Goal: Task Accomplishment & Management: Complete application form

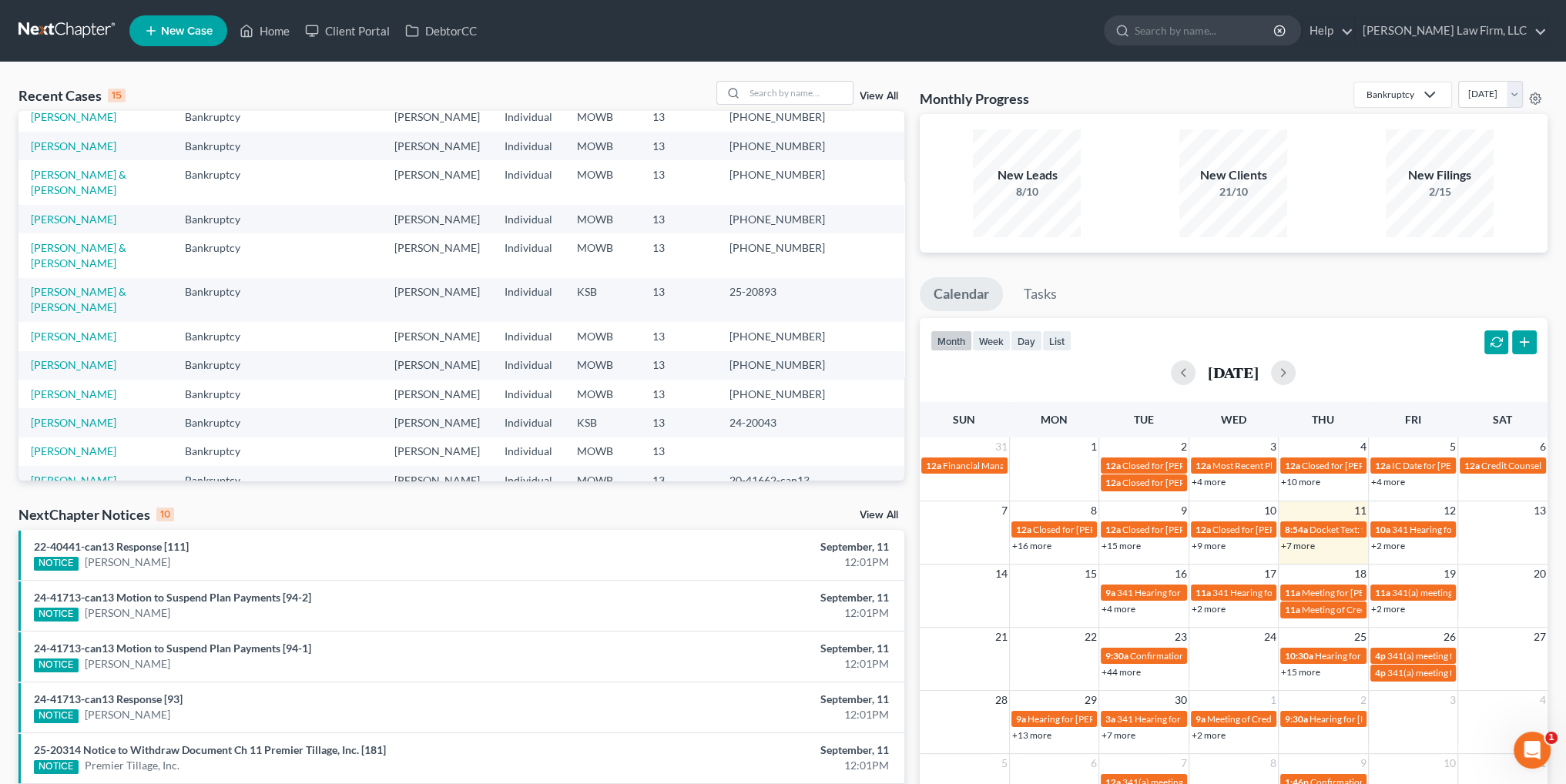
scroll to position [136, 0]
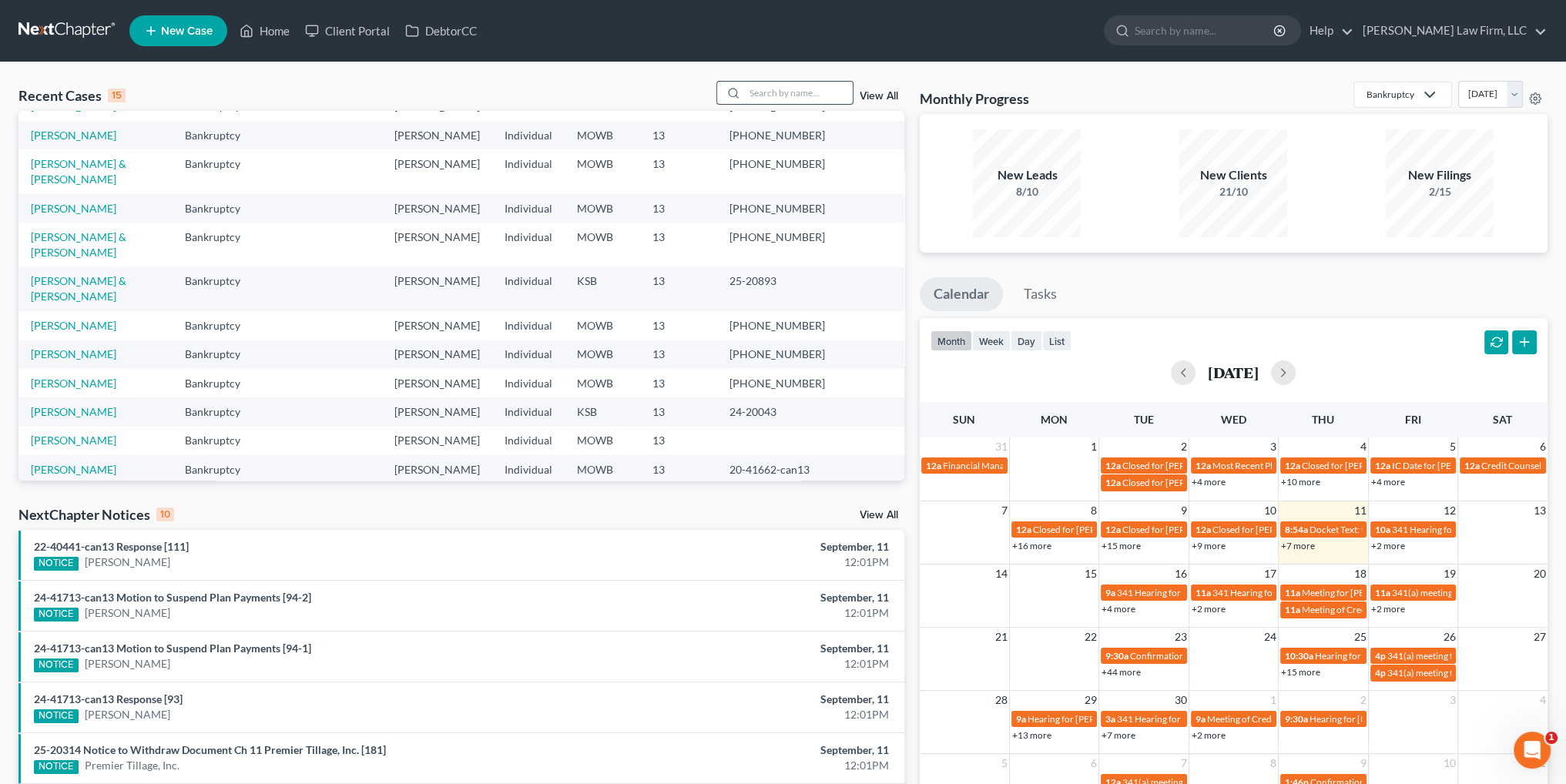
click at [792, 96] on input "search" at bounding box center [798, 93] width 108 height 23
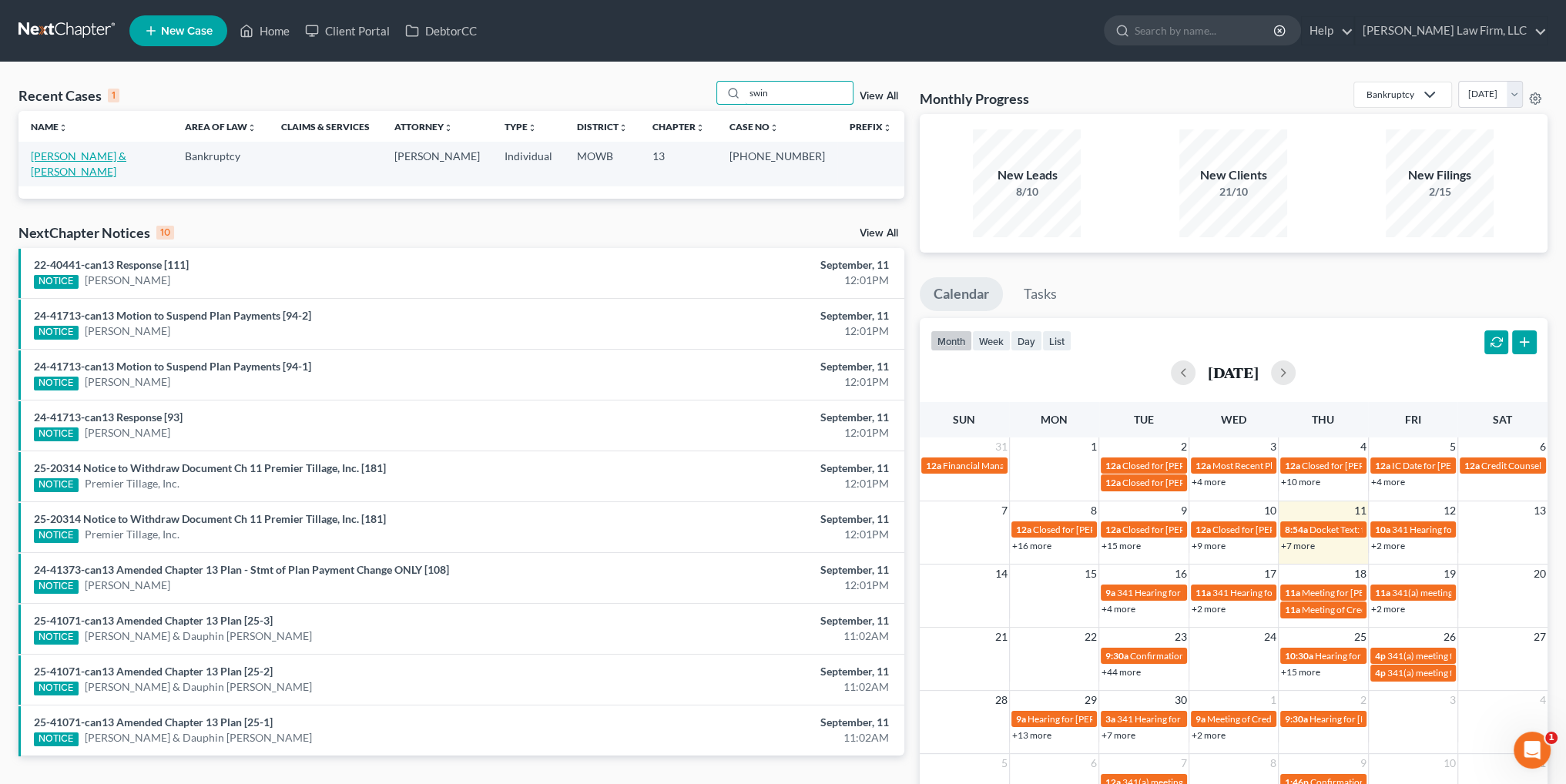
type input "swin"
click at [90, 156] on link "[PERSON_NAME] & [PERSON_NAME]" at bounding box center [78, 163] width 96 height 29
select select "4"
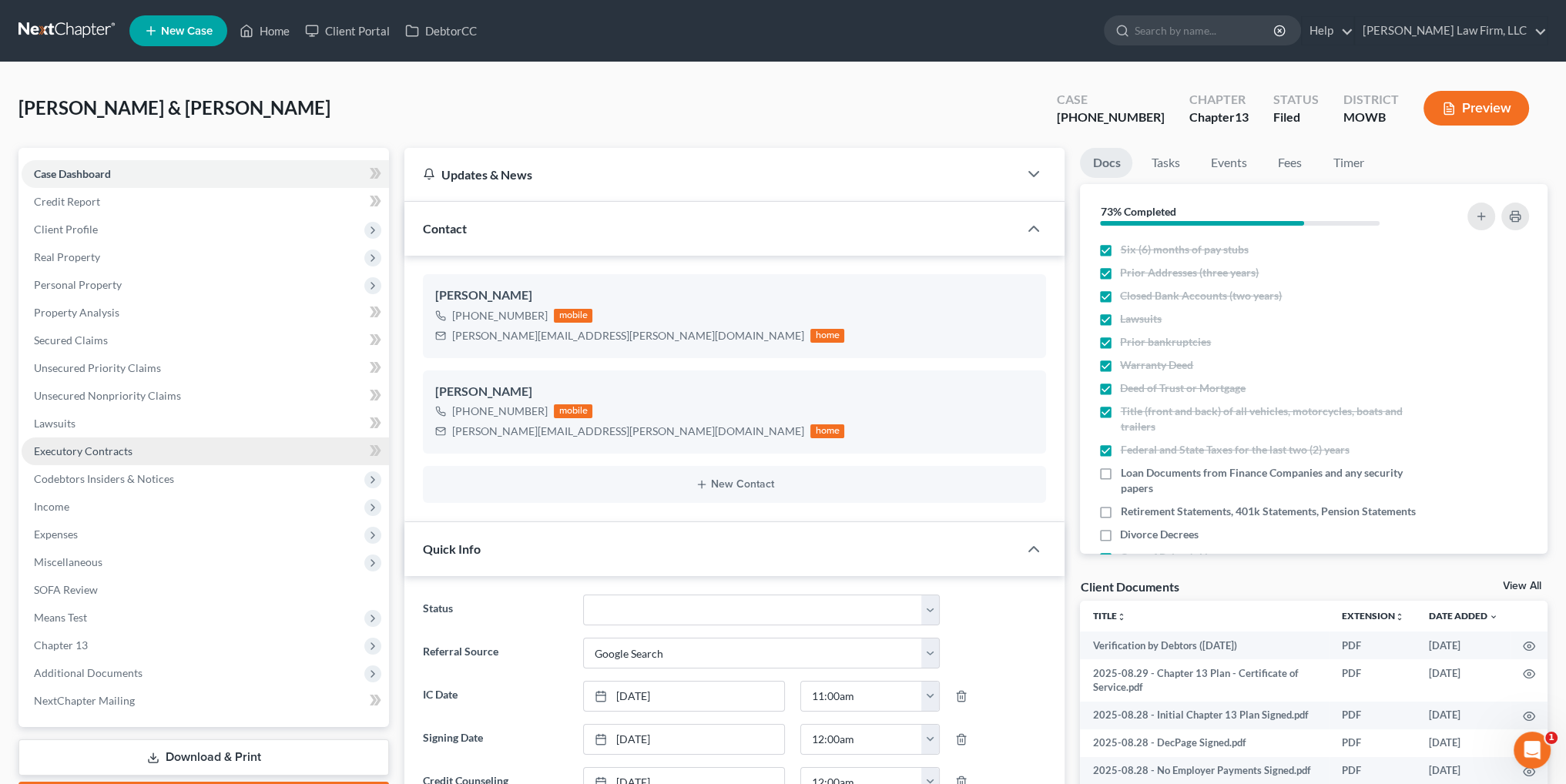
scroll to position [143, 0]
click at [209, 752] on link "Download & Print" at bounding box center [204, 756] width 371 height 37
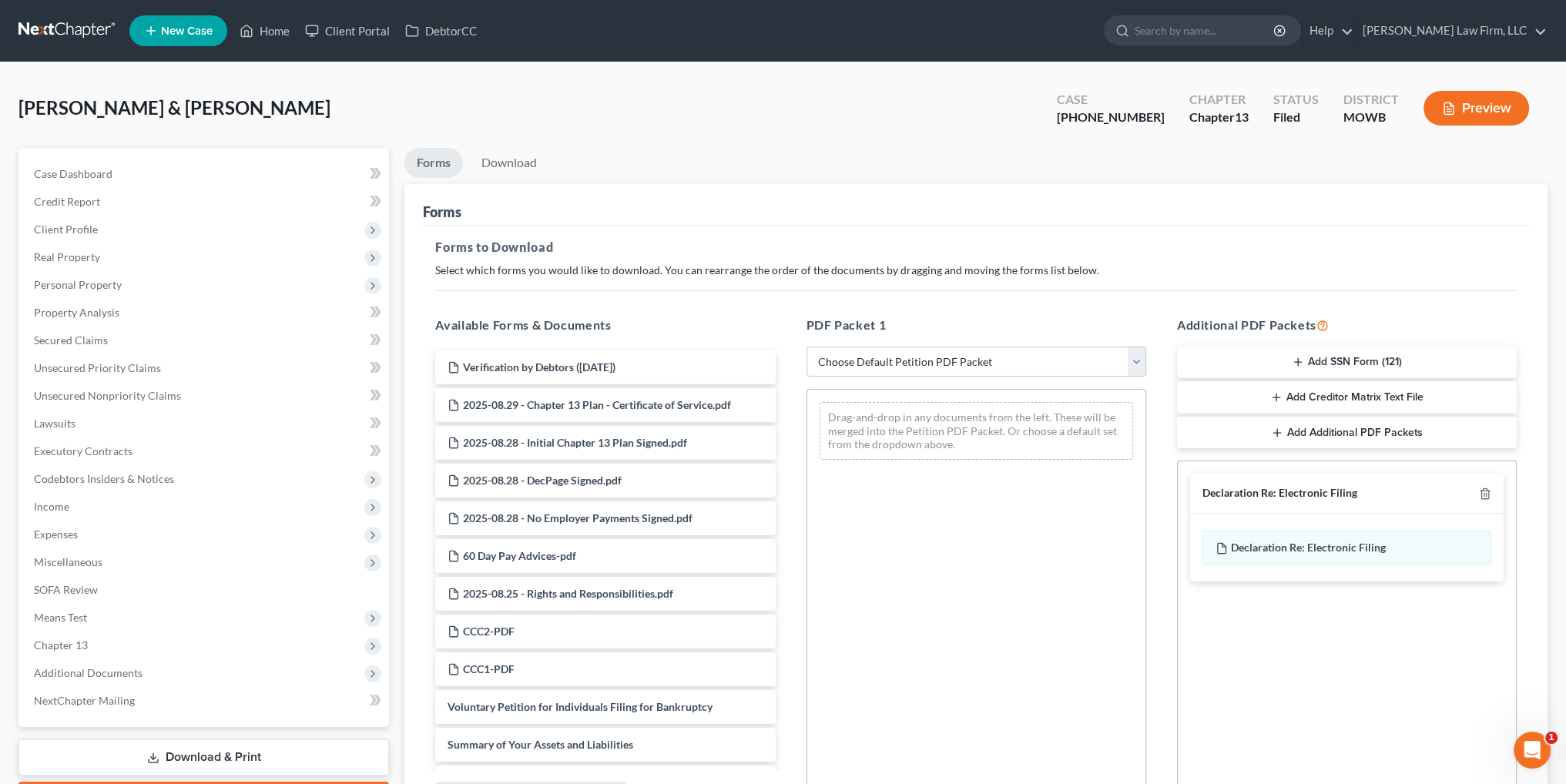
click at [866, 357] on select "Choose Default Petition PDF Packet Complete Bankruptcy Petition (all forms and …" at bounding box center [976, 361] width 340 height 31
click at [77, 366] on span "Unsecured Priority Claims" at bounding box center [97, 367] width 127 height 13
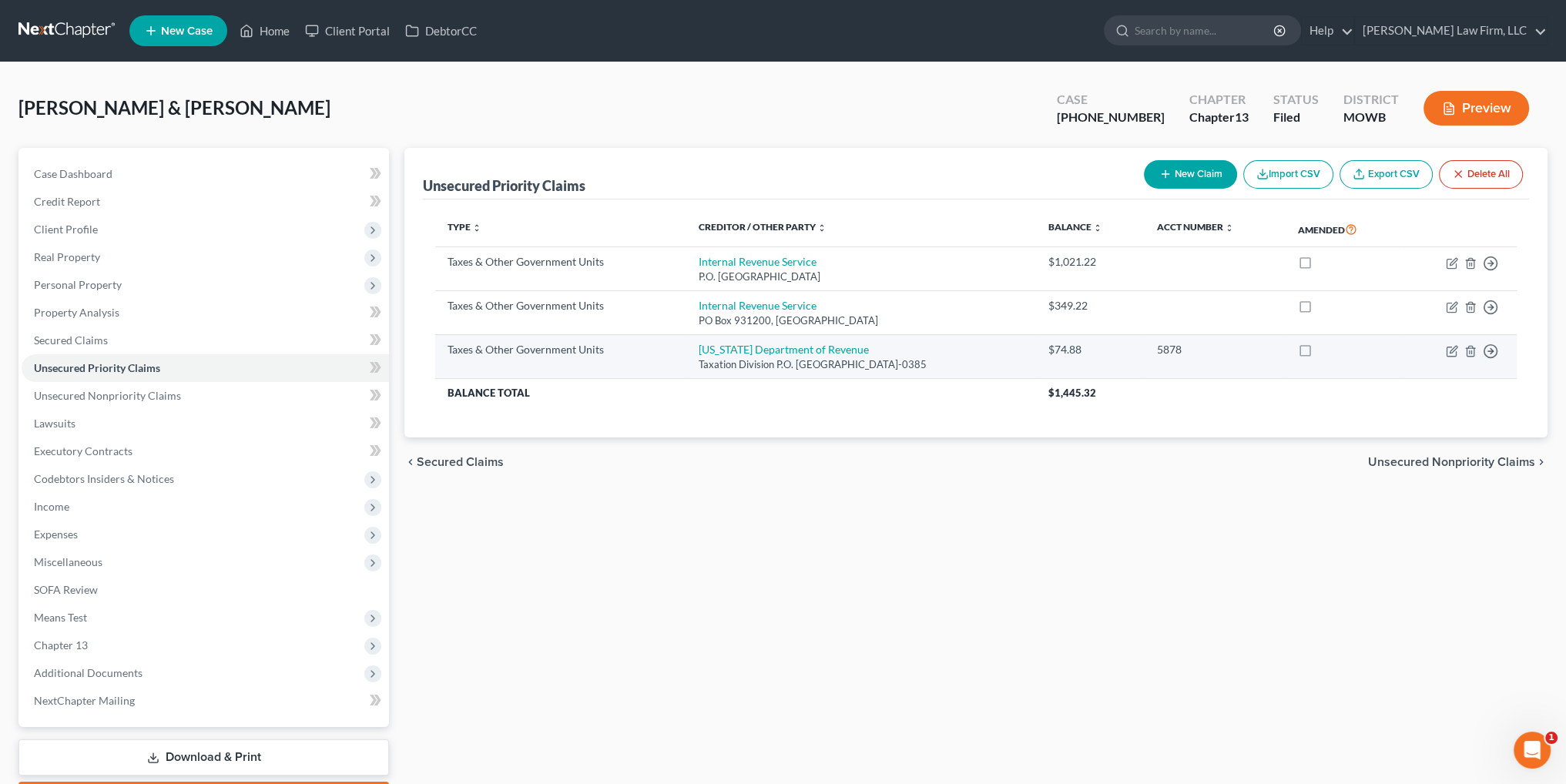
click at [1319, 353] on label at bounding box center [1319, 353] width 0 height 0
click at [1326, 351] on input "checkbox" at bounding box center [1331, 347] width 10 height 10
checkbox input "true"
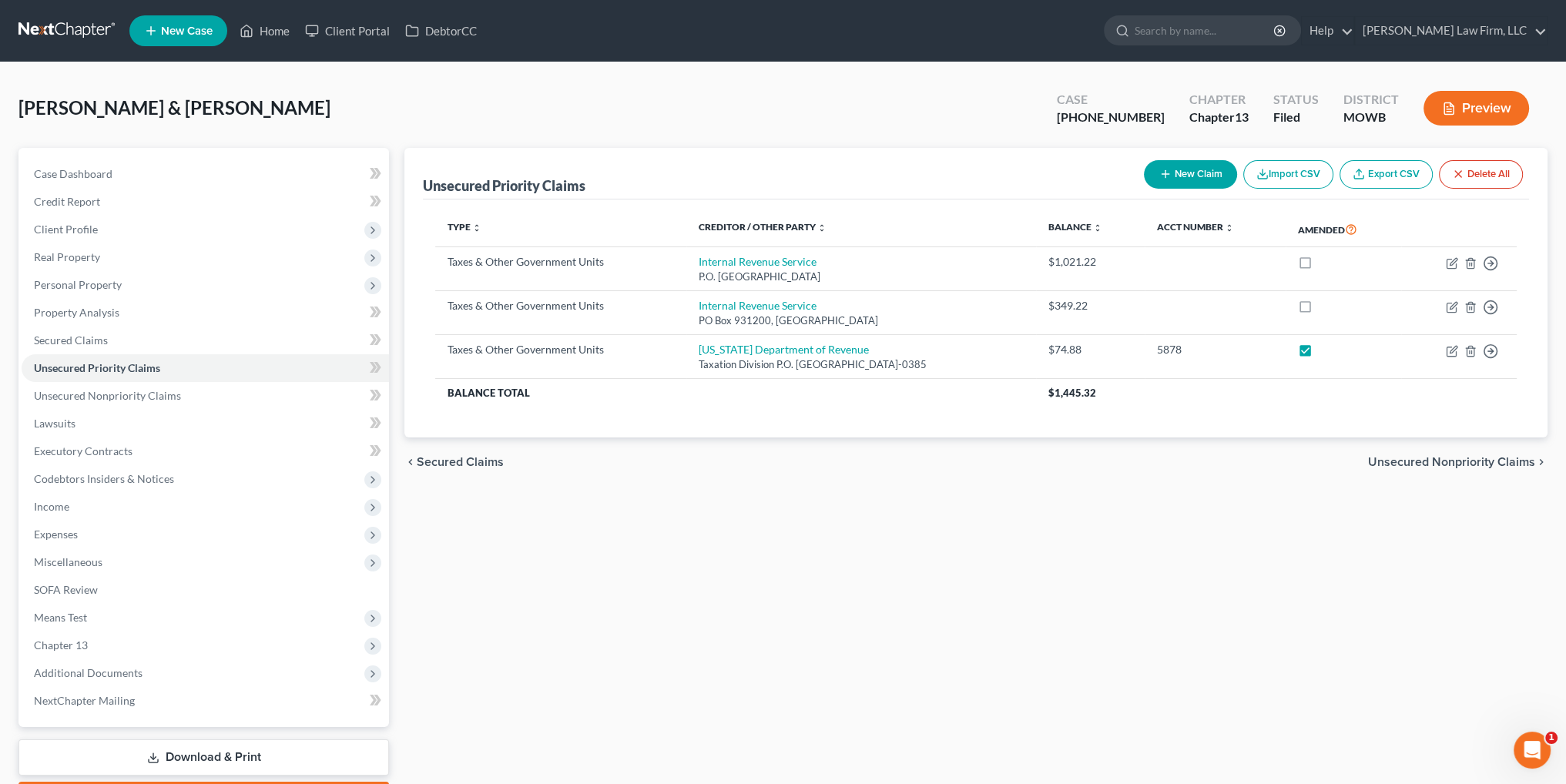
click at [215, 747] on link "Download & Print" at bounding box center [204, 756] width 371 height 37
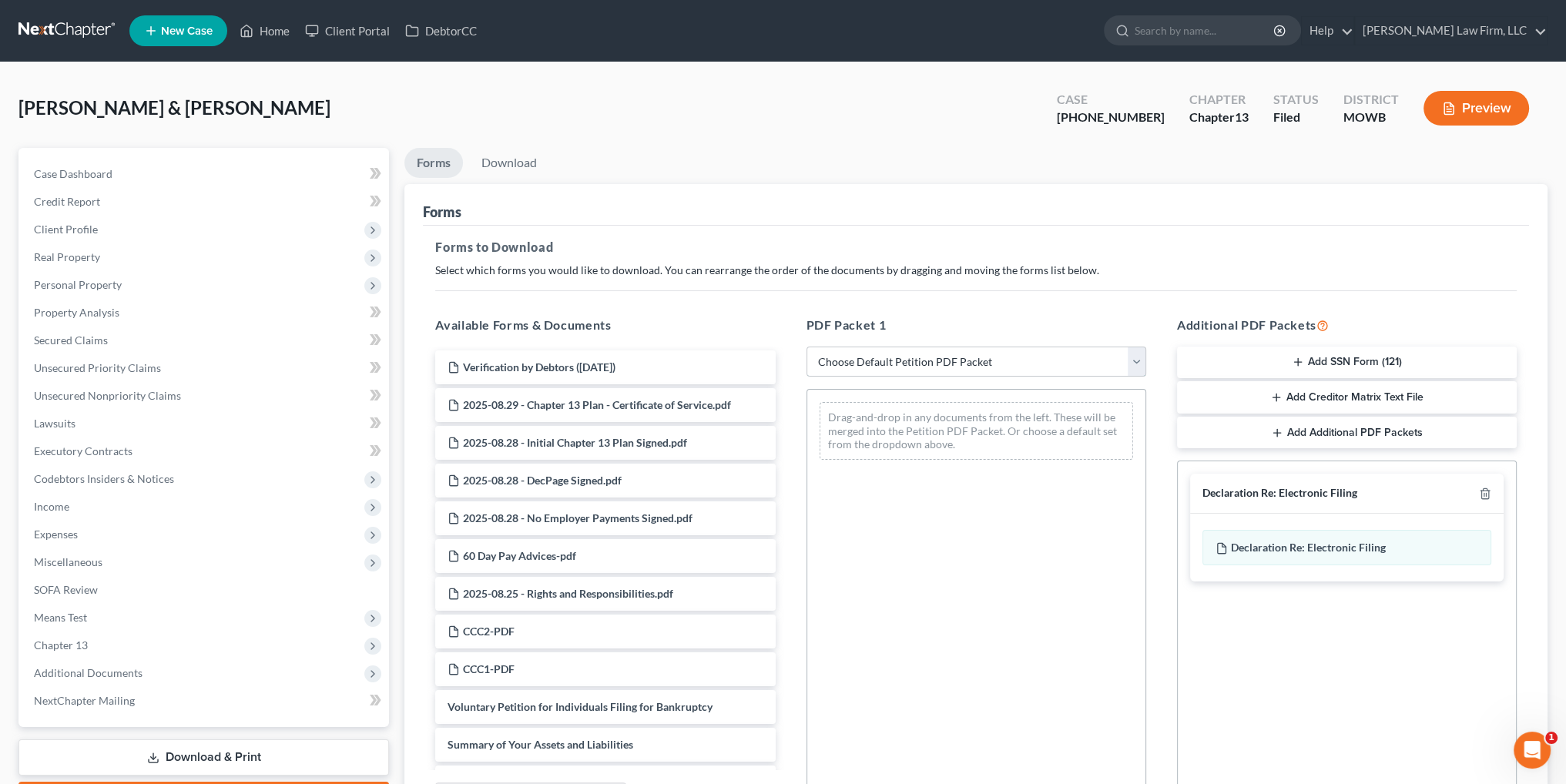
click at [916, 356] on select "Choose Default Petition PDF Packet Complete Bankruptcy Petition (all forms and …" at bounding box center [976, 361] width 340 height 31
select select "2"
click at [806, 347] on select "Choose Default Petition PDF Packet Complete Bankruptcy Petition (all forms and …" at bounding box center [976, 361] width 340 height 31
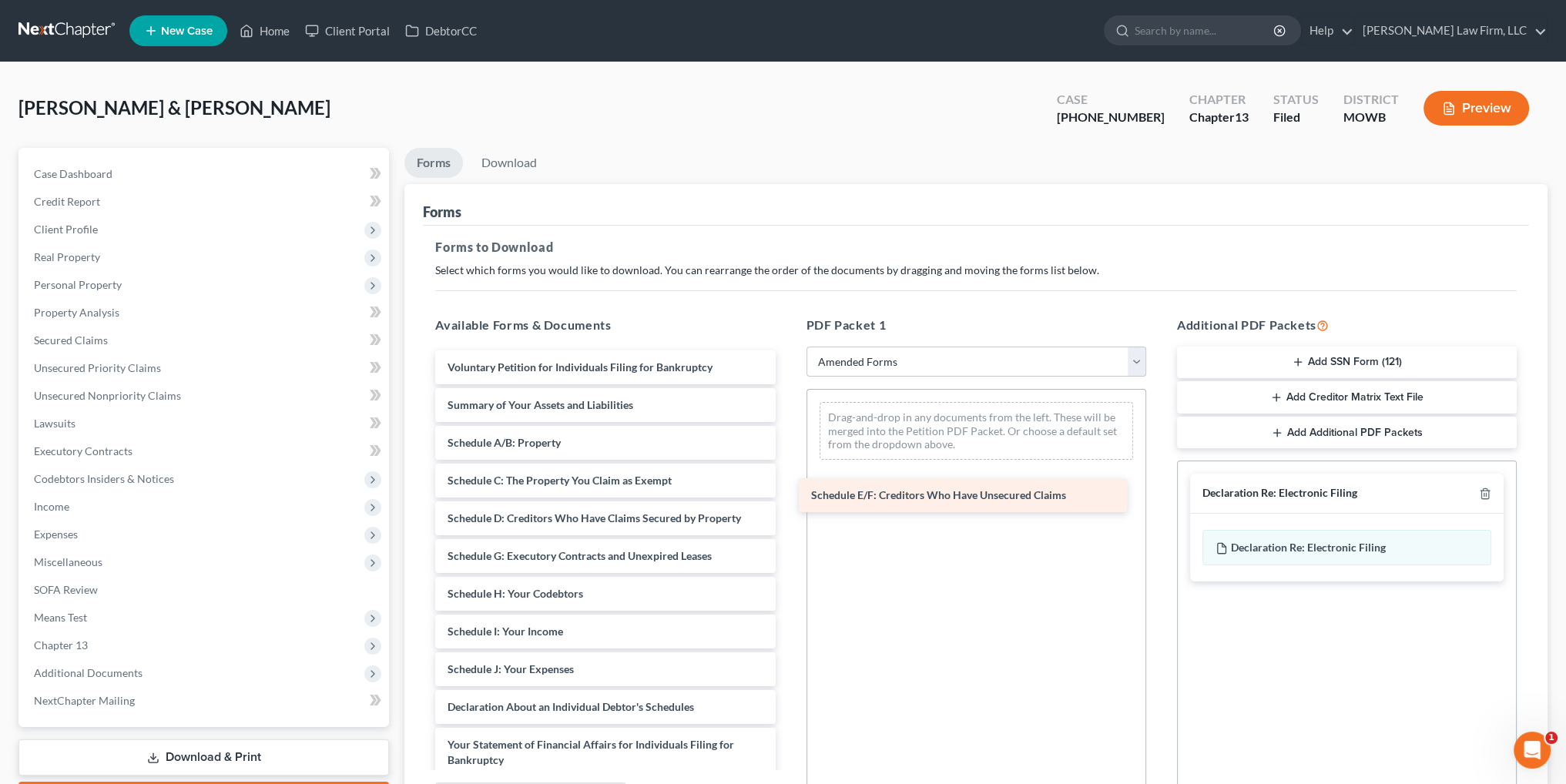
drag, startPoint x: 614, startPoint y: 556, endPoint x: 976, endPoint y: 497, distance: 366.8
click at [787, 497] on div "Schedule E/F: Creditors Who Have Unsecured Claims Voluntary Petition for Indivi…" at bounding box center [605, 684] width 365 height 668
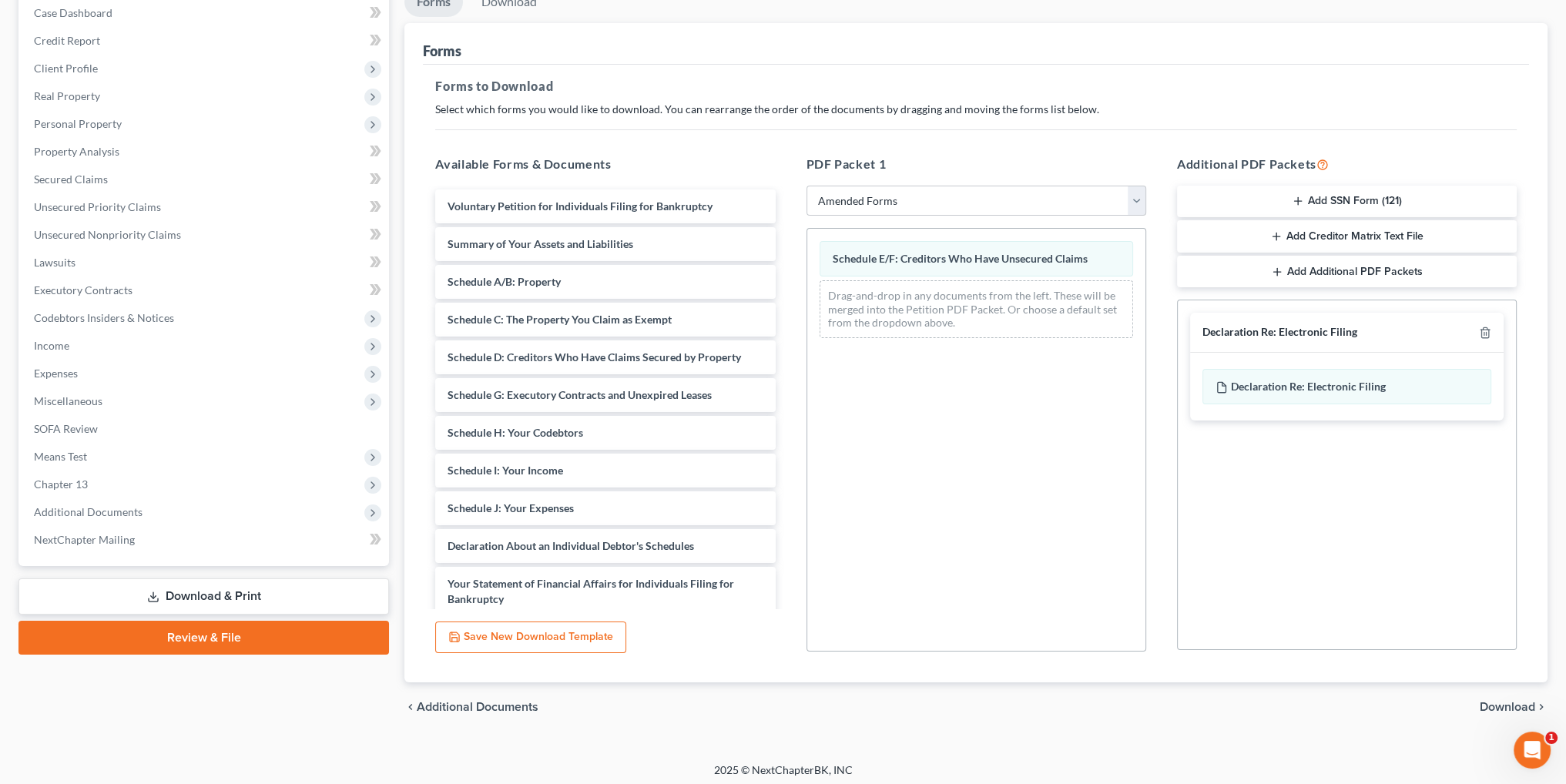
scroll to position [166, 0]
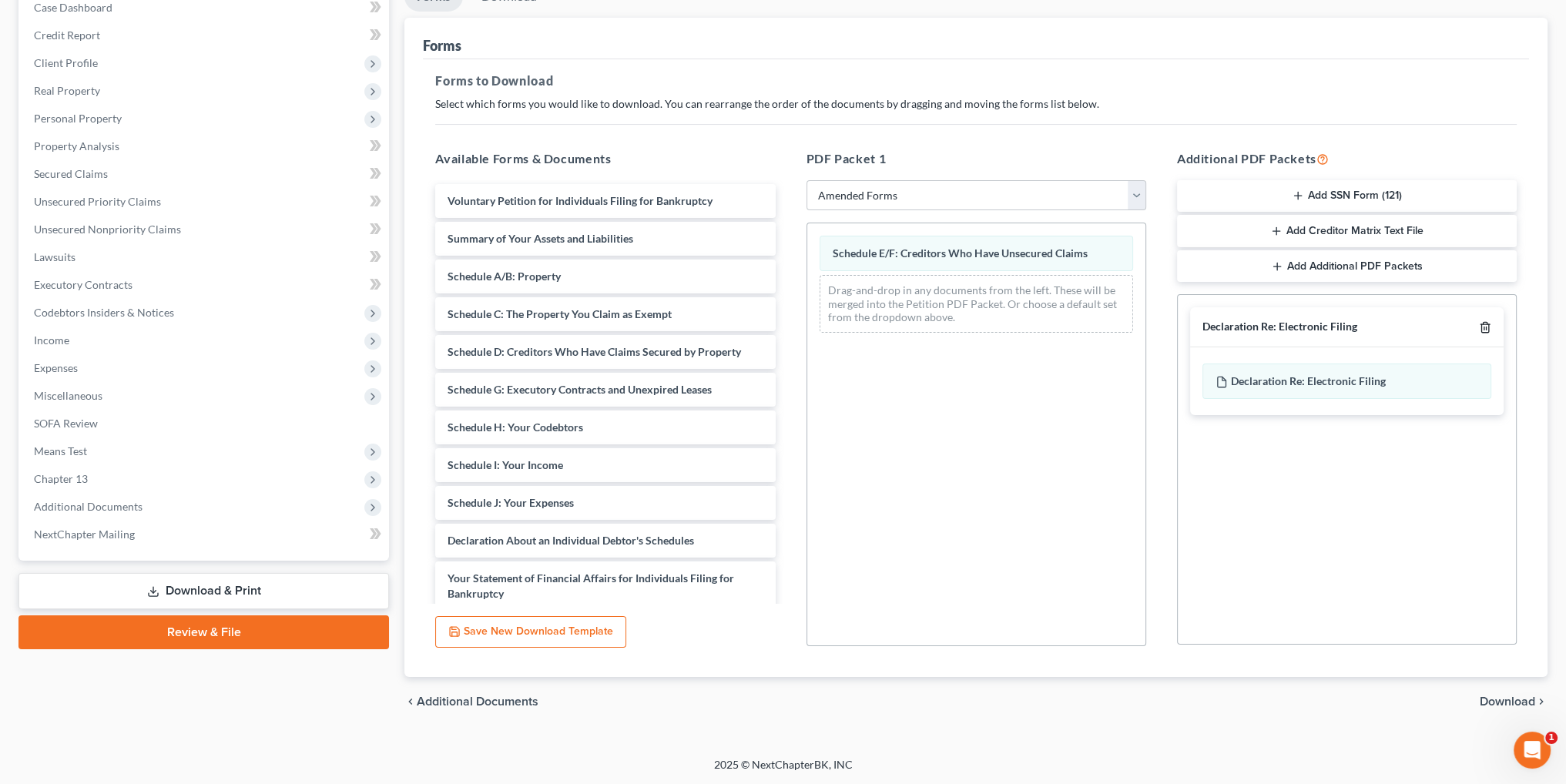
click at [1487, 329] on icon "button" at bounding box center [1485, 327] width 12 height 12
click at [1497, 698] on span "Download" at bounding box center [1508, 701] width 55 height 12
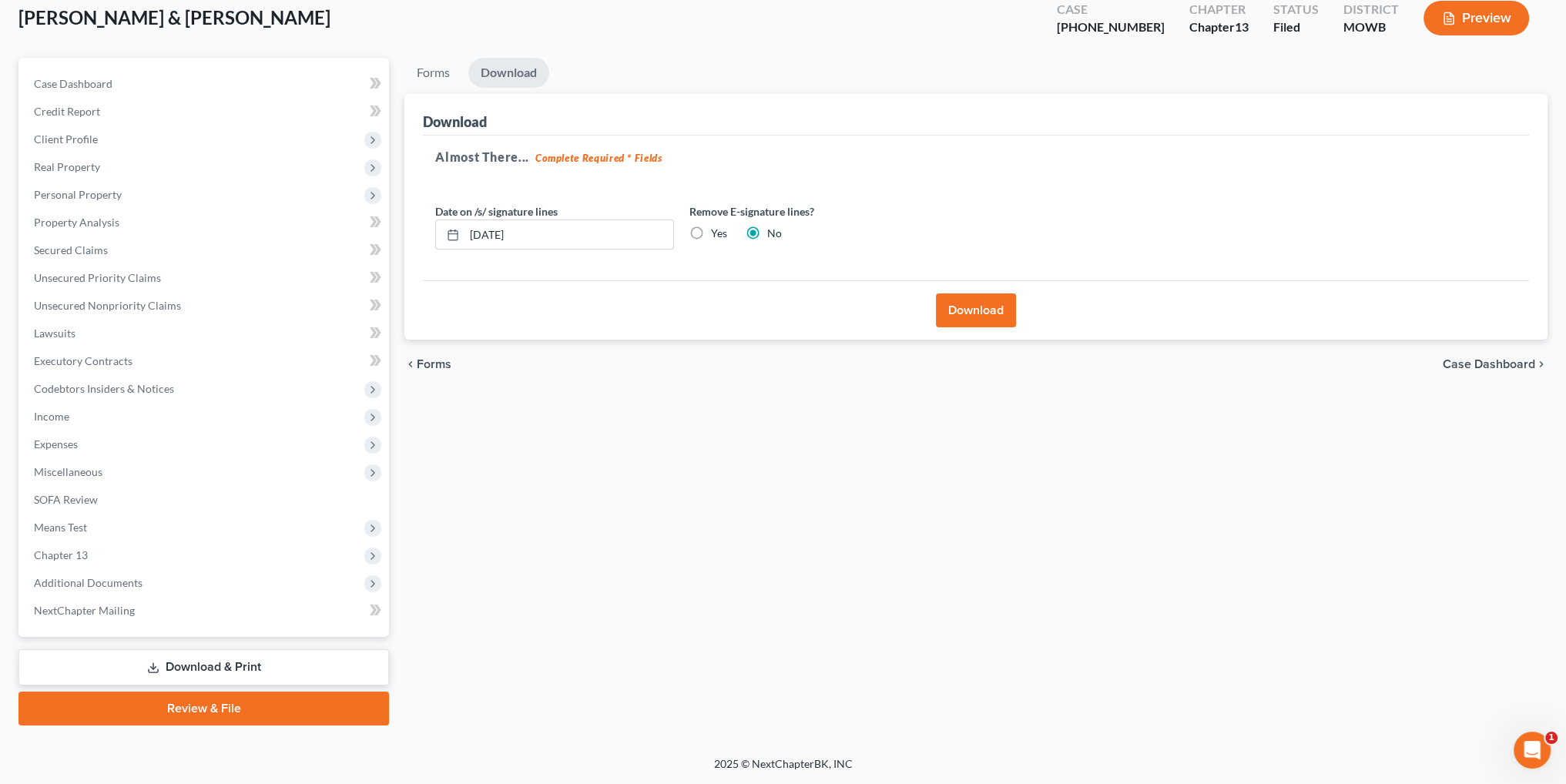
scroll to position [89, 0]
drag, startPoint x: 585, startPoint y: 227, endPoint x: 625, endPoint y: 246, distance: 44.3
click at [625, 246] on input "[DATE]" at bounding box center [568, 236] width 208 height 30
click at [972, 312] on button "Download" at bounding box center [975, 311] width 80 height 34
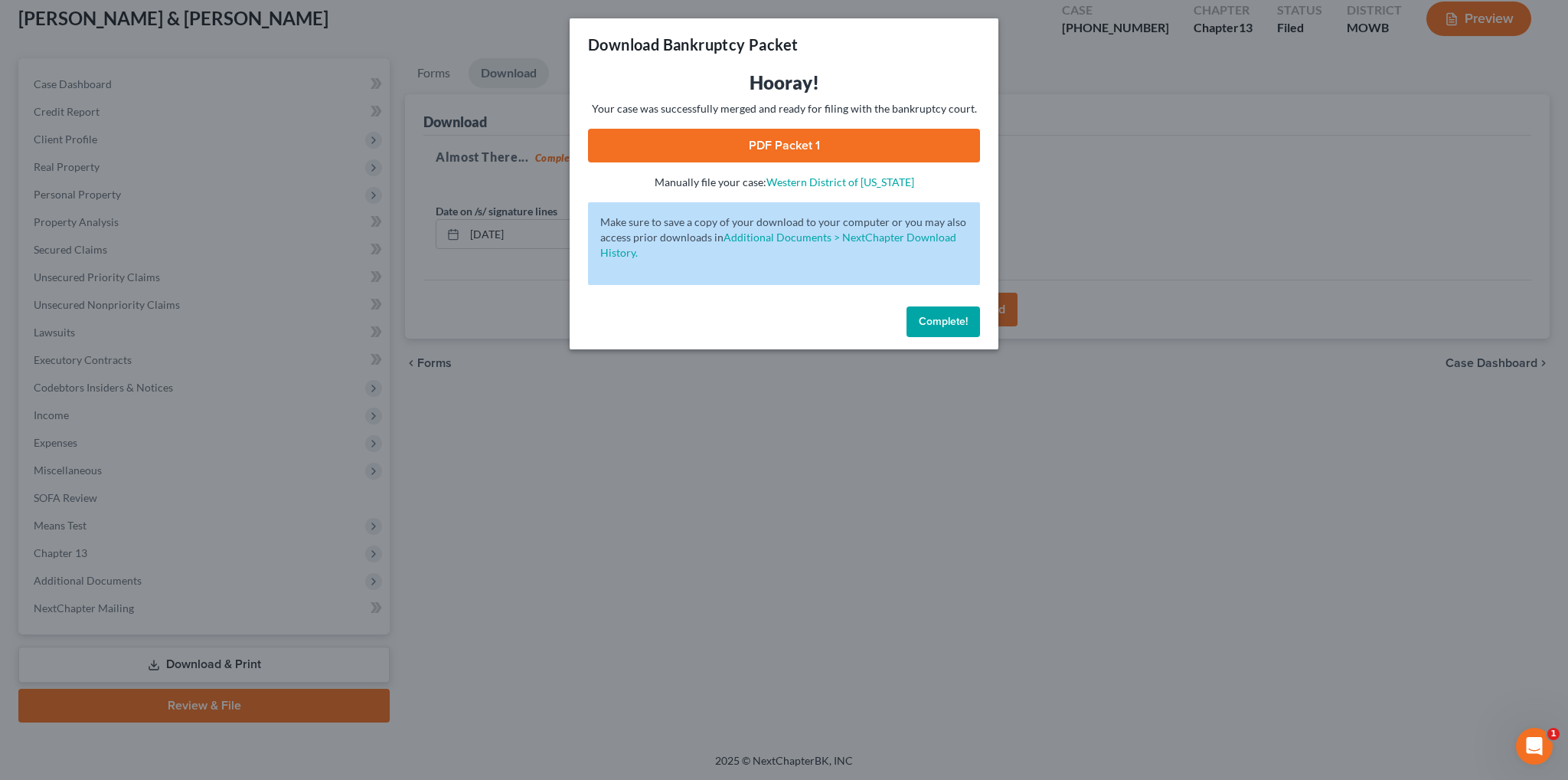
click at [784, 138] on link "PDF Packet 1" at bounding box center [784, 145] width 392 height 33
click at [937, 323] on span "Complete!" at bounding box center [943, 320] width 49 height 13
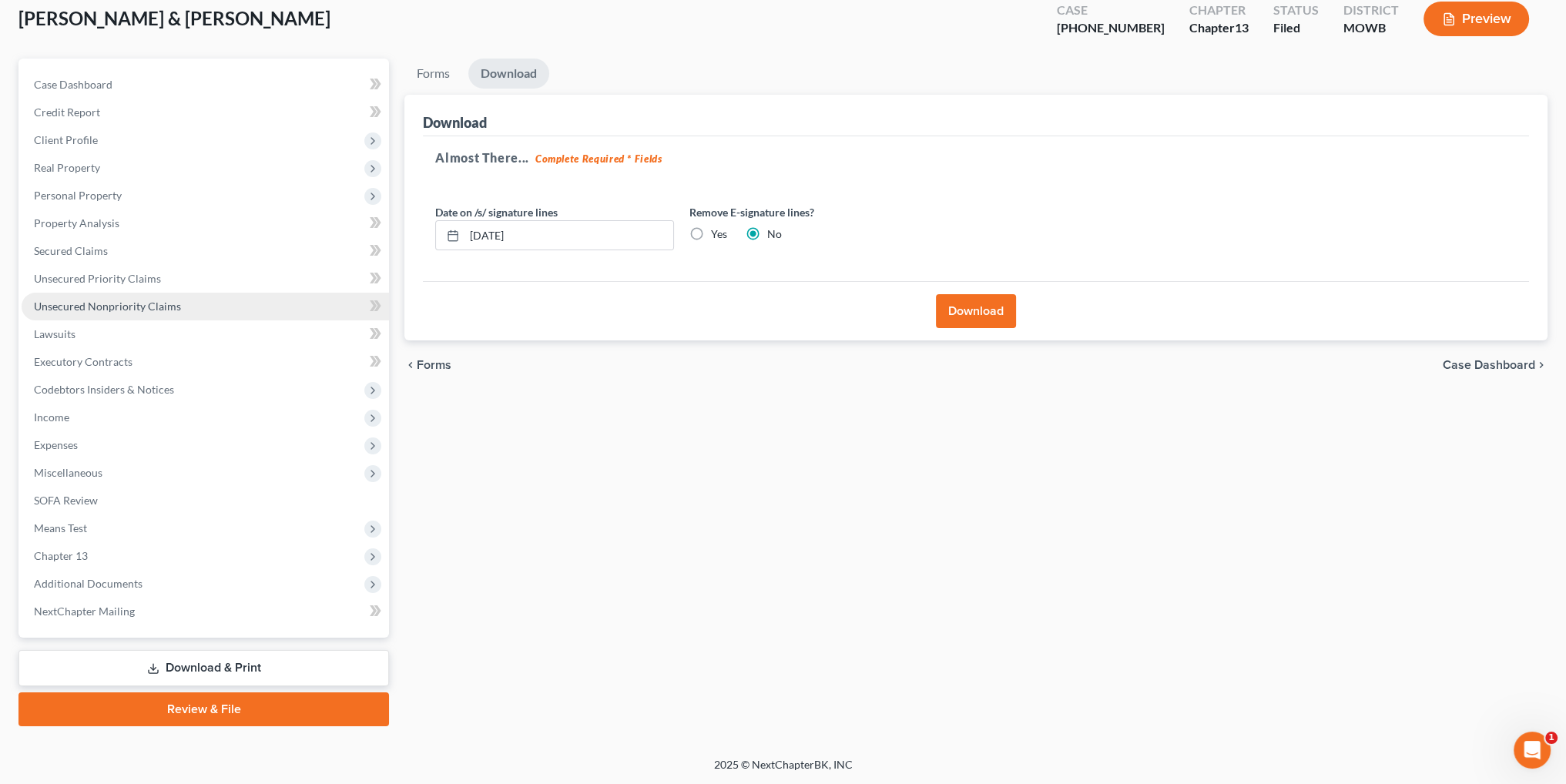
click at [82, 295] on link "Unsecured Nonpriority Claims" at bounding box center [206, 306] width 368 height 28
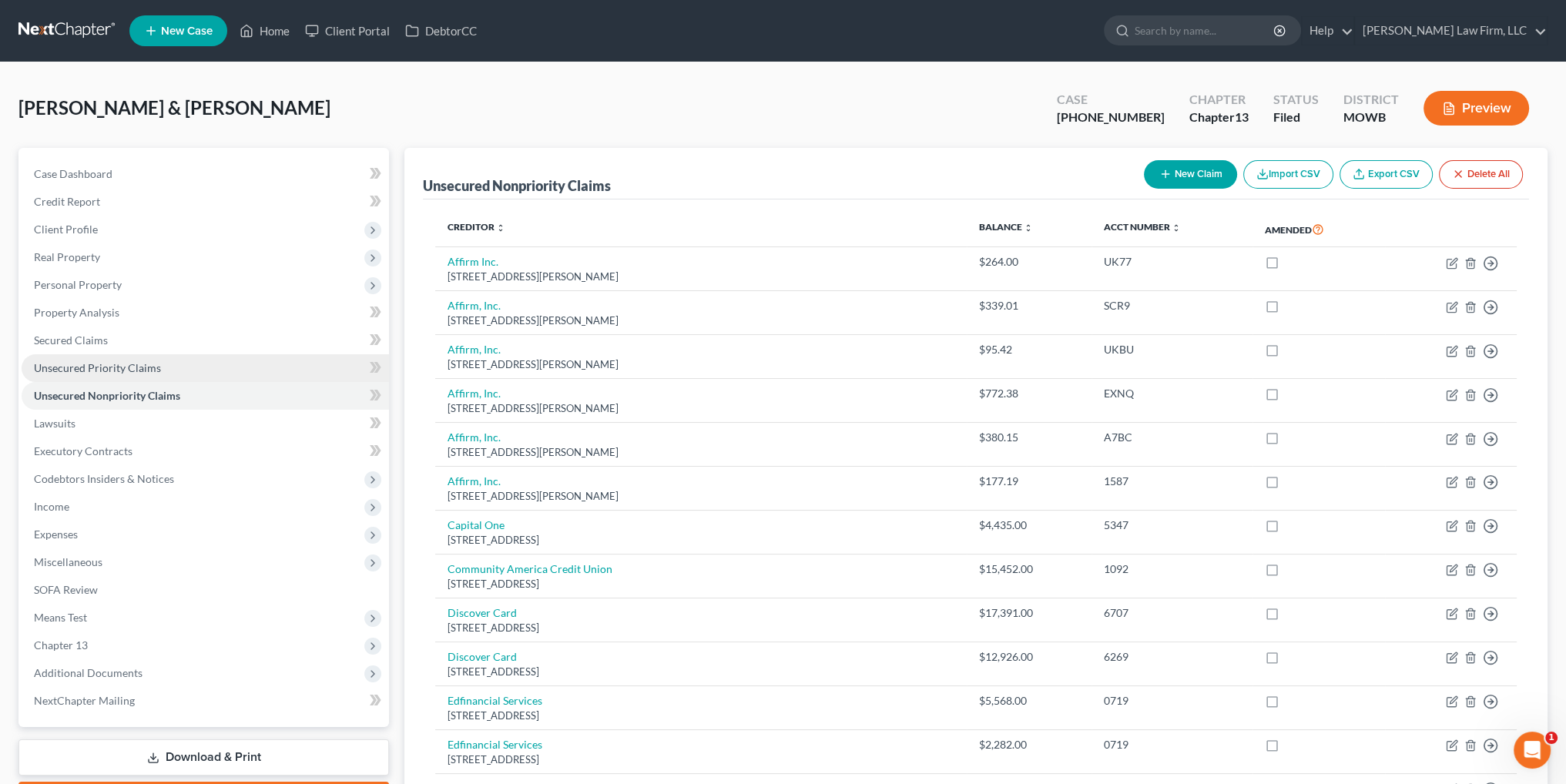
click at [89, 367] on span "Unsecured Priority Claims" at bounding box center [97, 367] width 127 height 13
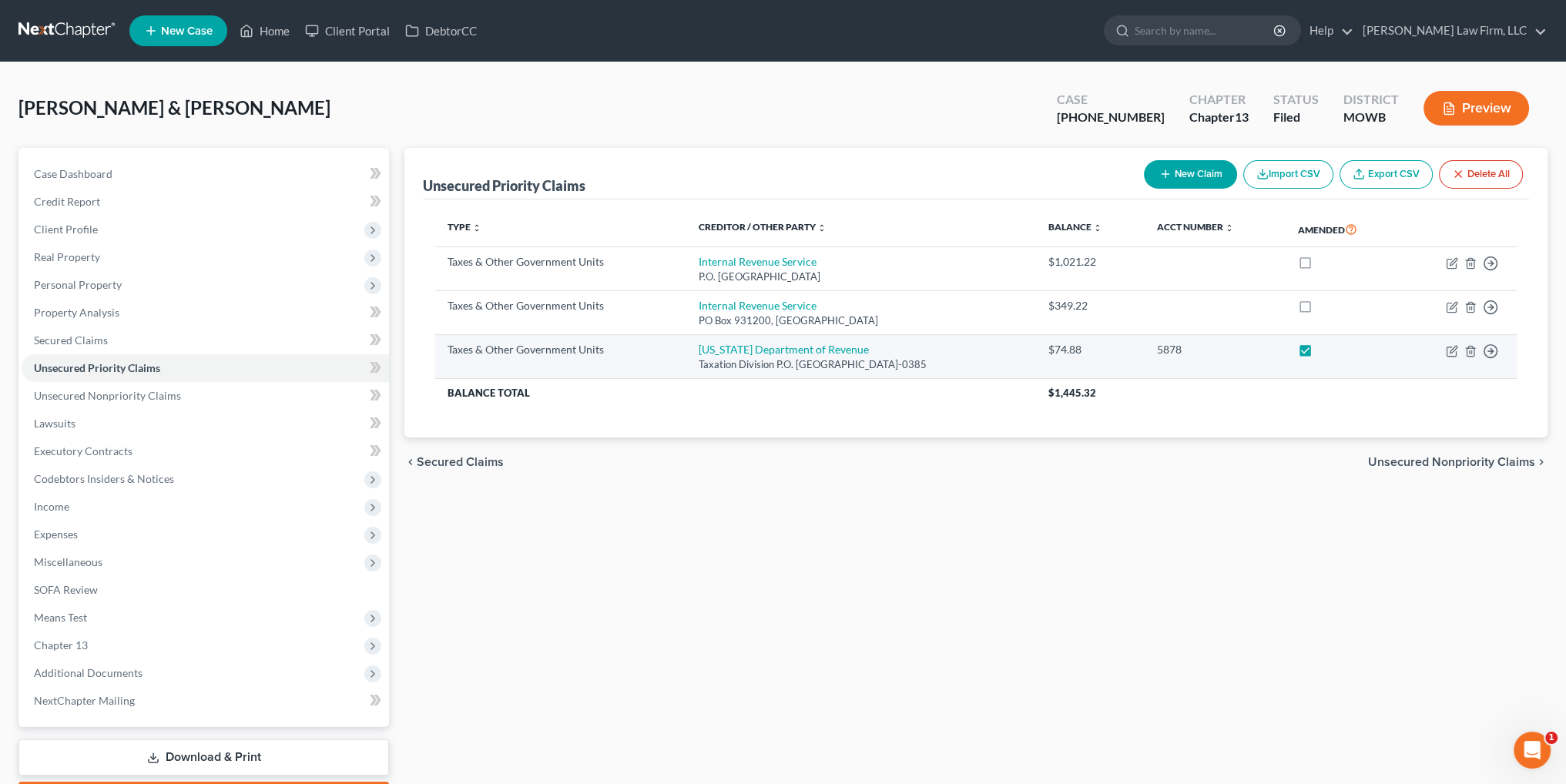
click at [1319, 353] on label at bounding box center [1319, 353] width 0 height 0
click at [1326, 352] on input "checkbox" at bounding box center [1331, 347] width 10 height 10
checkbox input "false"
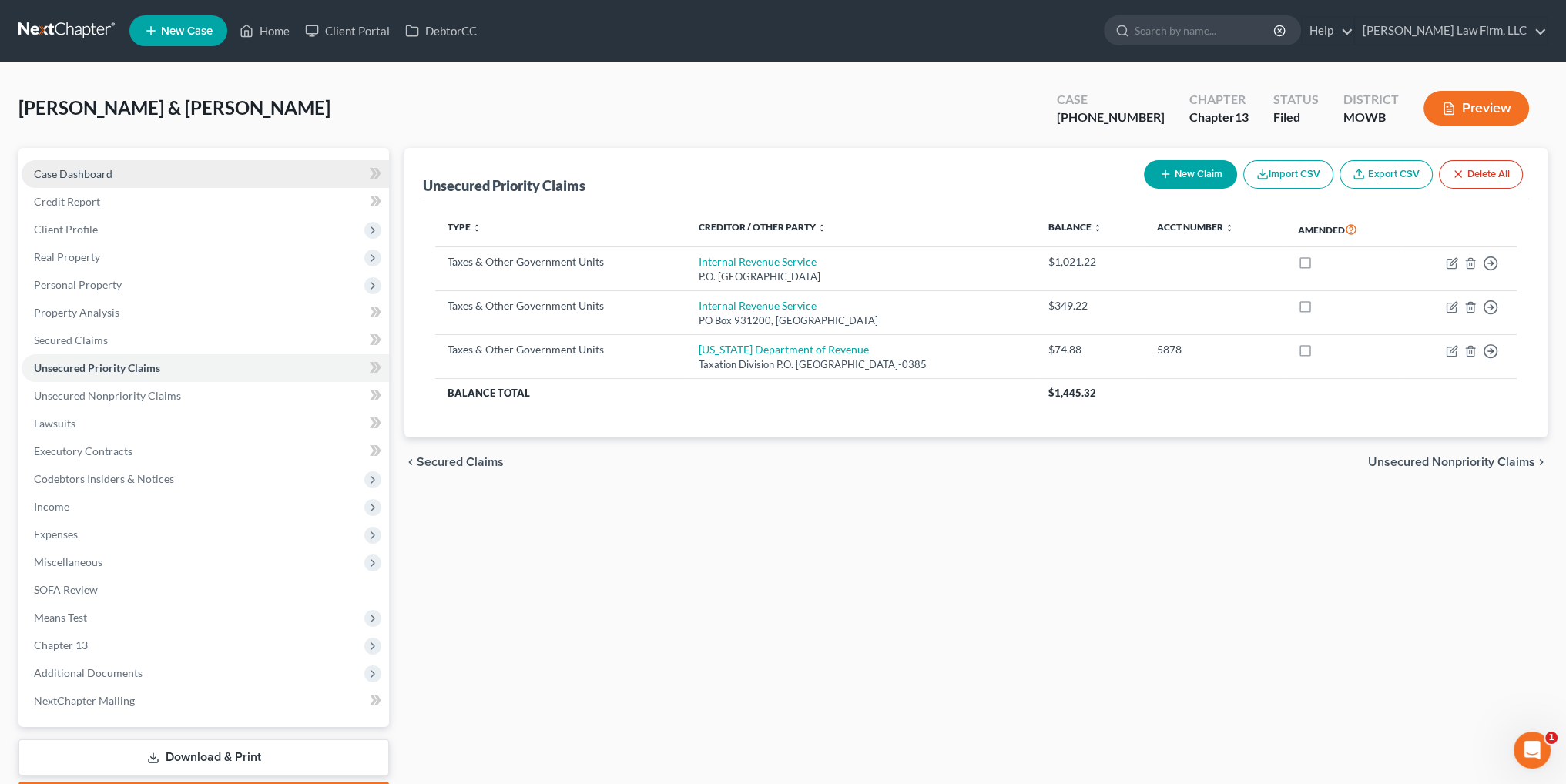
click at [64, 160] on link "Case Dashboard" at bounding box center [206, 174] width 368 height 28
select select "3"
select select "4"
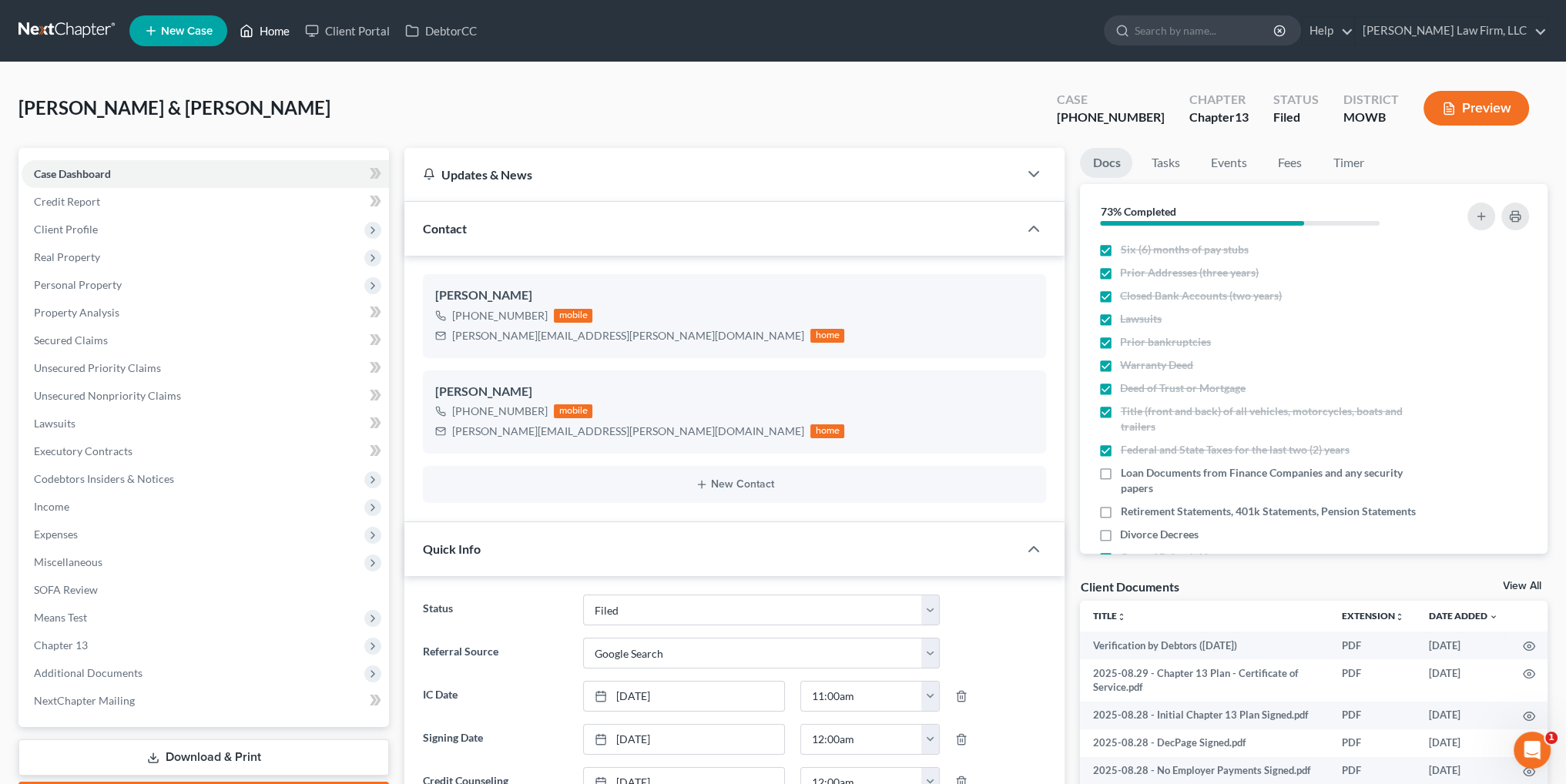
click at [257, 29] on link "Home" at bounding box center [265, 31] width 65 height 28
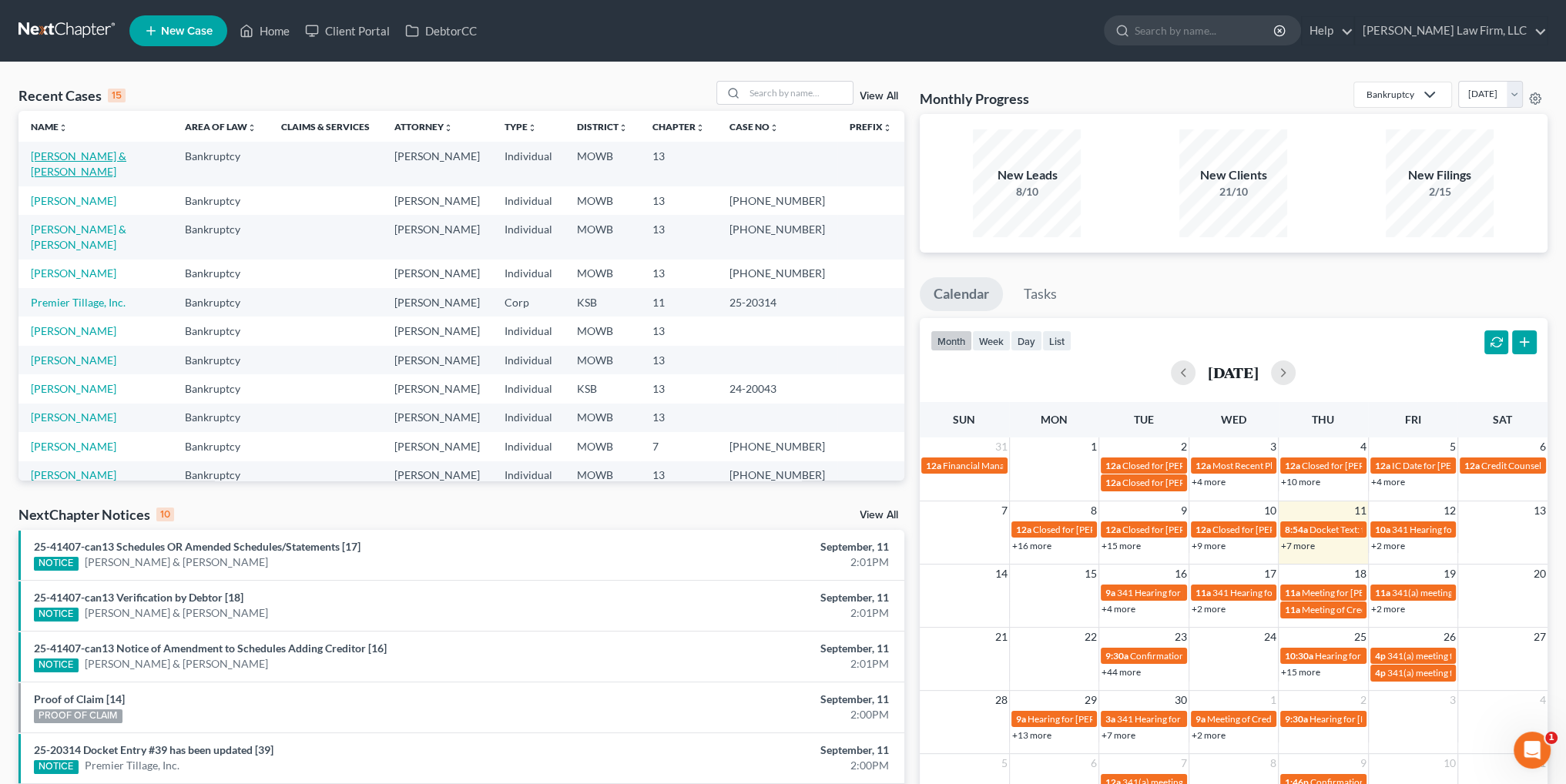
click at [95, 152] on link "[PERSON_NAME] & [PERSON_NAME]" at bounding box center [78, 163] width 96 height 29
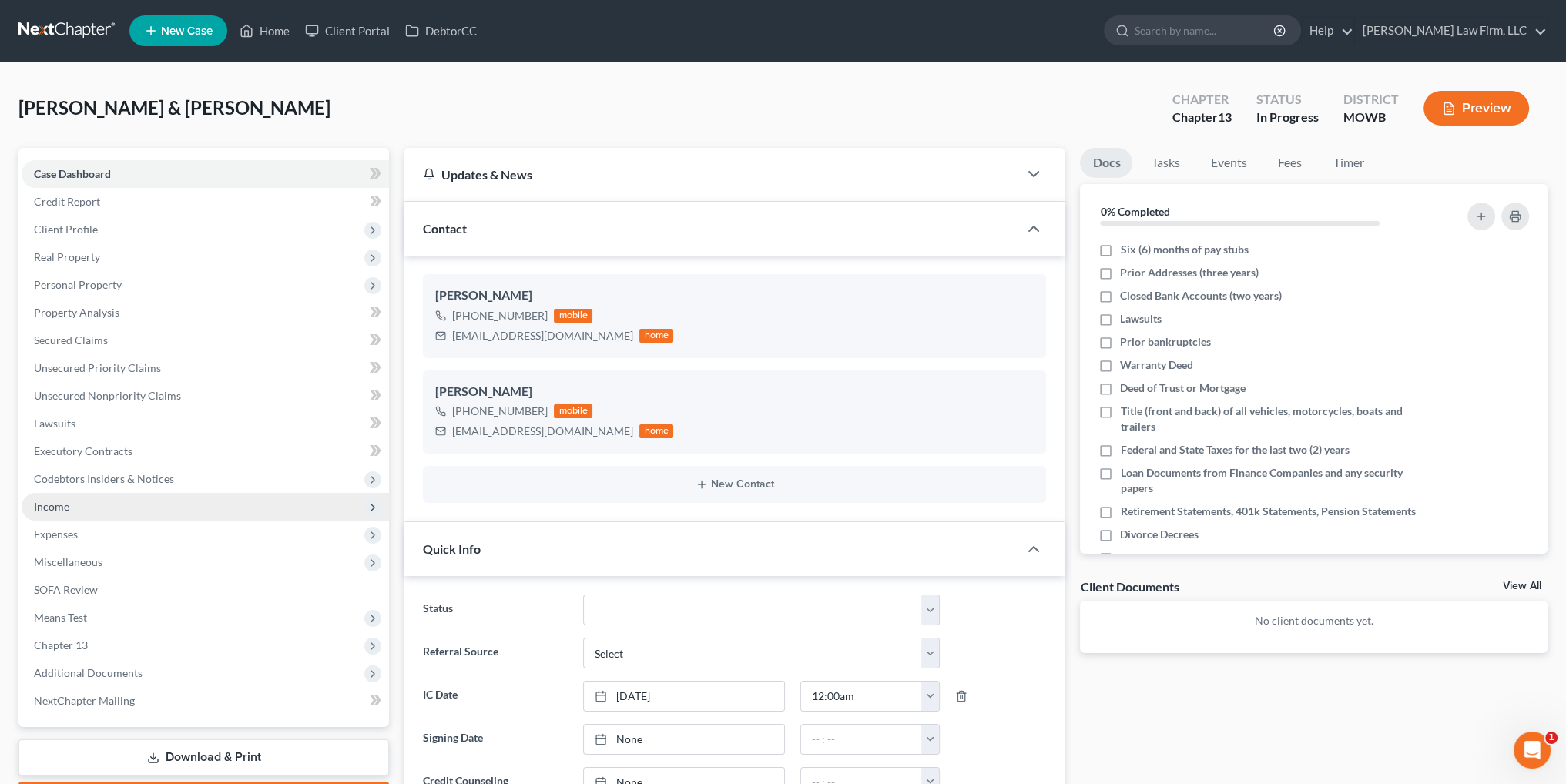
click at [55, 511] on span "Income" at bounding box center [206, 507] width 368 height 28
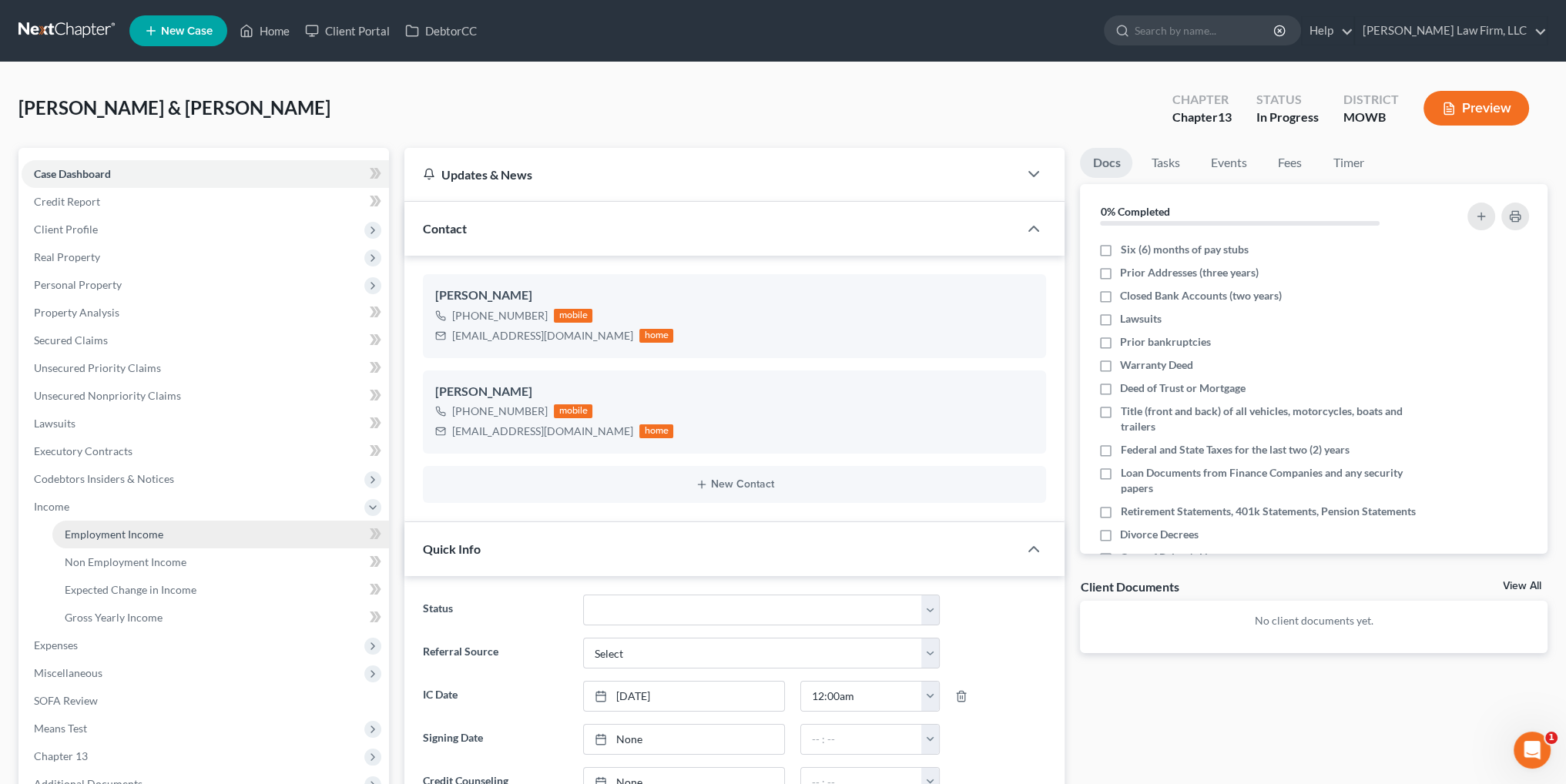
click at [109, 537] on span "Employment Income" at bounding box center [114, 533] width 99 height 13
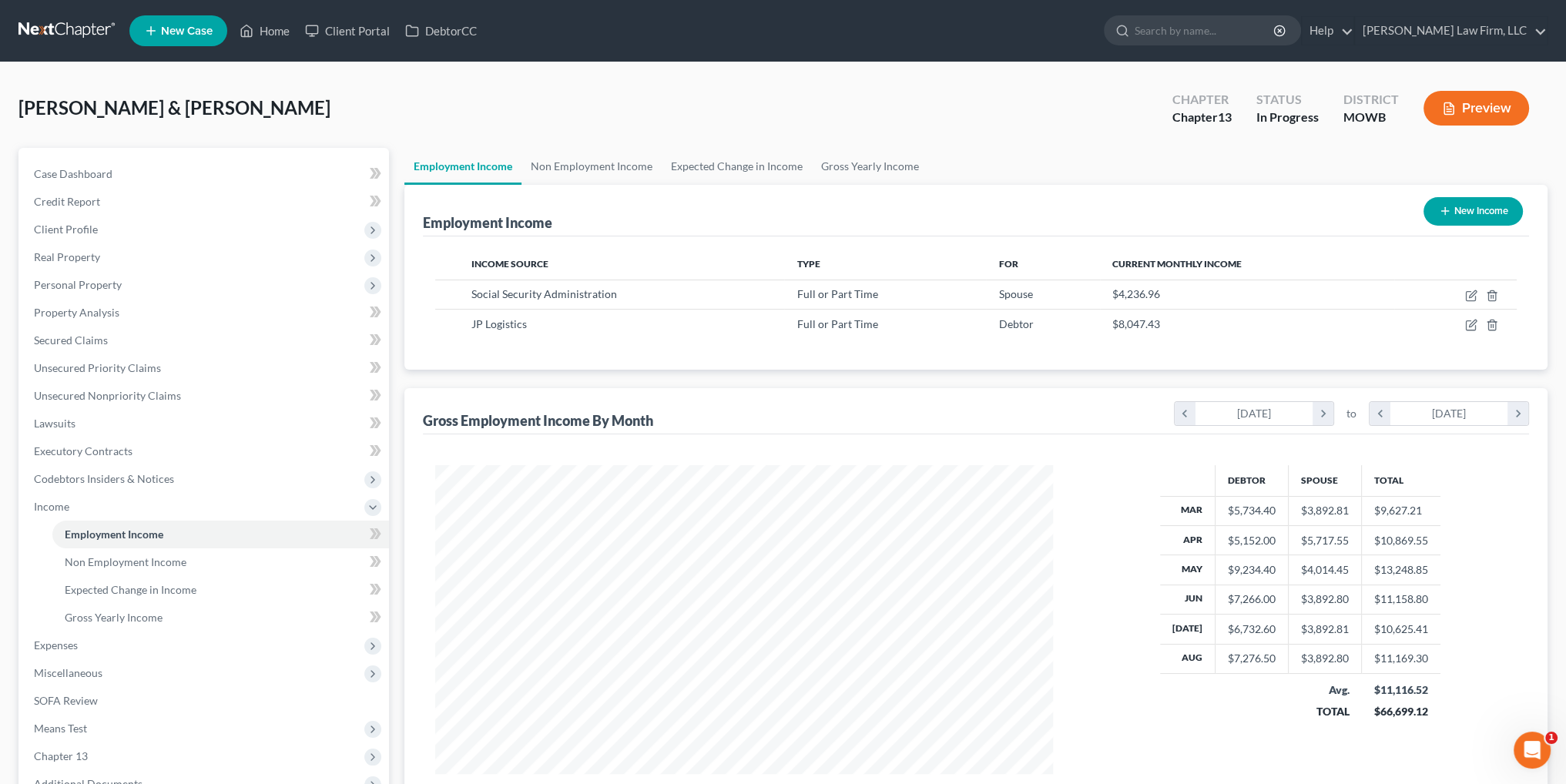
scroll to position [309, 648]
click at [81, 173] on span "Case Dashboard" at bounding box center [73, 173] width 79 height 13
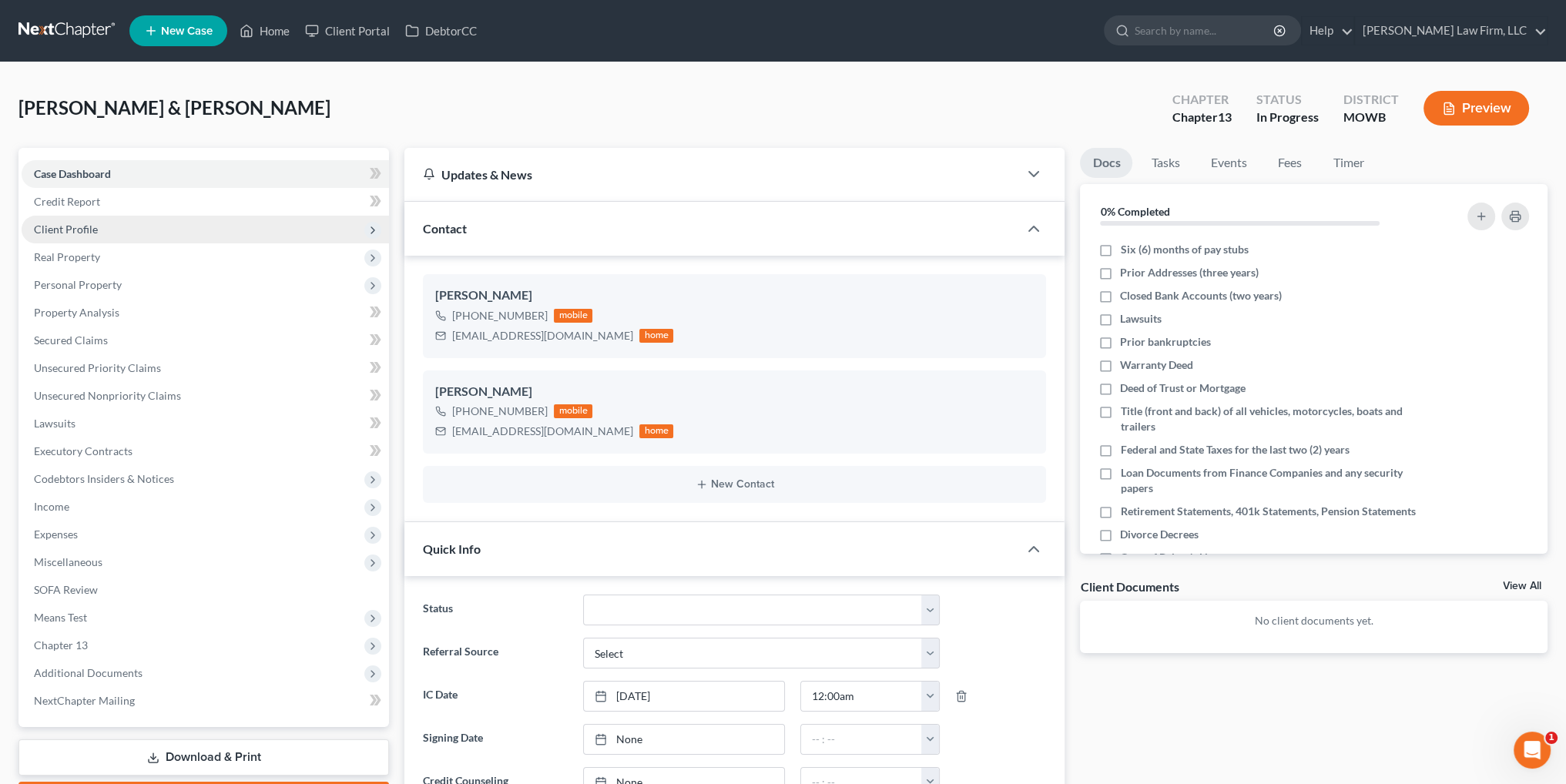
drag, startPoint x: 81, startPoint y: 232, endPoint x: 95, endPoint y: 232, distance: 14.0
click at [81, 232] on span "Client Profile" at bounding box center [65, 228] width 64 height 13
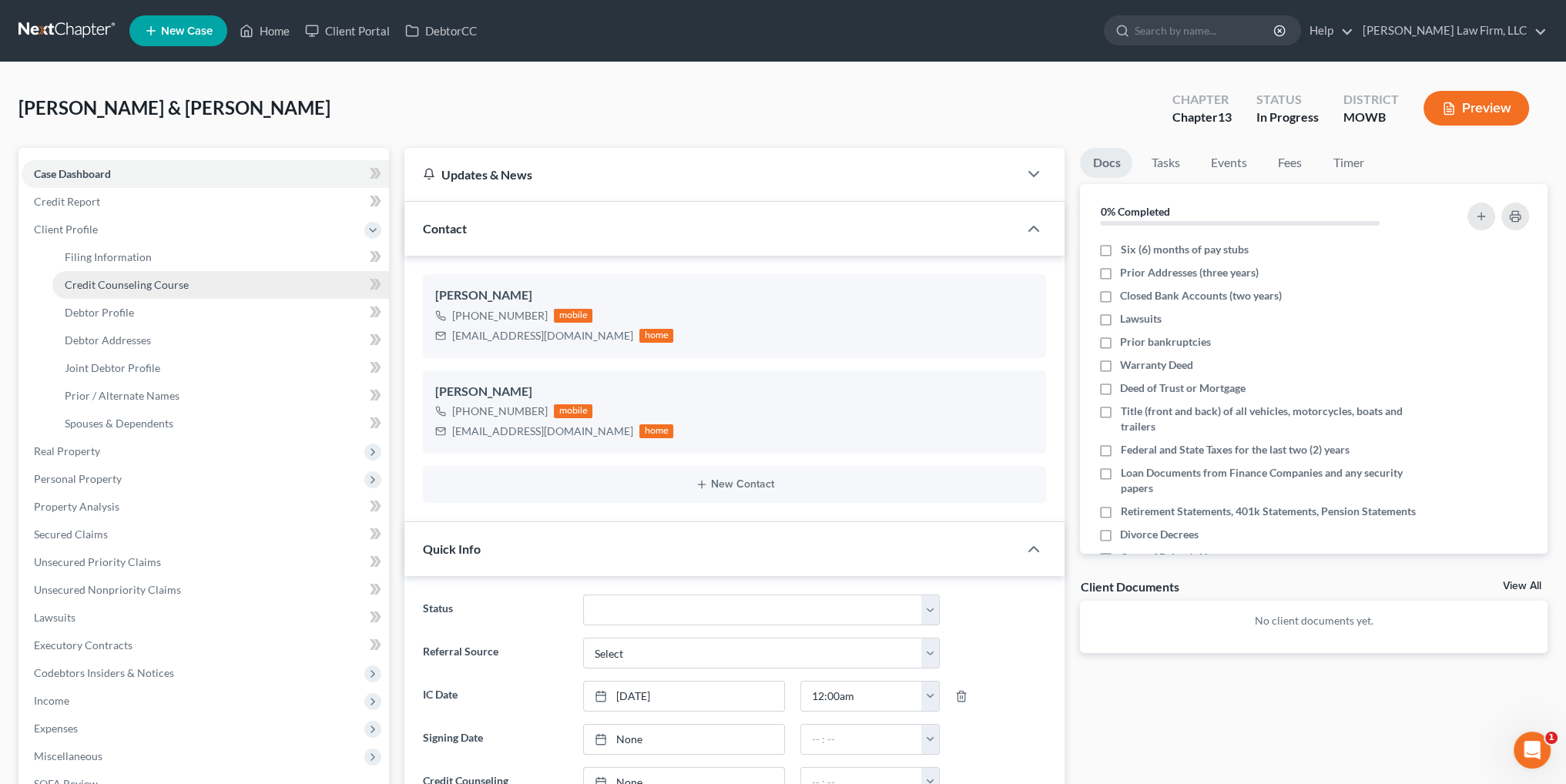
click at [145, 277] on span "Credit Counseling Course" at bounding box center [126, 283] width 124 height 13
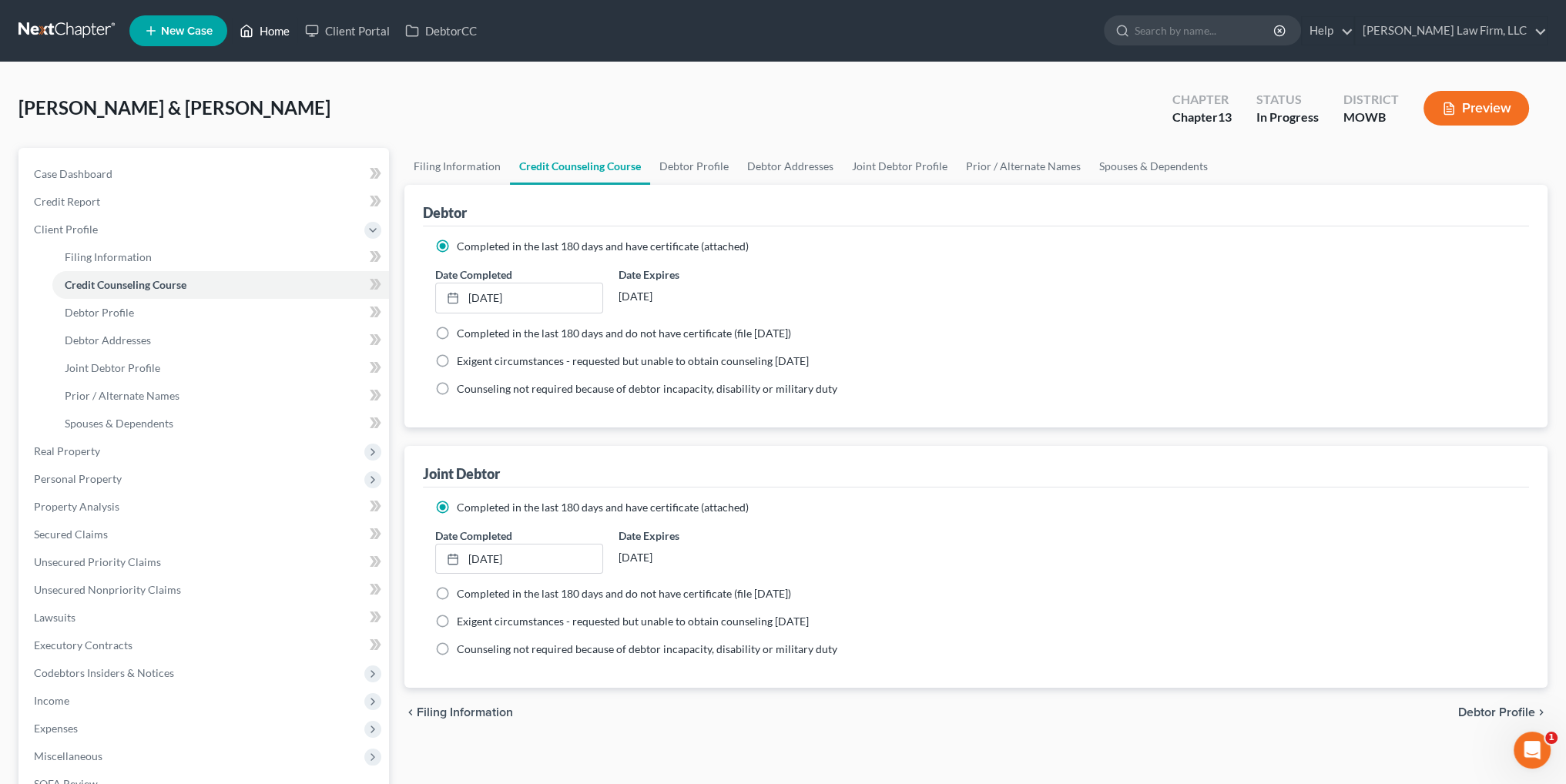
click at [274, 29] on link "Home" at bounding box center [265, 31] width 65 height 28
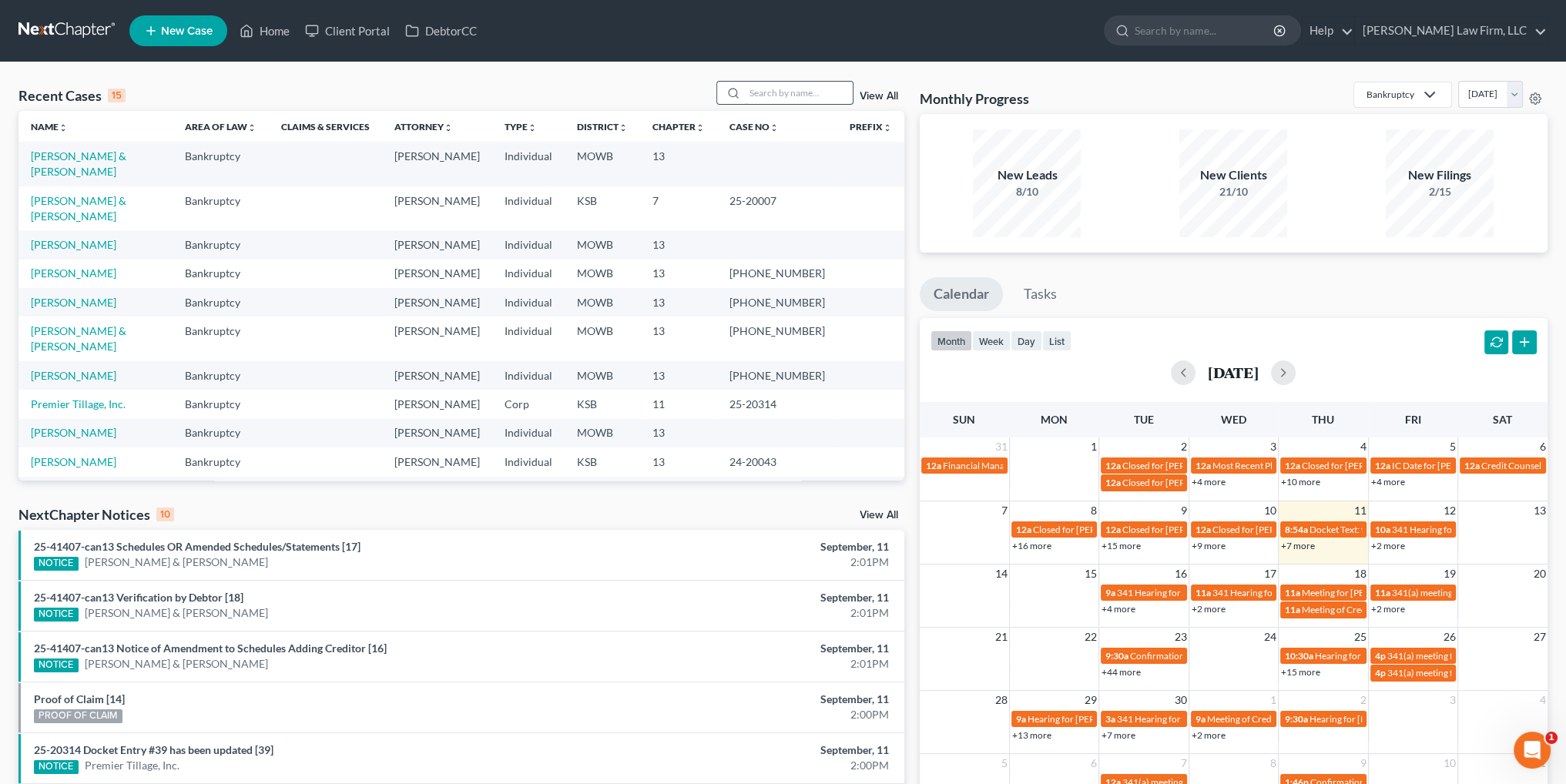
click at [804, 94] on input "search" at bounding box center [798, 93] width 108 height 23
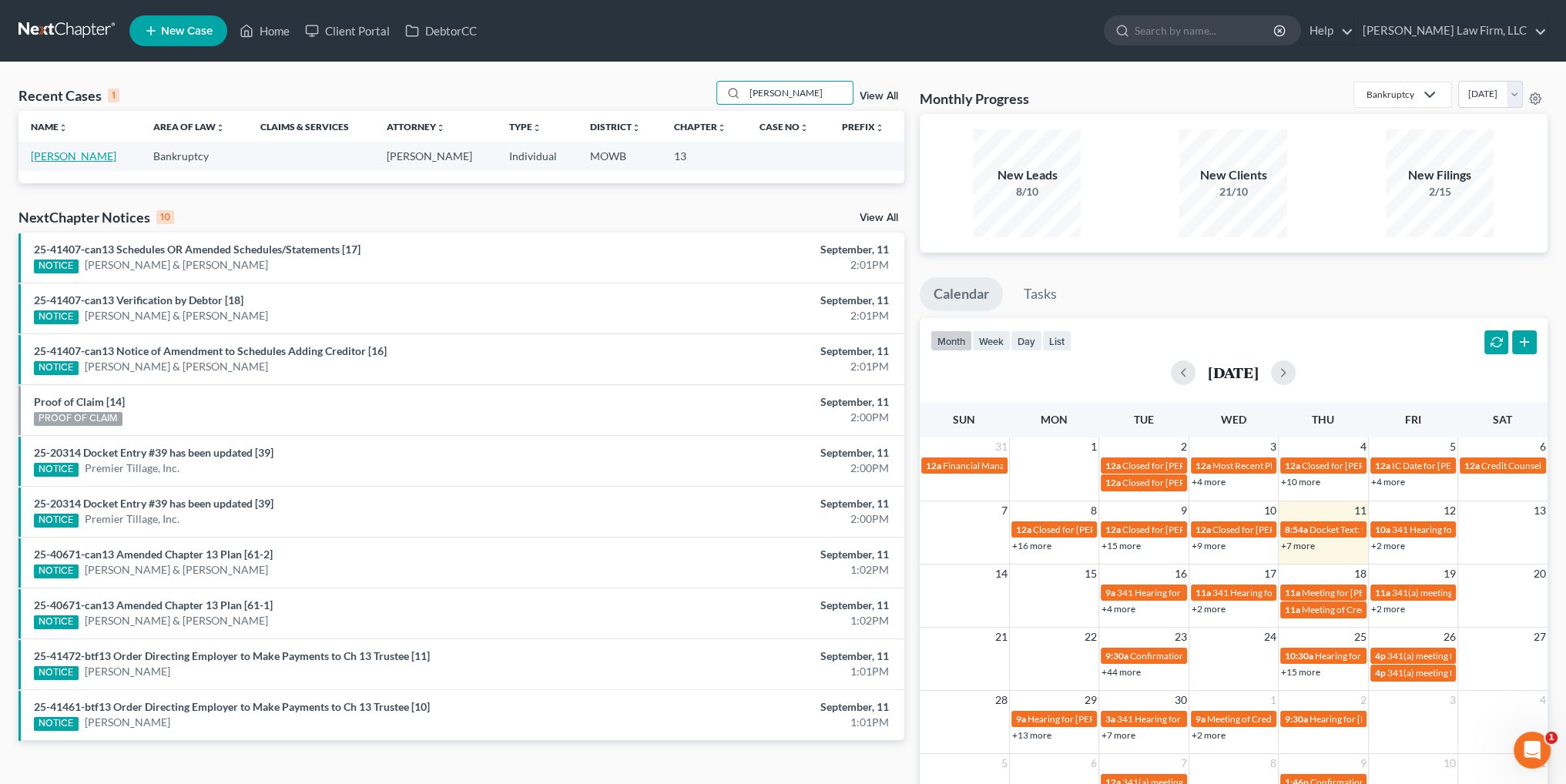
type input "[PERSON_NAME]"
click at [75, 161] on link "[PERSON_NAME]" at bounding box center [73, 155] width 86 height 13
select select "4"
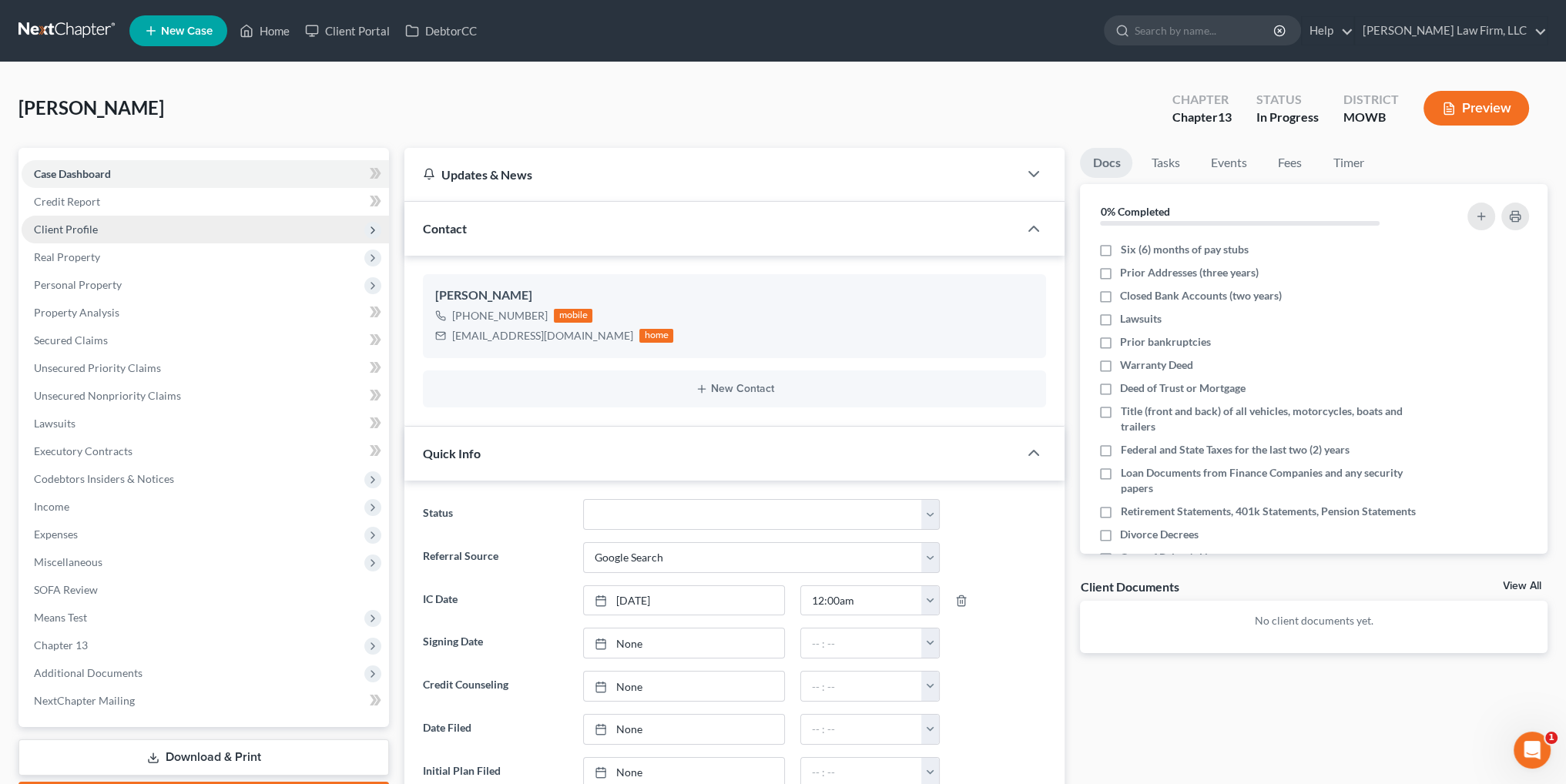
click at [73, 230] on span "Client Profile" at bounding box center [65, 228] width 64 height 13
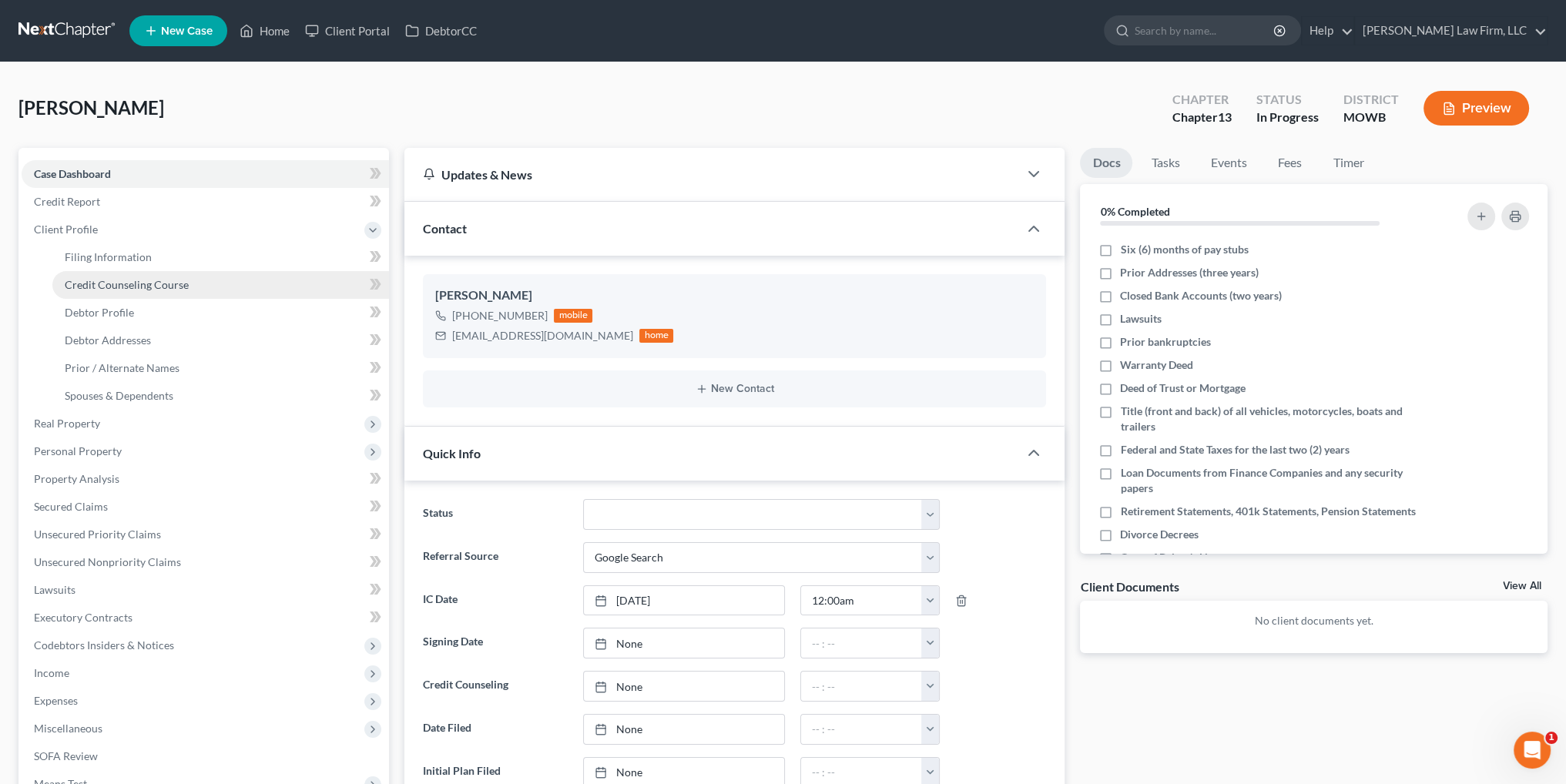
click at [124, 281] on span "Credit Counseling Course" at bounding box center [126, 283] width 124 height 13
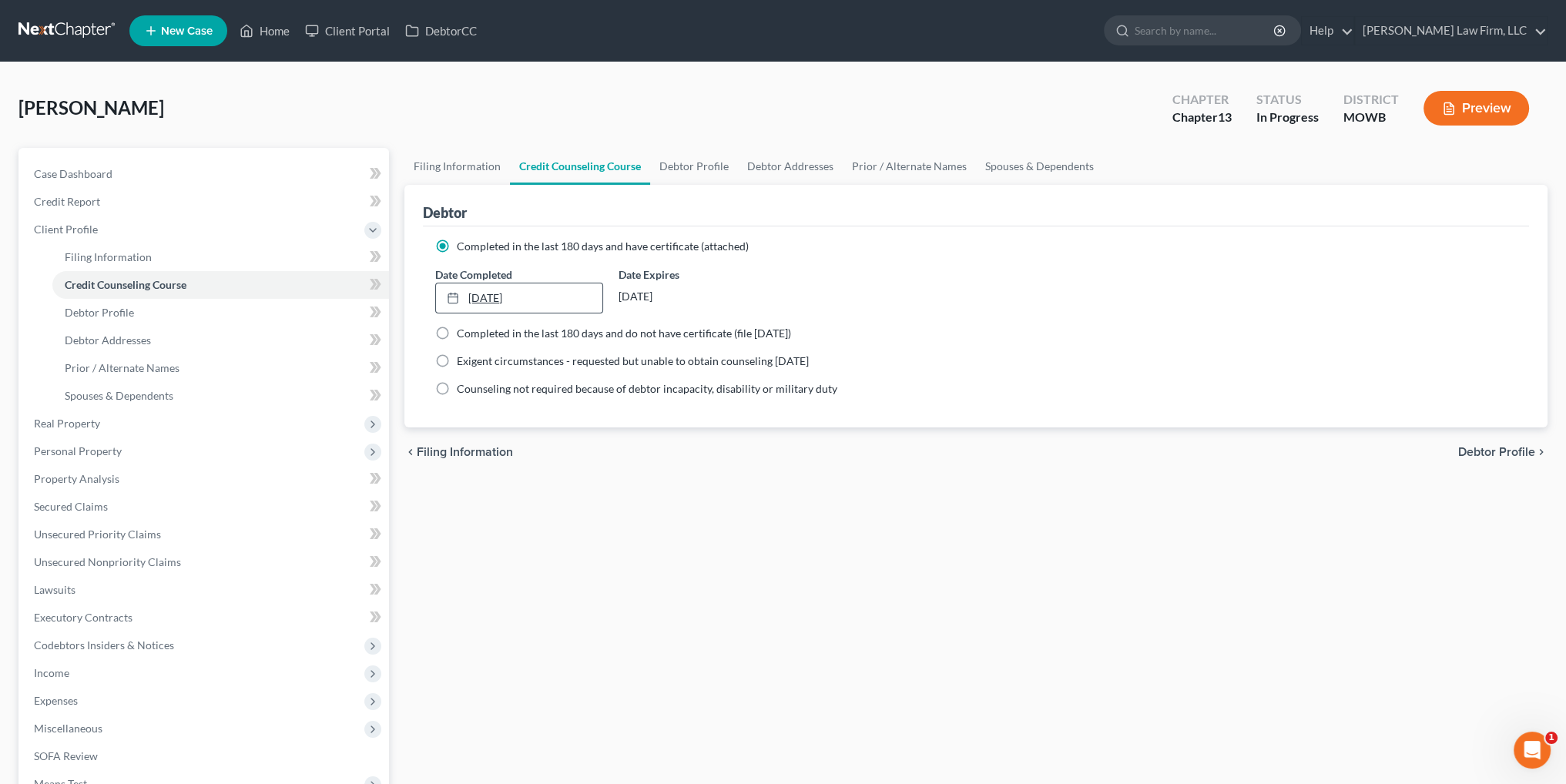
click at [480, 300] on link "[DATE]" at bounding box center [519, 298] width 166 height 30
click at [103, 171] on span "Case Dashboard" at bounding box center [73, 173] width 79 height 13
select select "4"
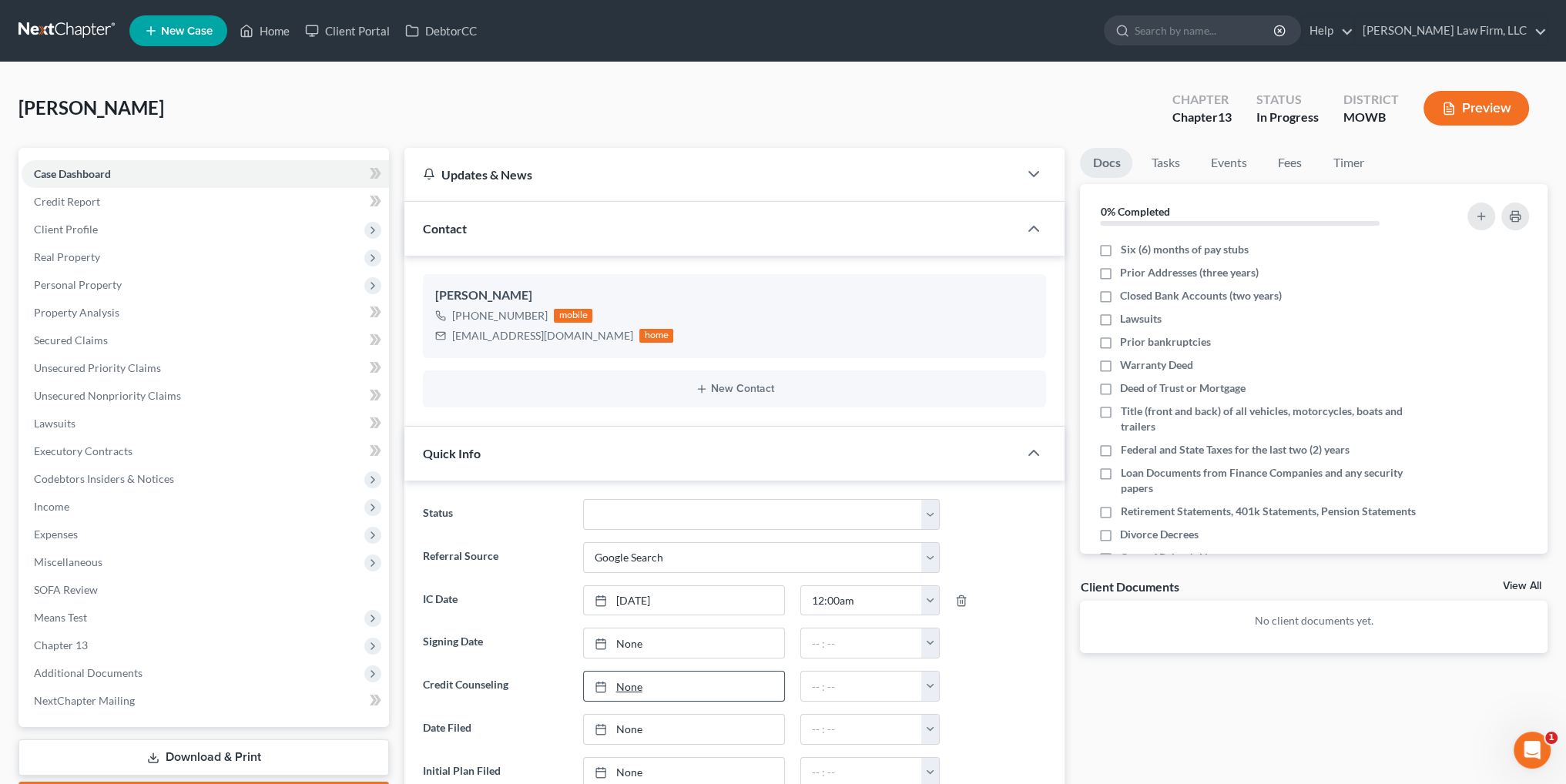
type input "[DATE]"
click at [626, 682] on link "None" at bounding box center [684, 686] width 201 height 30
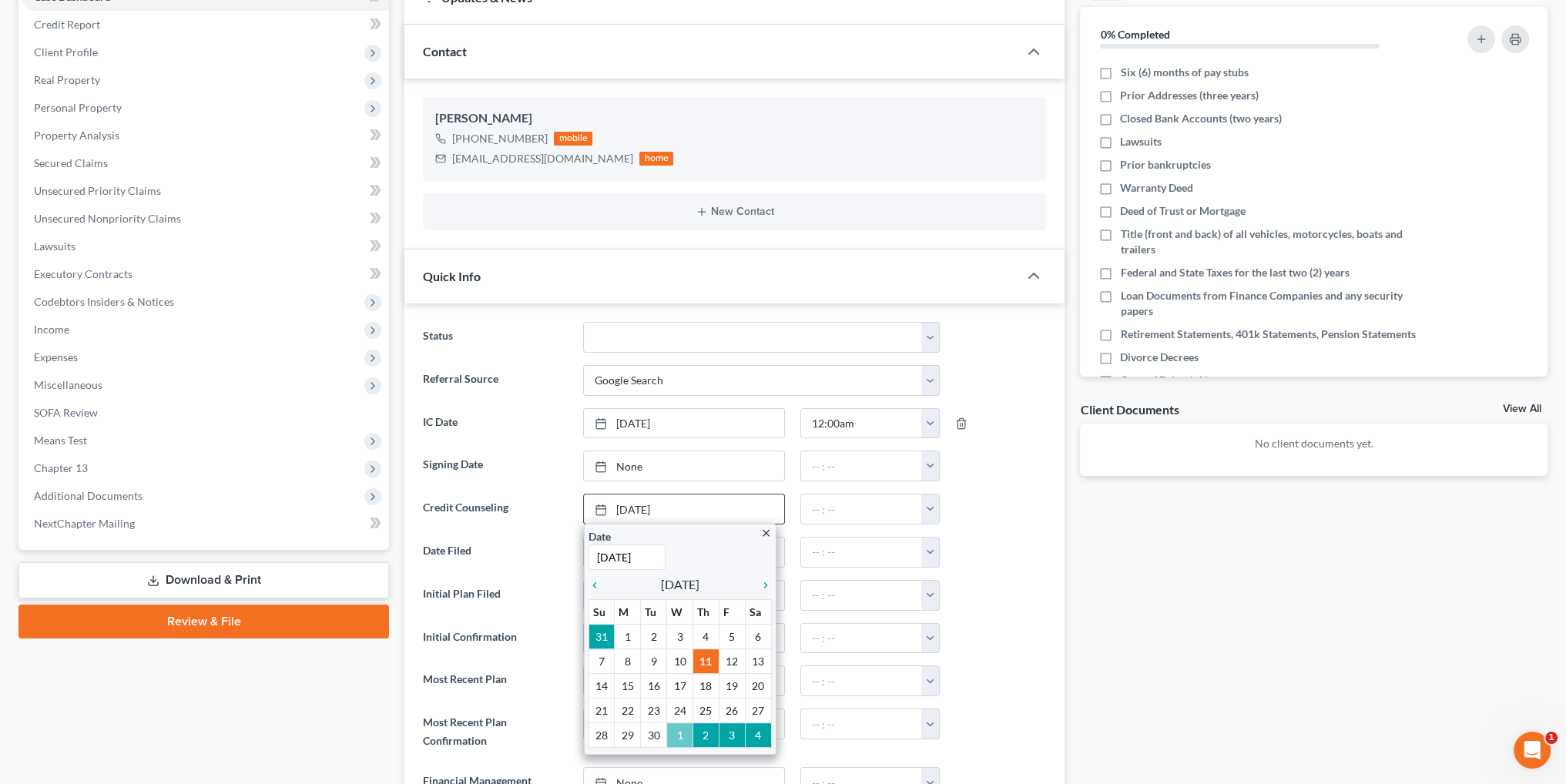
scroll to position [231, 0]
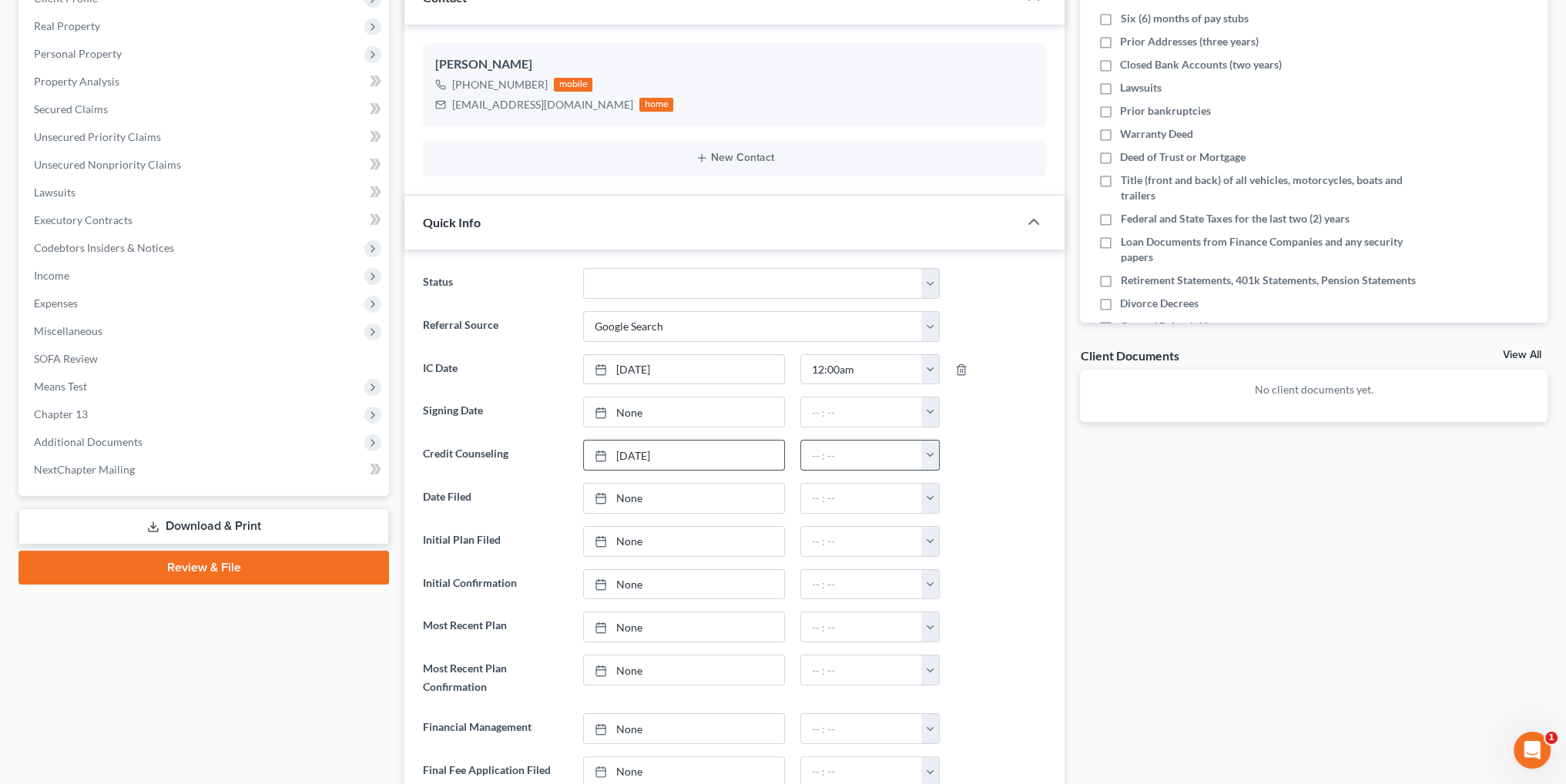
click at [931, 445] on button "button" at bounding box center [930, 455] width 18 height 30
click at [953, 491] on link "12:00am" at bounding box center [964, 489] width 86 height 27
type input "12:00am"
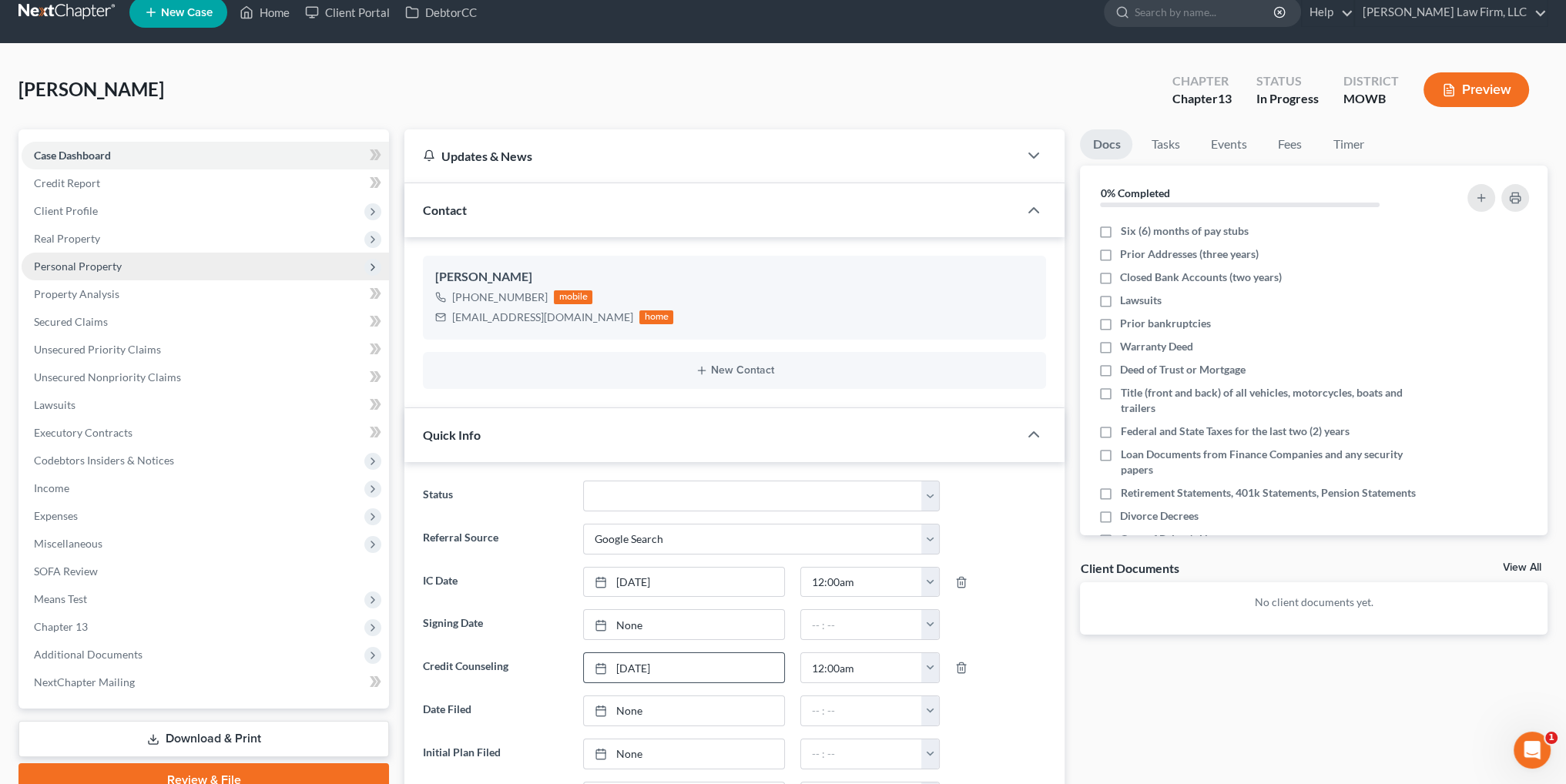
scroll to position [0, 0]
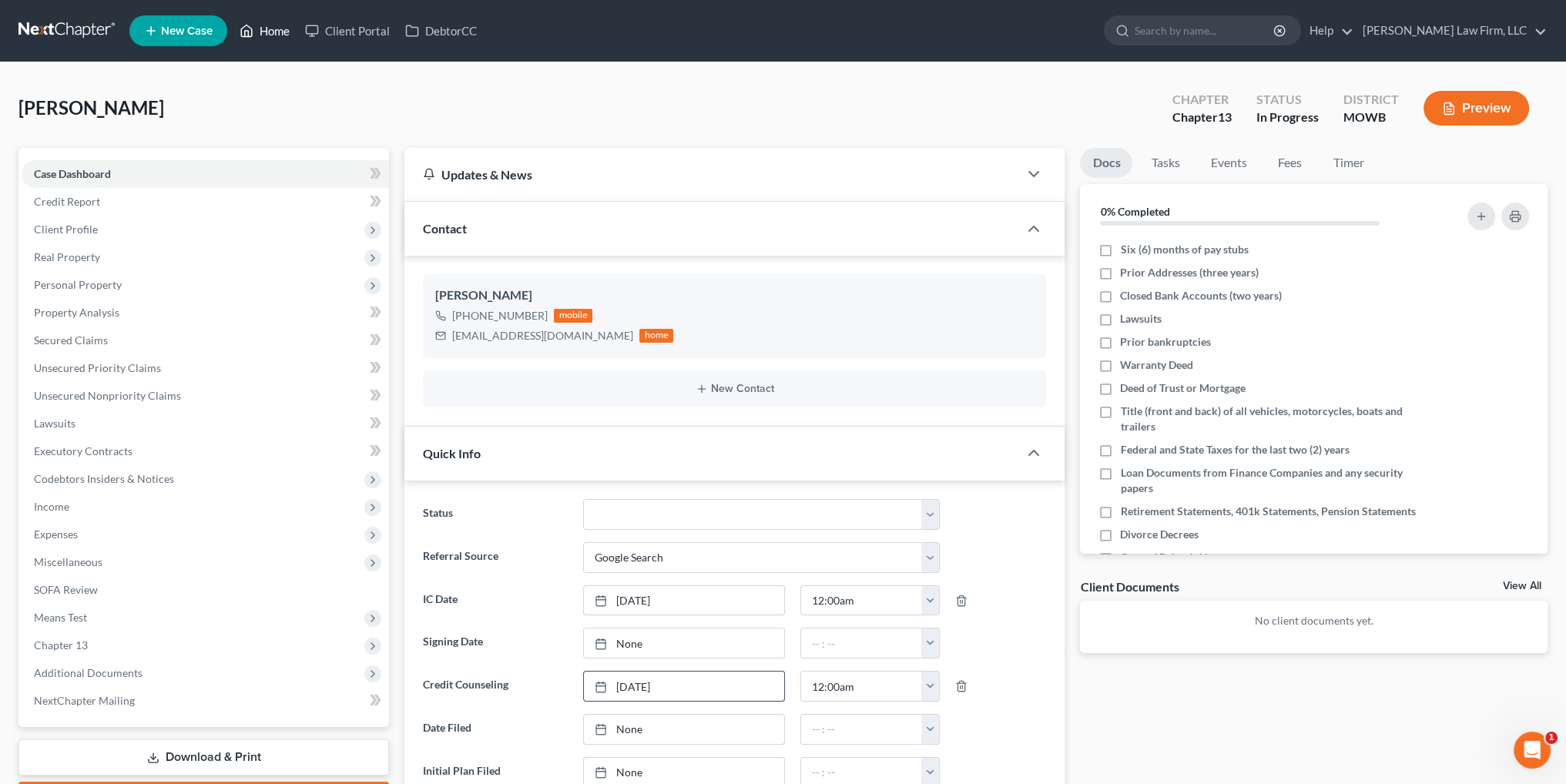
click at [262, 27] on link "Home" at bounding box center [265, 31] width 65 height 28
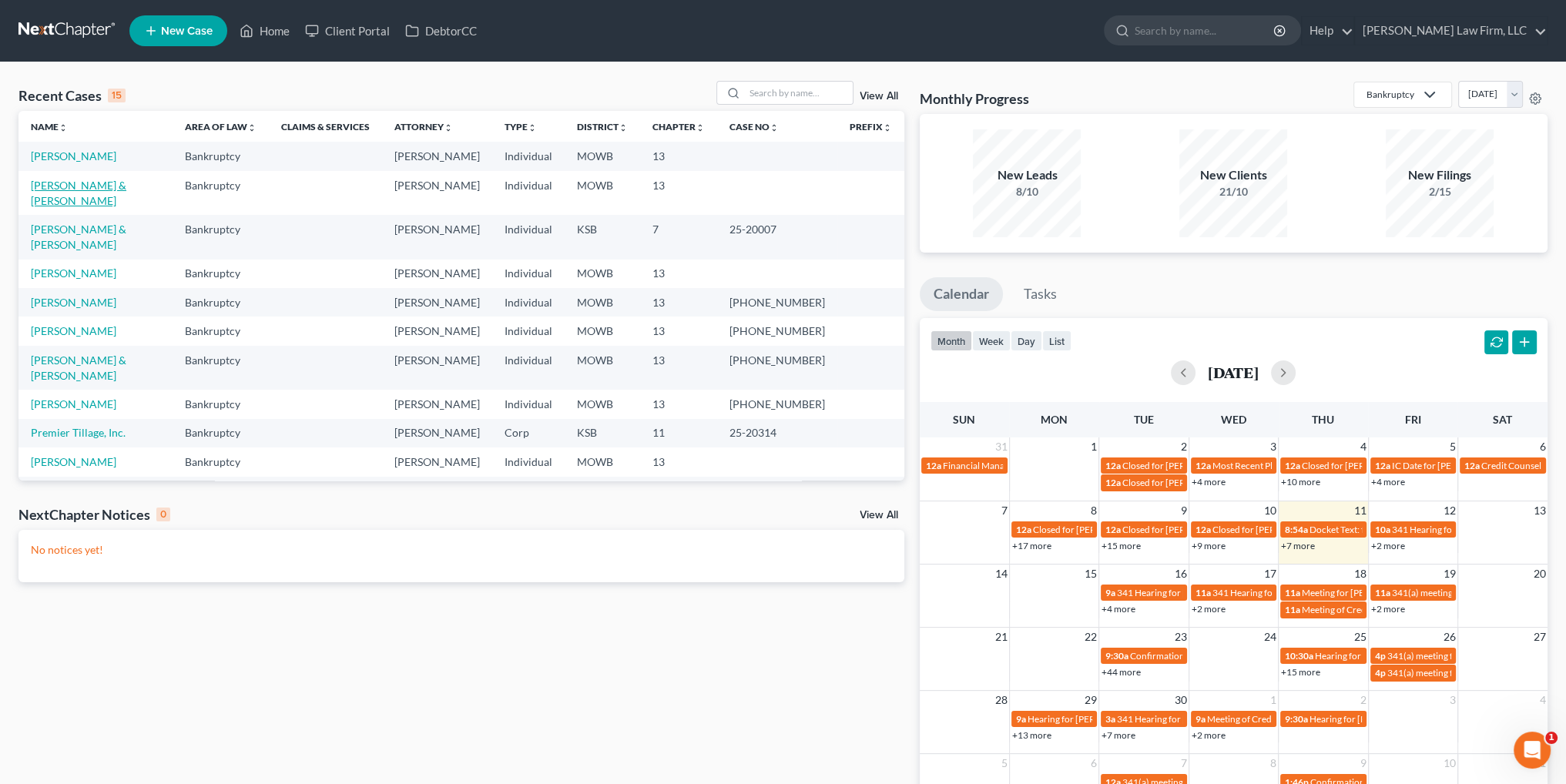
click at [73, 184] on link "[PERSON_NAME] & [PERSON_NAME]" at bounding box center [78, 193] width 96 height 29
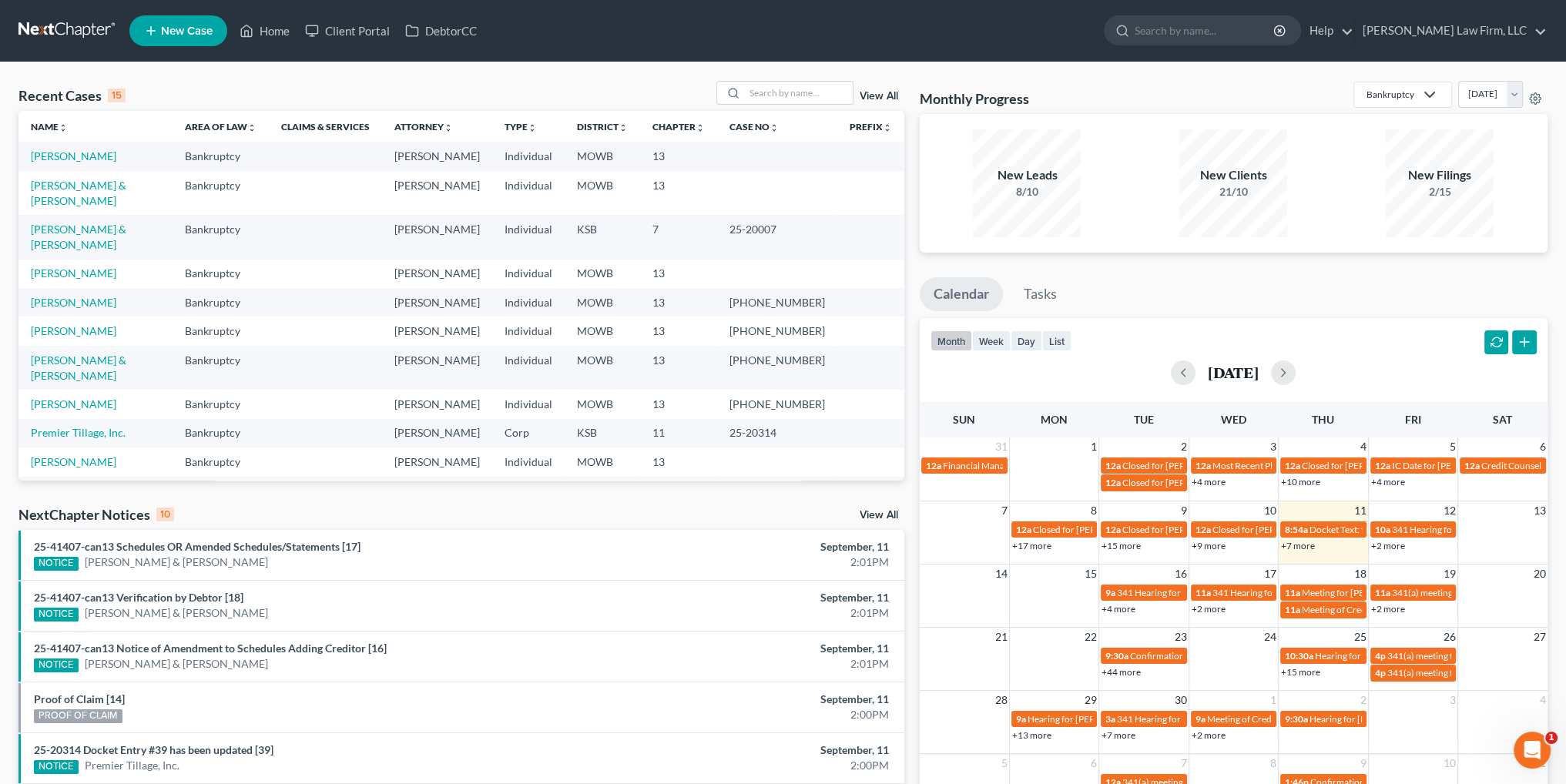
select select "4"
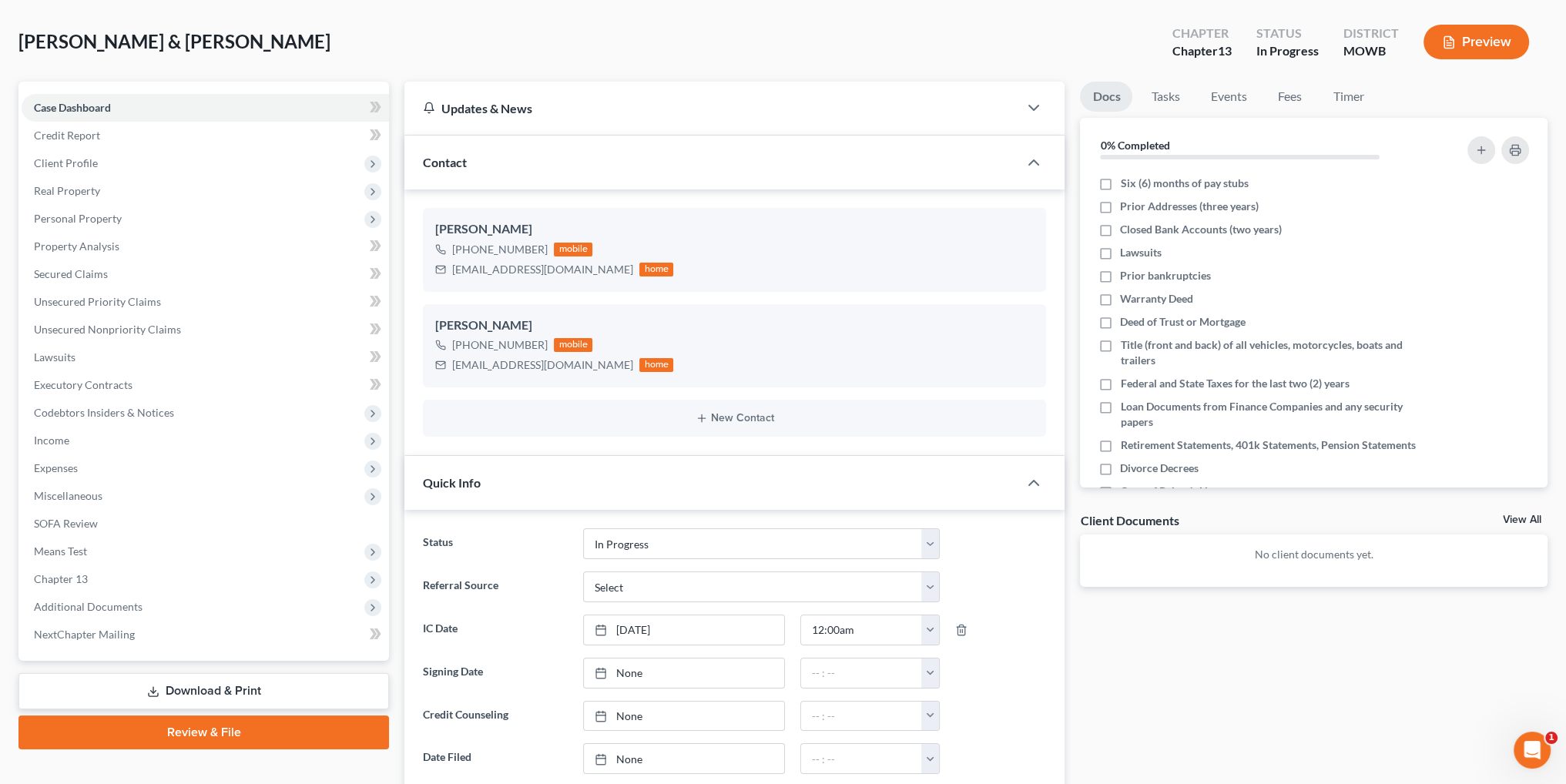
scroll to position [154, 0]
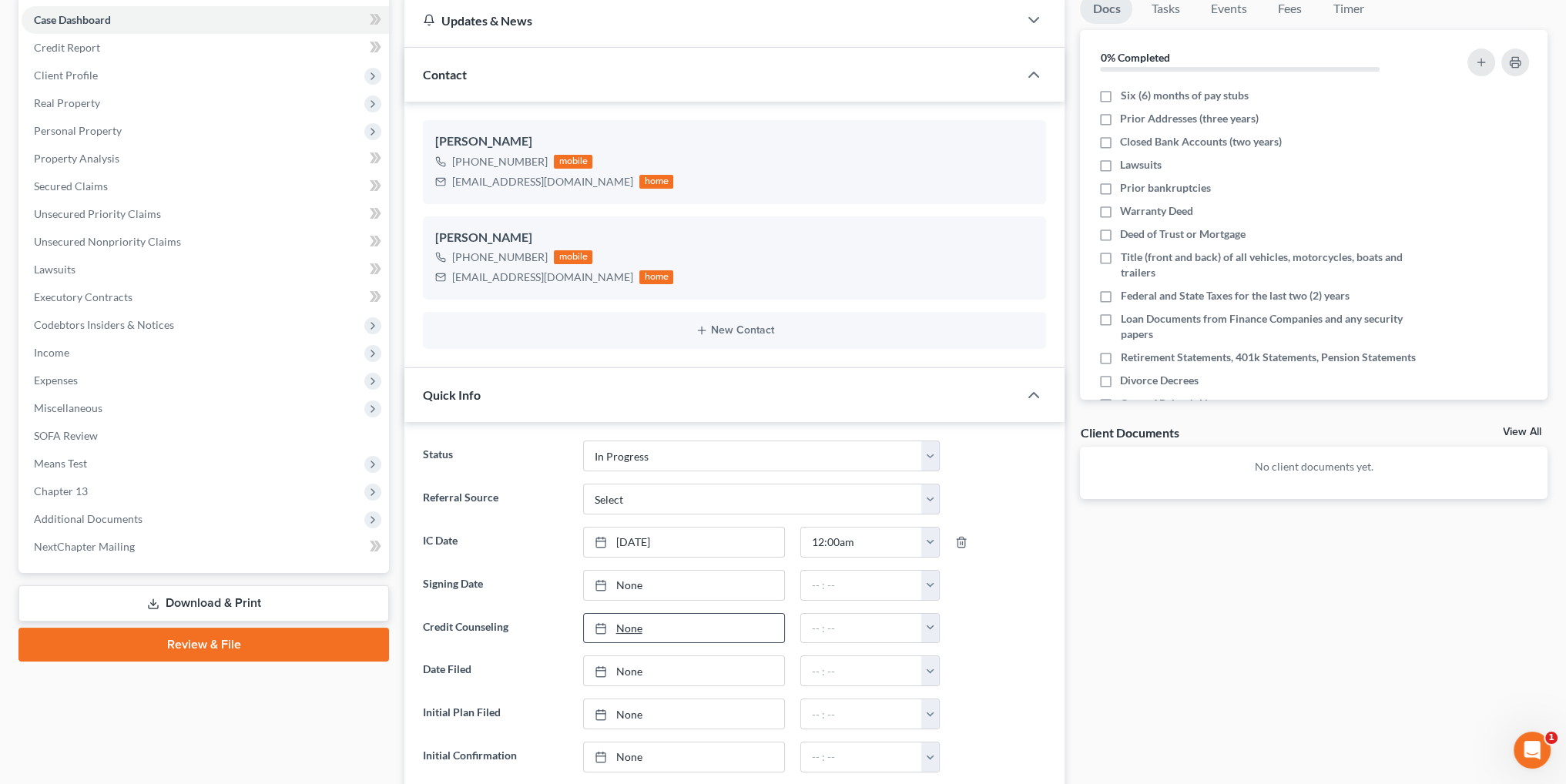
click at [632, 623] on link "None" at bounding box center [684, 628] width 201 height 30
click at [928, 626] on button "button" at bounding box center [930, 628] width 18 height 30
click at [955, 470] on link "12:00am" at bounding box center [964, 479] width 86 height 27
type input "12:00am"
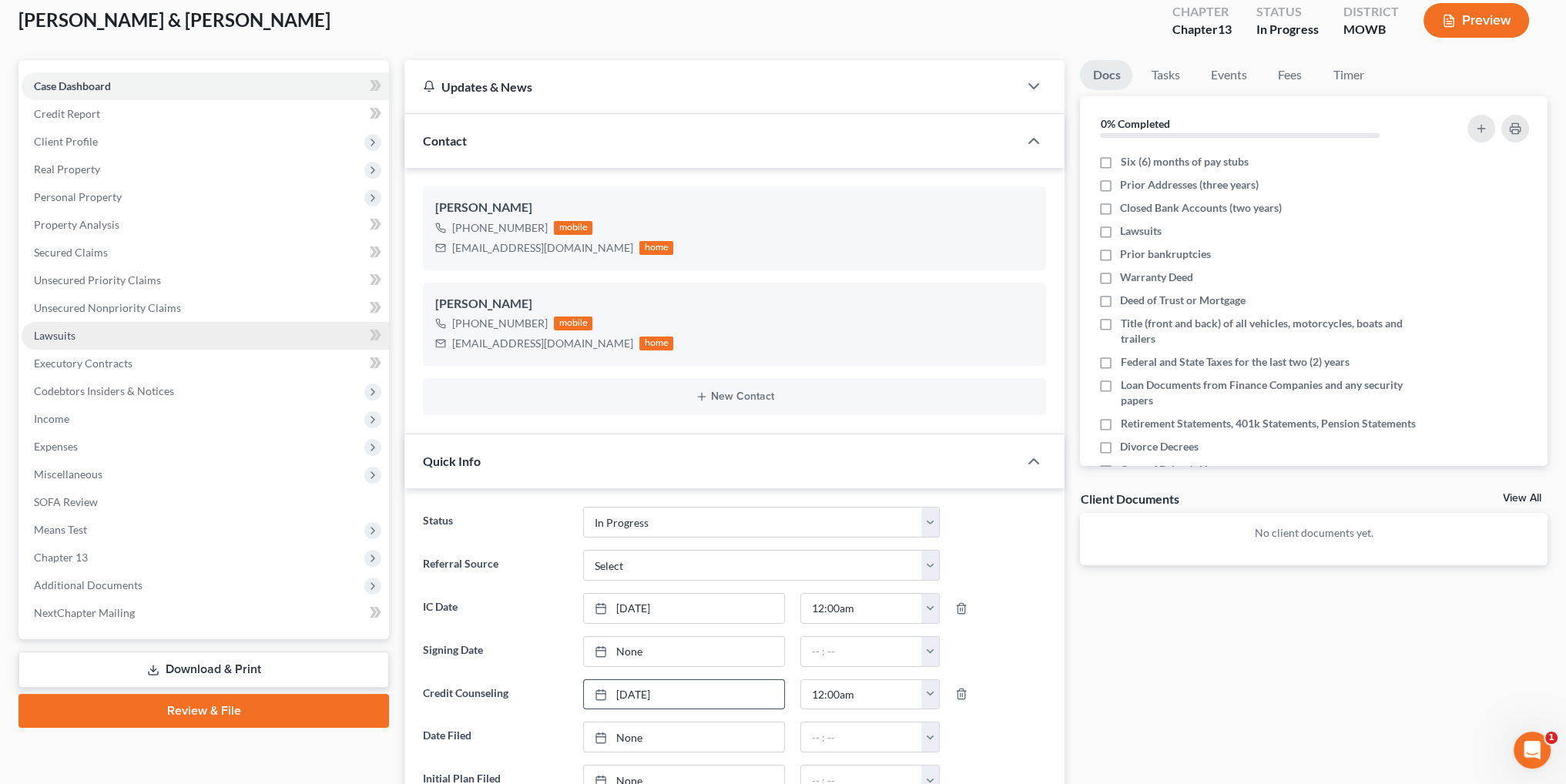
scroll to position [0, 0]
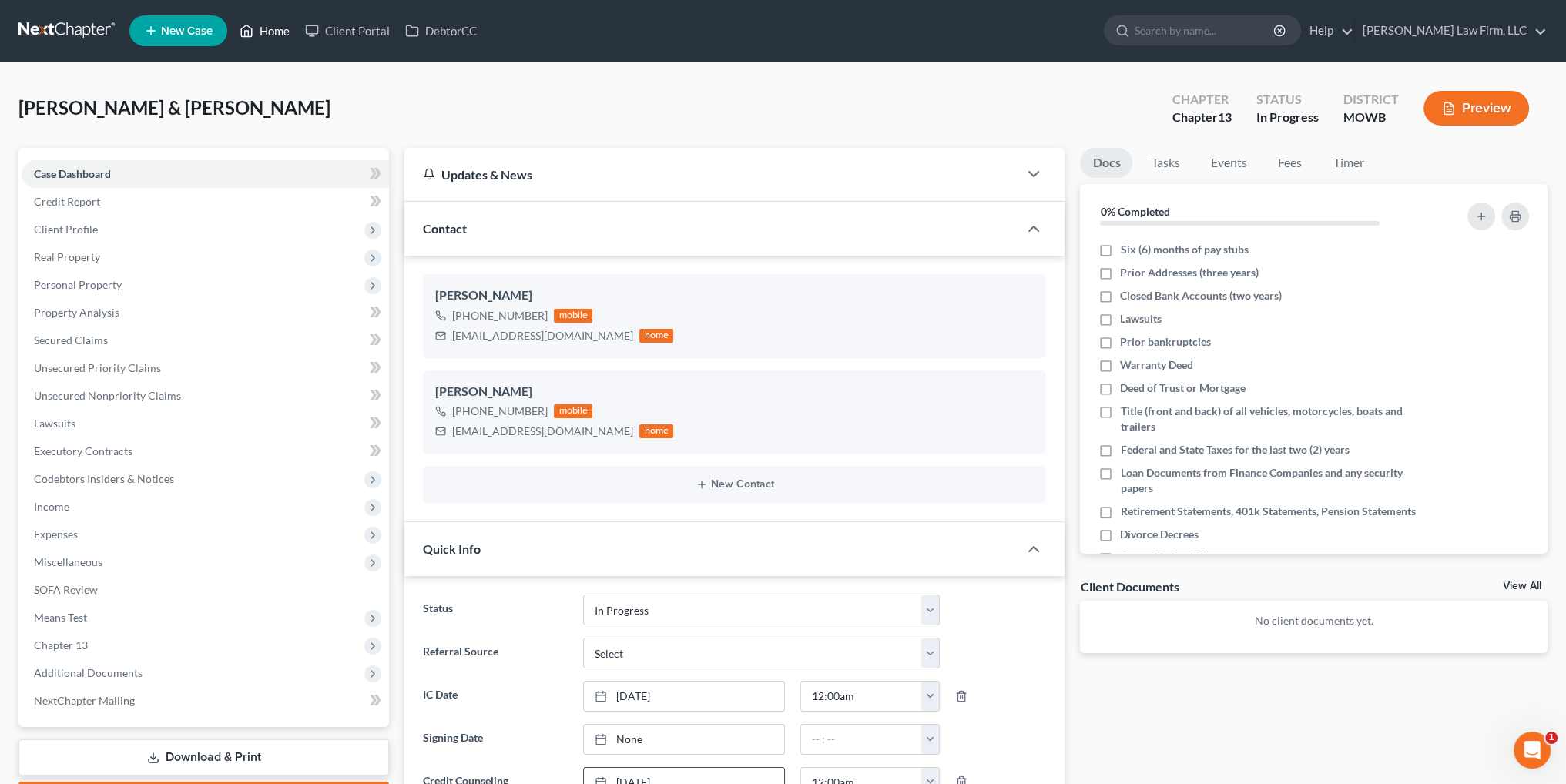
click at [281, 30] on link "Home" at bounding box center [265, 31] width 65 height 28
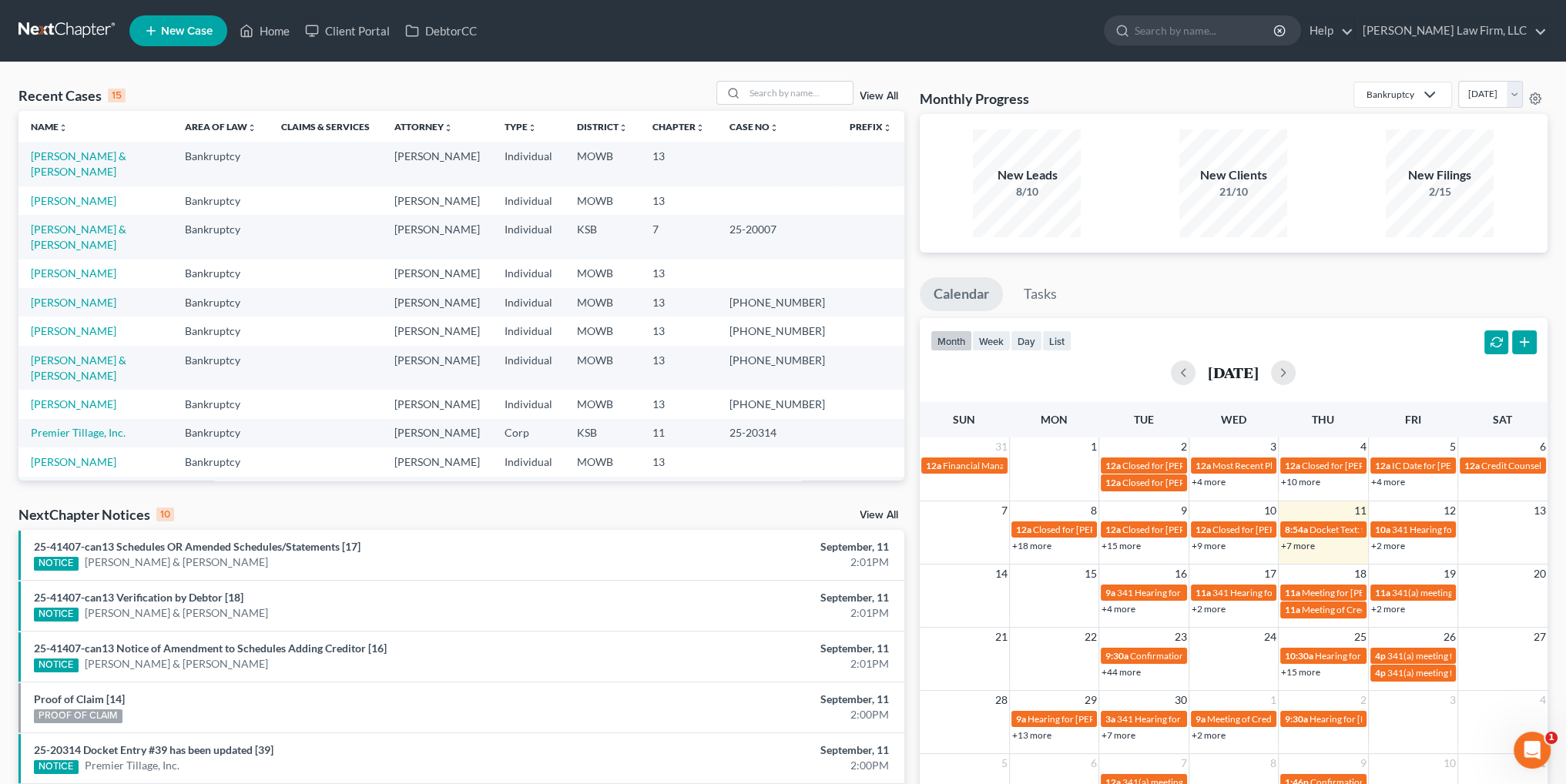
click at [71, 512] on link "[PERSON_NAME]" at bounding box center [73, 518] width 86 height 13
select select "4"
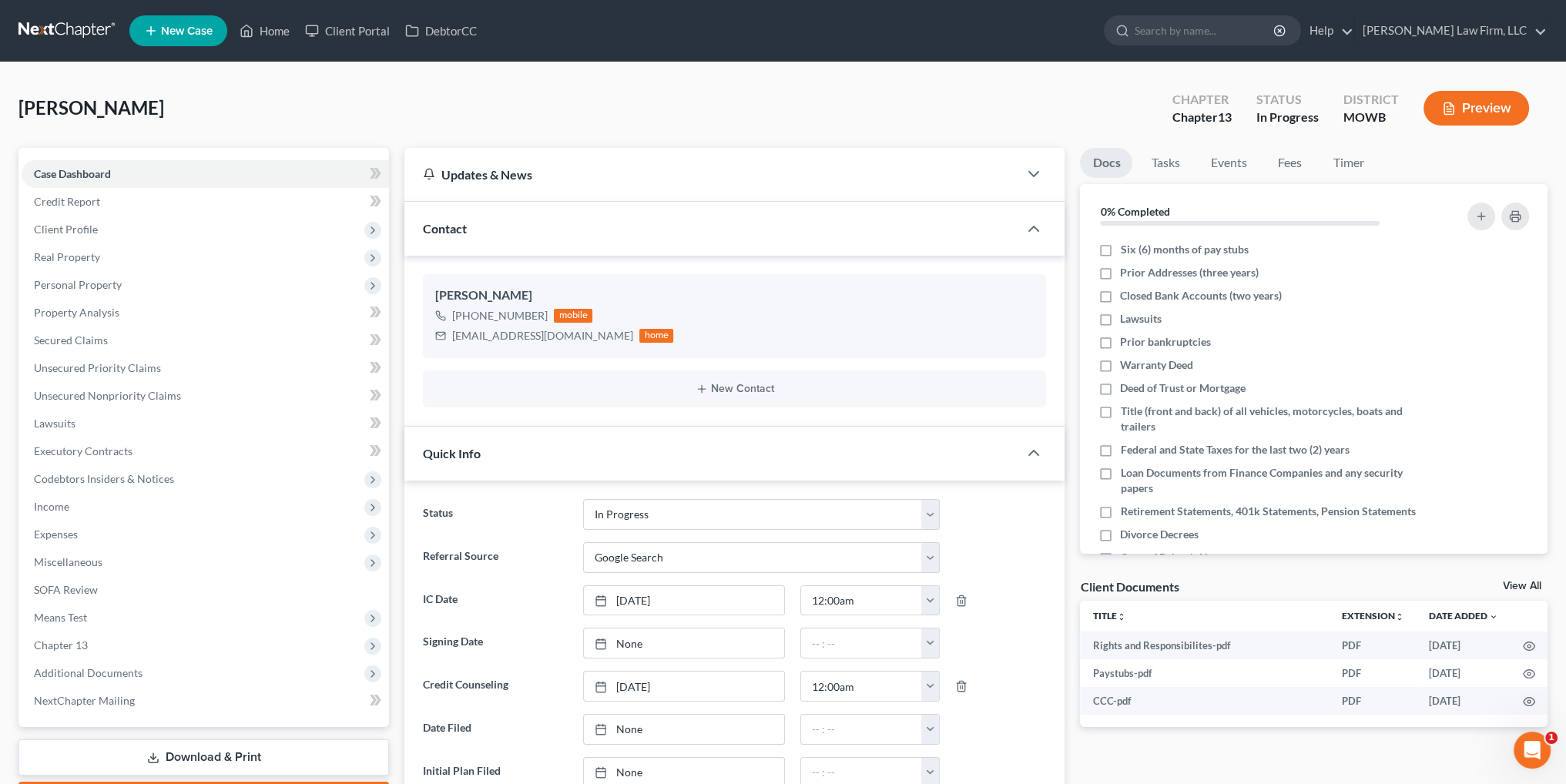
scroll to position [178, 0]
click at [75, 251] on span "Real Property" at bounding box center [66, 256] width 66 height 13
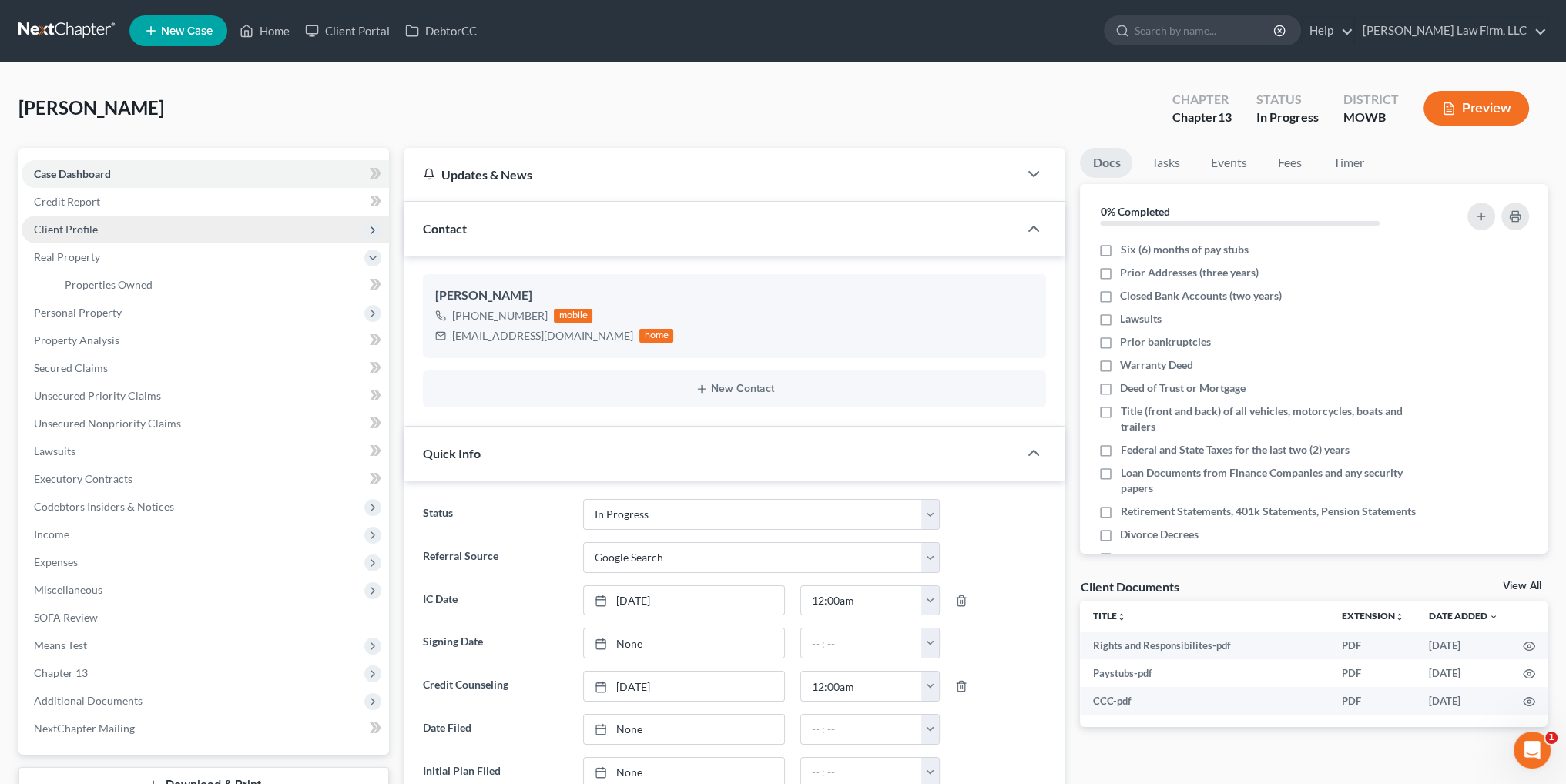
click at [84, 224] on span "Client Profile" at bounding box center [65, 228] width 64 height 13
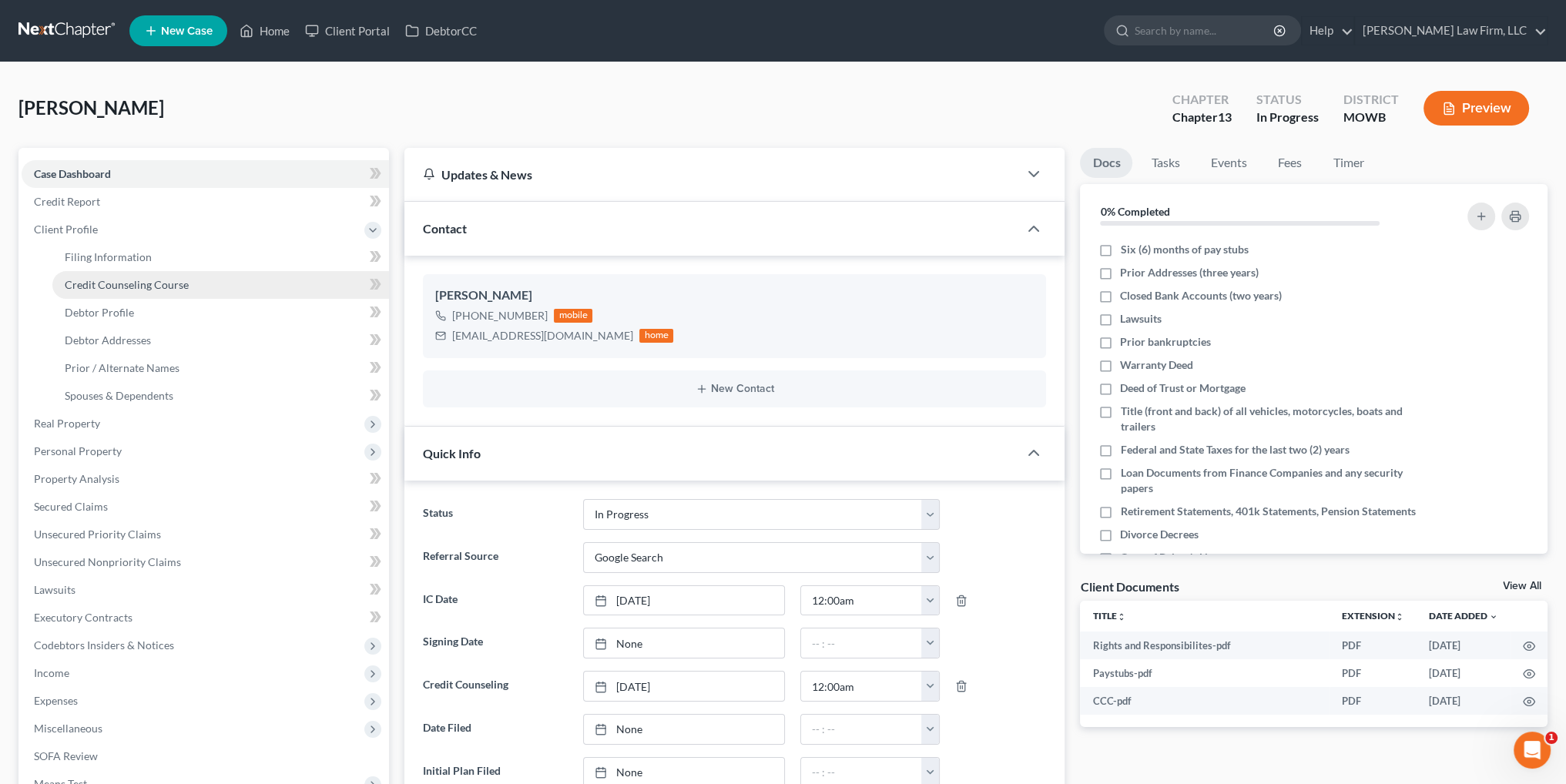
click at [138, 286] on span "Credit Counseling Course" at bounding box center [126, 283] width 124 height 13
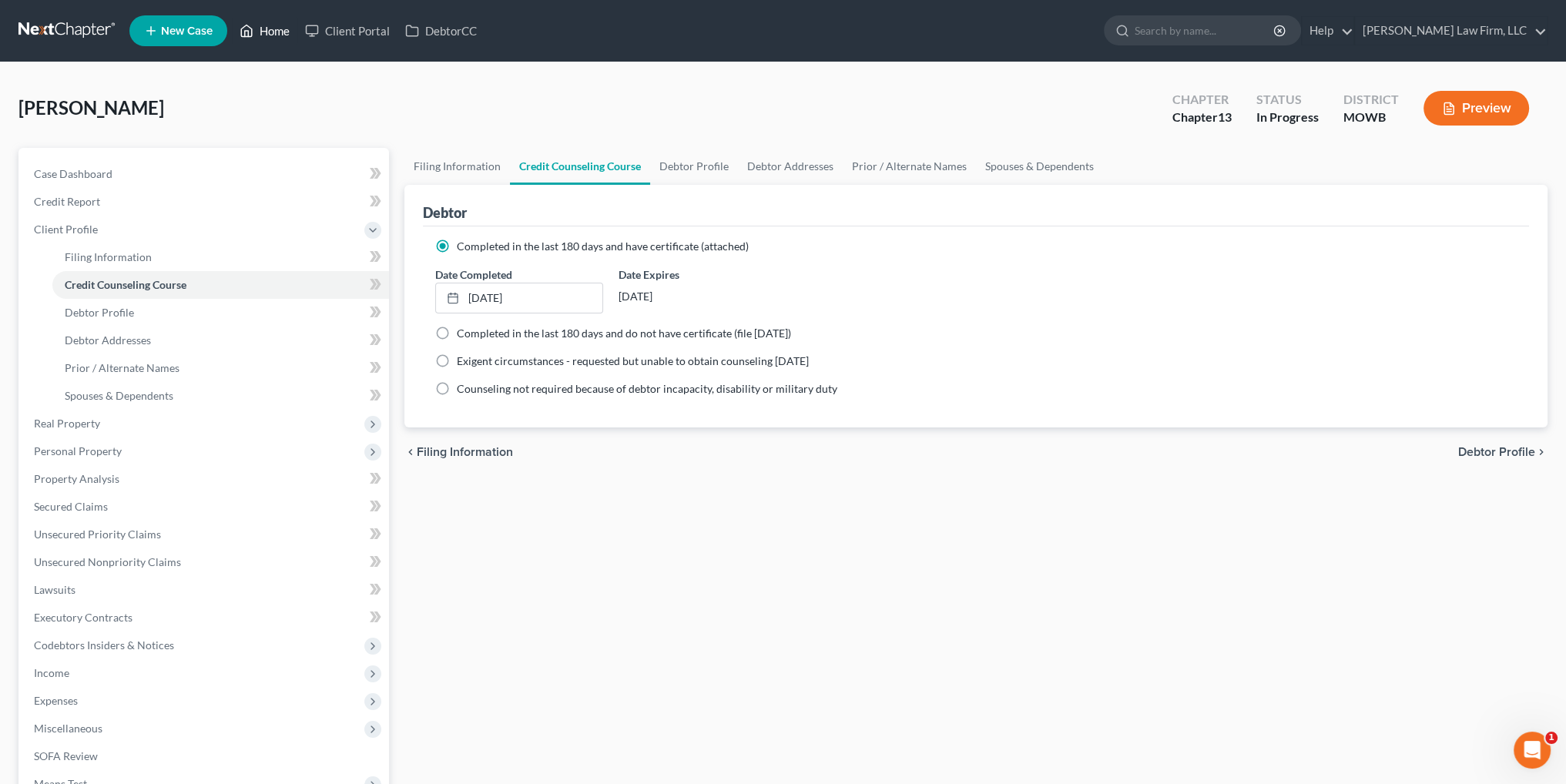
click at [269, 26] on link "Home" at bounding box center [265, 31] width 65 height 28
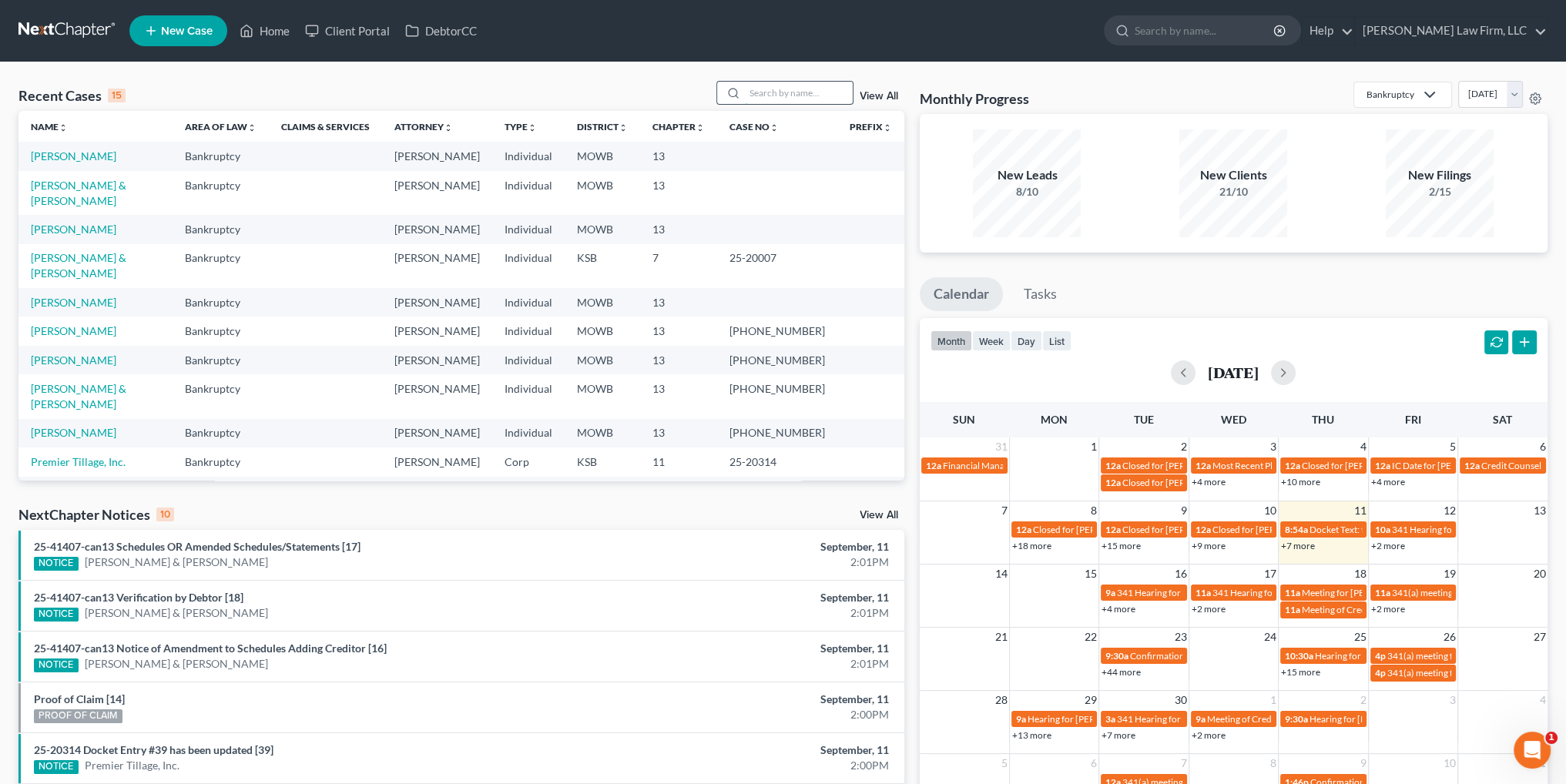
click at [808, 100] on input "search" at bounding box center [798, 93] width 108 height 23
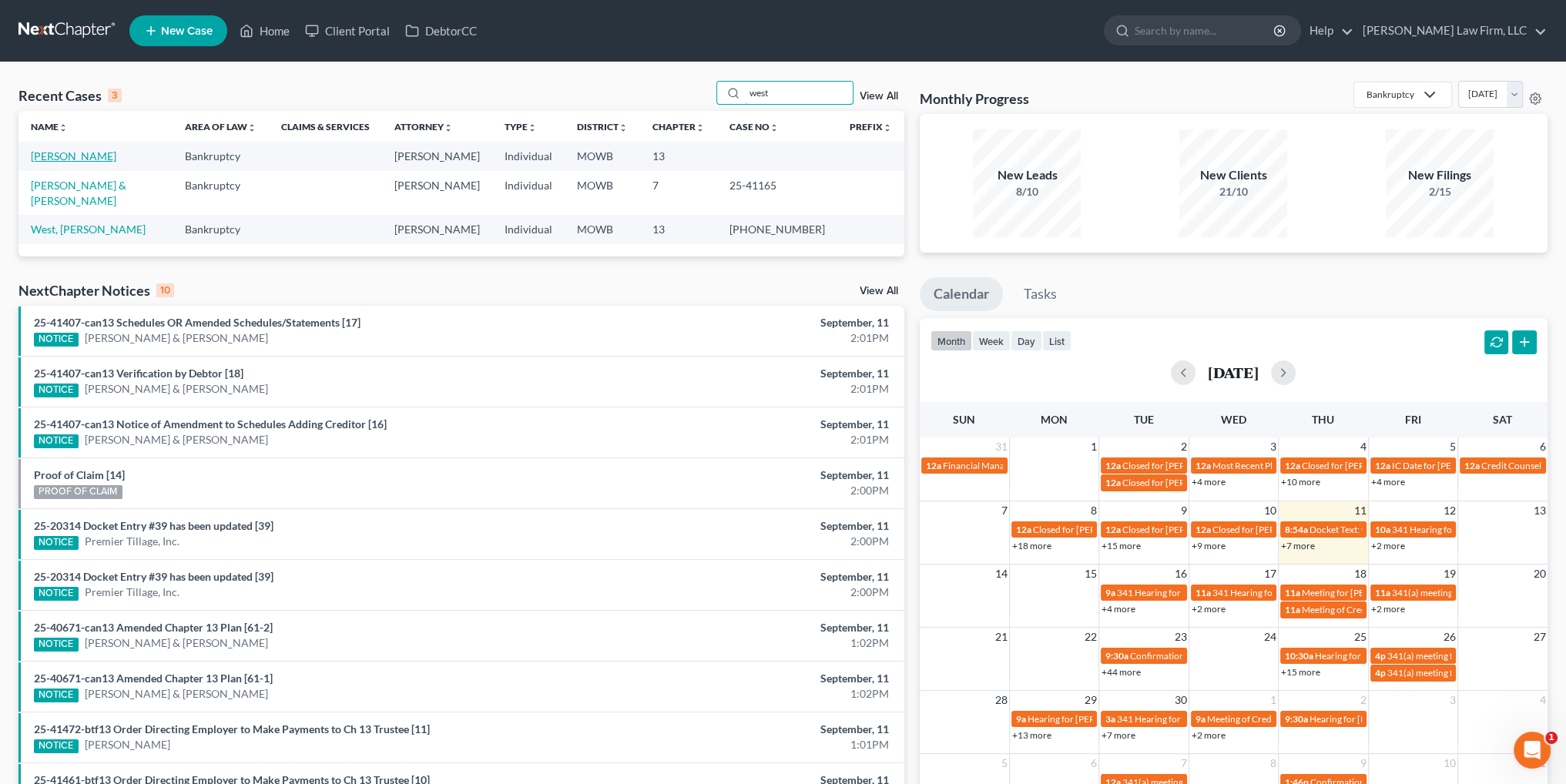
type input "west"
click at [73, 159] on link "[PERSON_NAME]" at bounding box center [73, 155] width 86 height 13
select select "2"
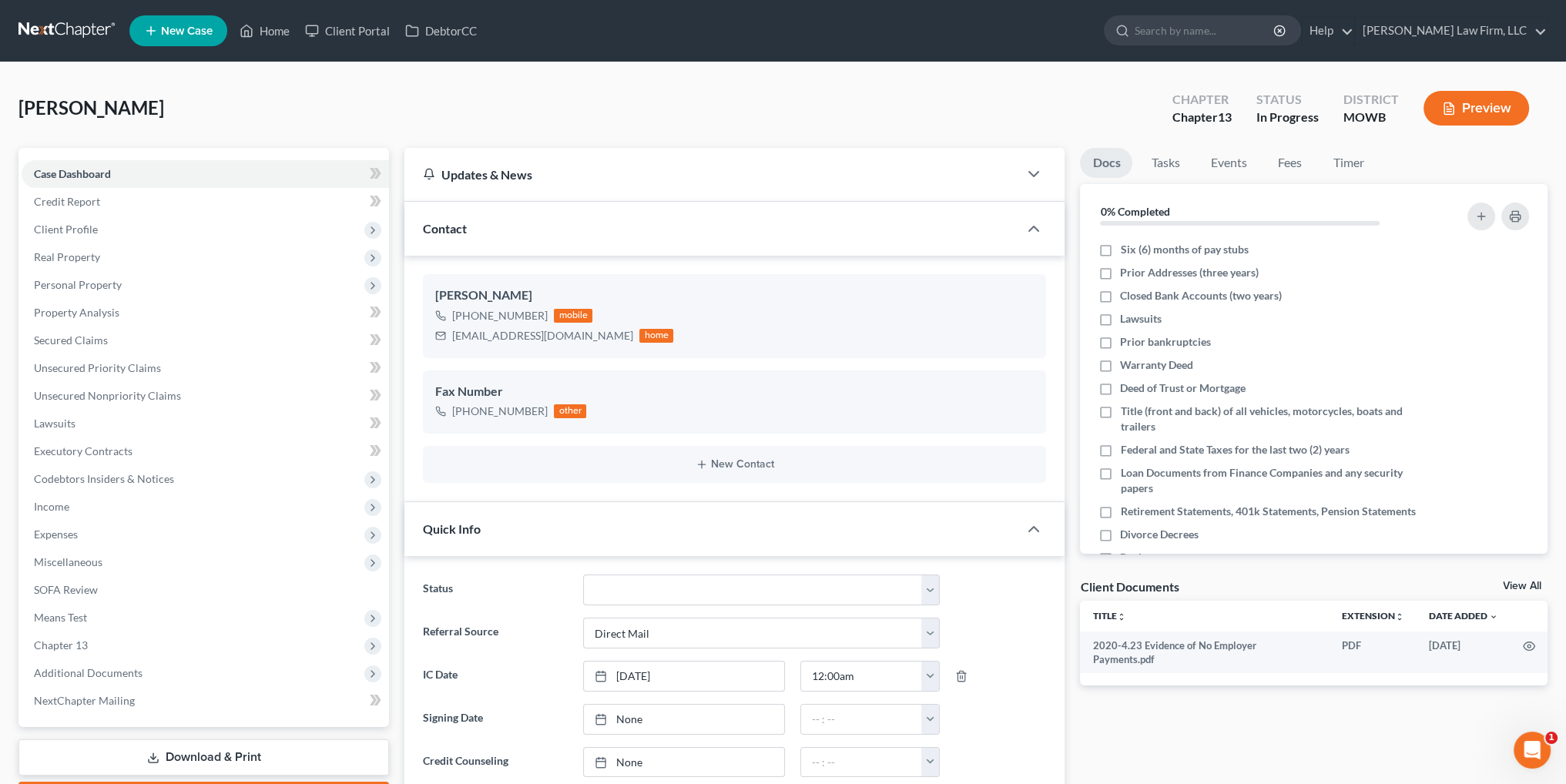
scroll to position [6706, 0]
click at [1172, 159] on link "Tasks" at bounding box center [1165, 163] width 53 height 30
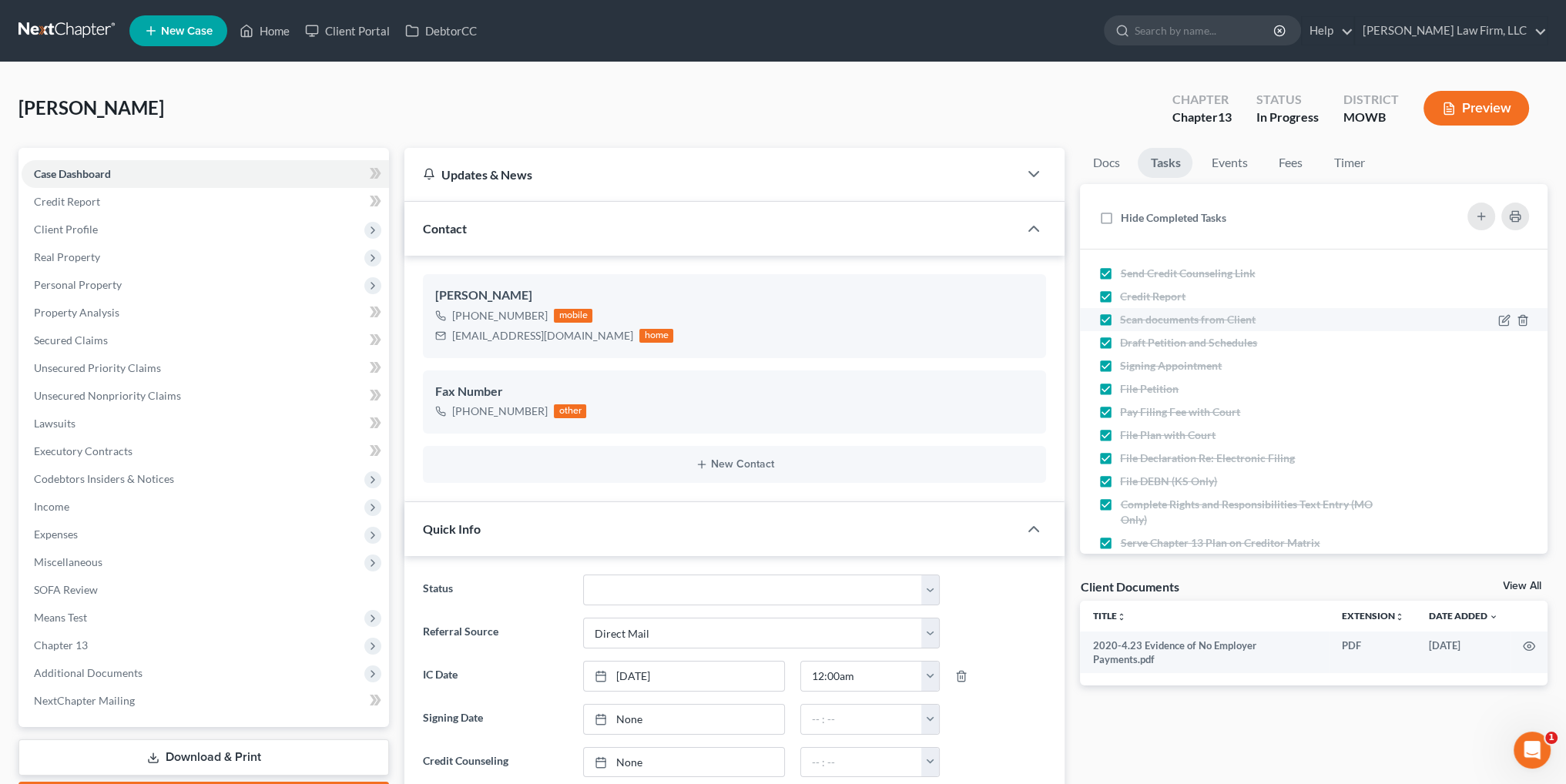
drag, startPoint x: 1112, startPoint y: 269, endPoint x: 1106, endPoint y: 316, distance: 47.4
click at [1119, 269] on label "Send Credit Counseling Link" at bounding box center [1193, 274] width 147 height 16
click at [1126, 269] on input "Send Credit Counseling Link" at bounding box center [1131, 271] width 10 height 10
checkbox input "false"
click at [1119, 316] on label "Scan documents from Client" at bounding box center [1194, 320] width 148 height 16
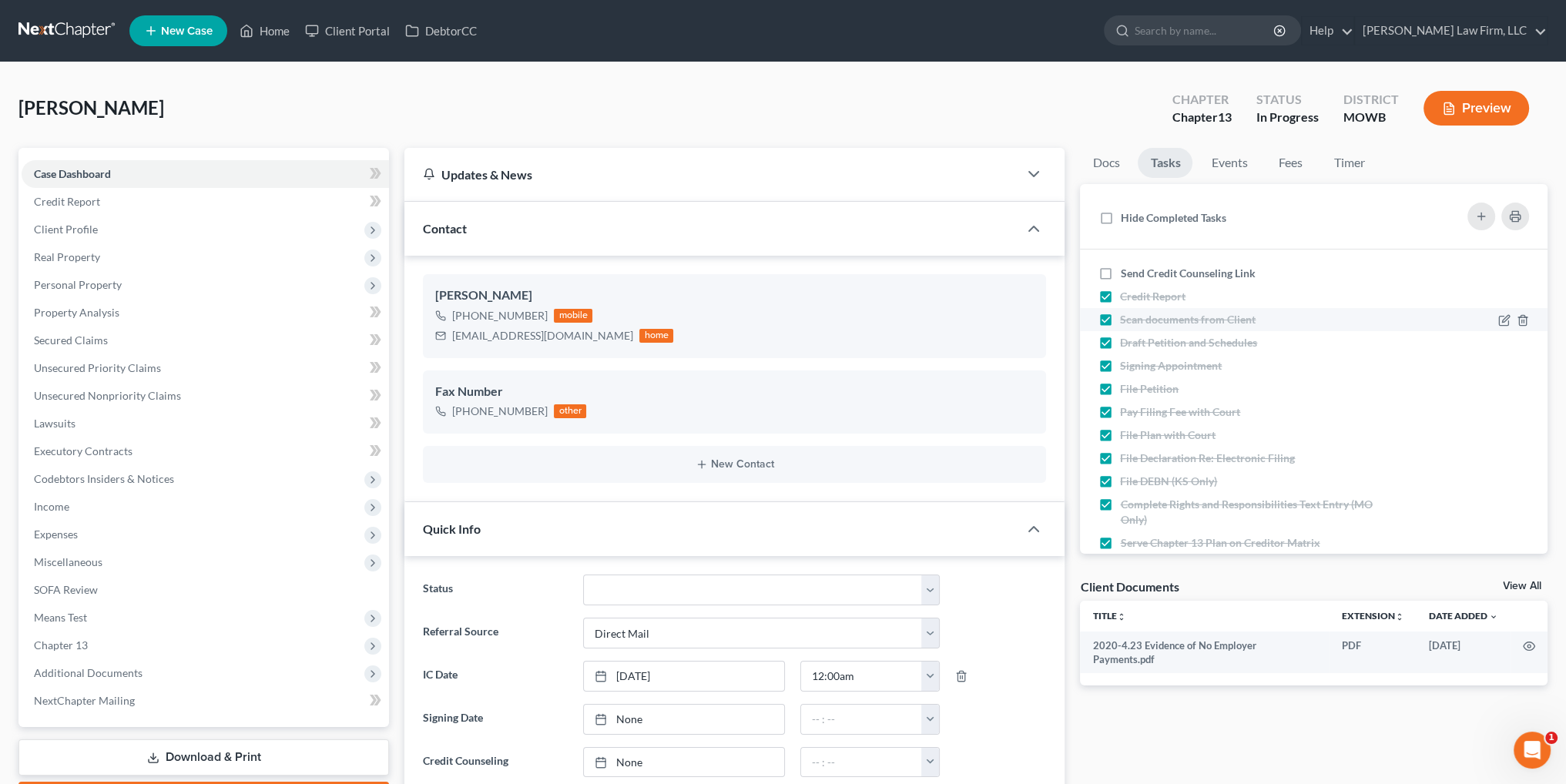
click at [1126, 316] on input "Scan documents from Client" at bounding box center [1131, 317] width 10 height 10
checkbox input "false"
drag, startPoint x: 1106, startPoint y: 341, endPoint x: 1106, endPoint y: 434, distance: 93.0
click at [1119, 343] on label "Draft Petition and Schedules" at bounding box center [1194, 343] width 149 height 16
click at [1126, 343] on input "Draft Petition and Schedules" at bounding box center [1131, 340] width 10 height 10
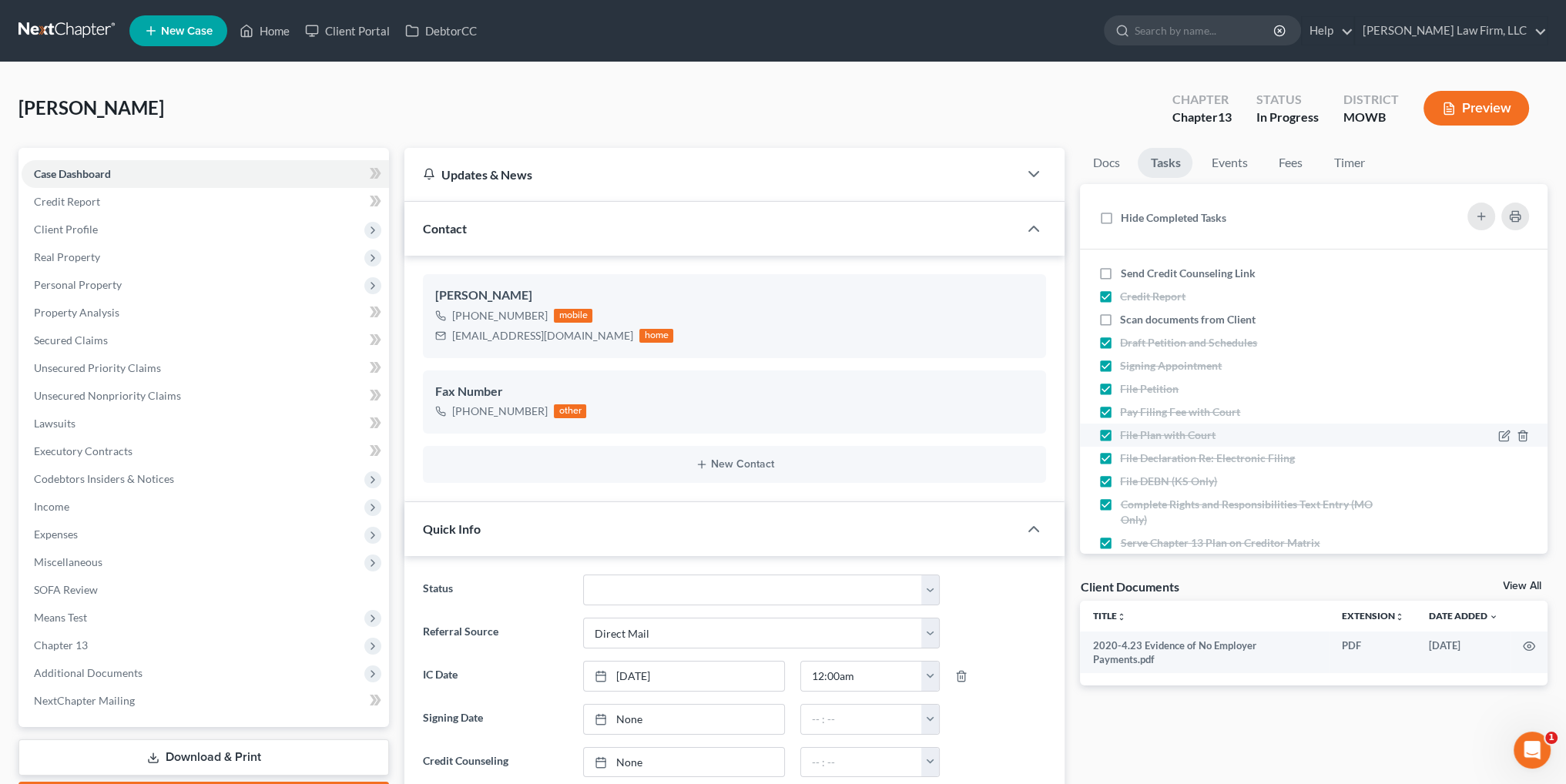
checkbox input "false"
click at [1119, 363] on label "Signing Appointment" at bounding box center [1176, 365] width 114 height 16
click at [1126, 363] on input "Signing Appointment" at bounding box center [1131, 362] width 10 height 10
checkbox input "false"
click at [1119, 389] on label "File Petition" at bounding box center [1155, 389] width 71 height 16
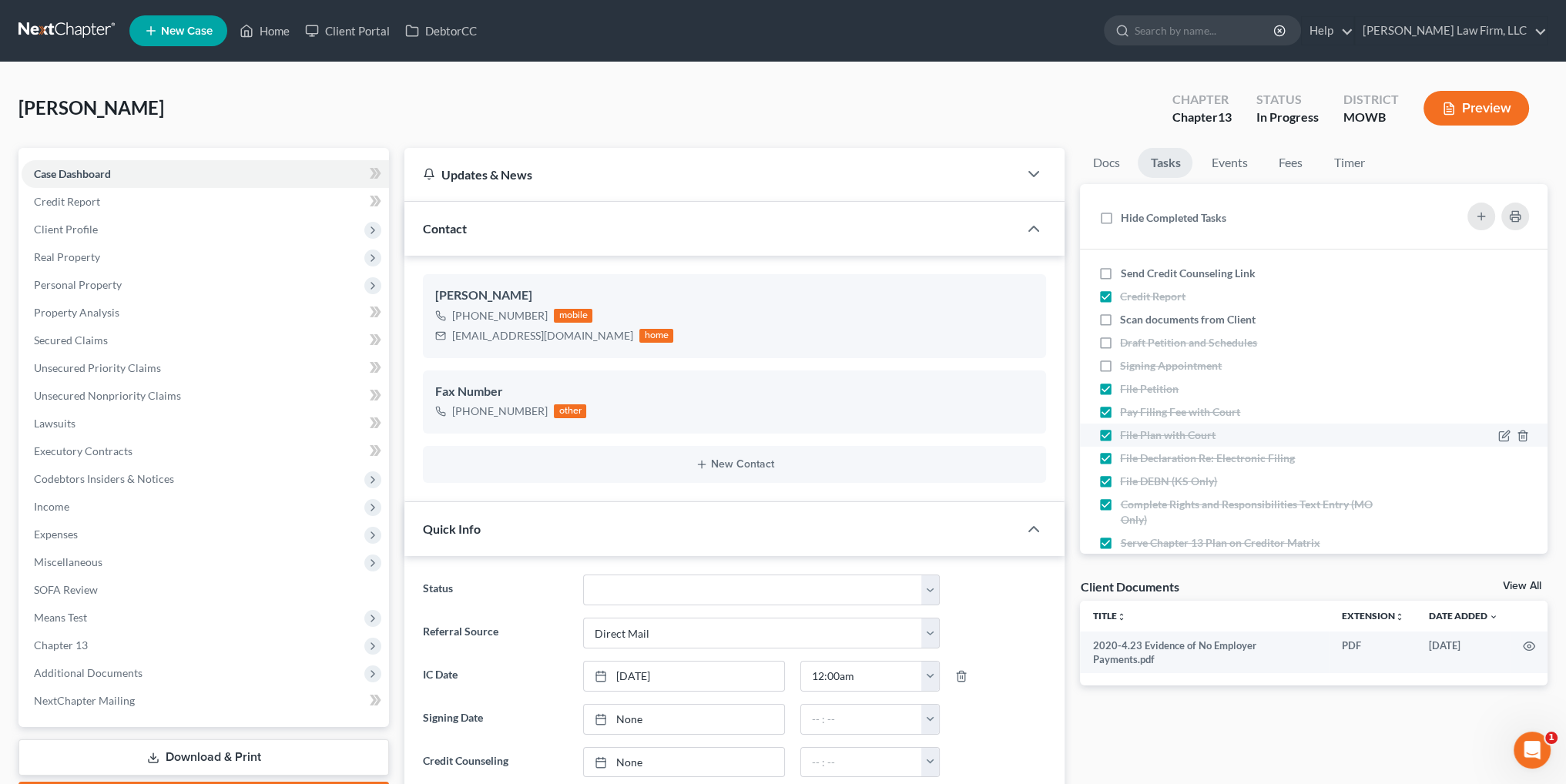
click at [1126, 389] on input "File Petition" at bounding box center [1131, 386] width 10 height 10
checkbox input "false"
click at [1119, 411] on label "Pay Filing Fee with Court" at bounding box center [1186, 412] width 132 height 16
click at [1126, 411] on input "Pay Filing Fee with Court" at bounding box center [1131, 409] width 10 height 10
checkbox input "false"
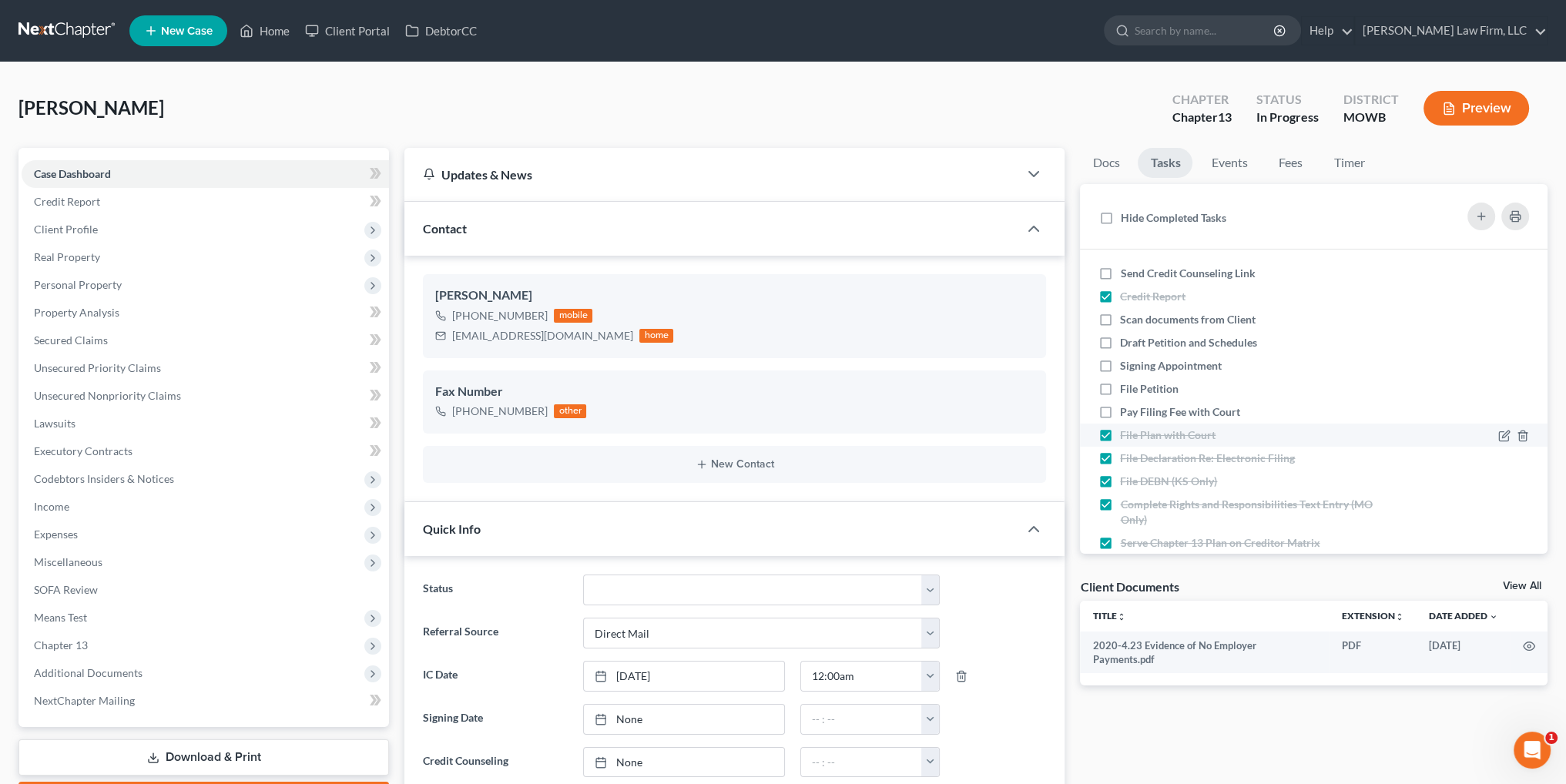
click at [1119, 434] on label "File Plan with Court" at bounding box center [1173, 435] width 108 height 16
click at [1126, 434] on input "File Plan with Court" at bounding box center [1131, 432] width 10 height 10
checkbox input "false"
click at [1119, 458] on label "File Declaration Re: Electronic Filing" at bounding box center [1212, 458] width 187 height 16
click at [1126, 458] on input "File Declaration Re: Electronic Filing" at bounding box center [1131, 455] width 10 height 10
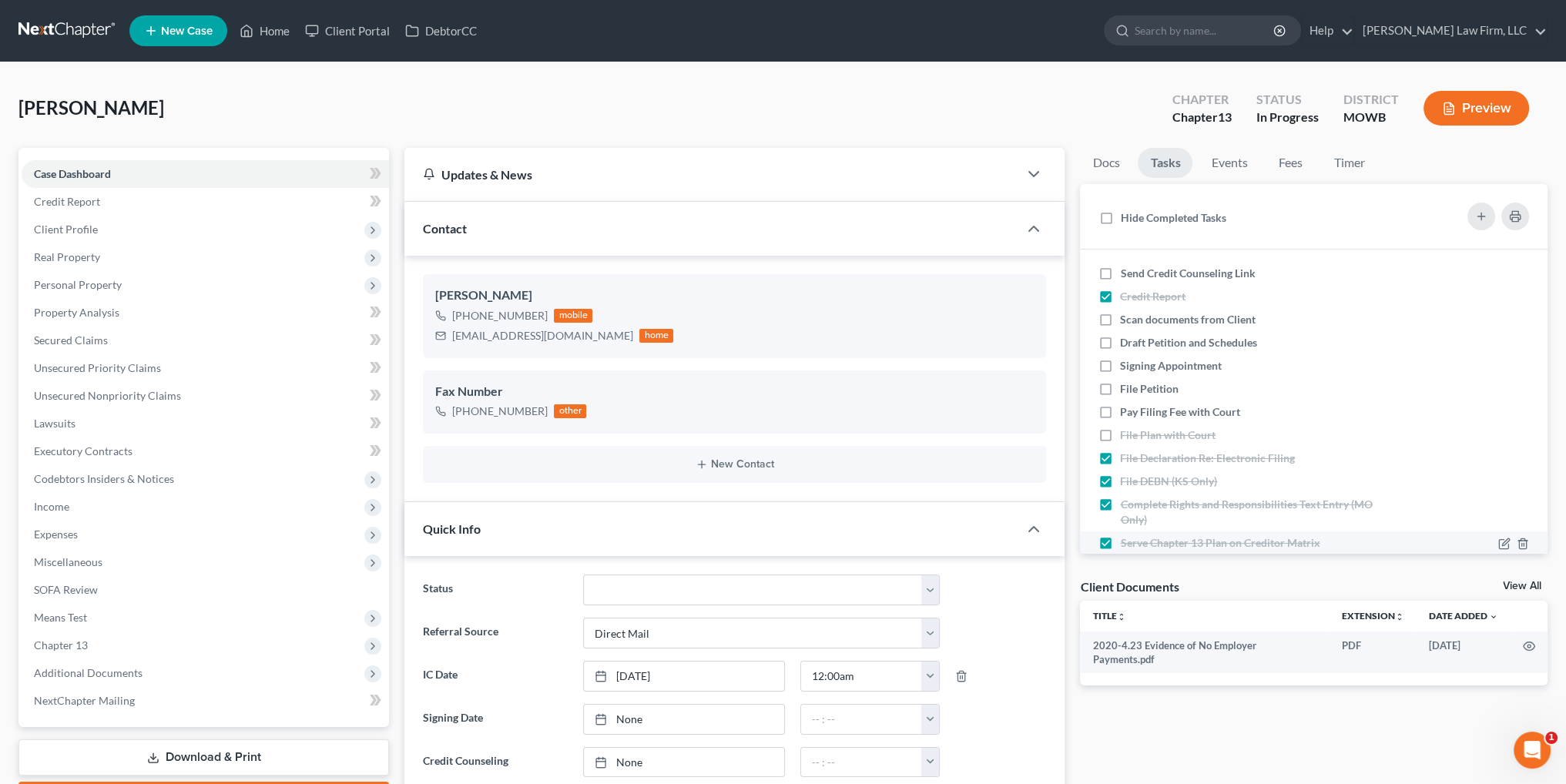
checkbox input "false"
click at [1119, 481] on label "File DEBN (KS Only)" at bounding box center [1174, 481] width 110 height 16
click at [1126, 481] on input "File DEBN (KS Only)" at bounding box center [1131, 478] width 10 height 10
checkbox input "false"
click at [1119, 501] on label "Complete Rights and Responsibilities Text Entry (MO Only)" at bounding box center [1259, 511] width 279 height 31
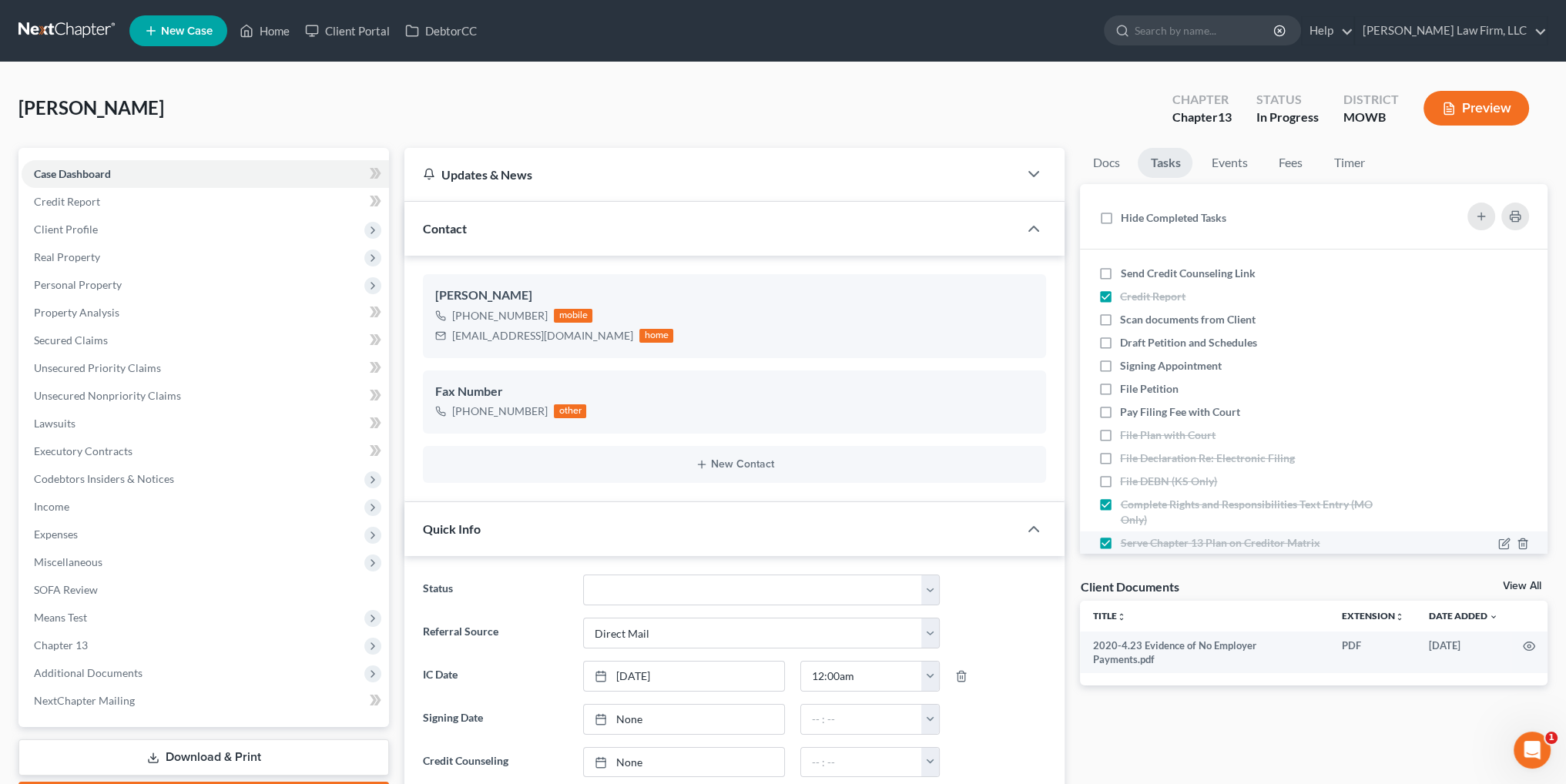
click at [1126, 501] on input "Complete Rights and Responsibilities Text Entry (MO Only)" at bounding box center [1131, 502] width 10 height 10
checkbox input "false"
click at [1119, 541] on label "Serve Chapter 13 Plan on Creditor Matrix" at bounding box center [1225, 543] width 211 height 16
click at [1126, 541] on input "Serve Chapter 13 Plan on Creditor Matrix" at bounding box center [1131, 540] width 10 height 10
checkbox input "false"
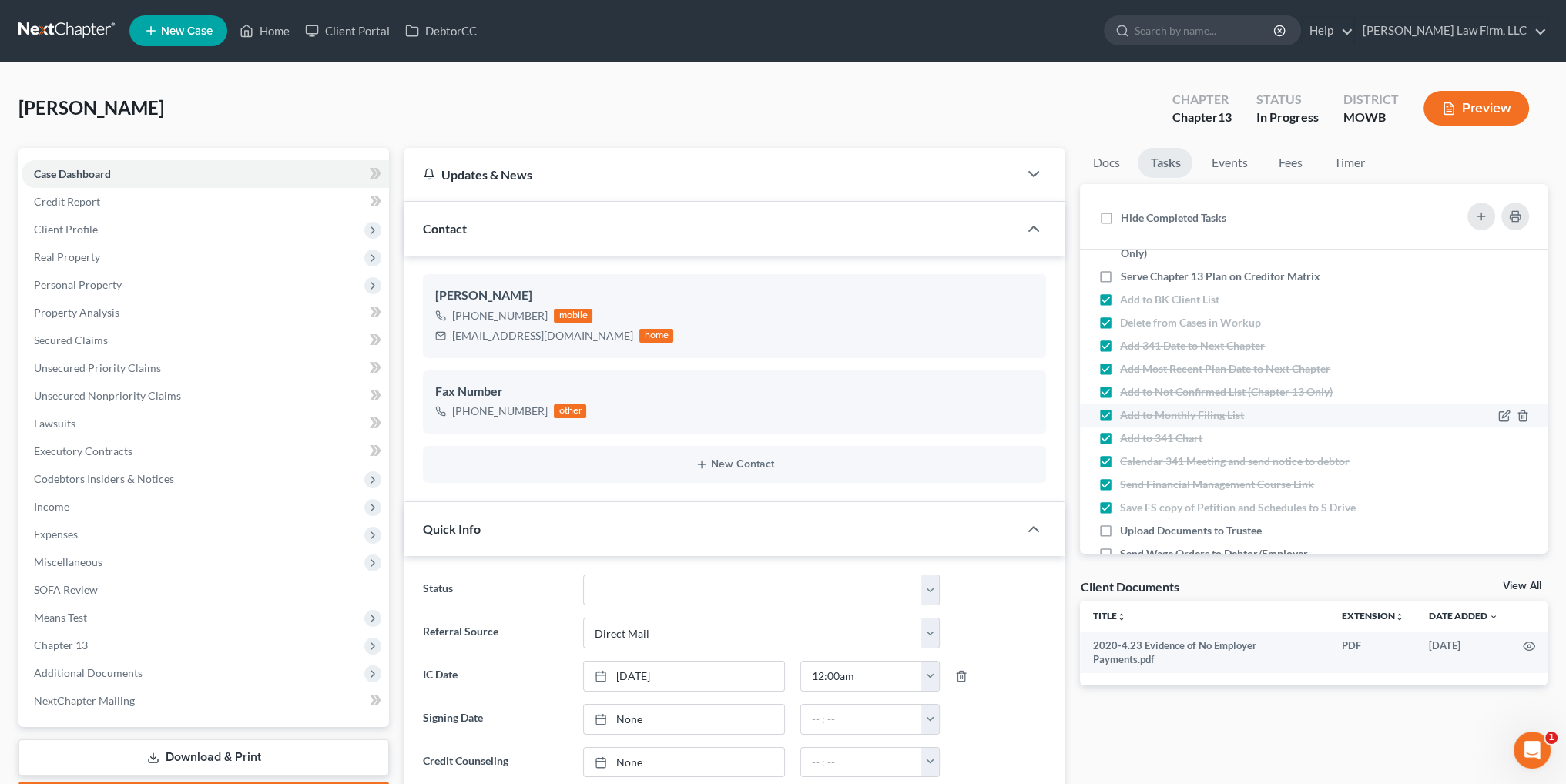
scroll to position [231, 0]
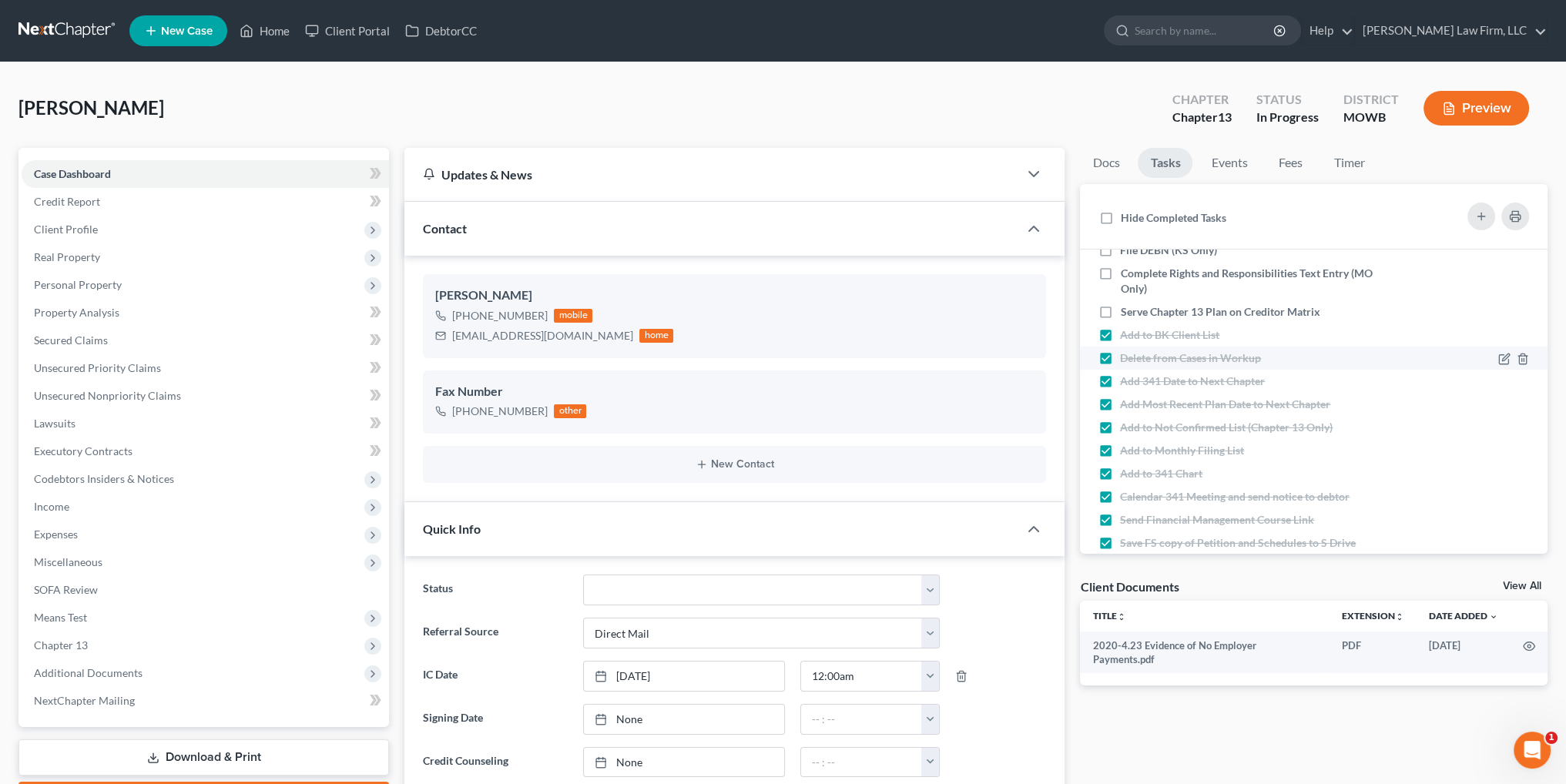
click at [1119, 354] on label "Delete from Cases in Workup" at bounding box center [1195, 358] width 153 height 16
click at [1126, 354] on input "Delete from Cases in Workup" at bounding box center [1131, 355] width 10 height 10
checkbox input "false"
click at [1119, 374] on label "Add 341 Date to Next Chapter" at bounding box center [1197, 381] width 157 height 16
click at [1126, 374] on input "Add 341 Date to Next Chapter" at bounding box center [1131, 378] width 10 height 10
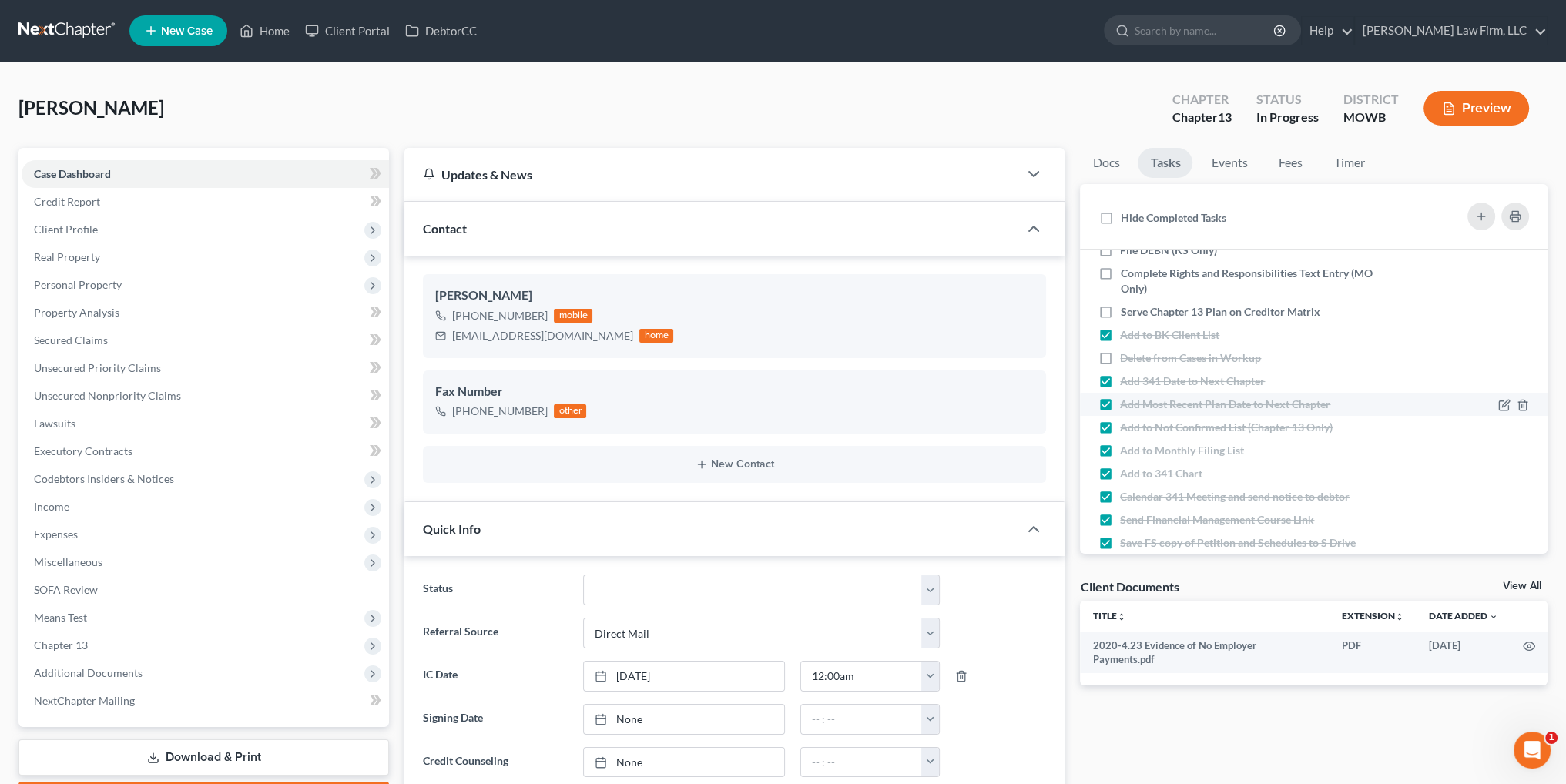
checkbox input "false"
click at [1119, 402] on label "Add Most Recent Plan Date to Next Chapter" at bounding box center [1230, 404] width 222 height 16
click at [1126, 402] on input "Add Most Recent Plan Date to Next Chapter" at bounding box center [1131, 401] width 10 height 10
checkbox input "false"
click at [1119, 421] on label "Add to Not Confirmed List (Chapter 13 Only)" at bounding box center [1232, 428] width 225 height 16
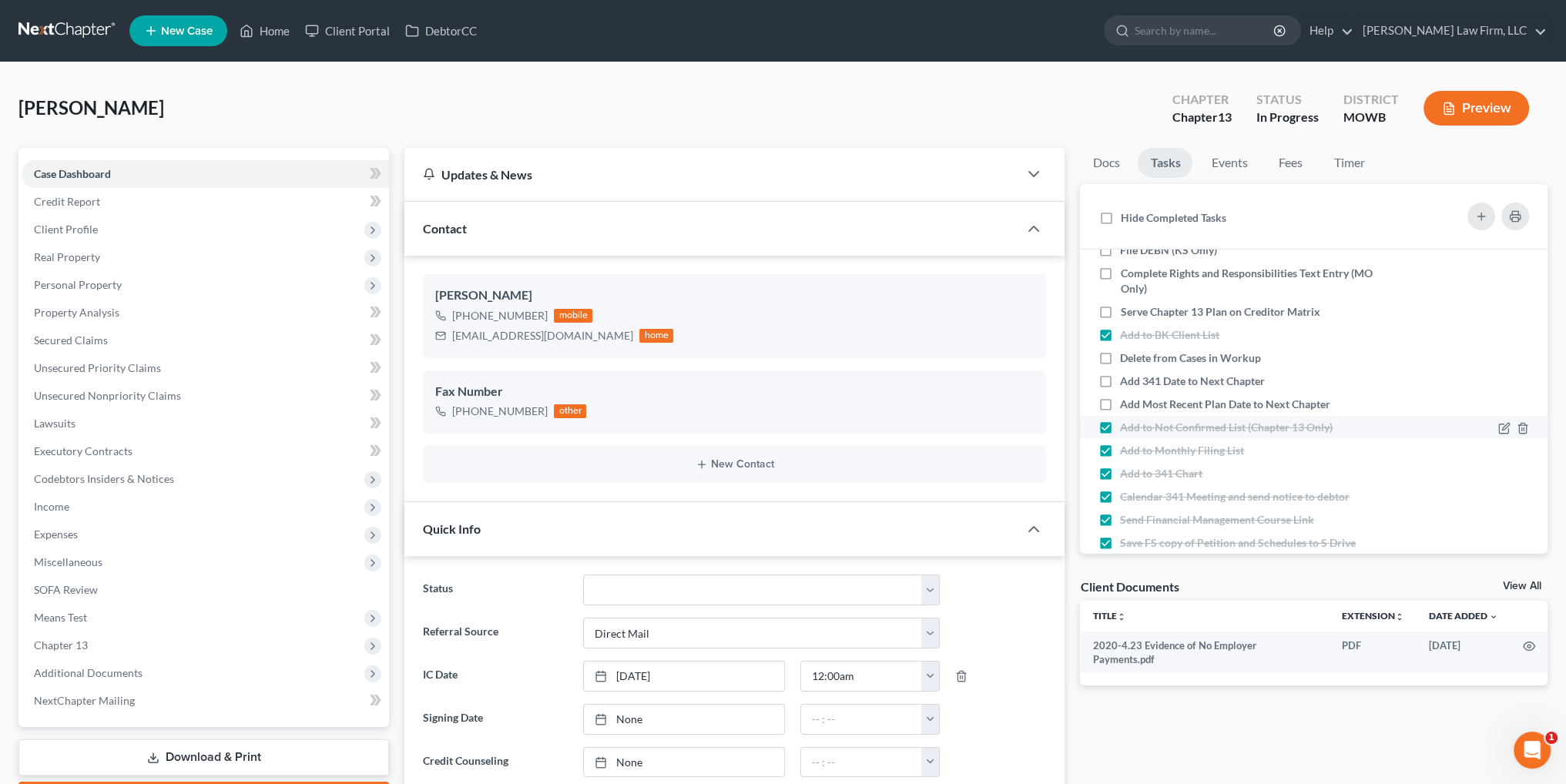
click at [1126, 421] on input "Add to Not Confirmed List (Chapter 13 Only)" at bounding box center [1131, 425] width 10 height 10
checkbox input "false"
click at [1119, 447] on label "Add to Monthly Filing List" at bounding box center [1188, 450] width 136 height 16
click at [1126, 447] on input "Add to Monthly Filing List" at bounding box center [1131, 447] width 10 height 10
checkbox input "false"
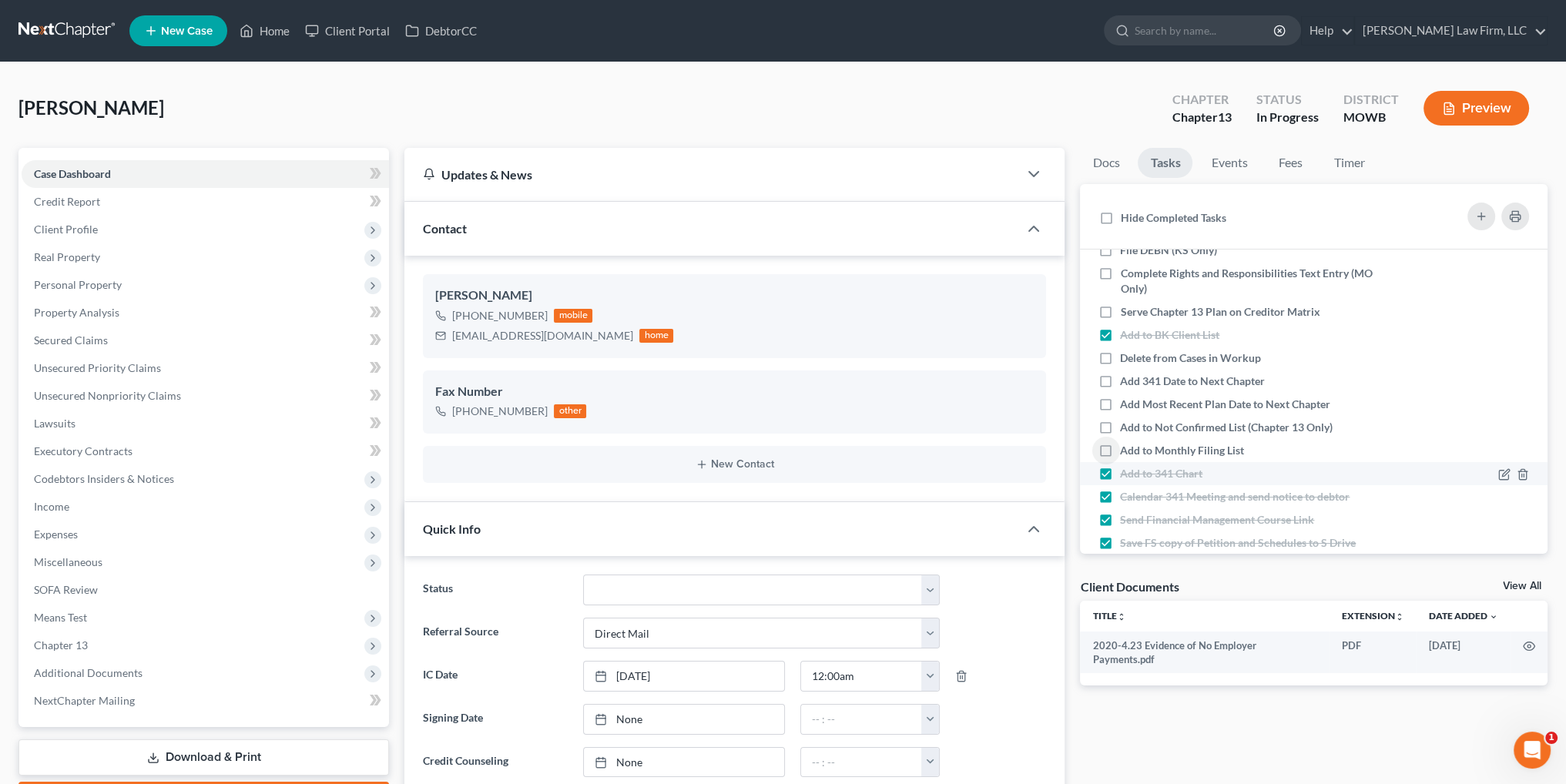
click at [1119, 473] on label "Add to 341 Chart" at bounding box center [1167, 474] width 95 height 16
click at [1126, 473] on input "Add to 341 Chart" at bounding box center [1131, 471] width 10 height 10
checkbox input "false"
click at [1119, 497] on label "Calendar 341 Meeting and send notice to debtor" at bounding box center [1240, 497] width 242 height 16
click at [1126, 497] on input "Calendar 341 Meeting and send notice to debtor" at bounding box center [1131, 494] width 10 height 10
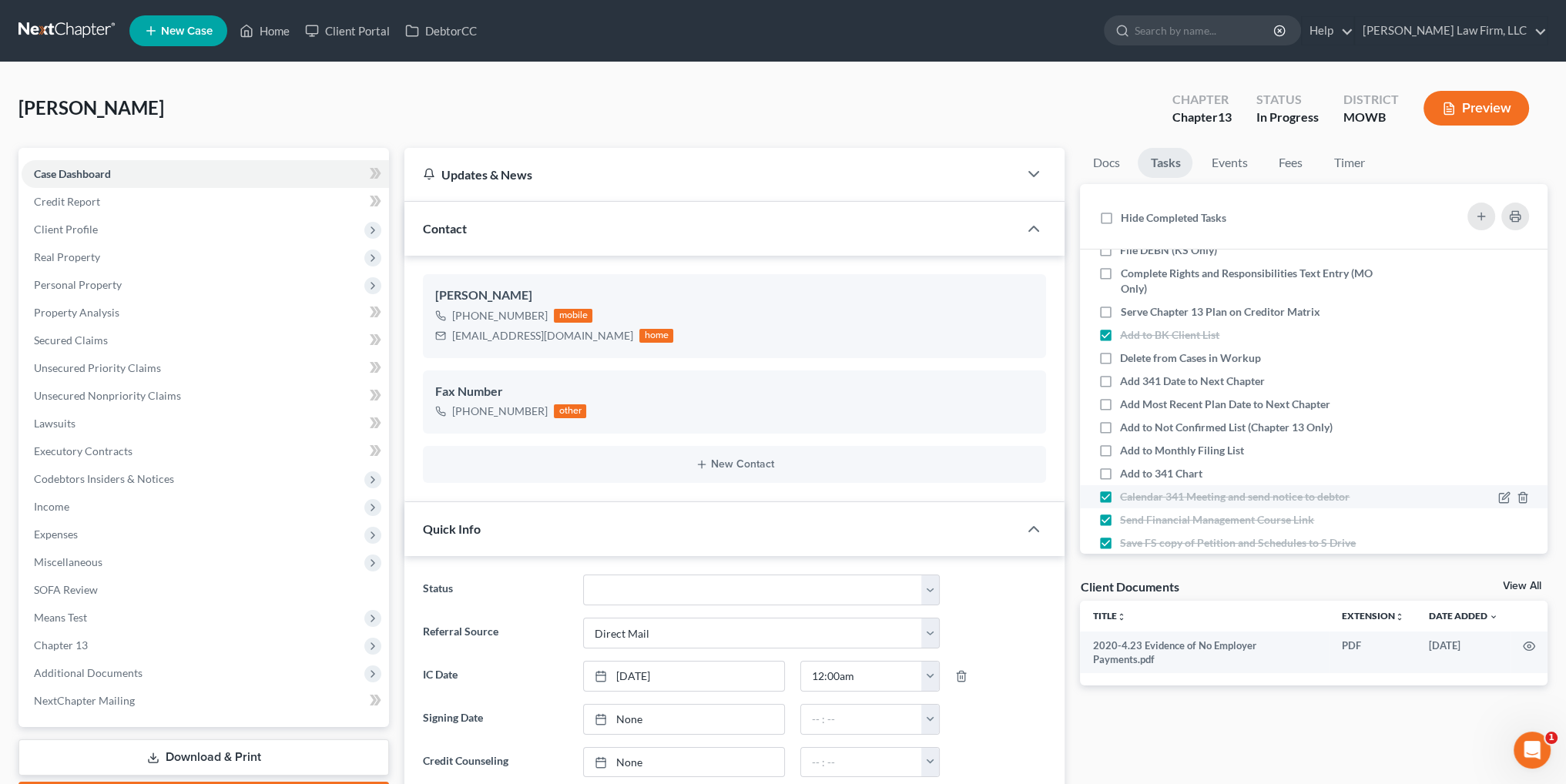
checkbox input "false"
click at [1119, 520] on label "Send Financial Management Course Link" at bounding box center [1222, 519] width 206 height 16
click at [1126, 520] on input "Send Financial Management Course Link" at bounding box center [1131, 516] width 10 height 10
checkbox input "false"
click at [1119, 539] on label "Save FS copy of Petition and Schedules to S Drive" at bounding box center [1243, 543] width 248 height 16
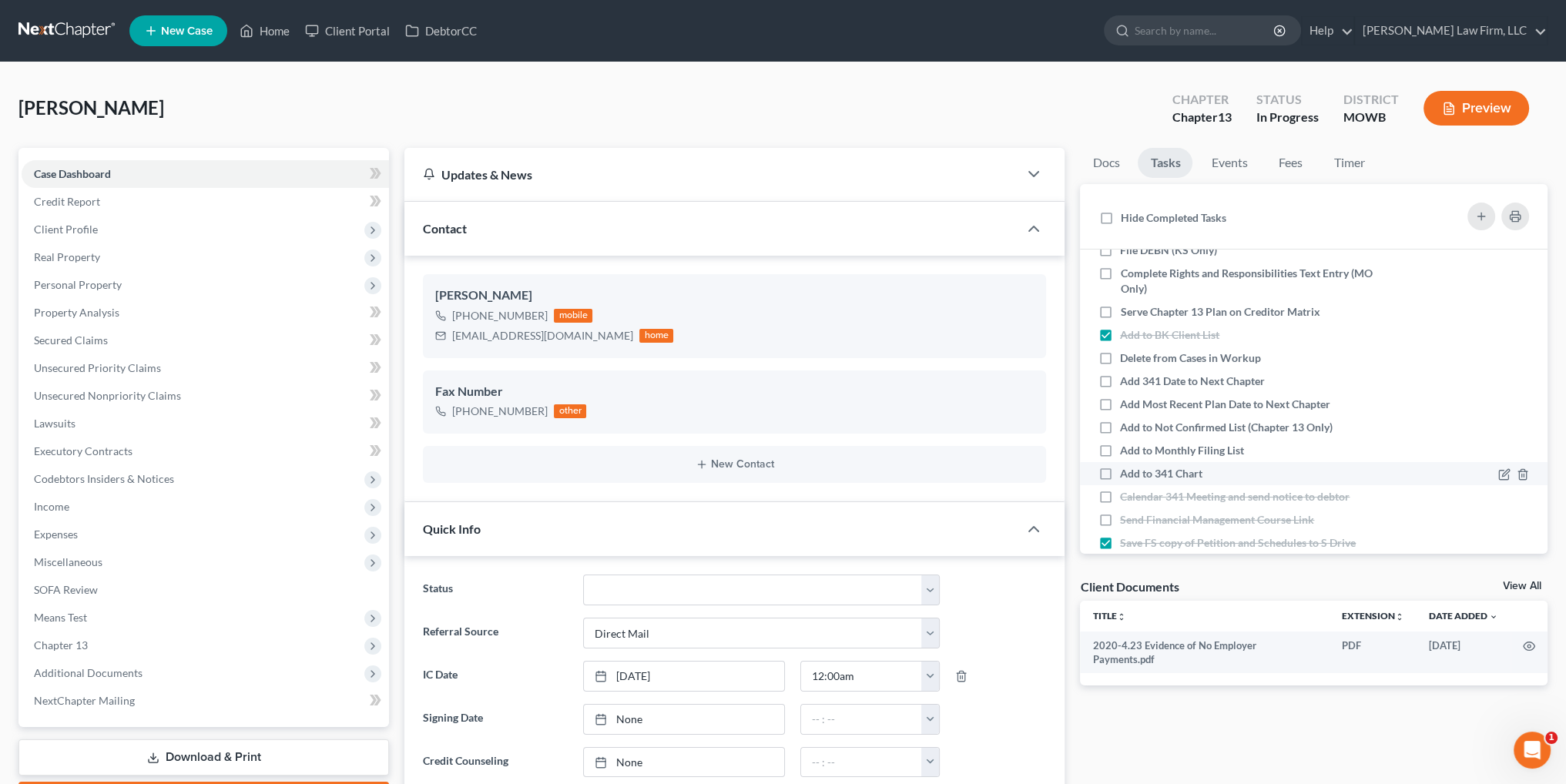
click at [1126, 539] on input "Save FS copy of Petition and Schedules to S Drive" at bounding box center [1131, 540] width 10 height 10
checkbox input "false"
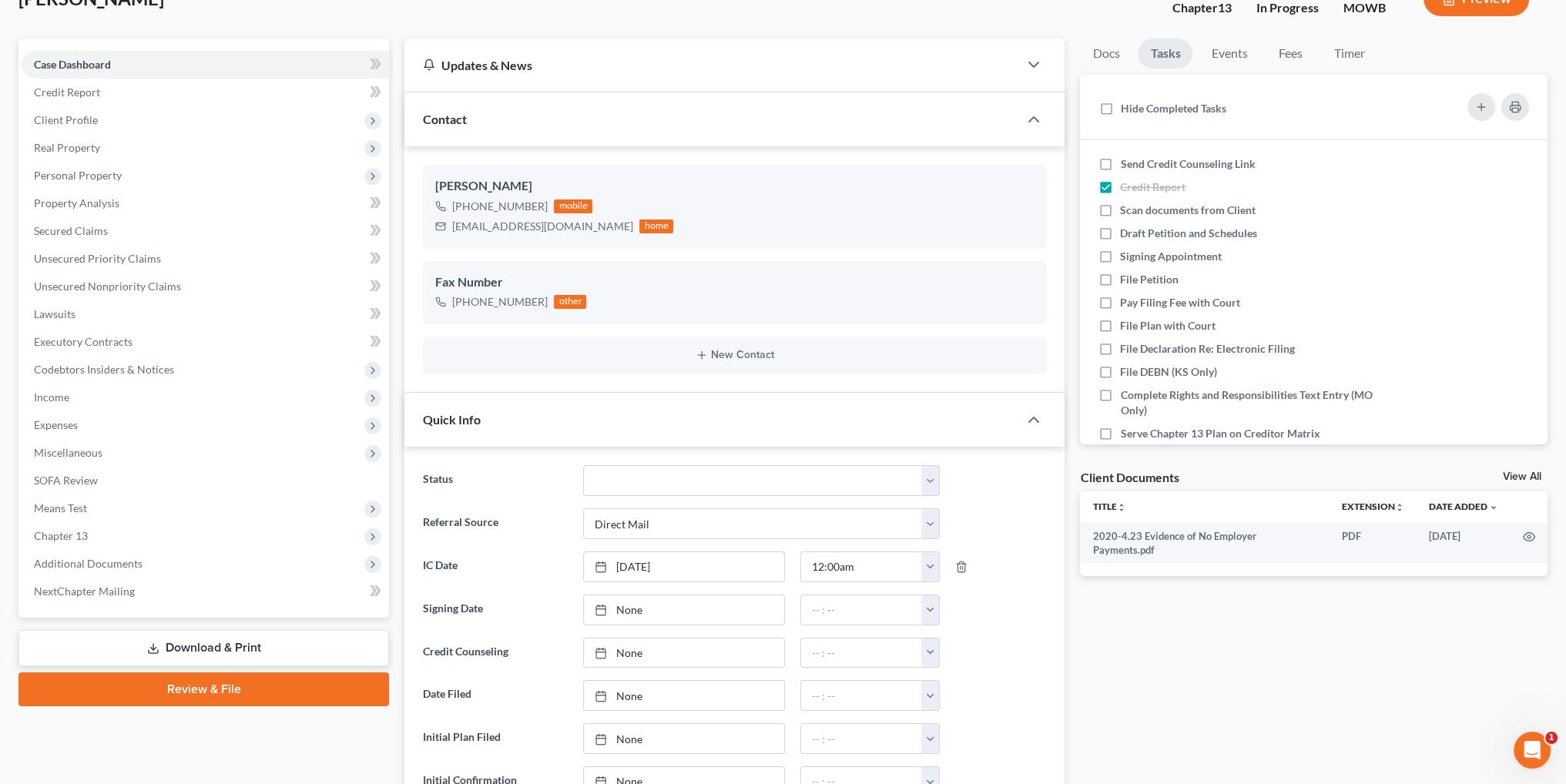
scroll to position [77, 0]
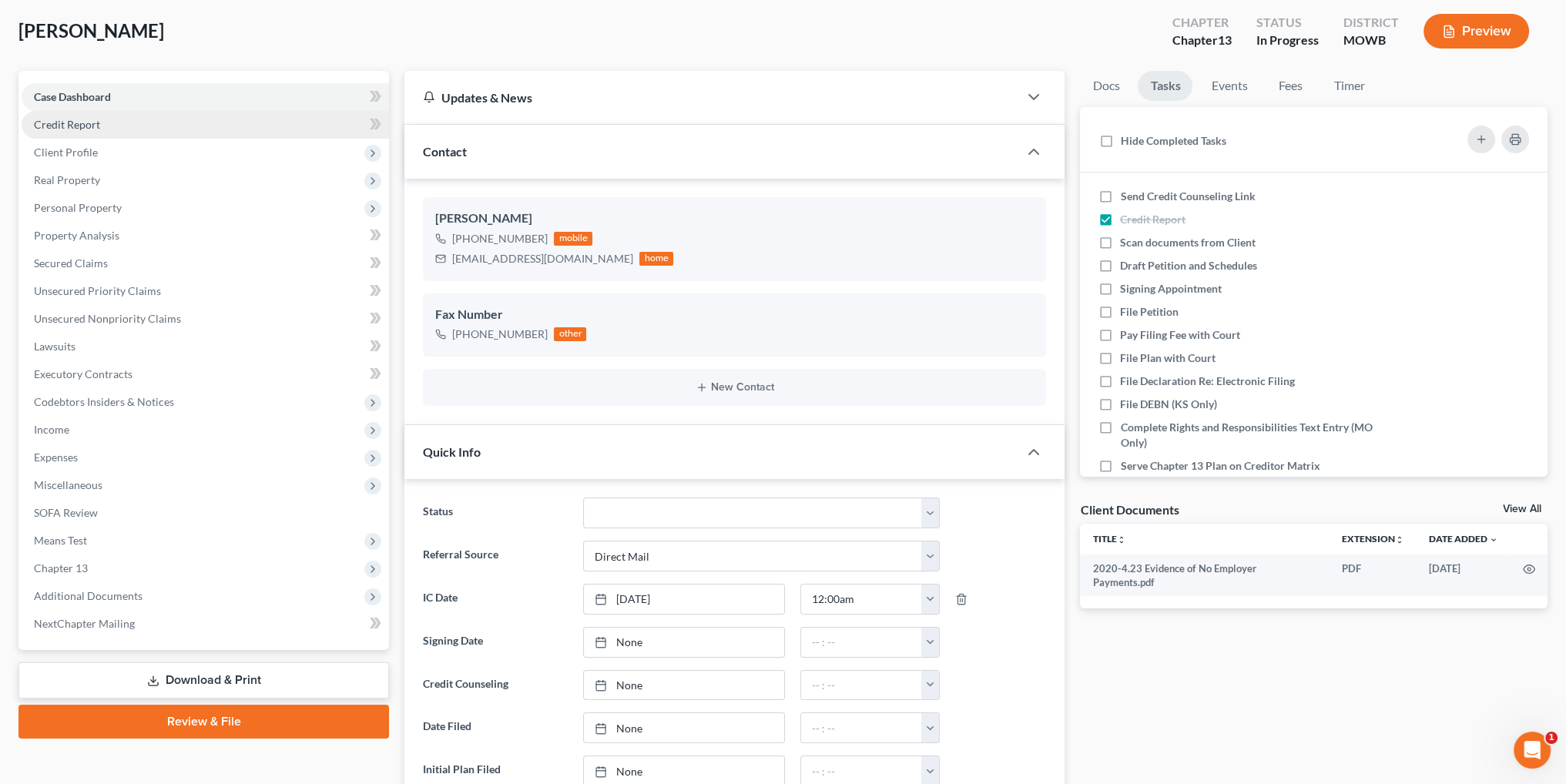
click at [56, 127] on span "Credit Report" at bounding box center [66, 123] width 66 height 13
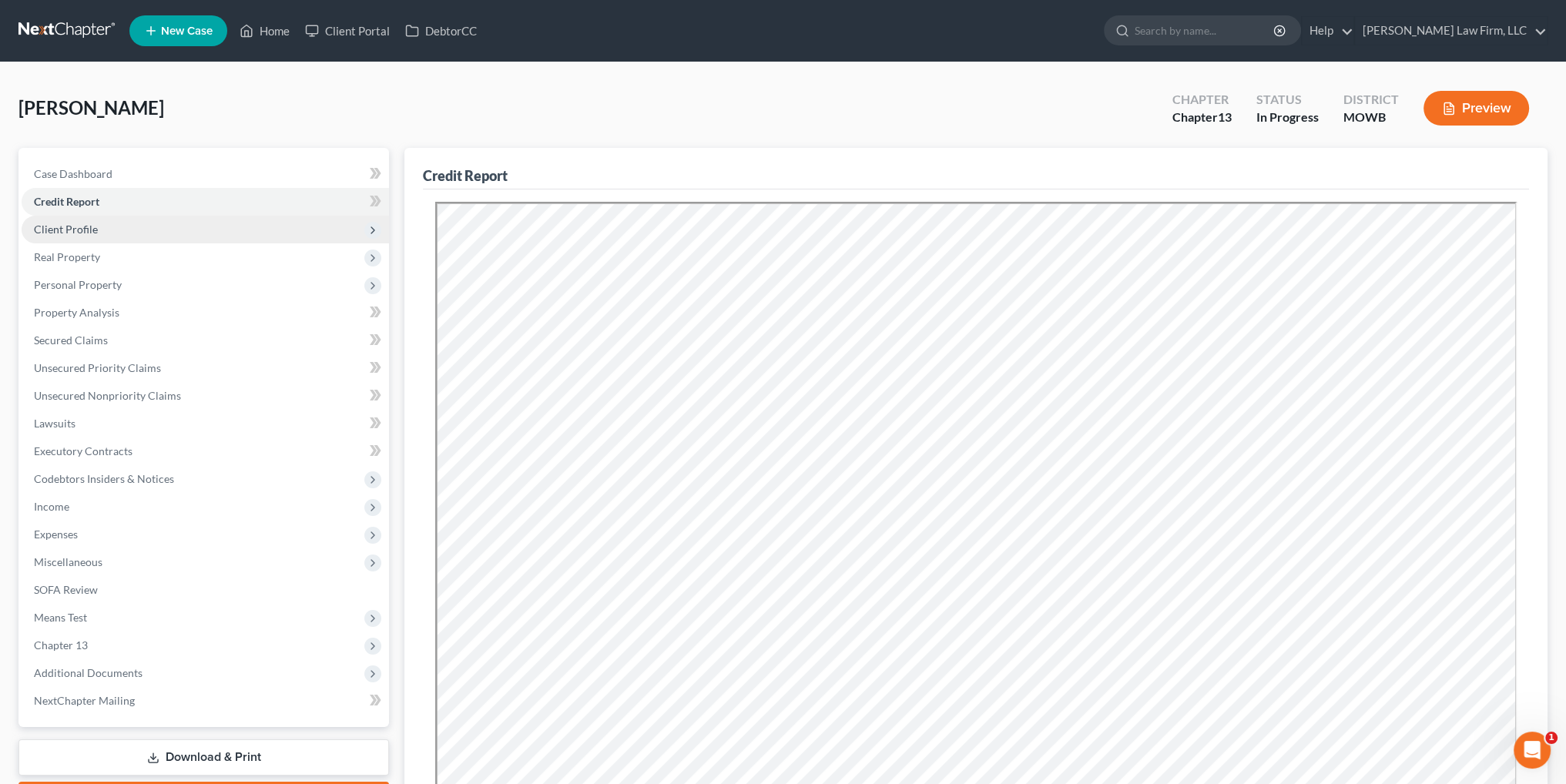
click at [71, 233] on span "Client Profile" at bounding box center [65, 228] width 64 height 13
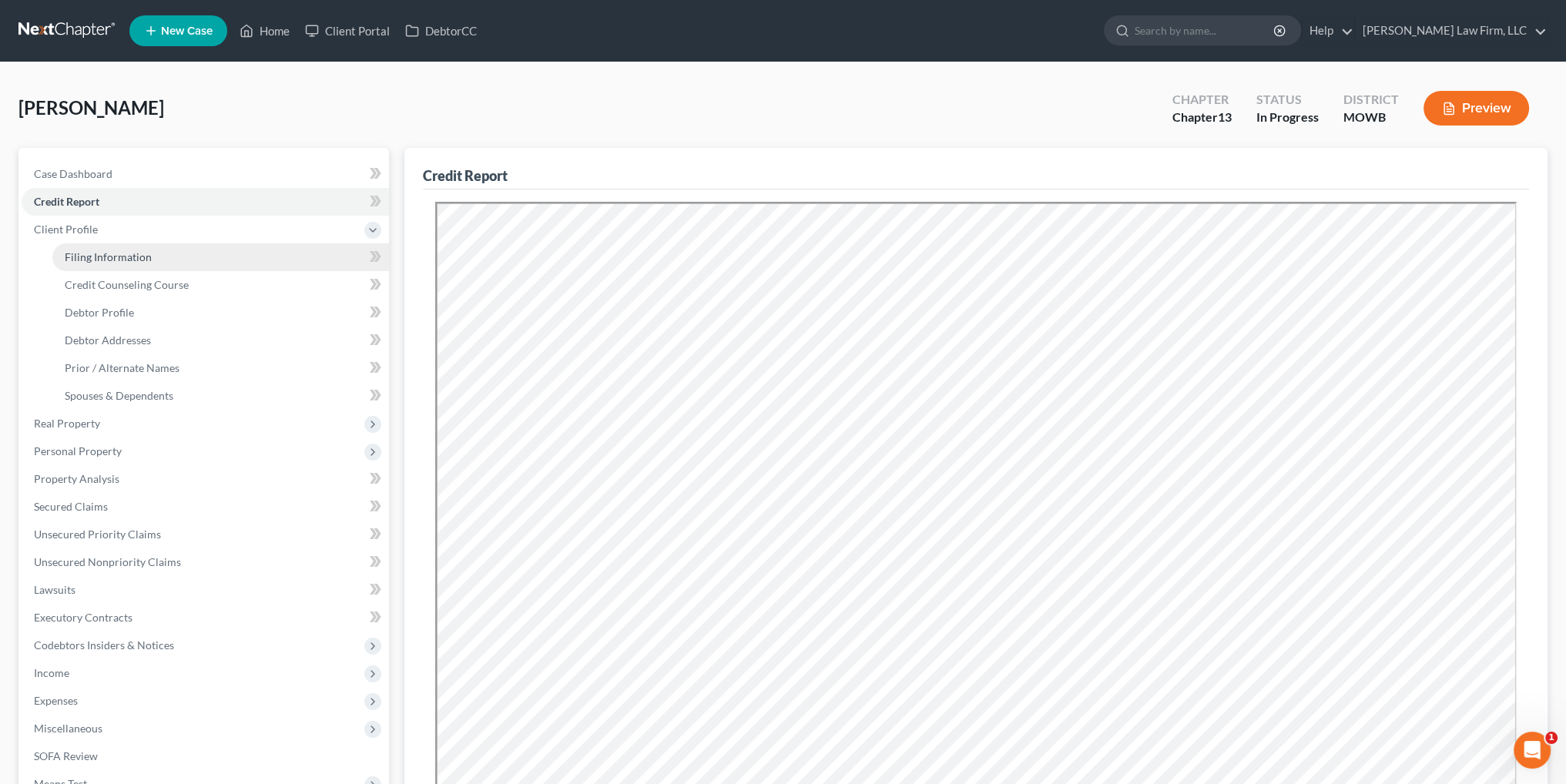
click at [116, 251] on span "Filing Information" at bounding box center [108, 256] width 87 height 13
select select "1"
select select "0"
select select "3"
select select "46"
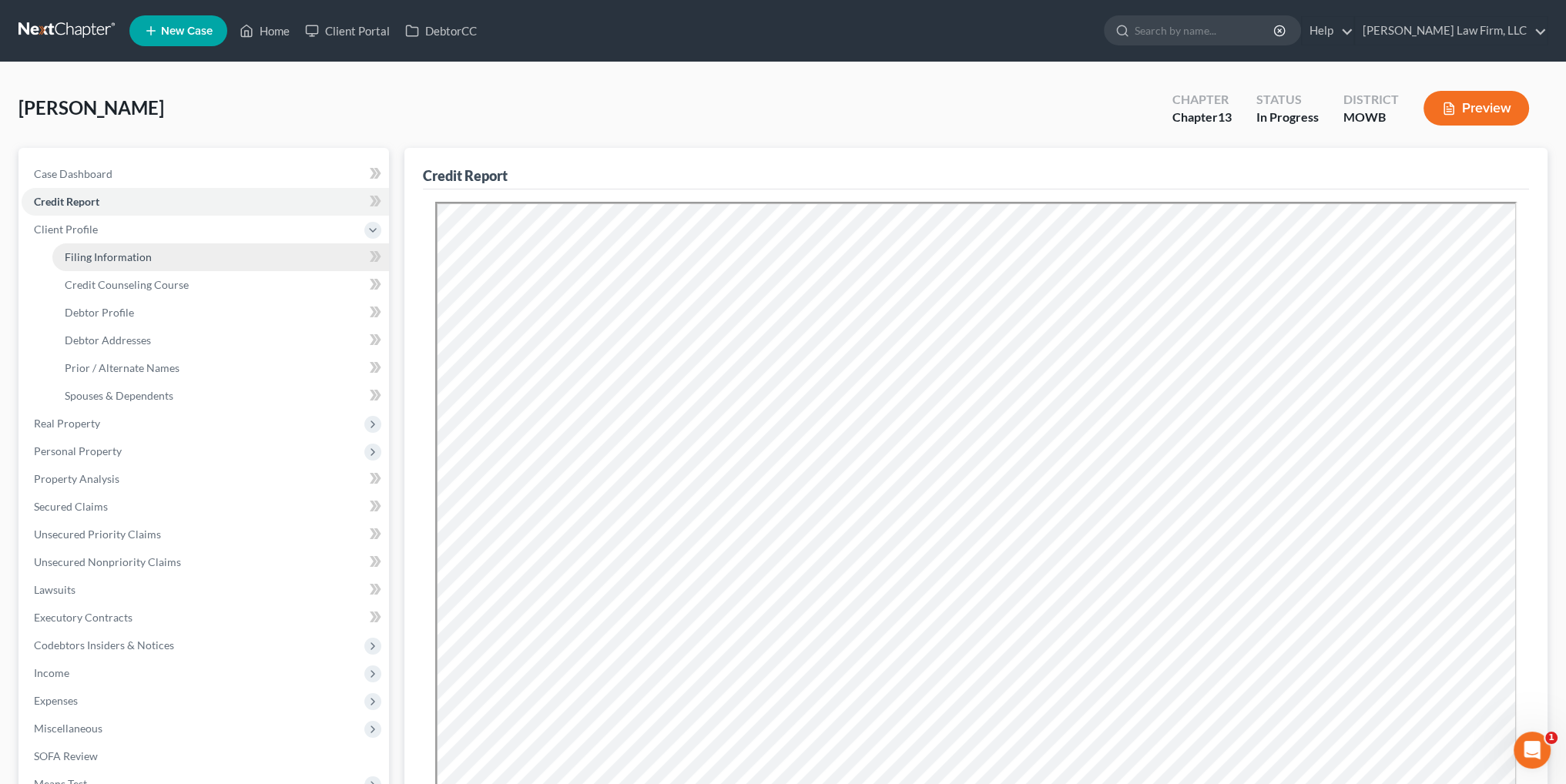
select select "6"
select select "26"
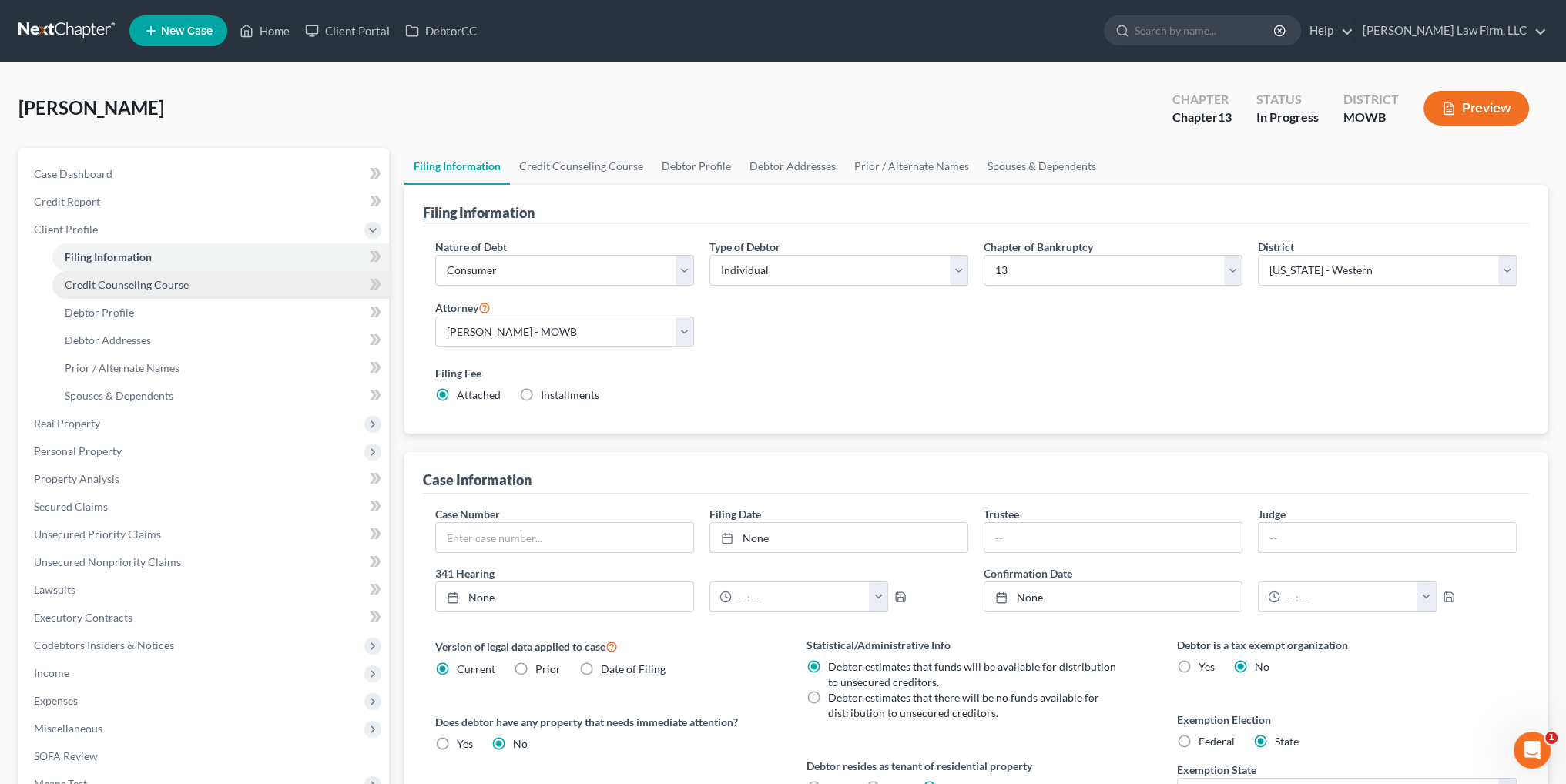
click at [114, 281] on span "Credit Counseling Course" at bounding box center [126, 283] width 124 height 13
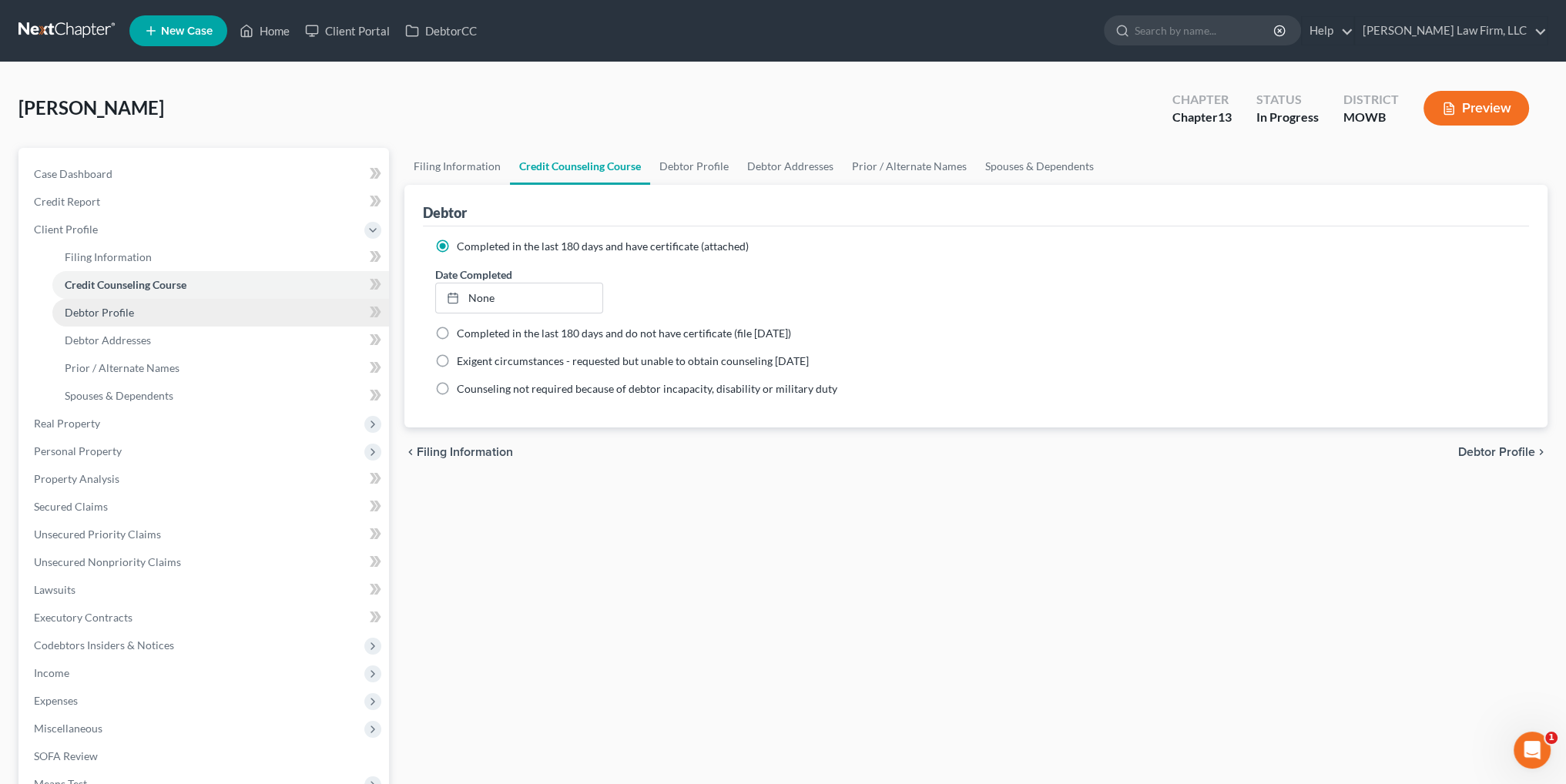
click at [100, 307] on span "Debtor Profile" at bounding box center [99, 311] width 69 height 13
select select "1"
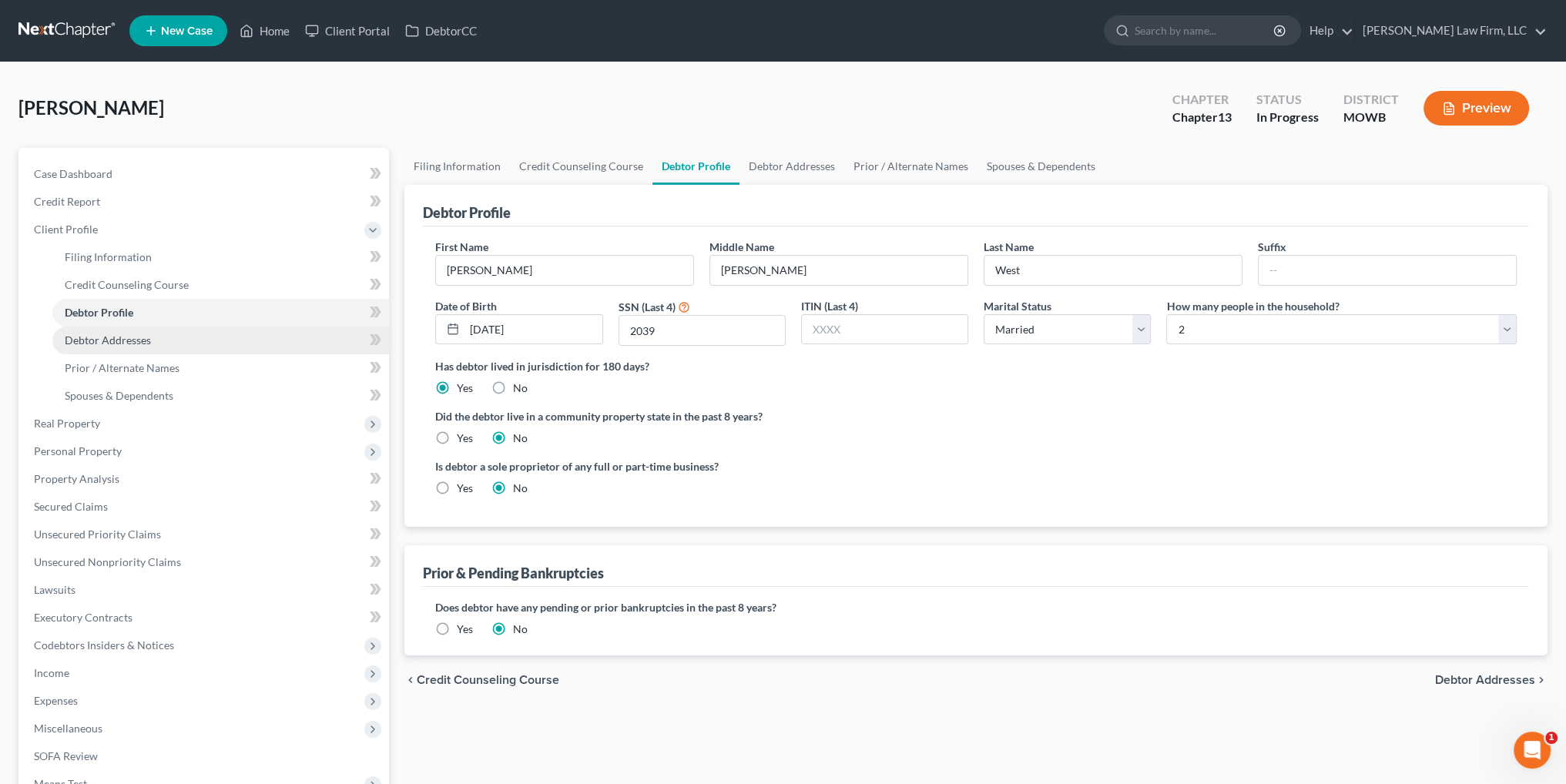
radio input "true"
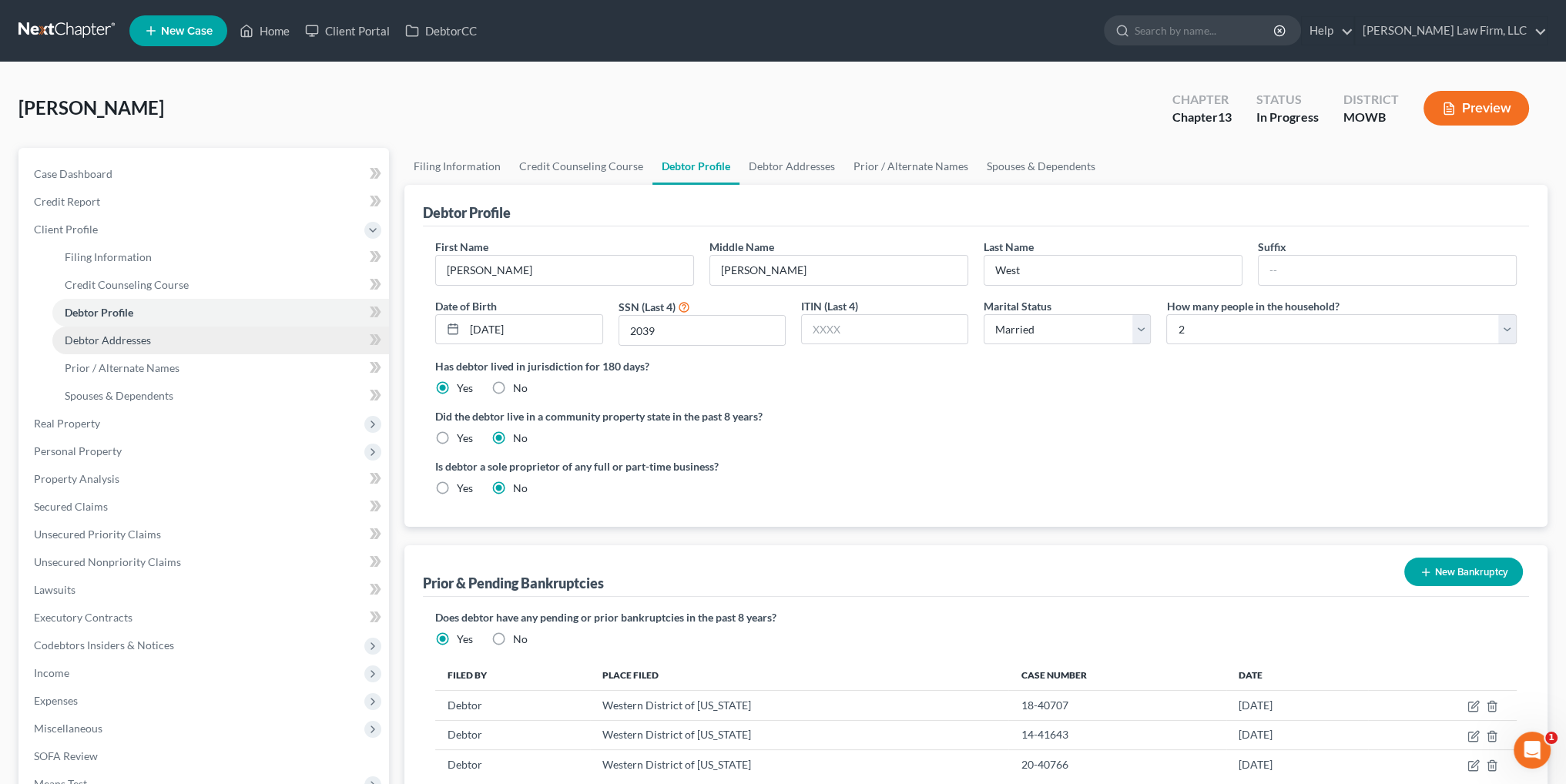
click at [89, 340] on span "Debtor Addresses" at bounding box center [107, 340] width 86 height 13
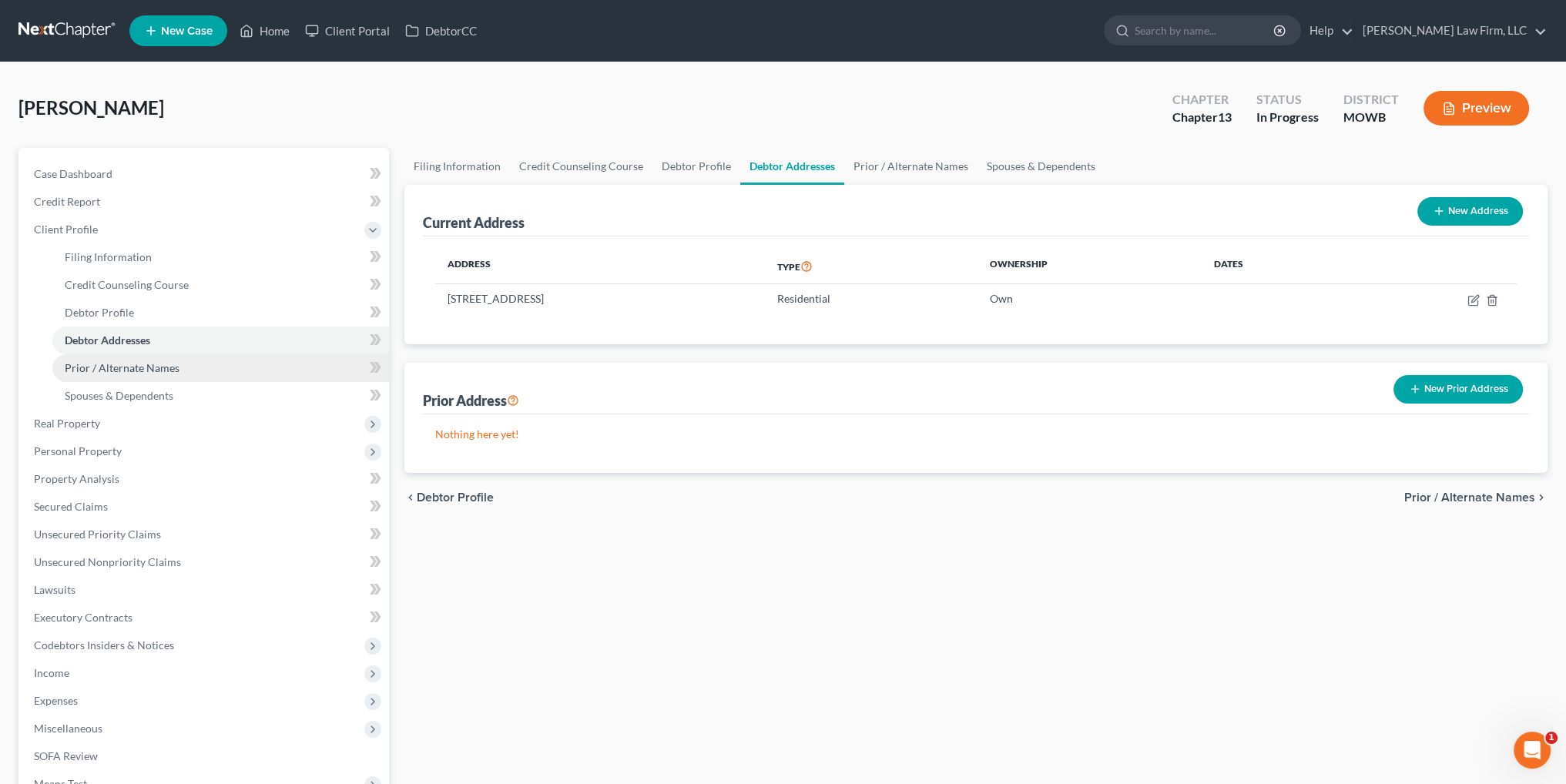
click at [95, 366] on span "Prior / Alternate Names" at bounding box center [122, 367] width 115 height 13
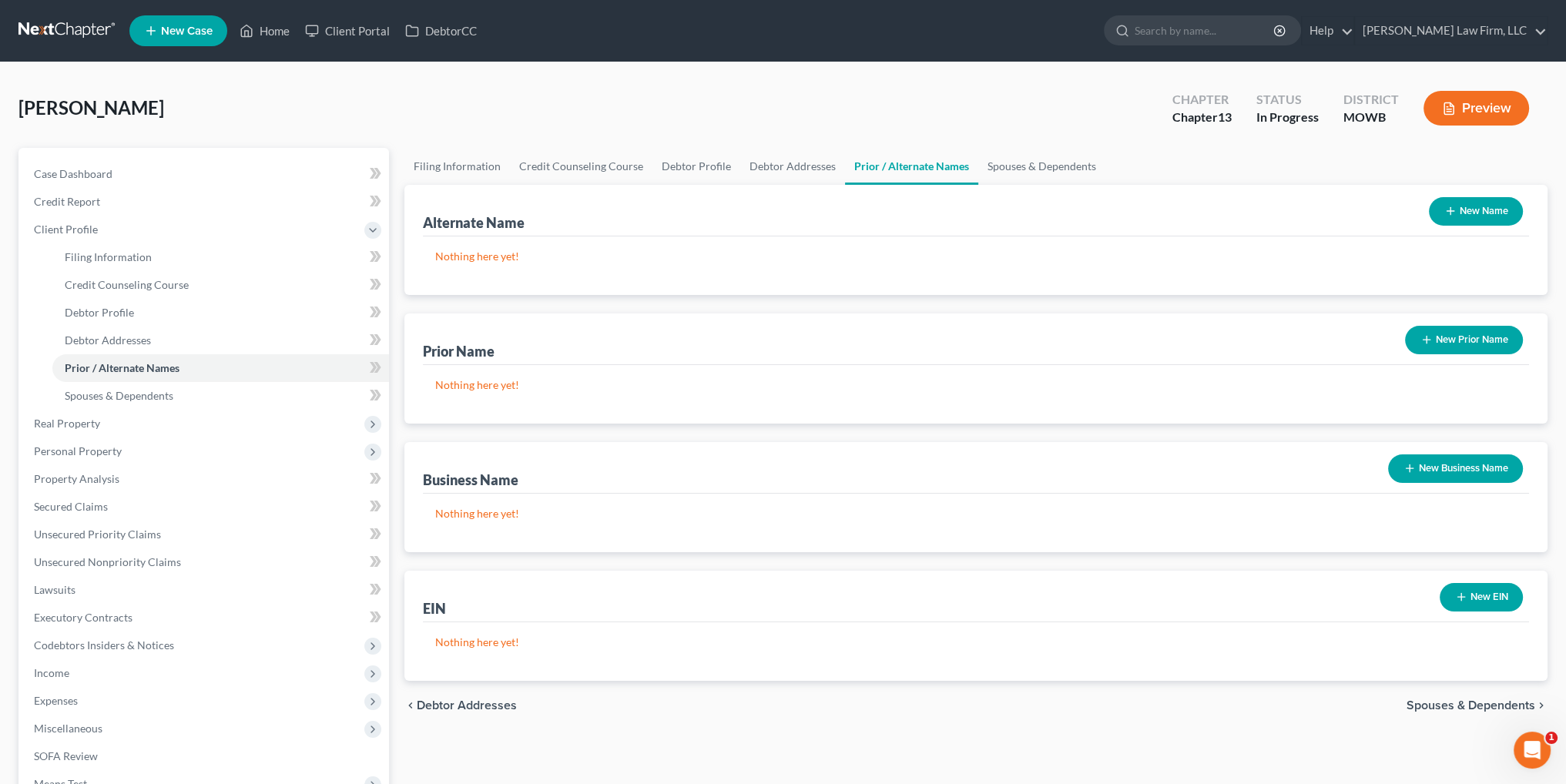
click at [1465, 342] on button "New Prior Name" at bounding box center [1463, 340] width 118 height 29
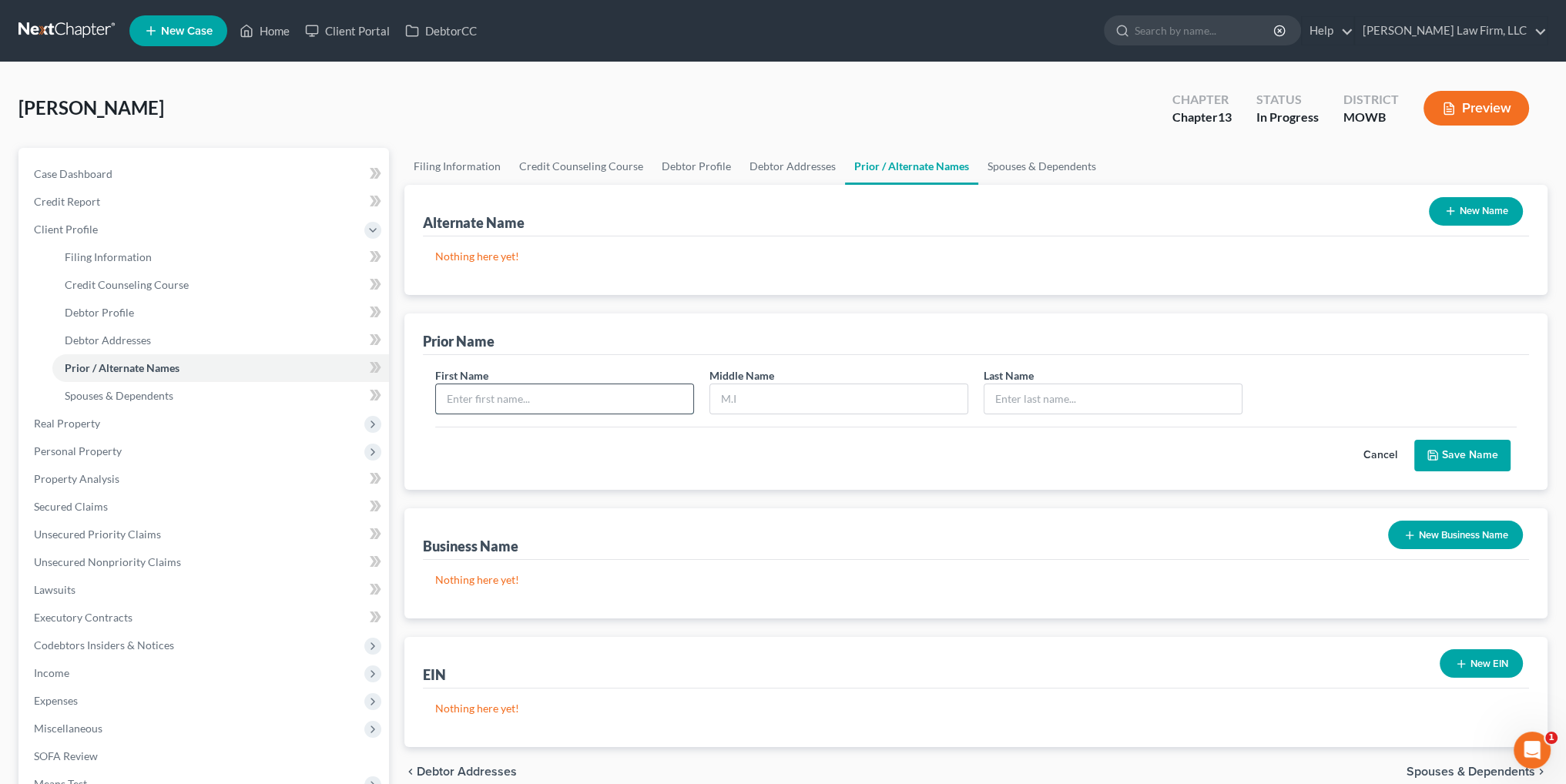
click at [600, 401] on input "text" at bounding box center [564, 399] width 257 height 30
type input "[PERSON_NAME]"
type input "West"
click at [1435, 448] on icon "submit" at bounding box center [1433, 454] width 12 height 12
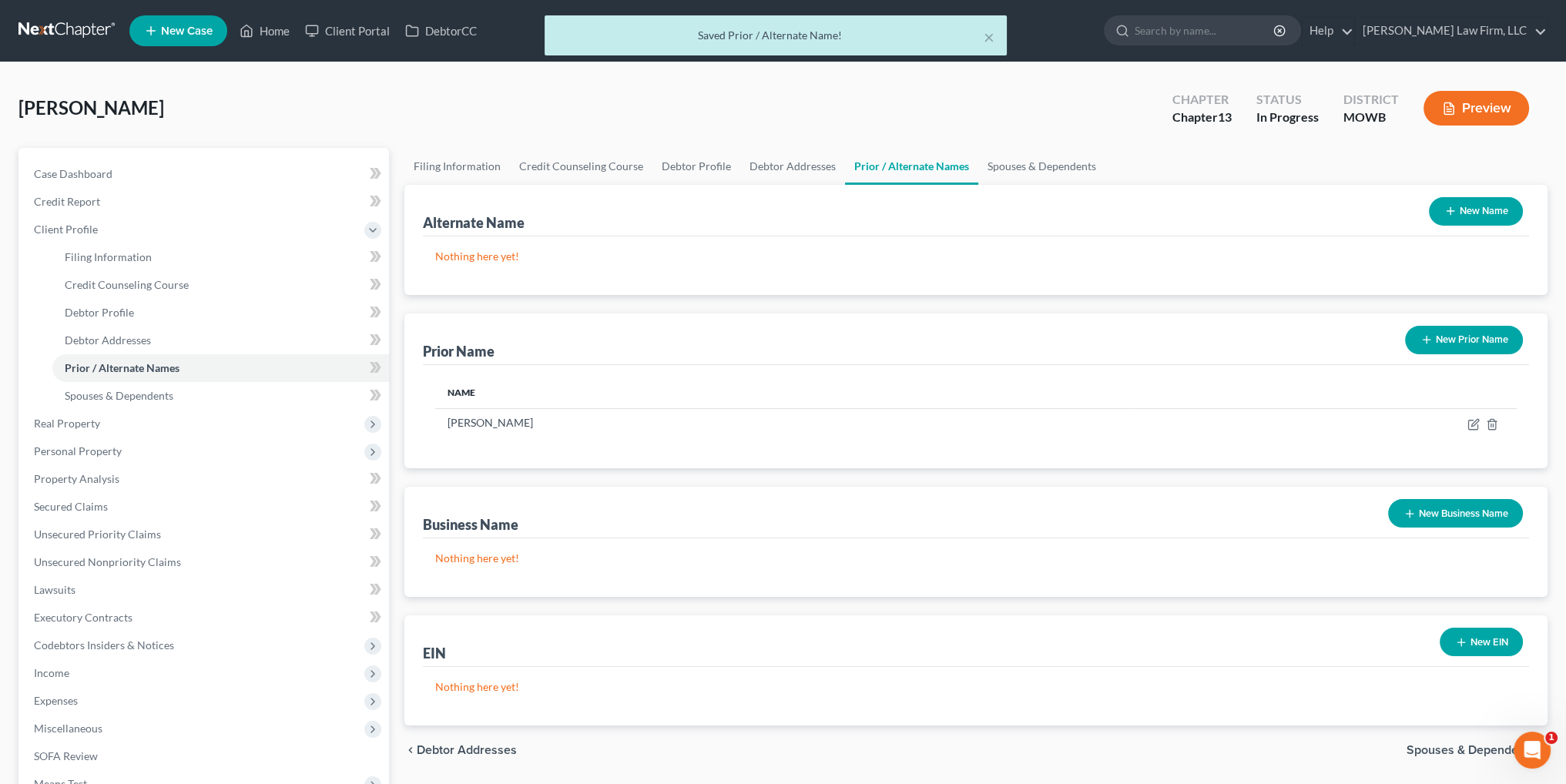
click at [1451, 334] on button "New Prior Name" at bounding box center [1463, 340] width 118 height 29
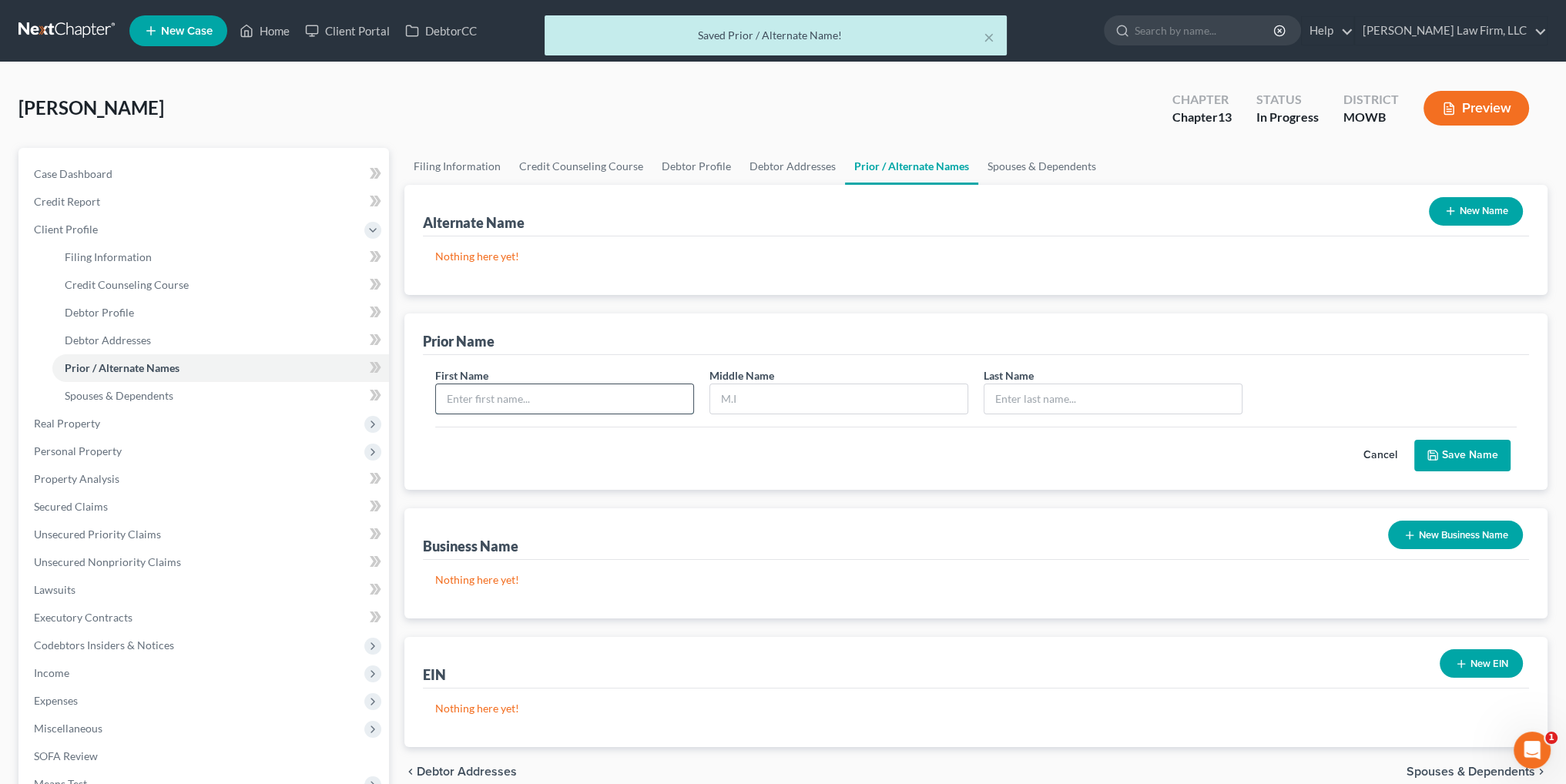
click at [580, 399] on input "text" at bounding box center [564, 399] width 257 height 30
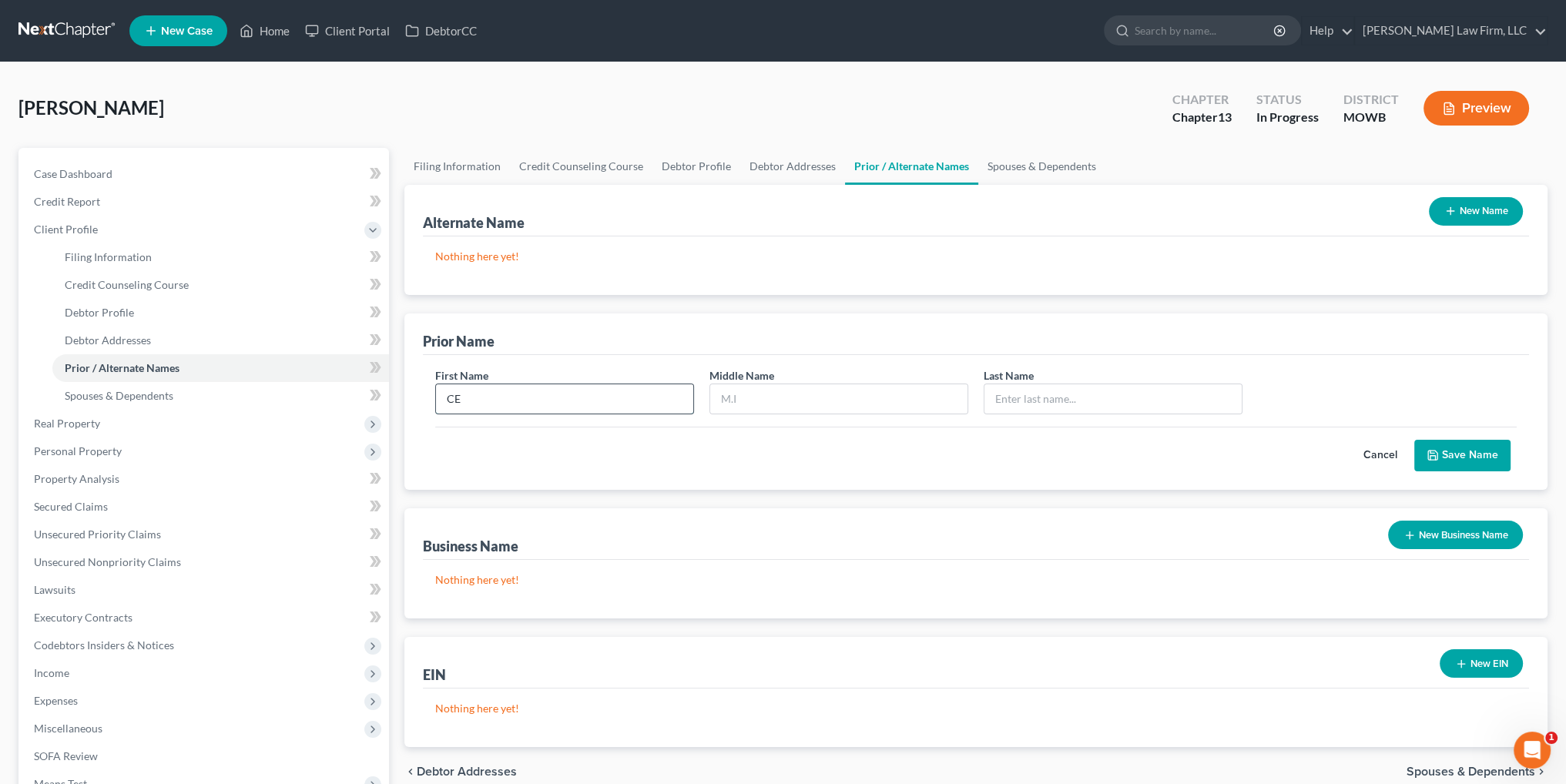
type input "CE"
type input "West"
click at [1466, 451] on button "Save Name" at bounding box center [1461, 455] width 96 height 33
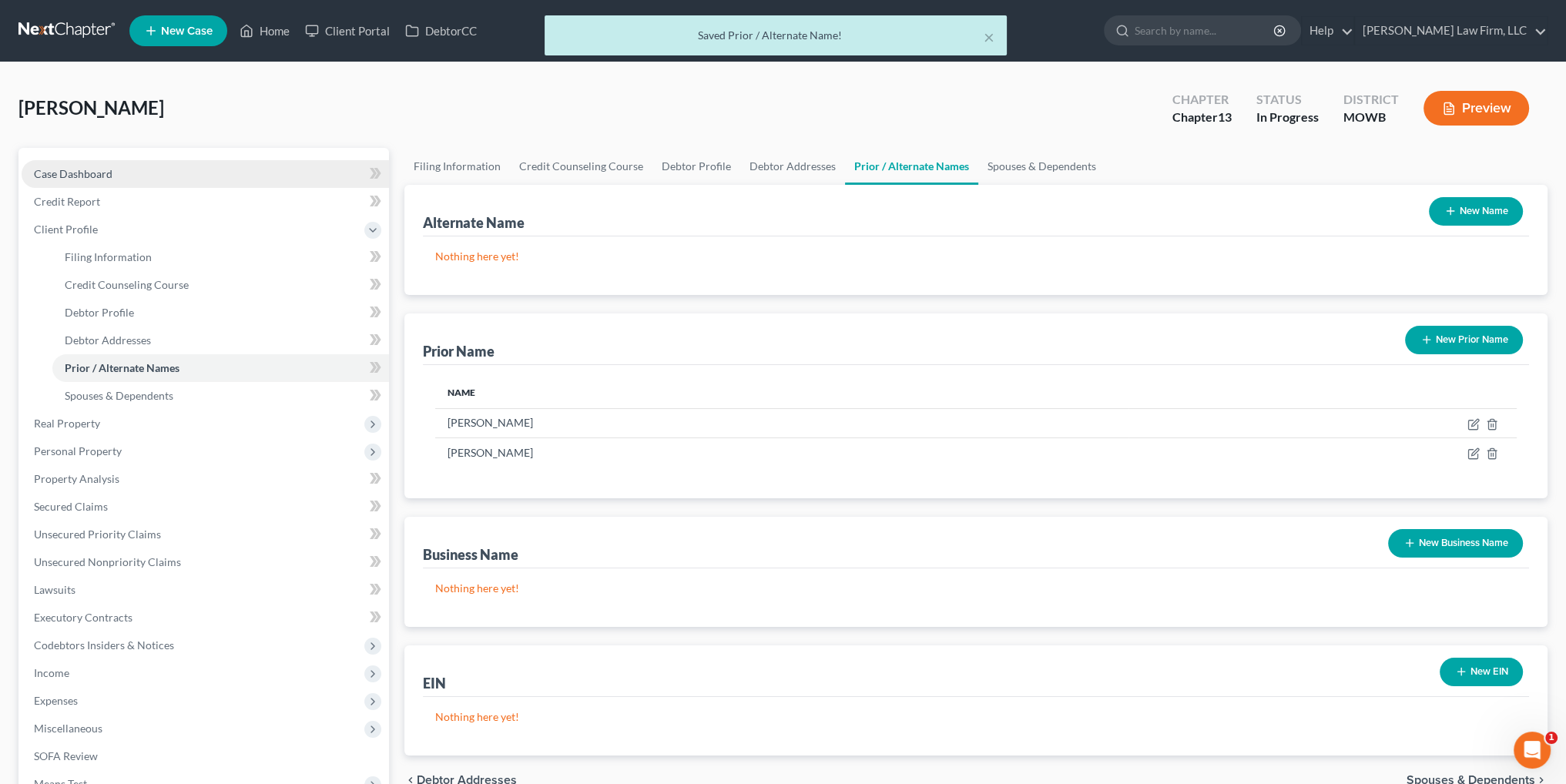
click at [50, 177] on span "Case Dashboard" at bounding box center [73, 173] width 79 height 13
select select "2"
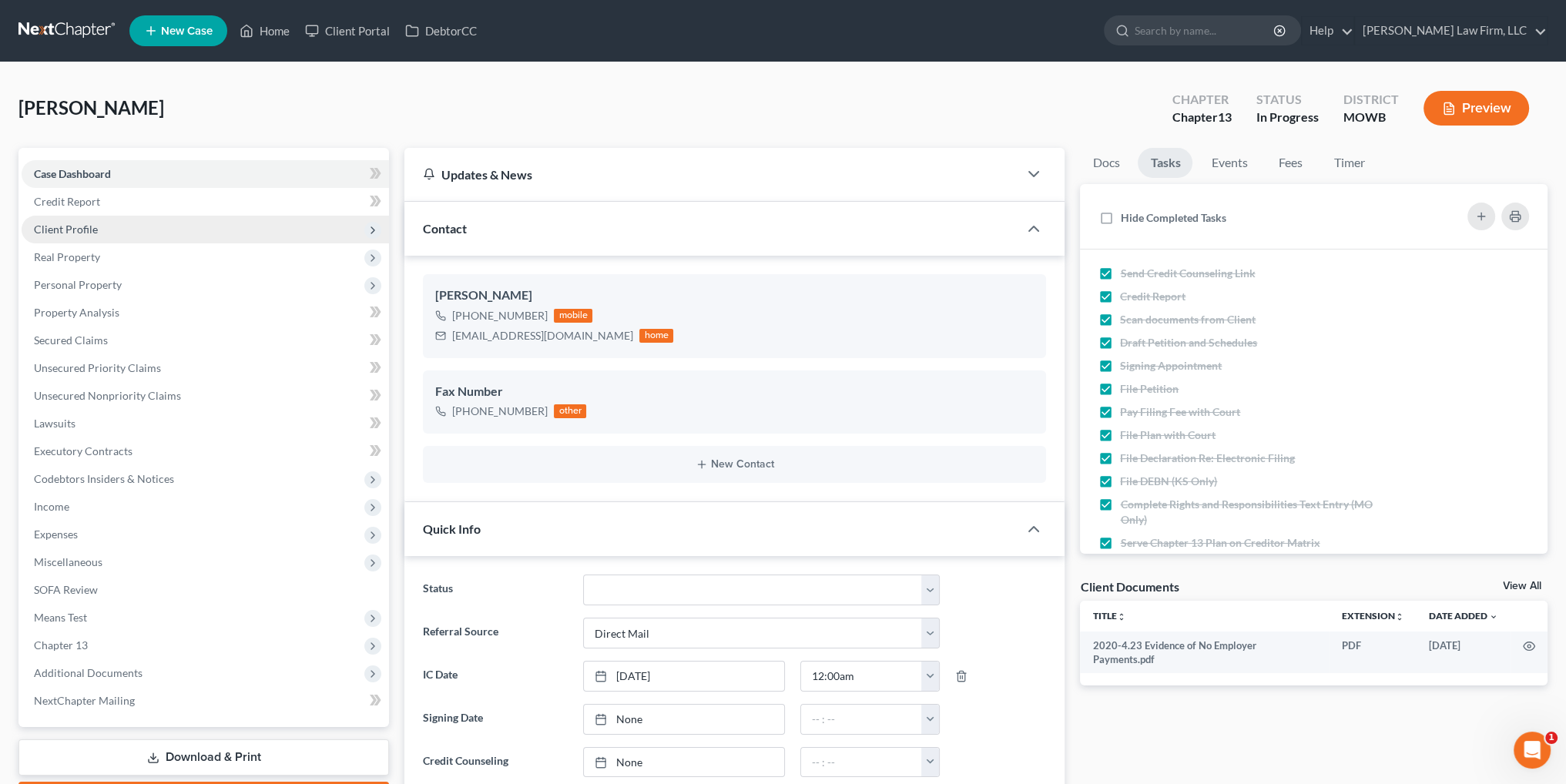
scroll to position [6706, 0]
drag, startPoint x: 80, startPoint y: 257, endPoint x: 125, endPoint y: 295, distance: 58.9
click at [80, 257] on span "Real Property" at bounding box center [66, 256] width 66 height 13
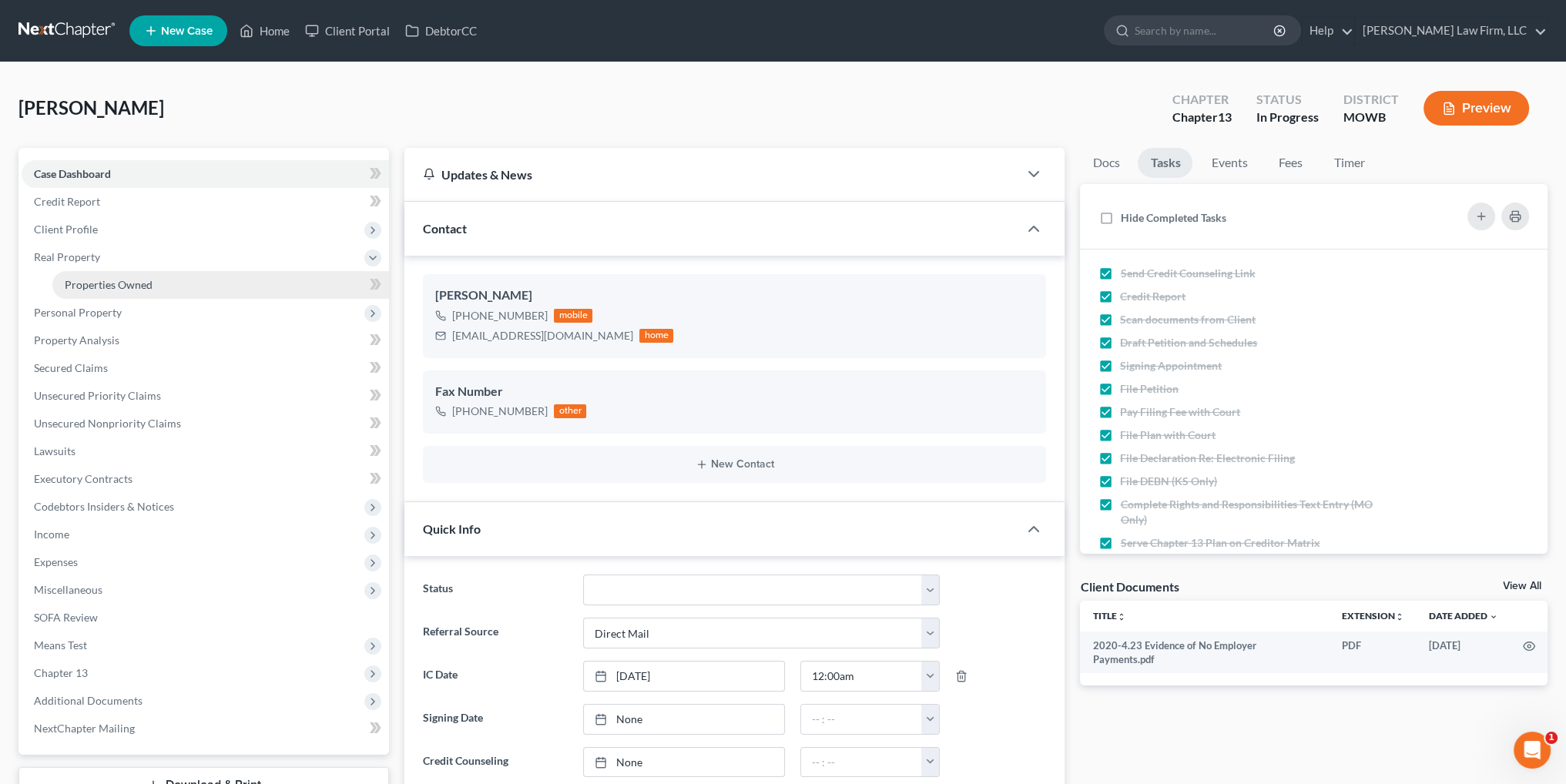
click at [105, 285] on span "Properties Owned" at bounding box center [108, 283] width 88 height 13
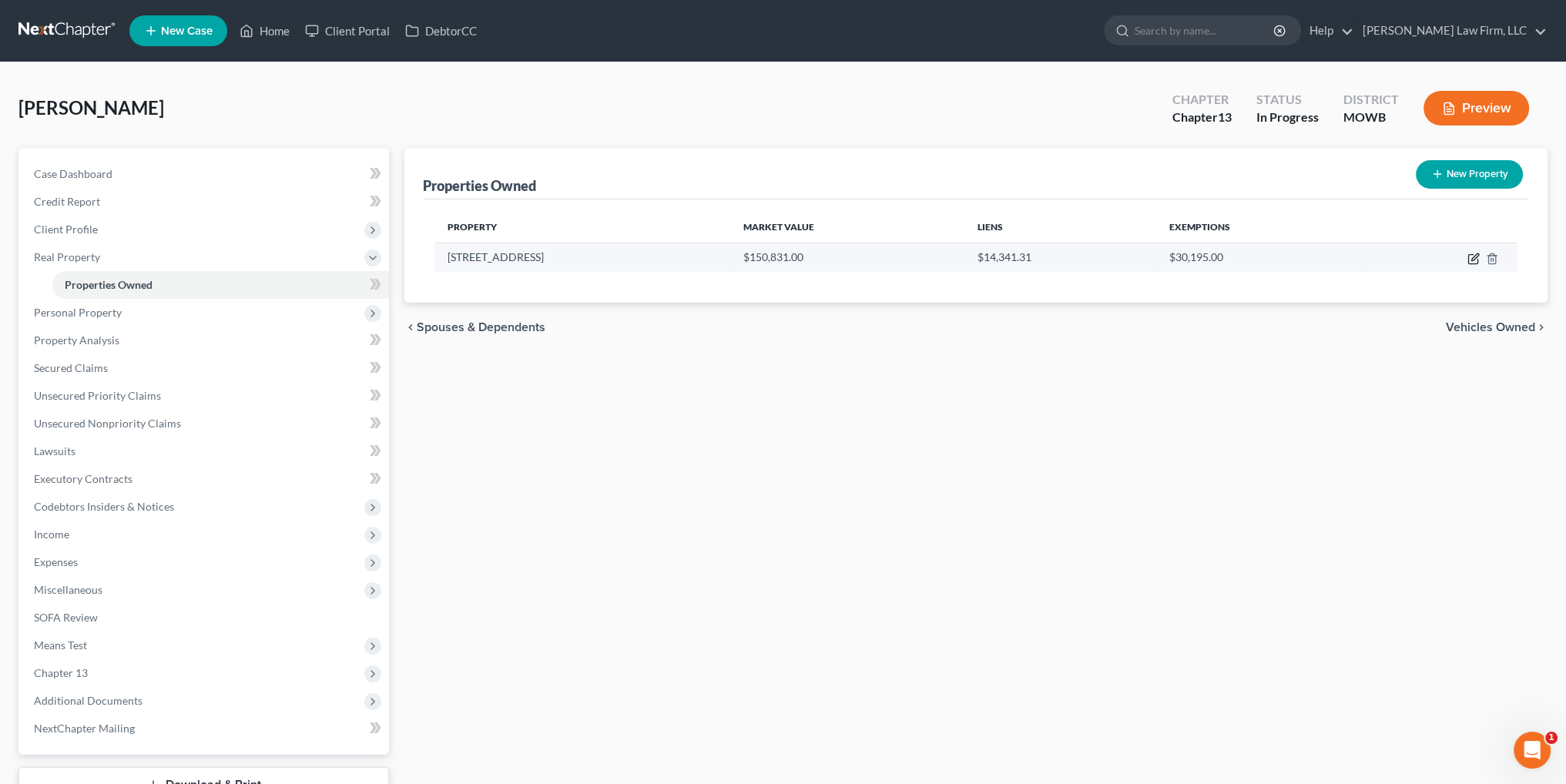
click at [1474, 260] on icon "button" at bounding box center [1473, 259] width 12 height 12
select select "26"
select select "3"
select select "5"
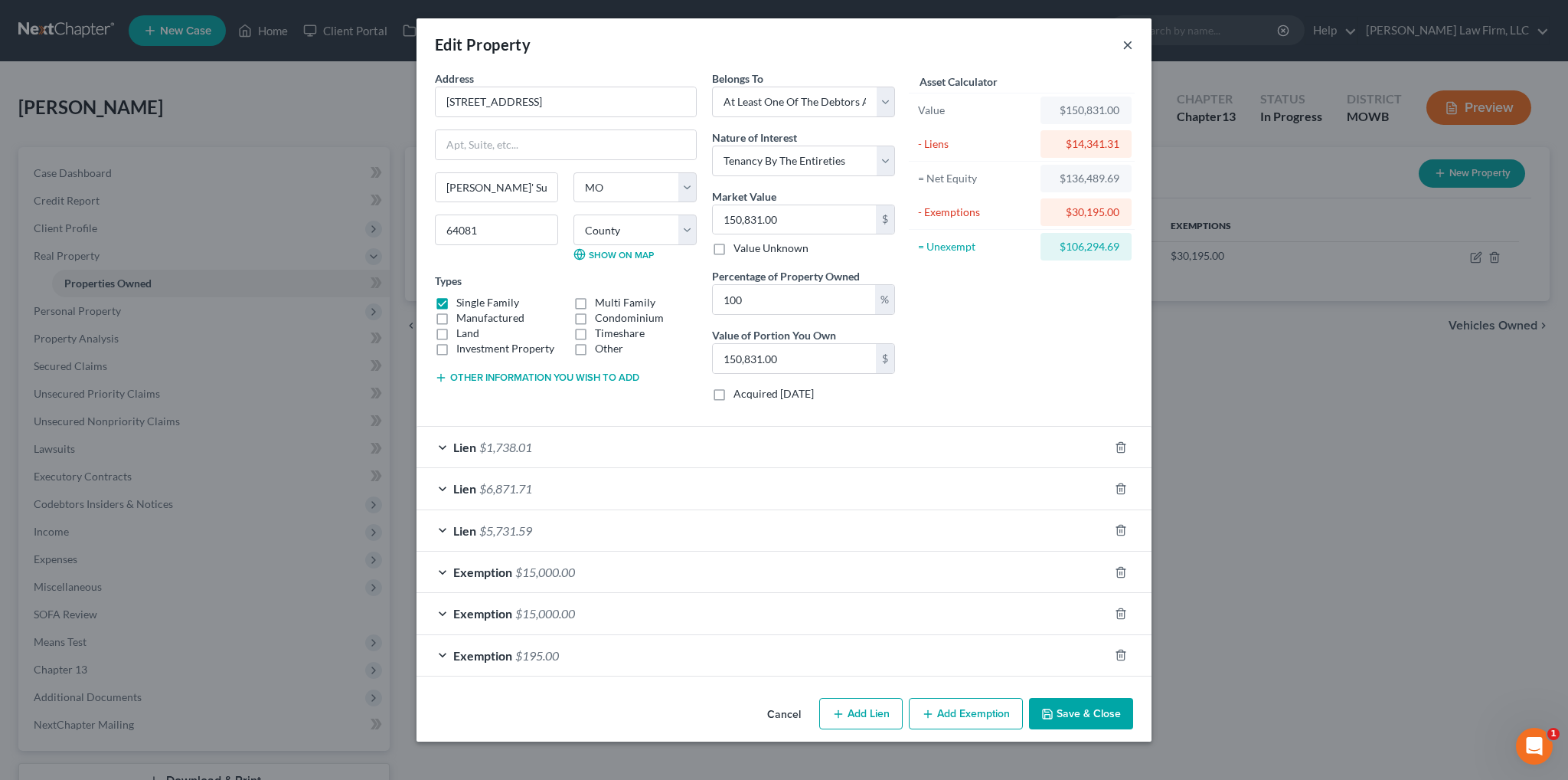
click at [1126, 45] on button "×" at bounding box center [1127, 44] width 11 height 19
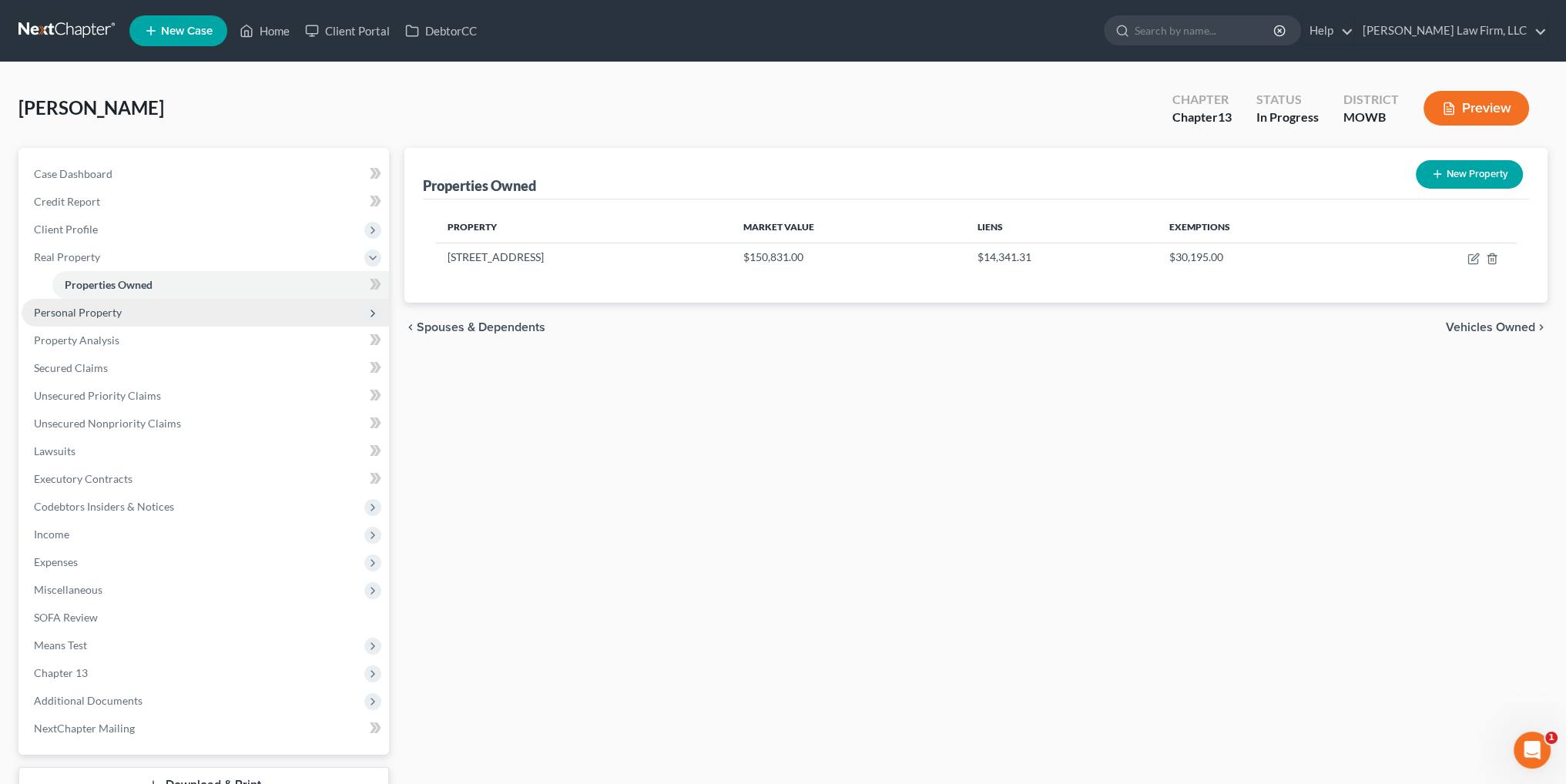
click at [100, 315] on span "Personal Property" at bounding box center [77, 311] width 88 height 13
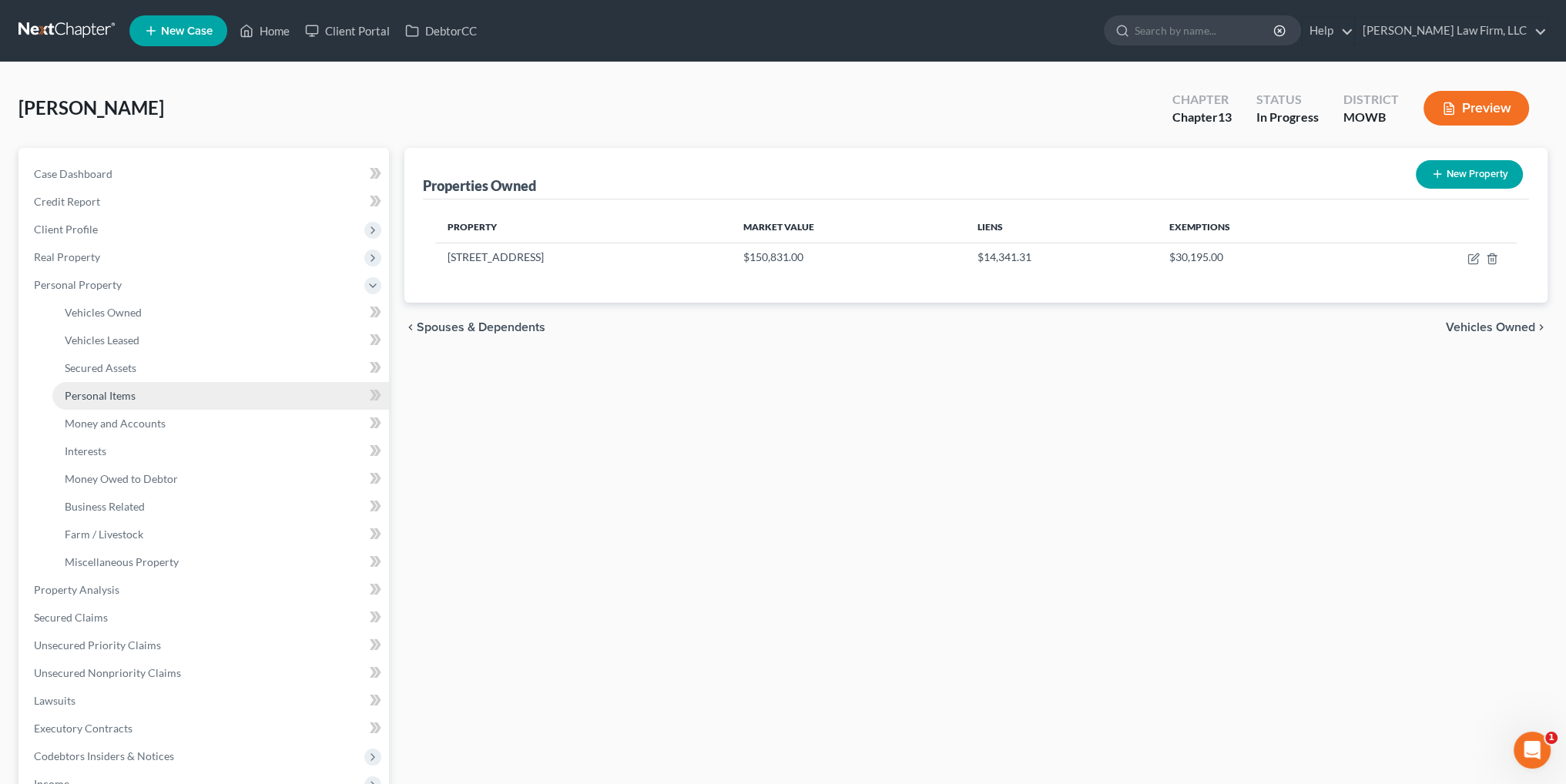
click at [99, 393] on span "Personal Items" at bounding box center [100, 395] width 71 height 13
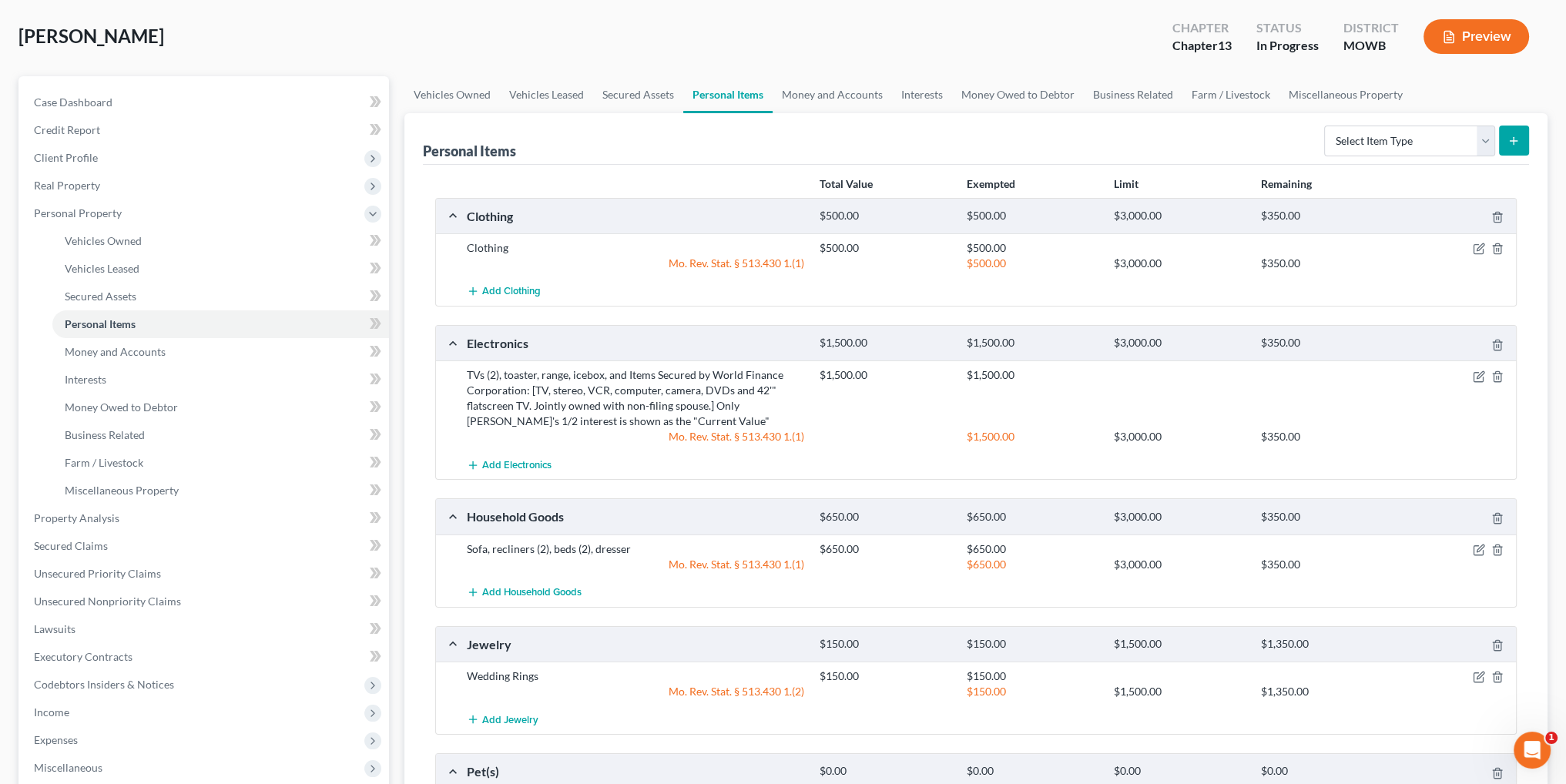
scroll to position [231, 0]
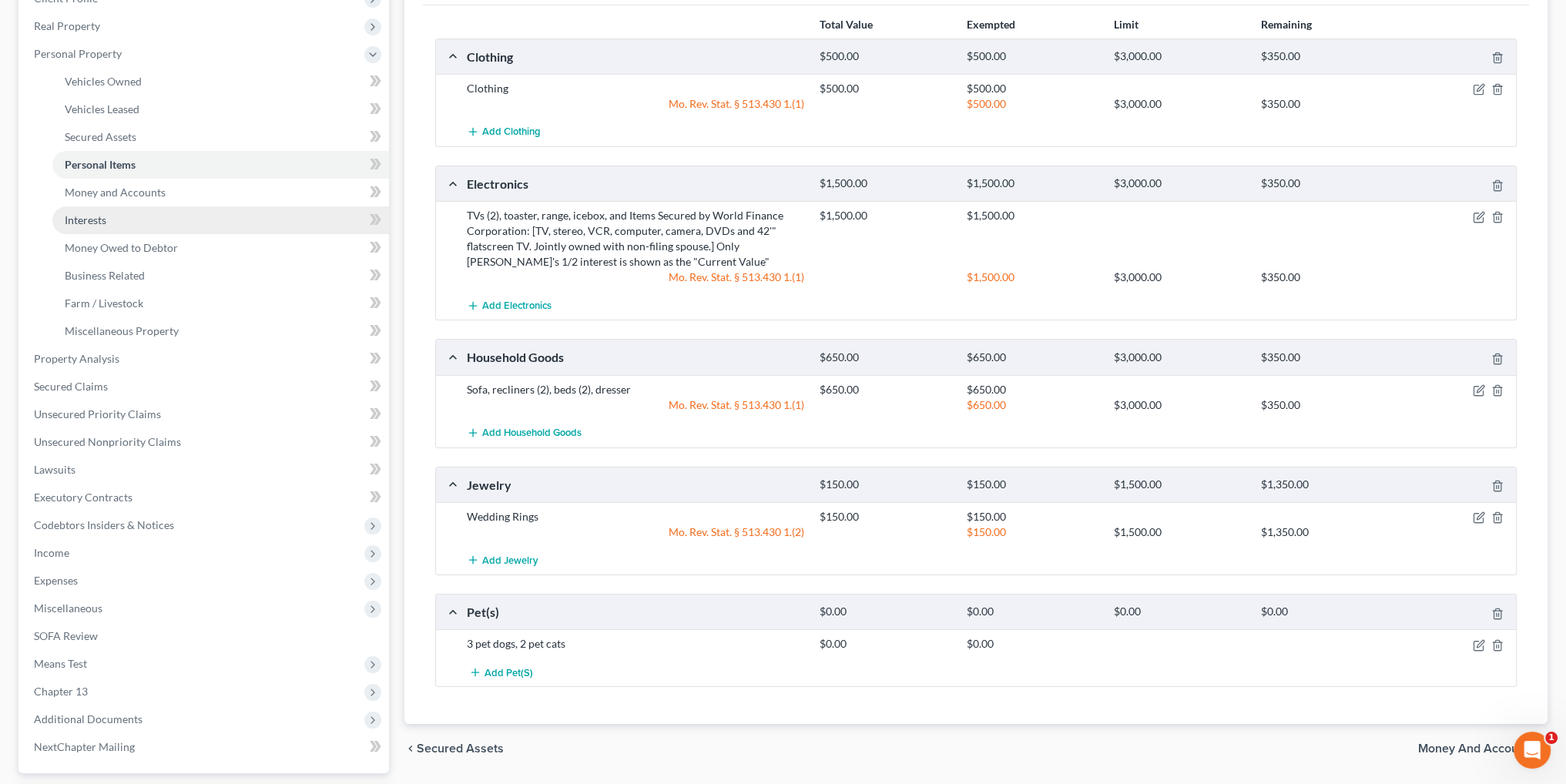
click at [96, 219] on span "Interests" at bounding box center [85, 219] width 41 height 13
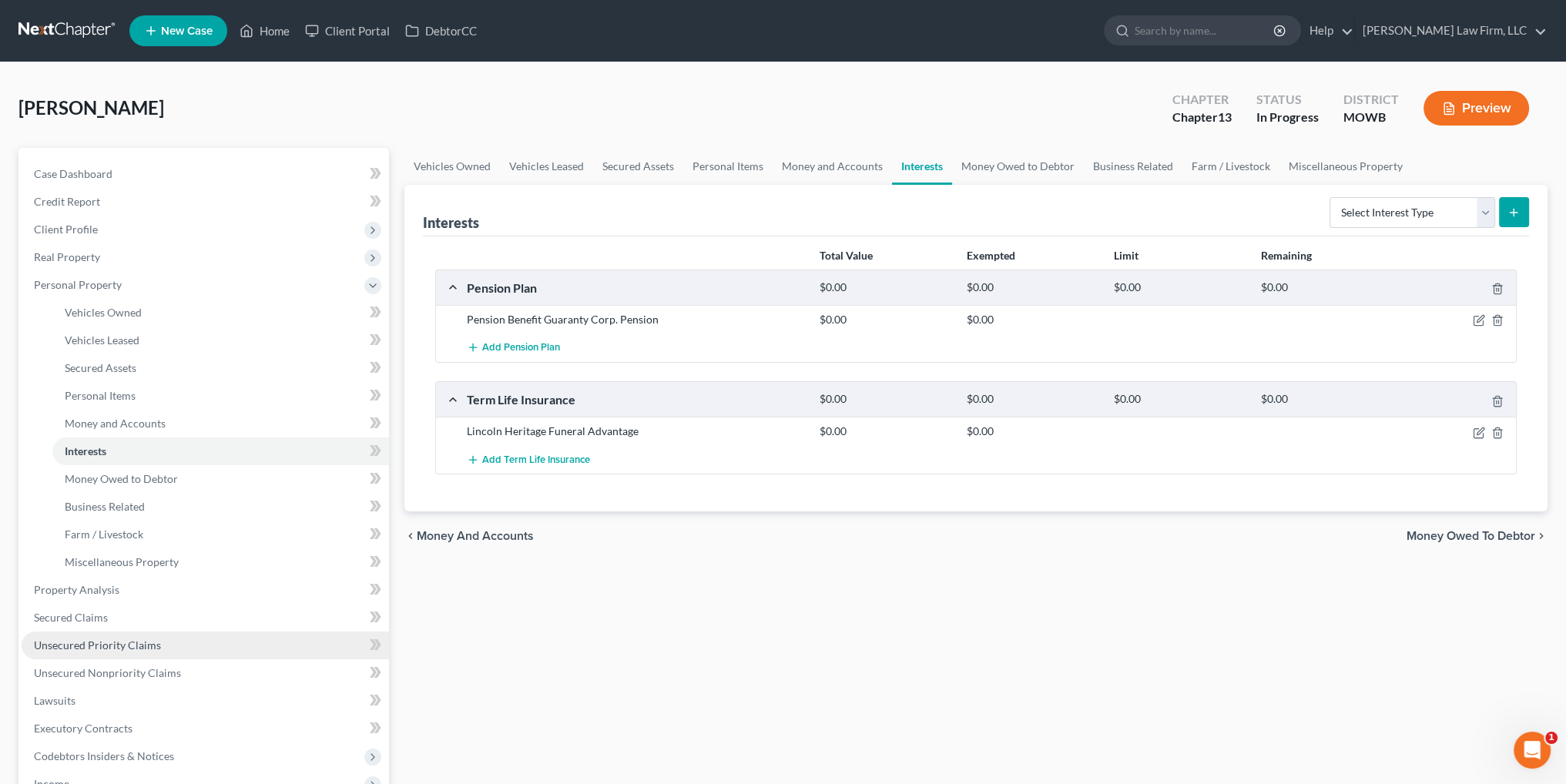
click at [77, 638] on span "Unsecured Priority Claims" at bounding box center [97, 644] width 127 height 13
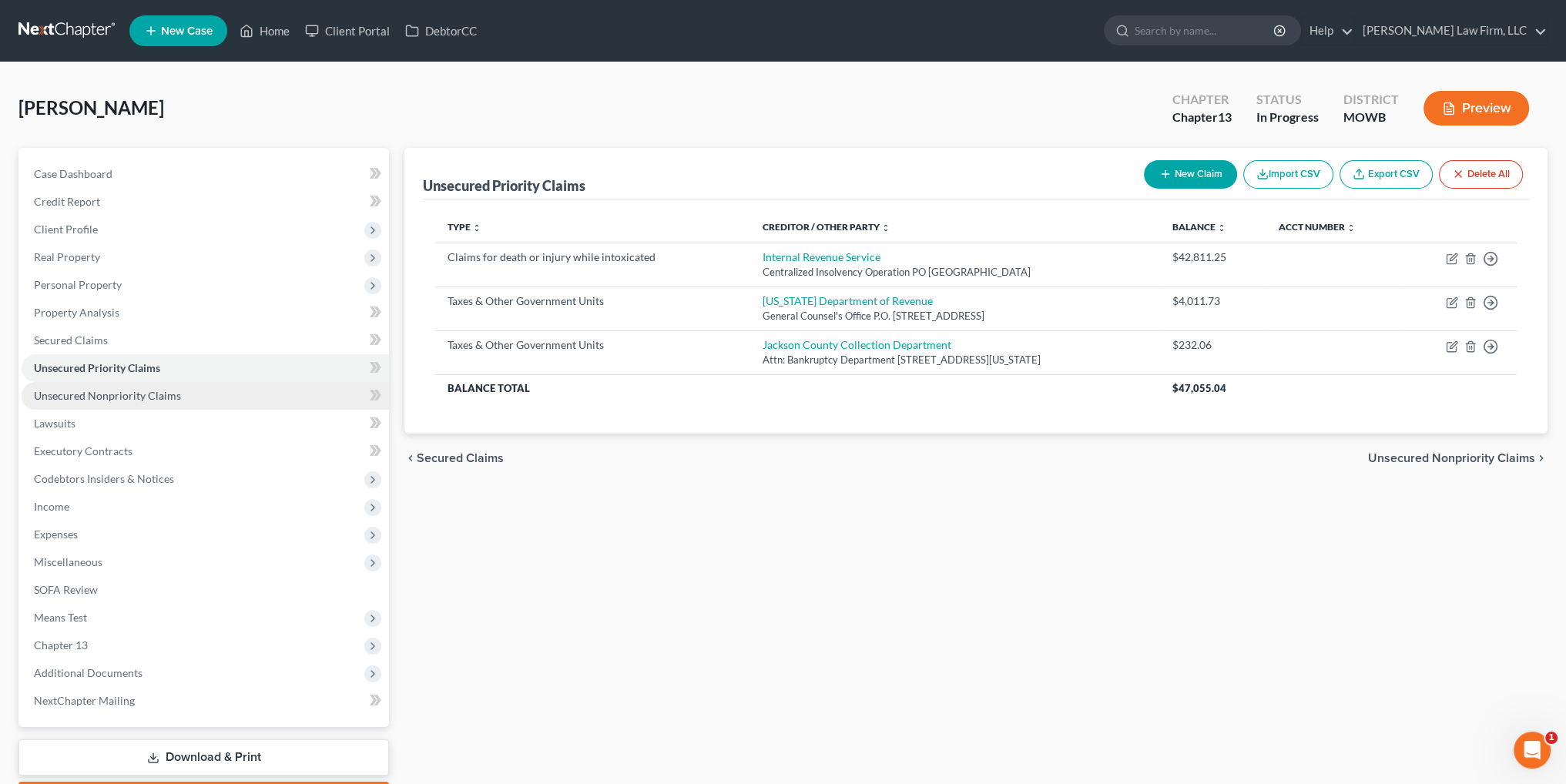
click at [131, 397] on span "Unsecured Nonpriority Claims" at bounding box center [107, 395] width 147 height 13
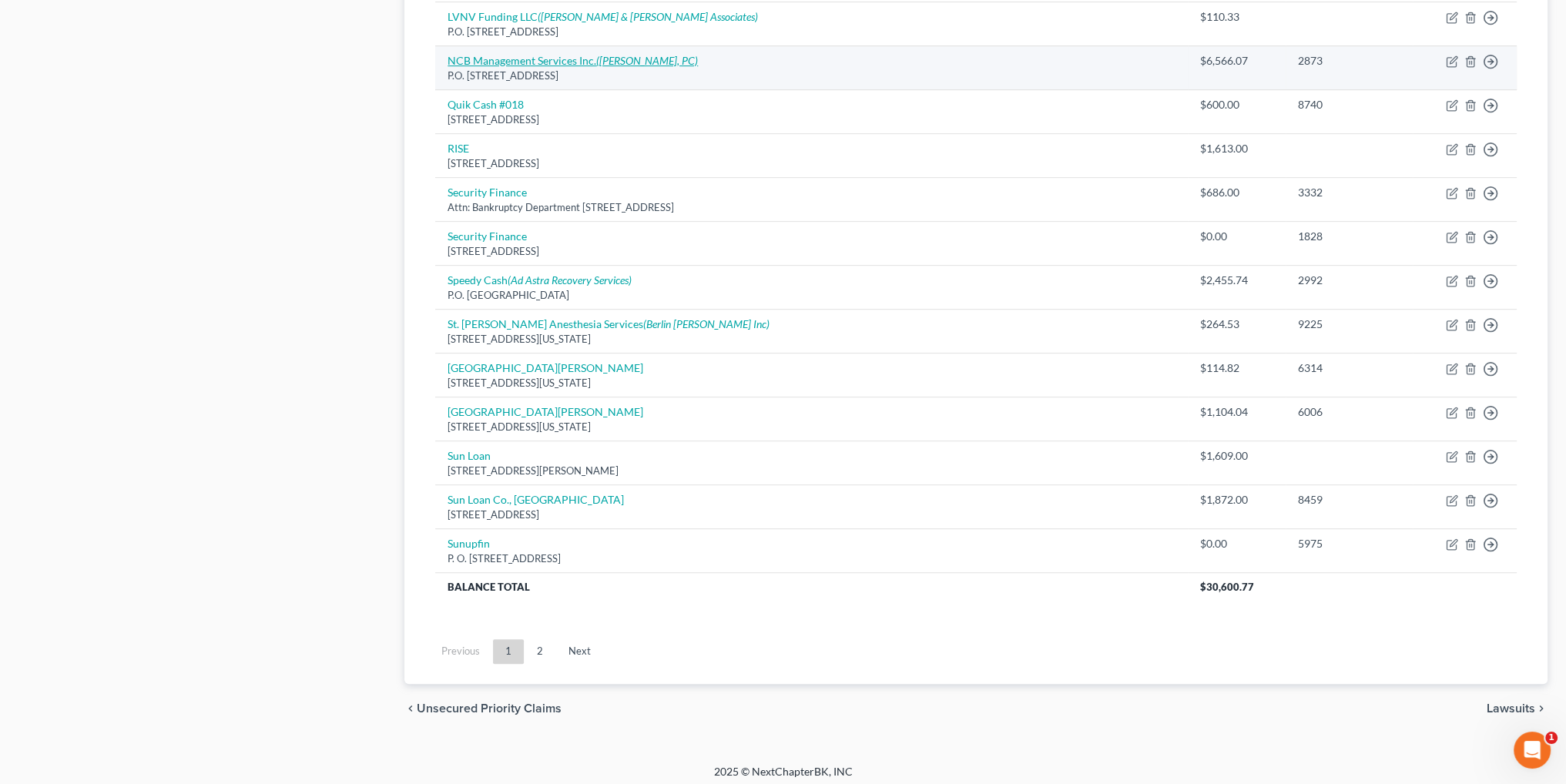
scroll to position [988, 0]
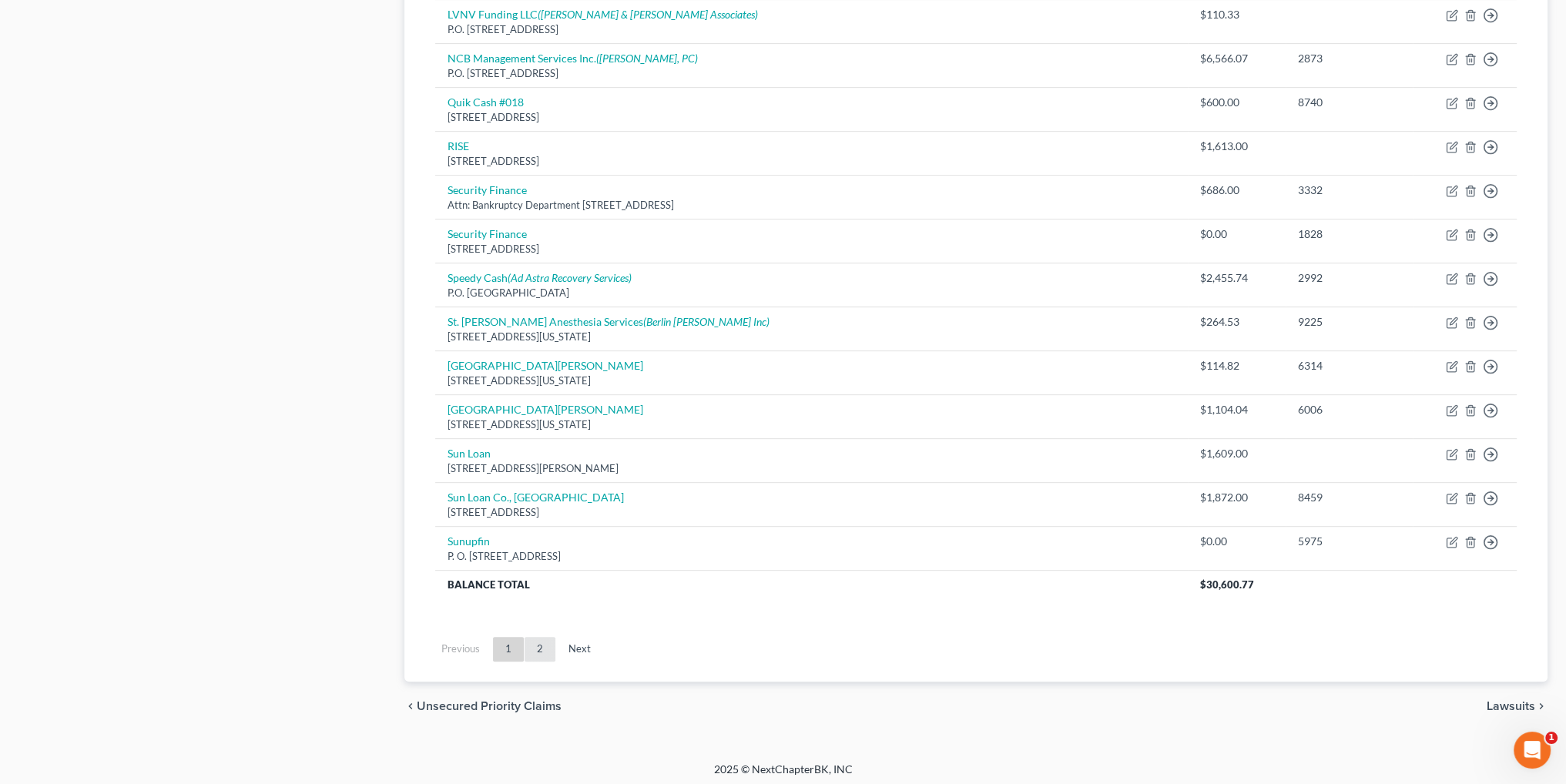
click at [536, 645] on link "2" at bounding box center [539, 649] width 31 height 25
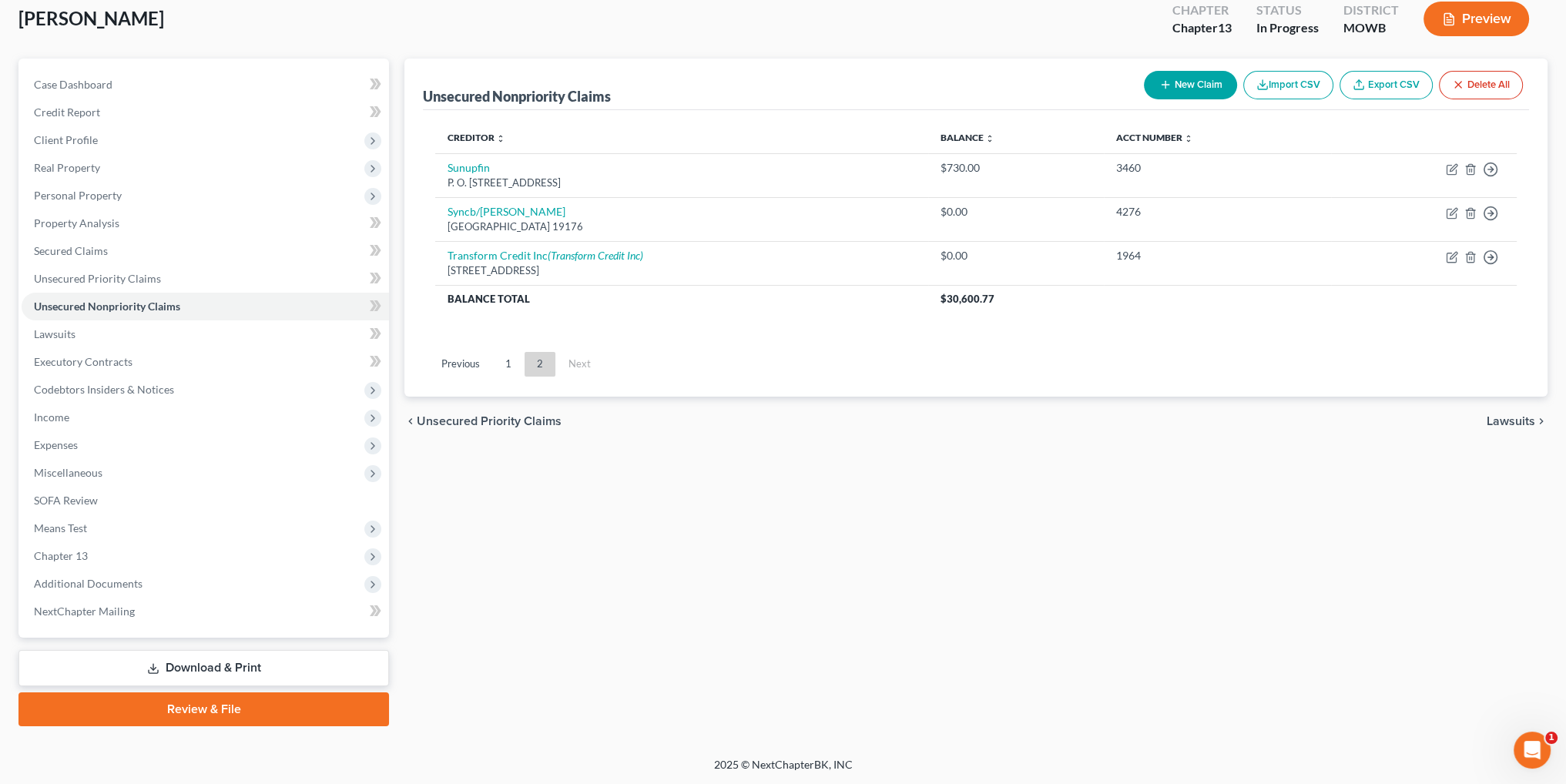
click at [1216, 84] on button "New Claim" at bounding box center [1191, 85] width 93 height 29
select select "0"
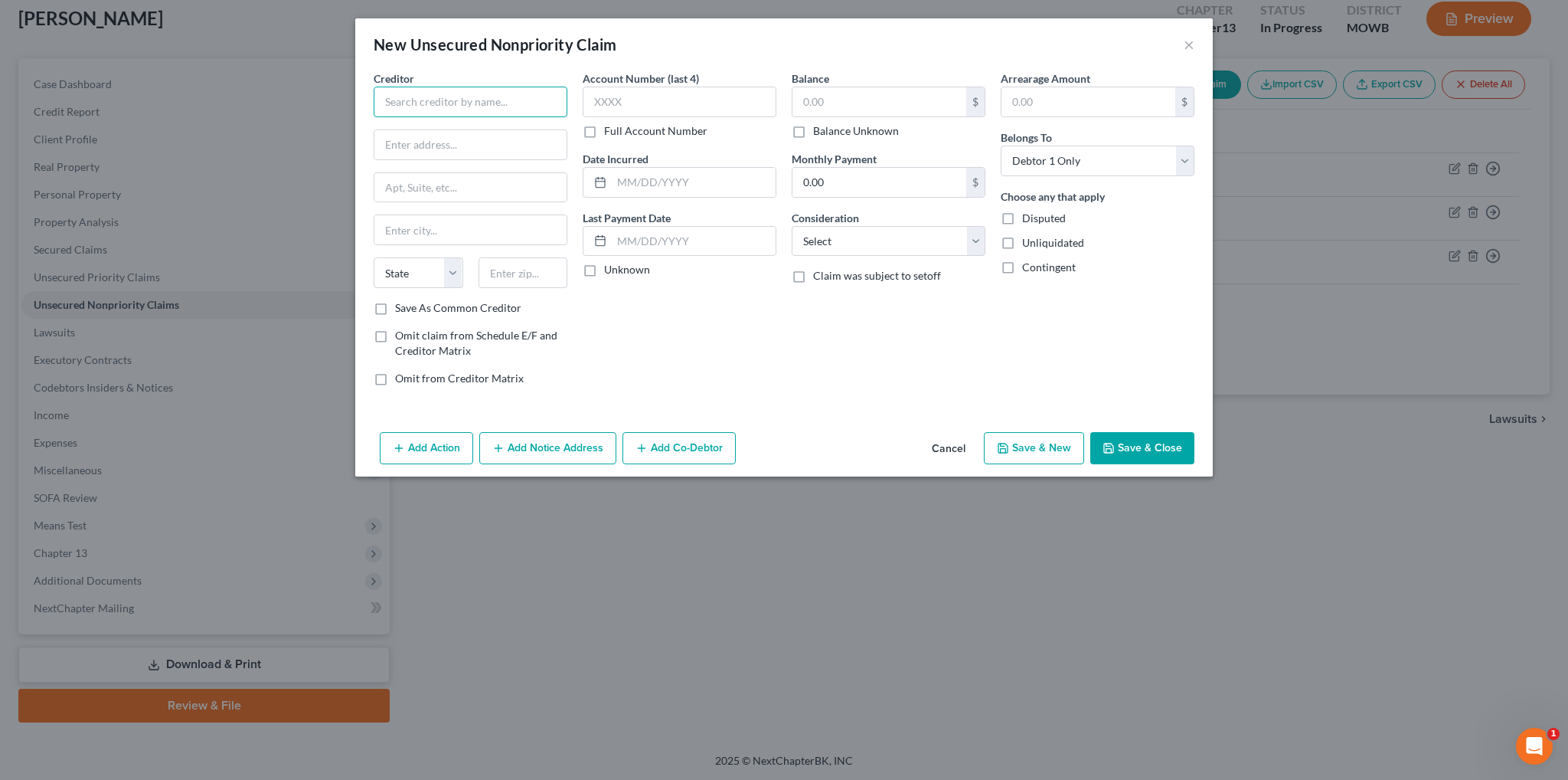
click at [392, 92] on input "text" at bounding box center [469, 101] width 193 height 30
click at [467, 105] on input "Cash" at bounding box center [469, 101] width 193 height 30
type input "CashCall, Inc."
type input "[STREET_ADDRESS] West"
type input "Suite 1930"
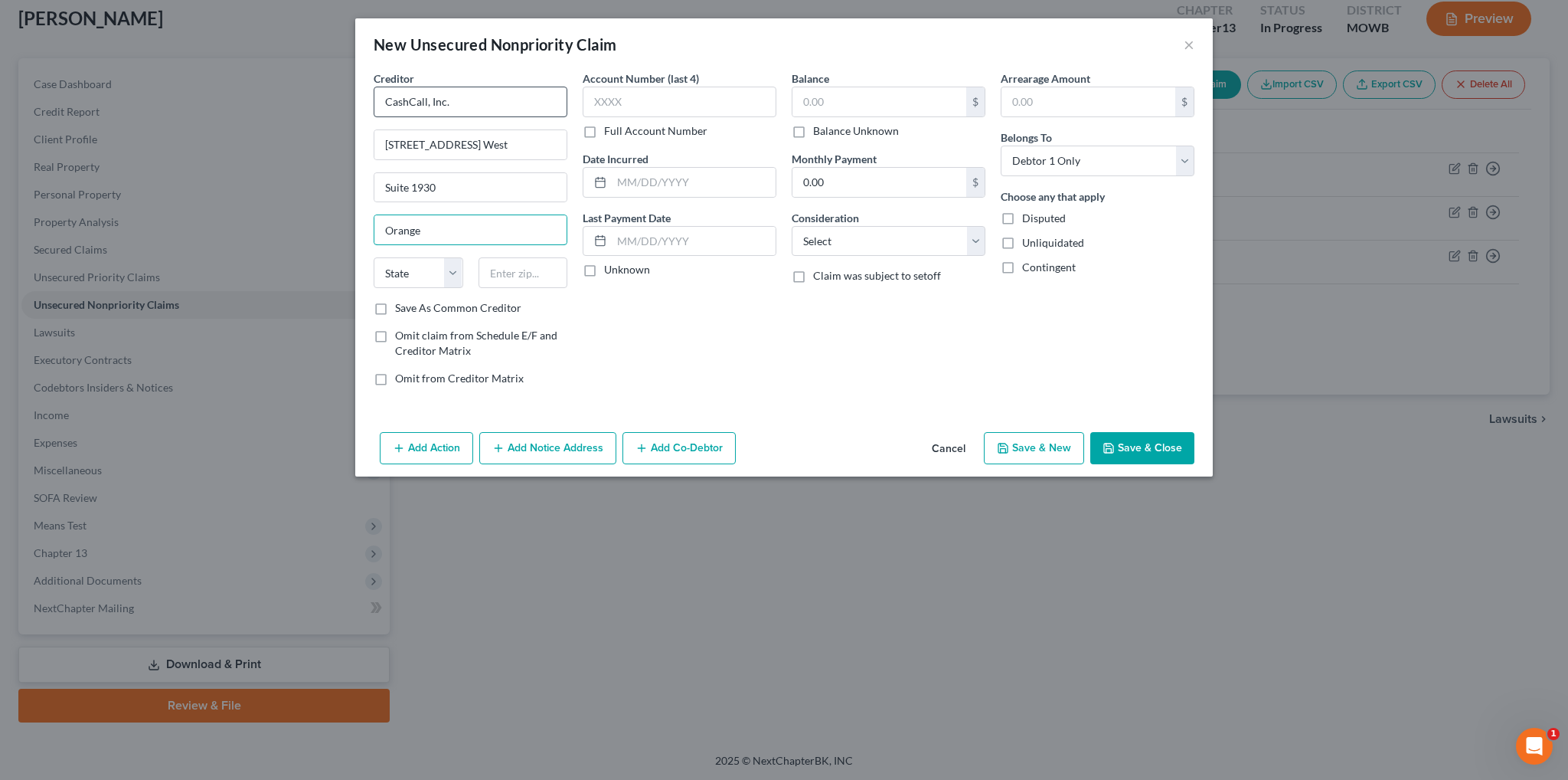
type input "Orange"
select select "4"
type input "92868"
click at [830, 238] on select "Select Cable / Satellite Services Collection Agency Credit Card Debt Debt Couns…" at bounding box center [888, 241] width 193 height 30
select select "10"
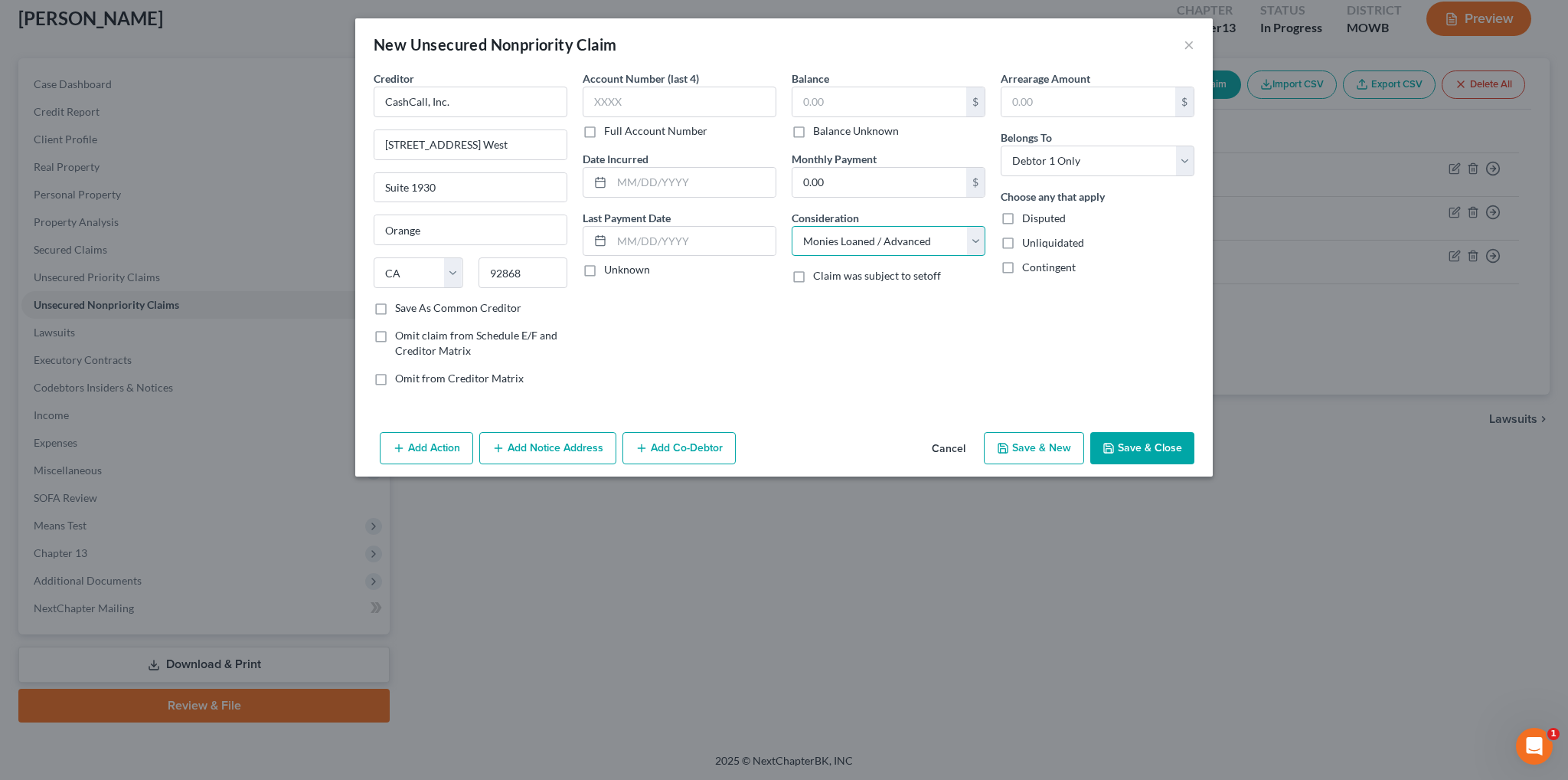
click at [791, 226] on select "Select Cable / Satellite Services Collection Agency Credit Card Debt Debt Couns…" at bounding box center [888, 241] width 193 height 30
click at [1127, 444] on button "Save & Close" at bounding box center [1142, 448] width 104 height 32
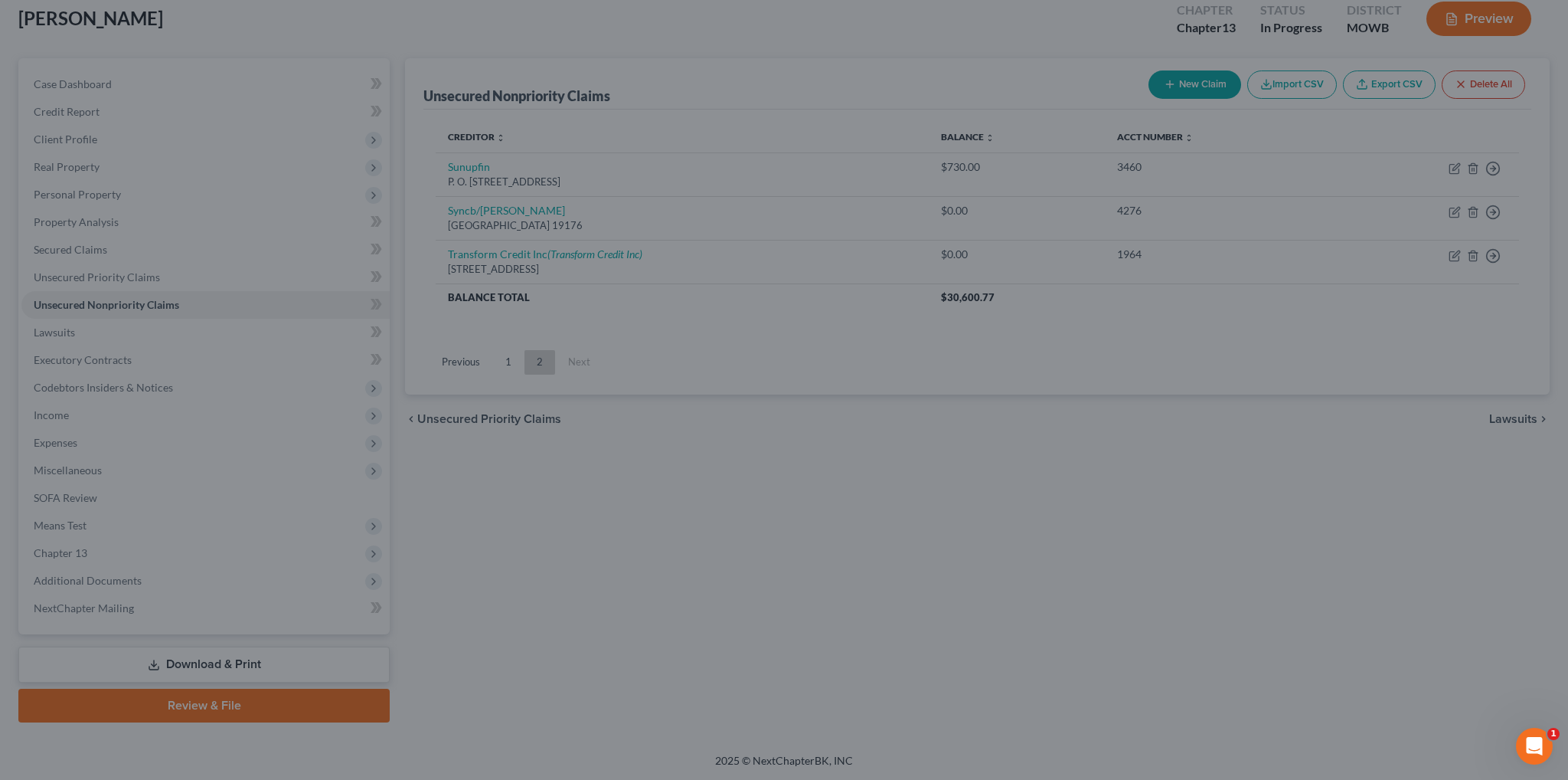
type input "0.00"
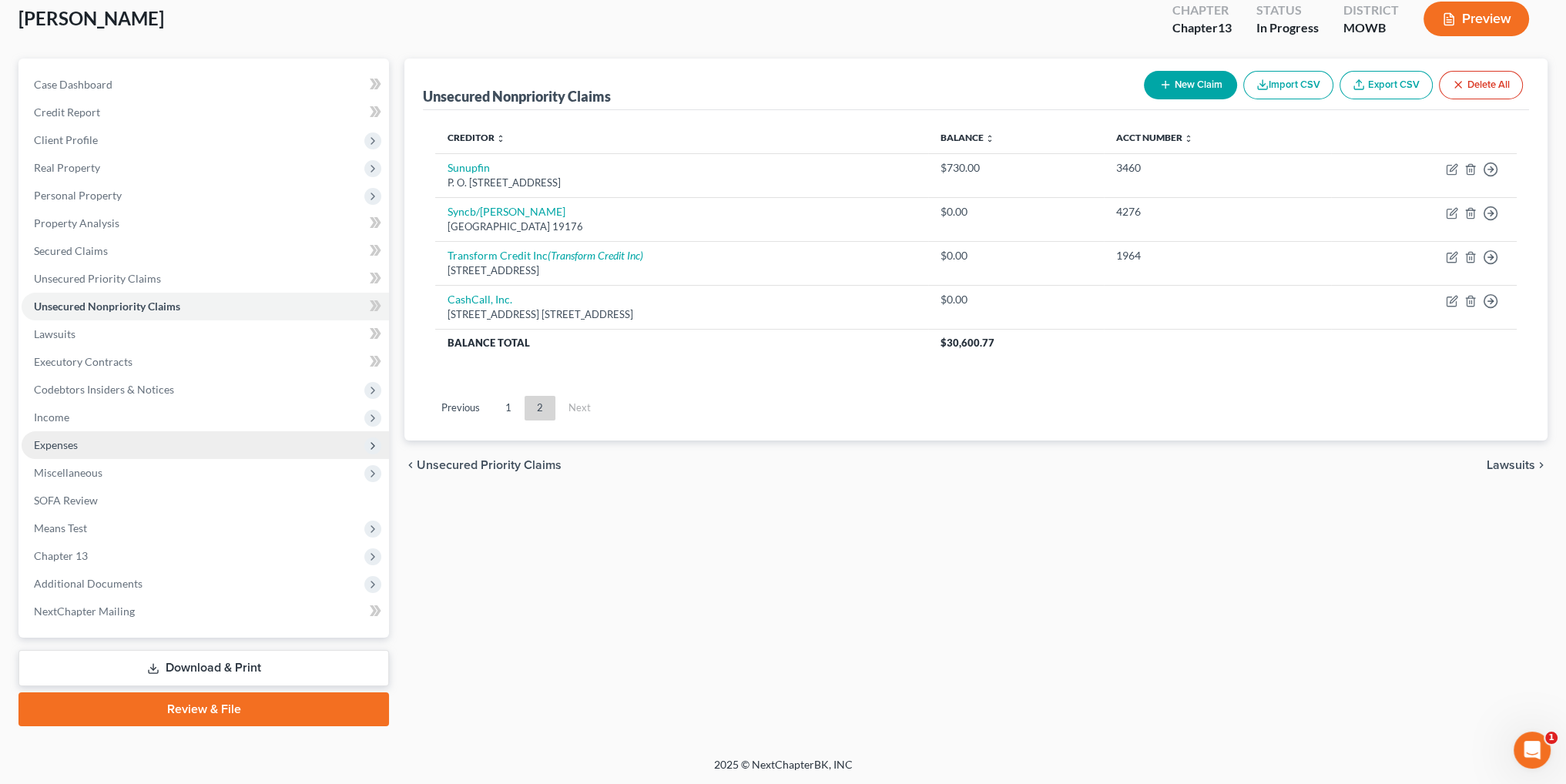
click at [61, 434] on span "Expenses" at bounding box center [206, 445] width 368 height 28
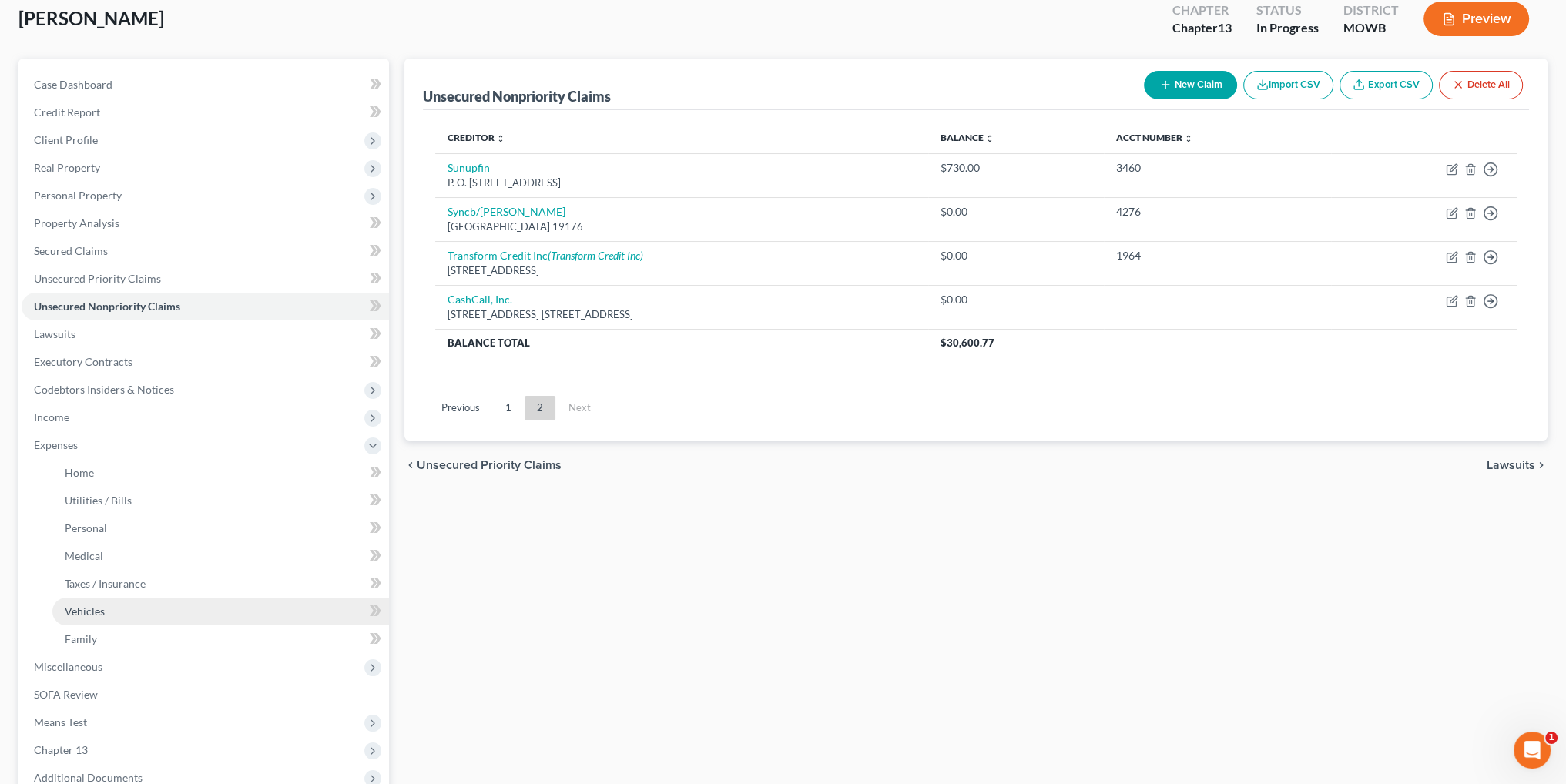
click at [93, 610] on span "Vehicles" at bounding box center [84, 610] width 41 height 13
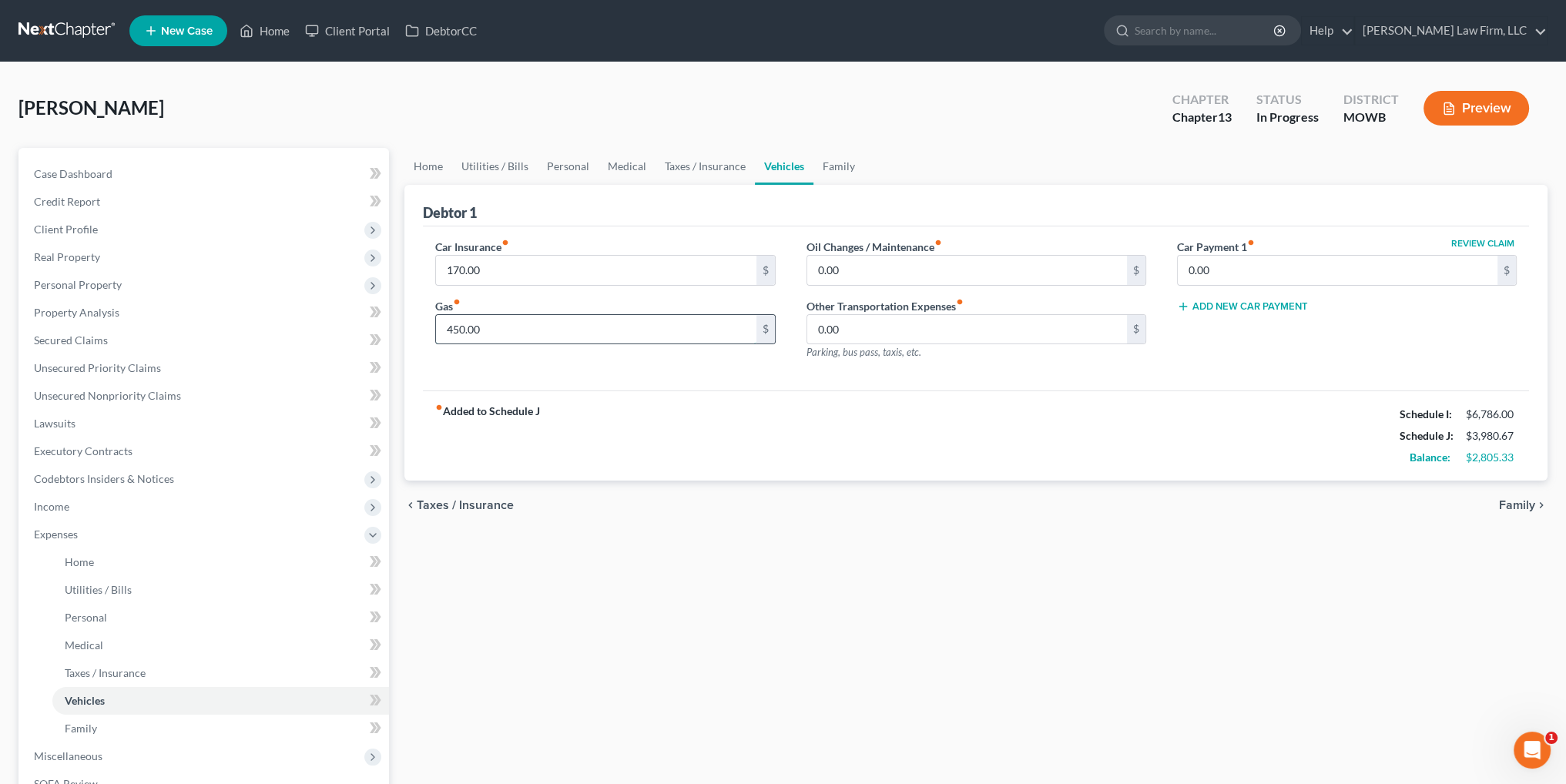
click at [518, 330] on input "450.00" at bounding box center [596, 330] width 320 height 30
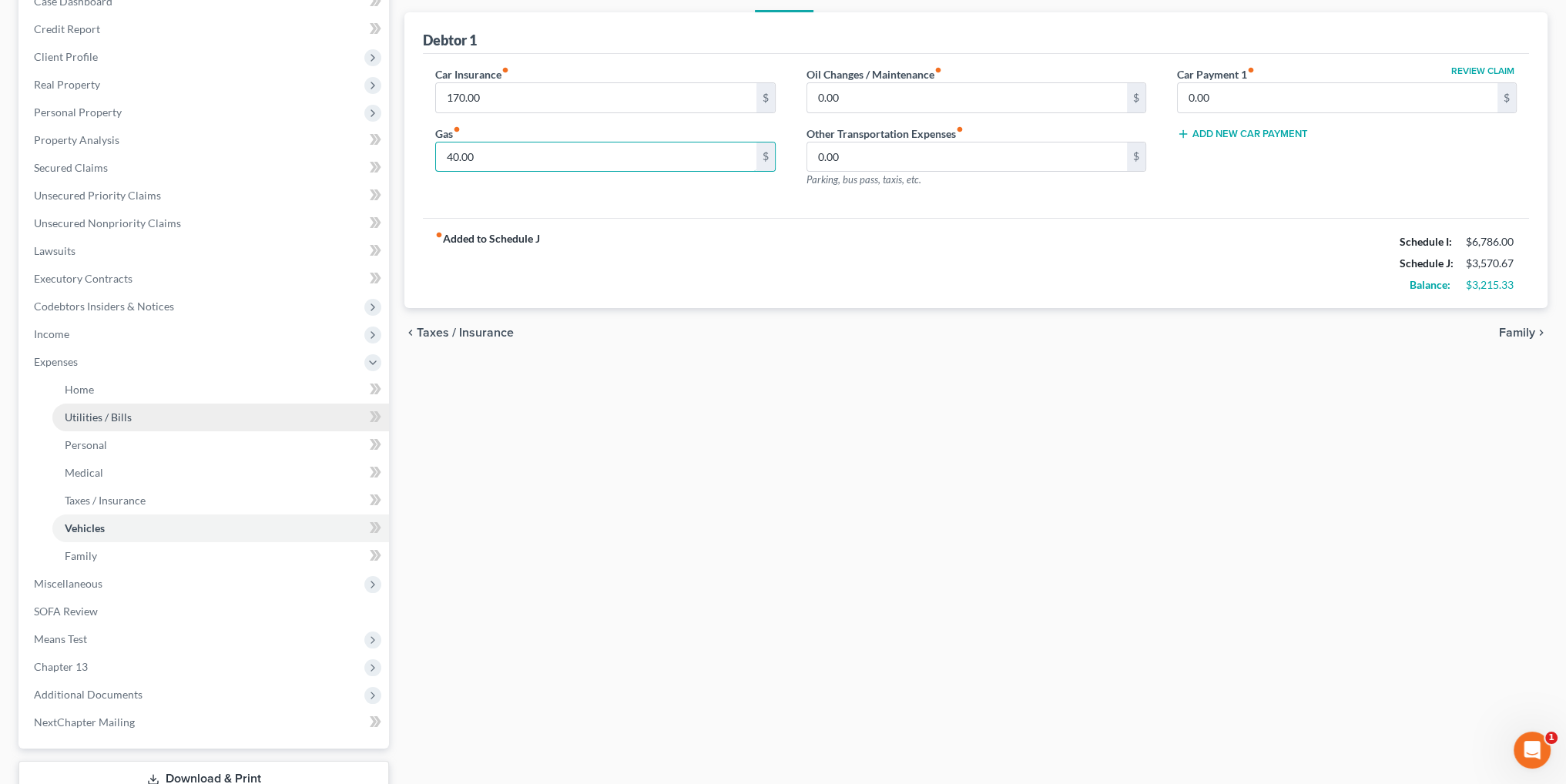
scroll to position [231, 0]
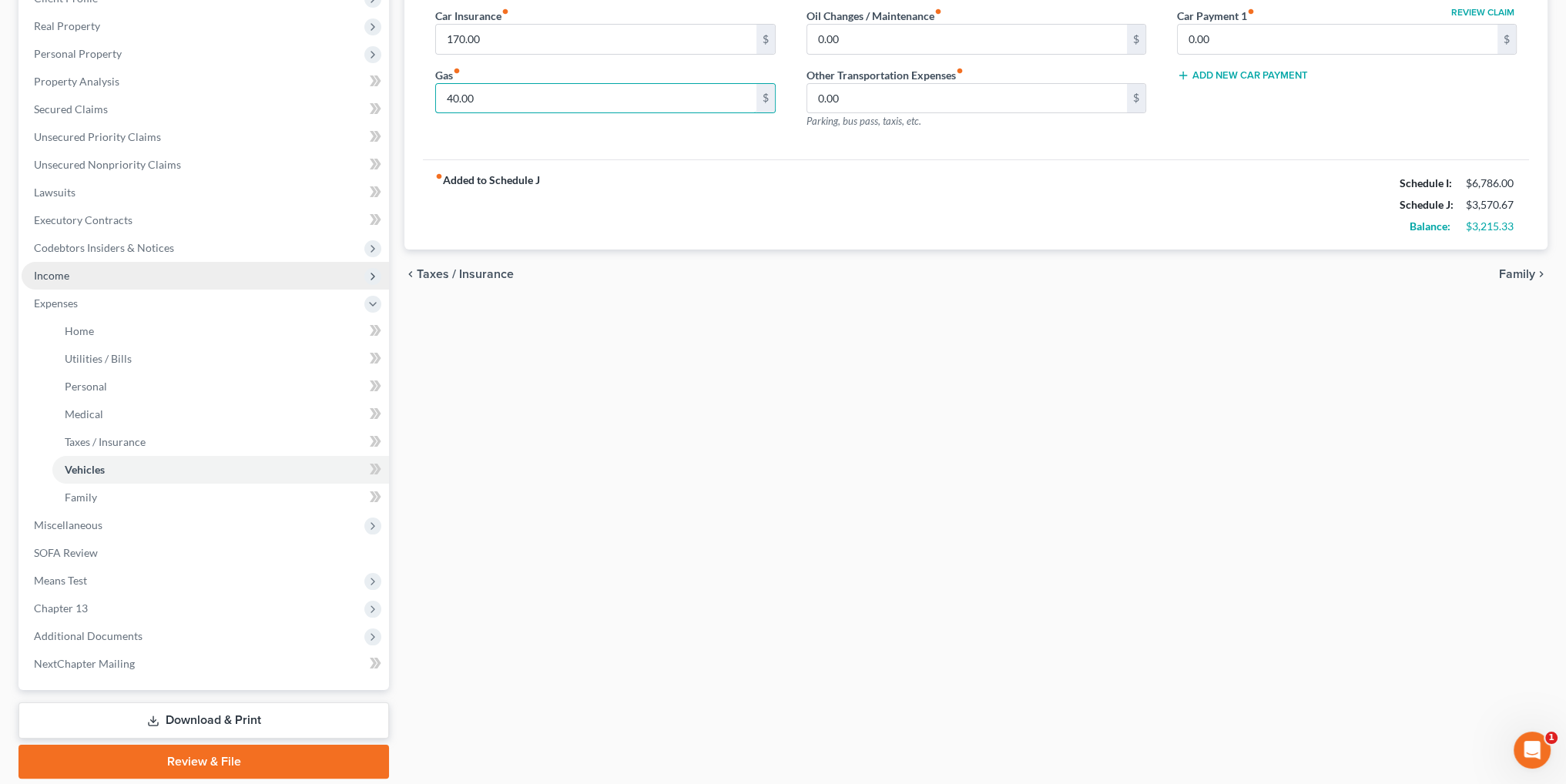
type input "40.00"
click at [50, 277] on span "Income" at bounding box center [51, 274] width 36 height 13
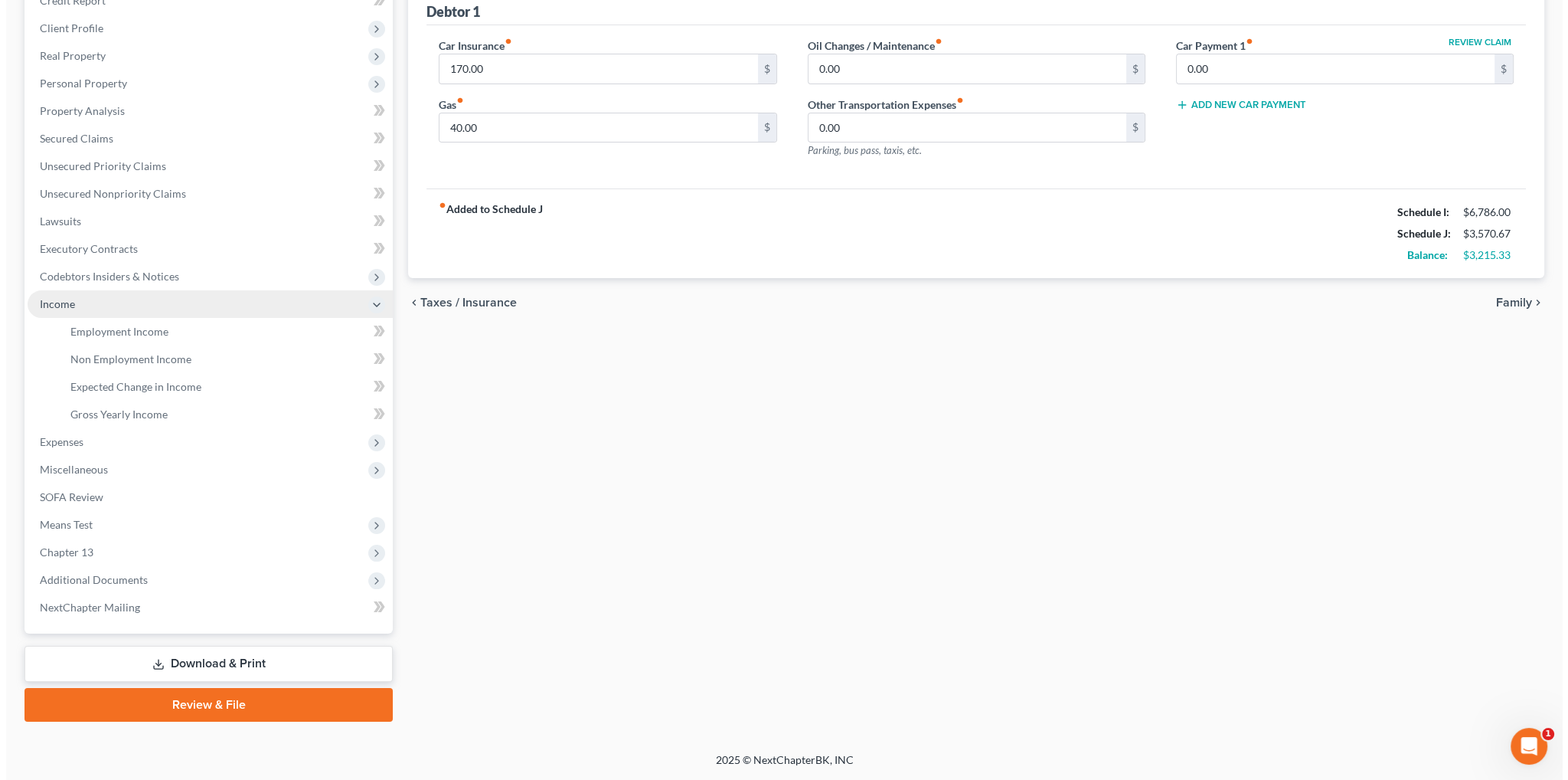
scroll to position [199, 0]
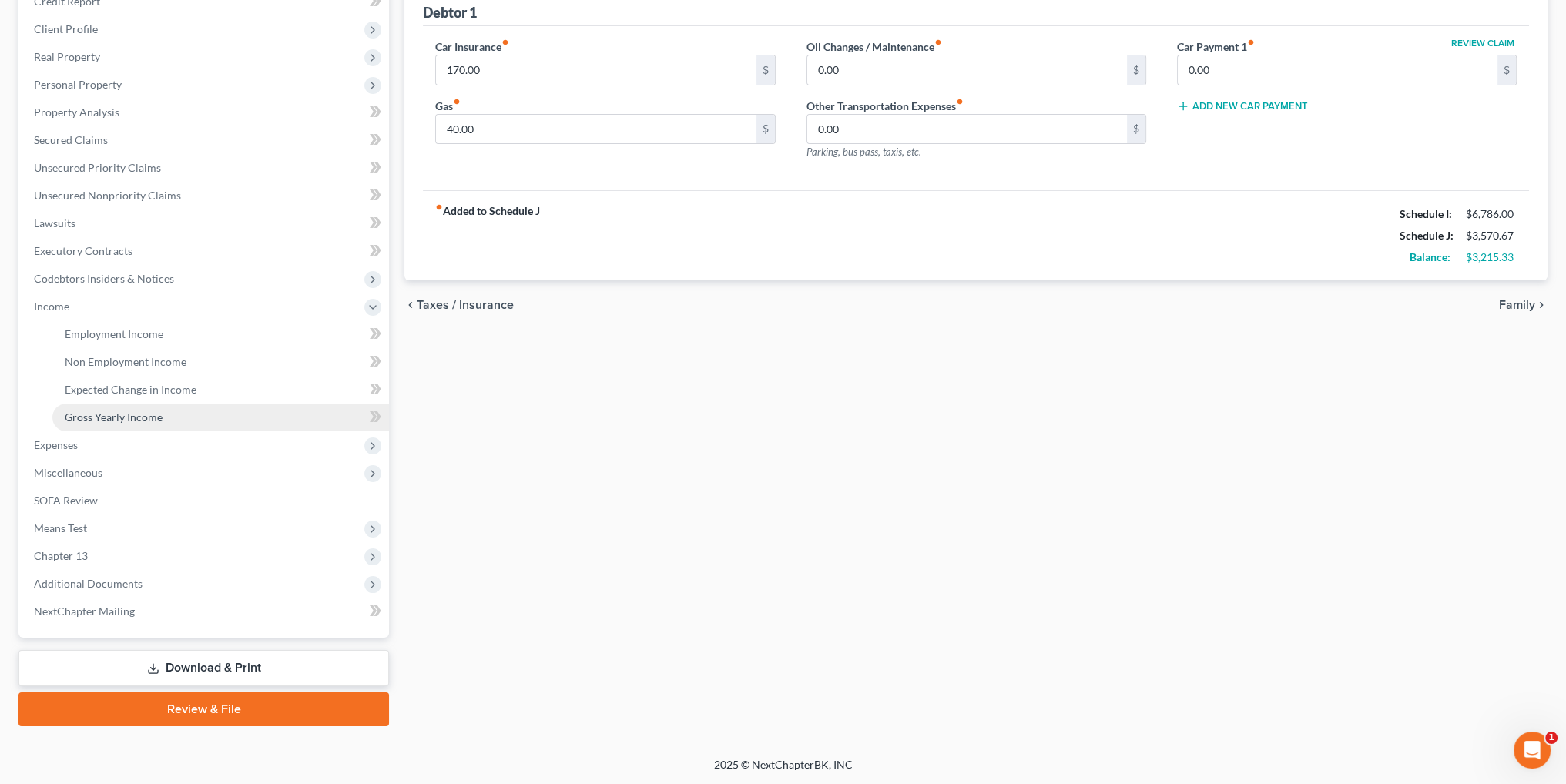
click at [110, 411] on span "Gross Yearly Income" at bounding box center [113, 417] width 98 height 13
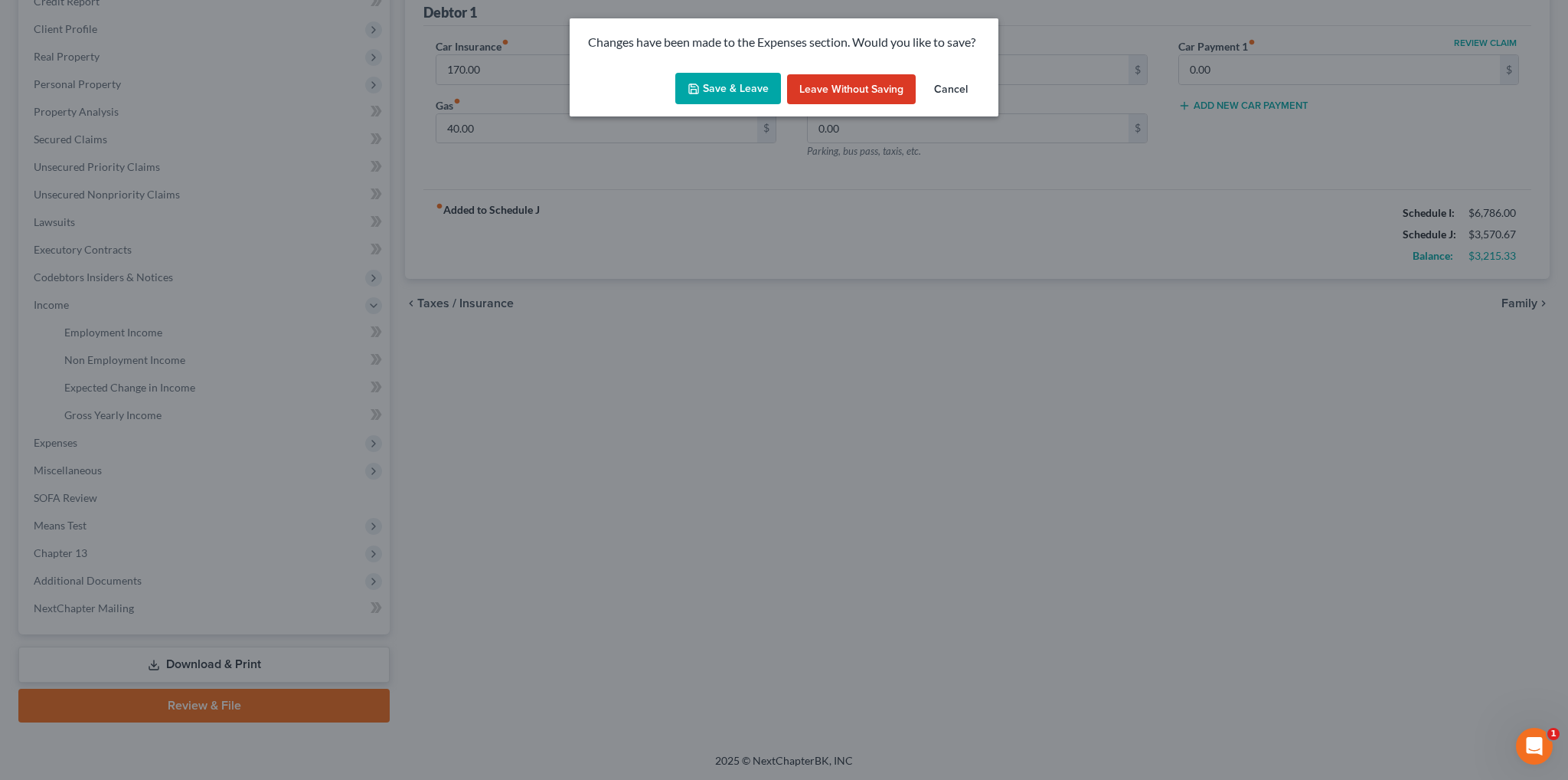
click at [749, 90] on button "Save & Leave" at bounding box center [729, 88] width 106 height 32
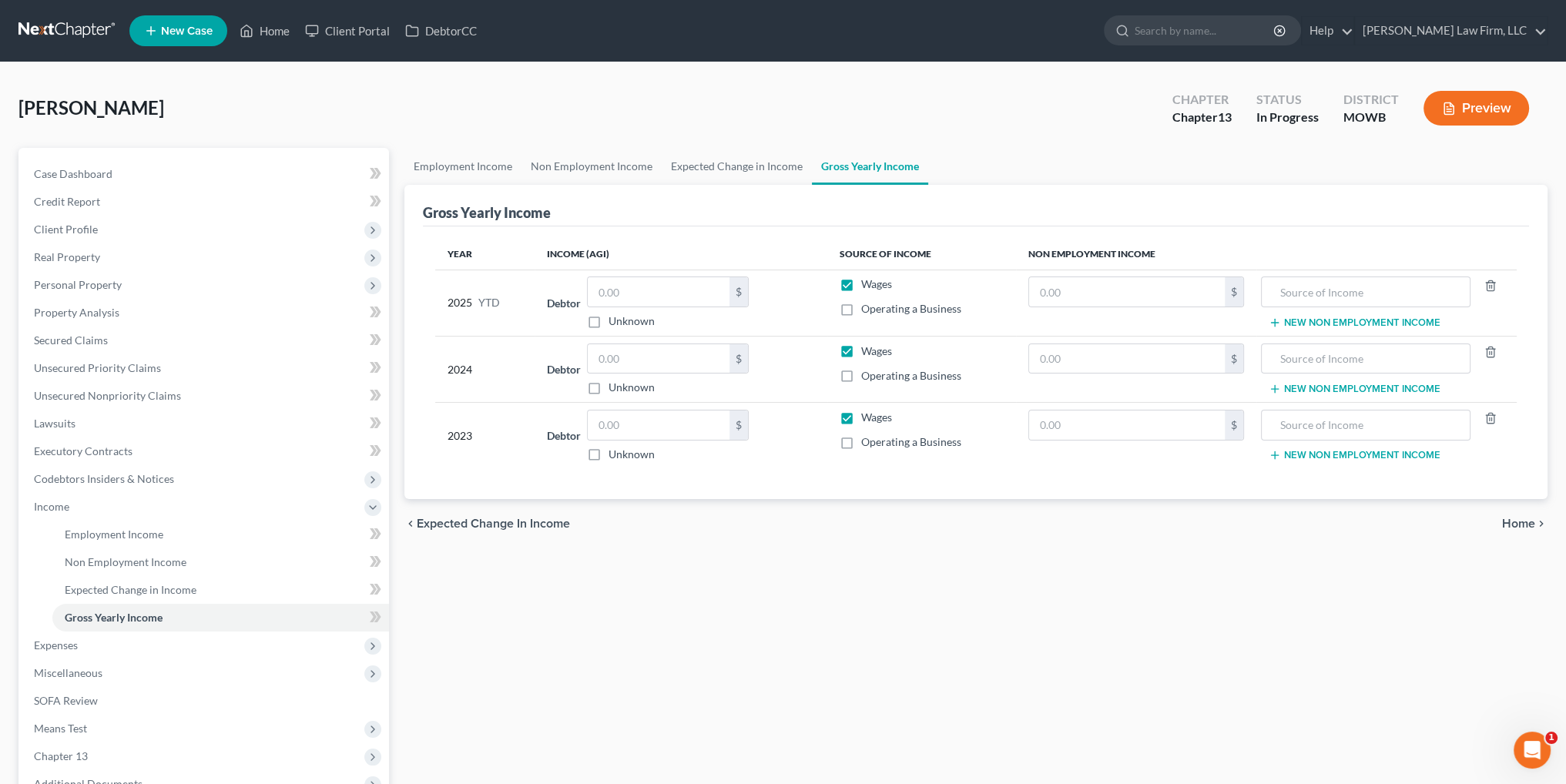
click at [862, 284] on label "Wages" at bounding box center [876, 284] width 31 height 16
click at [867, 284] on input "Wages" at bounding box center [872, 281] width 10 height 10
checkbox input "false"
drag, startPoint x: 846, startPoint y: 348, endPoint x: 846, endPoint y: 379, distance: 31.0
click at [862, 349] on label "Wages" at bounding box center [876, 352] width 31 height 16
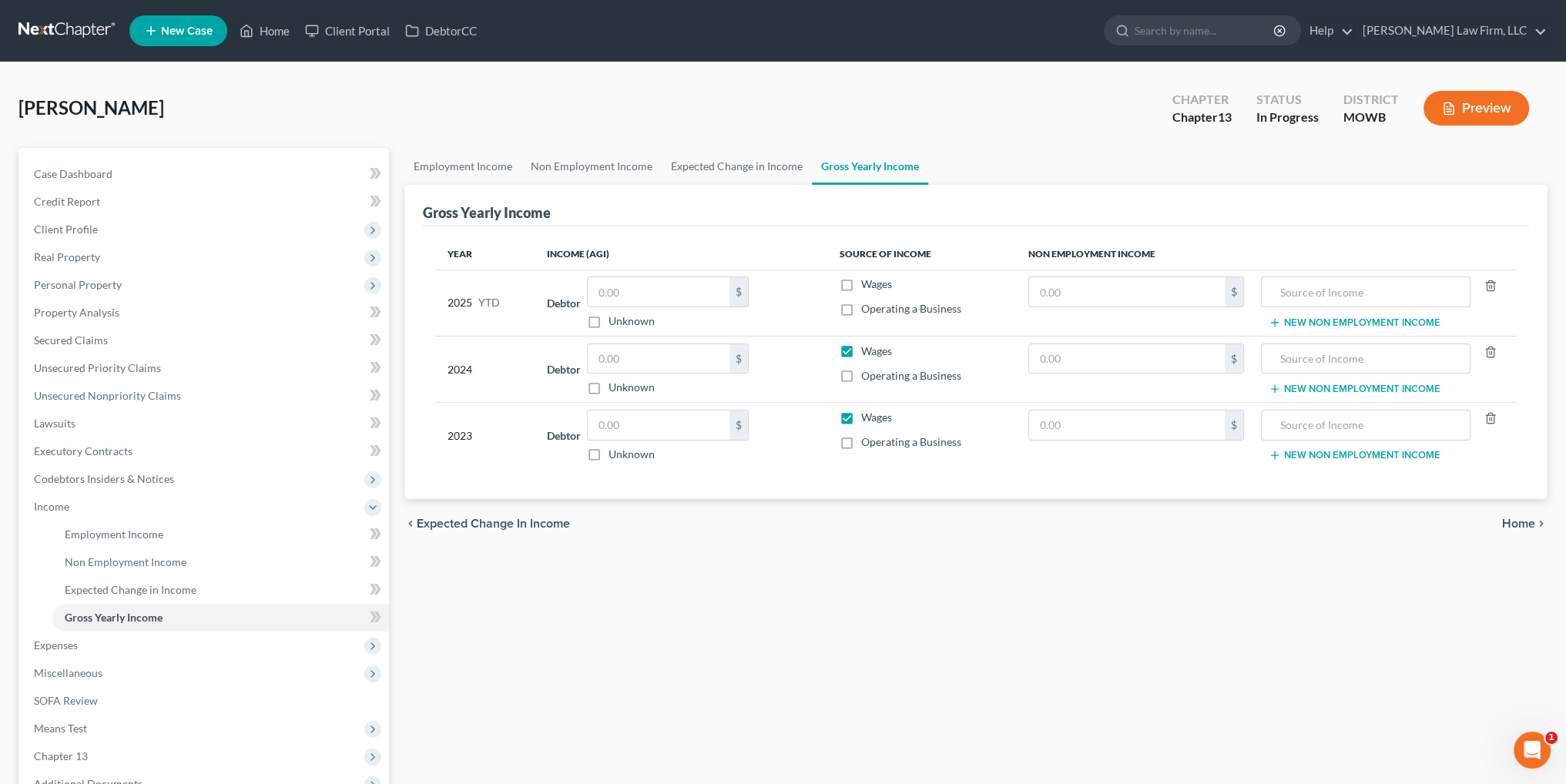
click at [867, 349] on input "Wages" at bounding box center [872, 349] width 10 height 10
checkbox input "false"
click at [862, 415] on label "Wages" at bounding box center [876, 418] width 31 height 16
click at [867, 415] on input "Wages" at bounding box center [872, 415] width 10 height 10
checkbox input "false"
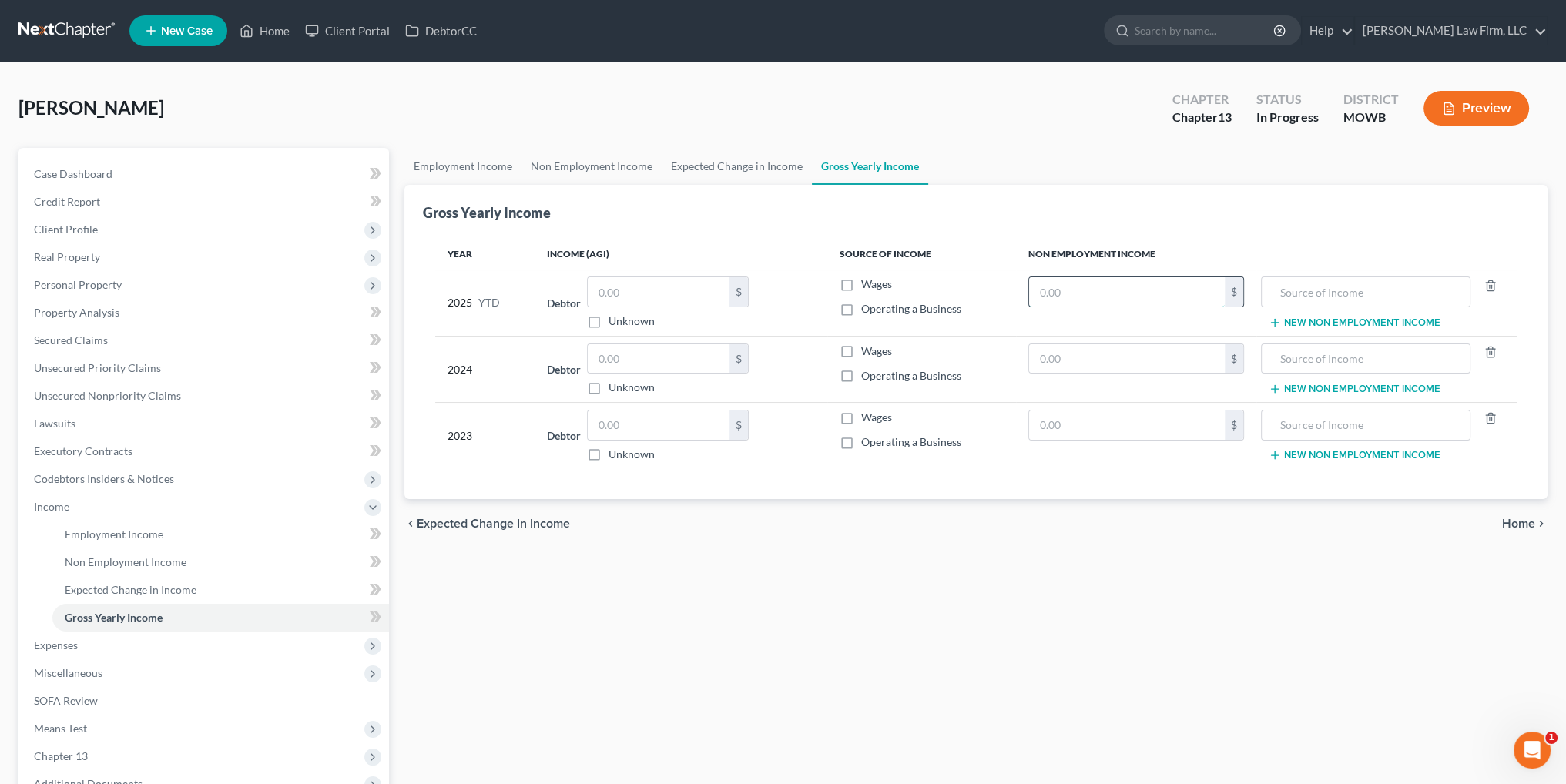
click at [1071, 290] on input "text" at bounding box center [1126, 292] width 196 height 30
click at [1074, 356] on input "text" at bounding box center [1126, 358] width 196 height 30
type input "15,126.00"
click at [1276, 361] on input "text" at bounding box center [1365, 358] width 193 height 30
type input "Social Security"
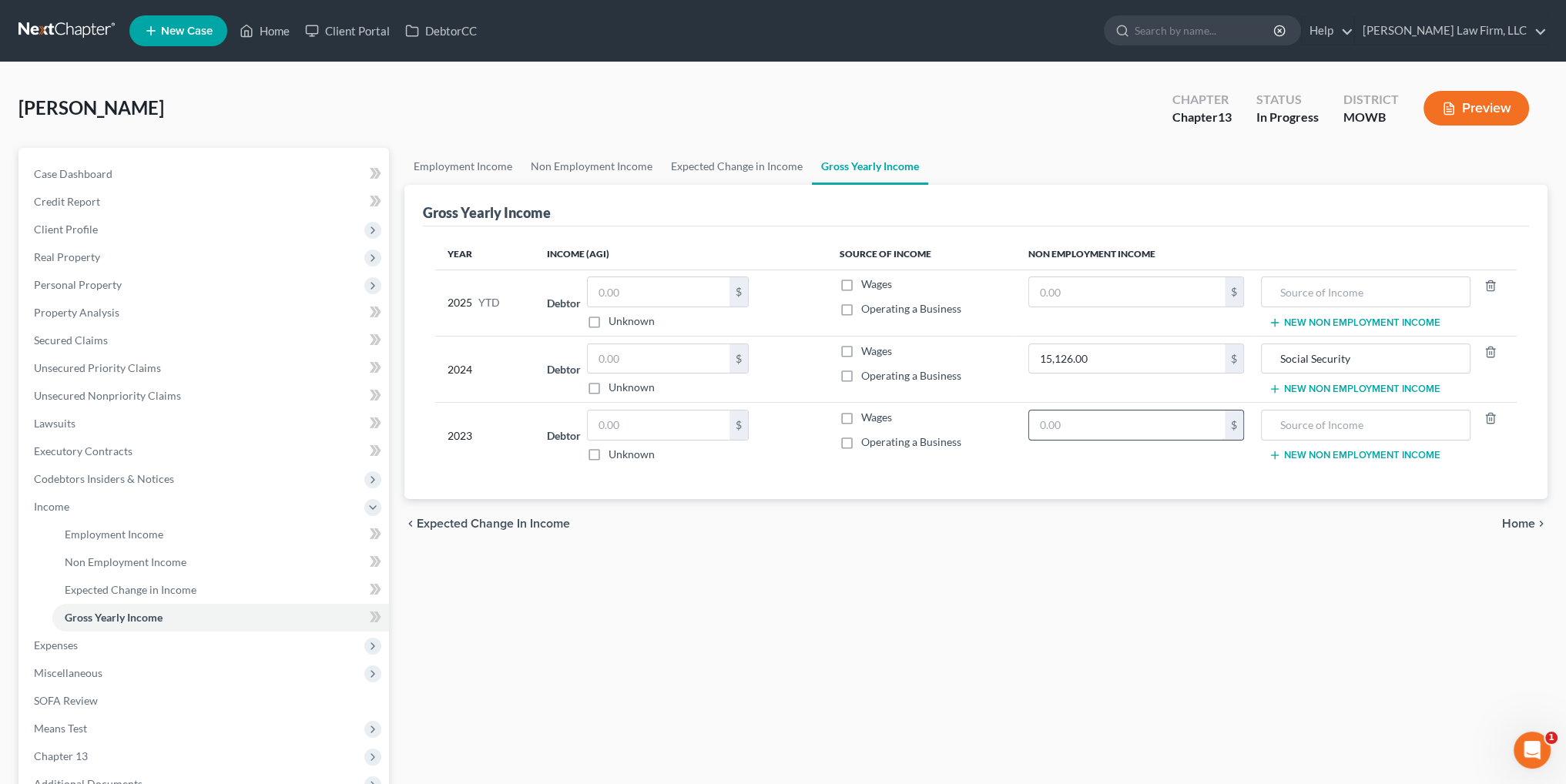
click at [1060, 426] on input "text" at bounding box center [1126, 426] width 196 height 30
type input "20,651.00"
click at [1284, 418] on input "text" at bounding box center [1365, 426] width 193 height 30
click at [1347, 455] on button "New Non Employment Income" at bounding box center [1355, 454] width 172 height 12
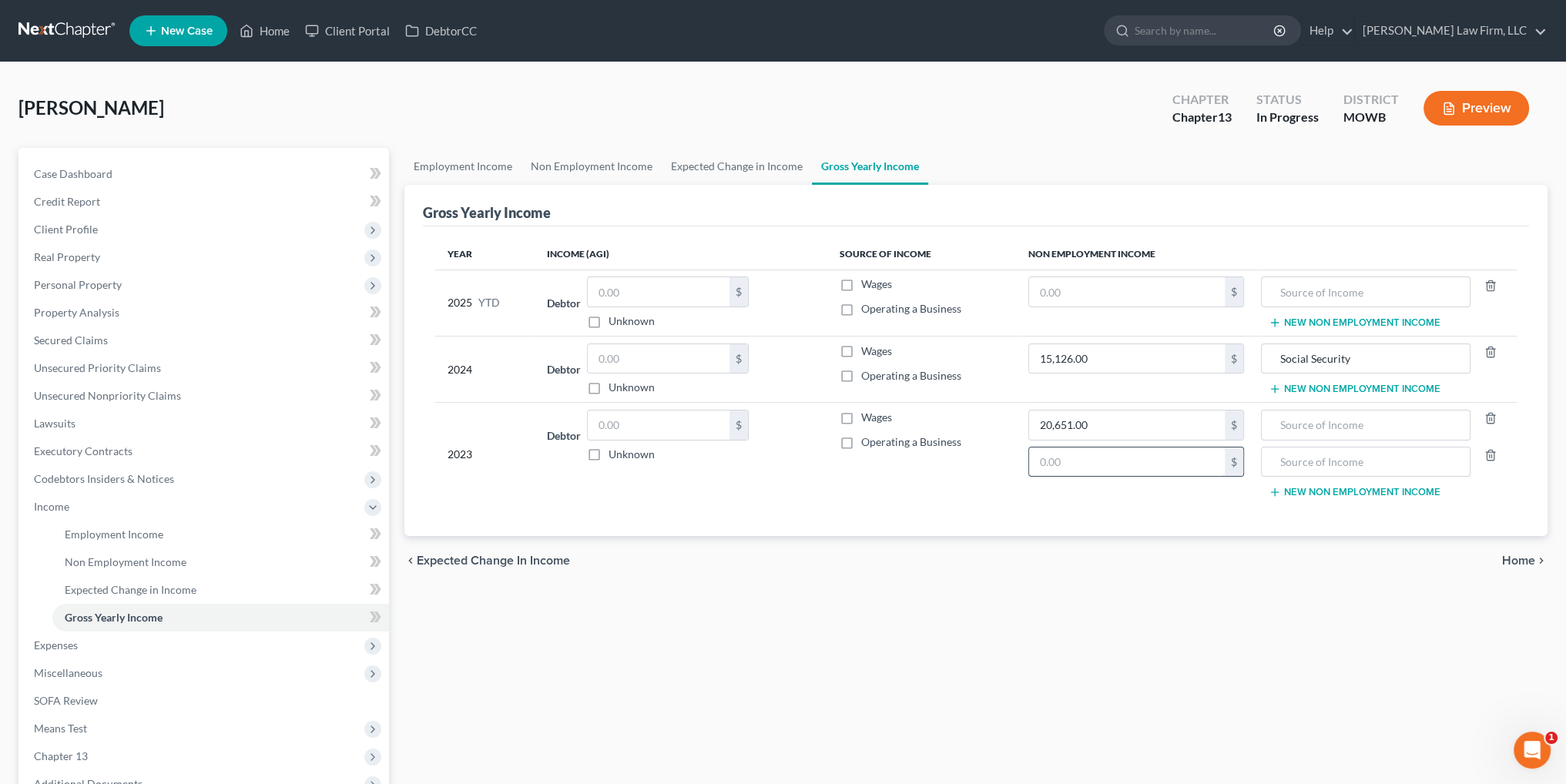
click at [1166, 456] on input "text" at bounding box center [1126, 462] width 196 height 30
type input "4,295.00"
click at [1315, 418] on input "text" at bounding box center [1365, 426] width 193 height 30
type input "Social Security"
click at [1399, 455] on input "text" at bounding box center [1365, 462] width 193 height 30
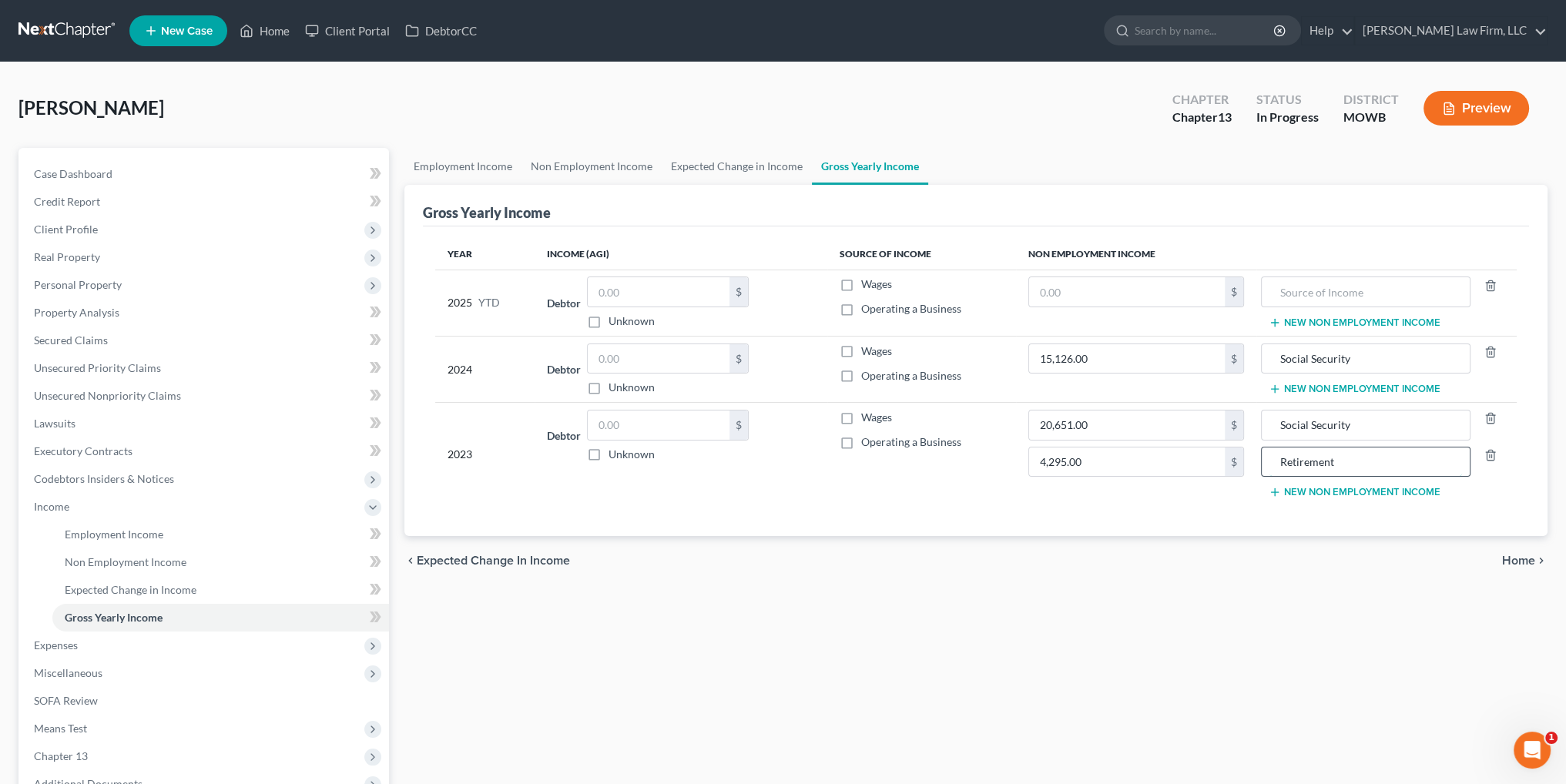
type input "Retirement"
click at [1151, 295] on input "text" at bounding box center [1126, 292] width 196 height 30
type input "8,450.00"
click at [1347, 289] on input "text" at bounding box center [1365, 292] width 193 height 30
type input "Social Security"
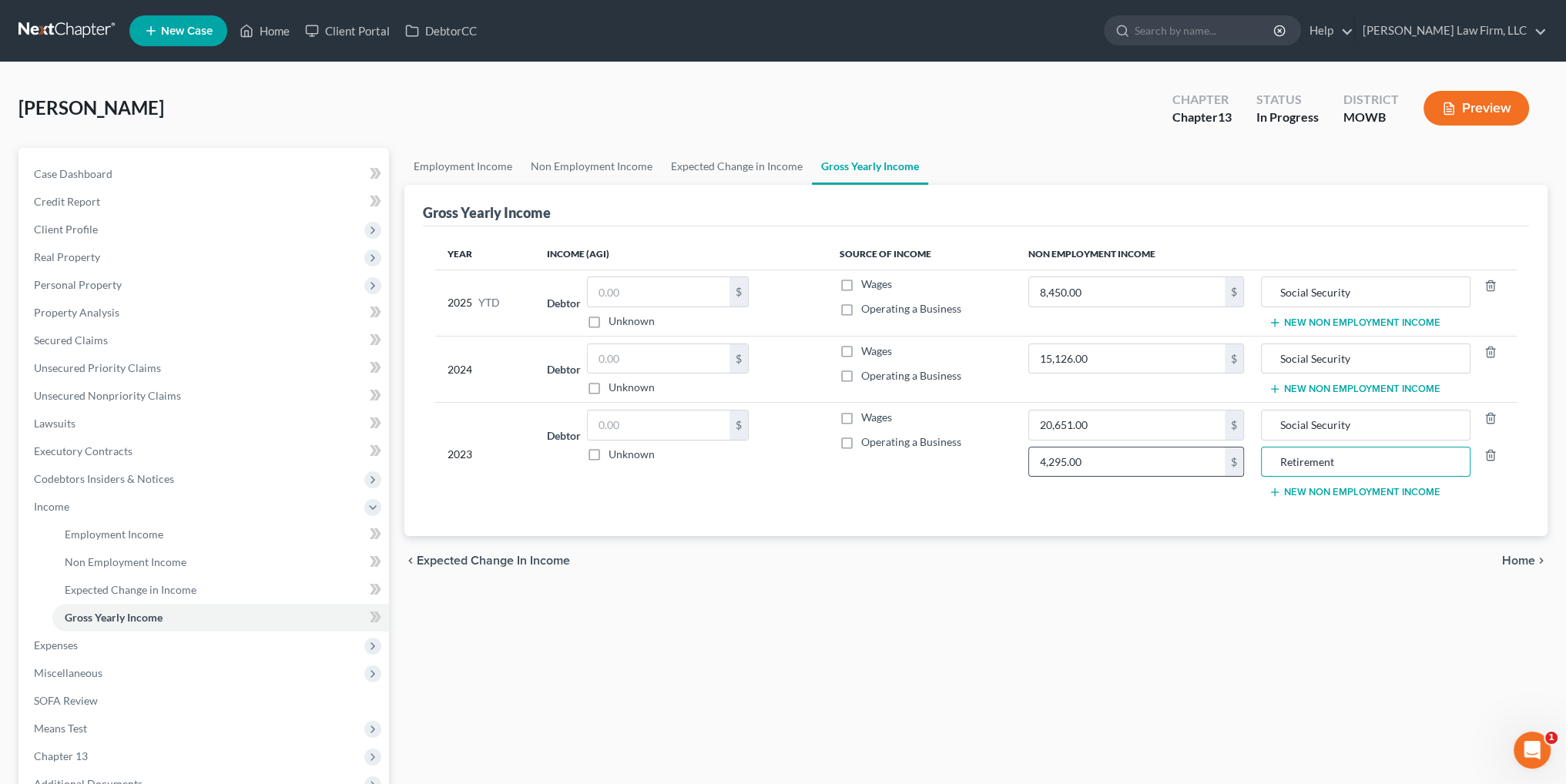
drag, startPoint x: 1356, startPoint y: 455, endPoint x: 1239, endPoint y: 466, distance: 117.5
click at [1239, 466] on tr "2023 Debtor $ Unknown Balance Undetermined $ Unknown Wages Operating a Business…" at bounding box center [975, 454] width 1081 height 103
type input "Pension"
click at [1314, 383] on button "New Non Employment Income" at bounding box center [1355, 388] width 172 height 12
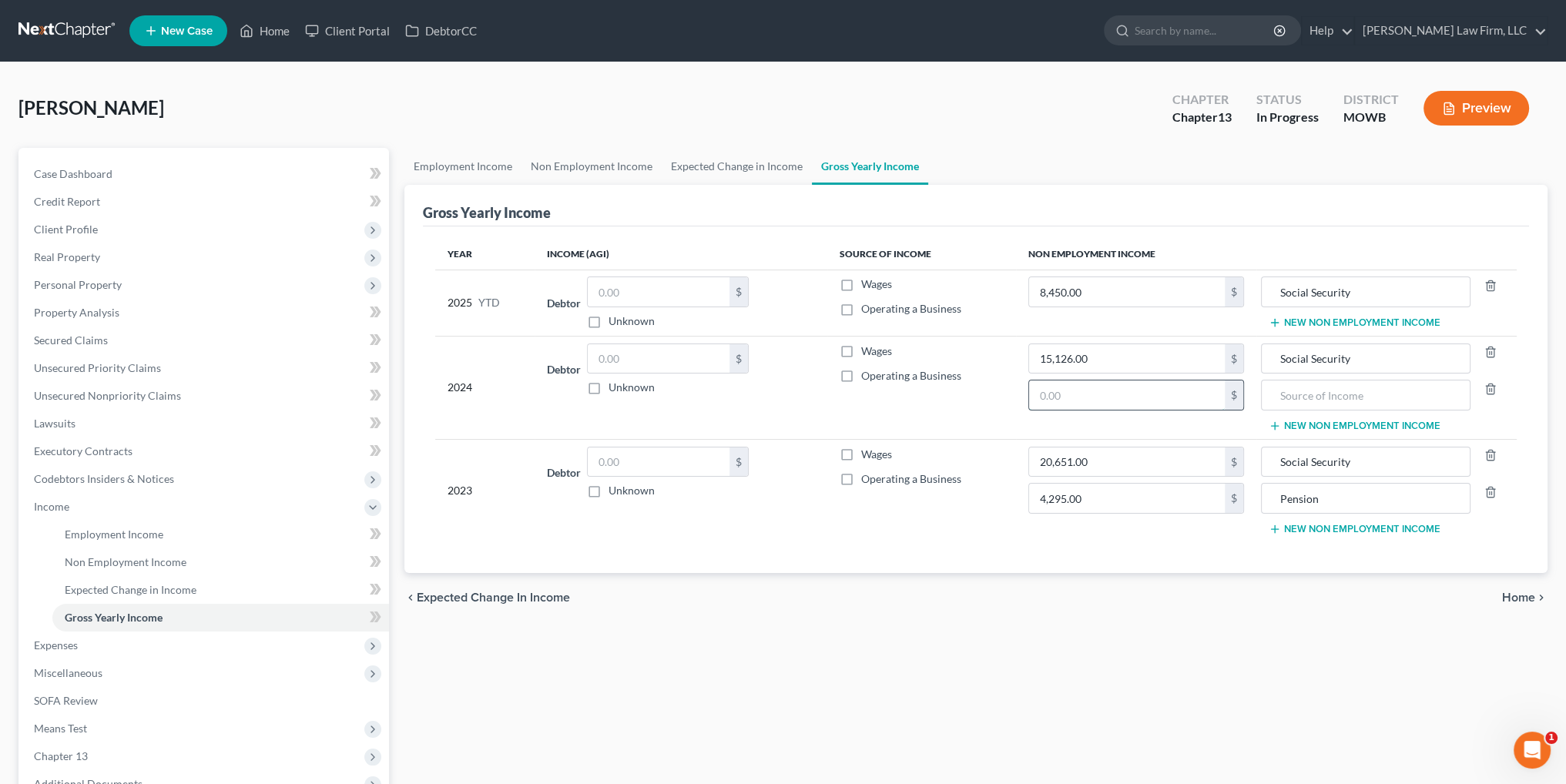
click at [1136, 400] on input "text" at bounding box center [1126, 395] width 196 height 30
type input "4,608.00"
click at [1323, 392] on input "text" at bounding box center [1365, 395] width 193 height 30
type input "Pension"
click at [1343, 322] on button "New Non Employment Income" at bounding box center [1355, 322] width 172 height 12
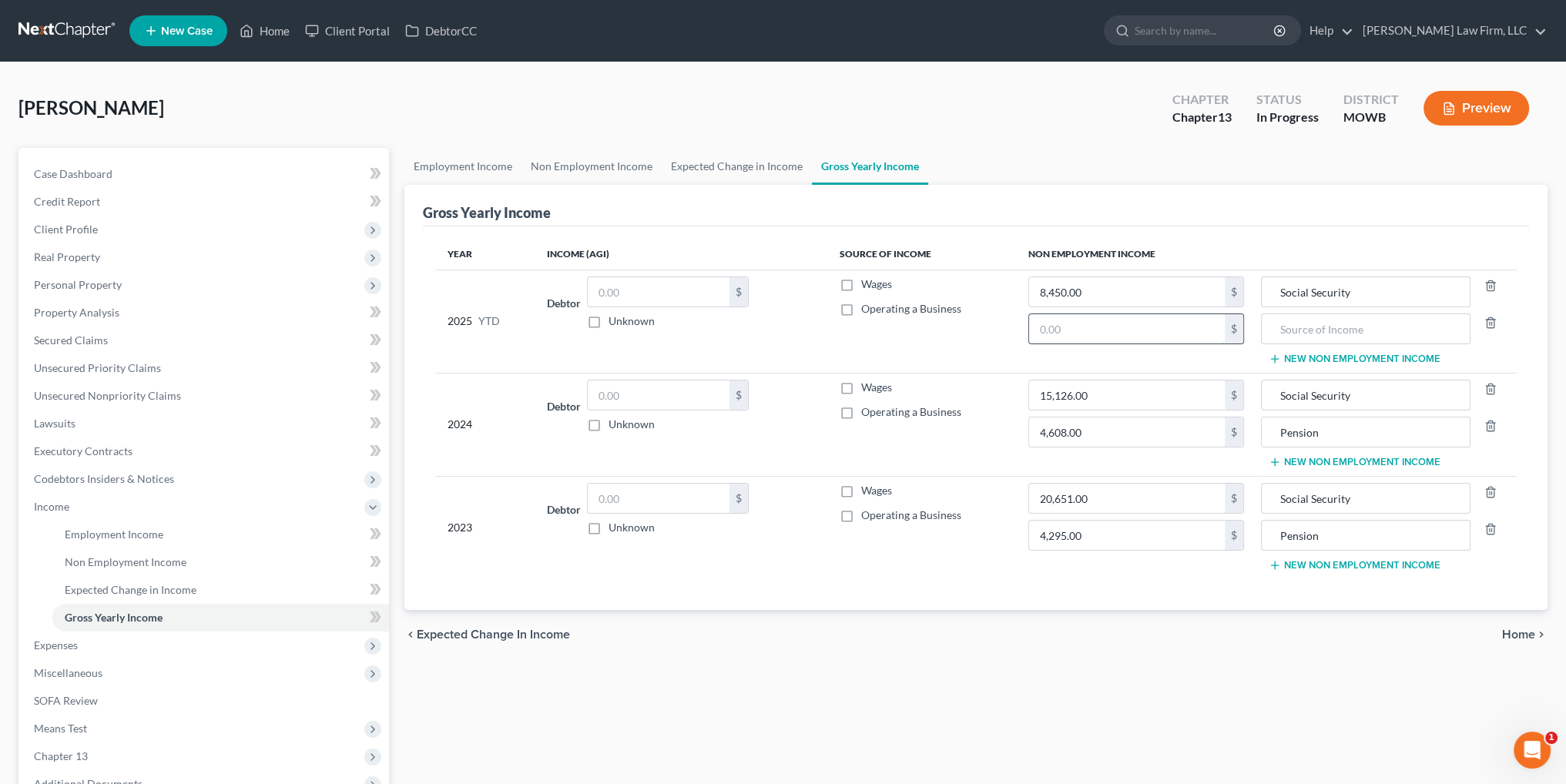
click at [1140, 336] on input "text" at bounding box center [1126, 329] width 196 height 30
type input "3,456.00"
type input "Pension"
click at [1319, 459] on button "New Non Employment Income" at bounding box center [1355, 461] width 172 height 12
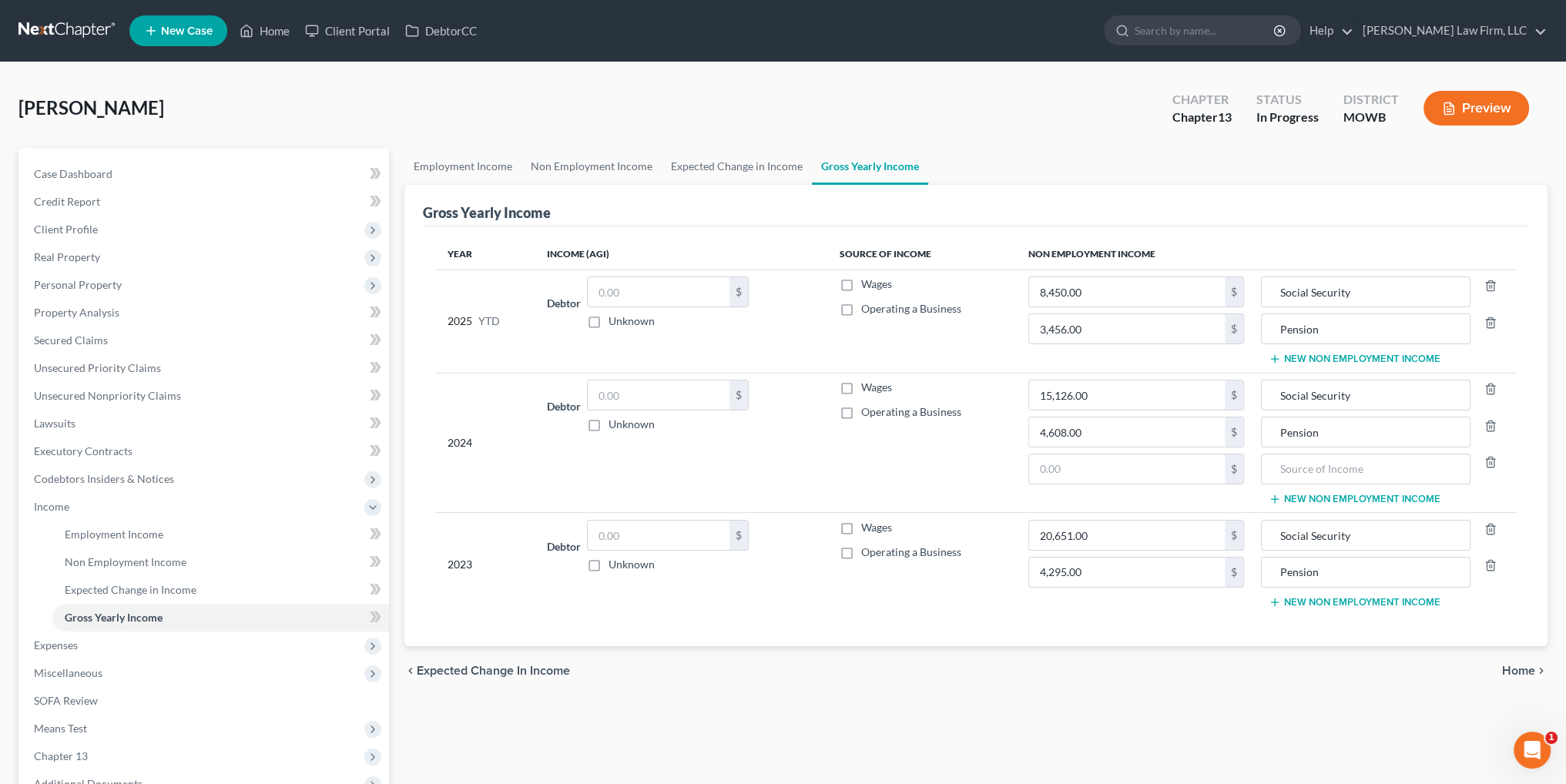
click at [1302, 598] on button "New Non Employment Income" at bounding box center [1355, 601] width 172 height 12
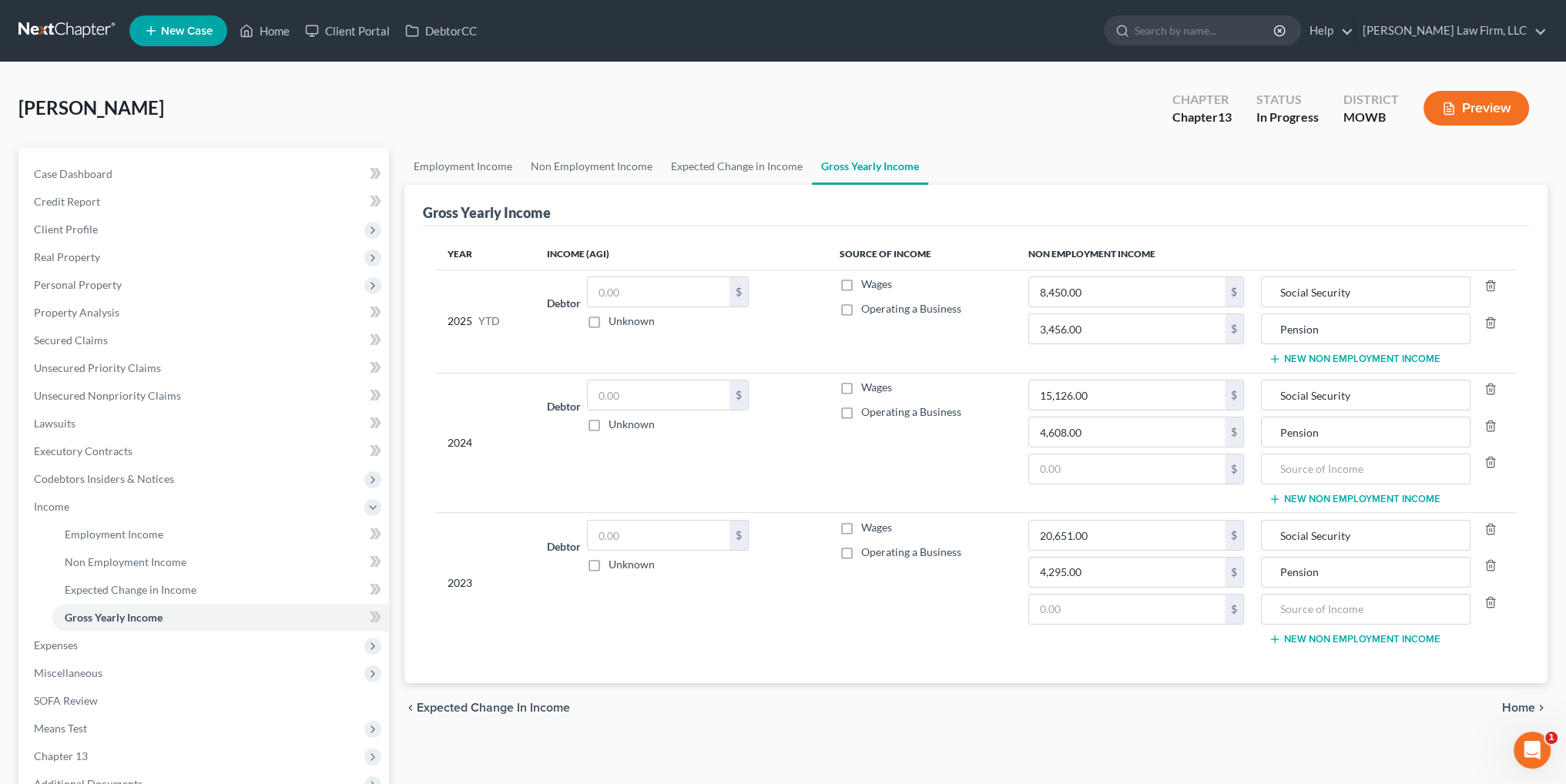
click at [1323, 354] on button "New Non Employment Income" at bounding box center [1355, 358] width 172 height 12
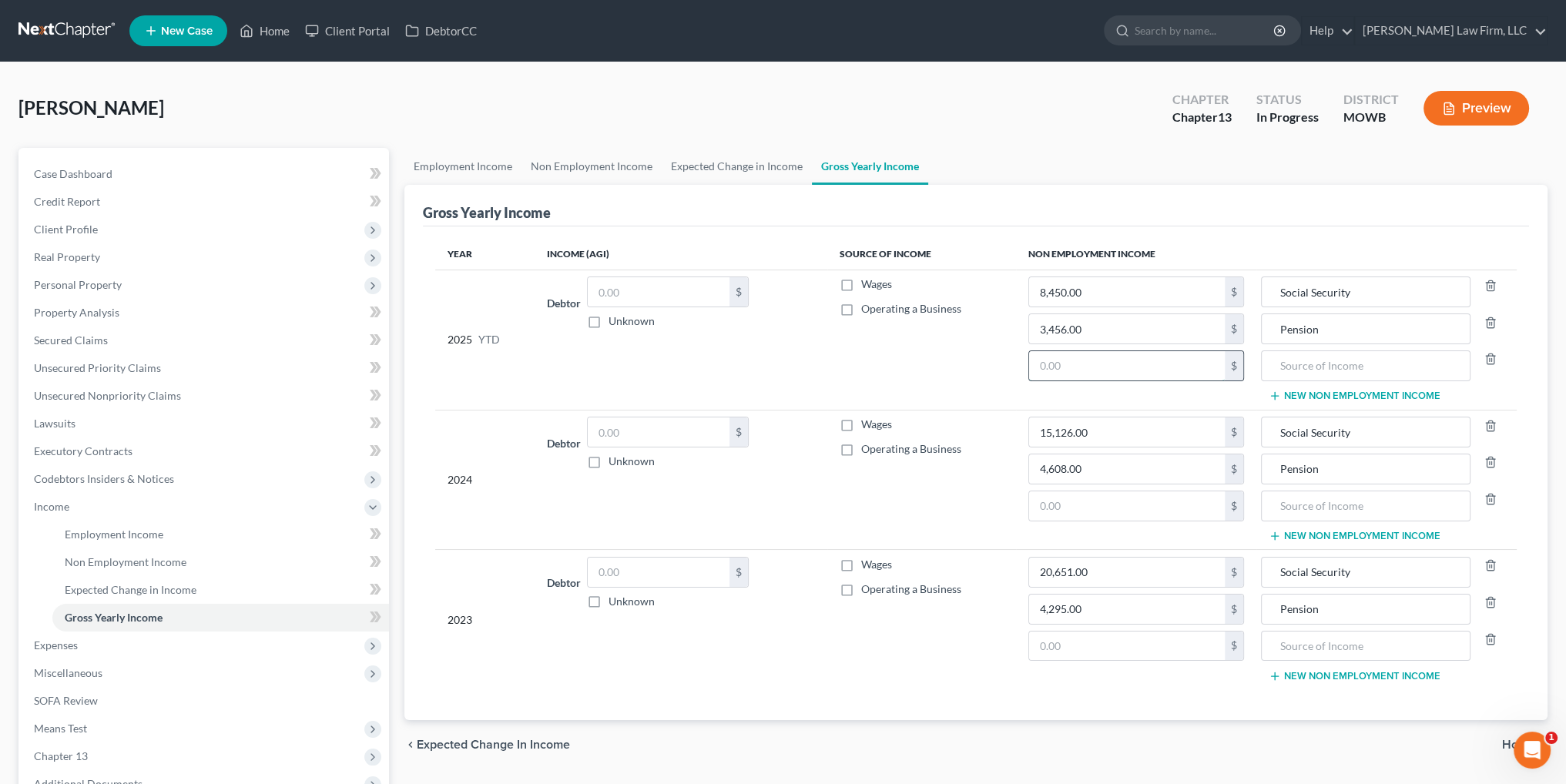
click at [1123, 368] on input "text" at bounding box center [1126, 365] width 196 height 30
click at [1119, 507] on input "text" at bounding box center [1126, 506] width 196 height 30
type input "37,200.00"
type input "NF Spouse's Pension"
click at [1082, 641] on input "text" at bounding box center [1126, 646] width 196 height 30
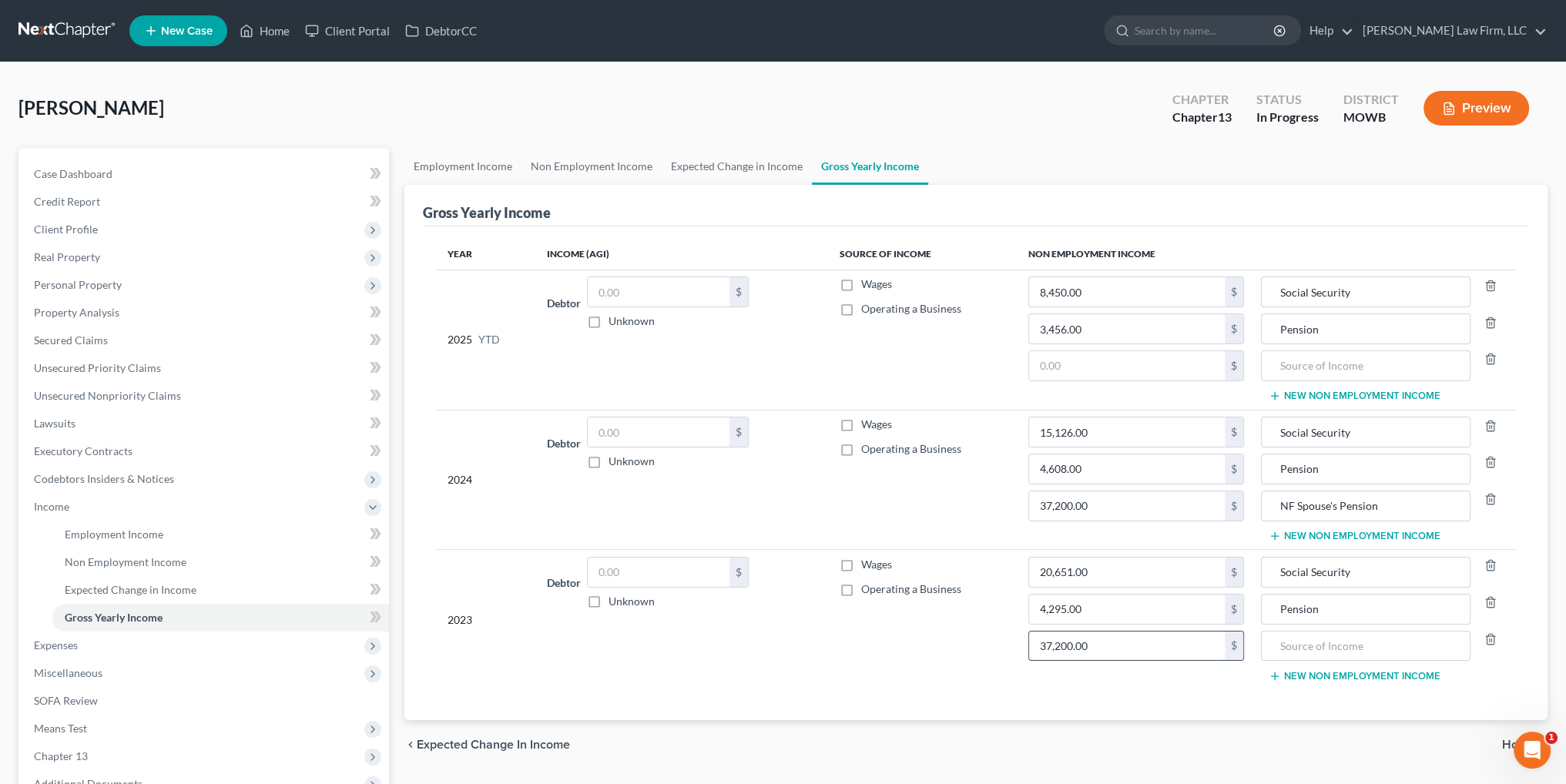
type input "37,200.00"
type input "NF Spouse's Pension"
click at [1165, 375] on input "text" at bounding box center [1126, 365] width 196 height 30
type input "27,900.00"
type input "NF Spouse's Pension"
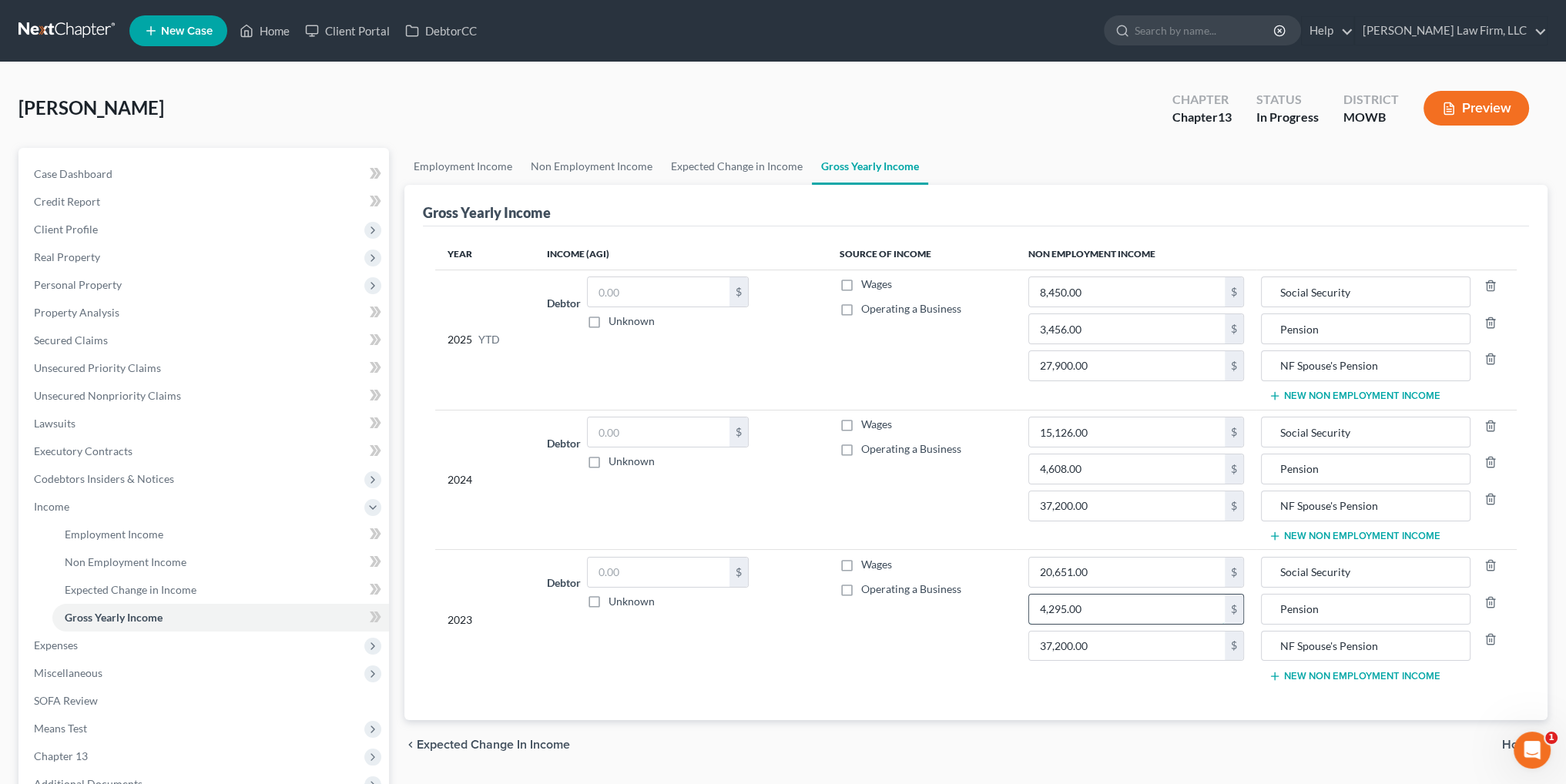
type input "0"
type input "4,295.00"
click at [1068, 600] on input "0" at bounding box center [1126, 609] width 196 height 30
paste input "4,295.0"
type input "4,295.00"
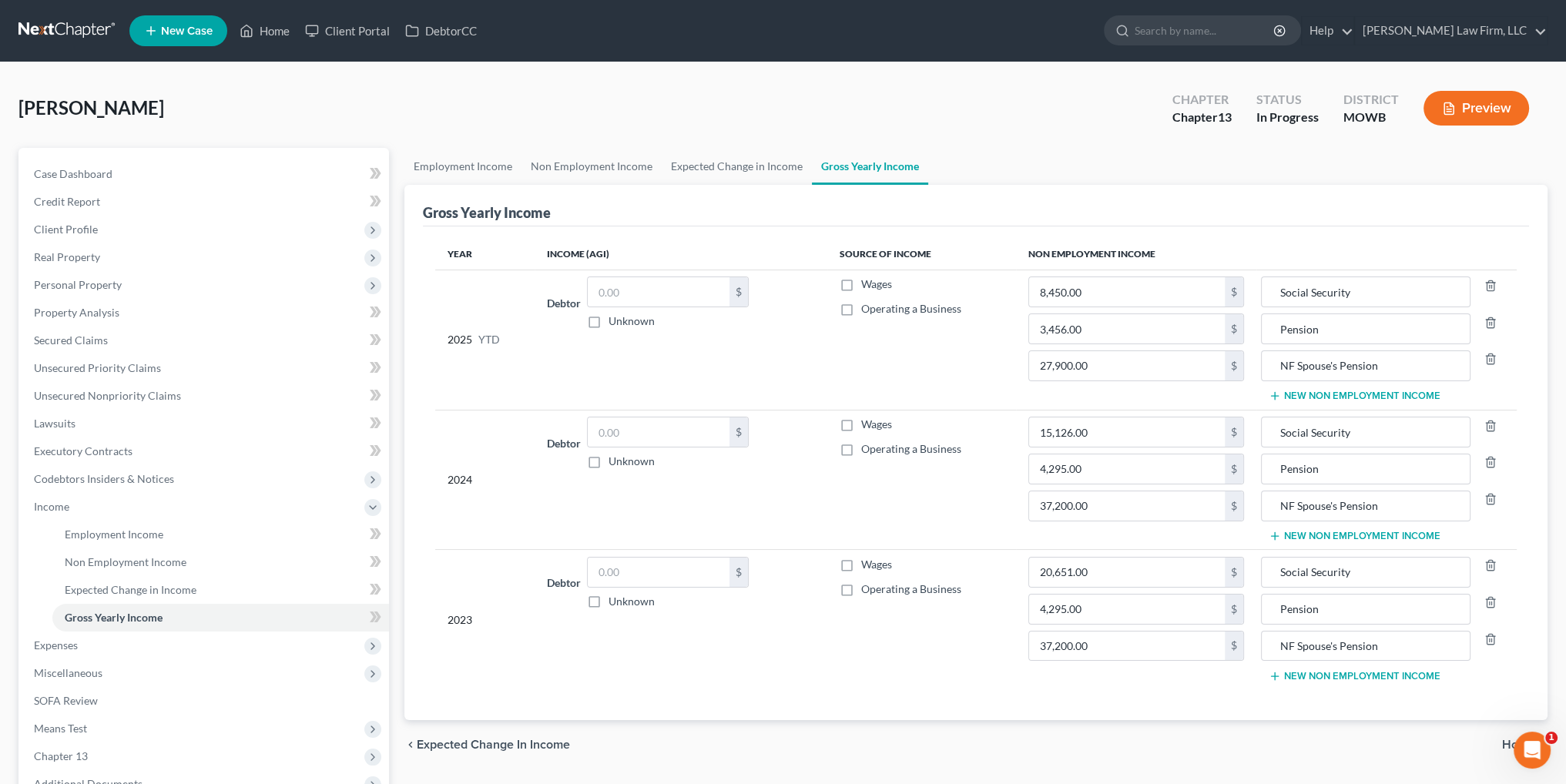
click at [1354, 391] on button "New Non Employment Income" at bounding box center [1355, 395] width 172 height 12
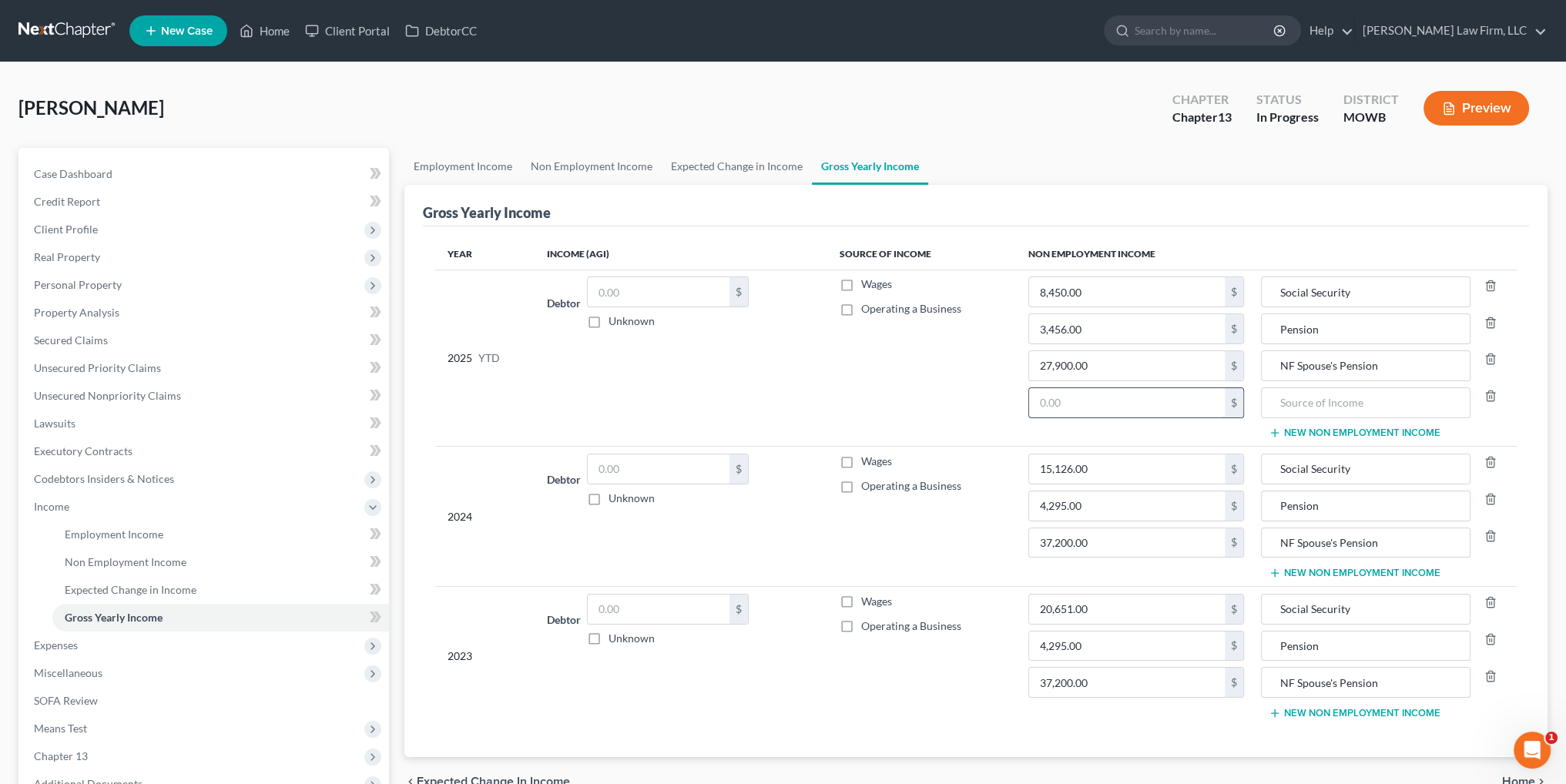
click at [1151, 398] on input "text" at bounding box center [1126, 403] width 196 height 30
type input "28,200.00"
type input "NF Spouse's Social Security"
click at [1304, 567] on button "New Non Employment Income" at bounding box center [1355, 573] width 172 height 12
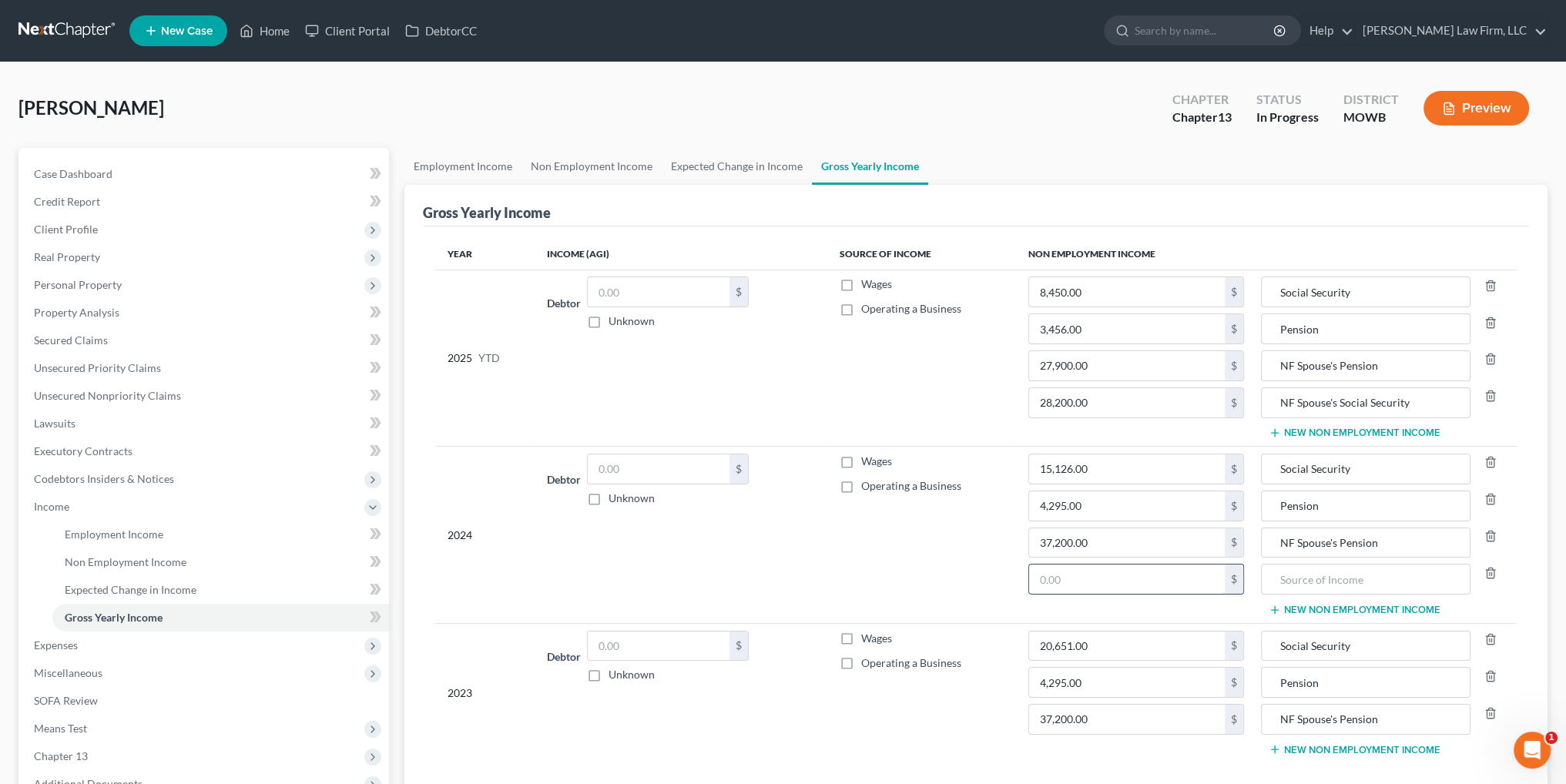
click at [1158, 582] on input "text" at bounding box center [1126, 579] width 196 height 30
type input "0"
type input "28,200.00"
drag, startPoint x: 1421, startPoint y: 393, endPoint x: 1281, endPoint y: 400, distance: 140.2
click at [1281, 400] on input "NF Spouse's Social Security" at bounding box center [1365, 403] width 193 height 30
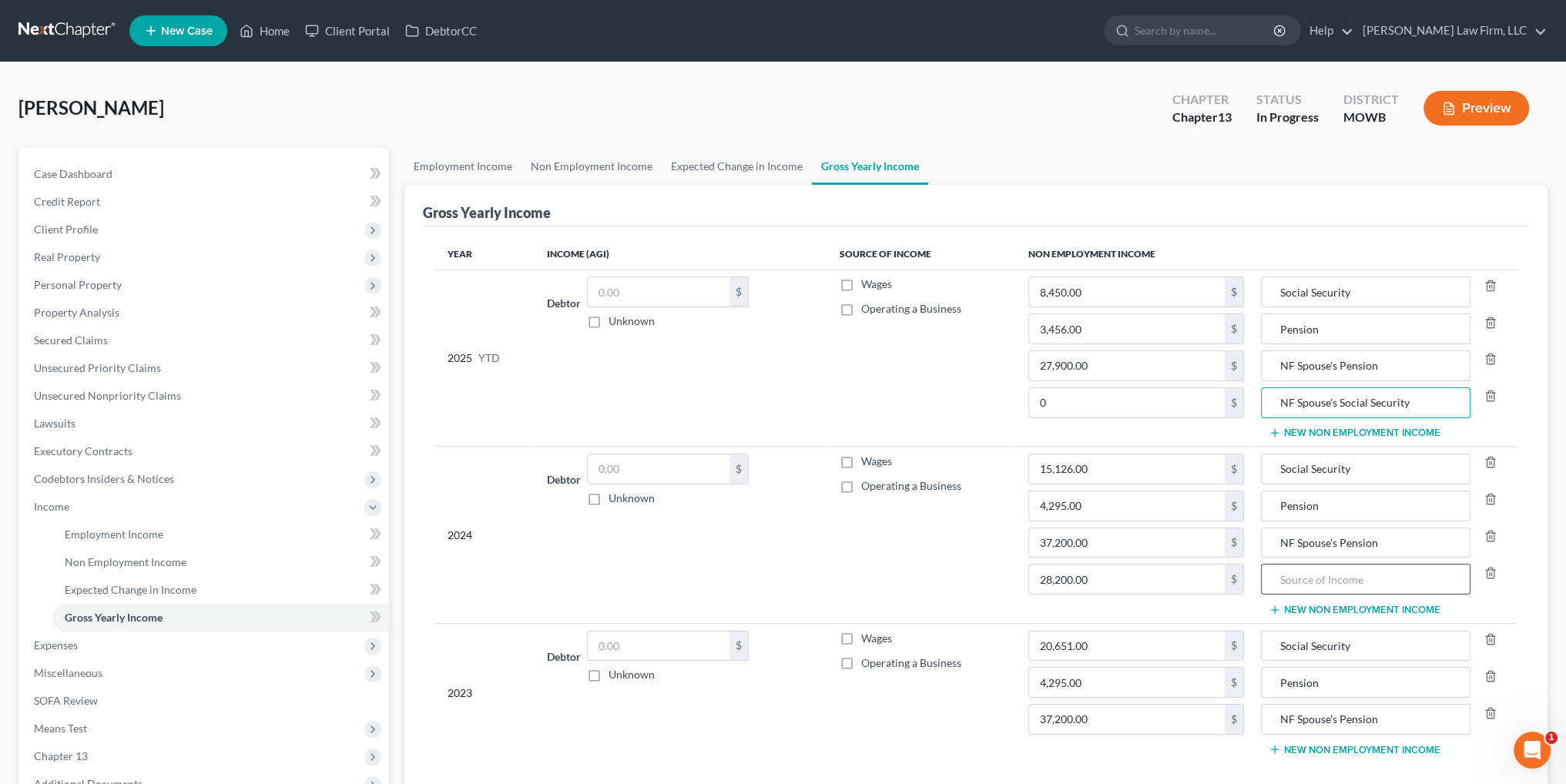
click at [1384, 581] on input "text" at bounding box center [1365, 579] width 193 height 30
paste input "NF Spouse's Social Security"
type input "NF Spouse's Social Security"
click at [1344, 743] on button "New Non Employment Income" at bounding box center [1355, 748] width 172 height 12
click at [1179, 752] on input "text" at bounding box center [1126, 756] width 196 height 30
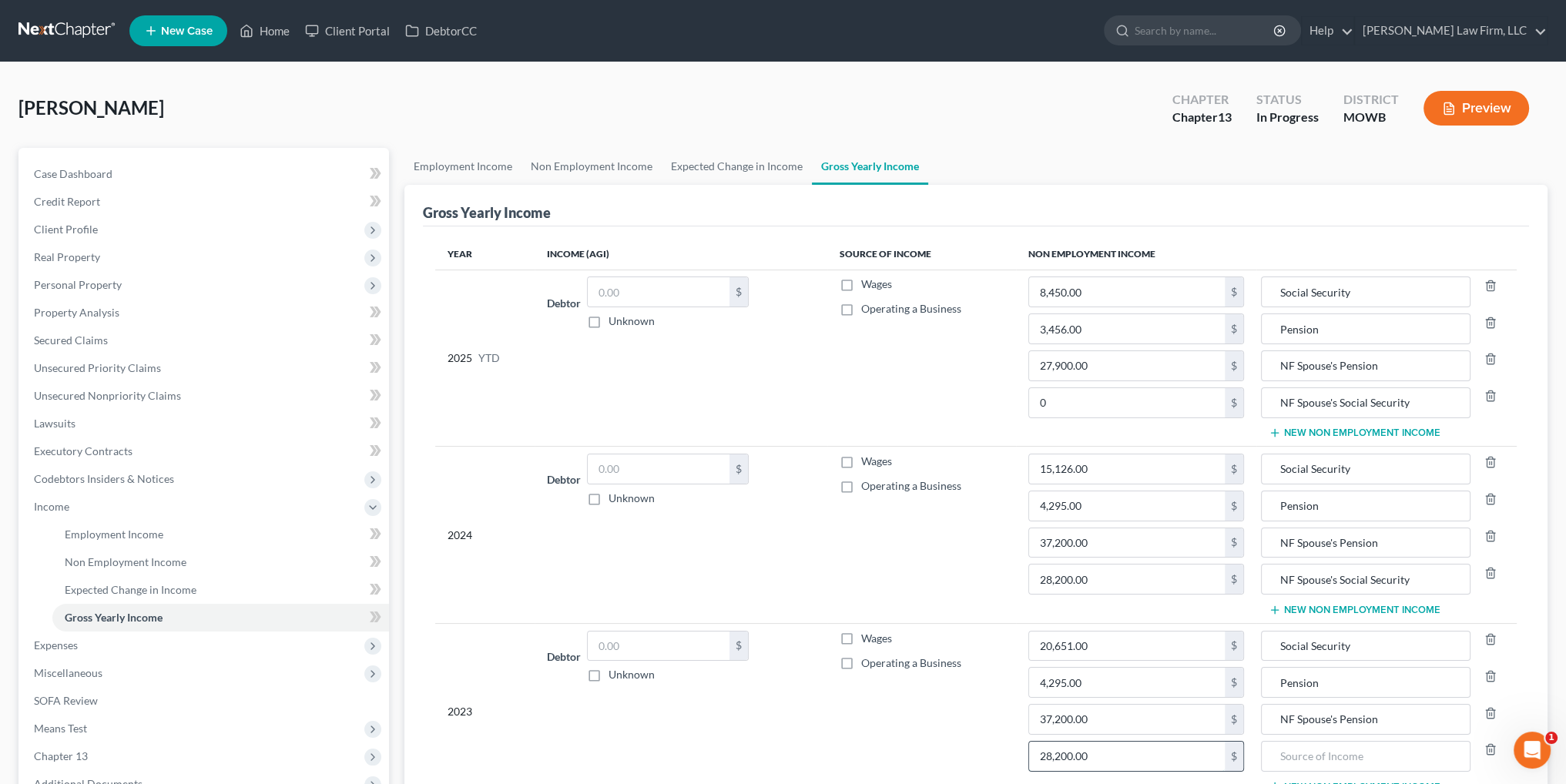
type input "28,200.00"
type input "NF Spouse's Social Security"
click at [1088, 403] on input "0" at bounding box center [1126, 403] width 196 height 30
type input "18,800.00"
click at [99, 560] on span "Non Employment Income" at bounding box center [124, 561] width 122 height 13
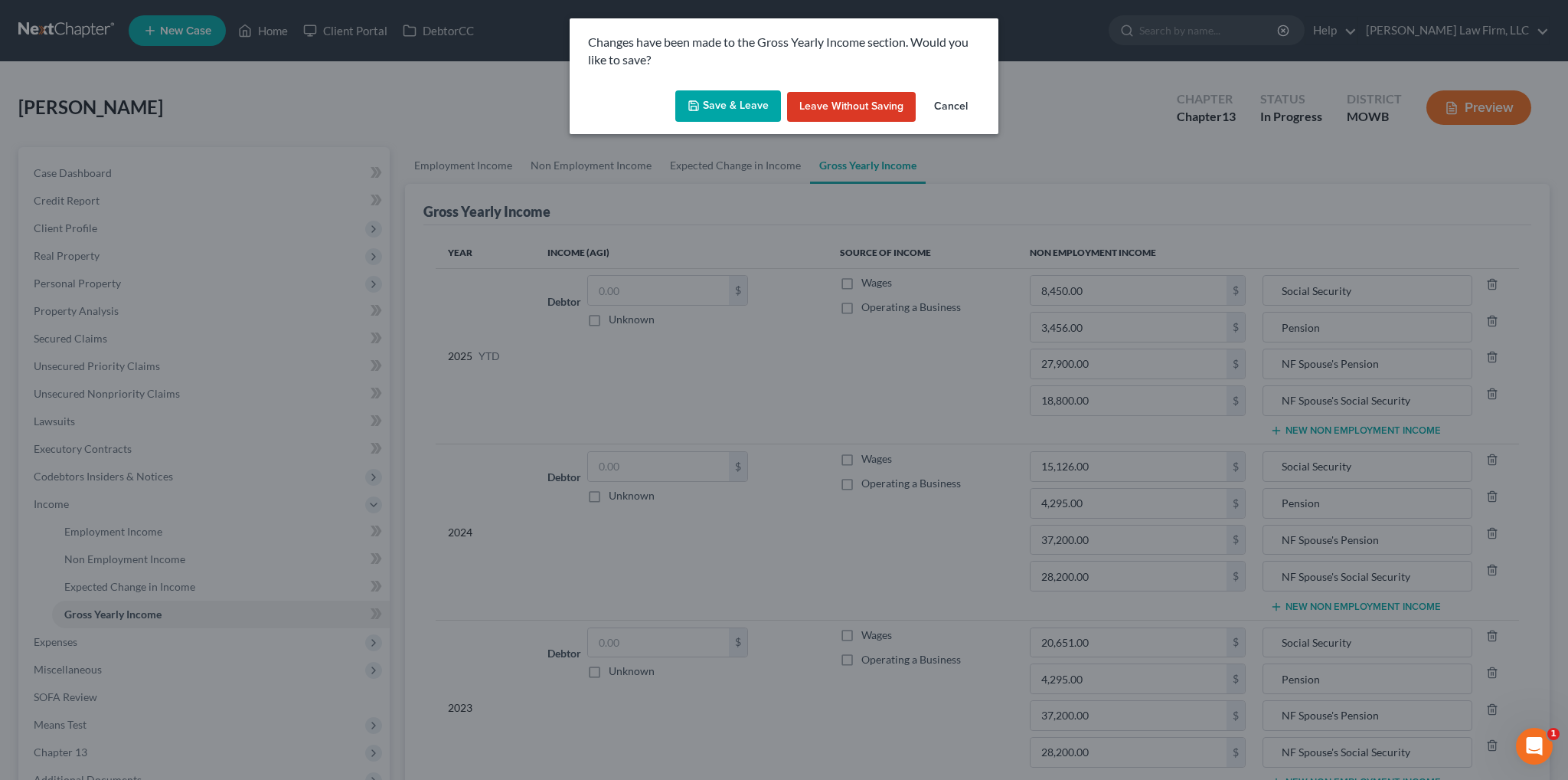
click at [733, 104] on button "Save & Leave" at bounding box center [729, 106] width 106 height 32
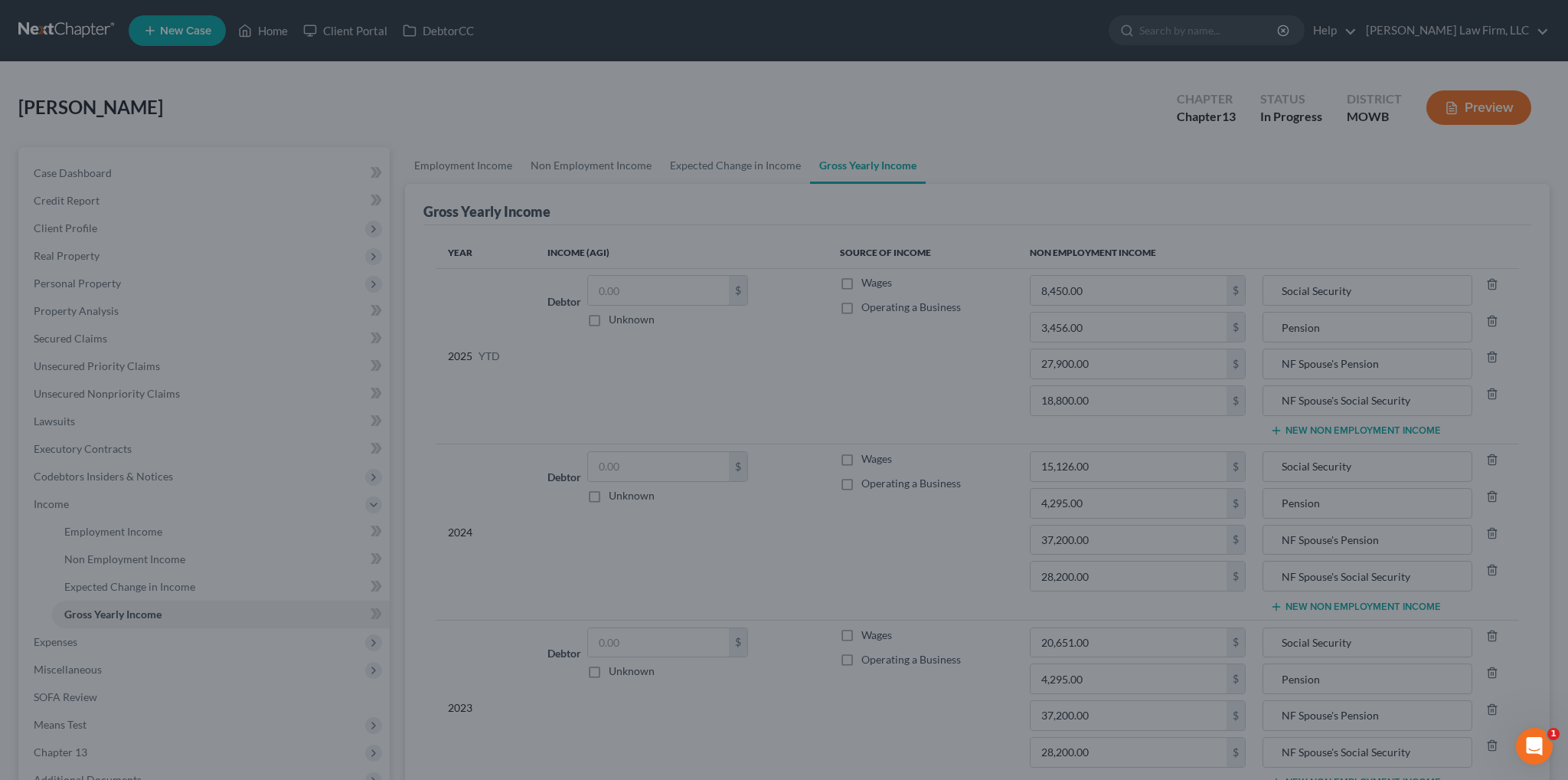
type input "3,456.00"
type input "Pension"
type input "27,900.00"
type input "NF Spouse's Pension"
type input "18,800.00"
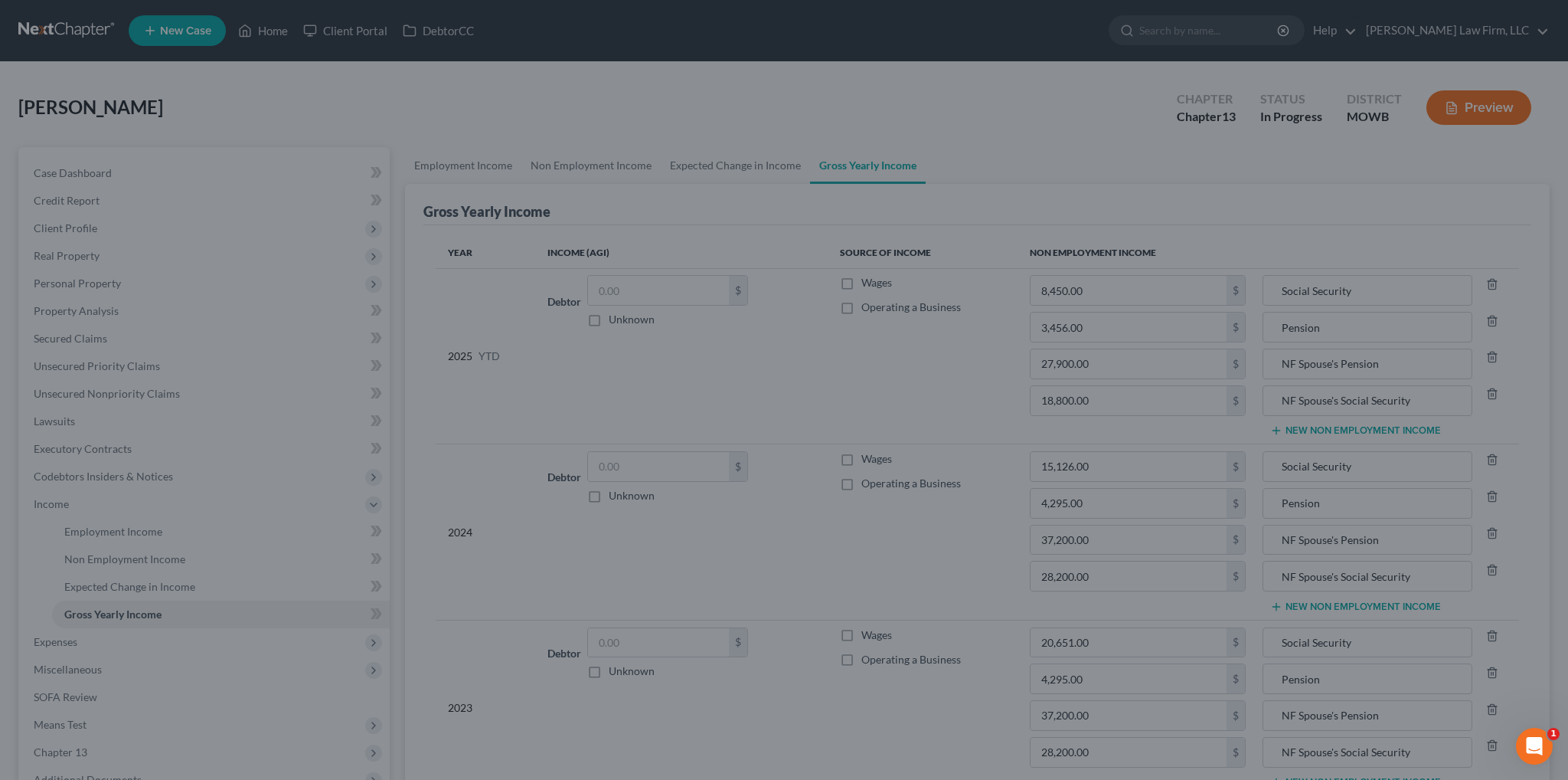
type input "NF Spouse's Social Security"
type input "4,295.00"
type input "Pension"
type input "4,295.00"
type input "Pension"
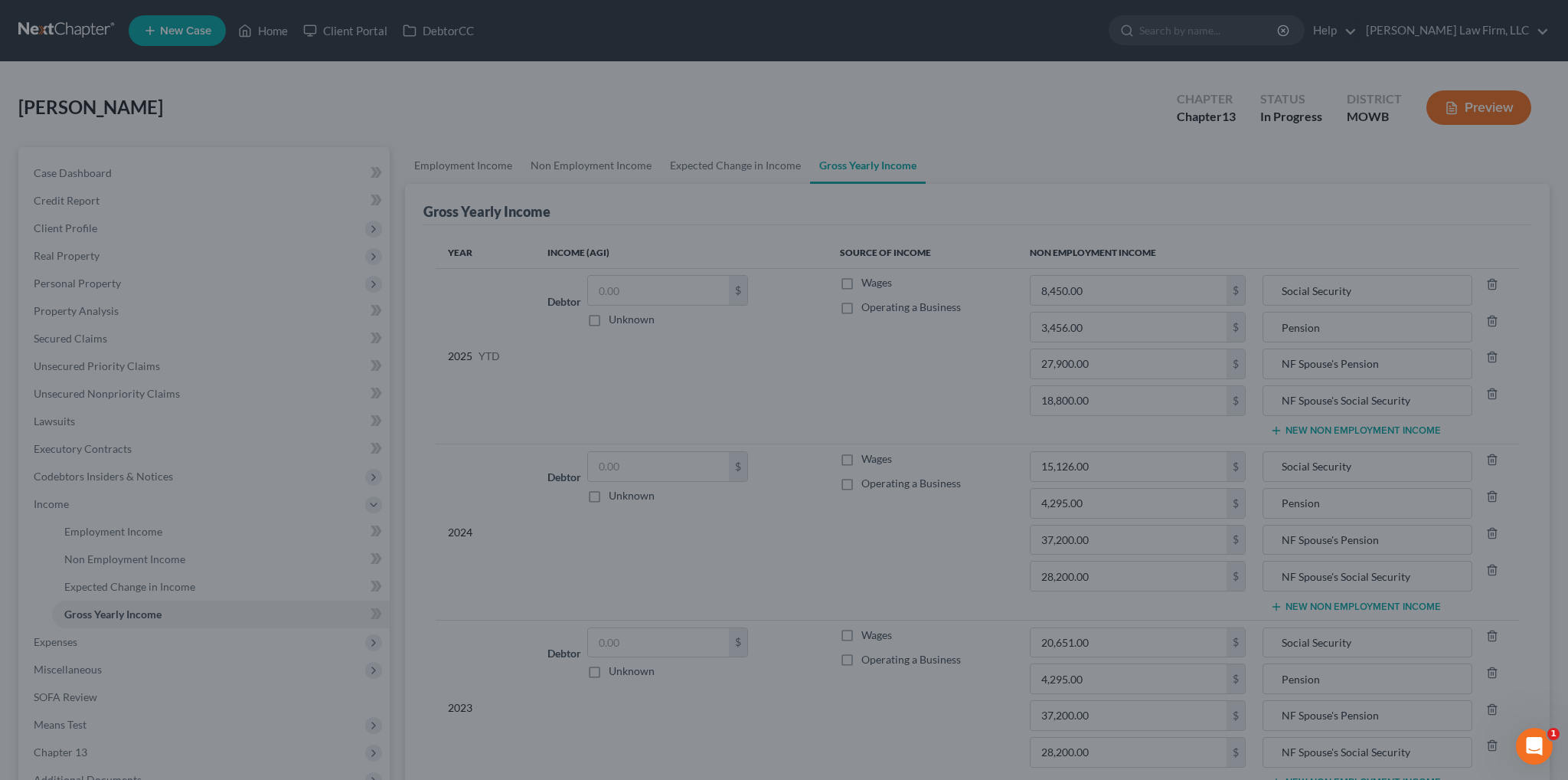
type input "37,200.00"
type input "NF Spouse's Pension"
type input "37,200.00"
type input "NF Spouse's Pension"
type input "28,200.00"
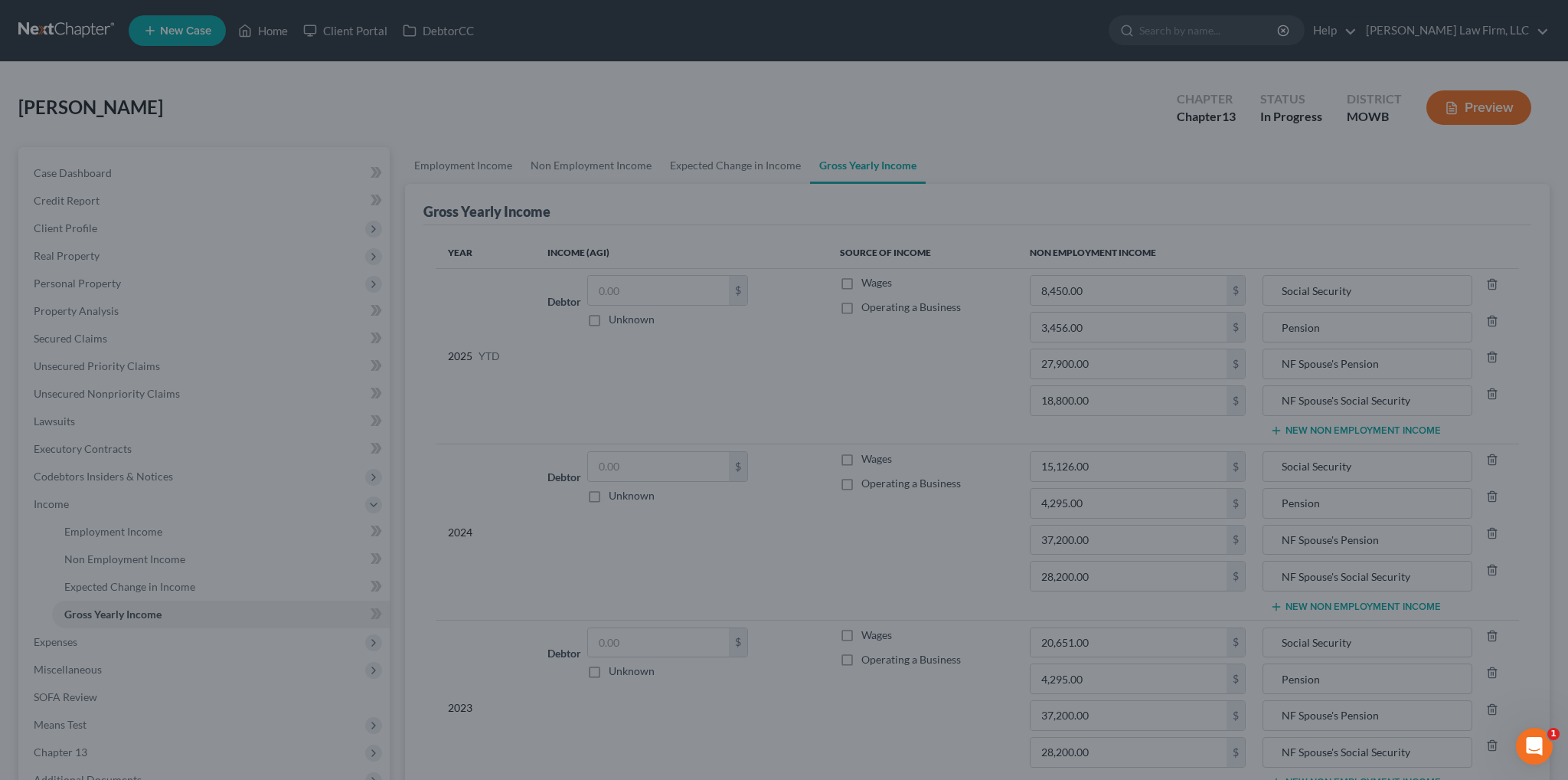
type input "NF Spouse's Social Security"
type input "28,200.00"
type input "NF Spouse's Social Security"
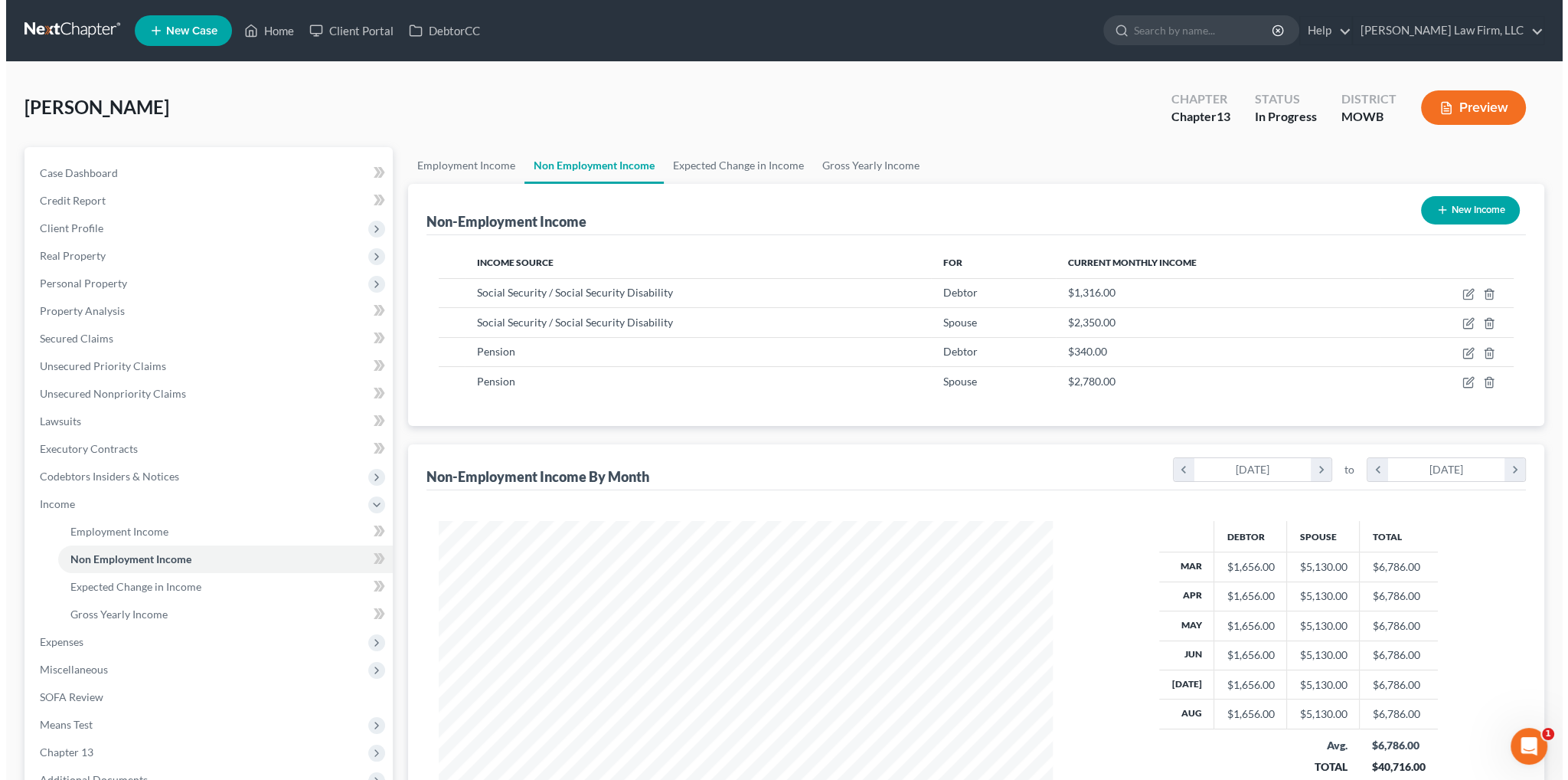
scroll to position [307, 644]
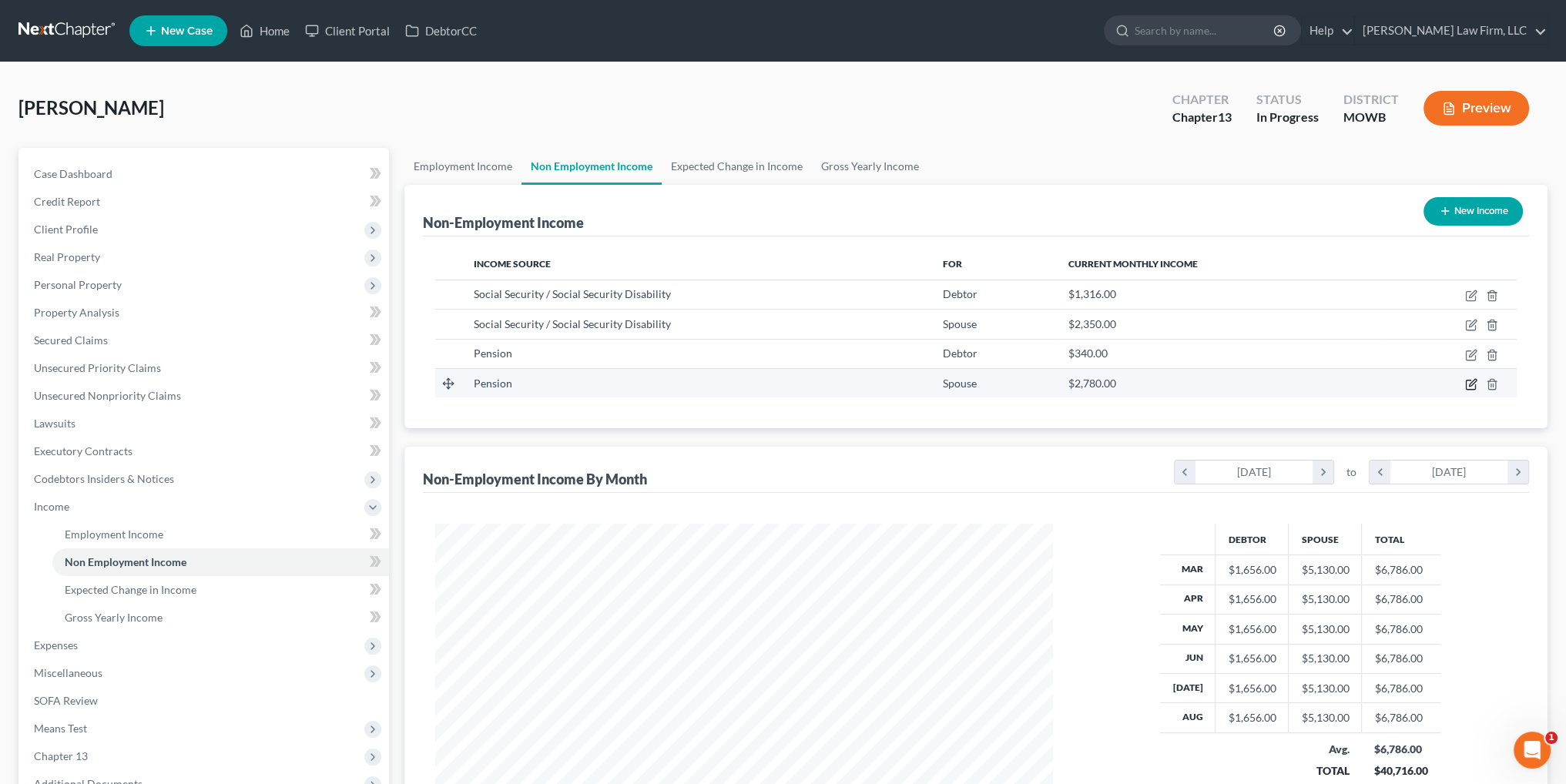
click at [1472, 384] on icon "button" at bounding box center [1472, 382] width 7 height 7
select select "2"
select select "0"
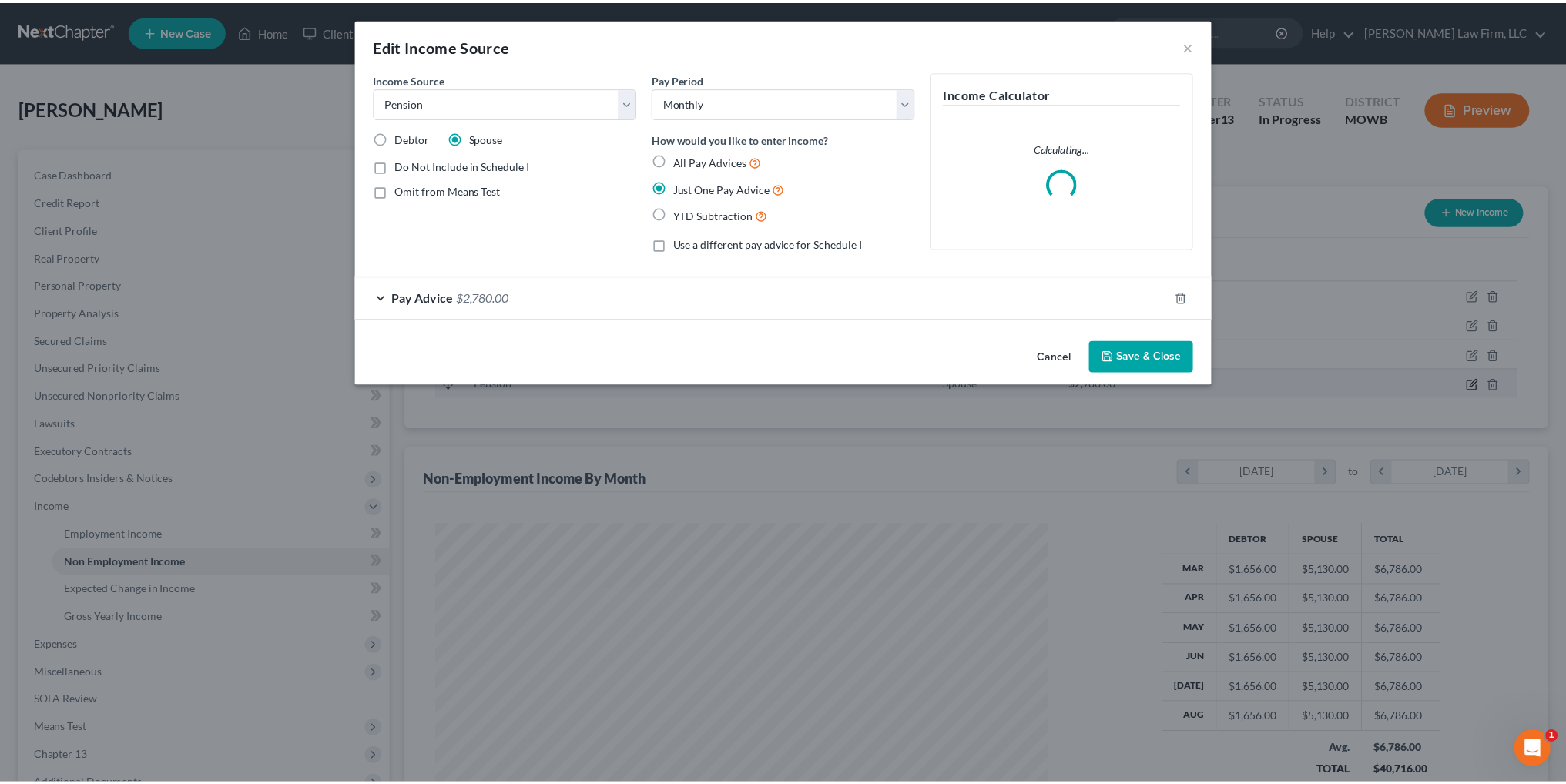
scroll to position [311, 653]
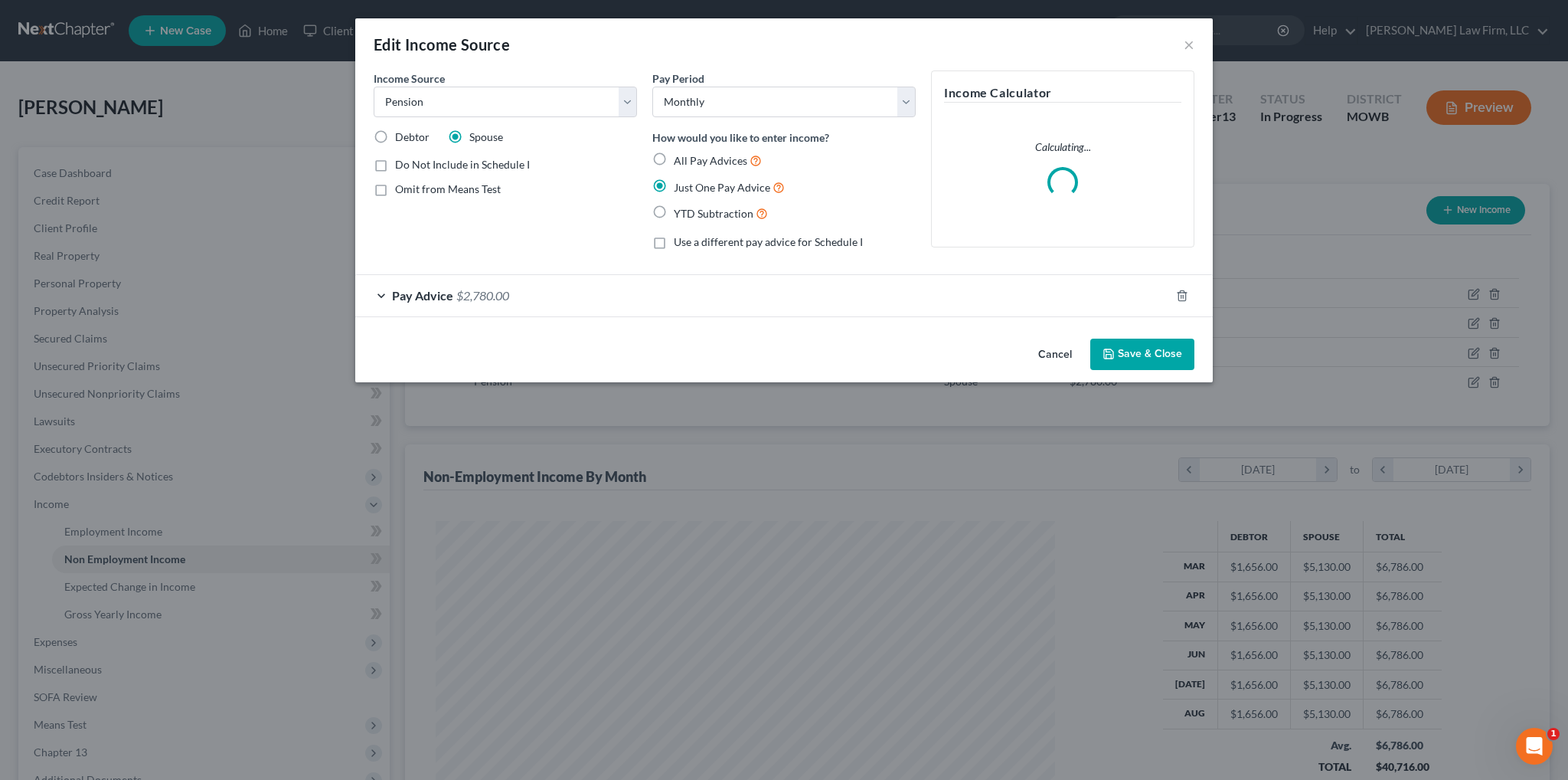
click at [477, 290] on span "$2,780.00" at bounding box center [483, 295] width 53 height 15
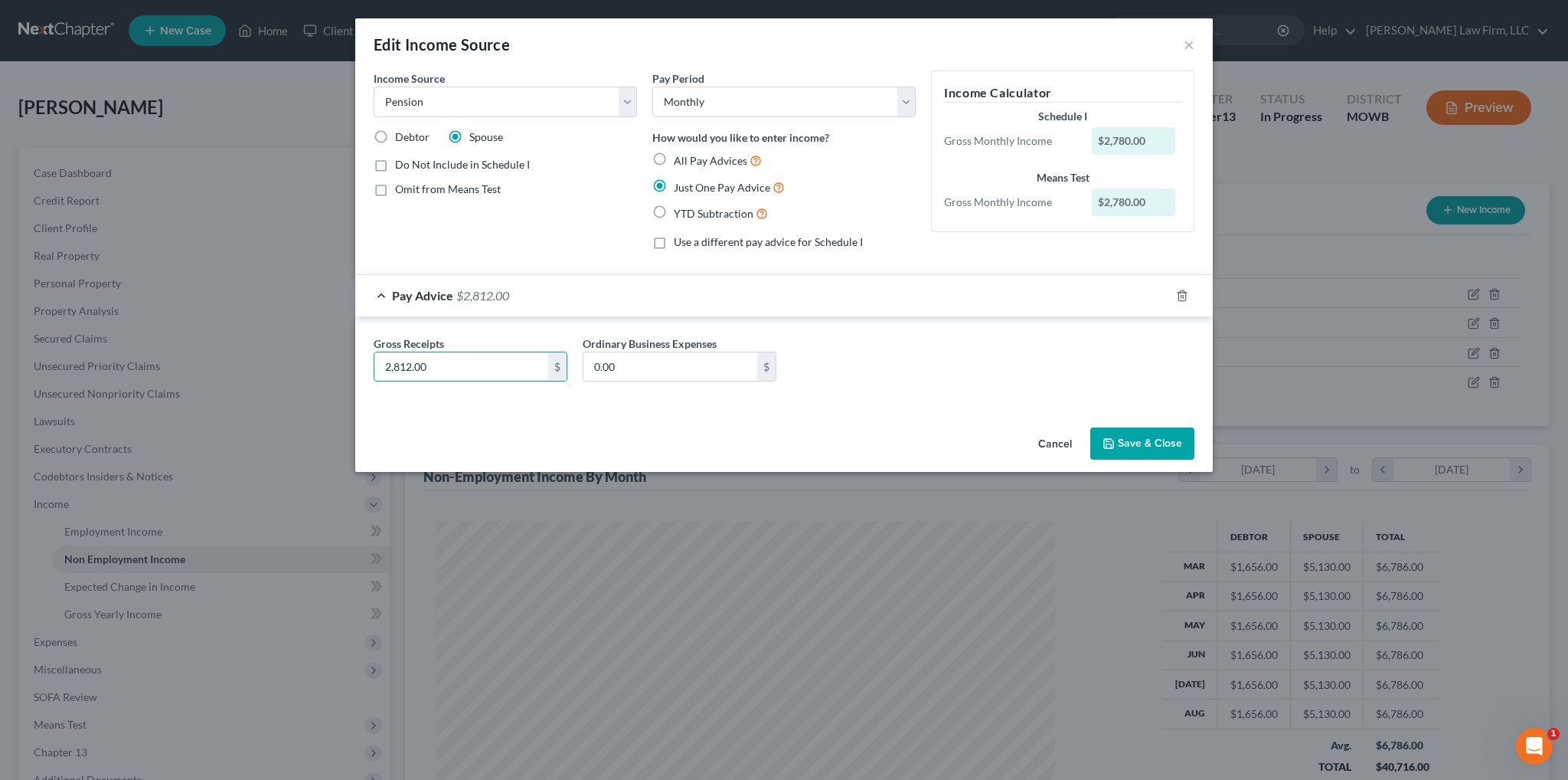
type input "2,812.00"
click at [1134, 443] on button "Save & Close" at bounding box center [1142, 443] width 104 height 32
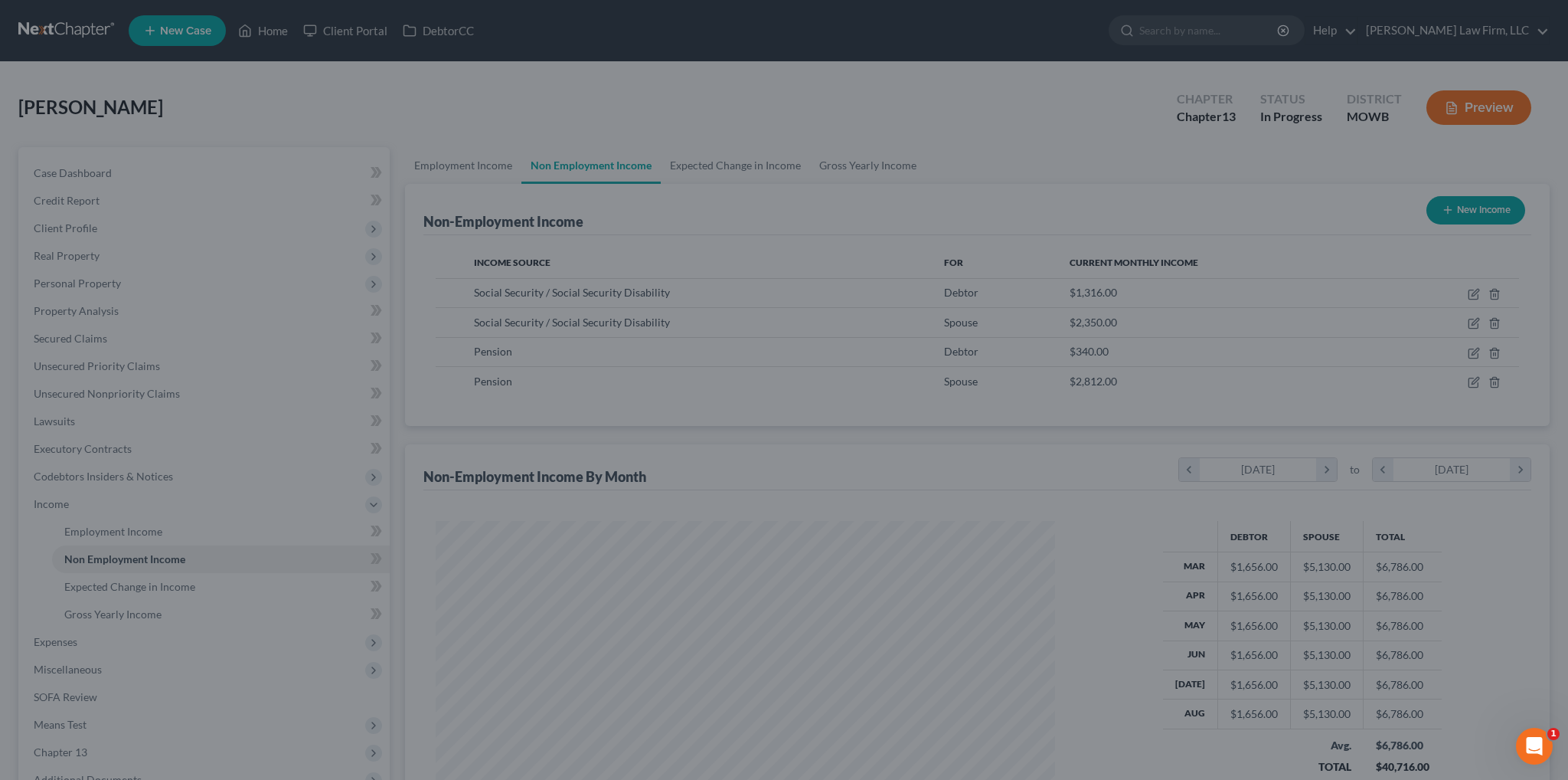
scroll to position [765506, 764757]
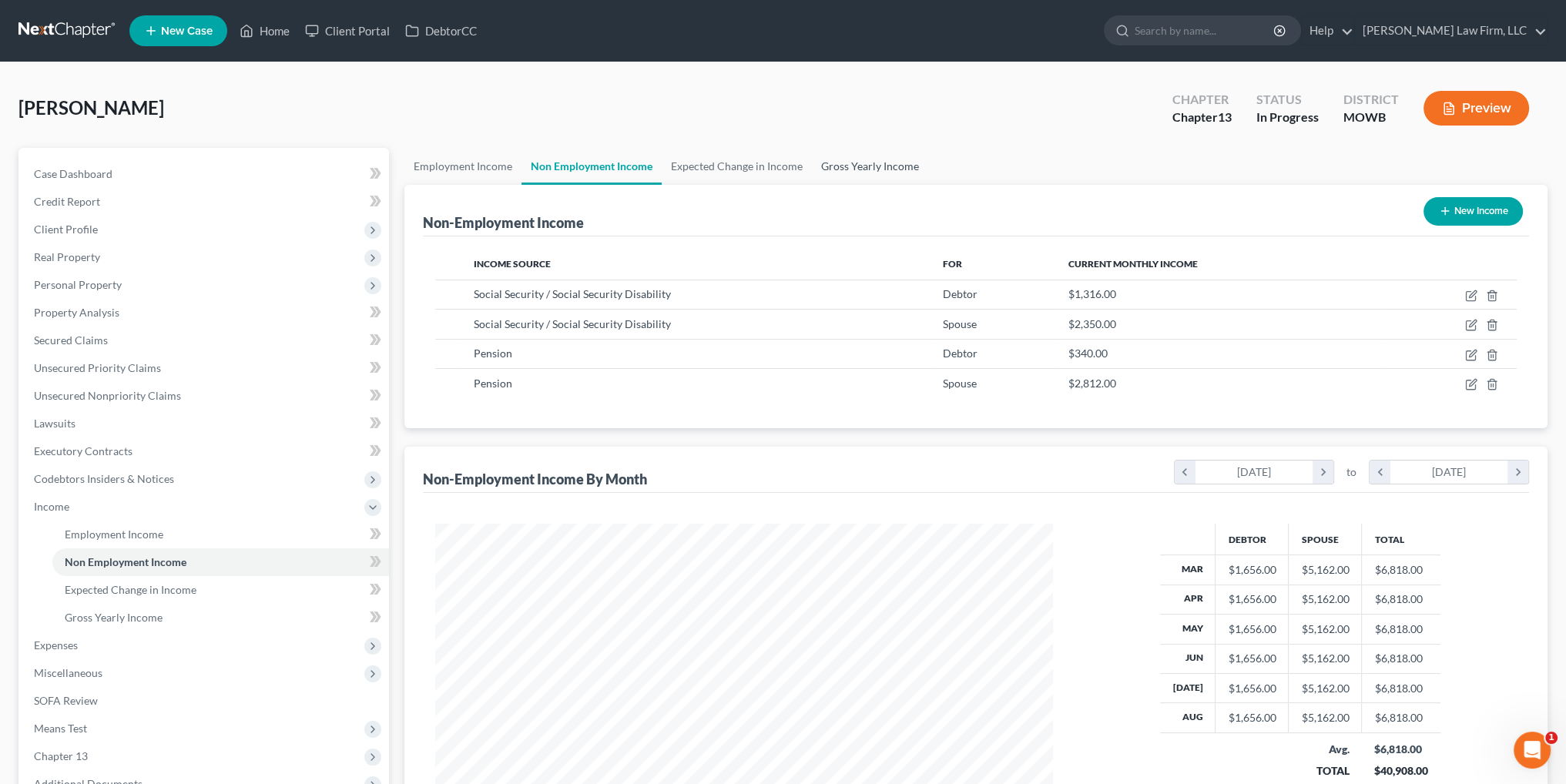
click at [860, 163] on link "Gross Yearly Income" at bounding box center [870, 166] width 117 height 37
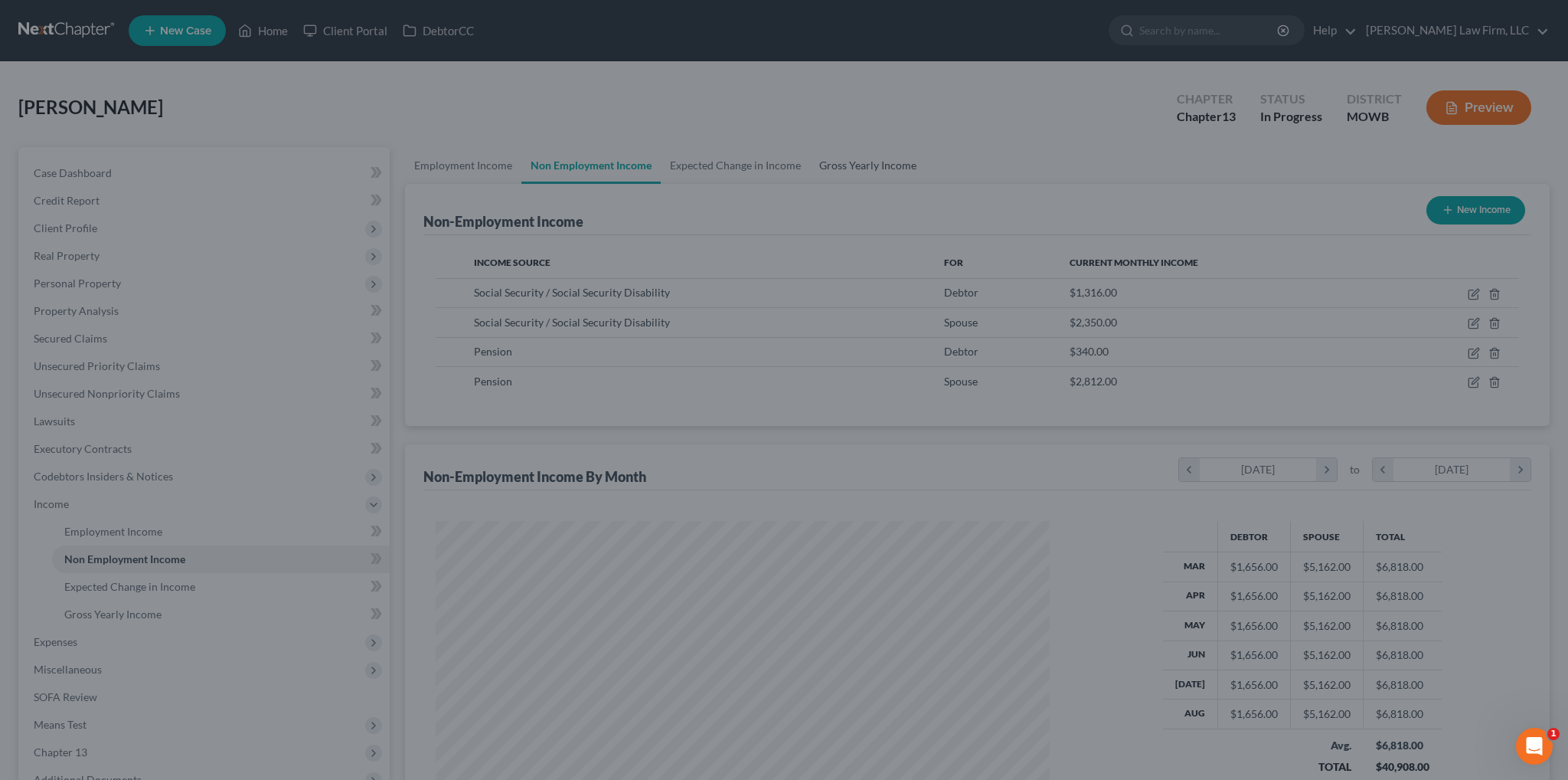
scroll to position [309, 649]
click at [870, 159] on div at bounding box center [784, 390] width 1568 height 780
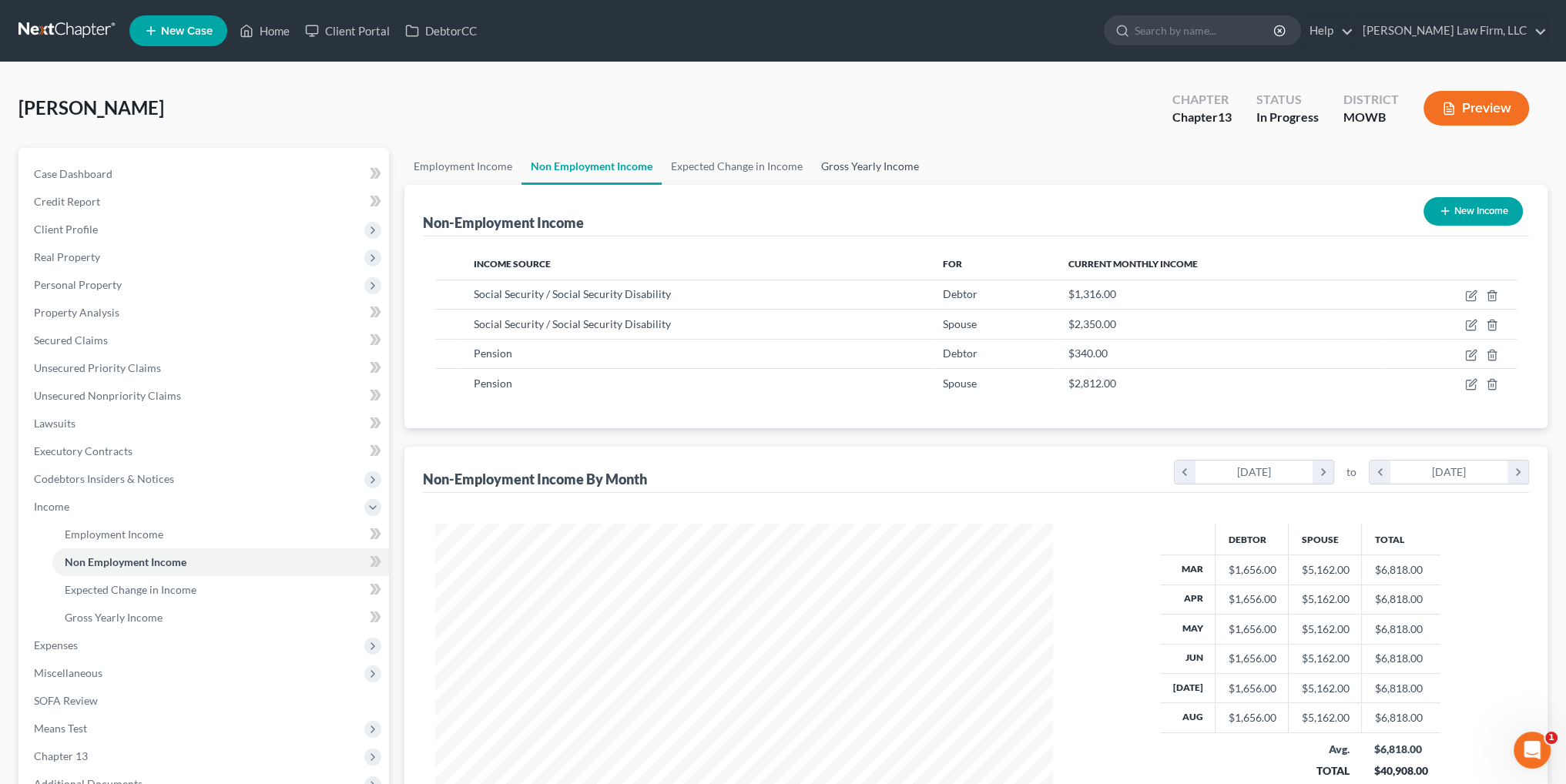
click at [872, 167] on link "Gross Yearly Income" at bounding box center [870, 166] width 117 height 37
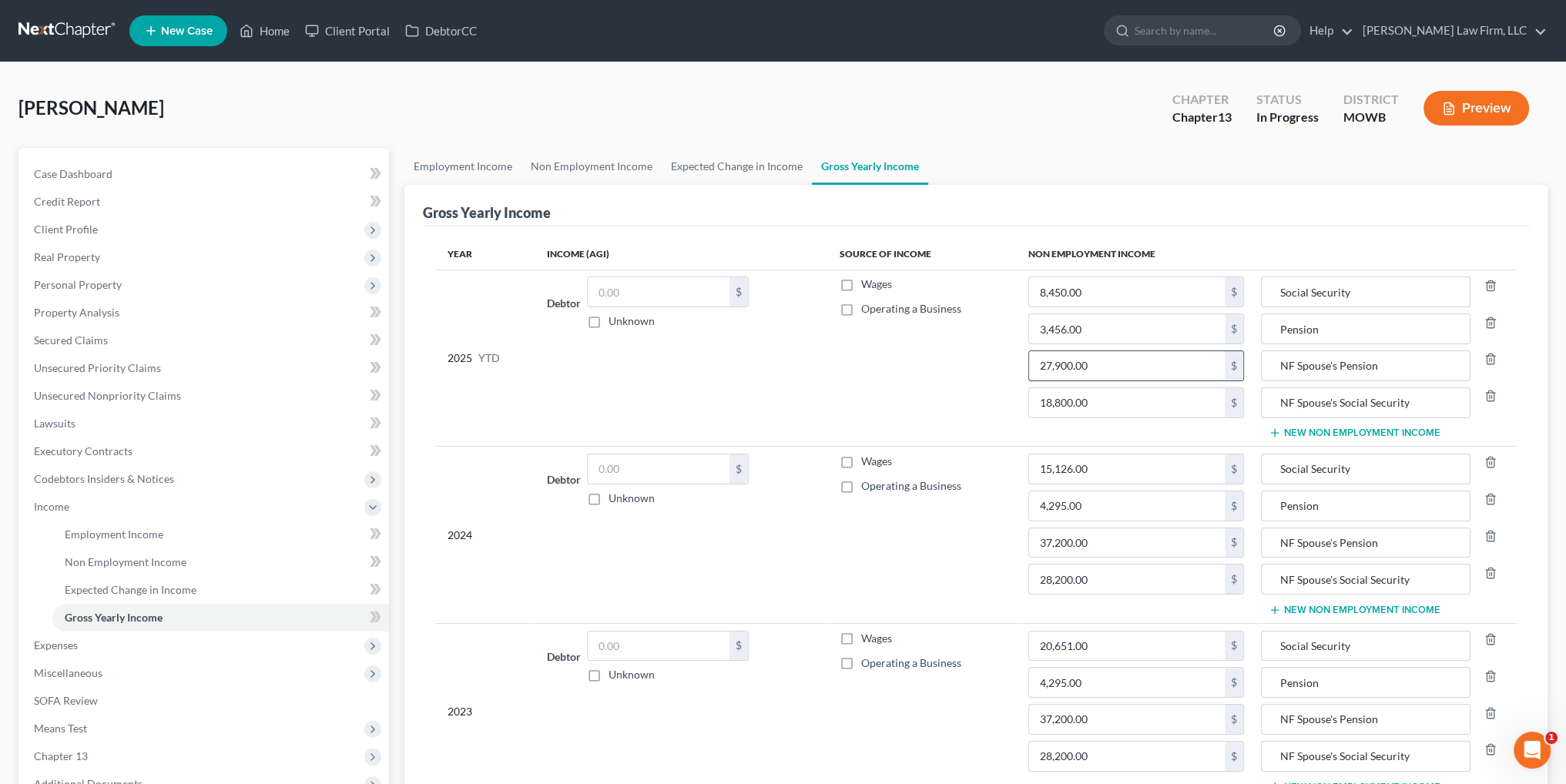
click at [1092, 359] on input "27,900.00" at bounding box center [1126, 365] width 196 height 30
type input "25,308.00"
click at [104, 552] on link "Non Employment Income" at bounding box center [220, 562] width 337 height 28
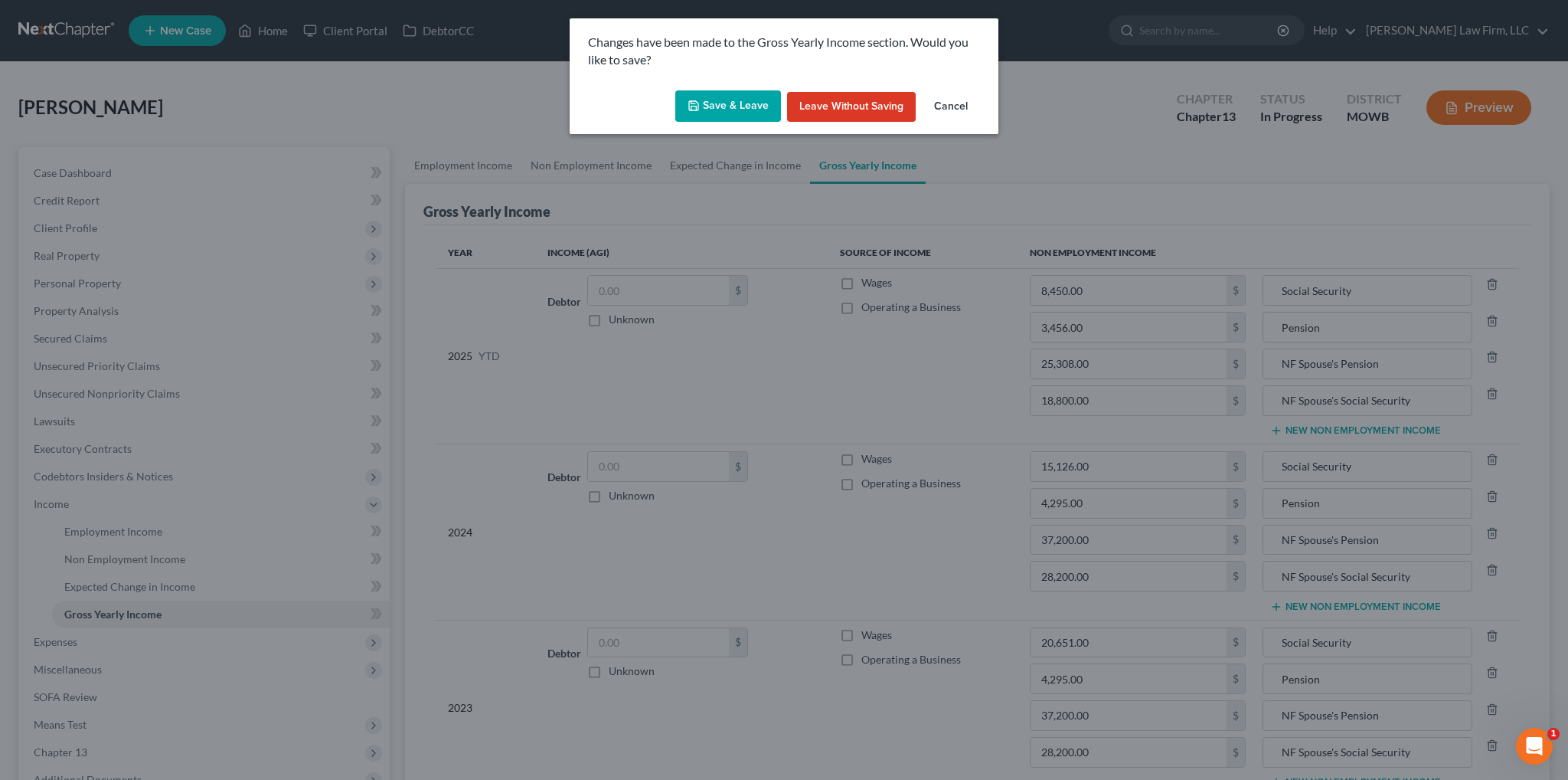
click at [728, 102] on button "Save & Leave" at bounding box center [729, 106] width 106 height 32
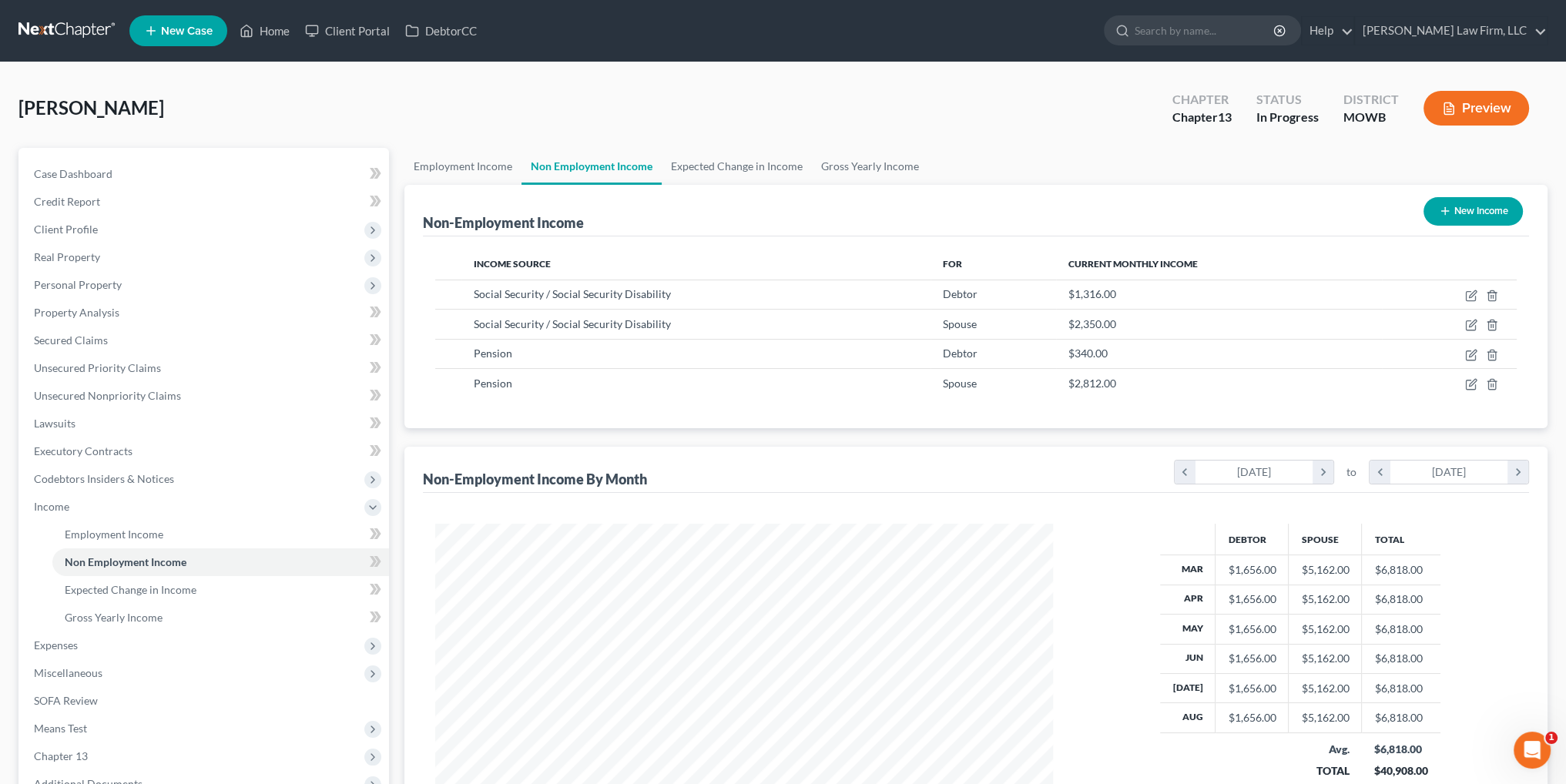
scroll to position [309, 648]
click at [880, 164] on link "Gross Yearly Income" at bounding box center [870, 166] width 117 height 37
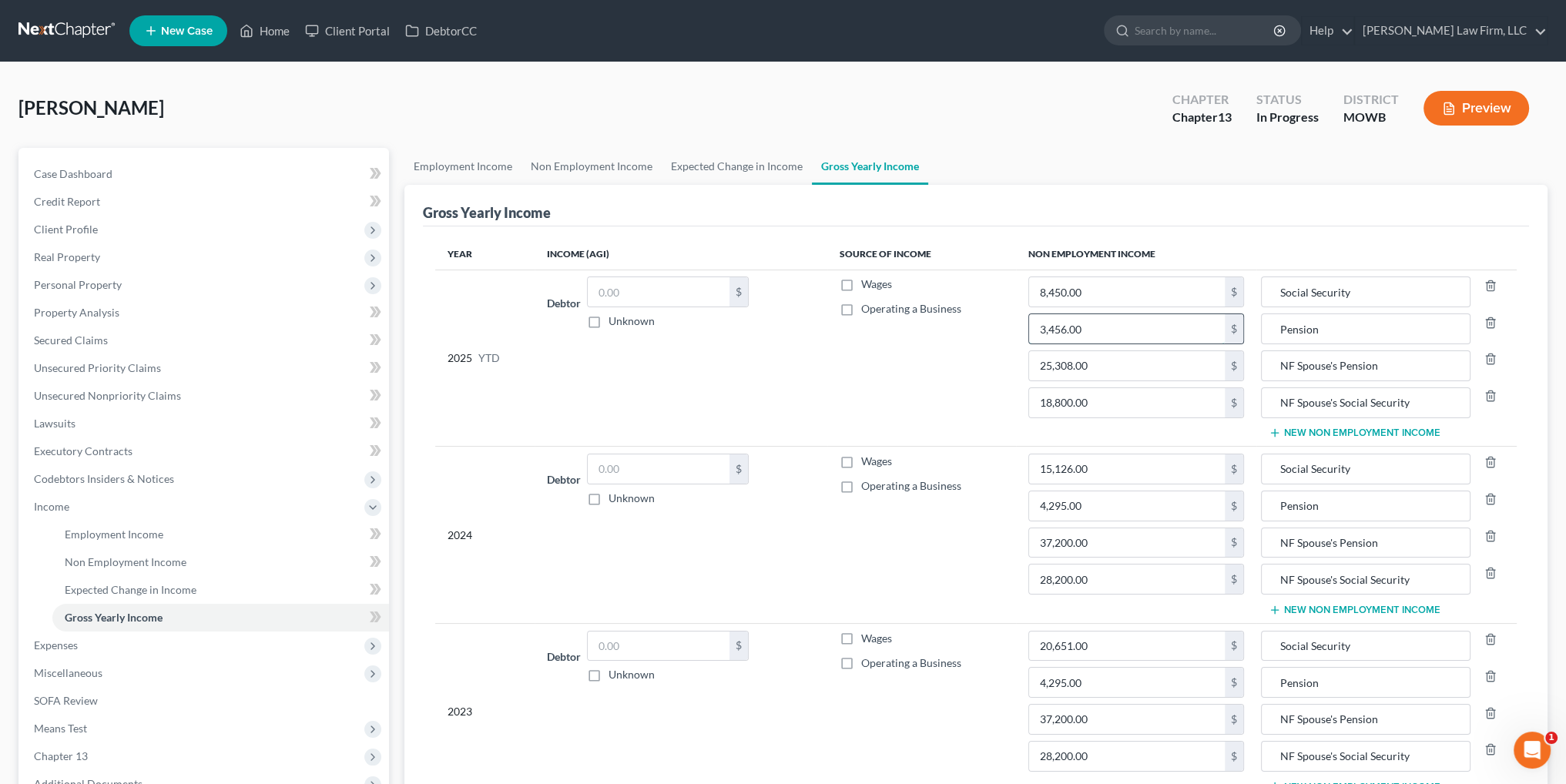
click at [1088, 327] on input "3,456.00" at bounding box center [1126, 329] width 196 height 30
type input "3,060.00"
click at [550, 160] on link "Non Employment Income" at bounding box center [592, 166] width 140 height 37
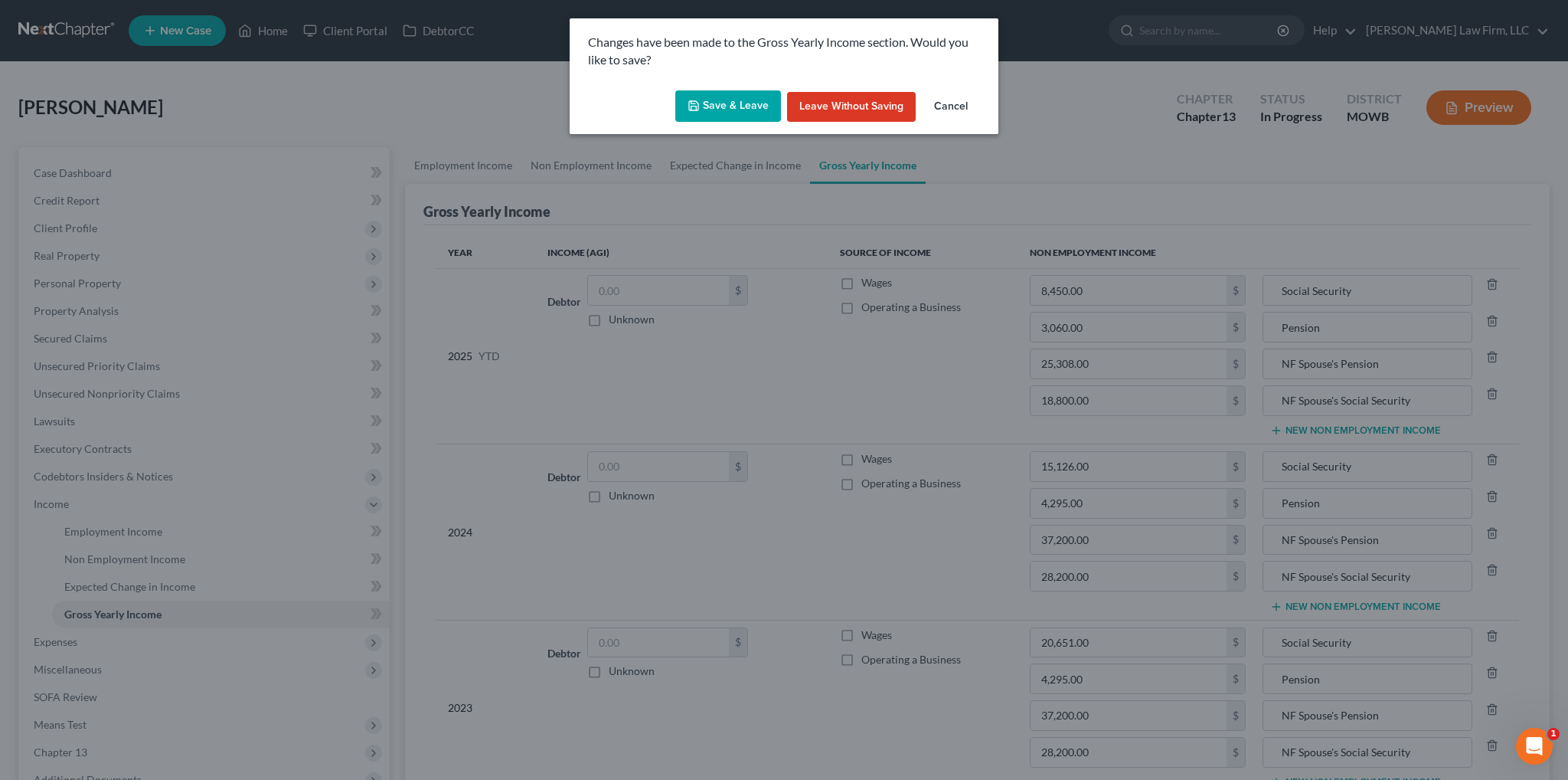
click at [737, 111] on button "Save & Leave" at bounding box center [729, 106] width 106 height 32
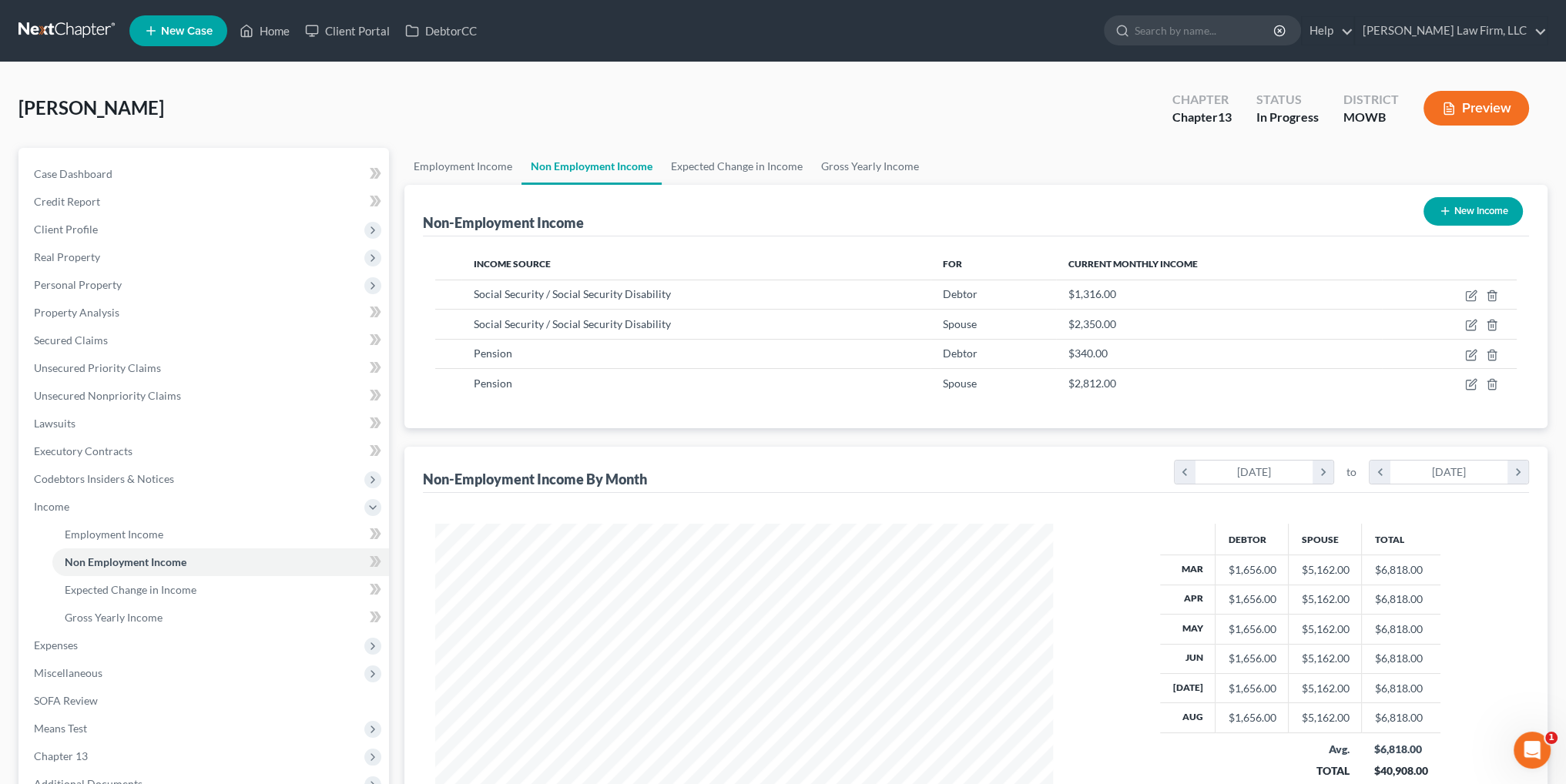
scroll to position [309, 648]
click at [860, 163] on link "Gross Yearly Income" at bounding box center [870, 166] width 117 height 37
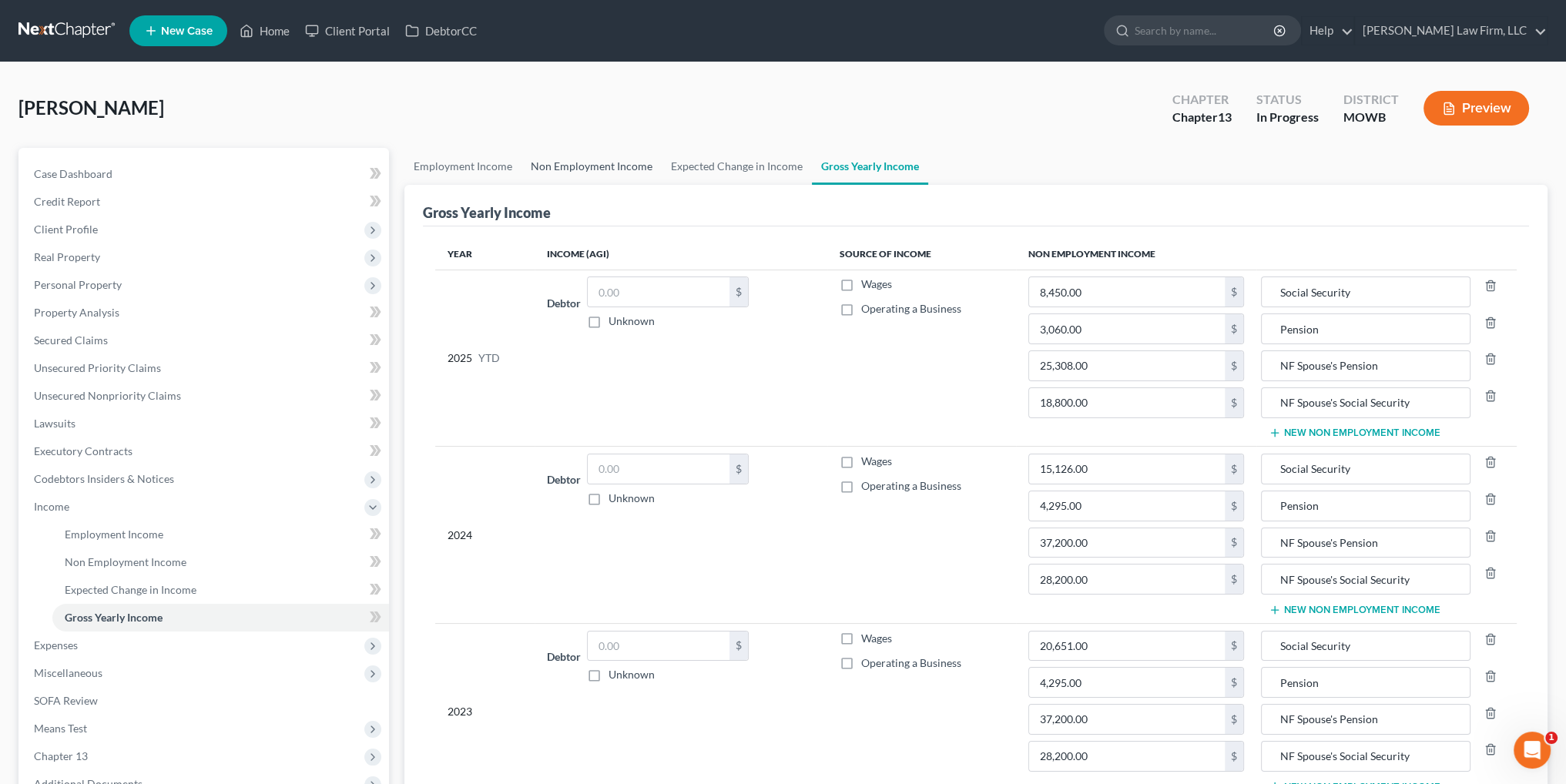
click at [589, 162] on link "Non Employment Income" at bounding box center [592, 166] width 140 height 37
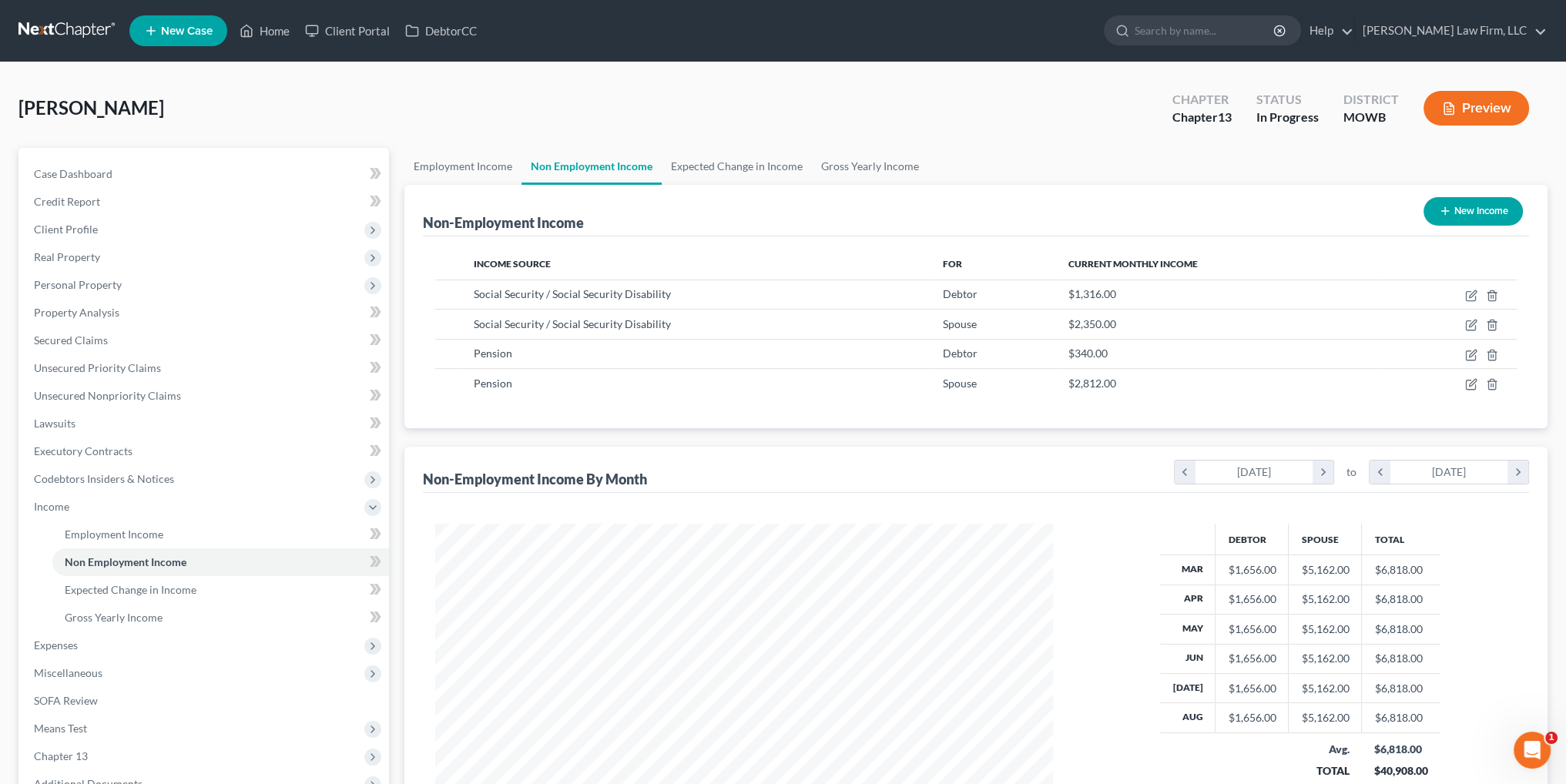
scroll to position [309, 648]
click at [868, 155] on link "Gross Yearly Income" at bounding box center [870, 166] width 117 height 37
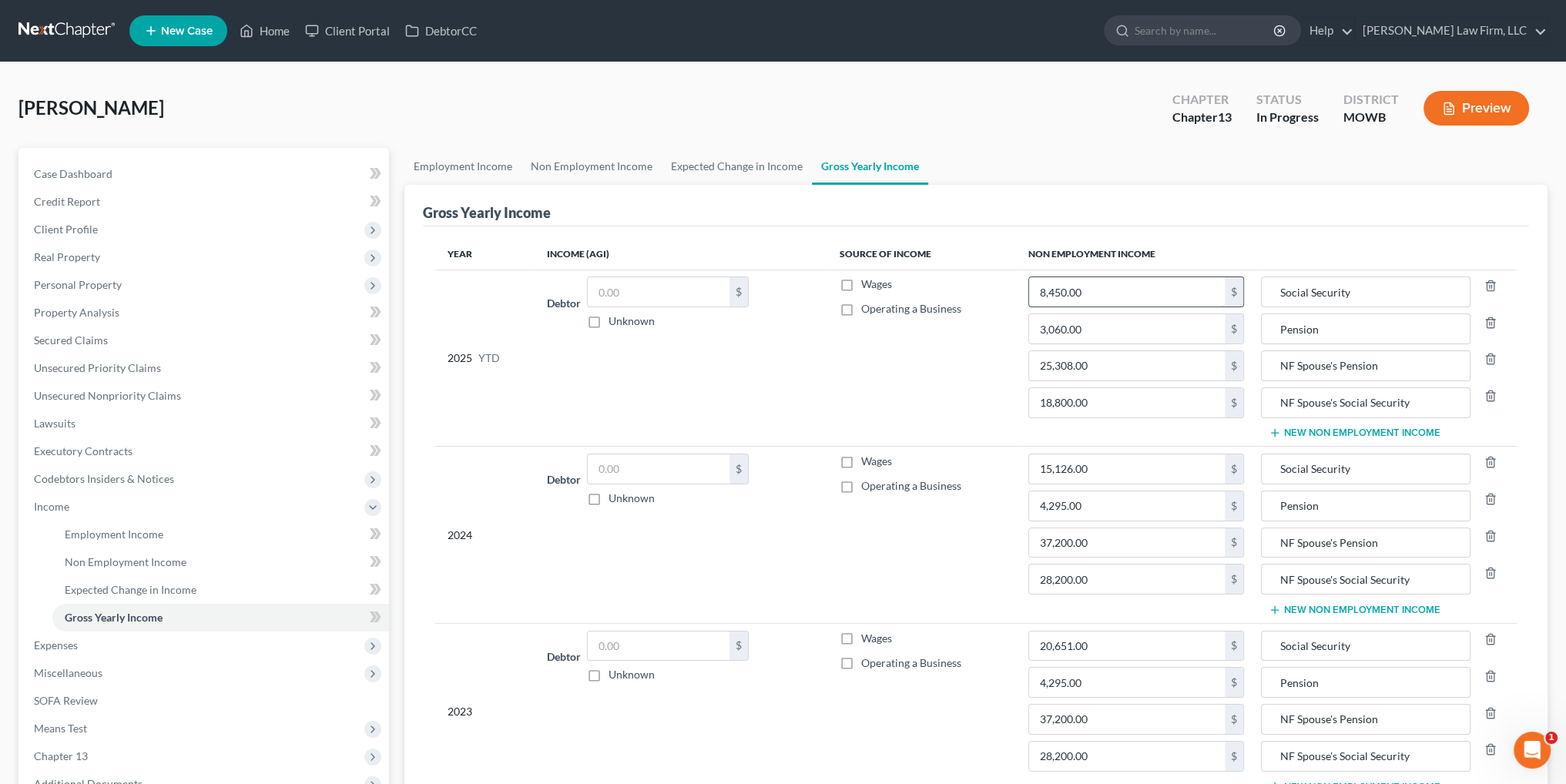
click at [1126, 292] on input "8,450.00" at bounding box center [1126, 292] width 196 height 30
type input "10,528.00"
click at [459, 164] on link "Employment Income" at bounding box center [462, 166] width 117 height 37
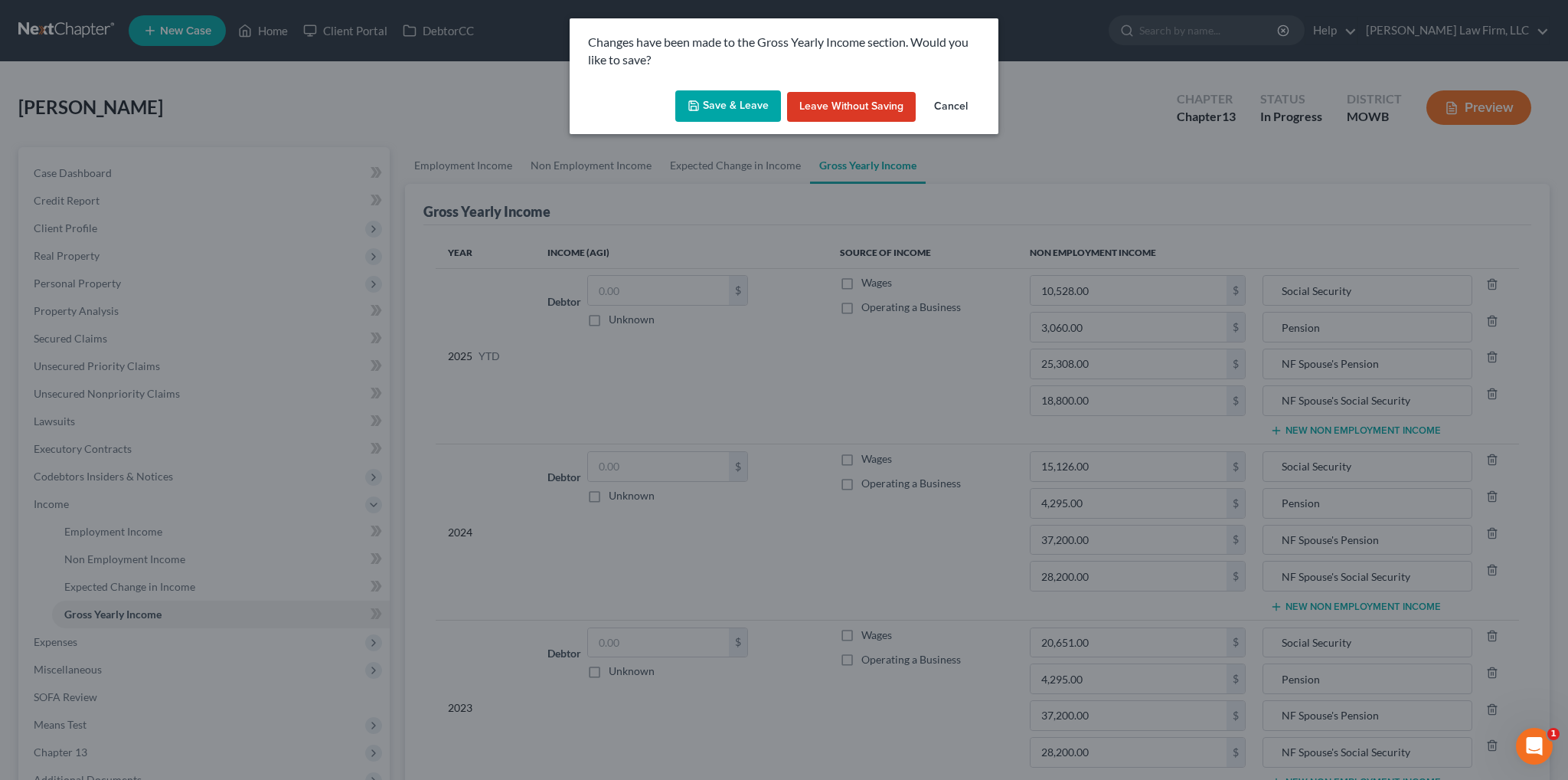
click at [747, 97] on button "Save & Leave" at bounding box center [729, 106] width 106 height 32
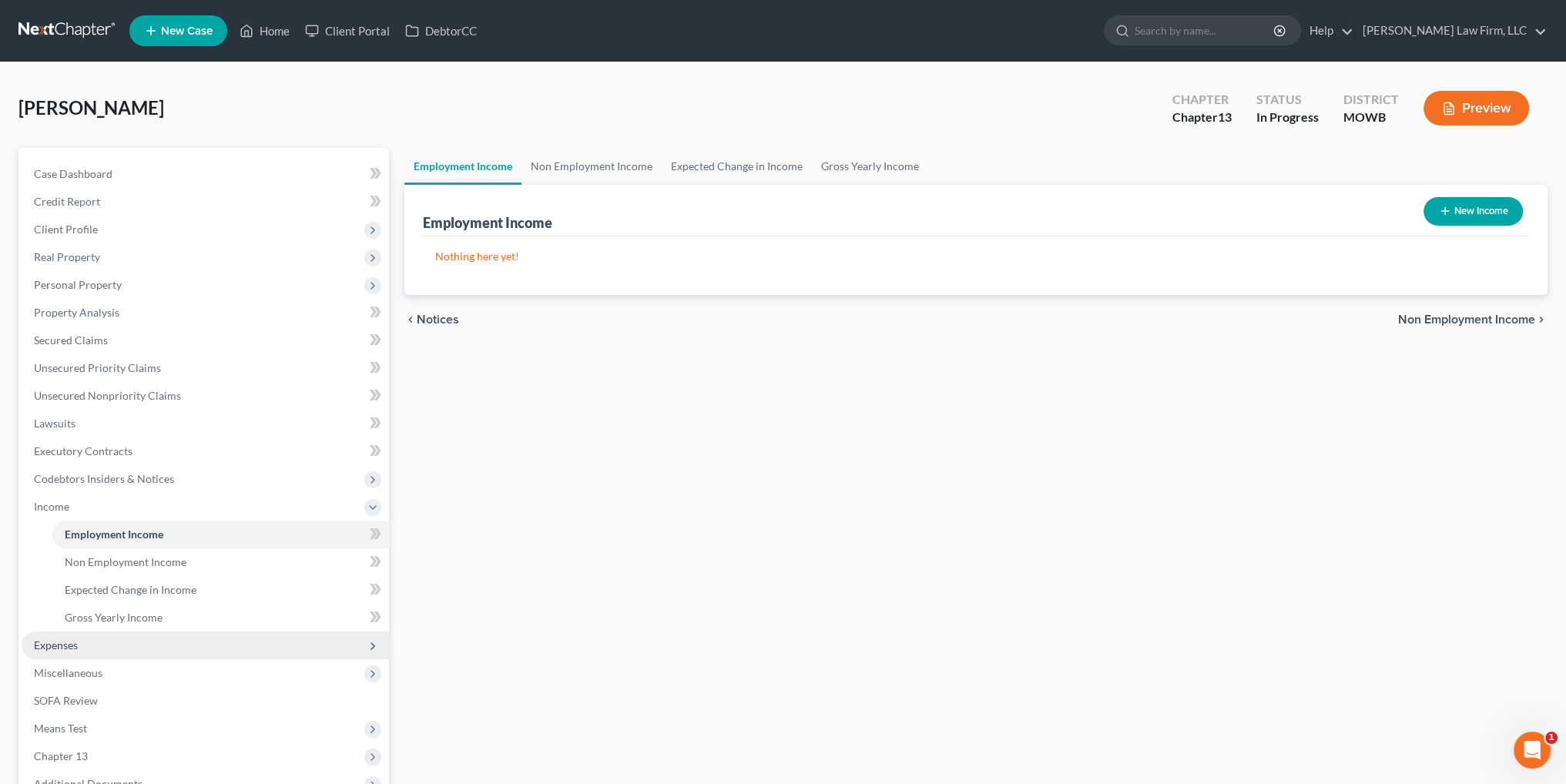
click at [72, 644] on span "Expenses" at bounding box center [55, 644] width 43 height 13
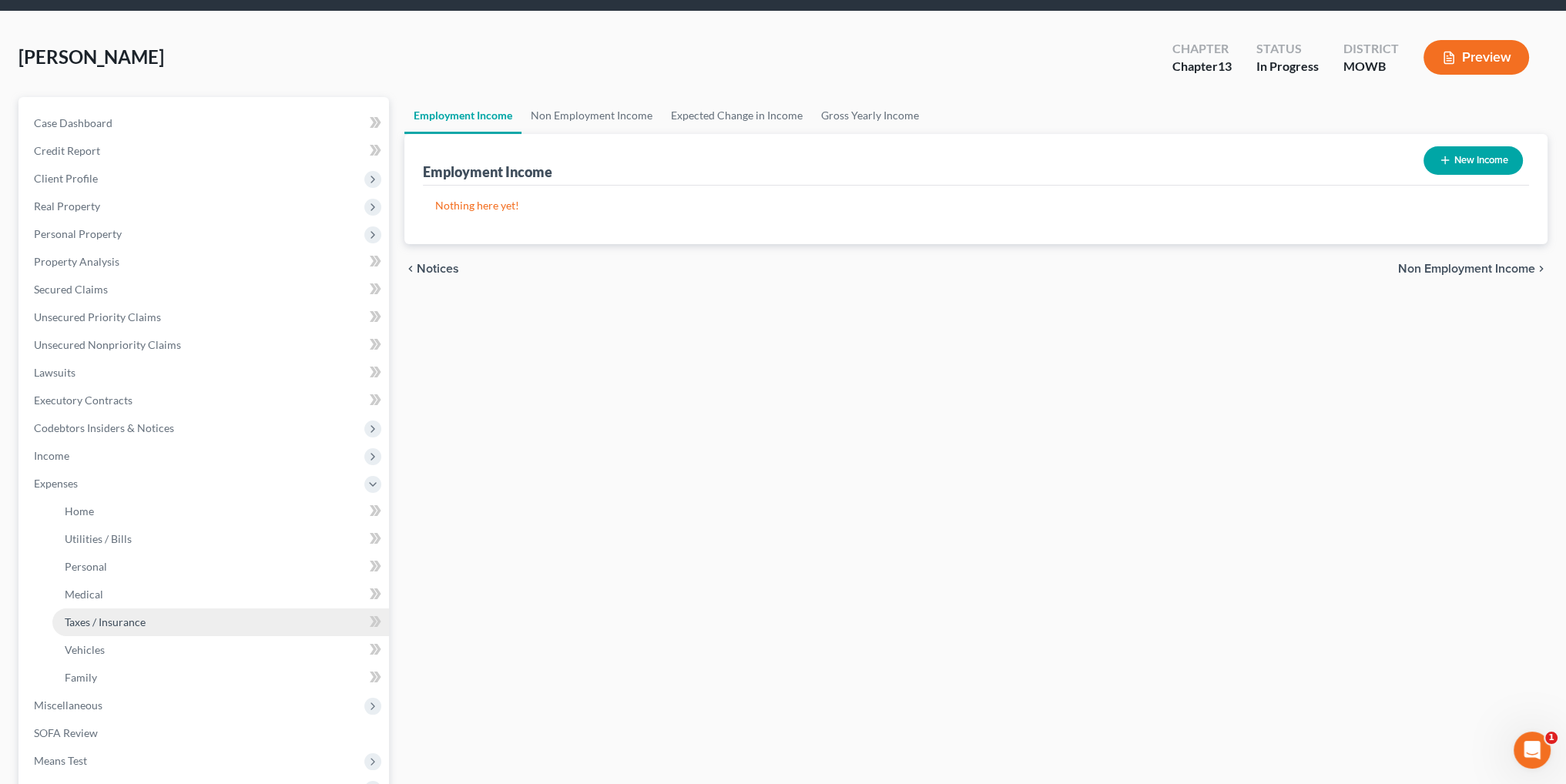
scroll to position [231, 0]
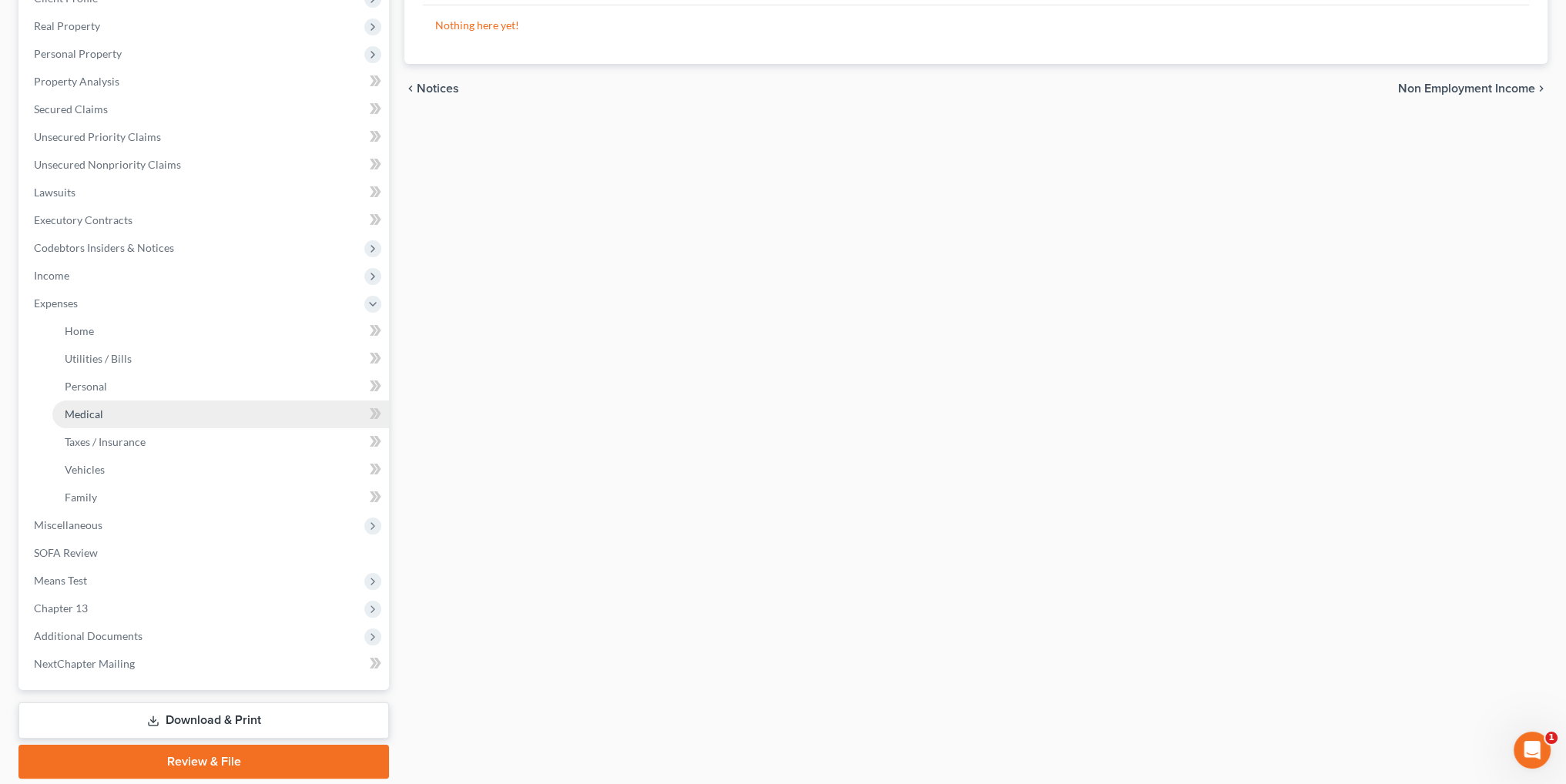
click at [87, 425] on link "Medical" at bounding box center [220, 414] width 337 height 28
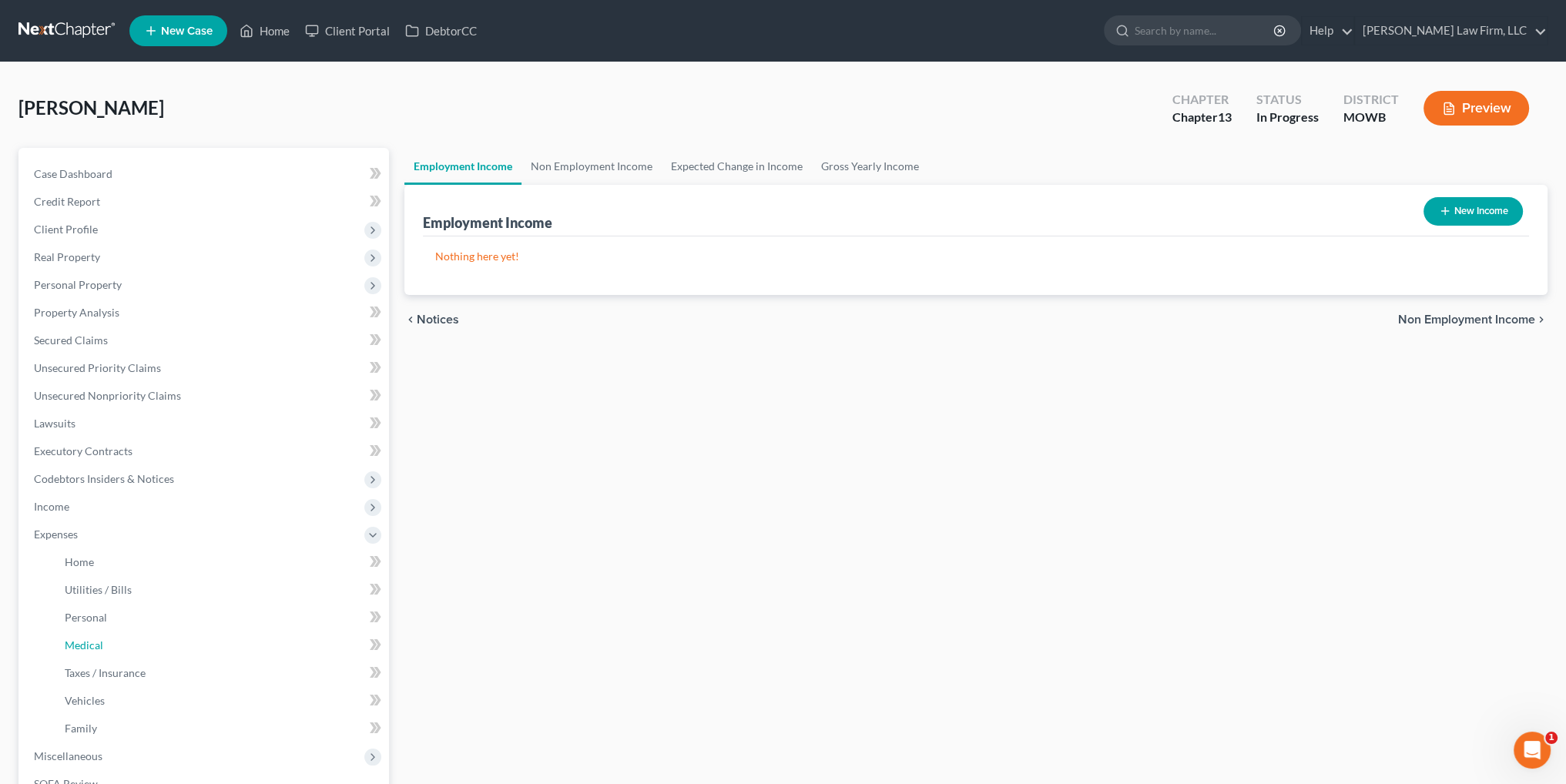
scroll to position [154, 0]
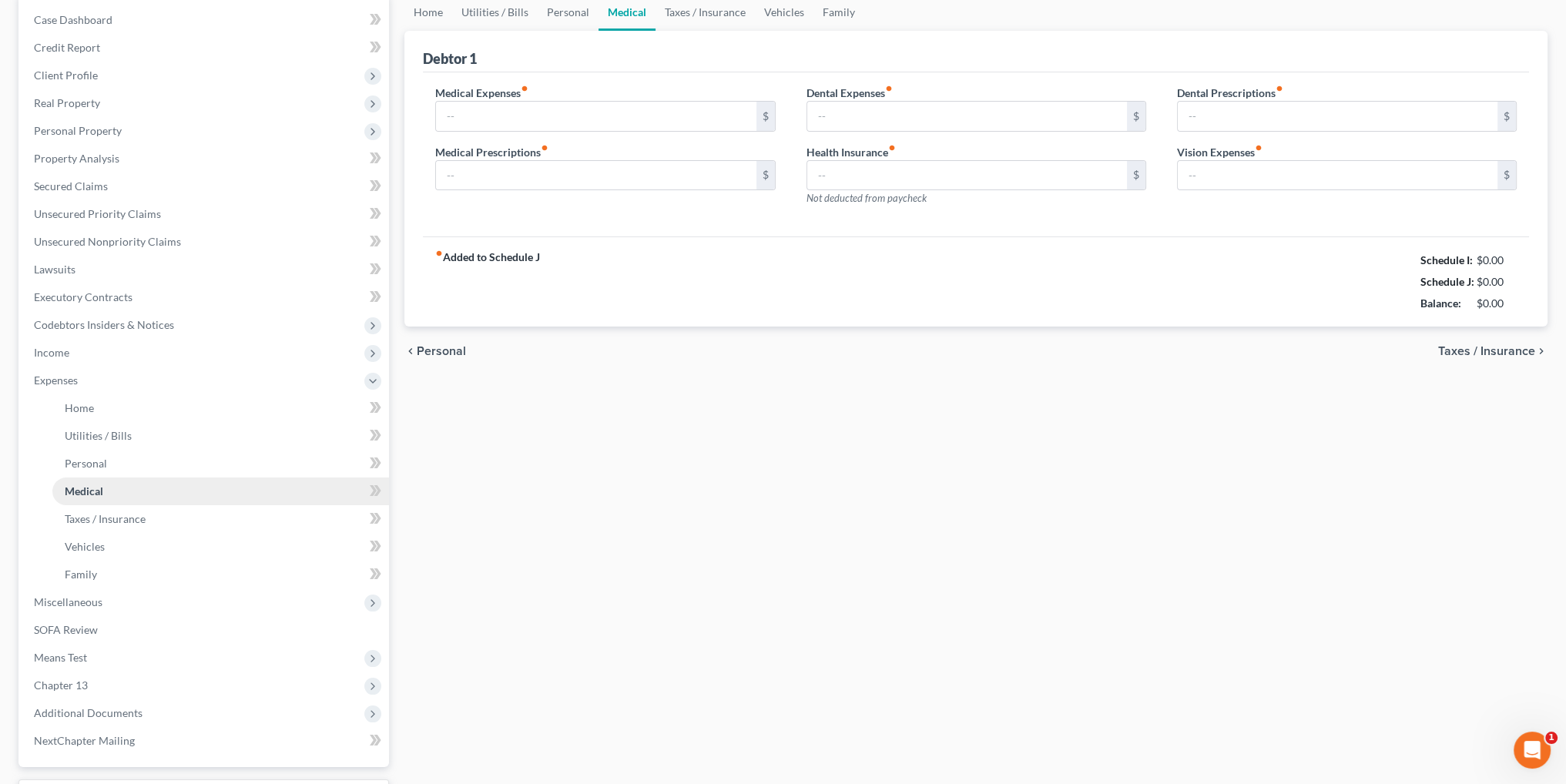
click at [86, 488] on ul "Home Utilities / Bills Personal Medical" at bounding box center [206, 491] width 368 height 194
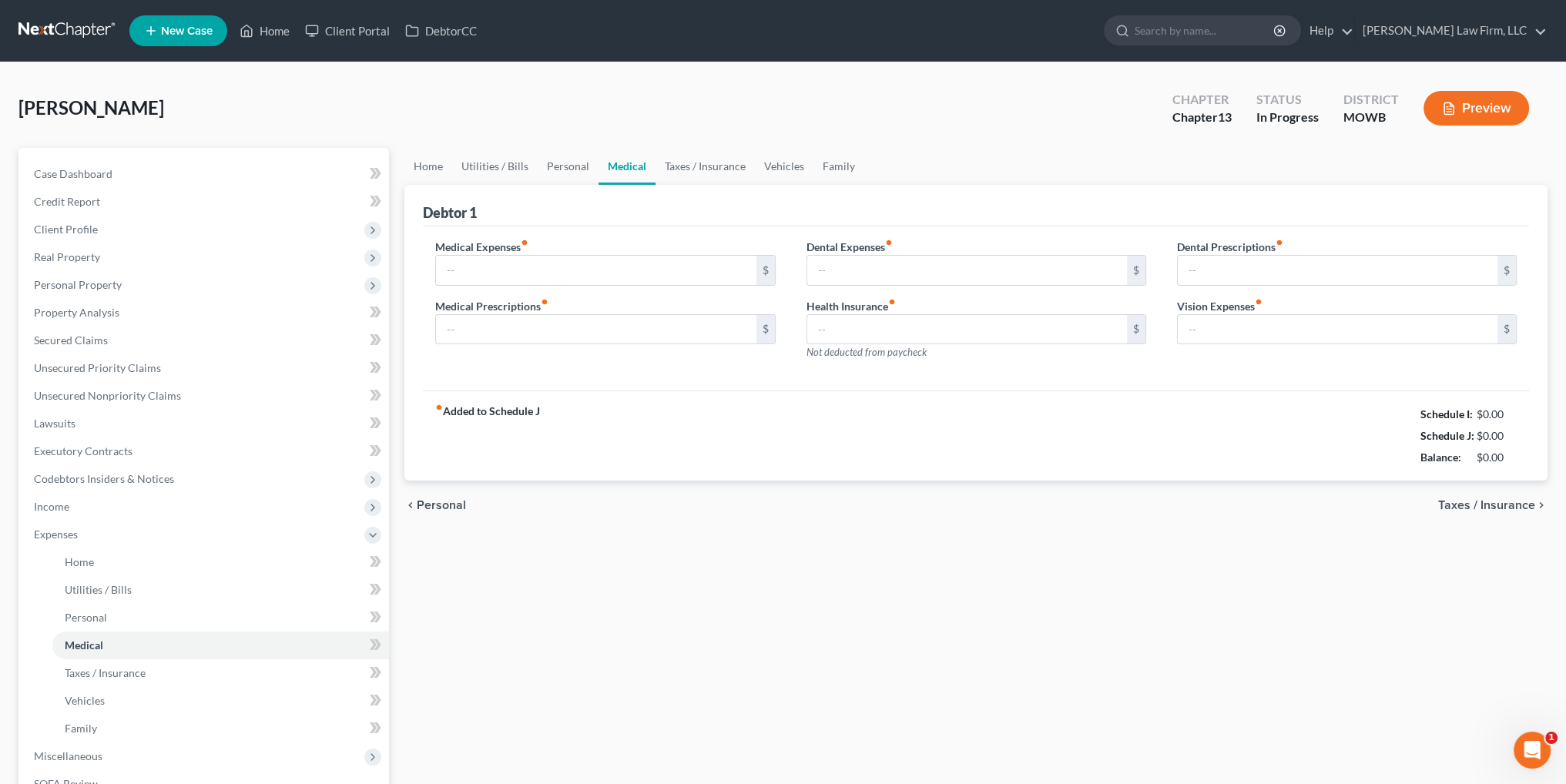
type input "0.00"
type input "200.00"
type input "0.00"
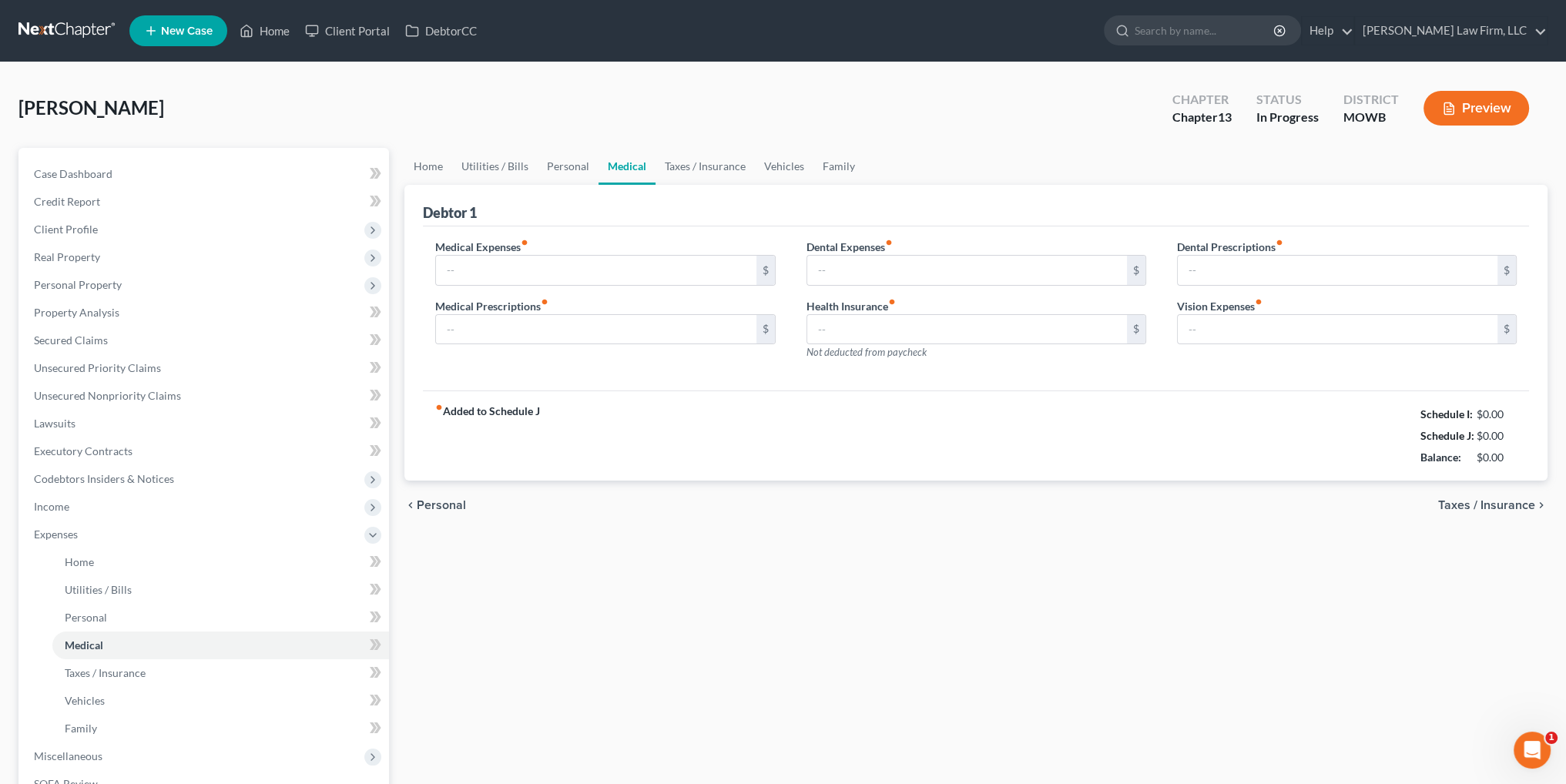
type input "0.00"
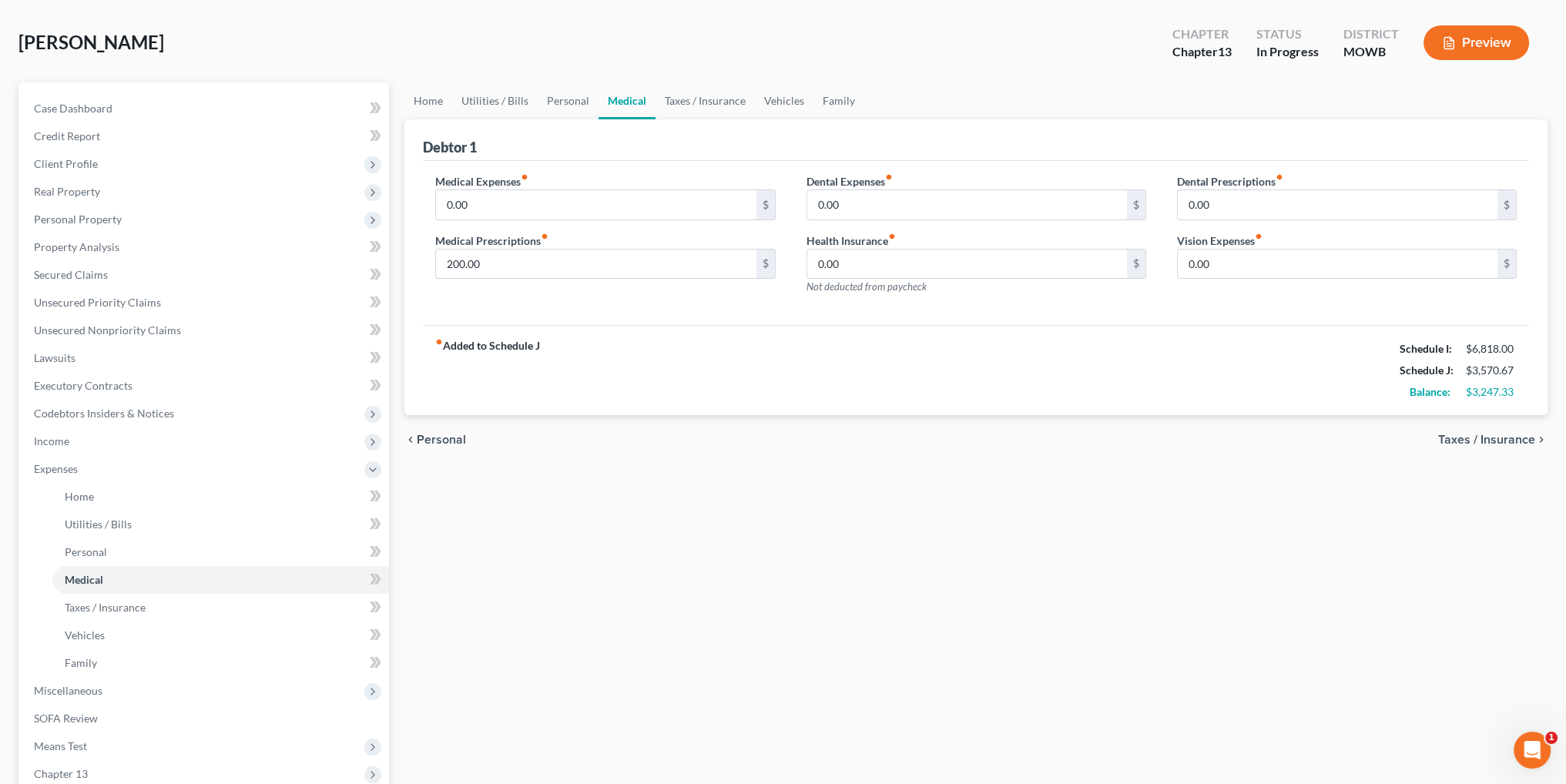
scroll to position [154, 0]
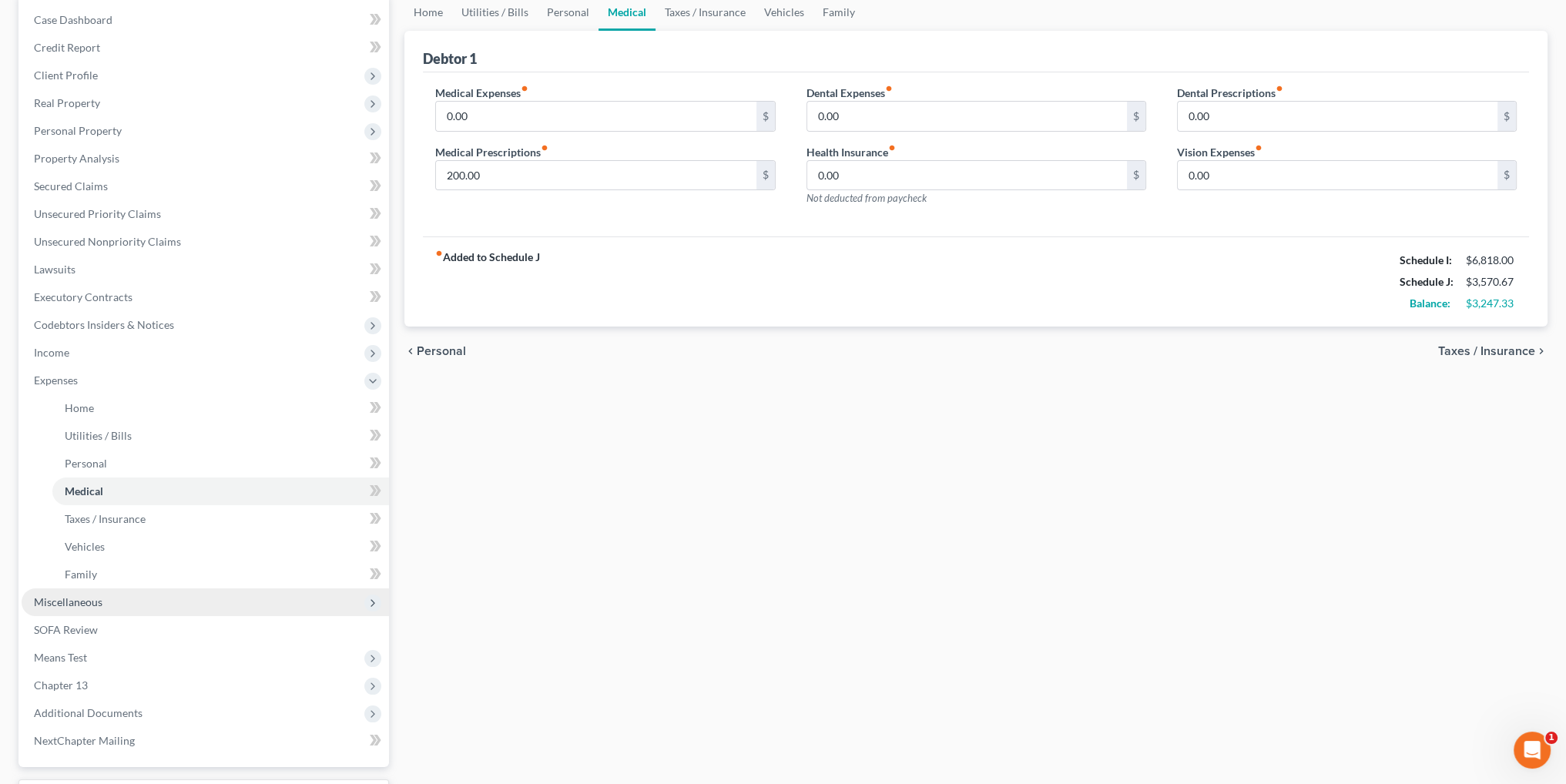
click at [68, 601] on span "Miscellaneous" at bounding box center [67, 601] width 68 height 13
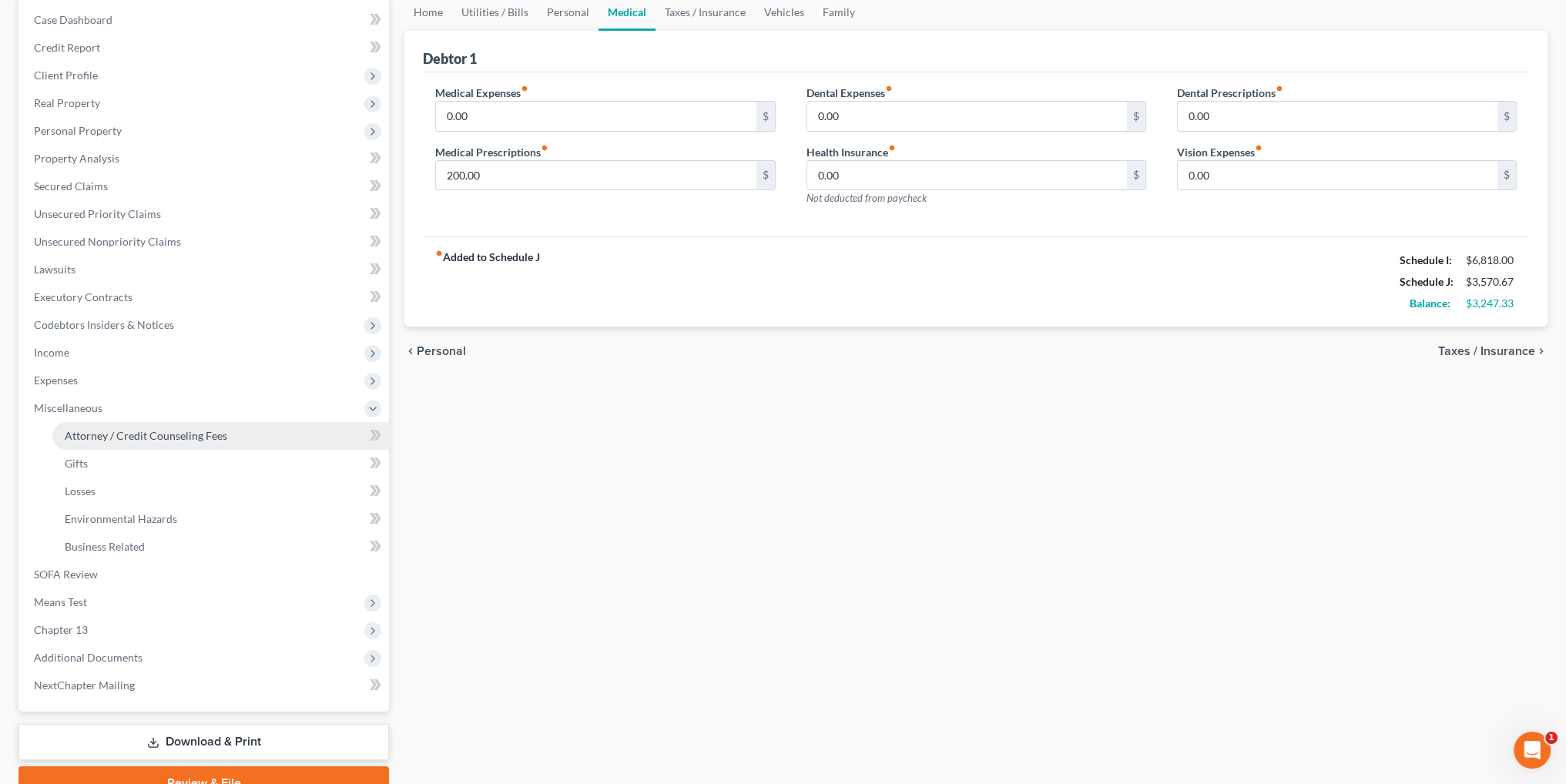
click at [137, 430] on span "Attorney / Credit Counseling Fees" at bounding box center [145, 434] width 162 height 13
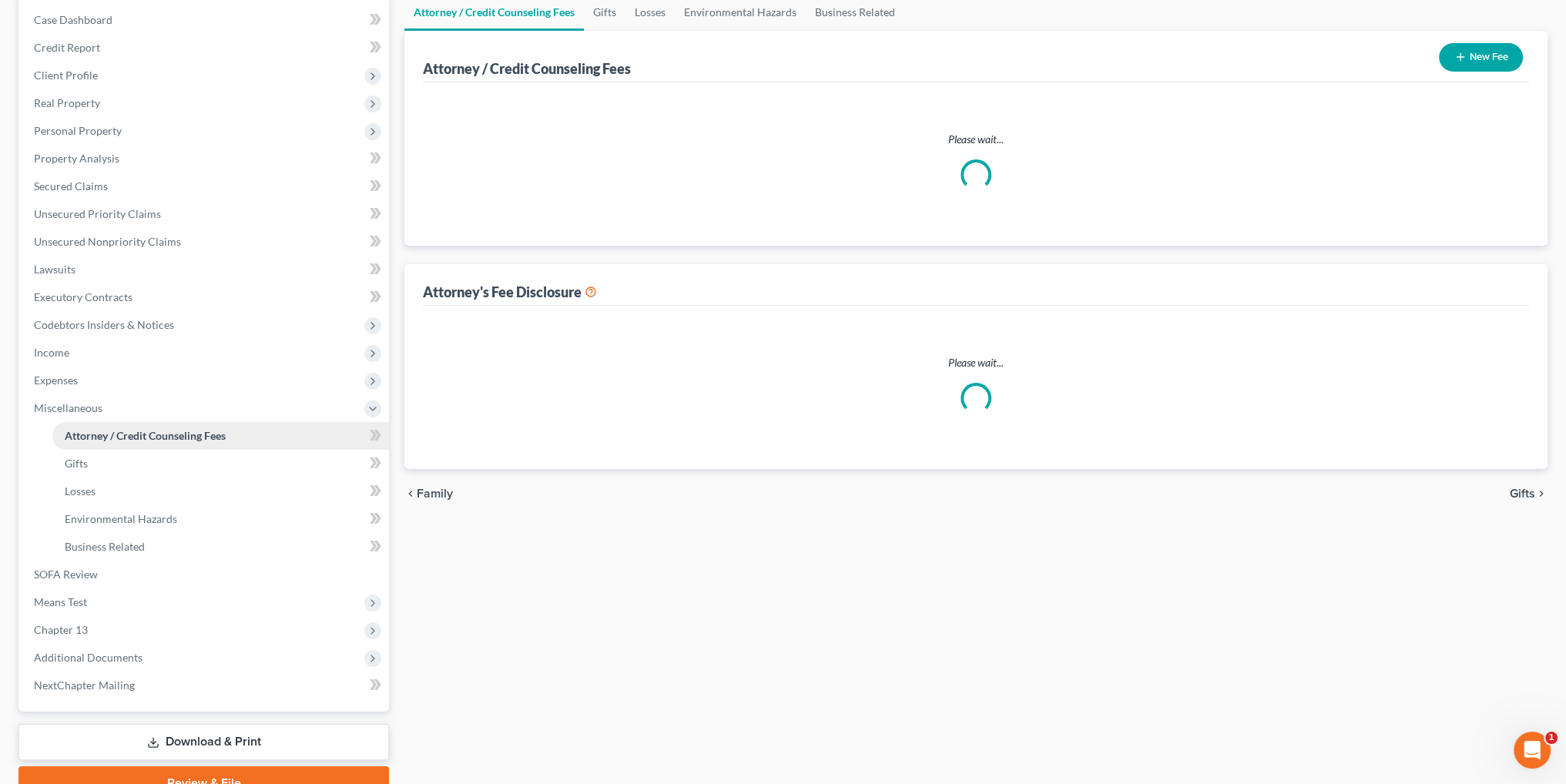
scroll to position [3, 0]
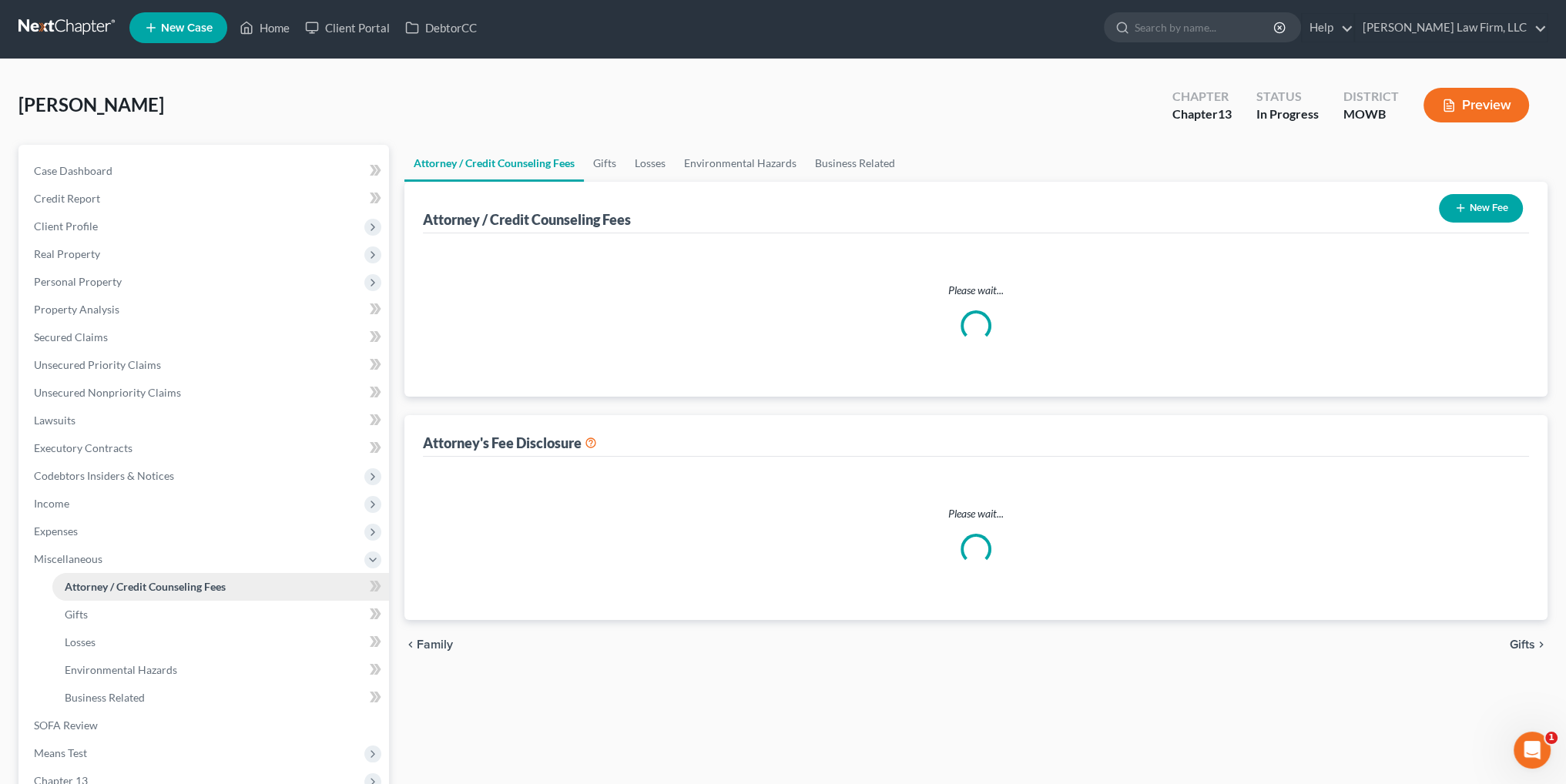
select select "2"
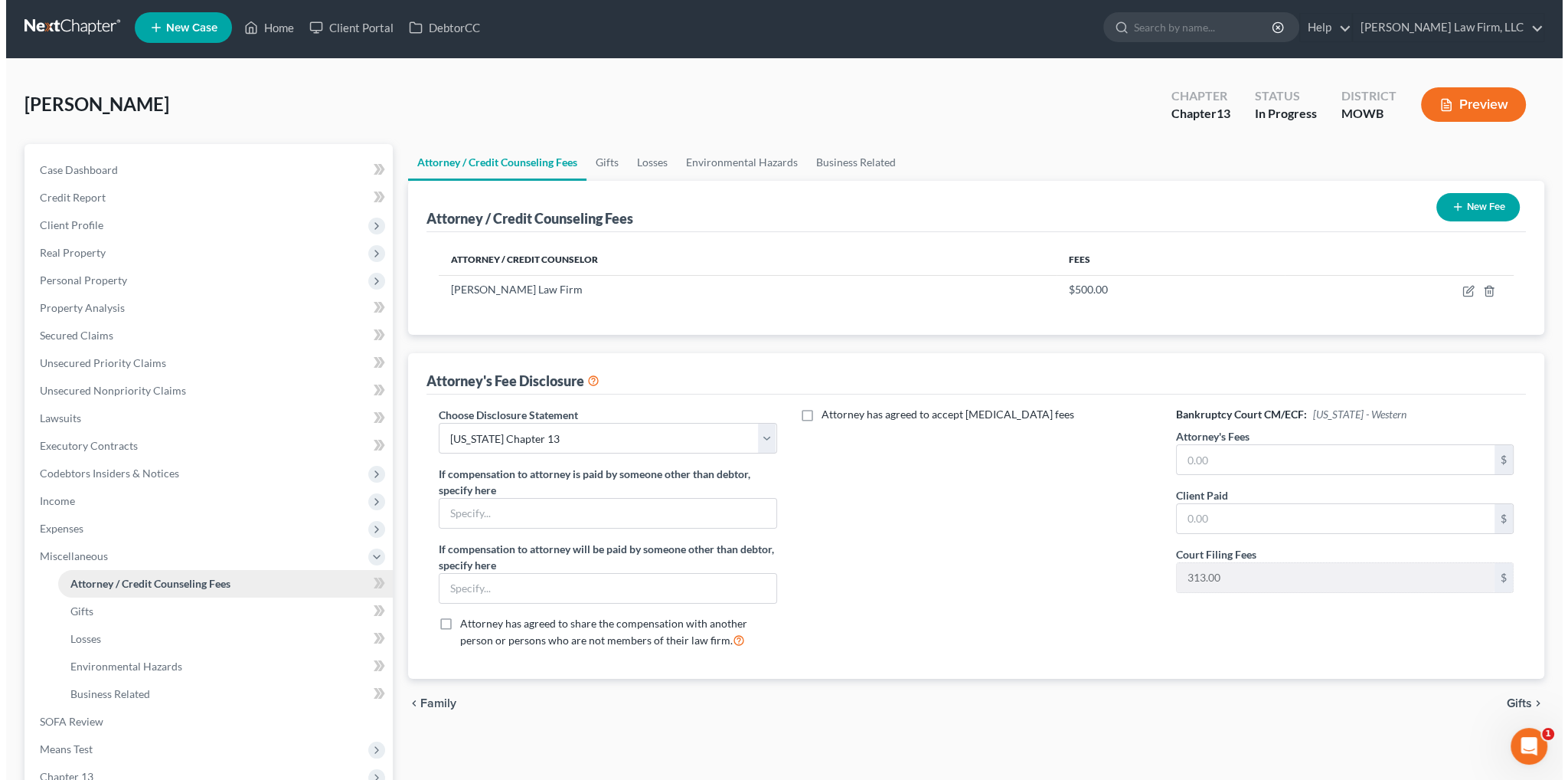
scroll to position [0, 0]
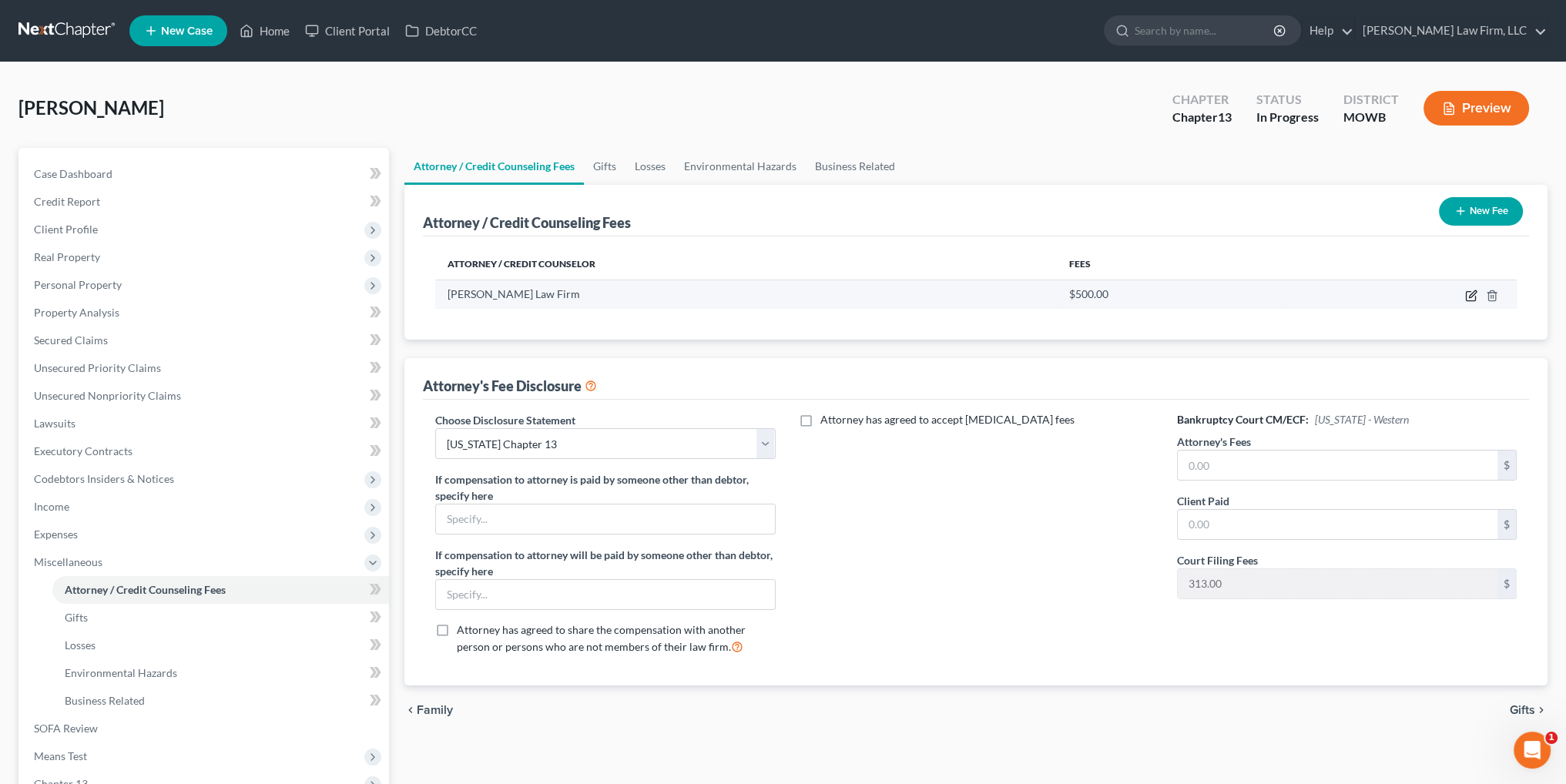
click at [1472, 294] on icon "button" at bounding box center [1471, 295] width 12 height 12
select select "26"
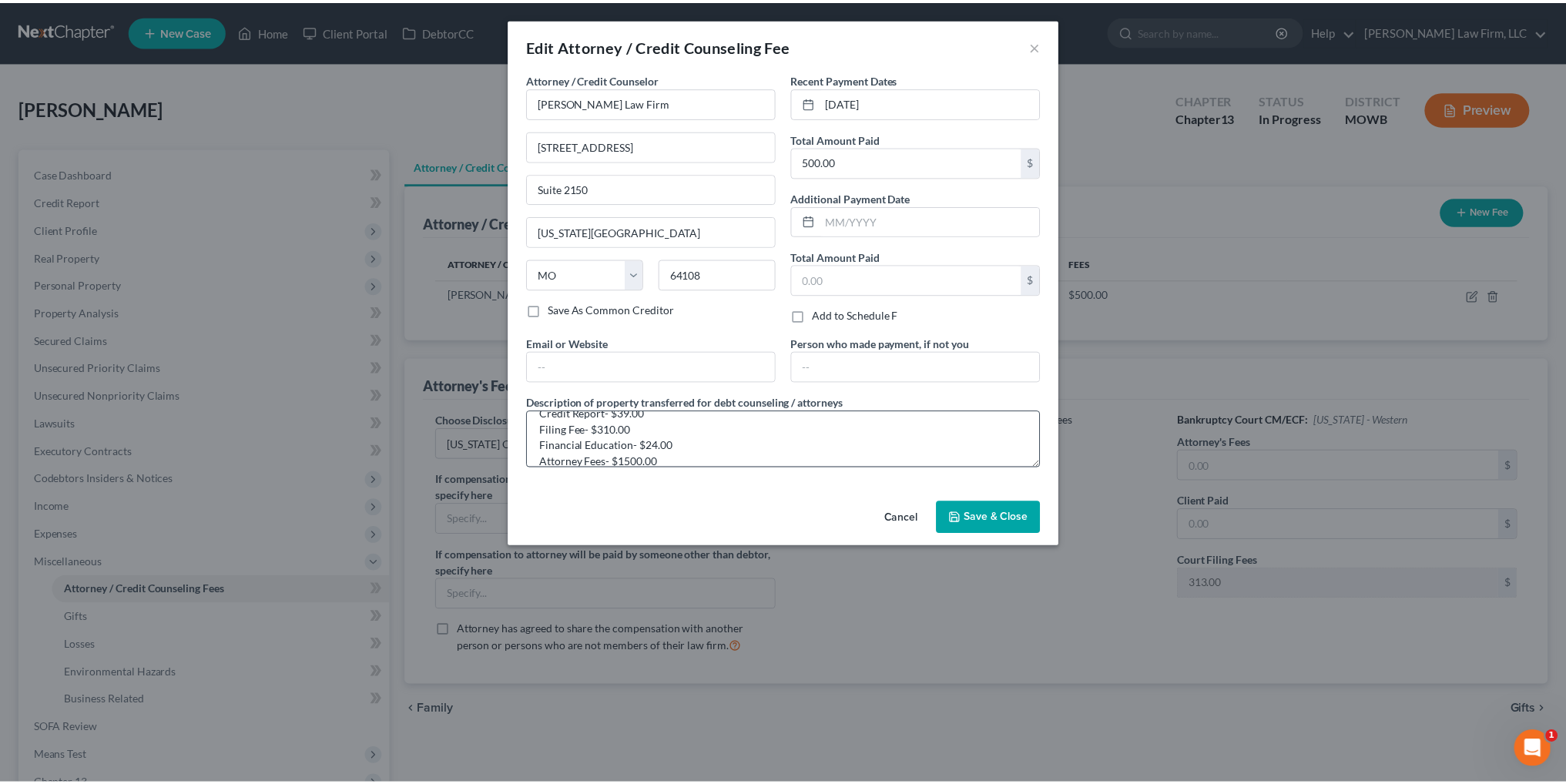
scroll to position [32, 0]
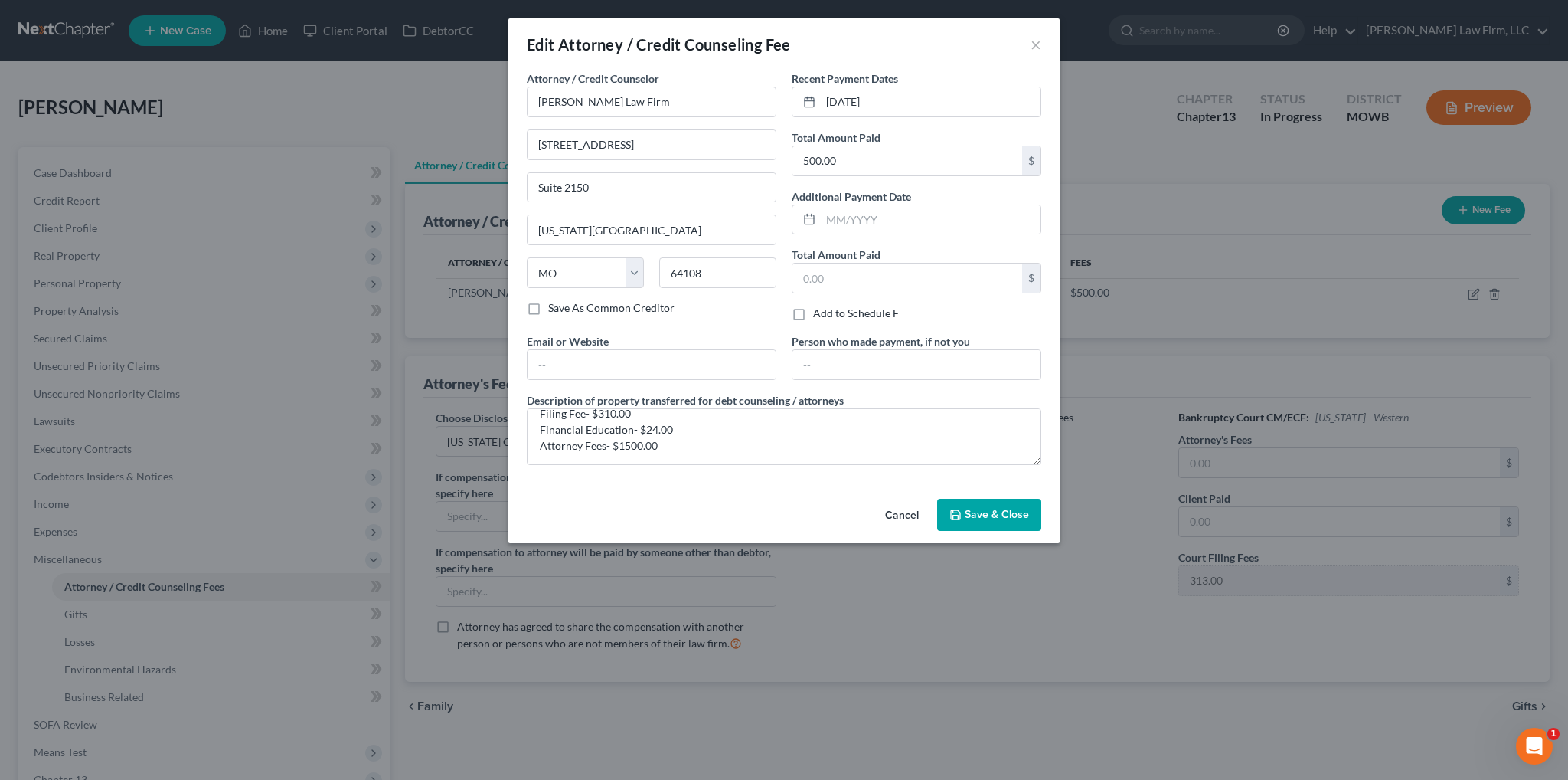
click at [989, 515] on span "Save & Close" at bounding box center [996, 514] width 64 height 13
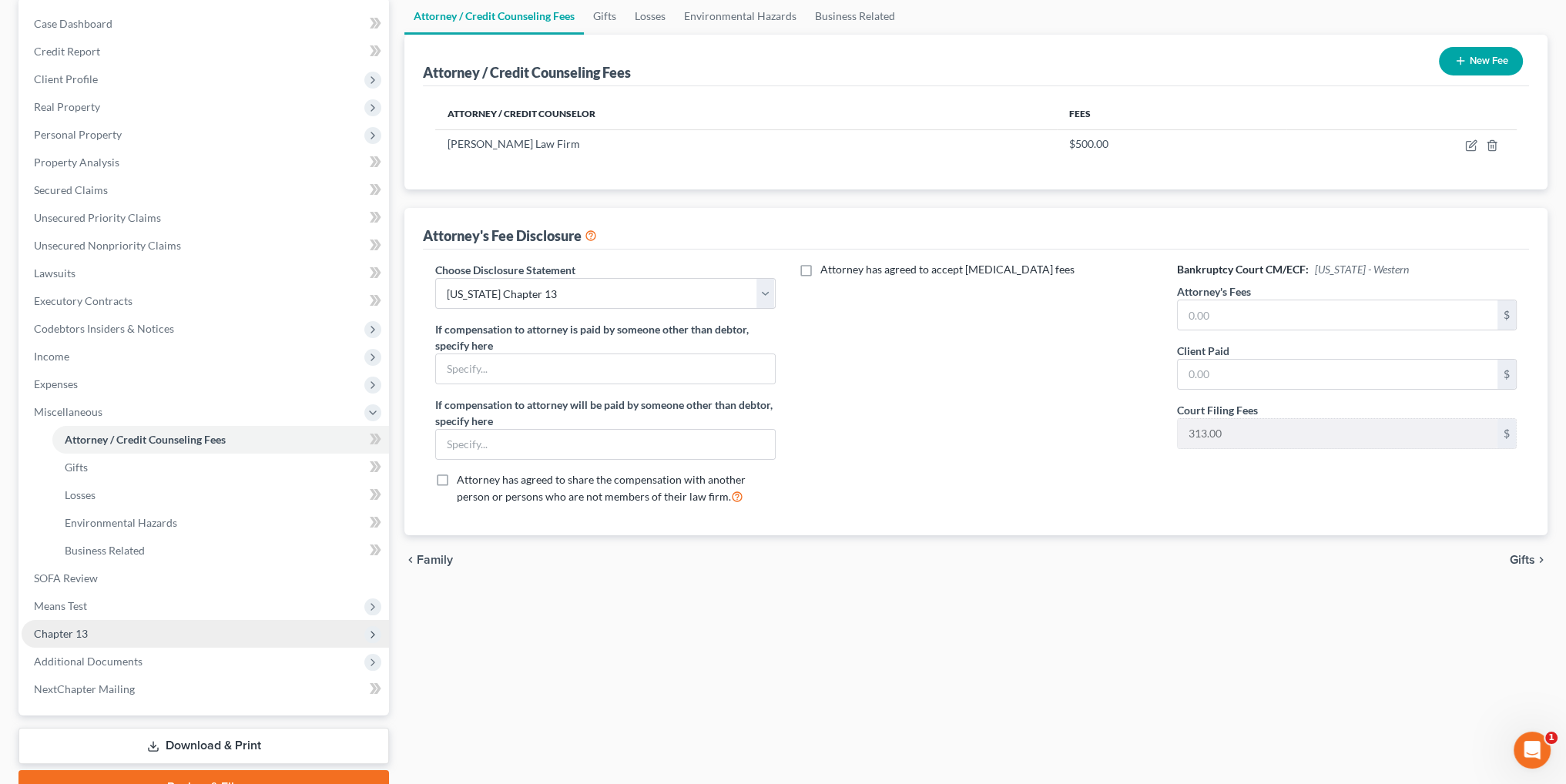
scroll to position [154, 0]
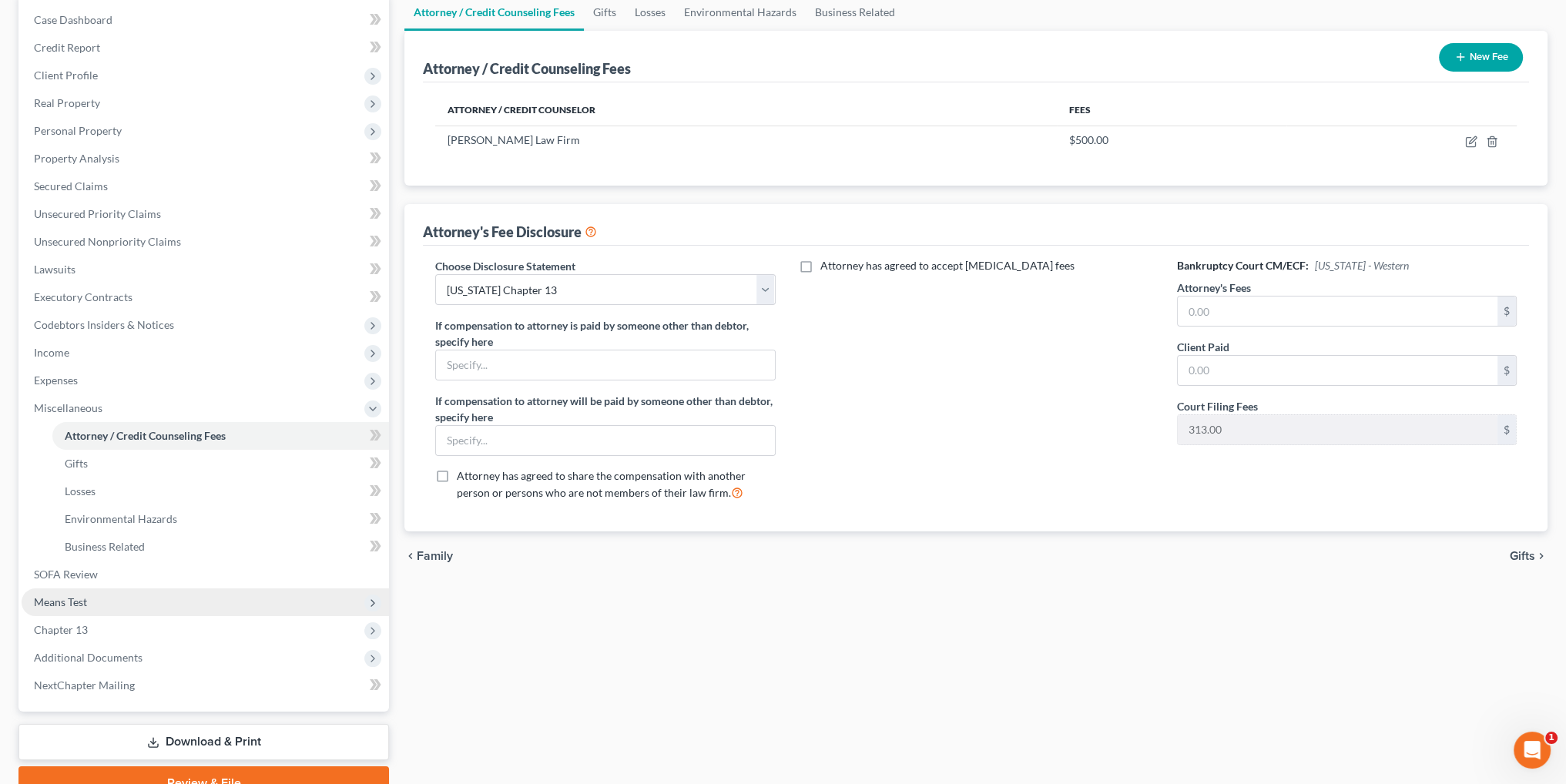
click at [70, 602] on span "Means Test" at bounding box center [60, 601] width 53 height 13
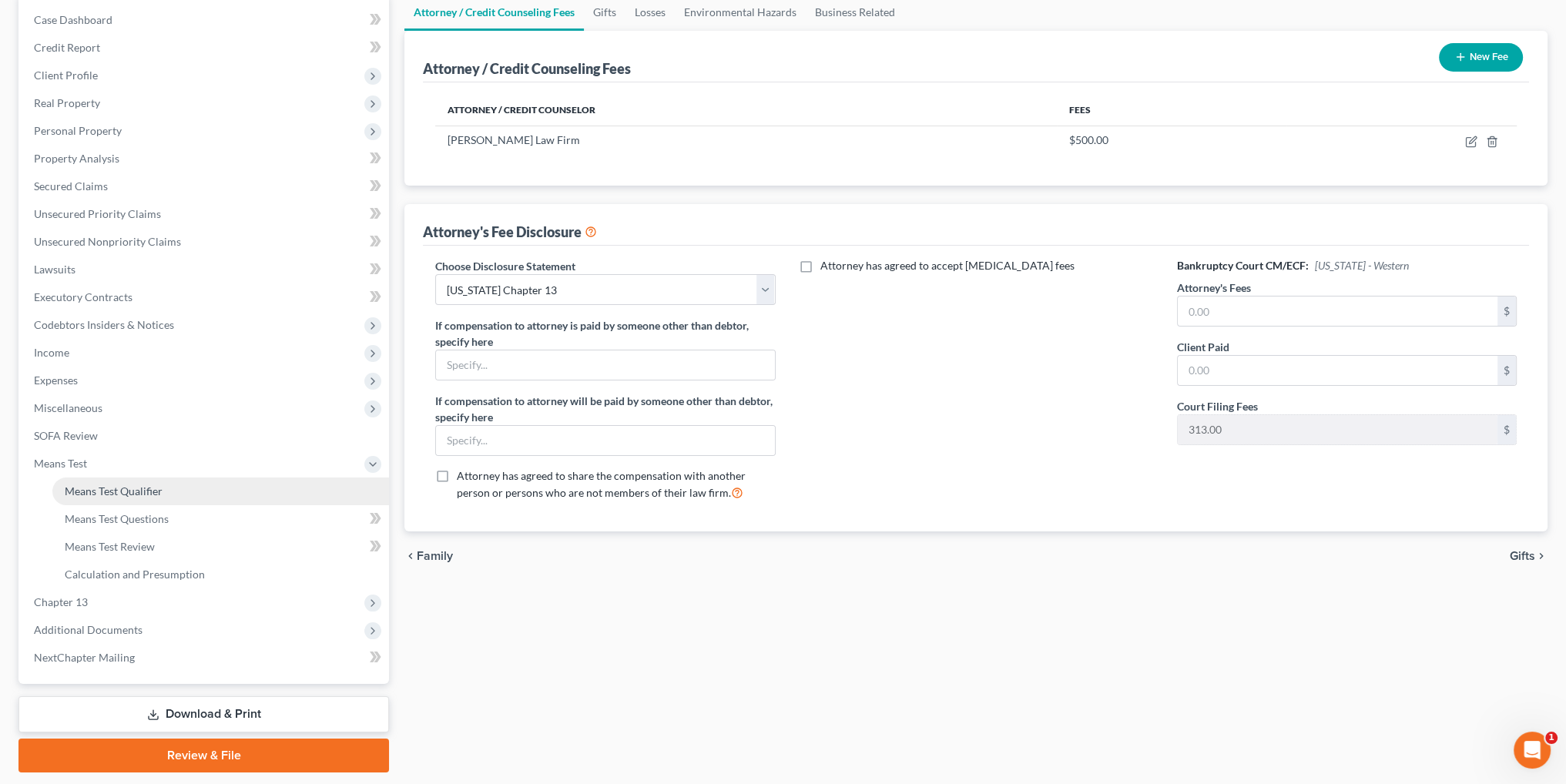
click at [111, 494] on span "Means Test Qualifier" at bounding box center [113, 490] width 98 height 13
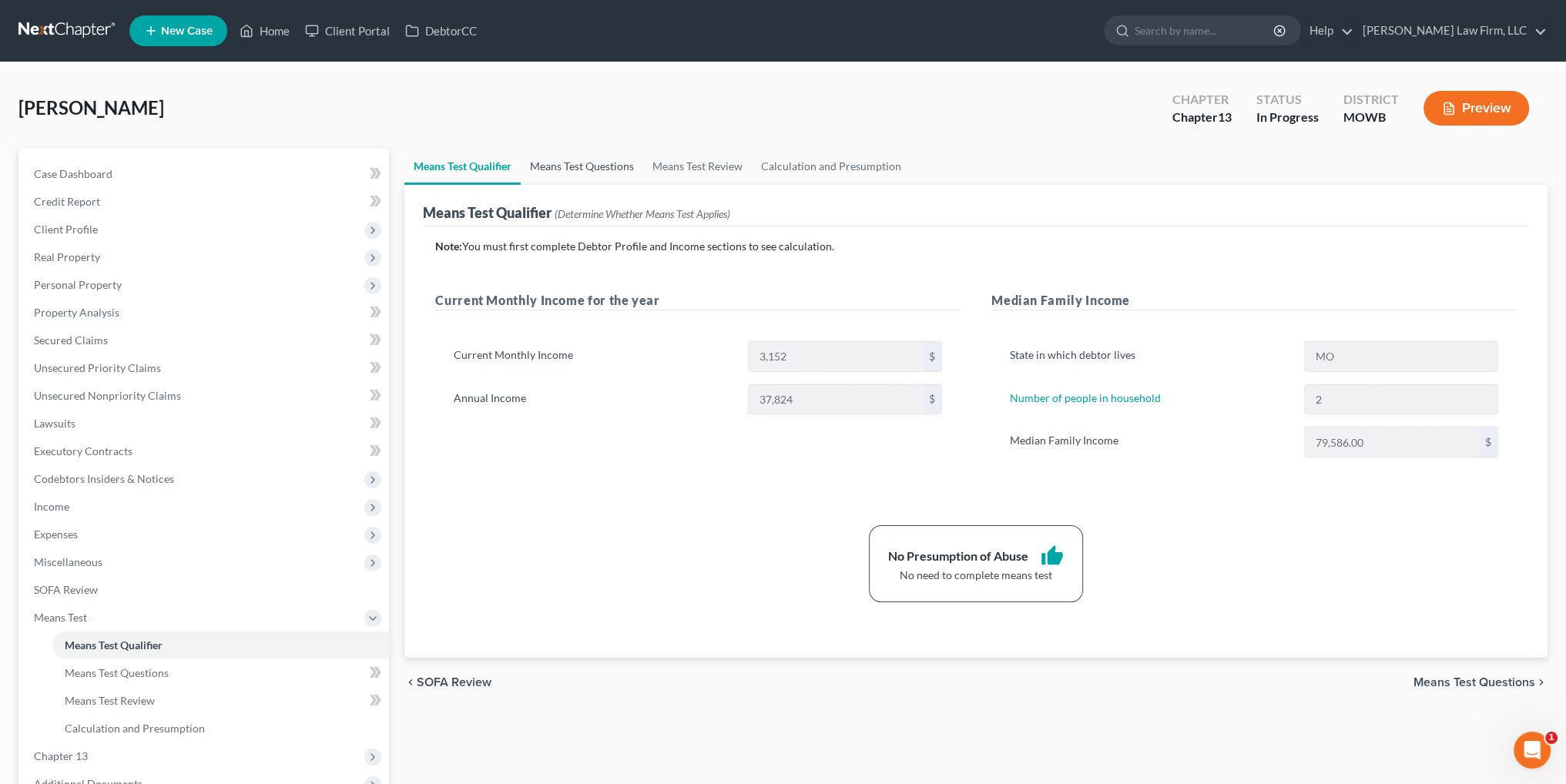
click at [582, 163] on link "Means Test Questions" at bounding box center [582, 166] width 123 height 37
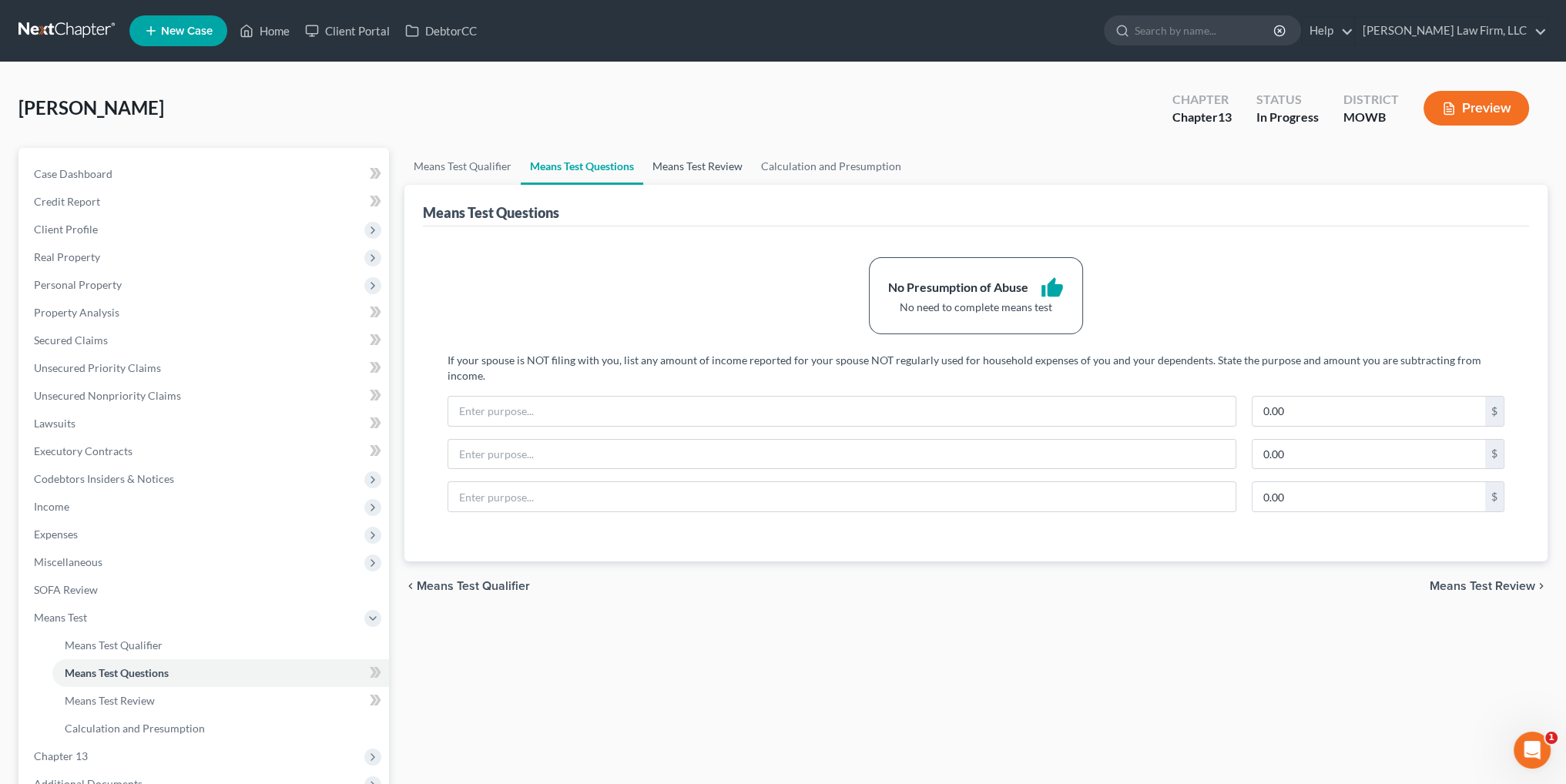
click at [697, 160] on link "Means Test Review" at bounding box center [698, 166] width 109 height 37
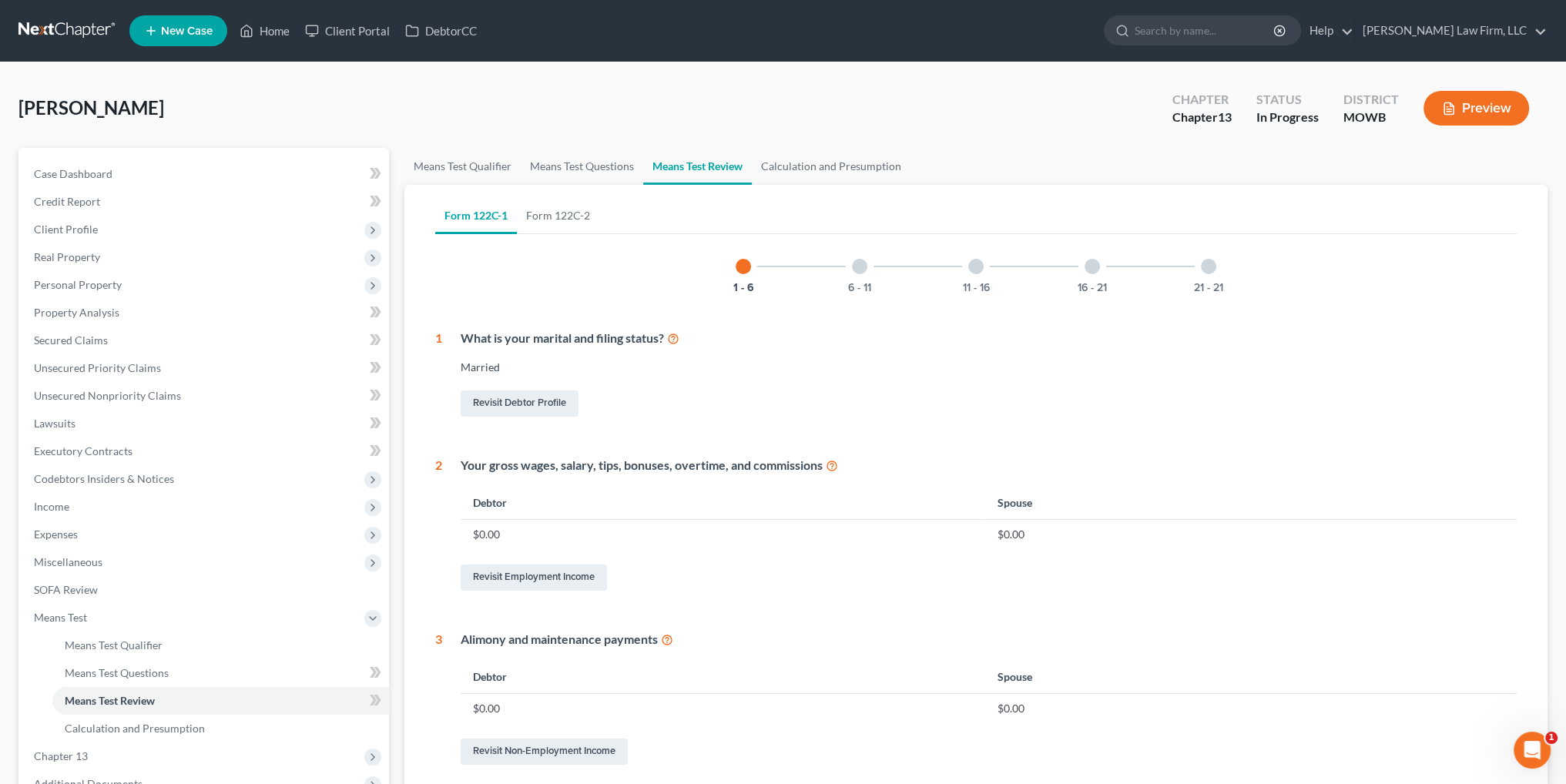
click at [857, 260] on div at bounding box center [860, 267] width 16 height 16
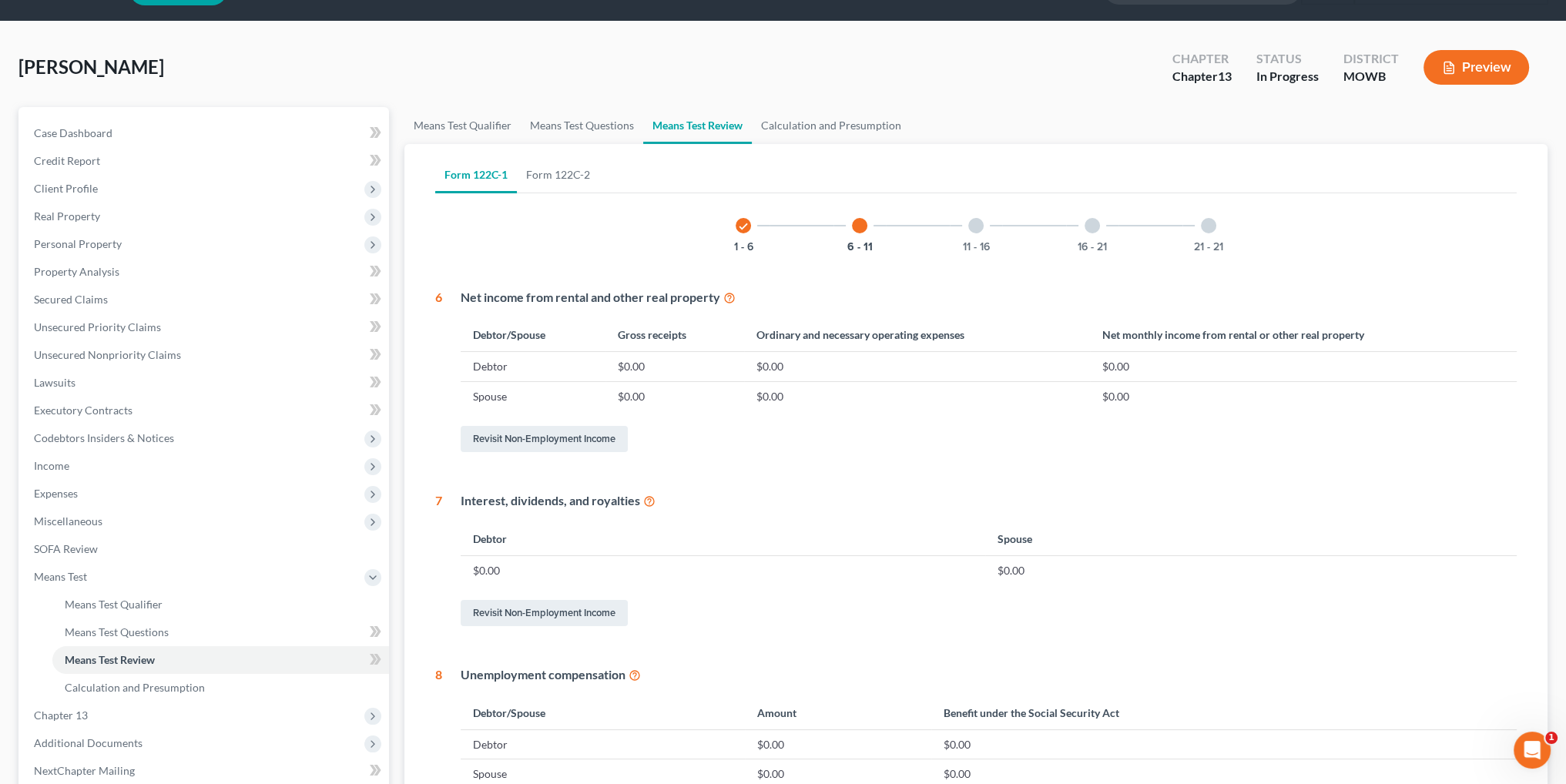
scroll to position [14, 0]
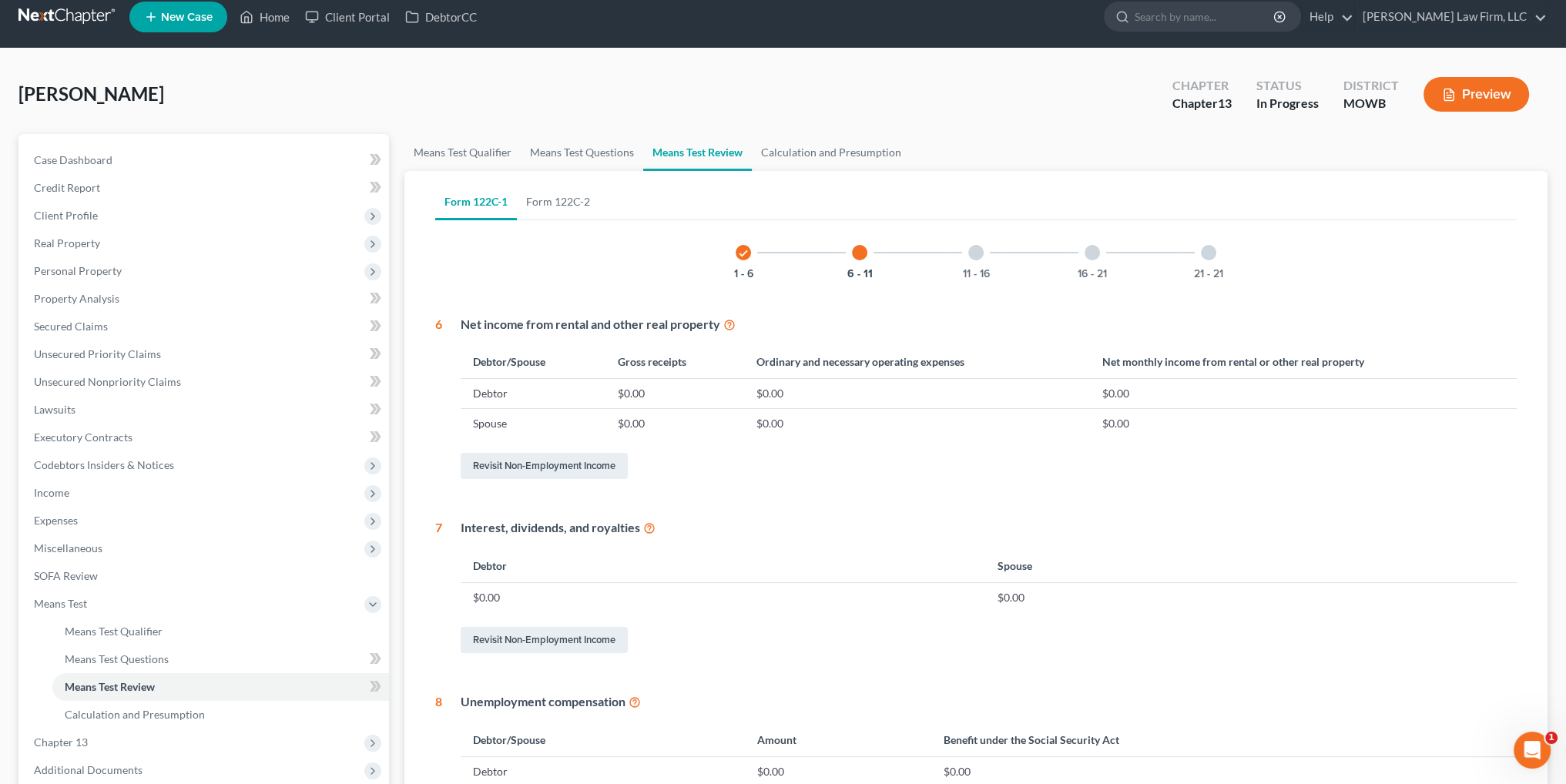
click at [980, 251] on div at bounding box center [976, 253] width 16 height 16
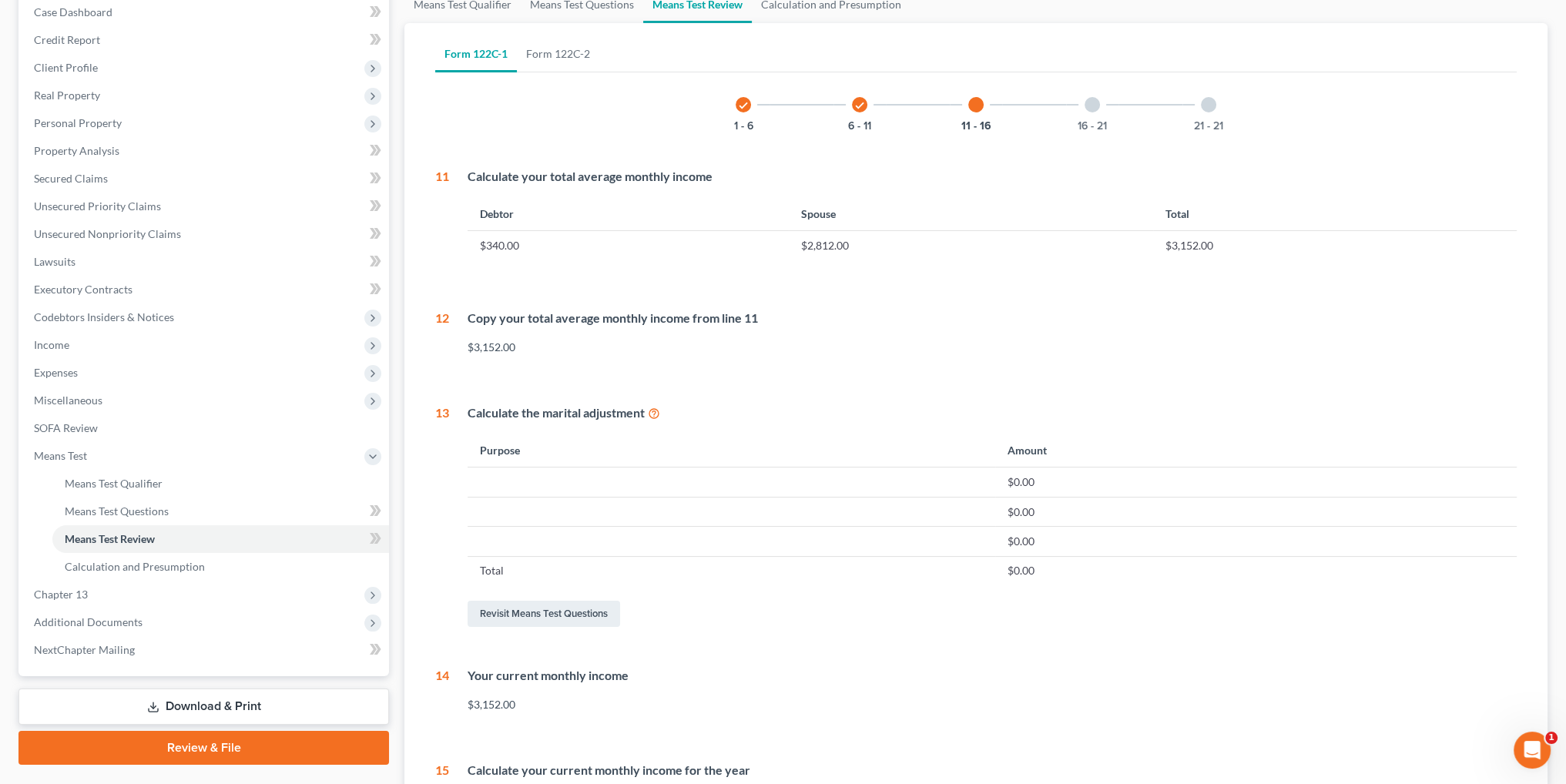
scroll to position [0, 0]
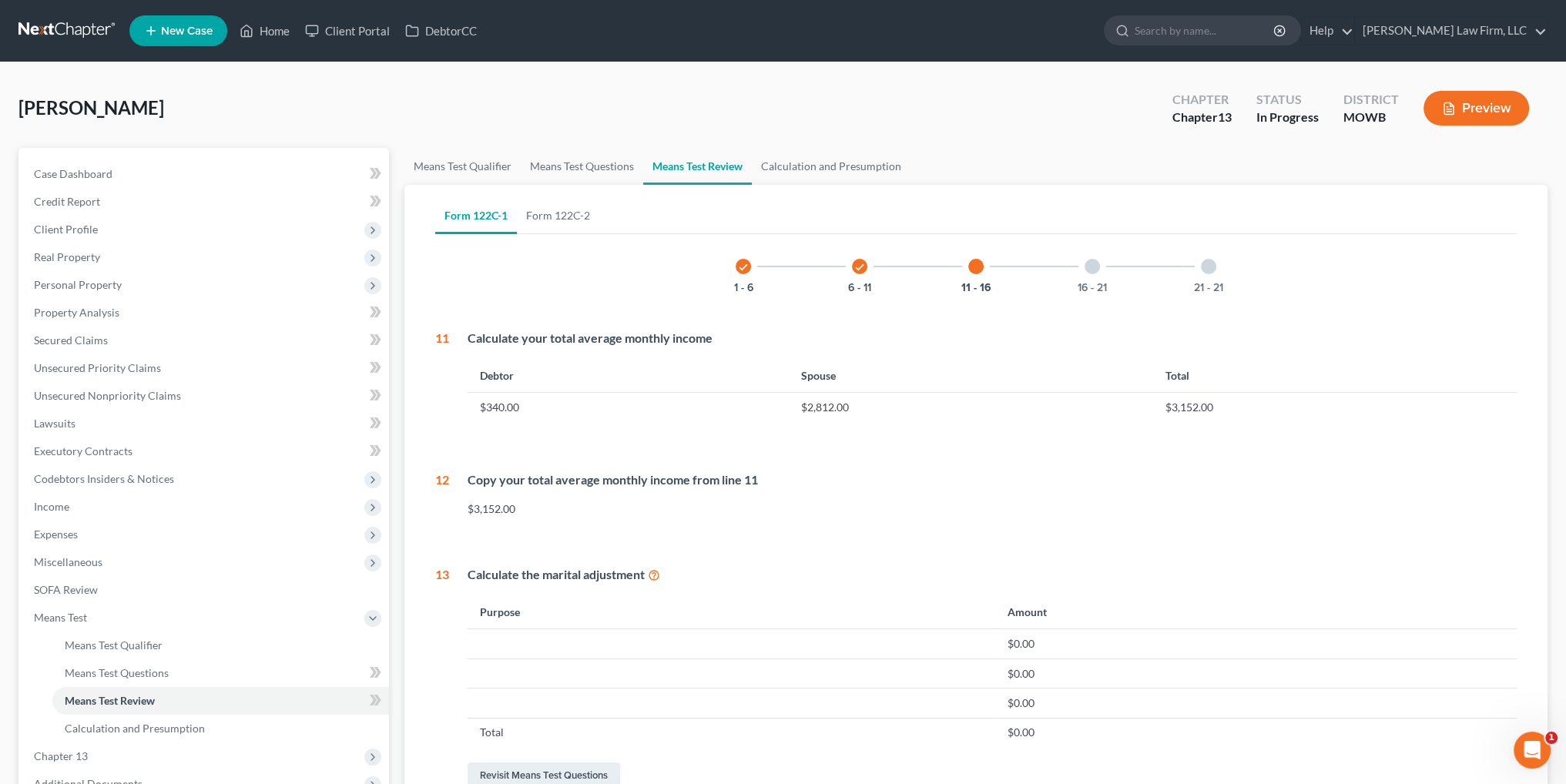
click at [1092, 266] on div at bounding box center [1093, 267] width 16 height 16
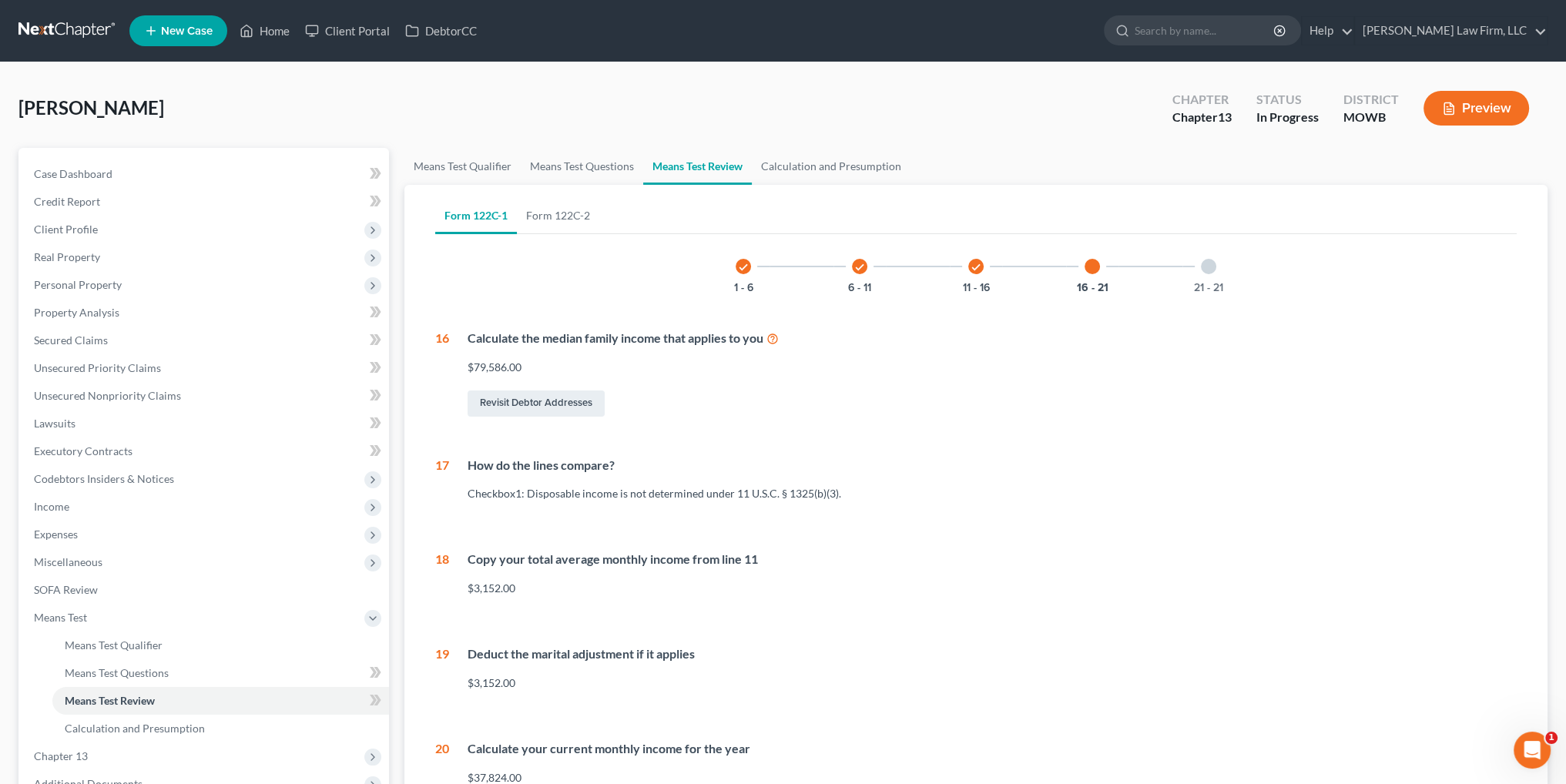
click at [1193, 269] on div "21 - 21" at bounding box center [1208, 266] width 52 height 52
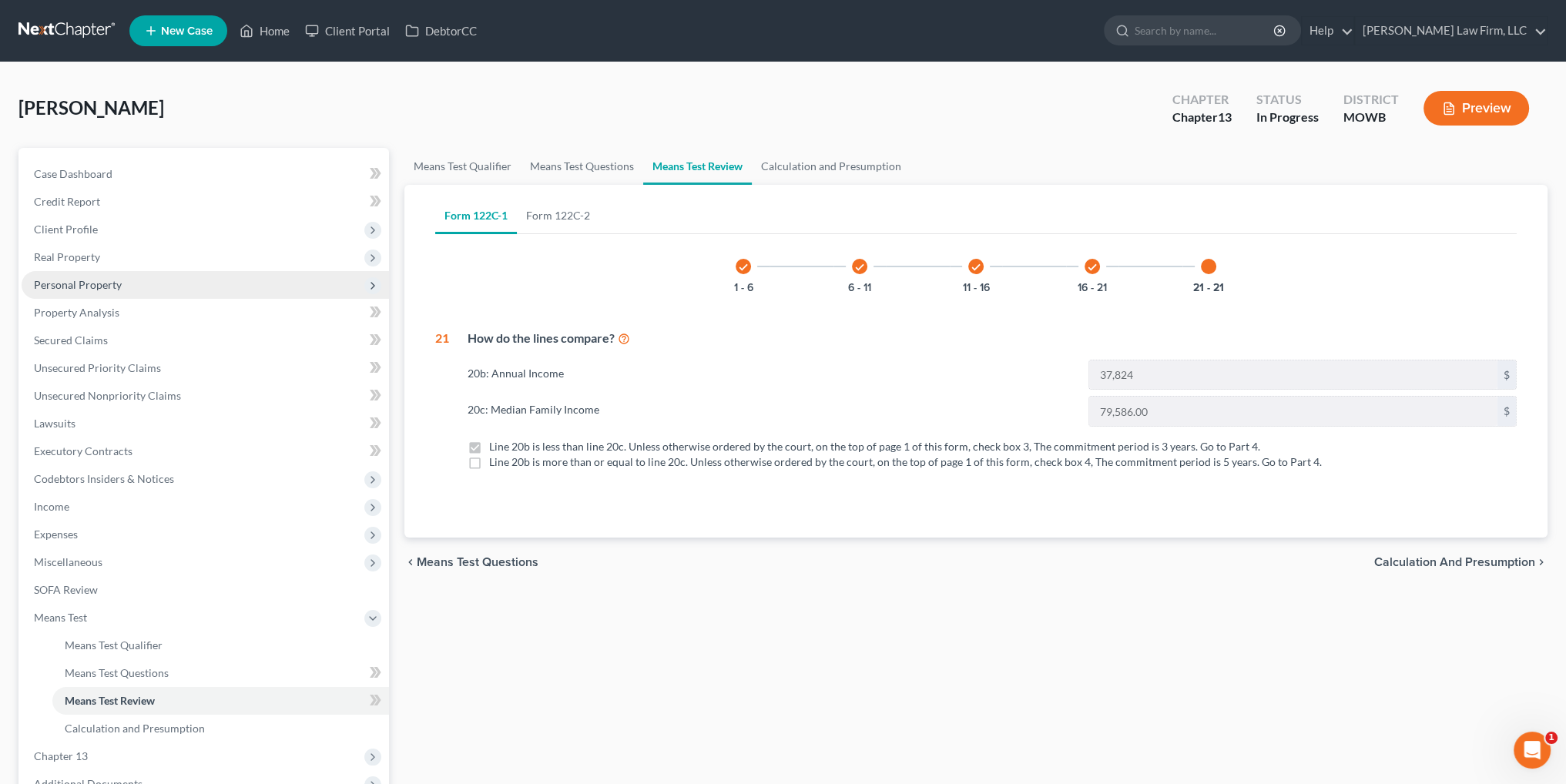
click at [86, 290] on span "Personal Property" at bounding box center [77, 283] width 88 height 13
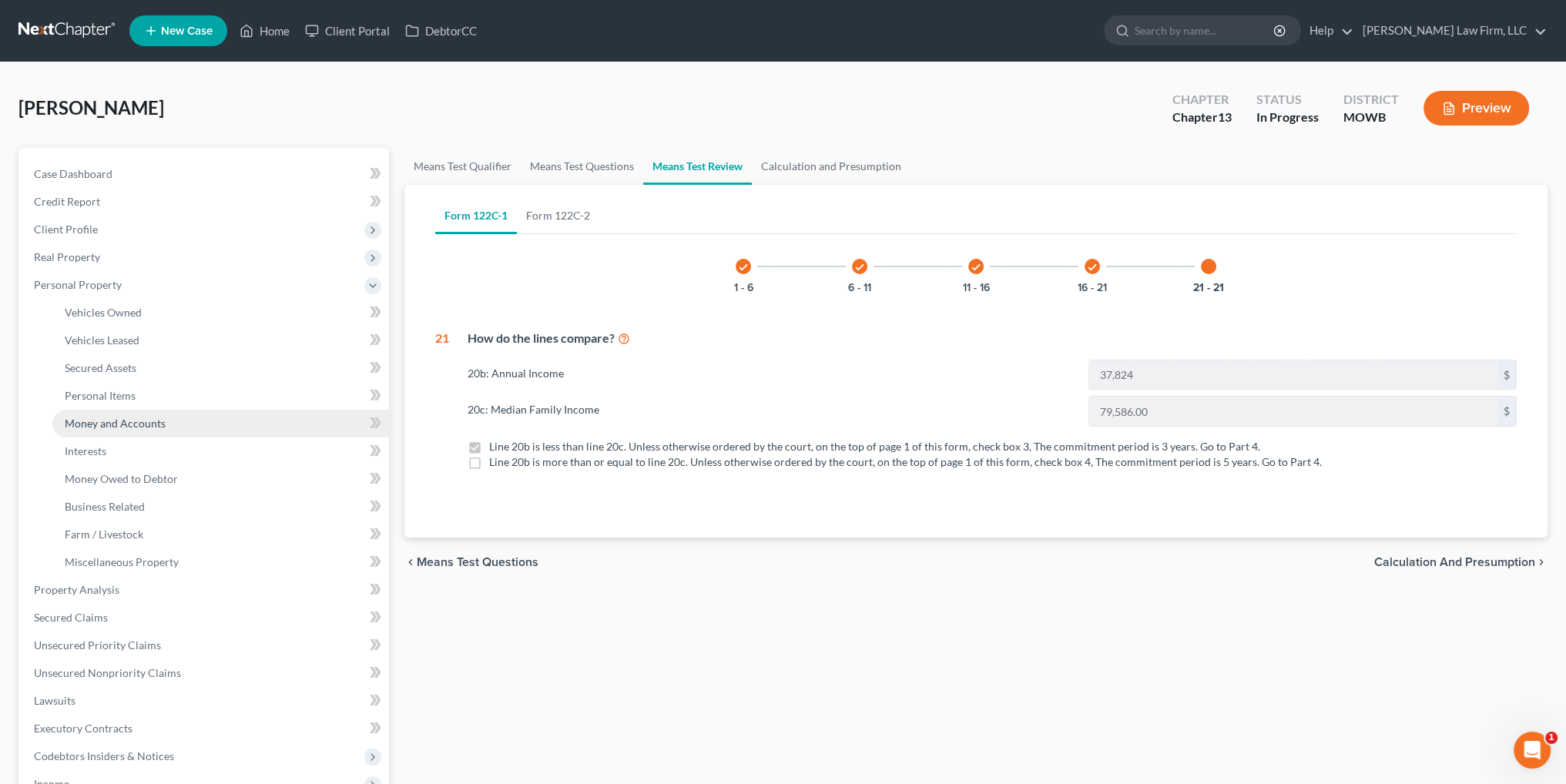
click at [114, 423] on span "Money and Accounts" at bounding box center [115, 423] width 101 height 13
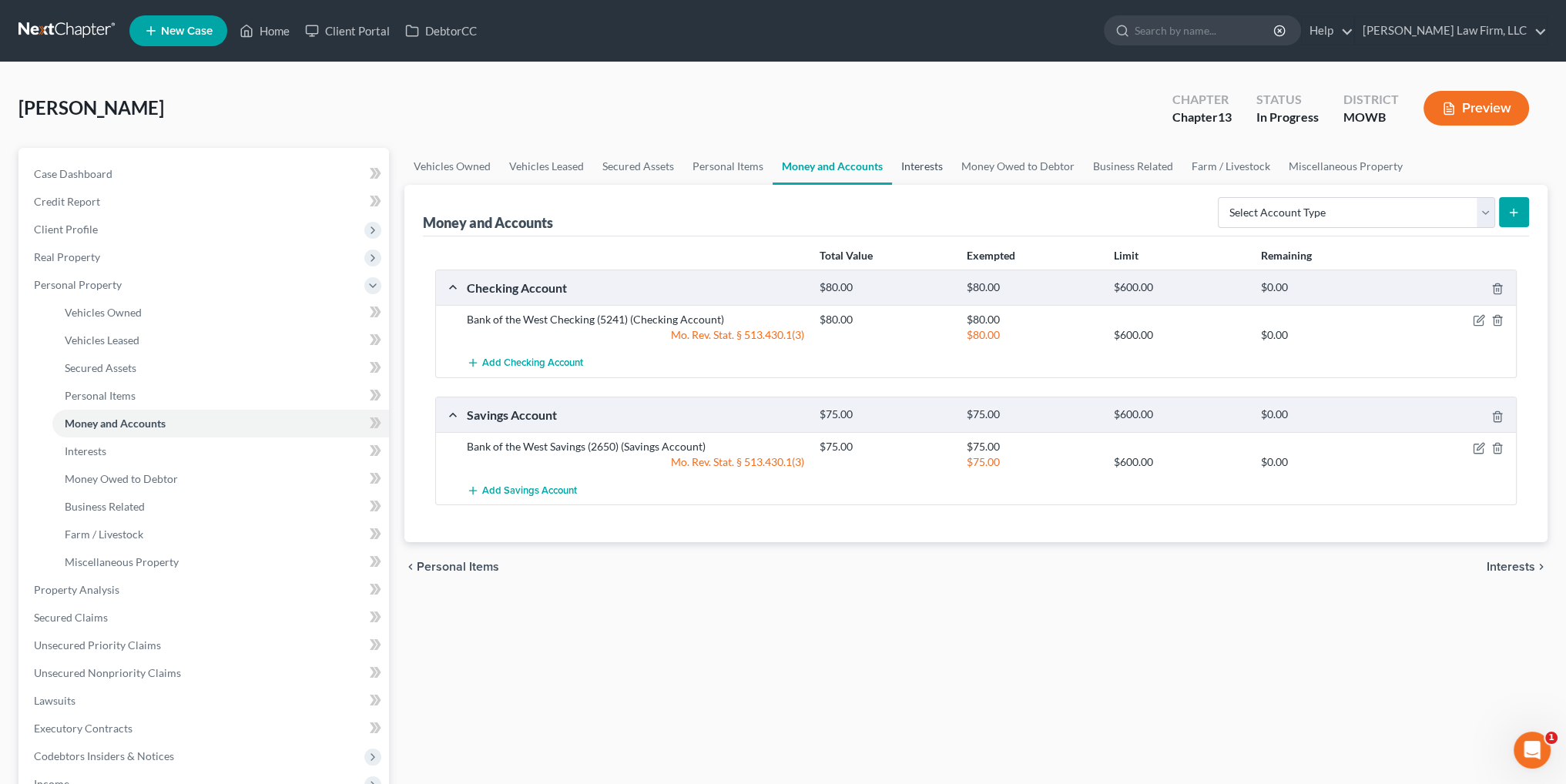
click at [920, 161] on link "Interests" at bounding box center [922, 166] width 60 height 37
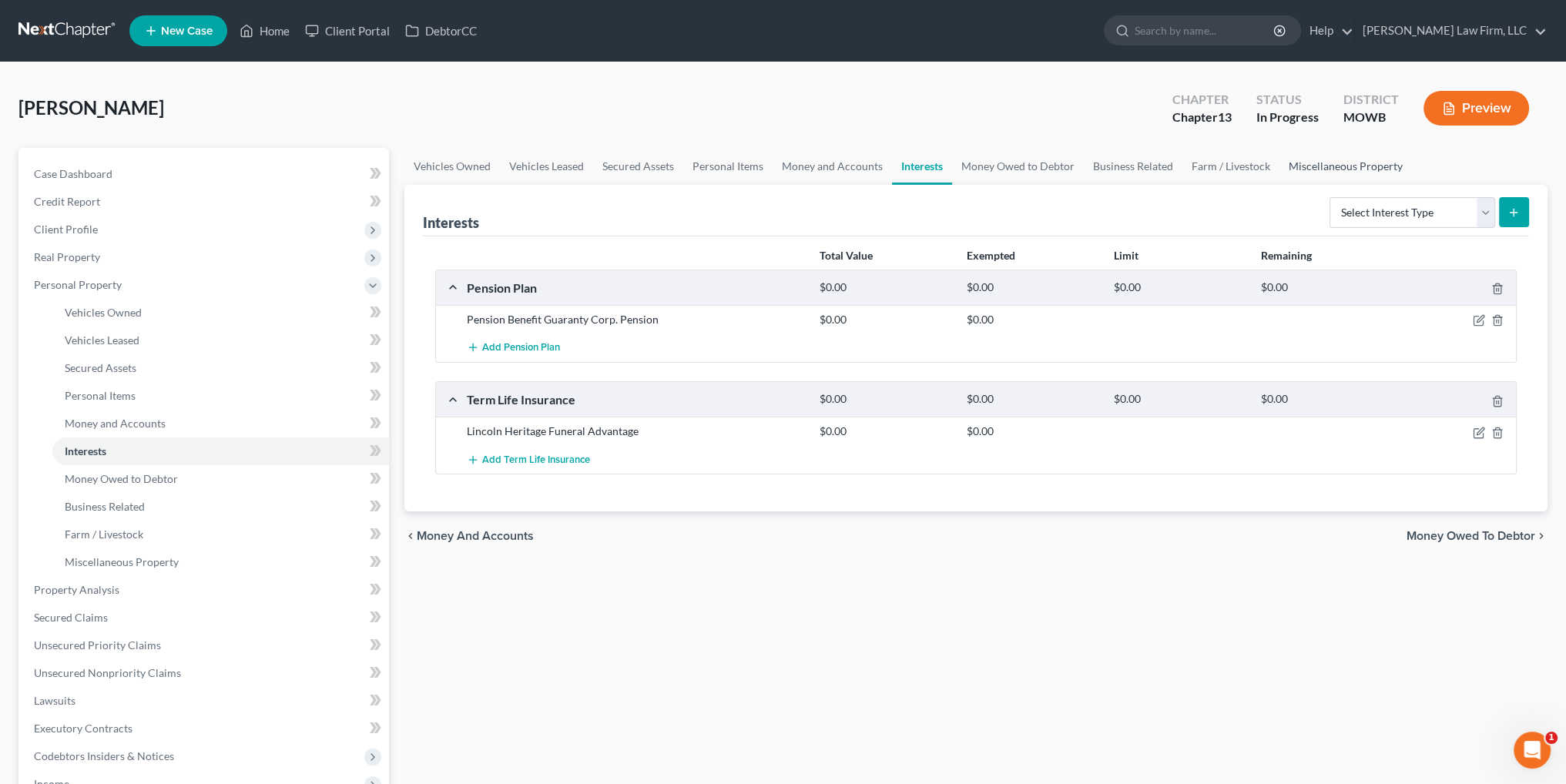
click at [1324, 164] on link "Miscellaneous Property" at bounding box center [1346, 166] width 132 height 37
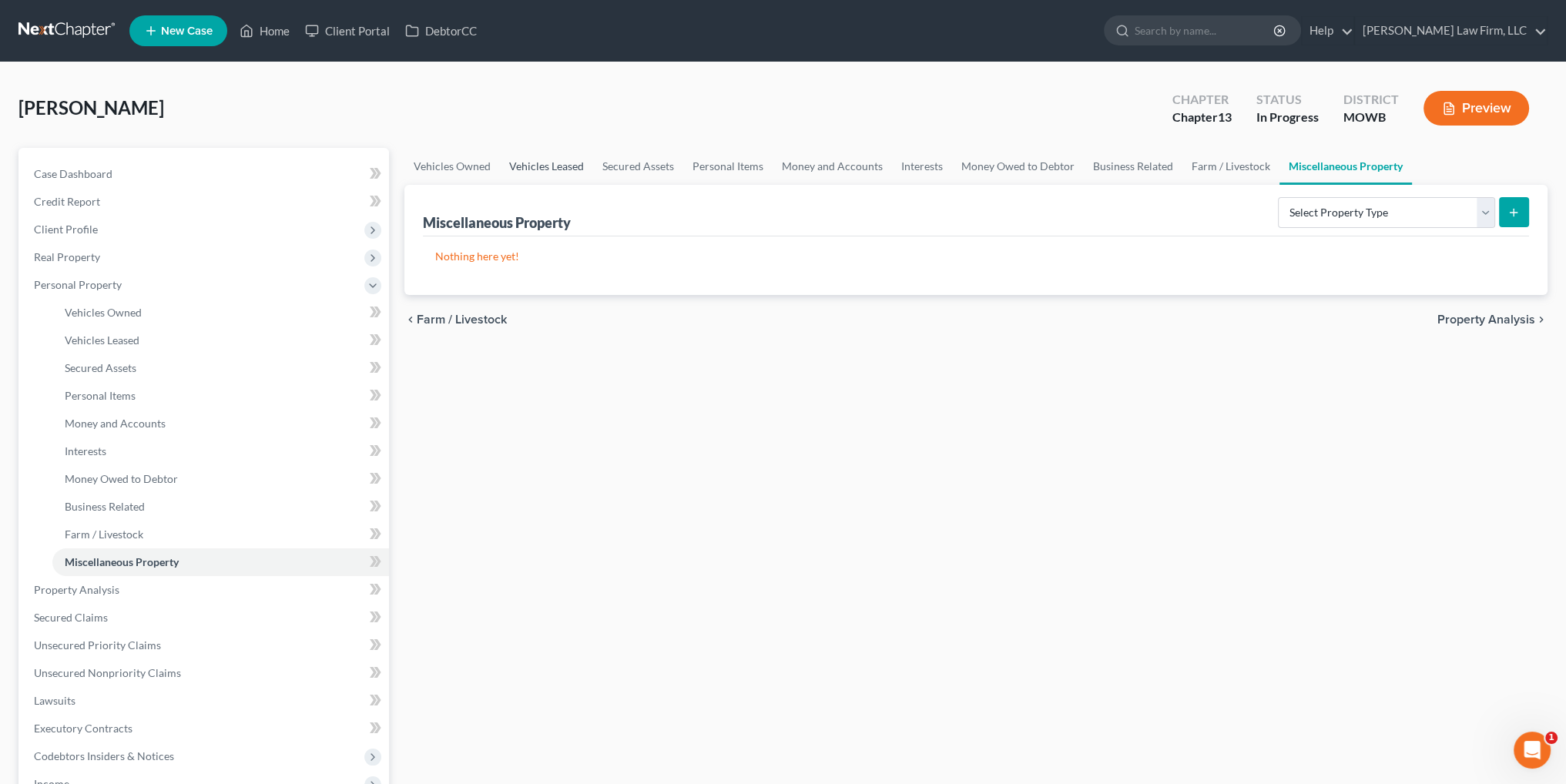
click at [542, 167] on link "Vehicles Leased" at bounding box center [546, 166] width 93 height 37
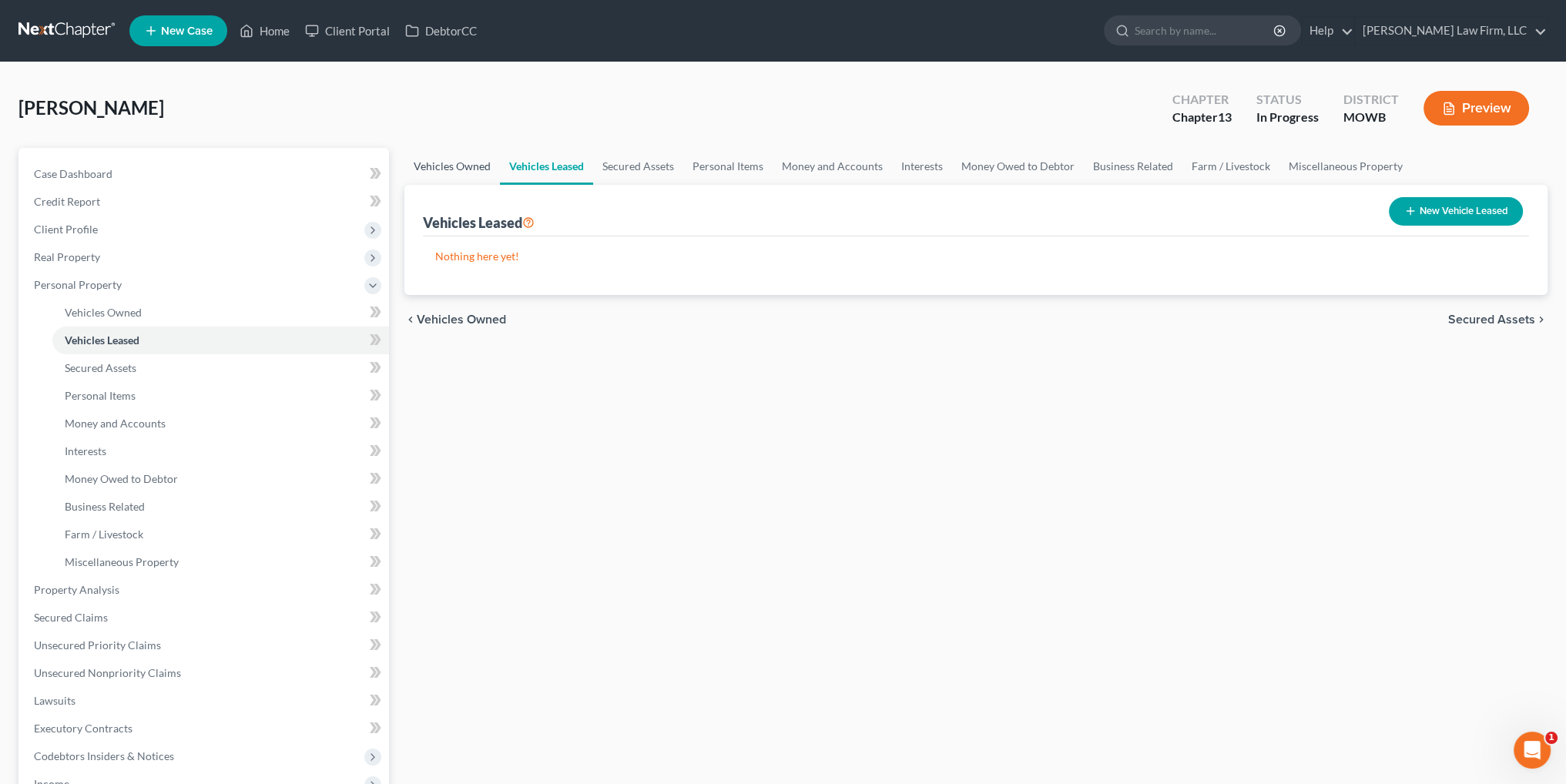
click at [453, 168] on link "Vehicles Owned" at bounding box center [452, 166] width 96 height 37
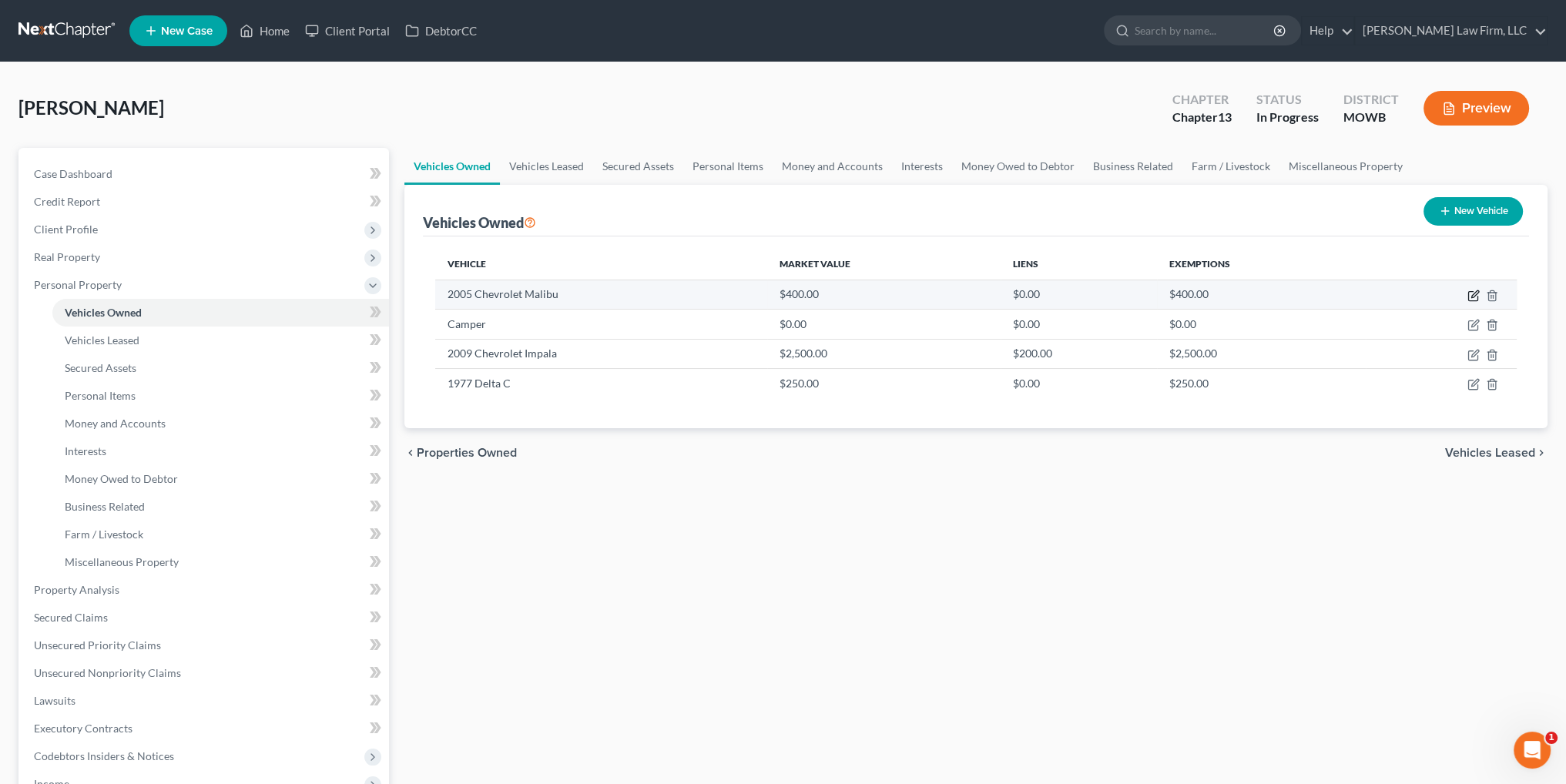
click at [1473, 293] on icon "button" at bounding box center [1473, 295] width 12 height 12
select select "0"
select select "21"
select select "3"
select select "0"
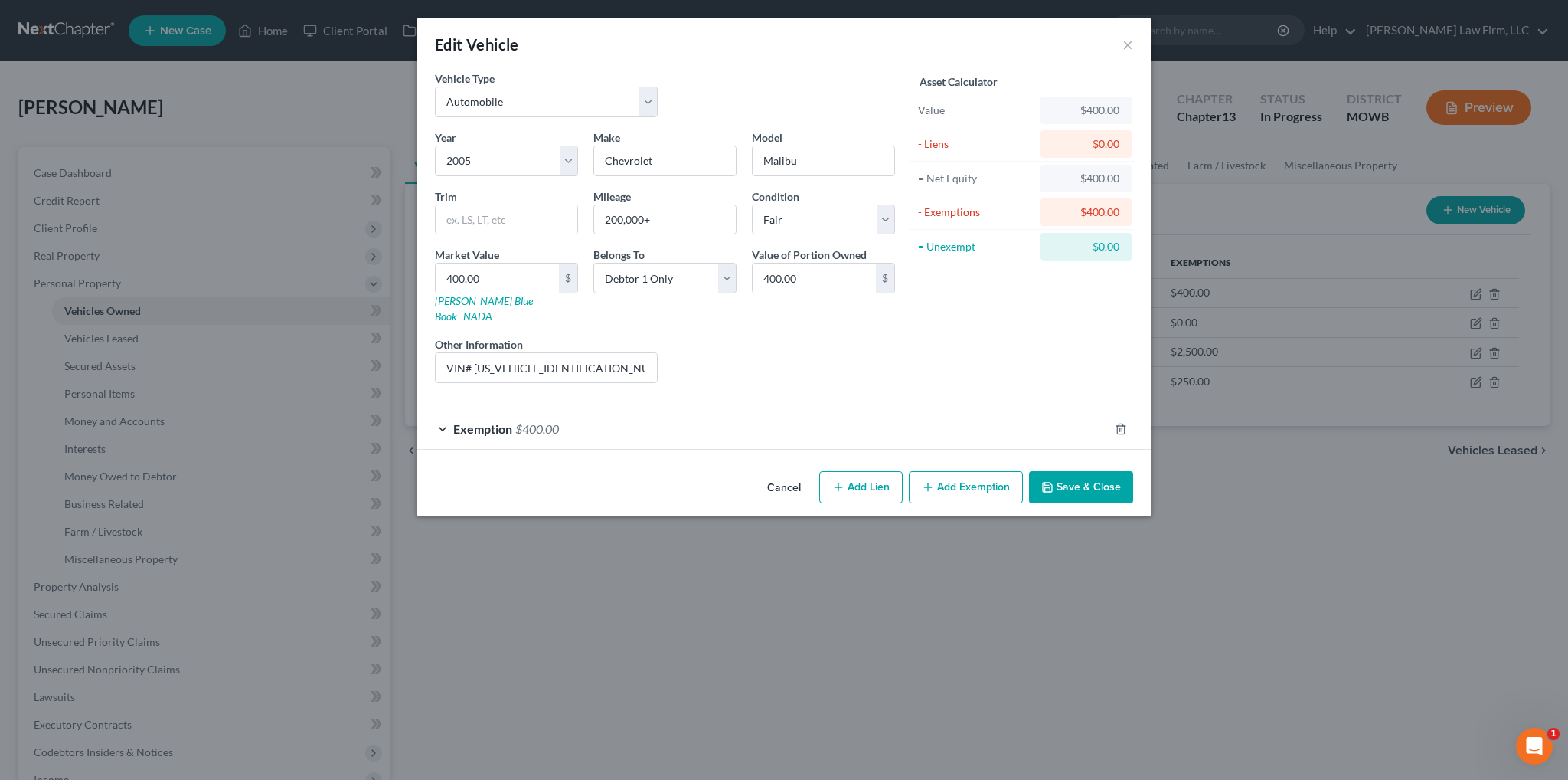
click at [574, 418] on div "Exemption $400.00" at bounding box center [762, 428] width 692 height 40
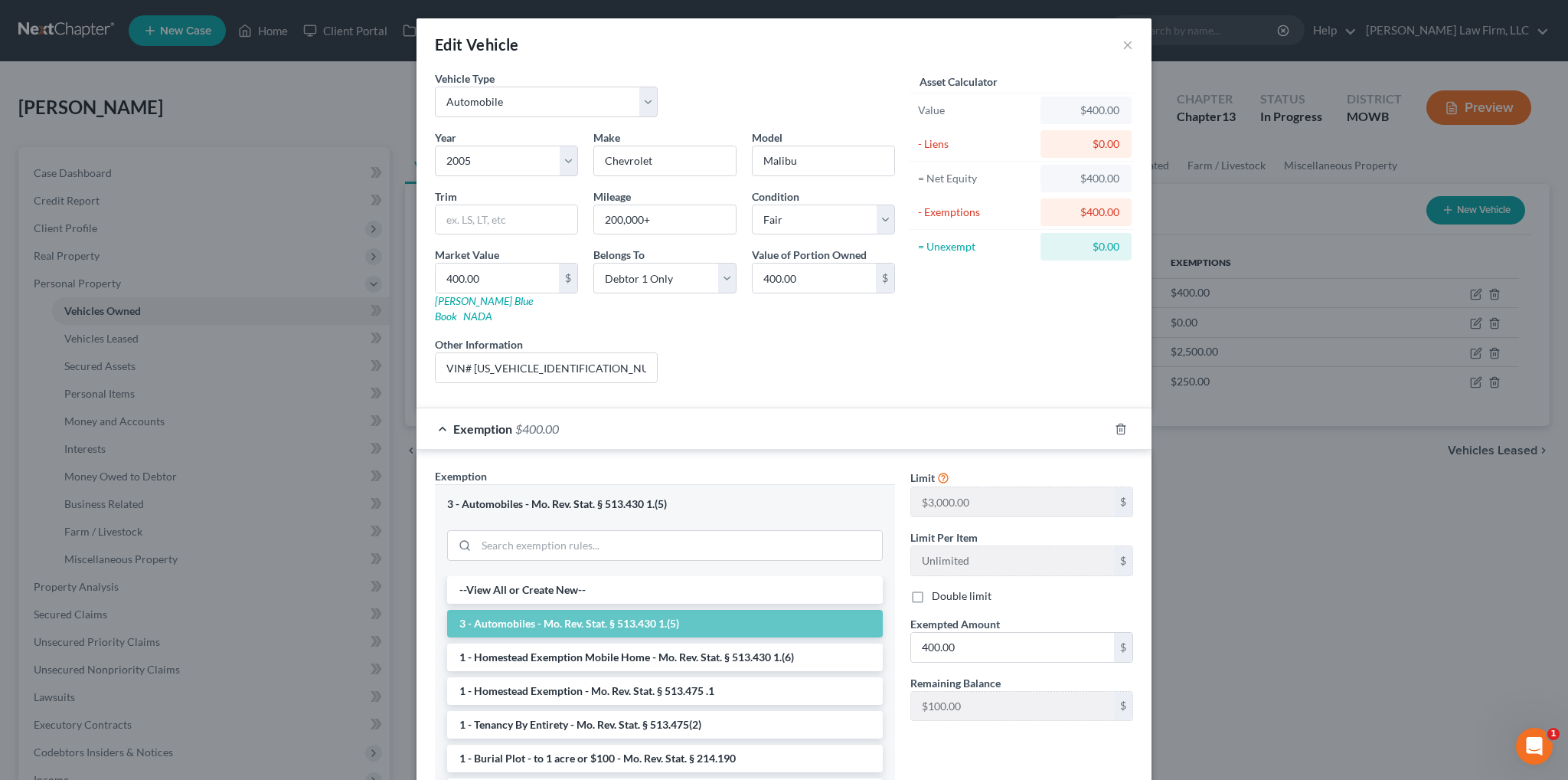
click at [574, 418] on div "Exemption $400.00" at bounding box center [762, 428] width 692 height 40
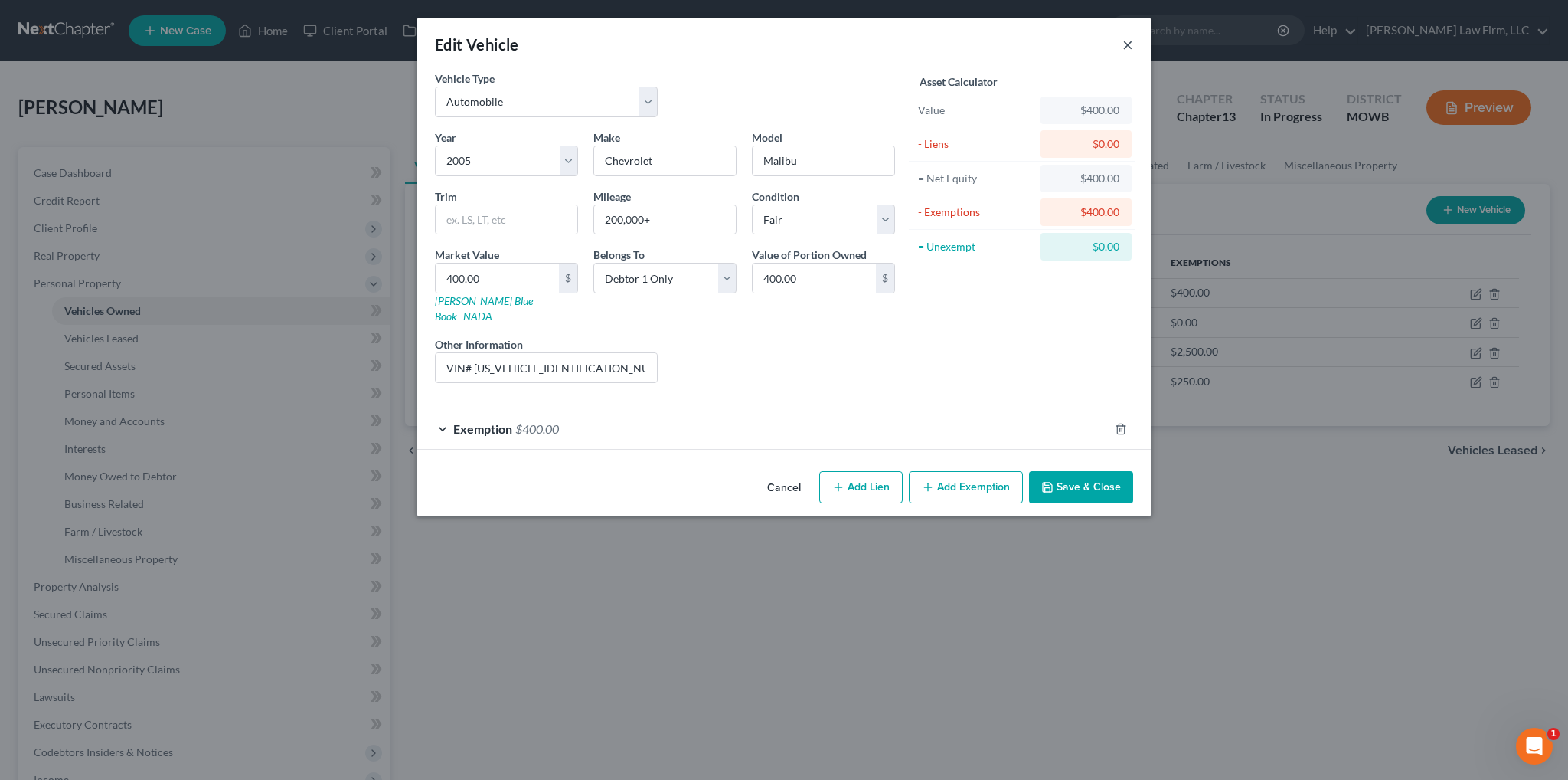
click at [1127, 44] on button "×" at bounding box center [1127, 44] width 11 height 19
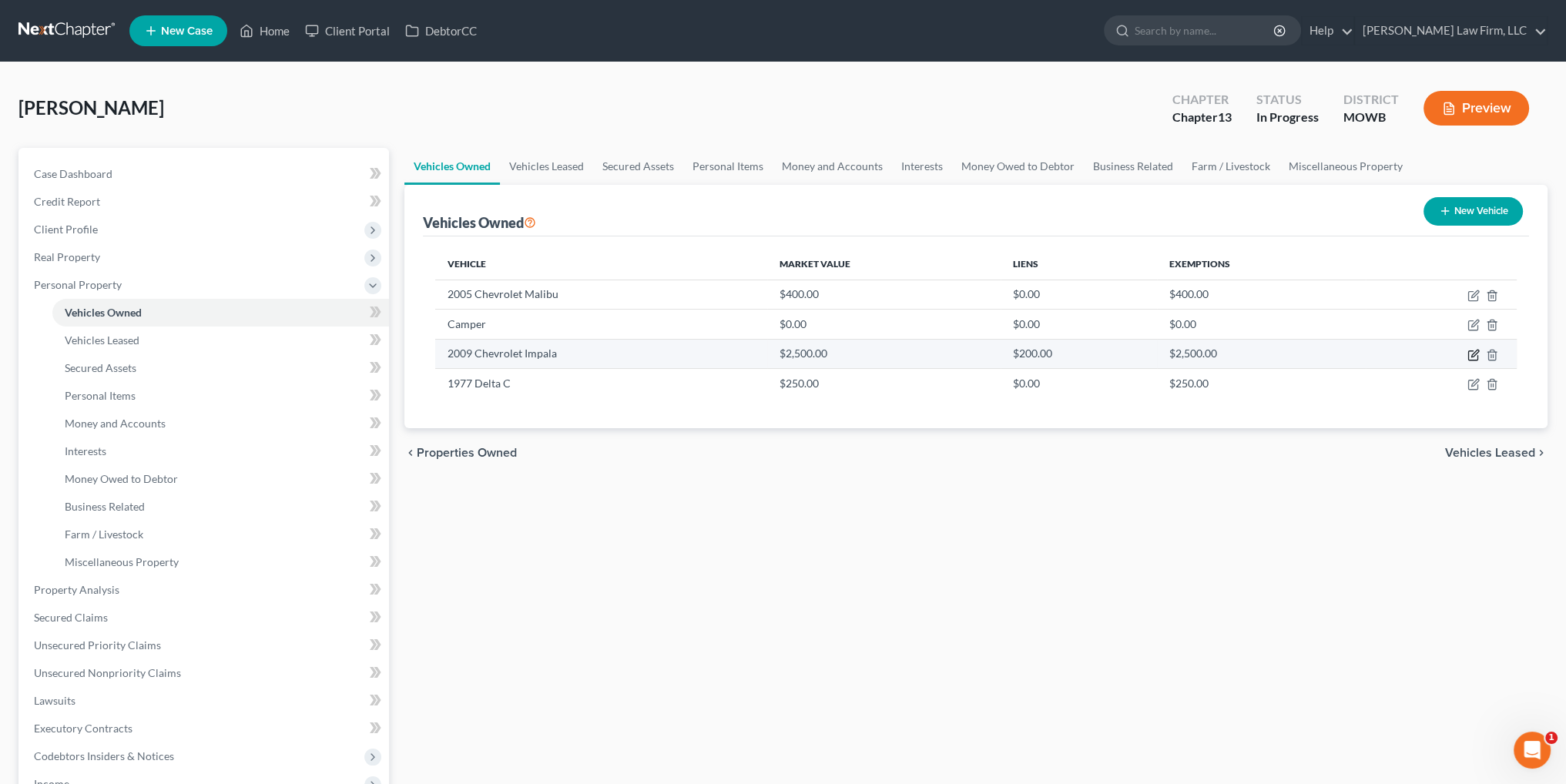
click at [1473, 354] on icon "button" at bounding box center [1474, 353] width 7 height 7
select select "0"
select select "17"
select select "3"
select select "0"
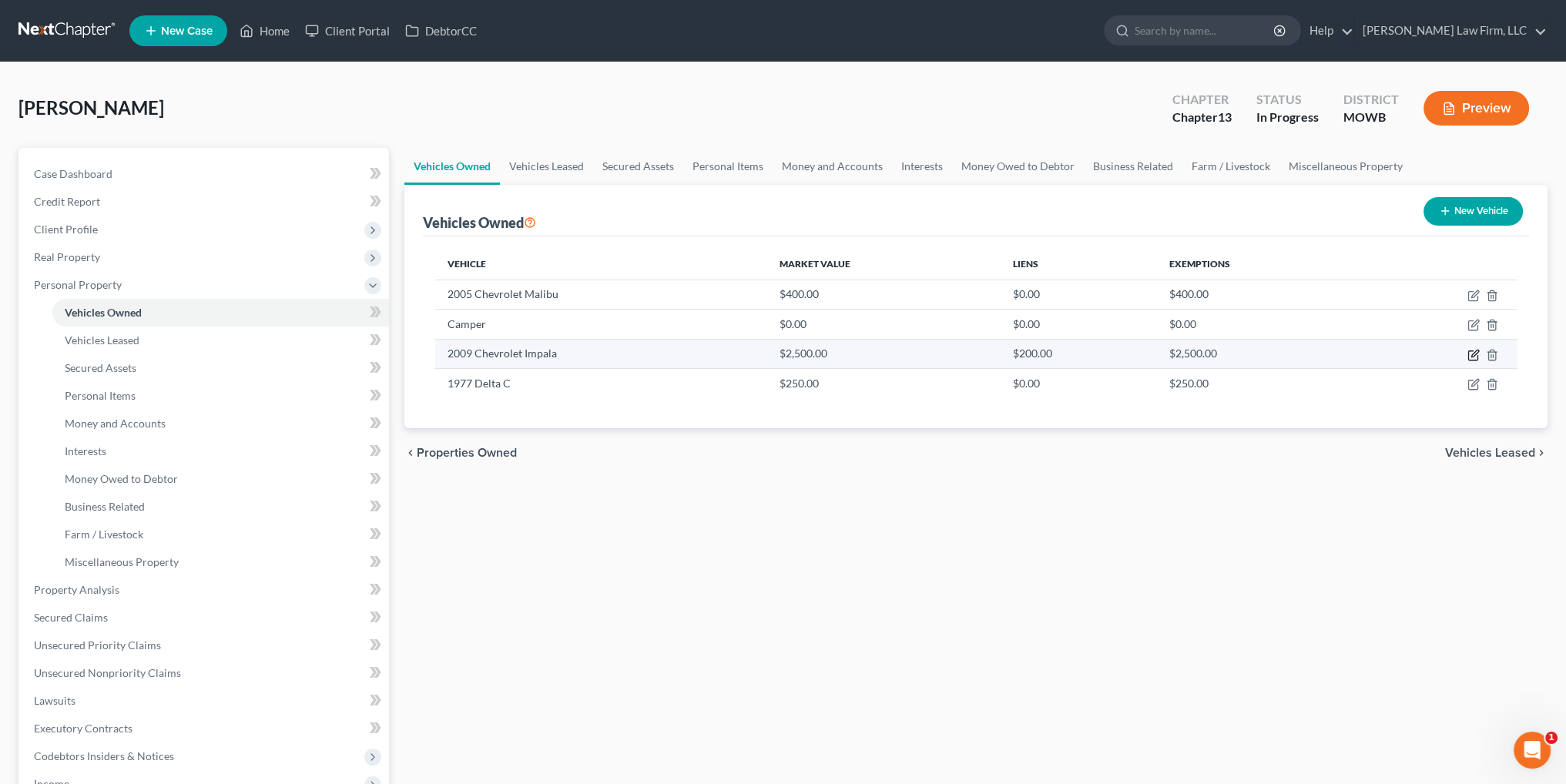
select select "45"
select select "3"
select select "0"
select select "2"
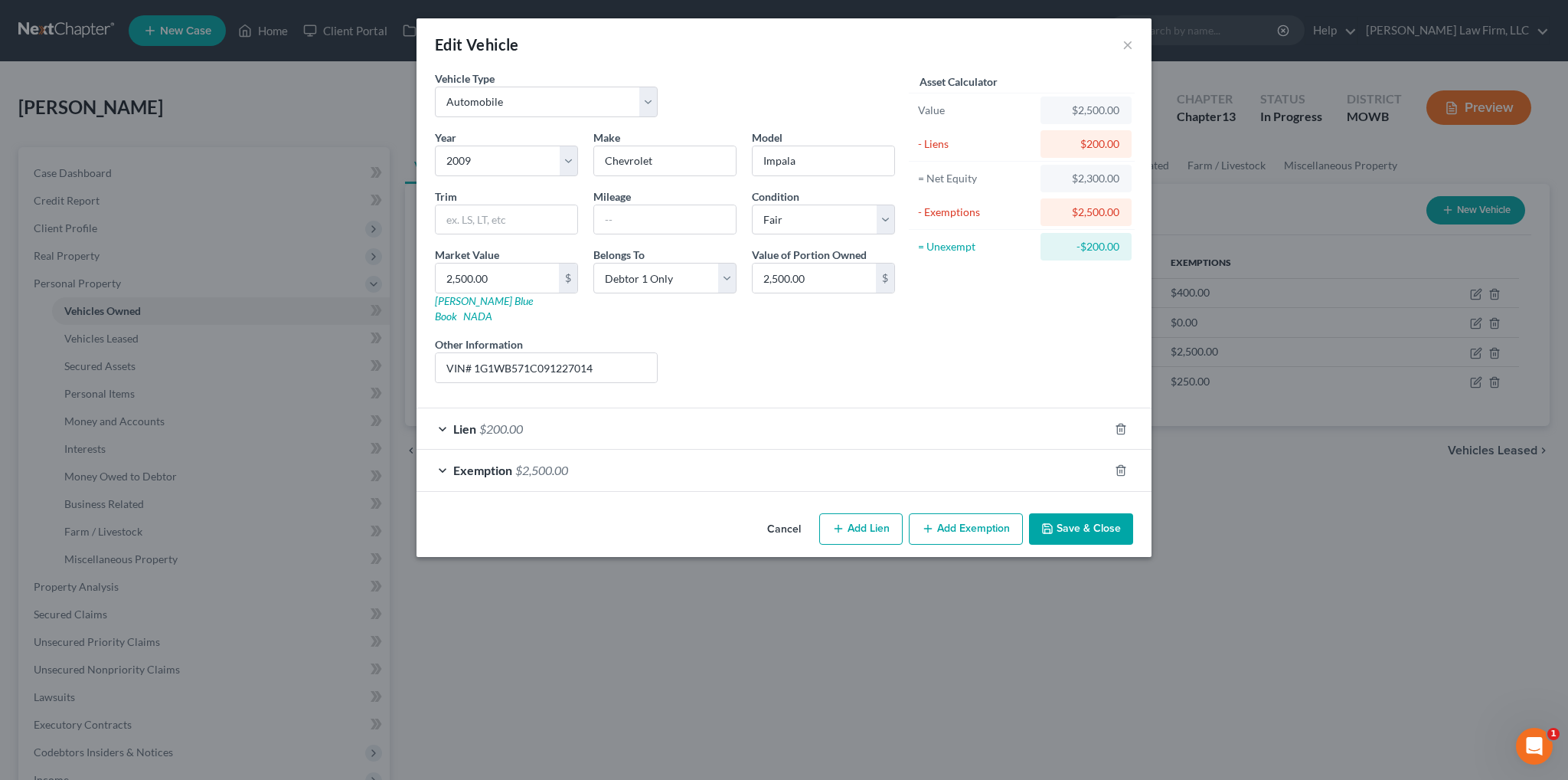
click at [498, 421] on span "$200.00" at bounding box center [501, 428] width 43 height 15
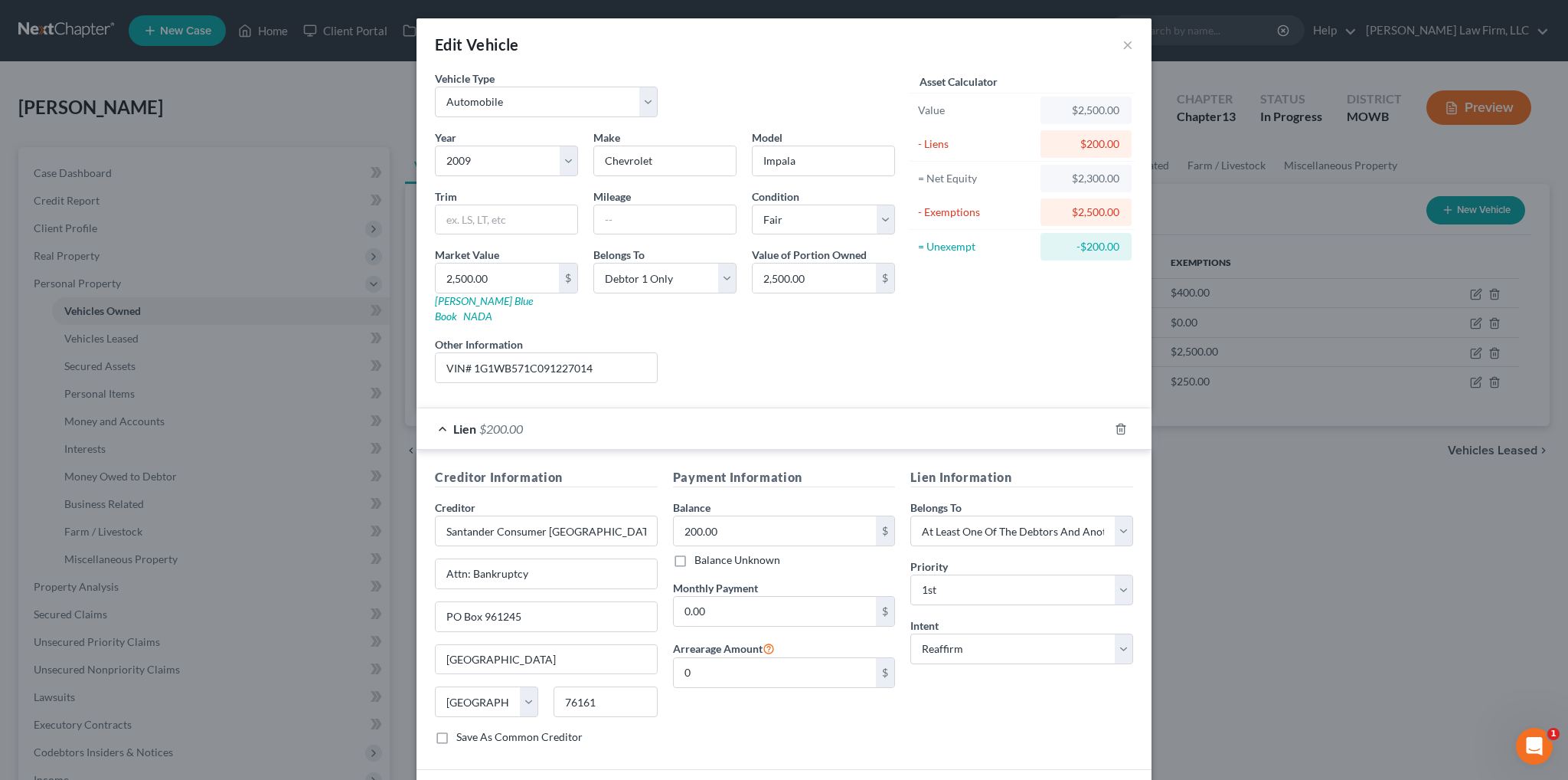
click at [1115, 46] on div "Edit Vehicle ×" at bounding box center [784, 44] width 734 height 52
click at [1122, 46] on button "×" at bounding box center [1127, 44] width 11 height 19
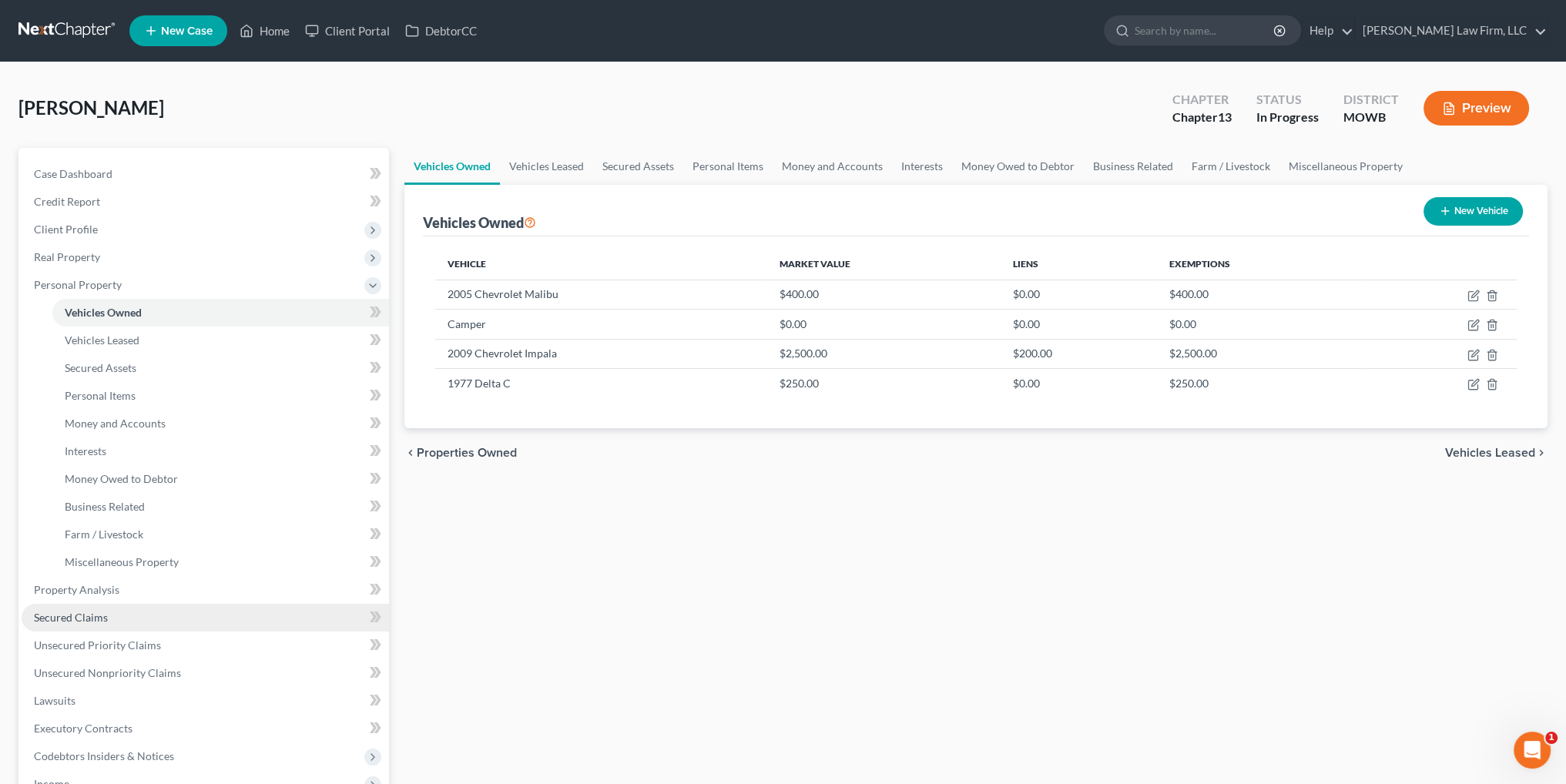
click at [93, 616] on span "Secured Claims" at bounding box center [70, 616] width 74 height 13
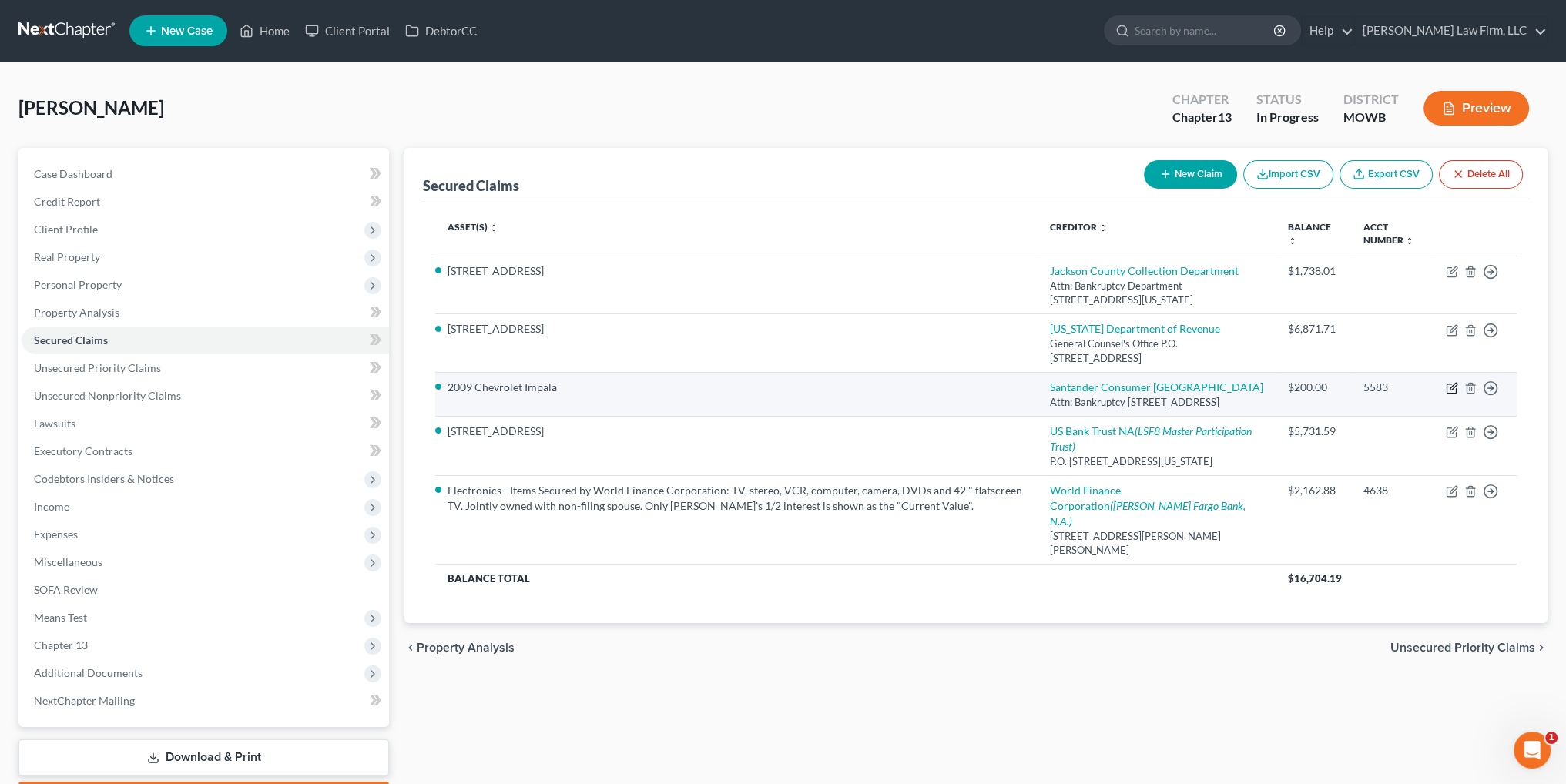
click at [1448, 386] on icon "button" at bounding box center [1451, 388] width 12 height 12
select select "45"
select select "2"
select select "3"
select select "0"
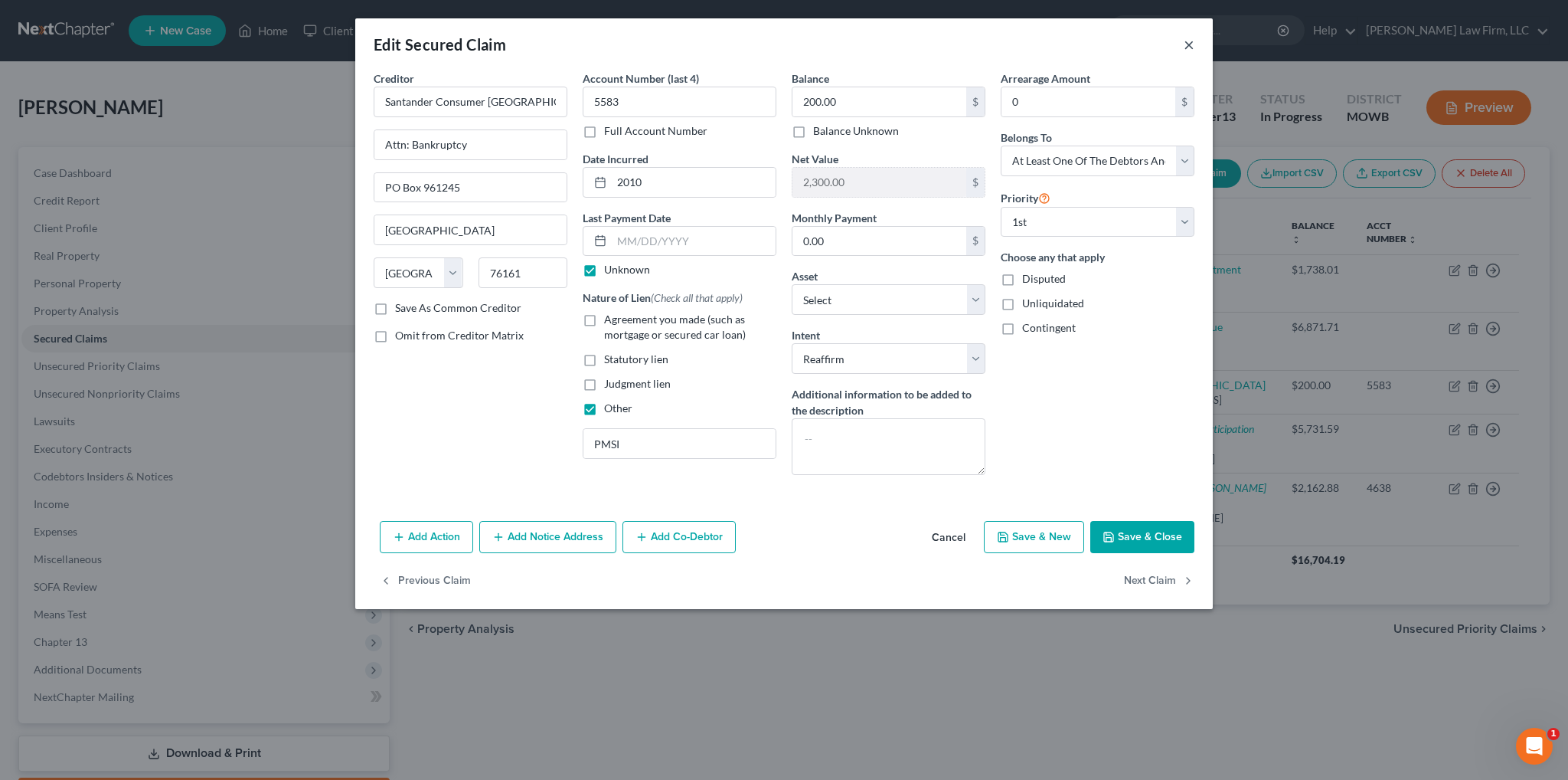
click at [1186, 47] on button "×" at bounding box center [1188, 44] width 11 height 19
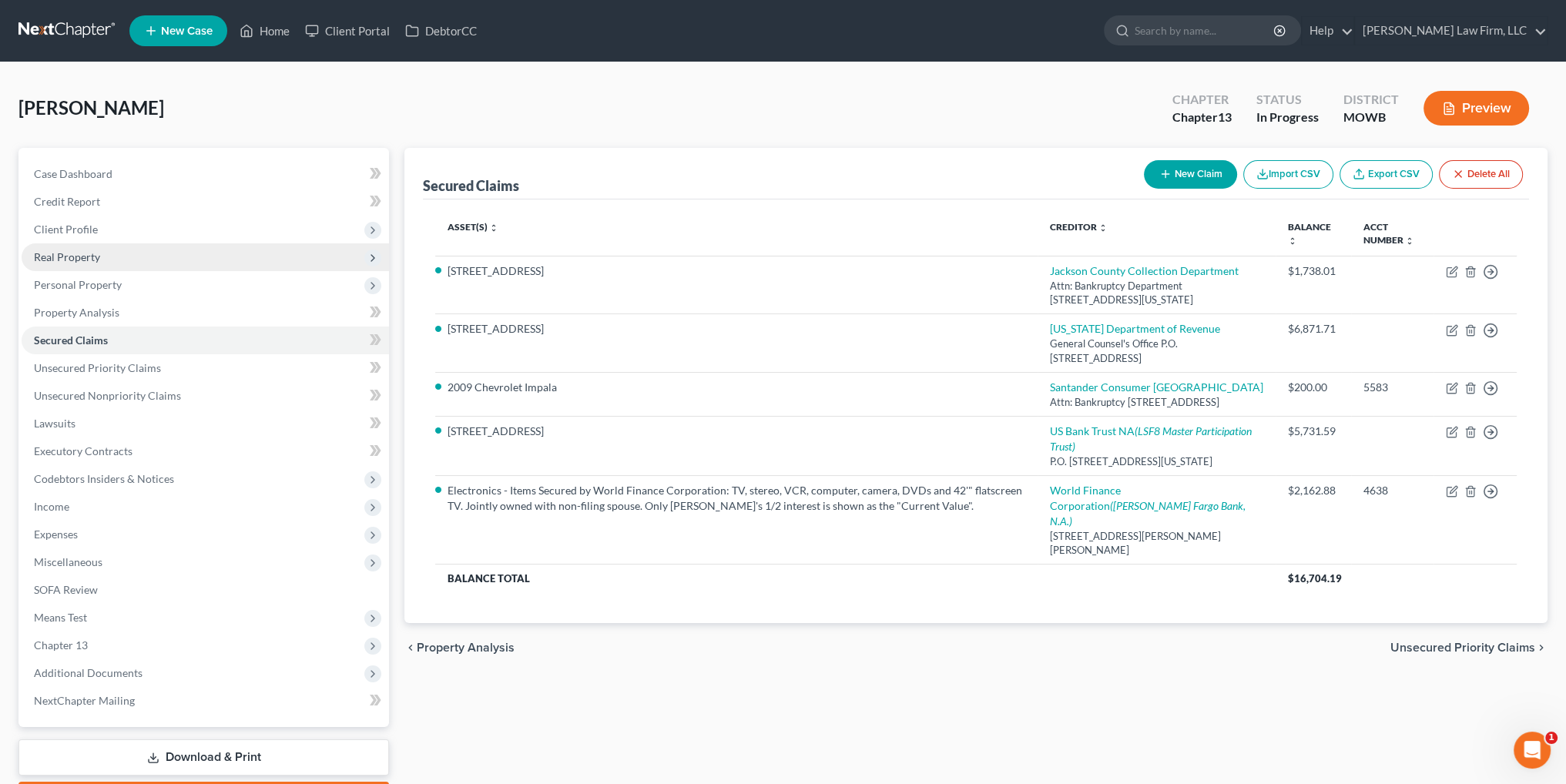
click at [77, 252] on span "Real Property" at bounding box center [66, 256] width 66 height 13
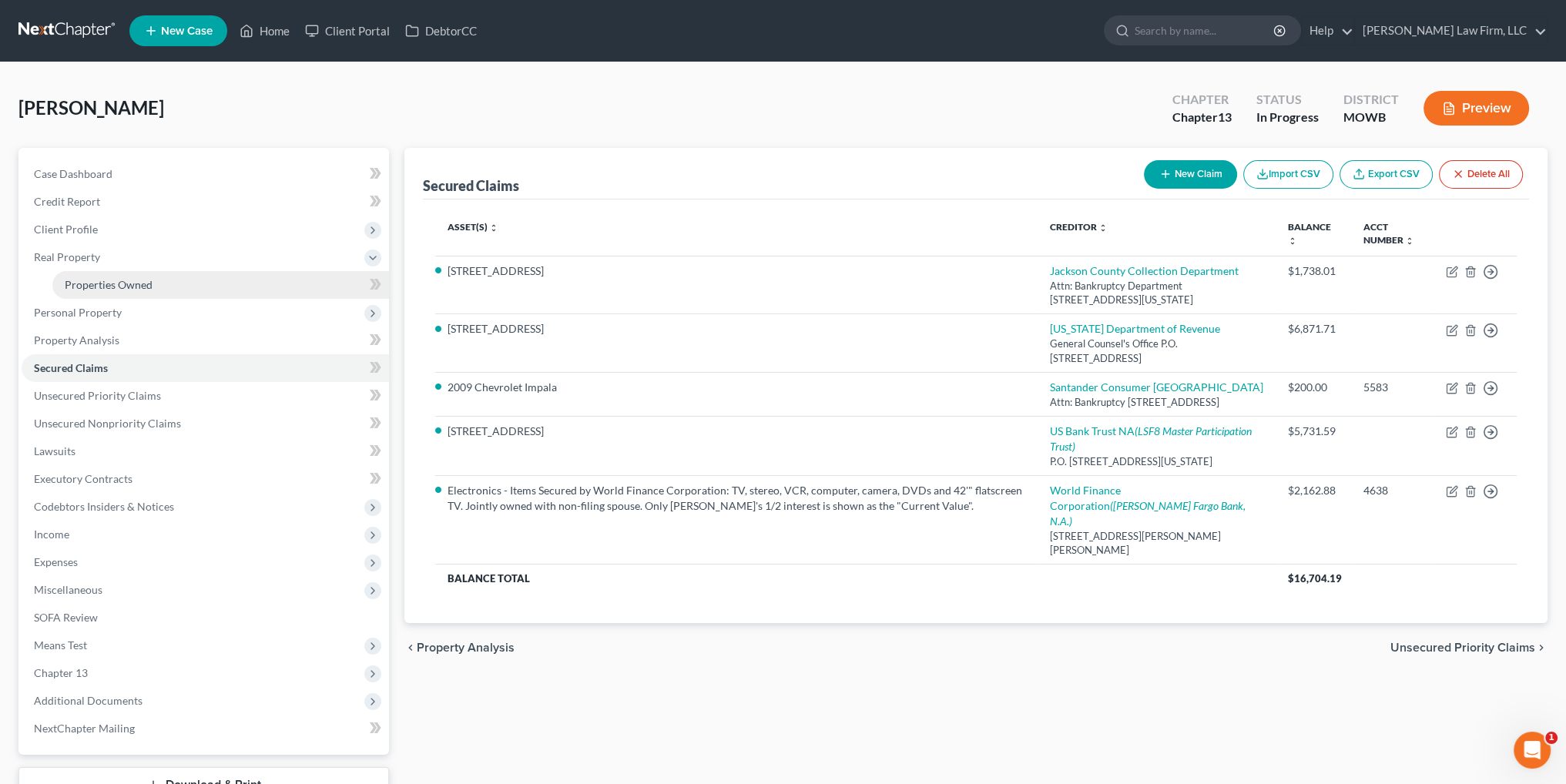
click at [132, 277] on span "Properties Owned" at bounding box center [108, 283] width 88 height 13
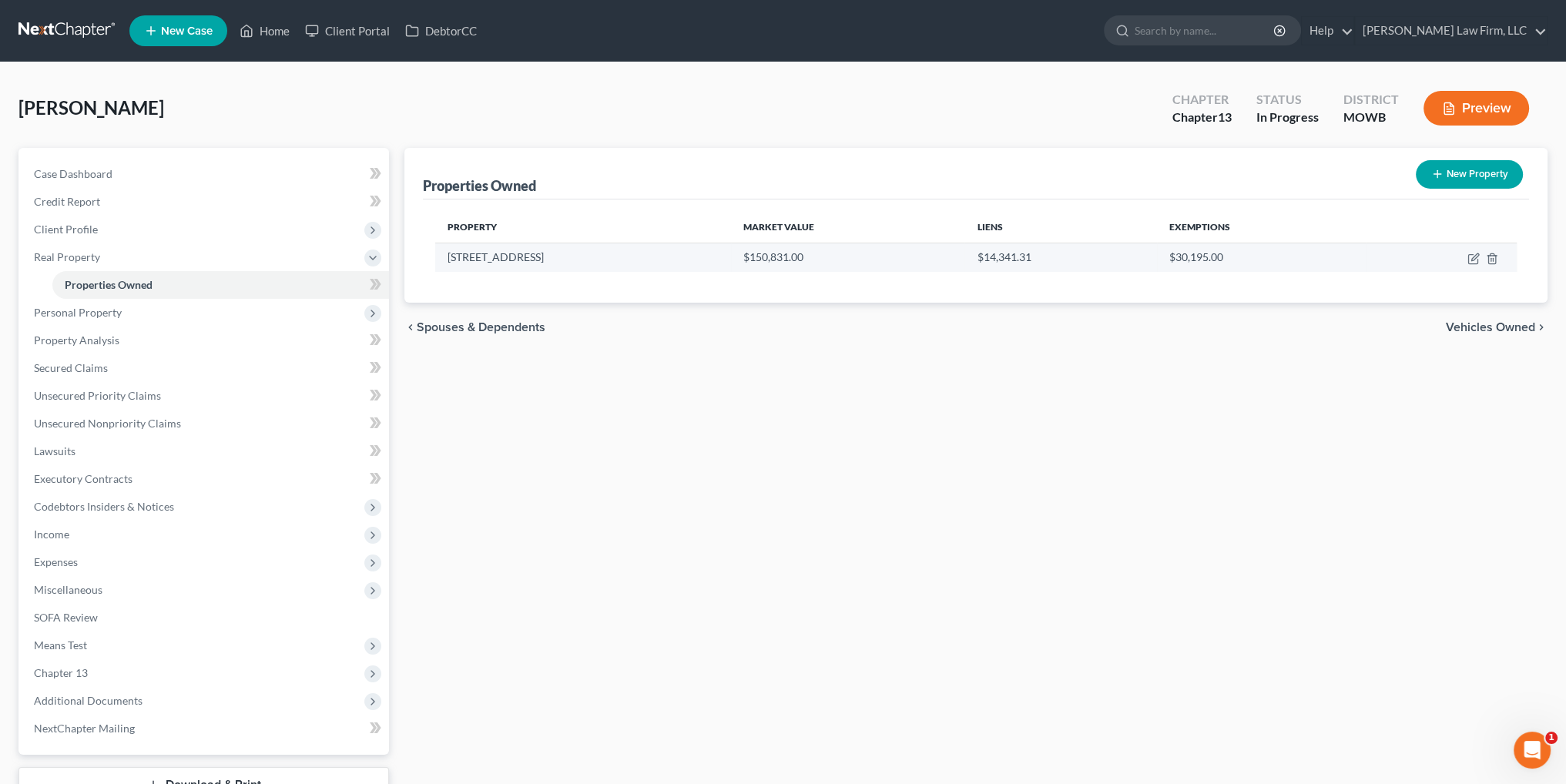
click at [1470, 264] on td at bounding box center [1441, 258] width 151 height 30
click at [1470, 257] on icon "button" at bounding box center [1473, 259] width 12 height 12
select select "26"
select select "3"
select select "5"
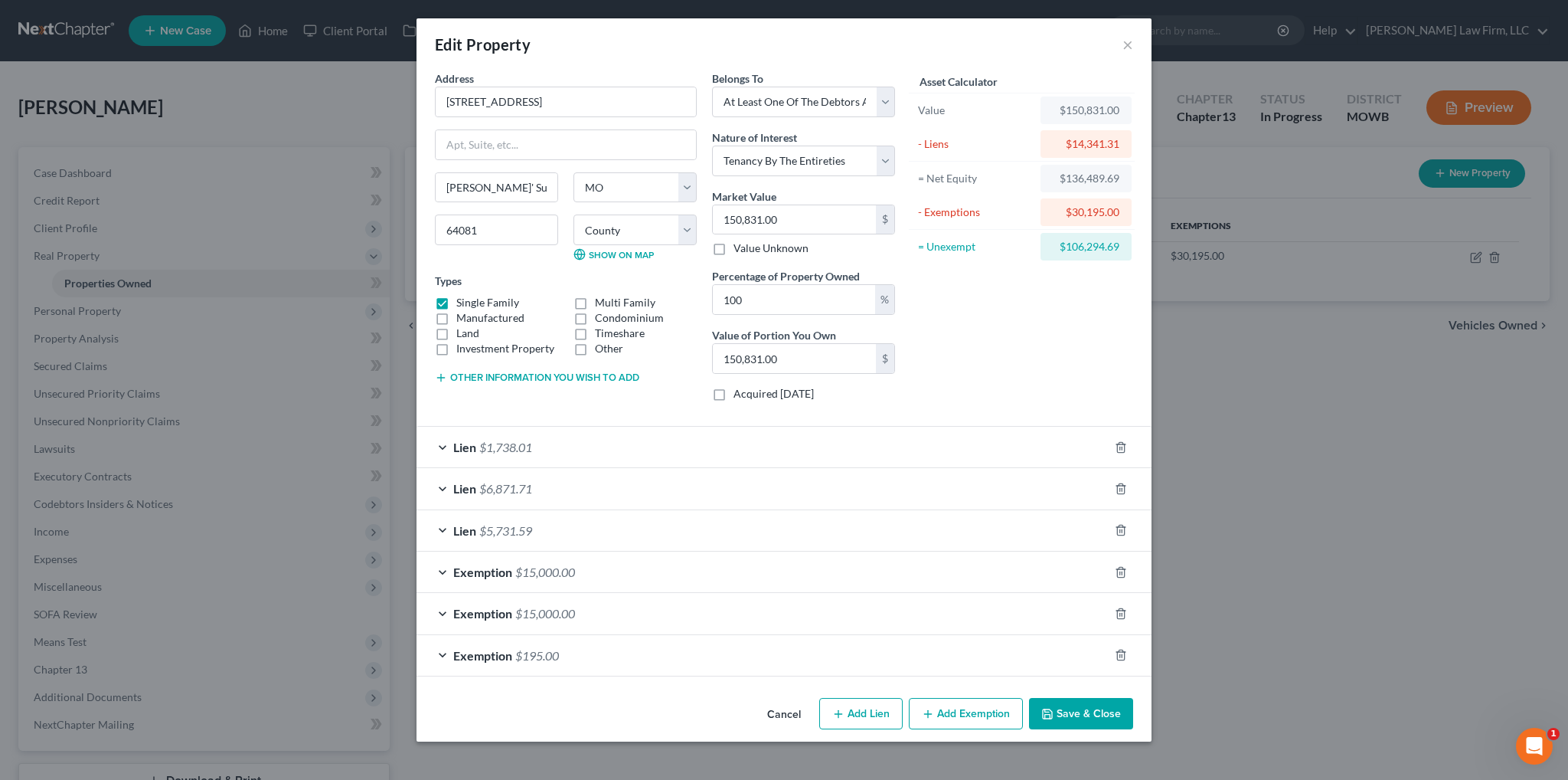
click at [558, 436] on div "Lien $1,738.01" at bounding box center [762, 446] width 692 height 40
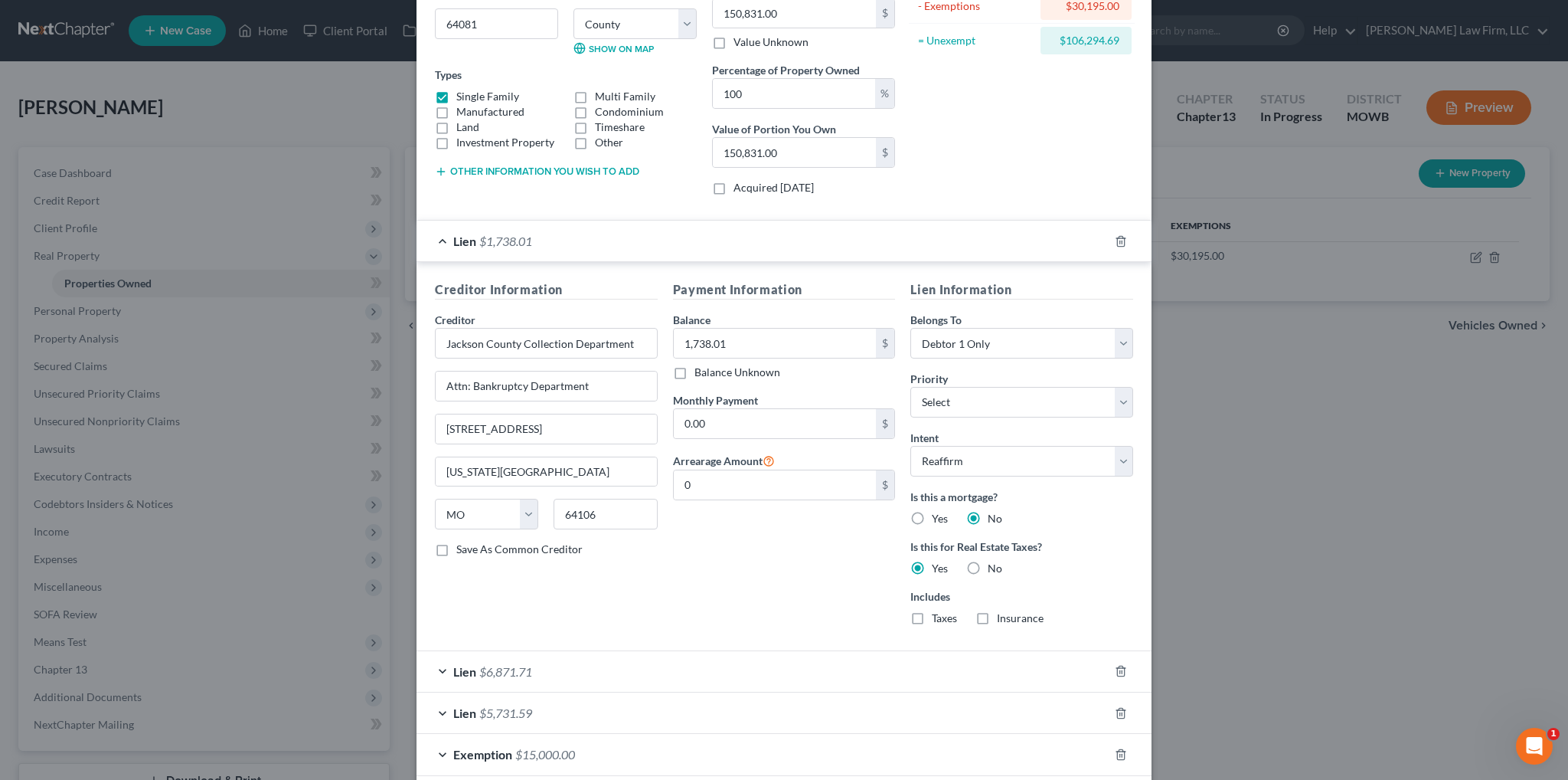
scroll to position [230, 0]
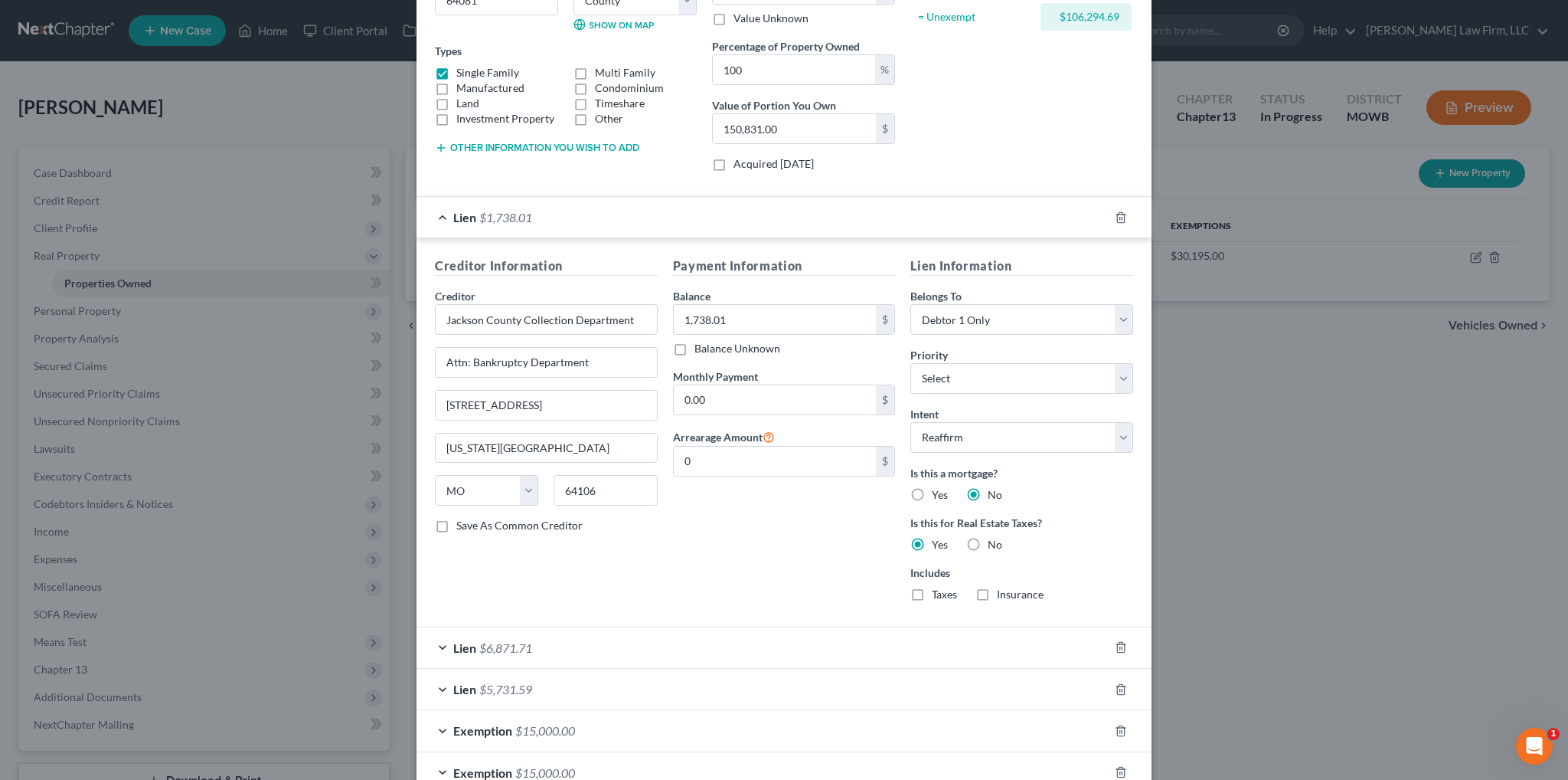
click at [502, 635] on div "Lien $6,871.71" at bounding box center [762, 646] width 692 height 40
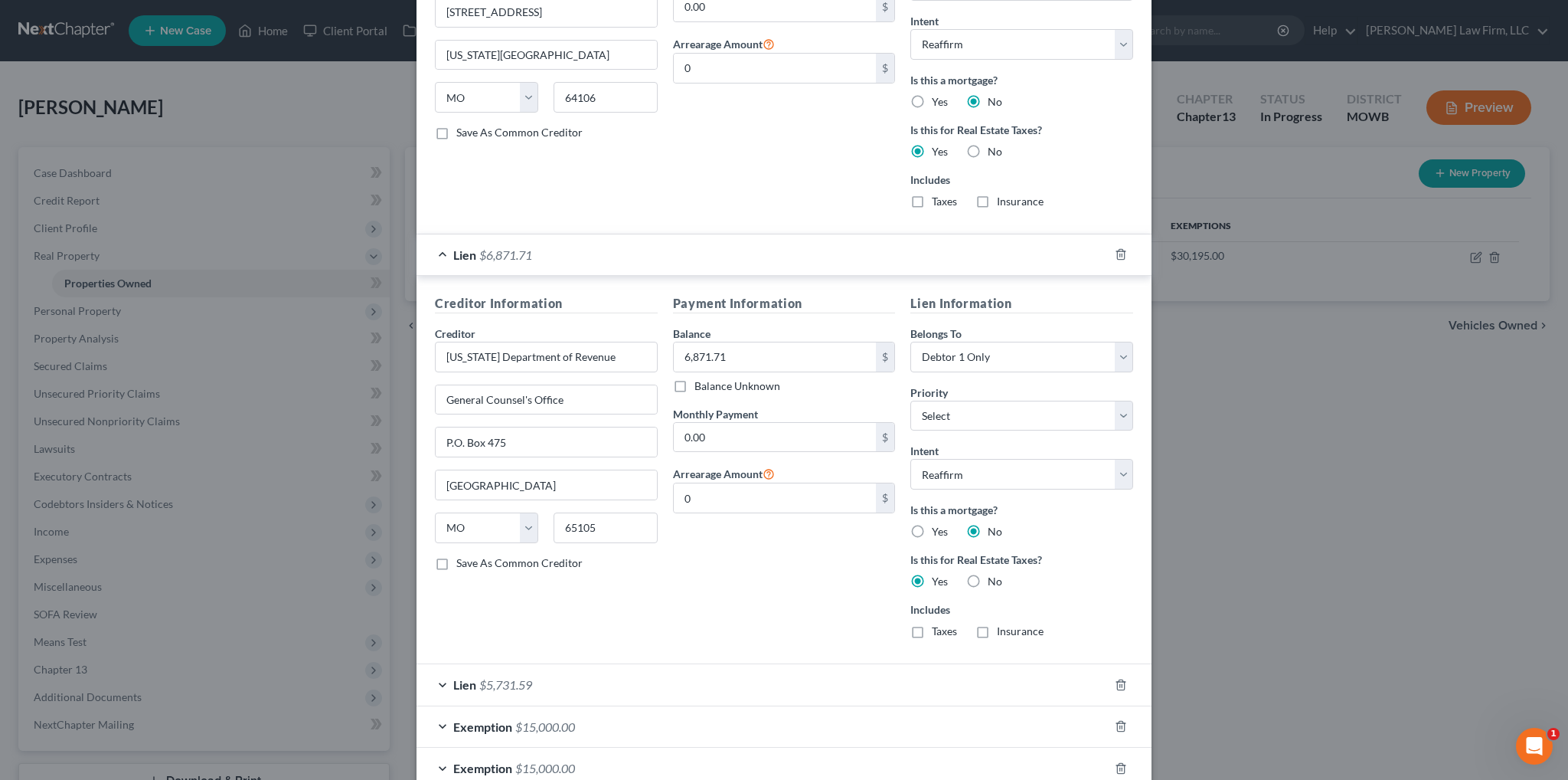
scroll to position [690, 0]
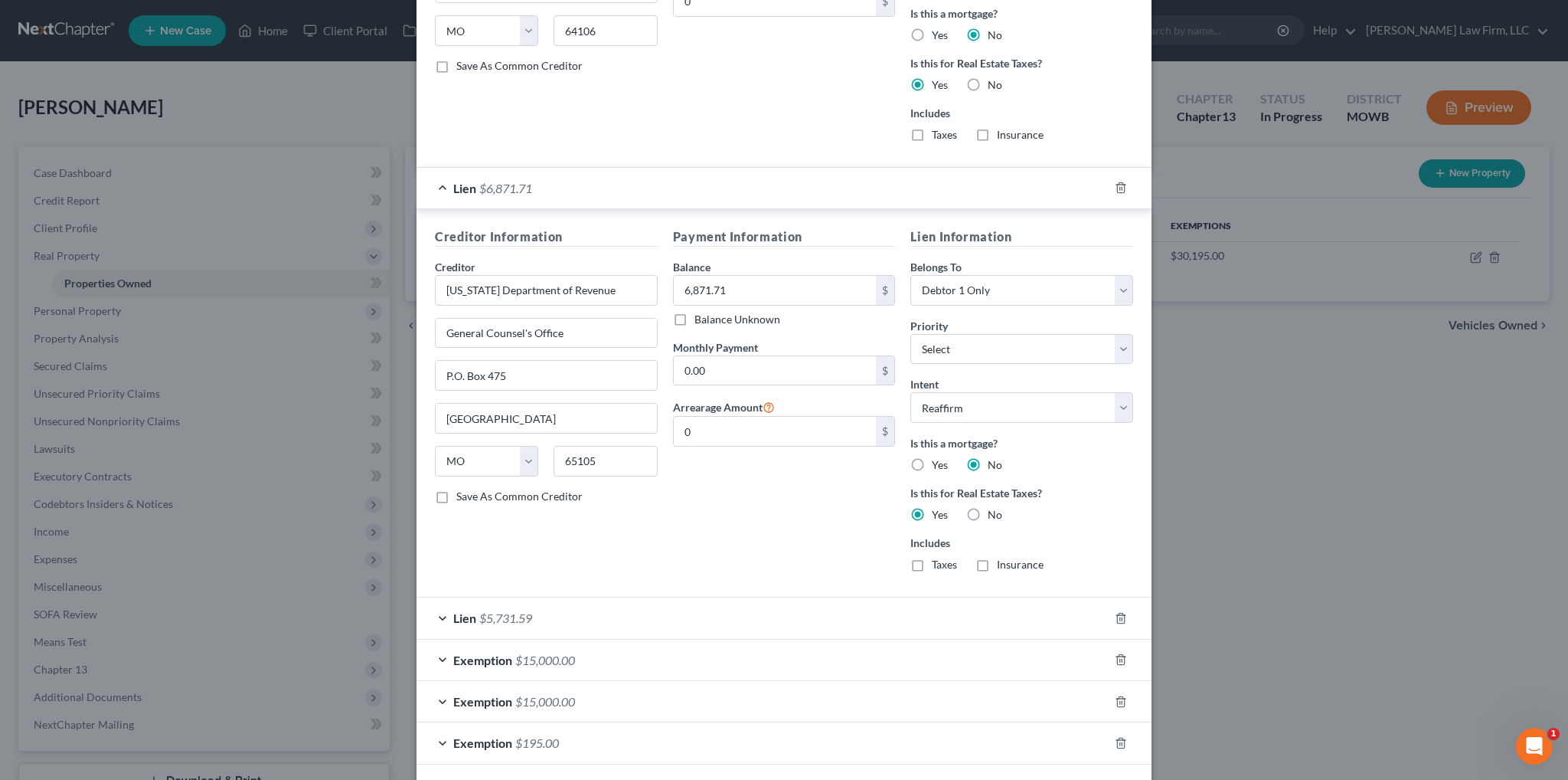
click at [514, 610] on span "$5,731.59" at bounding box center [506, 617] width 53 height 15
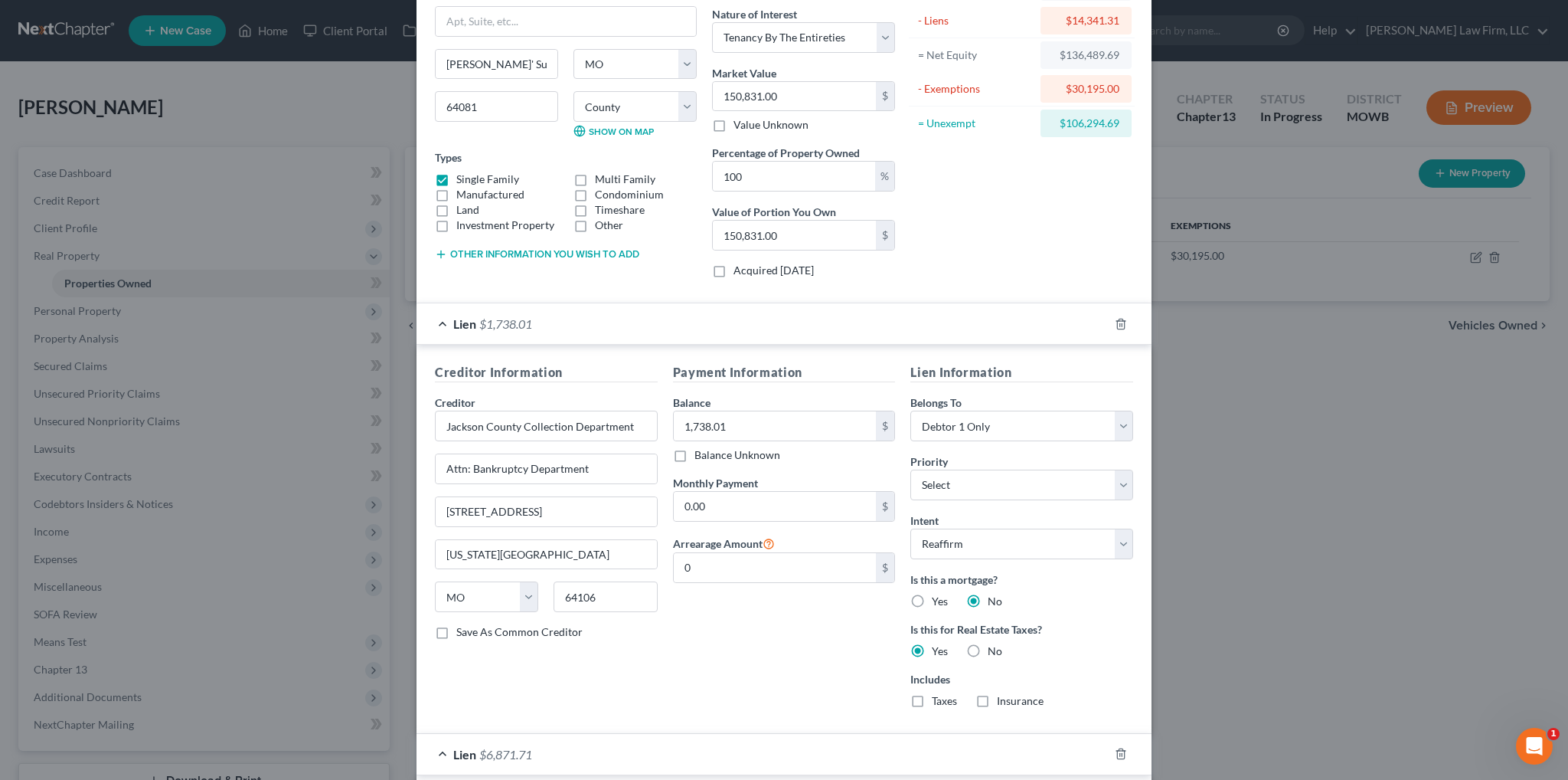
scroll to position [0, 0]
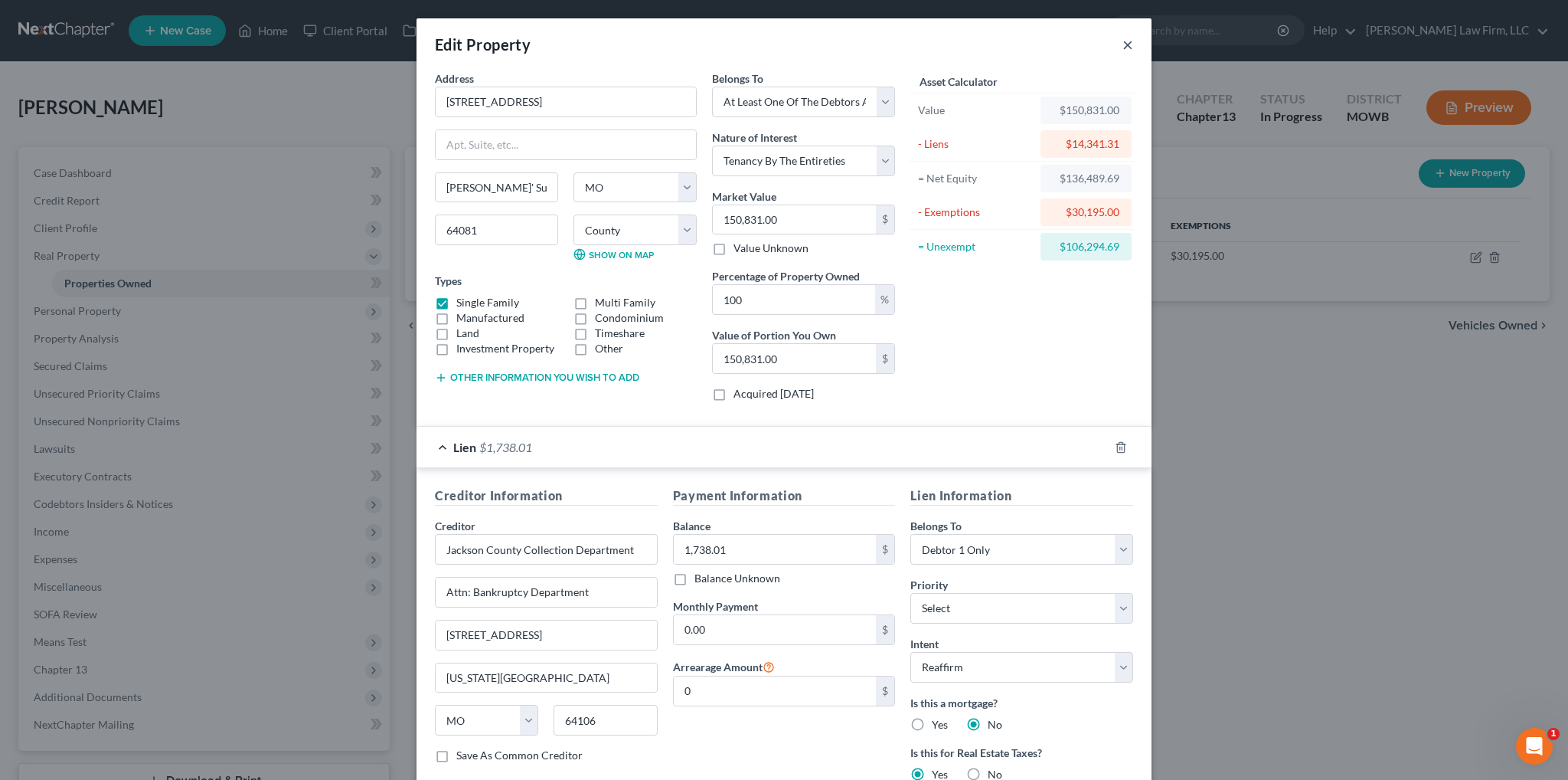
click at [1122, 45] on button "×" at bounding box center [1127, 44] width 11 height 19
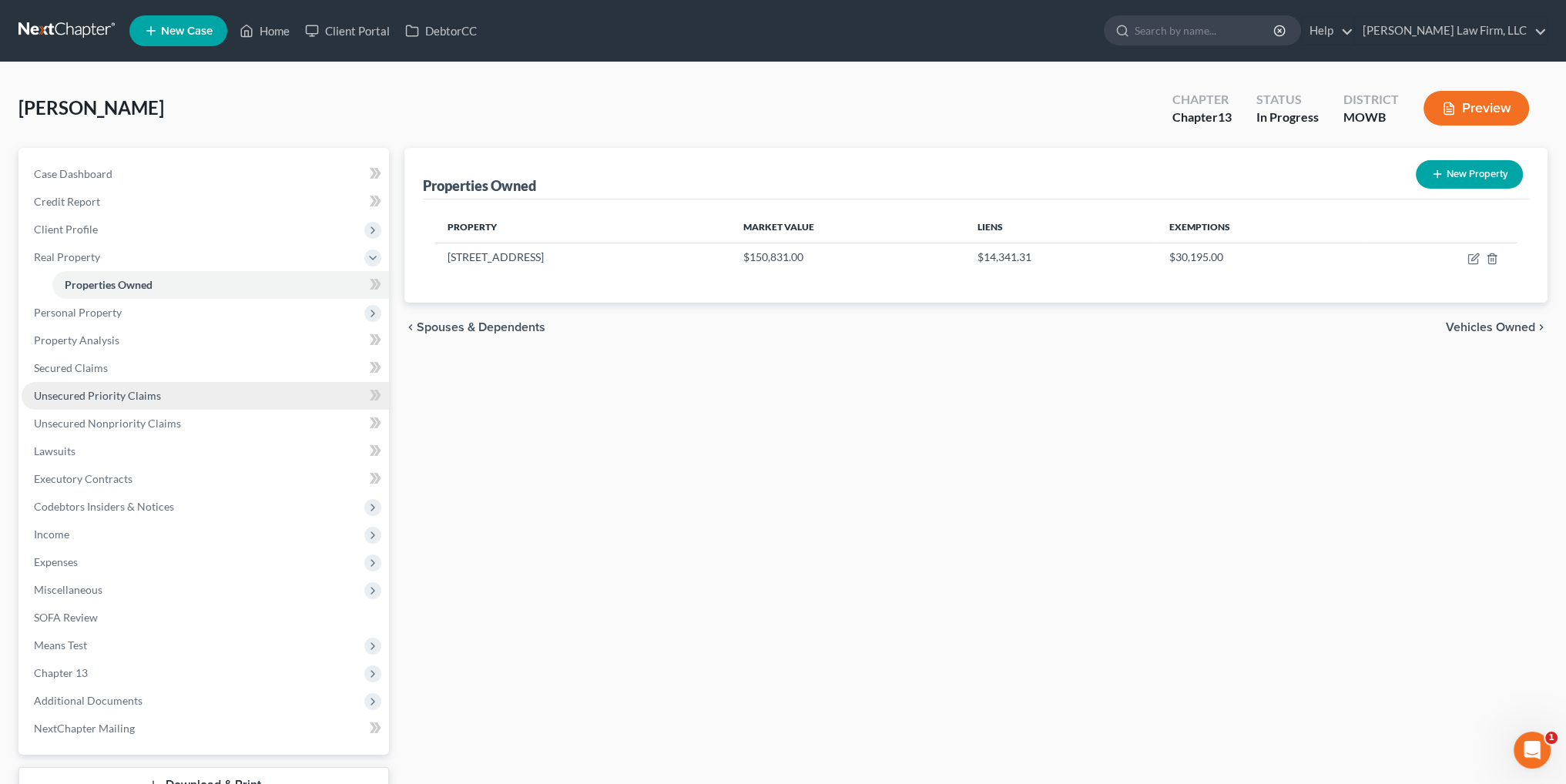
click at [96, 391] on span "Unsecured Priority Claims" at bounding box center [97, 395] width 127 height 13
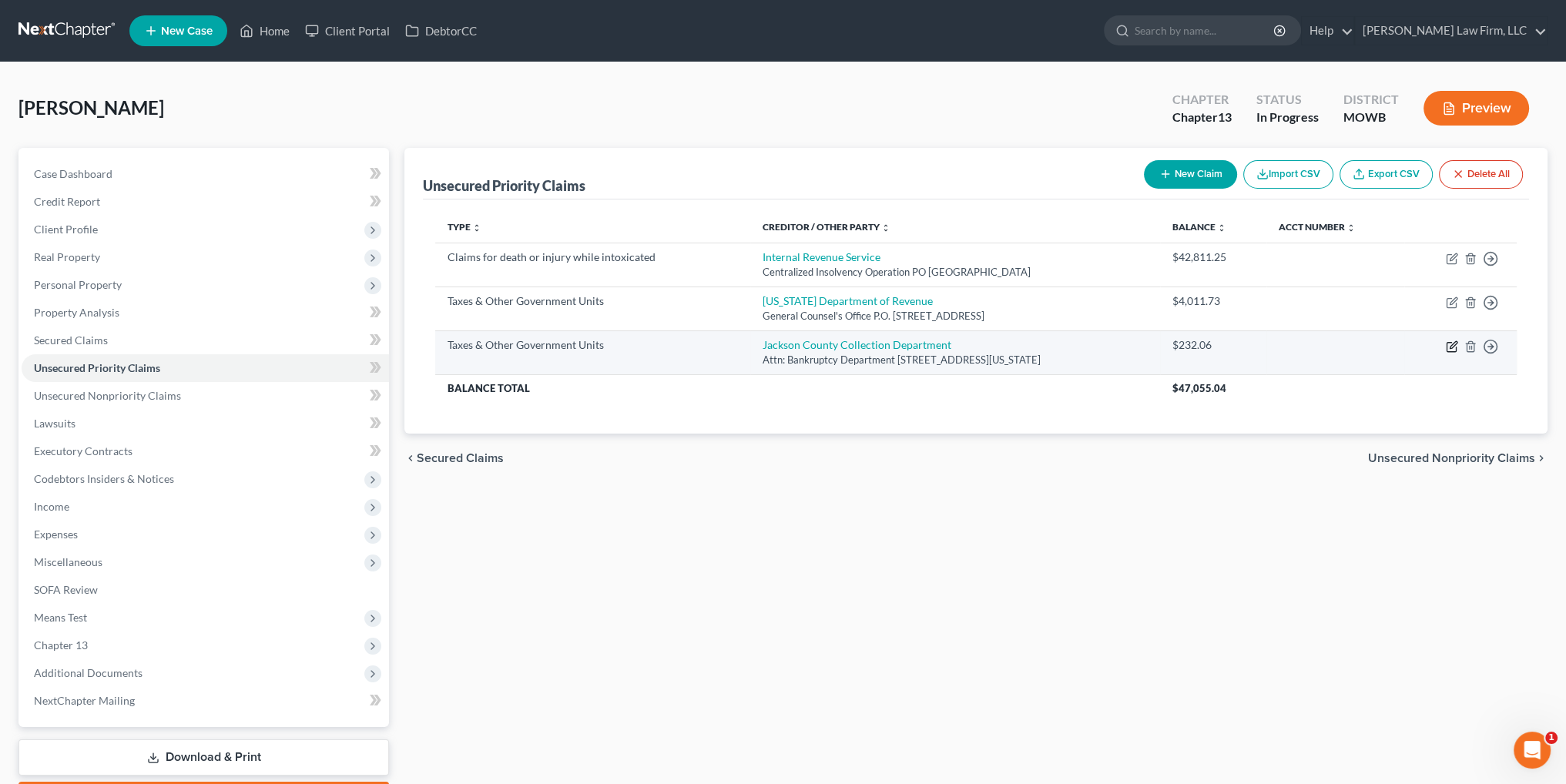
click at [1448, 344] on icon "button" at bounding box center [1451, 347] width 12 height 12
select select "4"
select select "26"
select select "3"
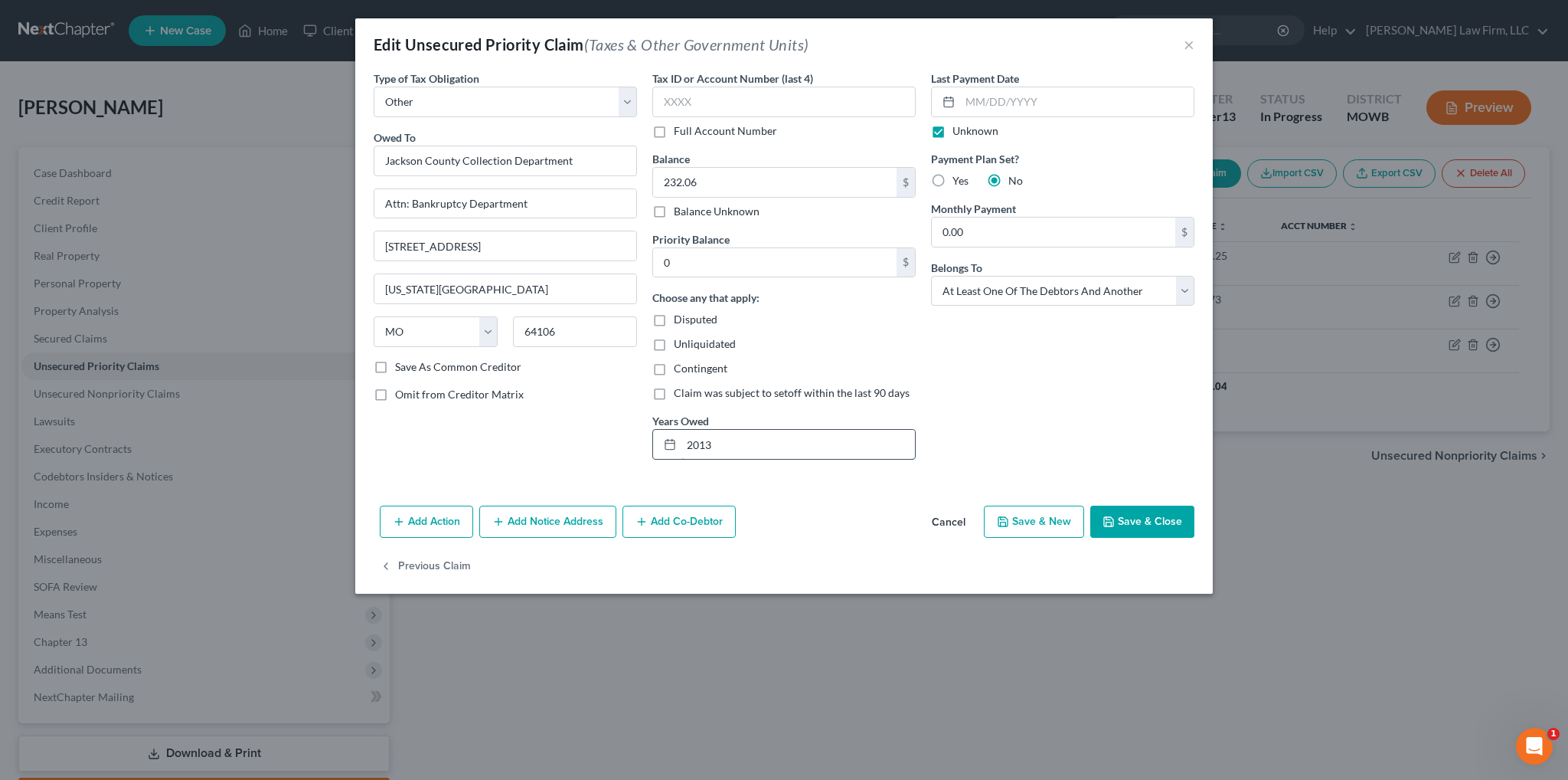
click at [776, 446] on input "2013" at bounding box center [798, 444] width 234 height 29
click at [1189, 41] on button "×" at bounding box center [1188, 44] width 11 height 19
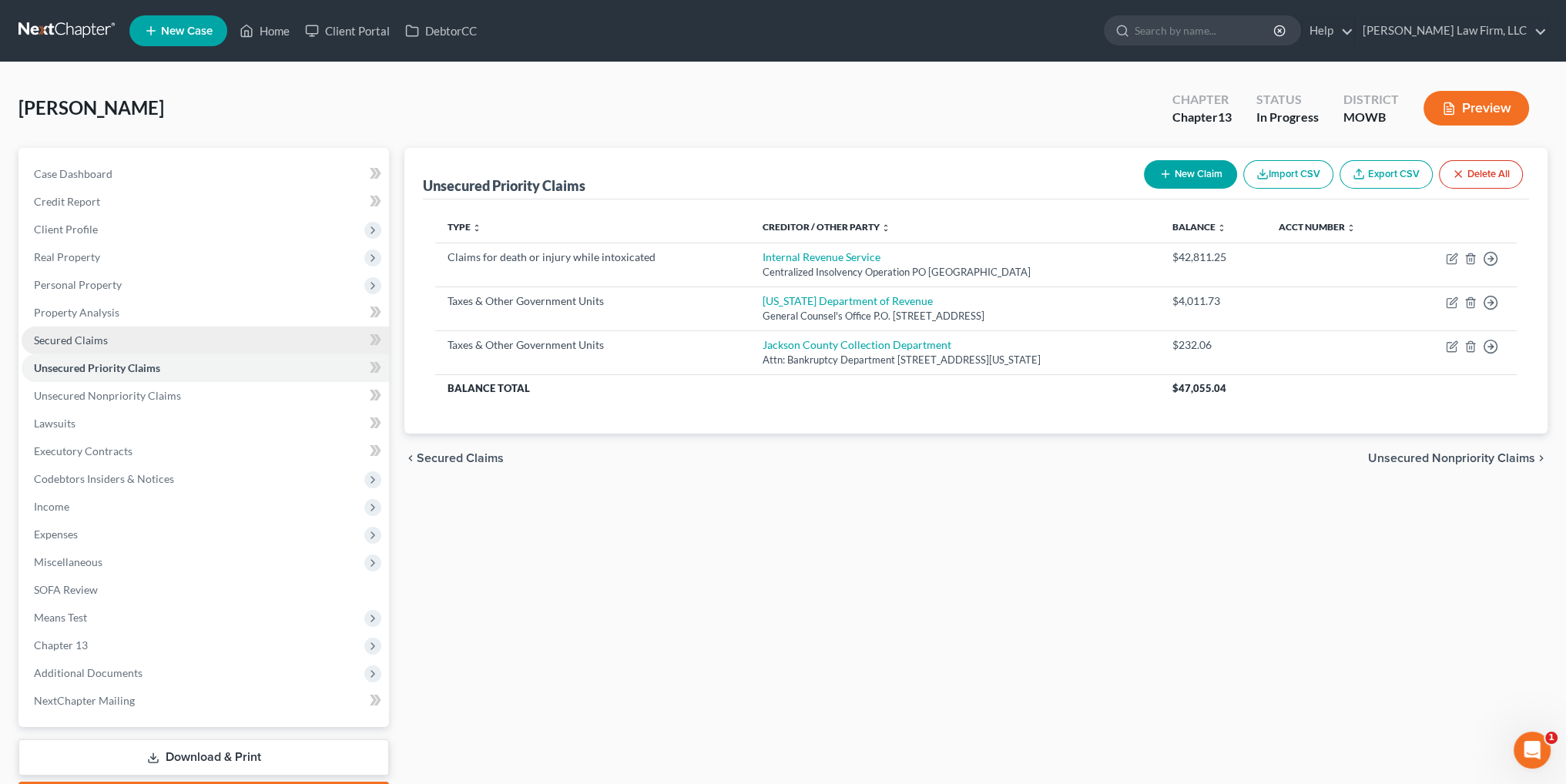
click at [47, 337] on span "Secured Claims" at bounding box center [70, 340] width 74 height 13
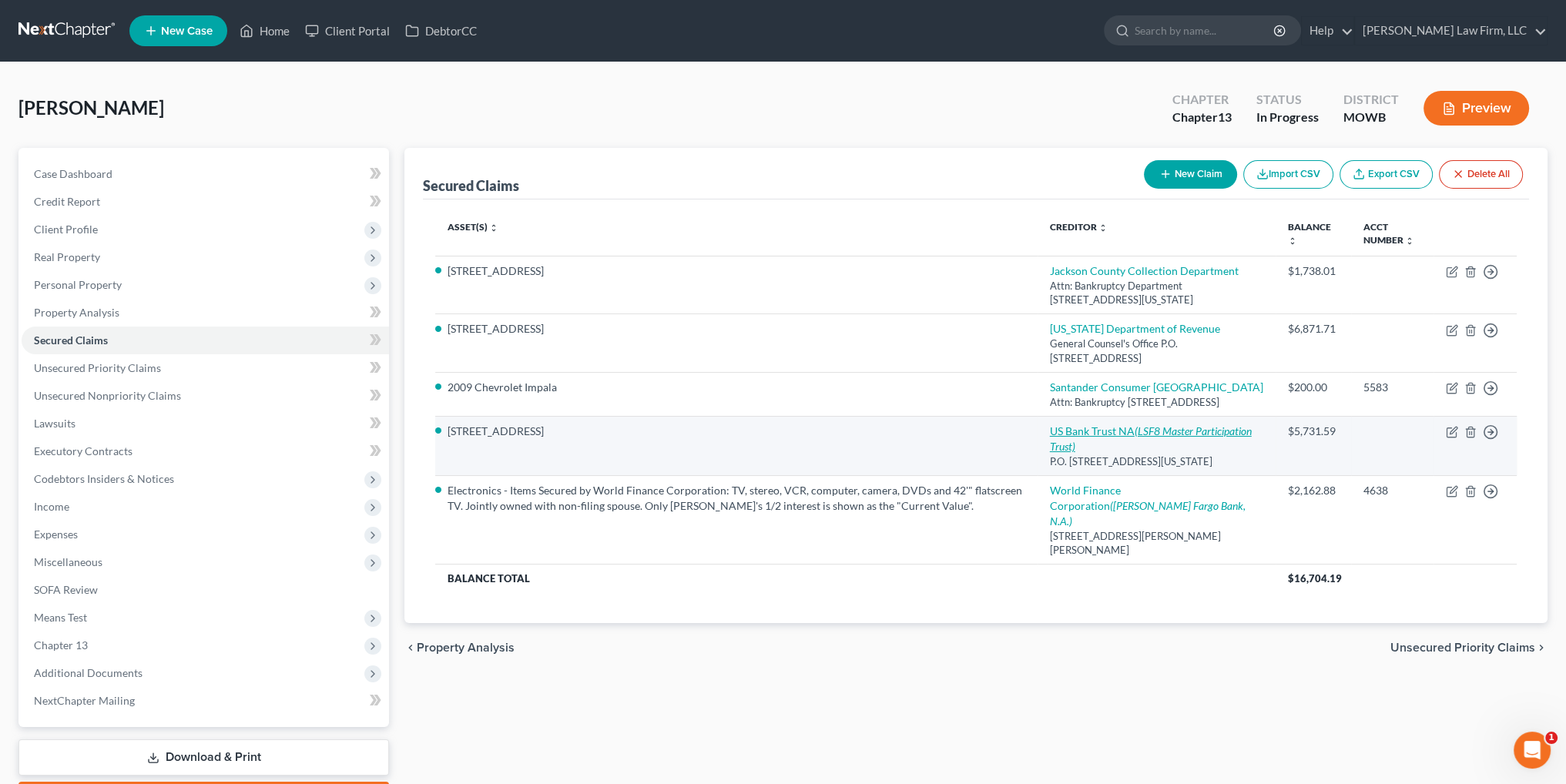
click at [1134, 442] on icon "(LSF8 Master Participation Trust)" at bounding box center [1151, 438] width 202 height 29
select select "37"
select select "15"
select select "2"
select select "3"
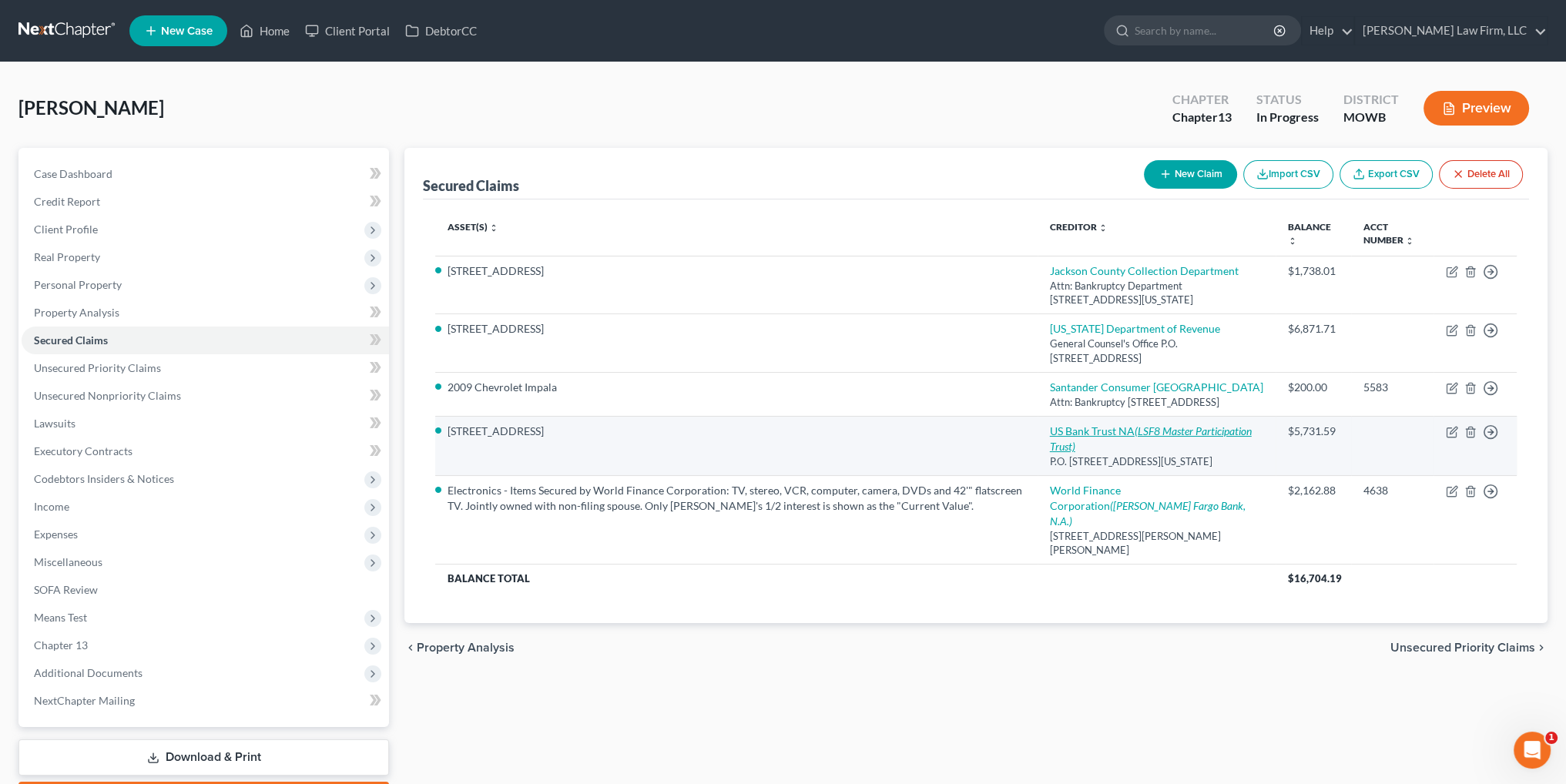
select select "0"
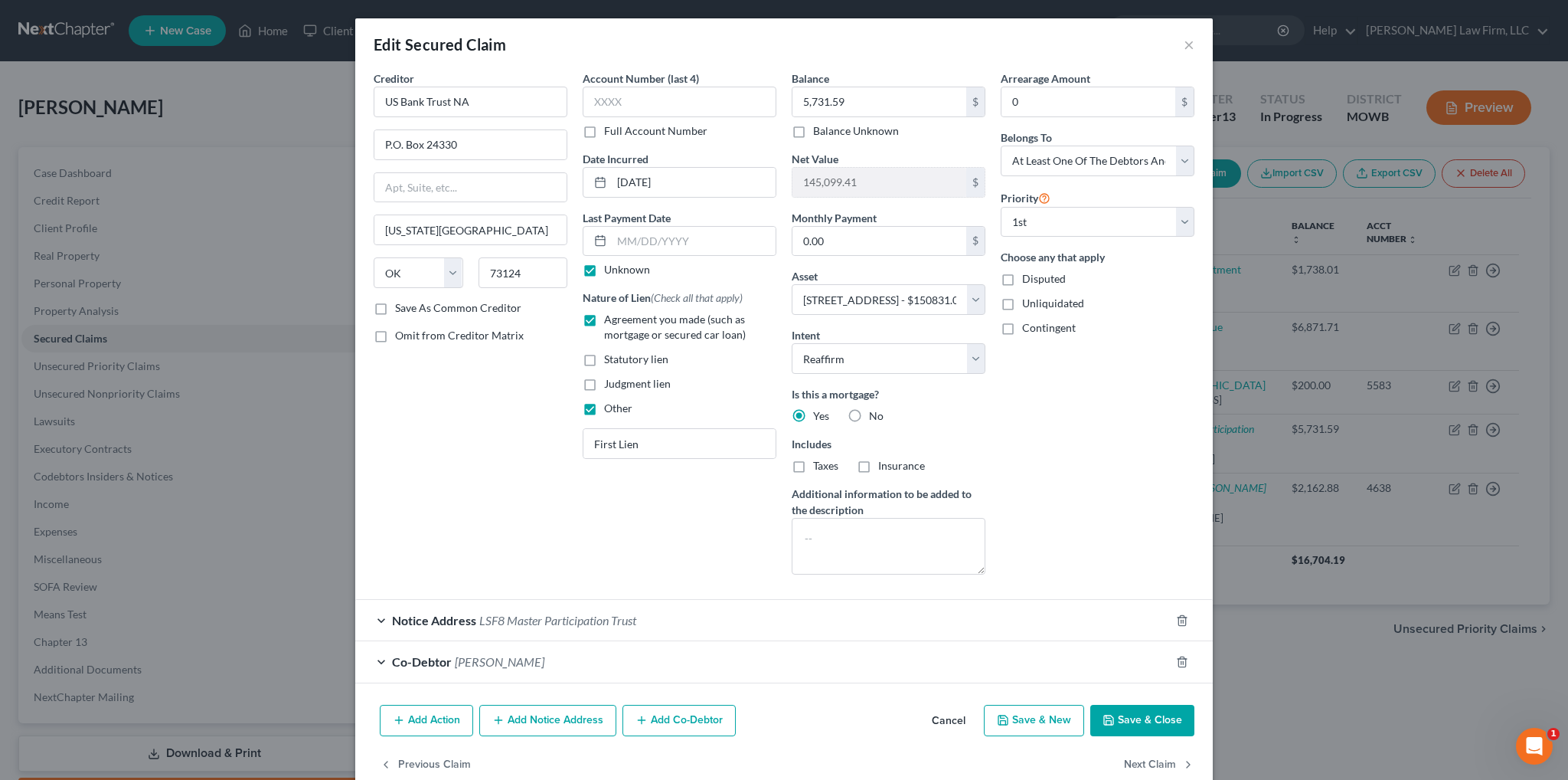
click at [424, 613] on span "Notice Address" at bounding box center [434, 620] width 84 height 15
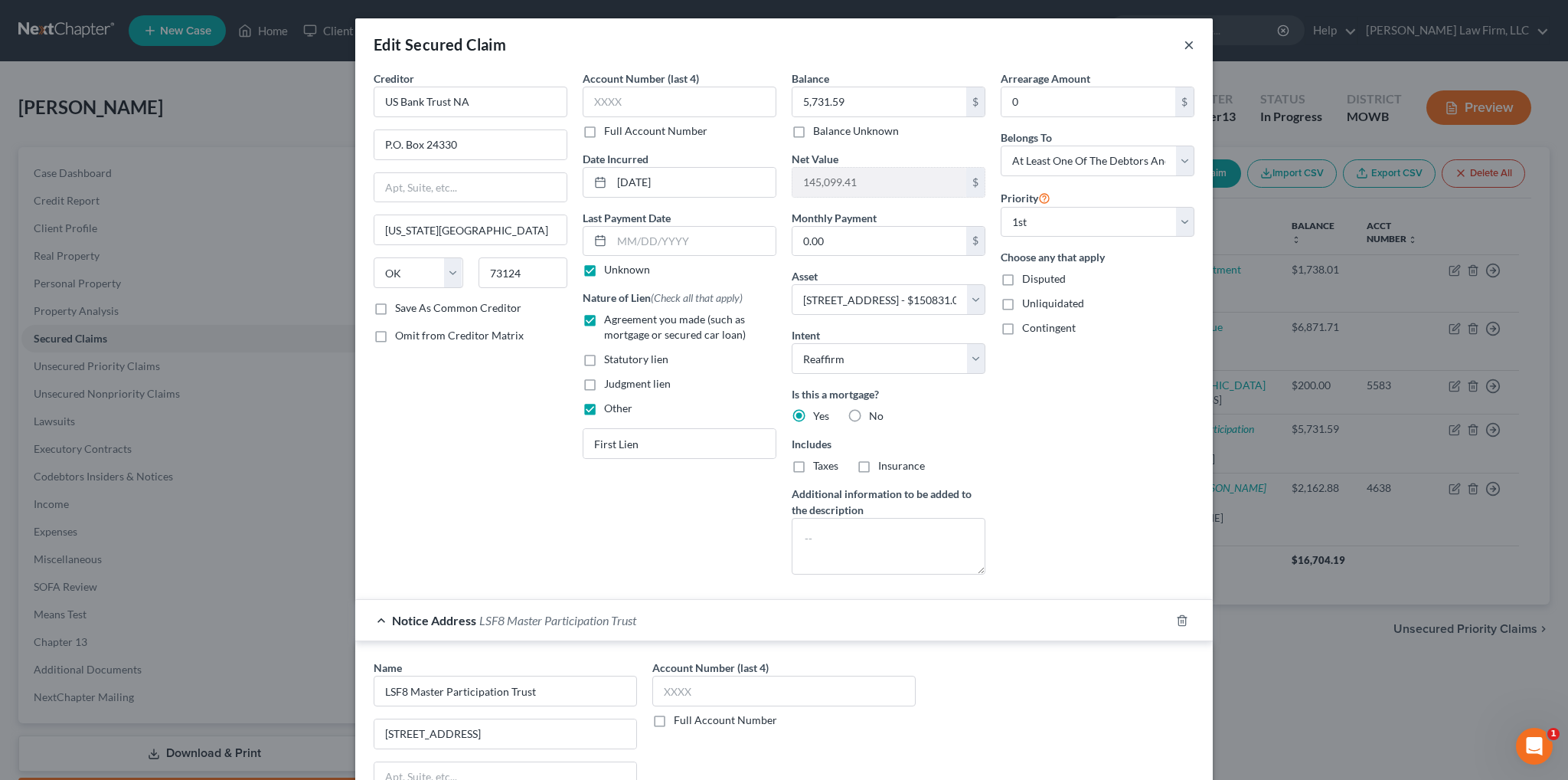
click at [1183, 46] on button "×" at bounding box center [1188, 44] width 11 height 19
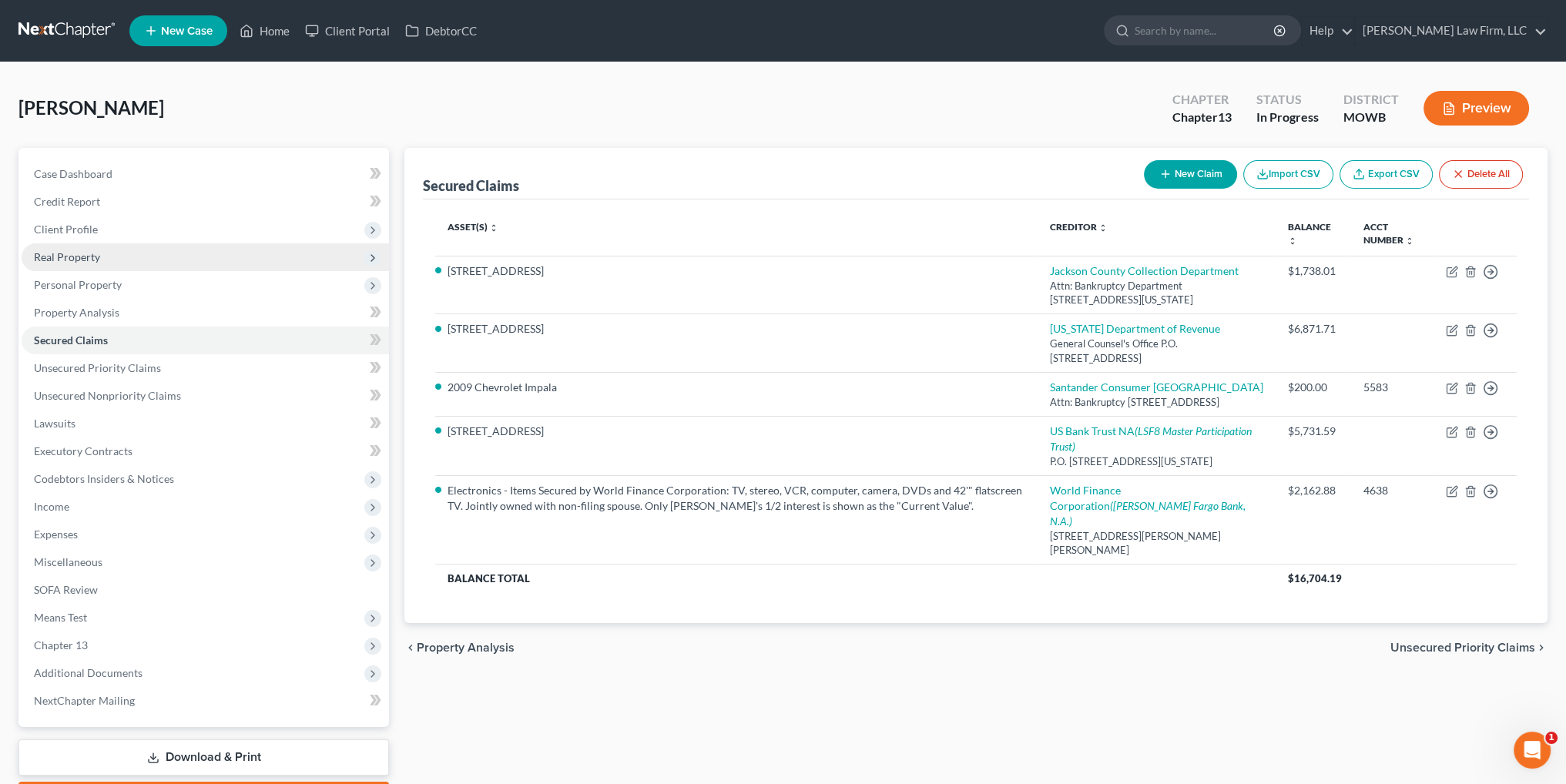
click at [71, 260] on span "Real Property" at bounding box center [66, 256] width 66 height 13
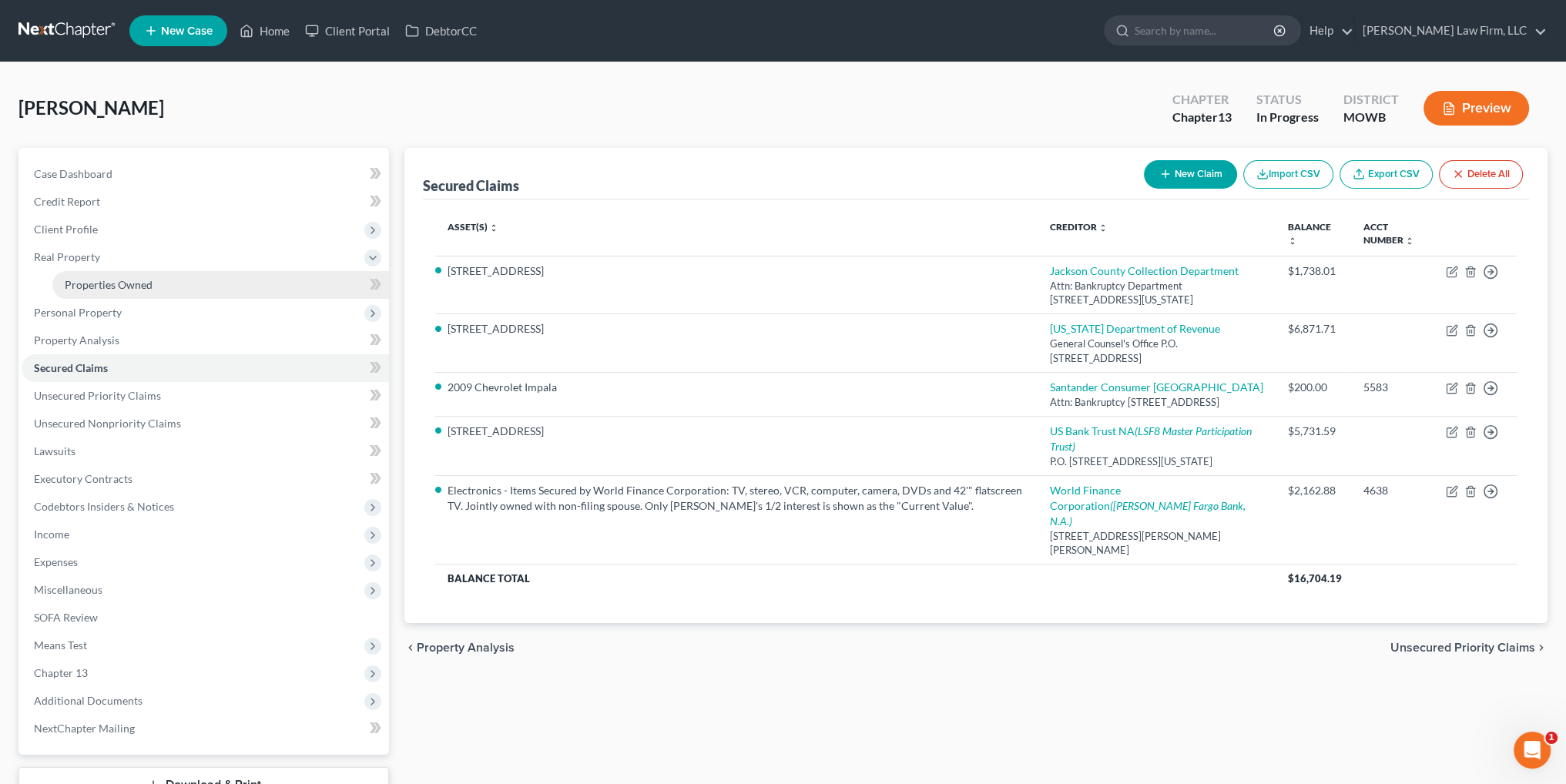
click at [103, 281] on span "Properties Owned" at bounding box center [108, 283] width 88 height 13
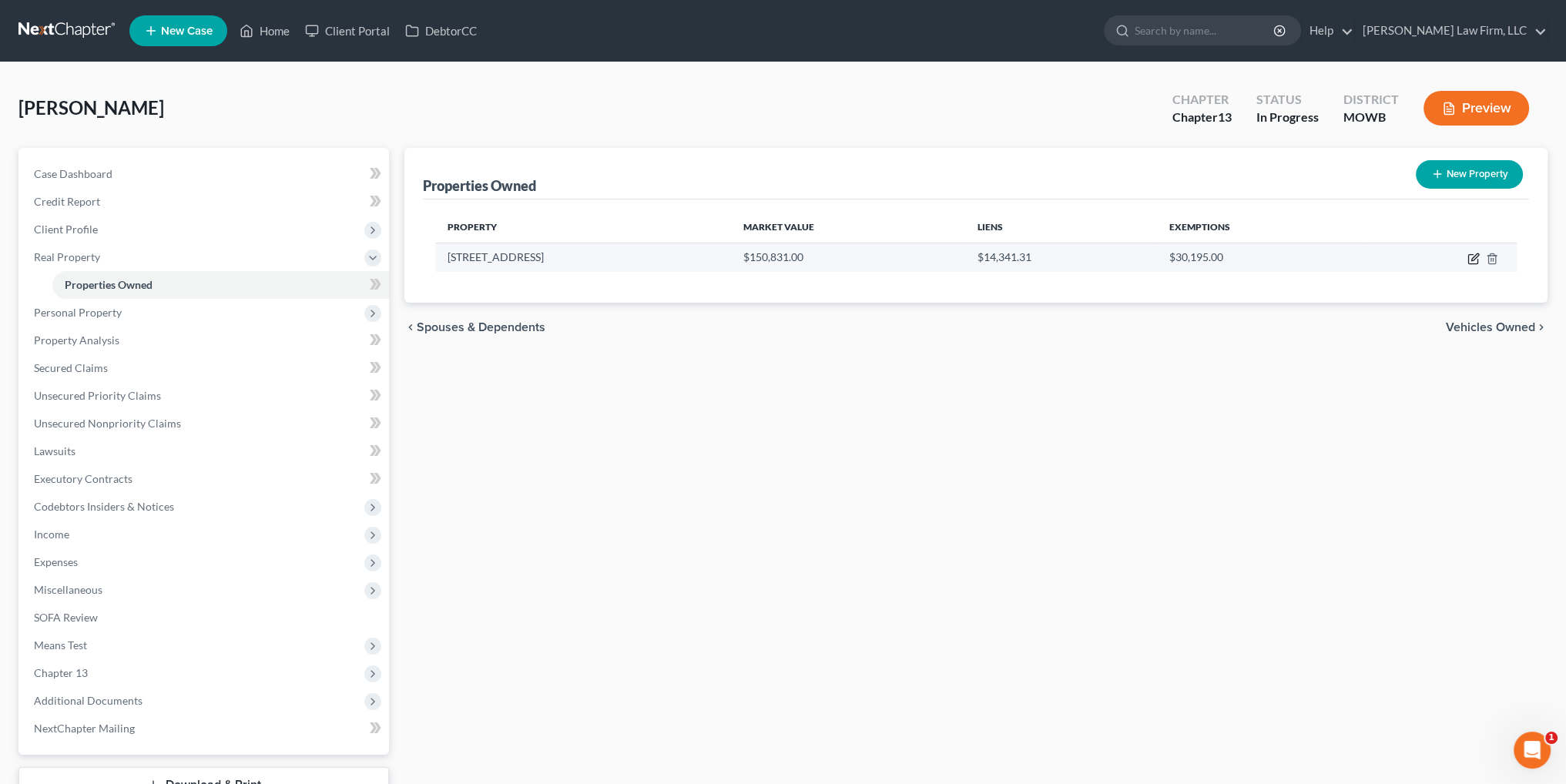
click at [1469, 255] on icon "button" at bounding box center [1472, 259] width 9 height 9
select select "26"
select select "47"
select select "3"
select select "5"
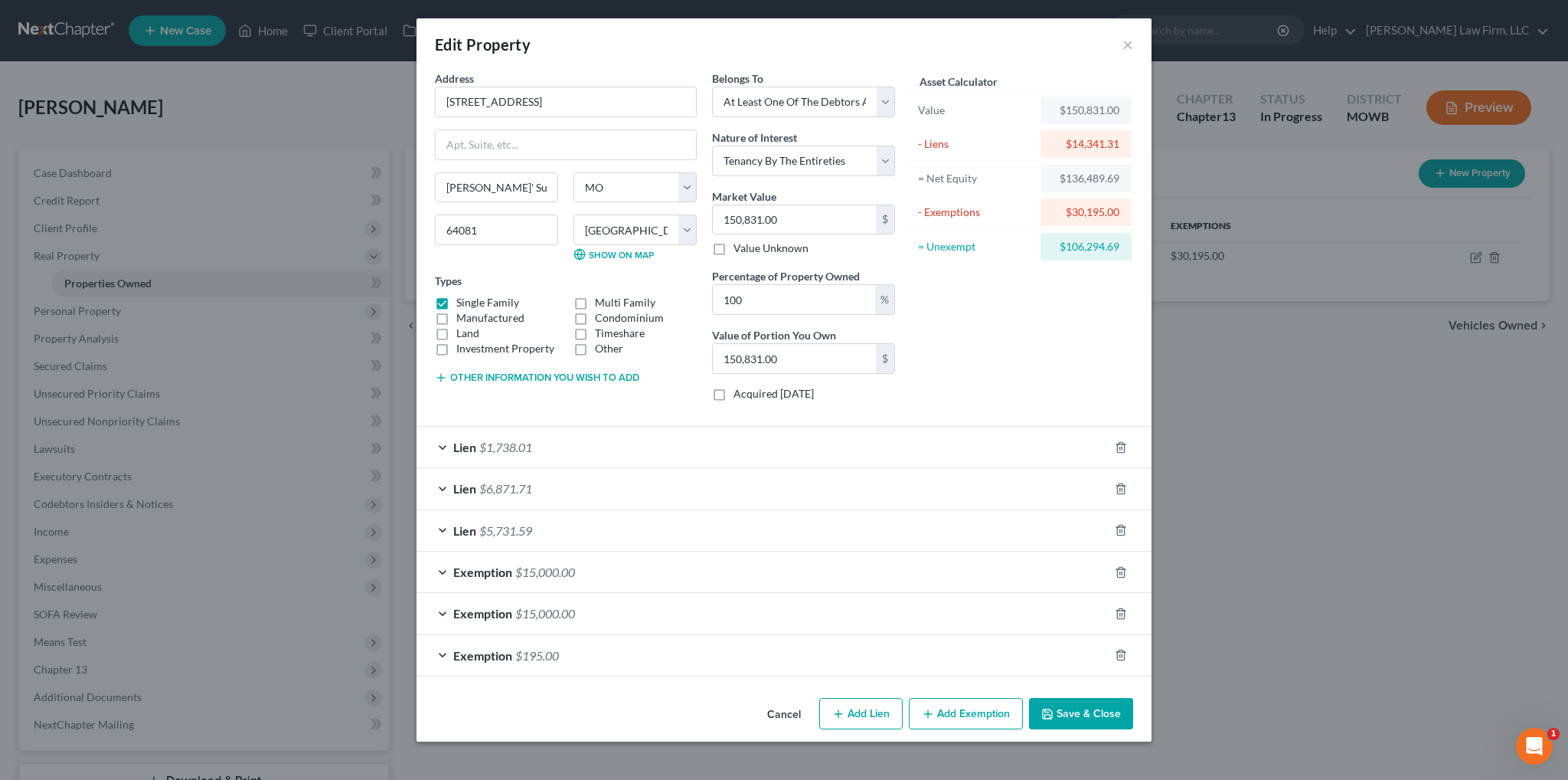
click at [546, 445] on div "Lien $1,738.01" at bounding box center [762, 446] width 692 height 40
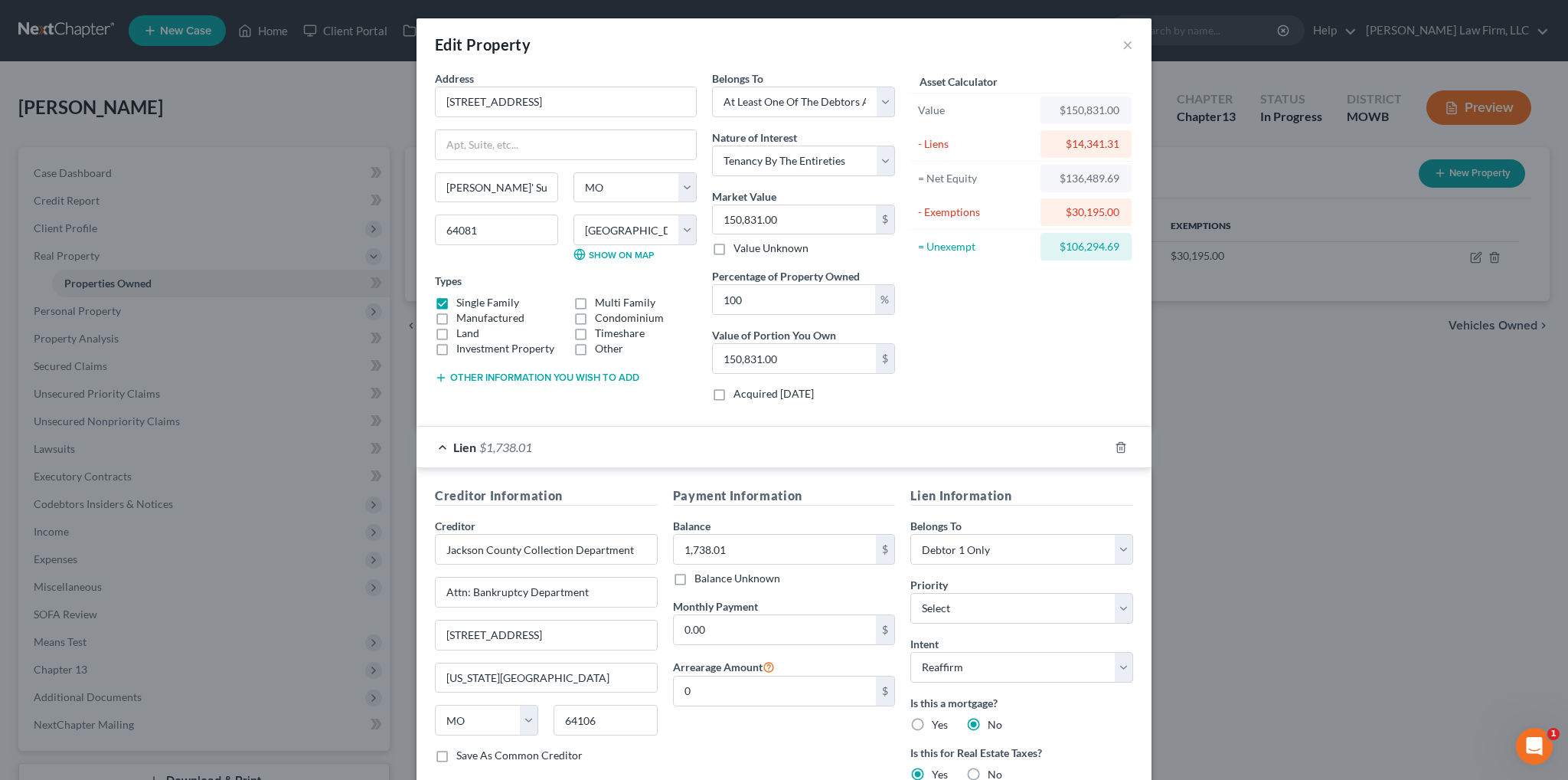
click at [546, 445] on div "Lien $1,738.01" at bounding box center [762, 446] width 692 height 40
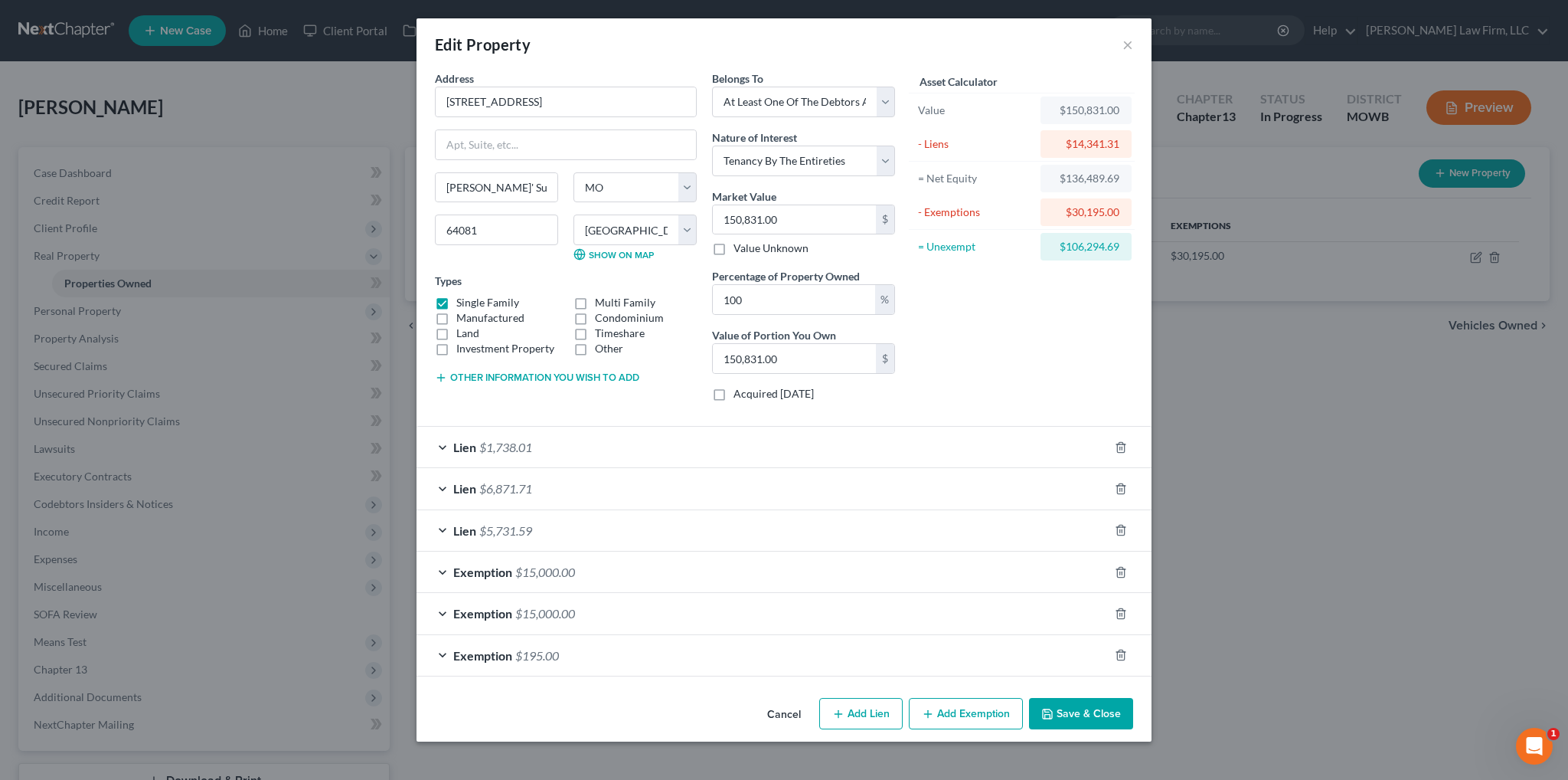
click at [517, 487] on span "$6,871.71" at bounding box center [506, 488] width 53 height 15
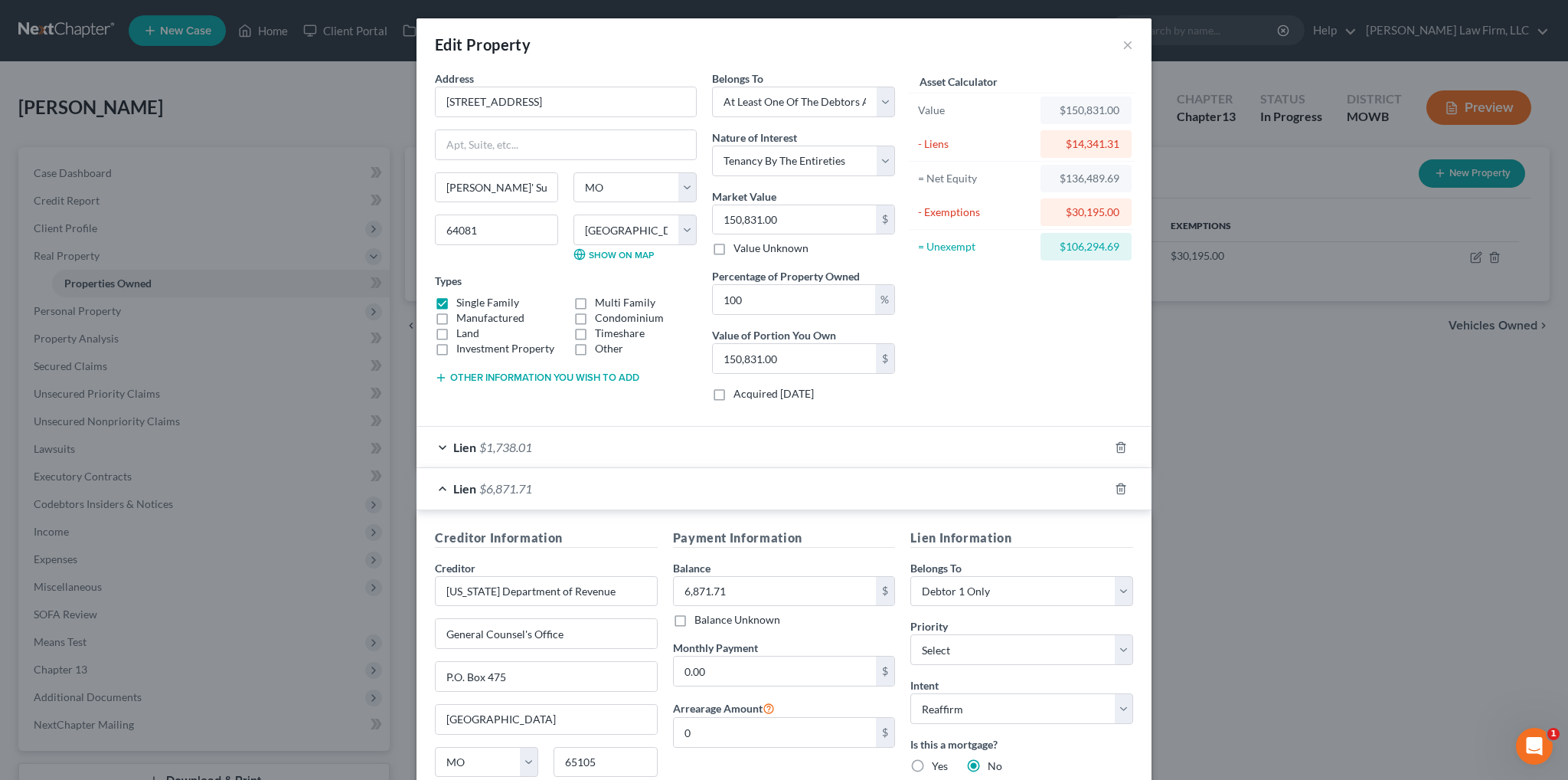
click at [517, 487] on span "$6,871.71" at bounding box center [506, 488] width 53 height 15
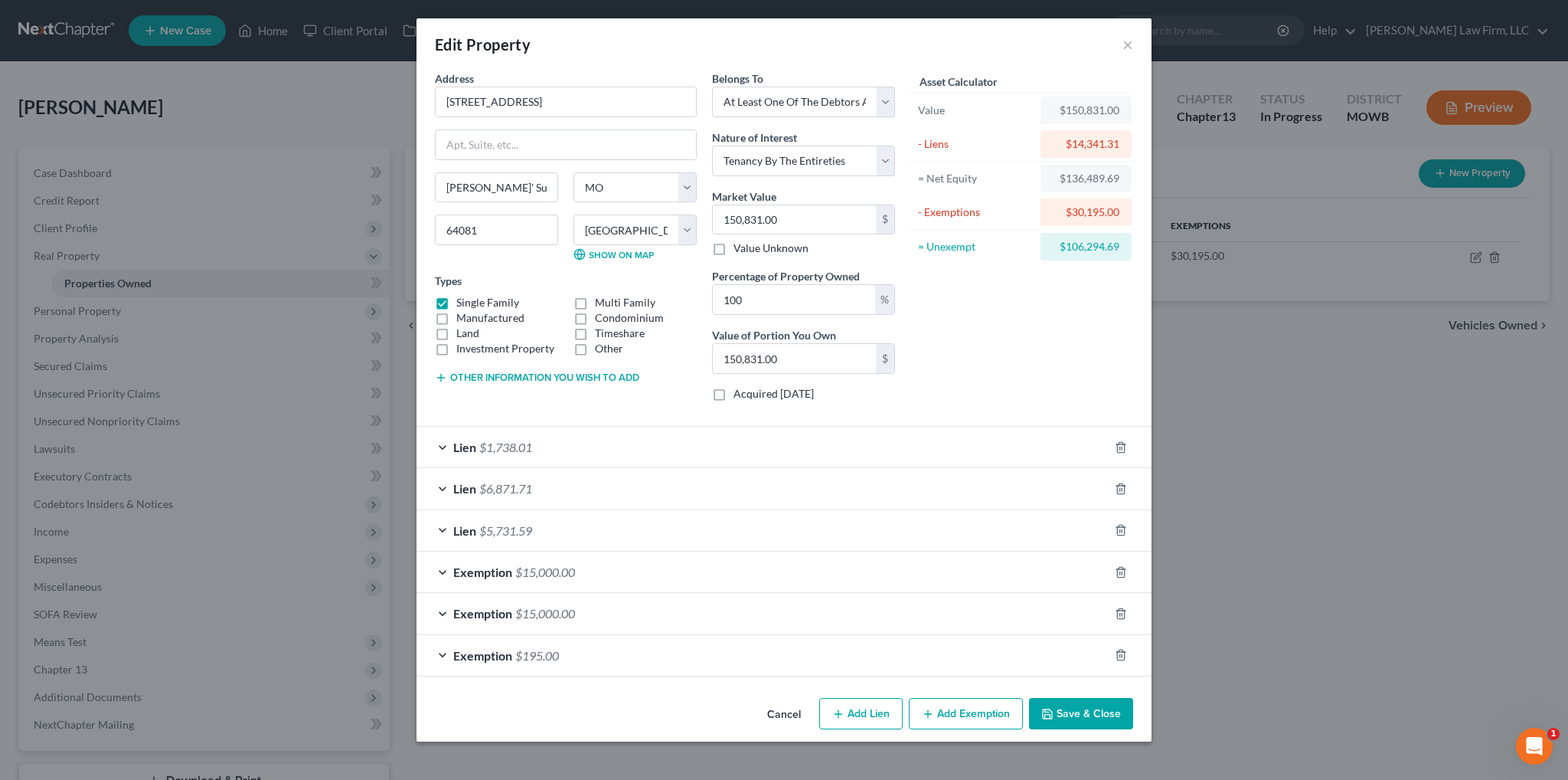
click at [502, 525] on span "$5,731.59" at bounding box center [506, 529] width 53 height 15
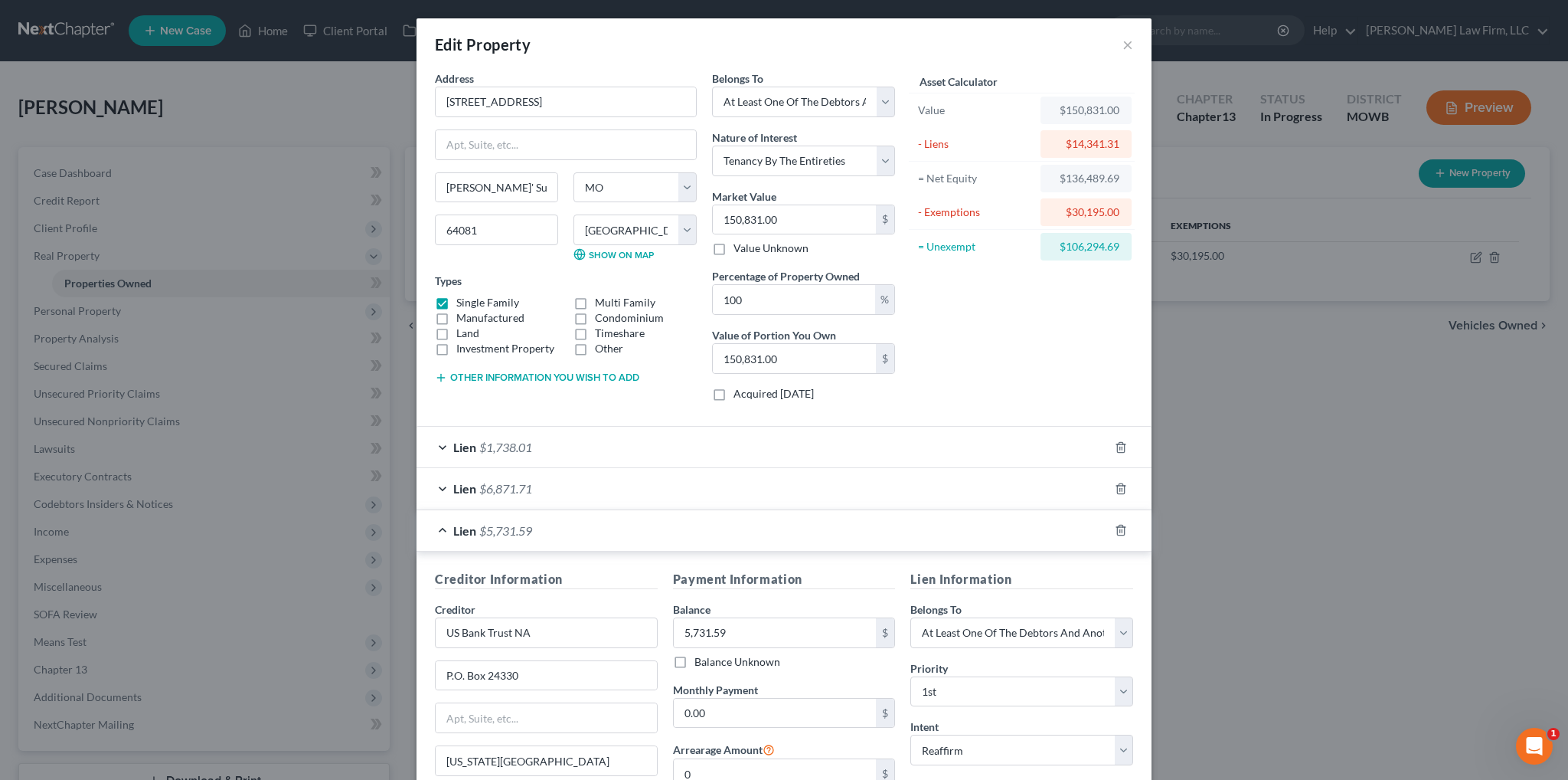
click at [502, 525] on span "$5,731.59" at bounding box center [506, 529] width 53 height 15
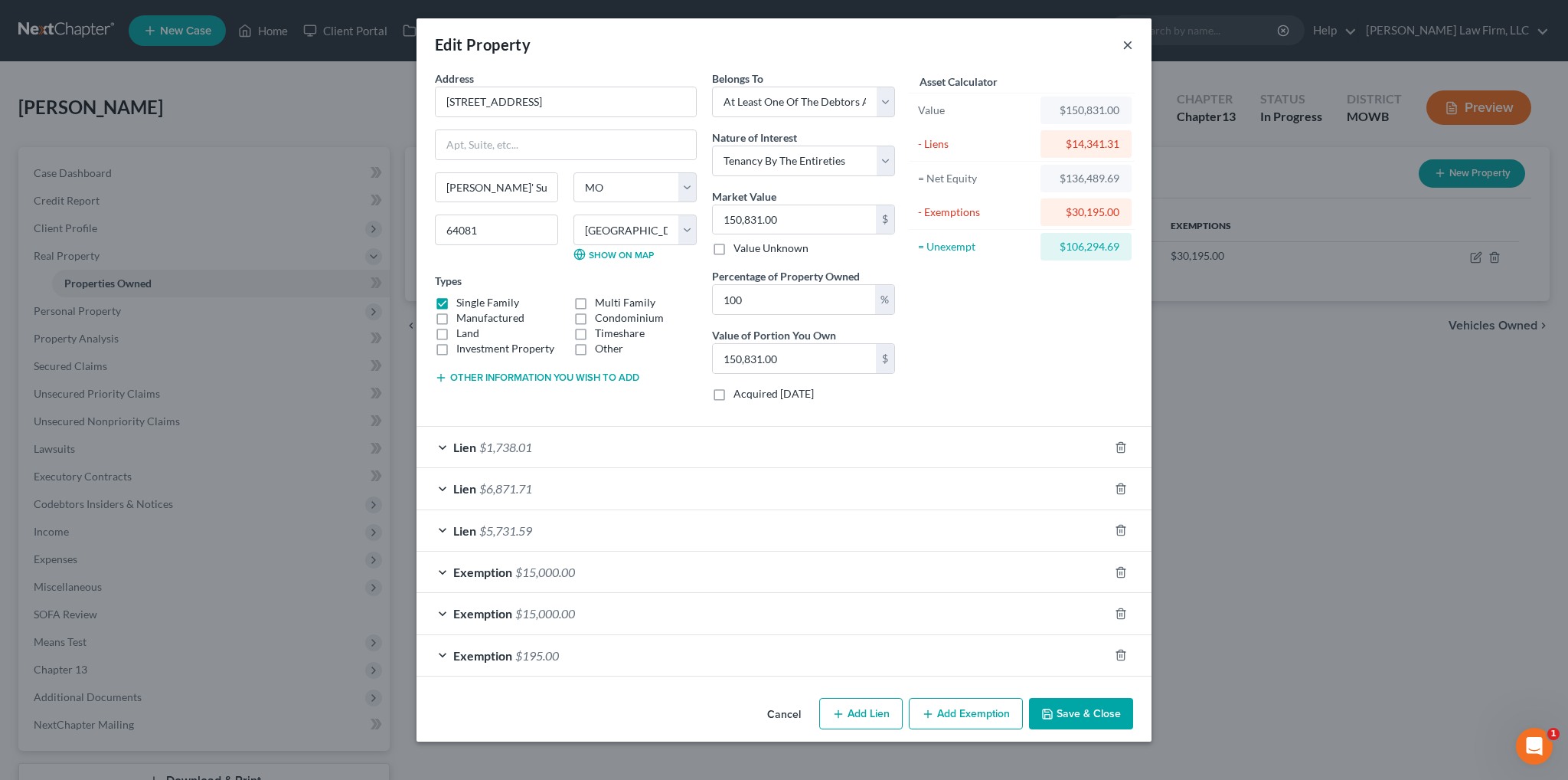
click at [1124, 45] on button "×" at bounding box center [1127, 44] width 11 height 19
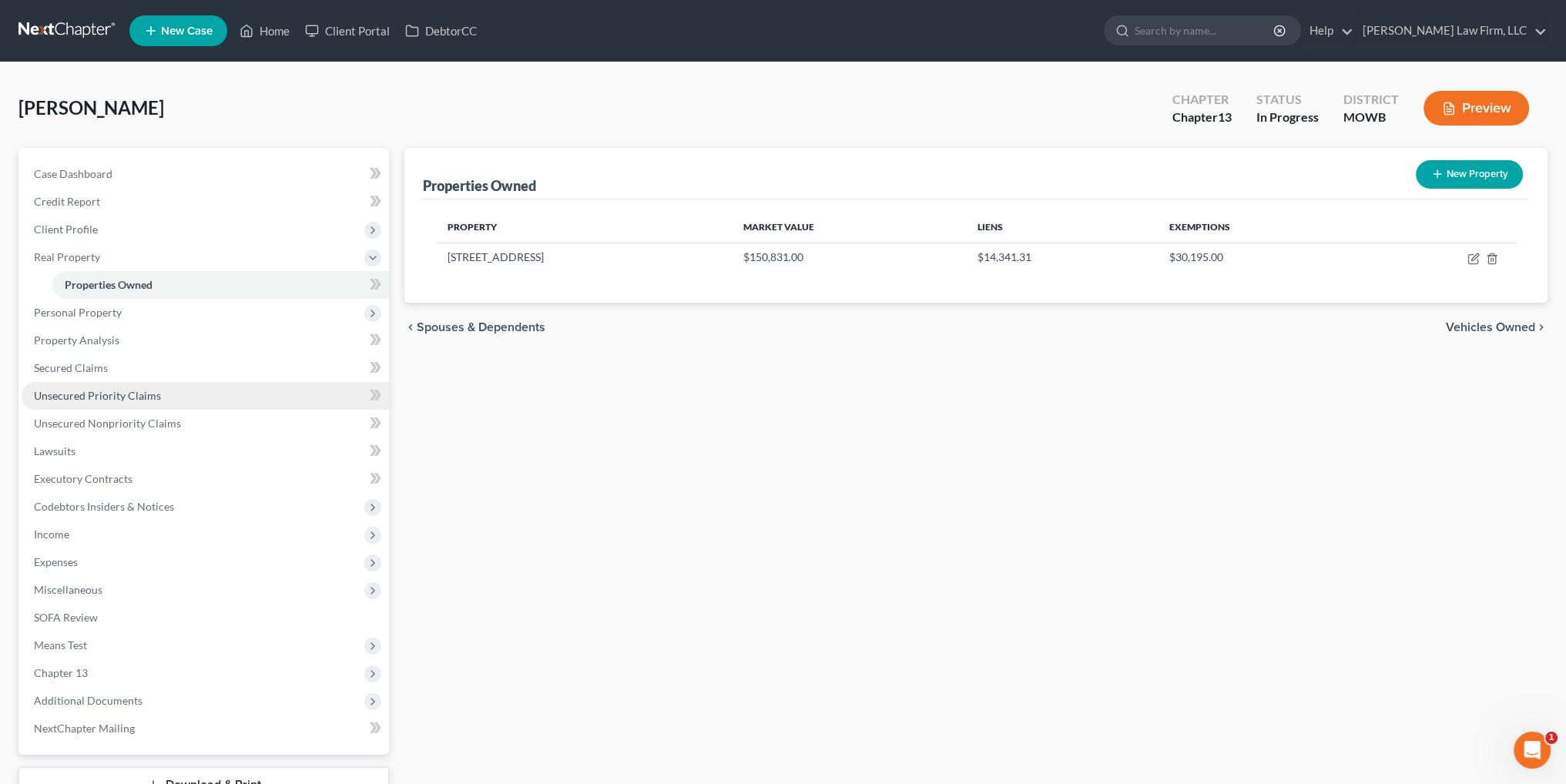
click at [84, 393] on span "Unsecured Priority Claims" at bounding box center [97, 395] width 127 height 13
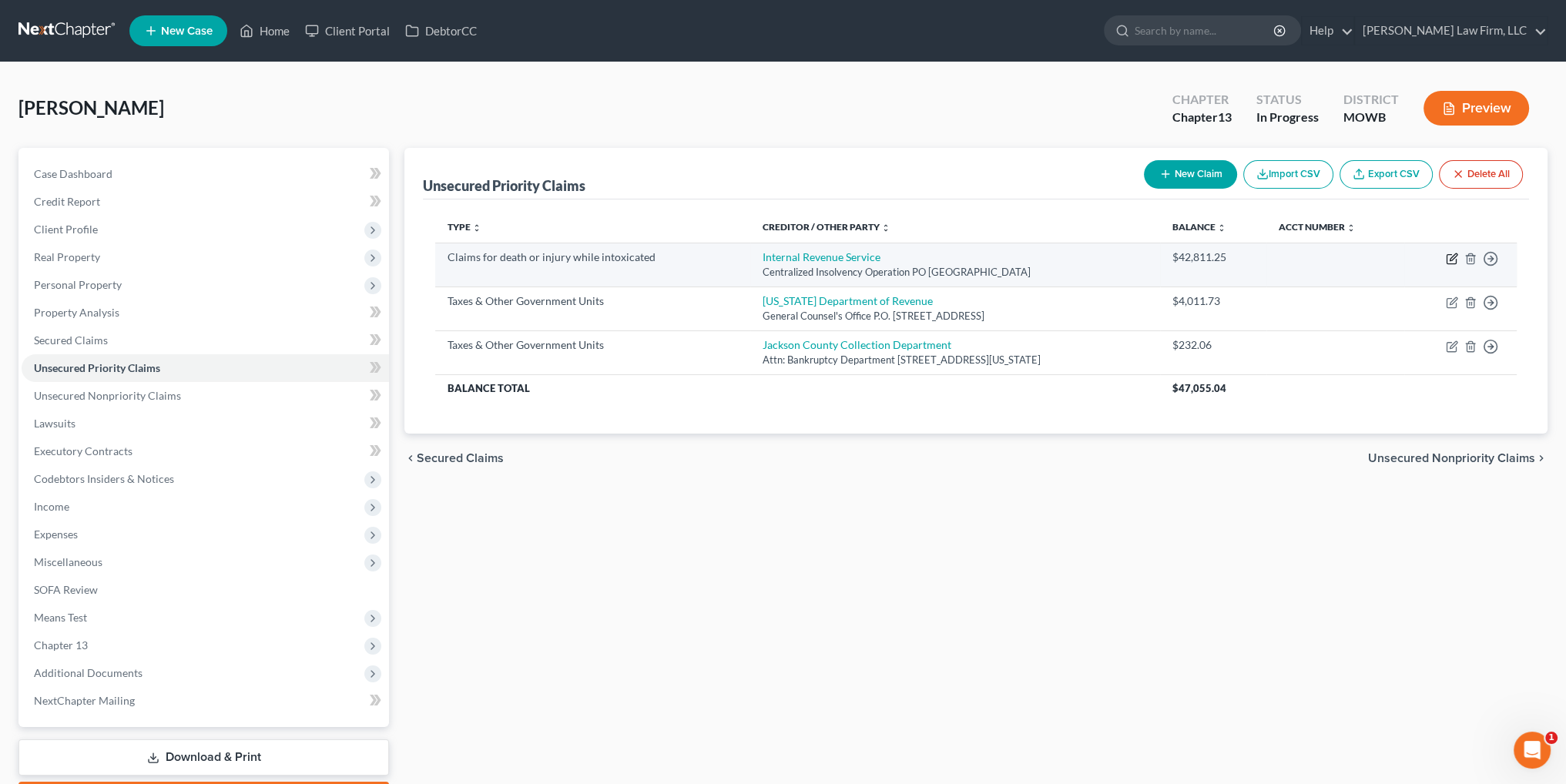
click at [1448, 255] on icon "button" at bounding box center [1451, 259] width 12 height 12
select select "39"
select select "3"
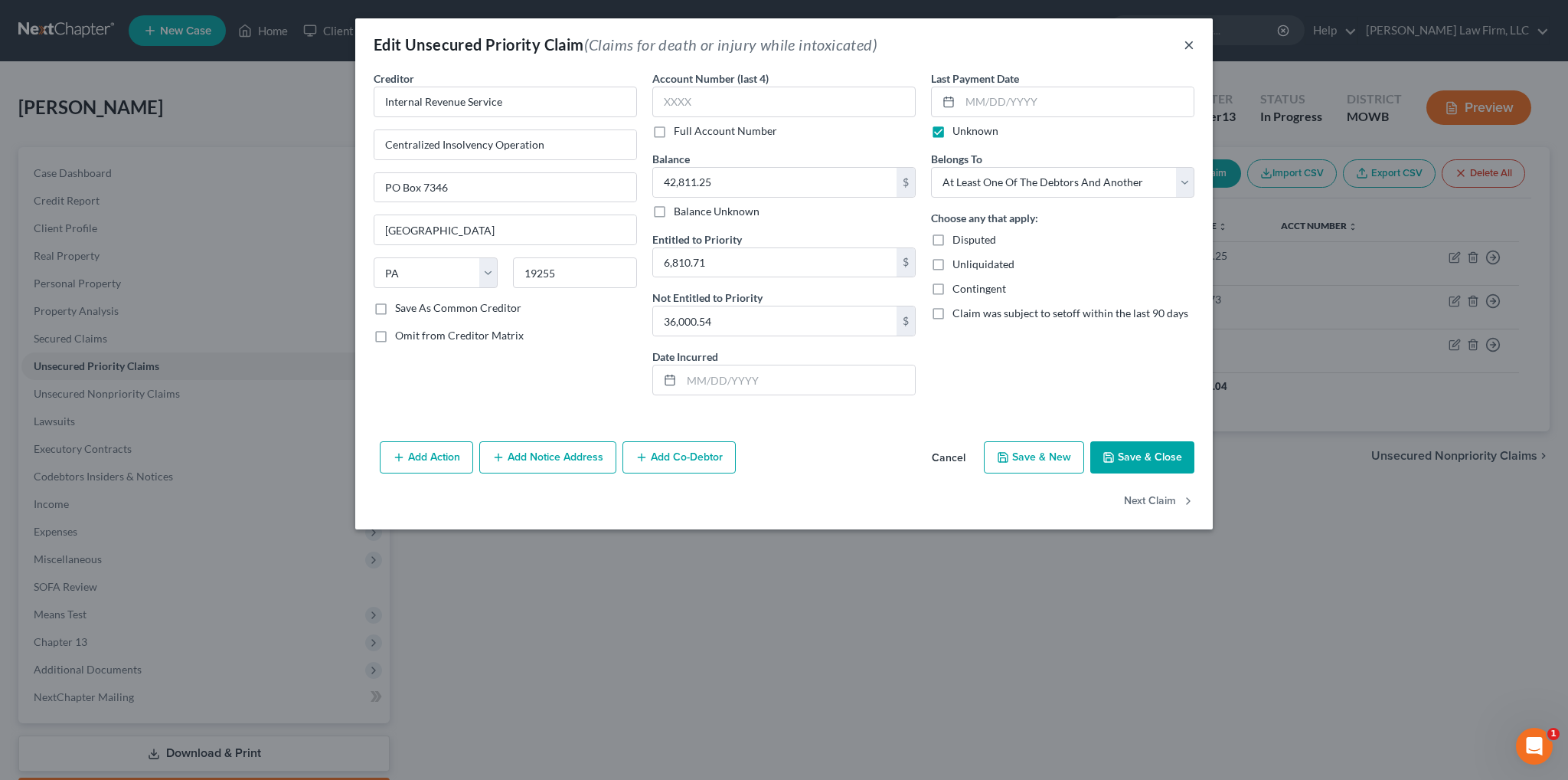
click at [1186, 44] on button "×" at bounding box center [1188, 44] width 11 height 19
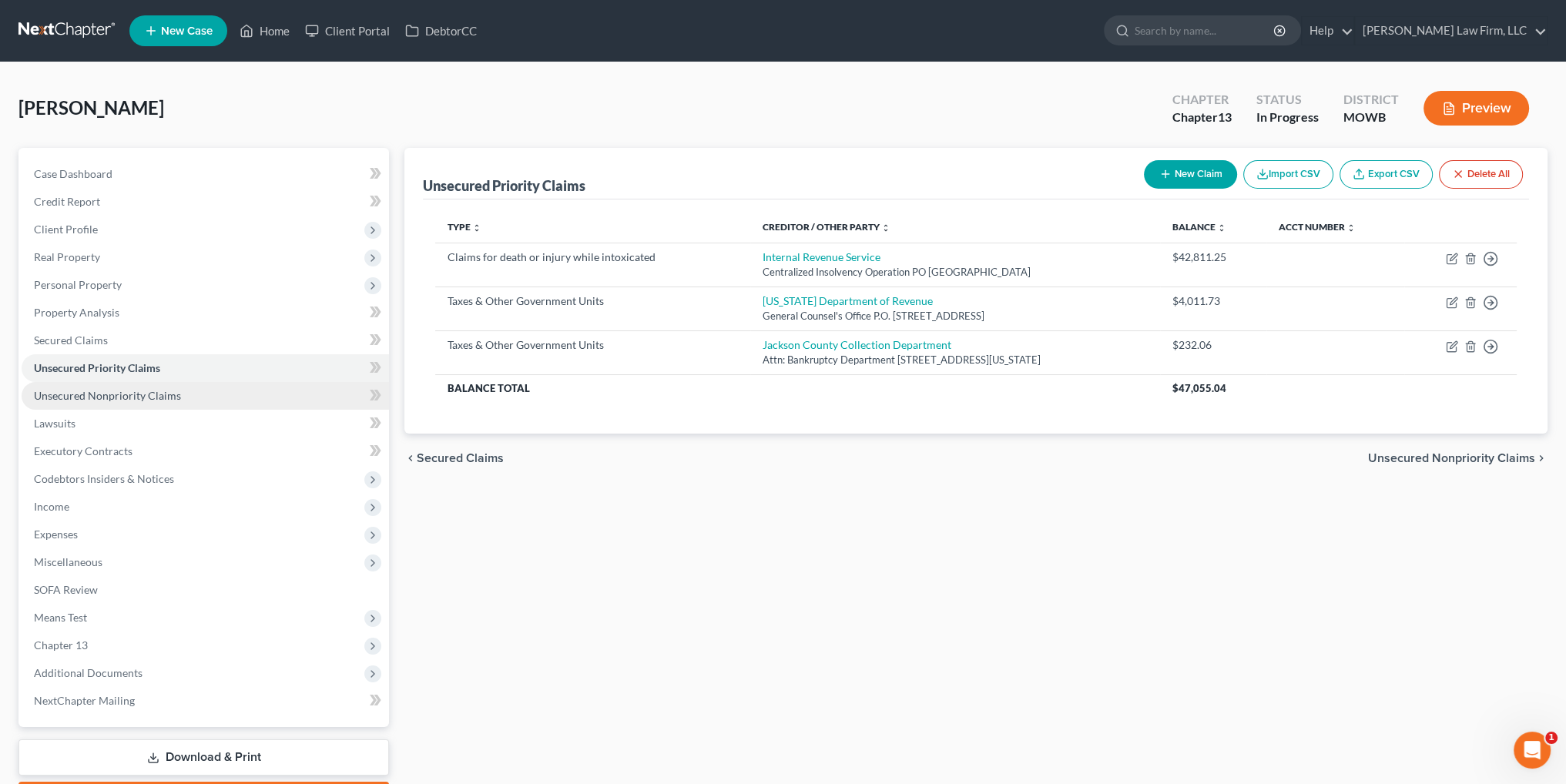
click at [136, 393] on span "Unsecured Nonpriority Claims" at bounding box center [107, 395] width 147 height 13
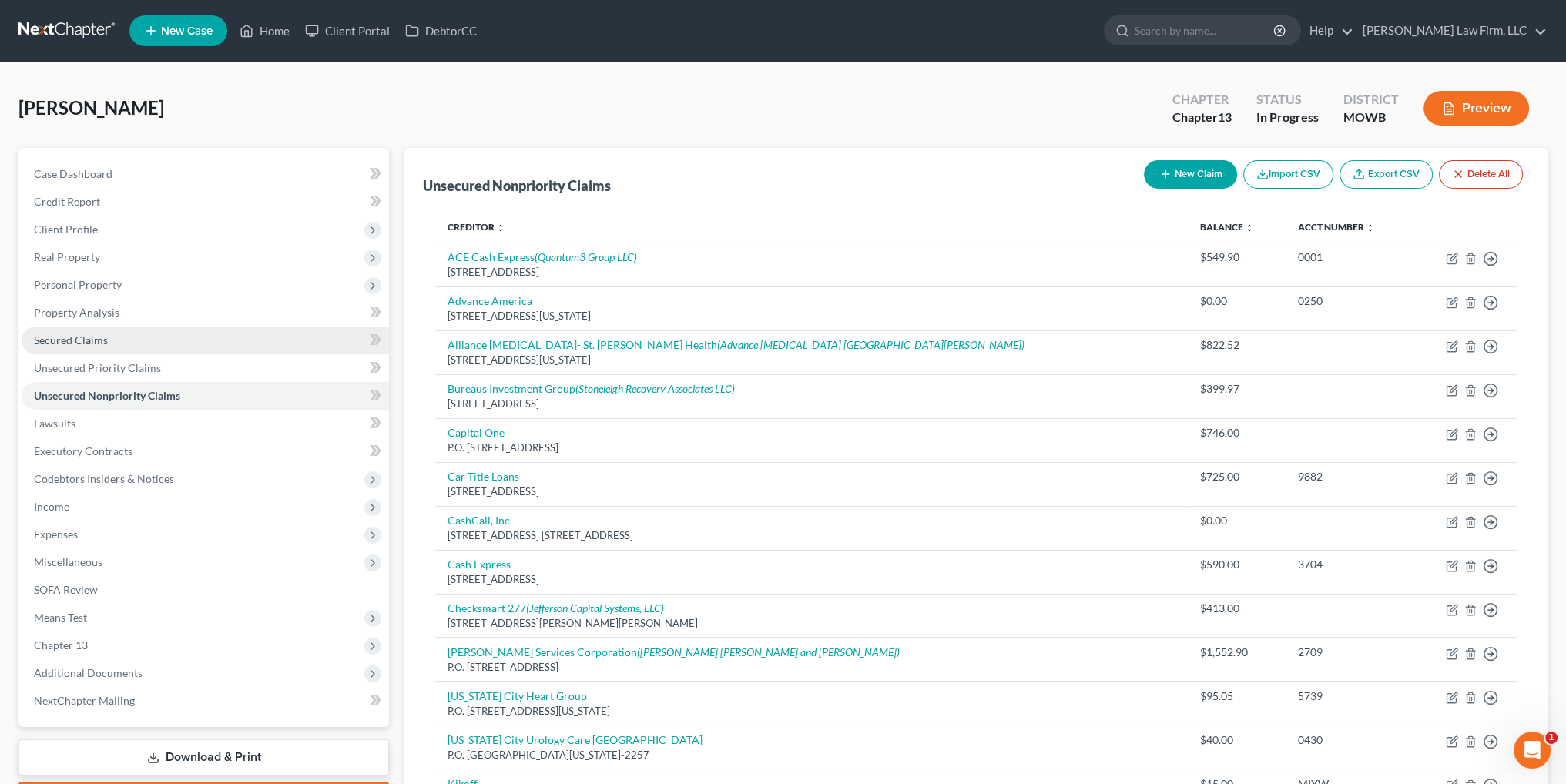
click at [68, 340] on span "Secured Claims" at bounding box center [70, 340] width 74 height 13
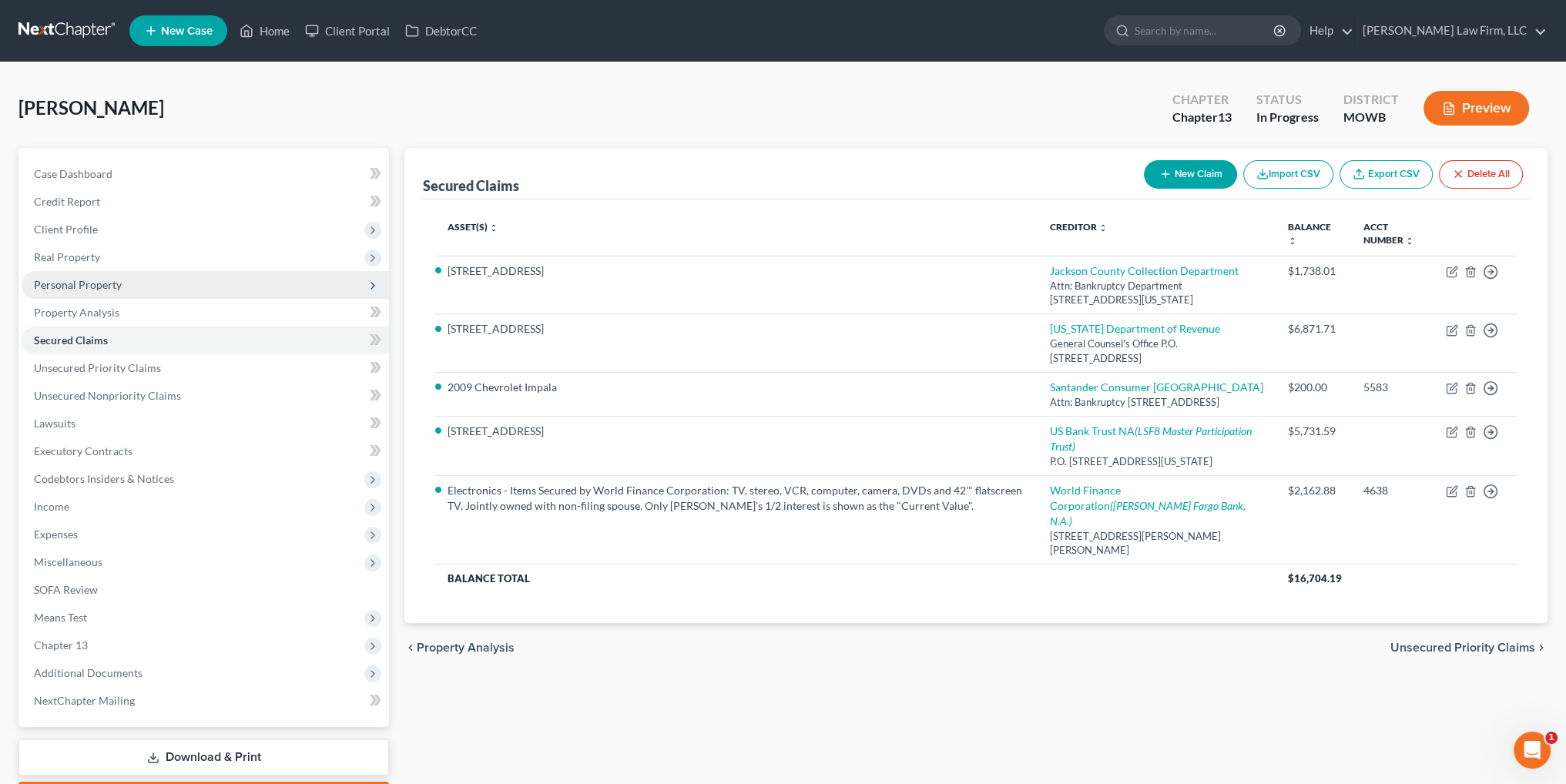
click at [81, 287] on span "Personal Property" at bounding box center [77, 283] width 88 height 13
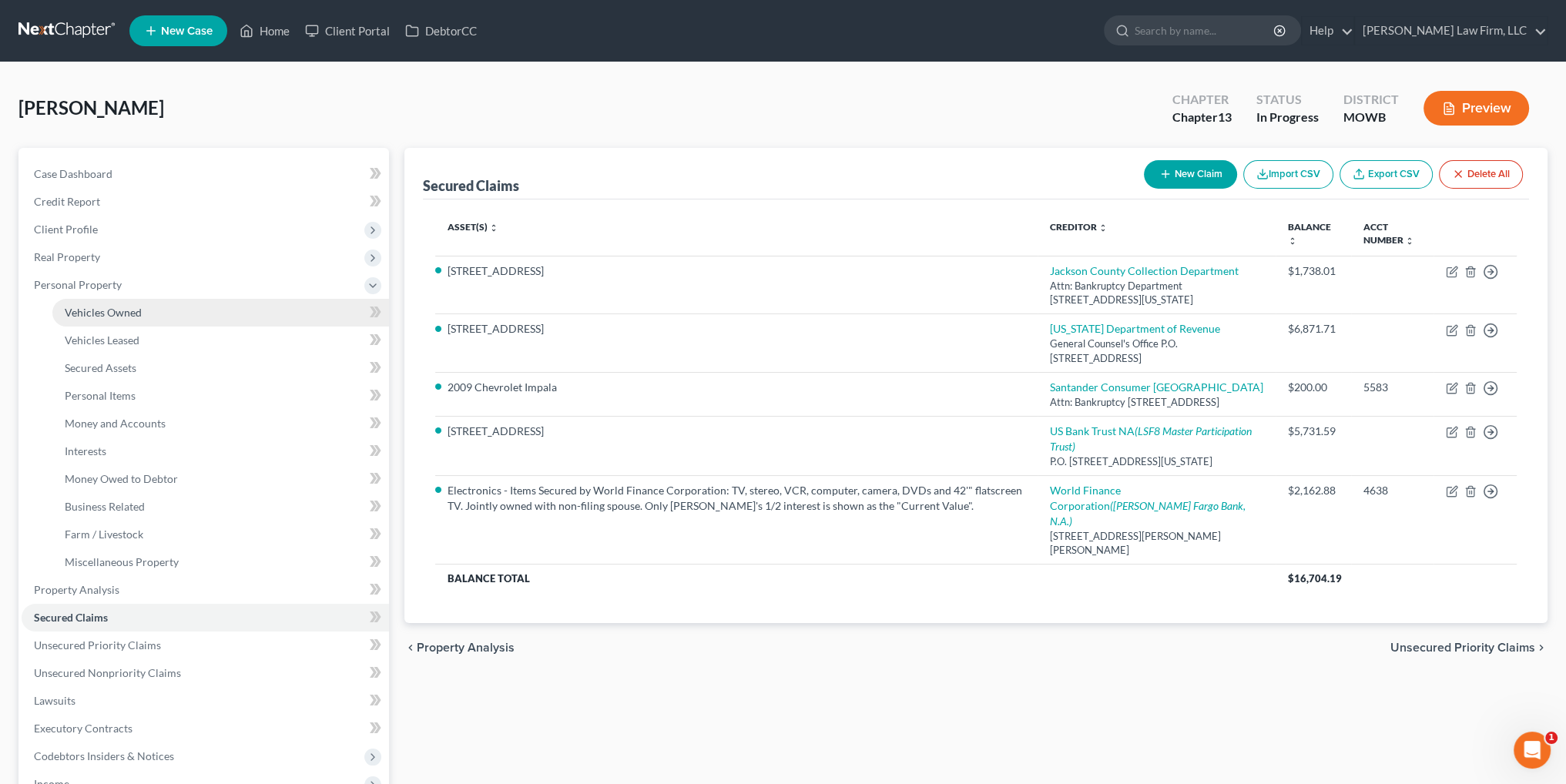
click at [93, 312] on span "Vehicles Owned" at bounding box center [103, 311] width 77 height 13
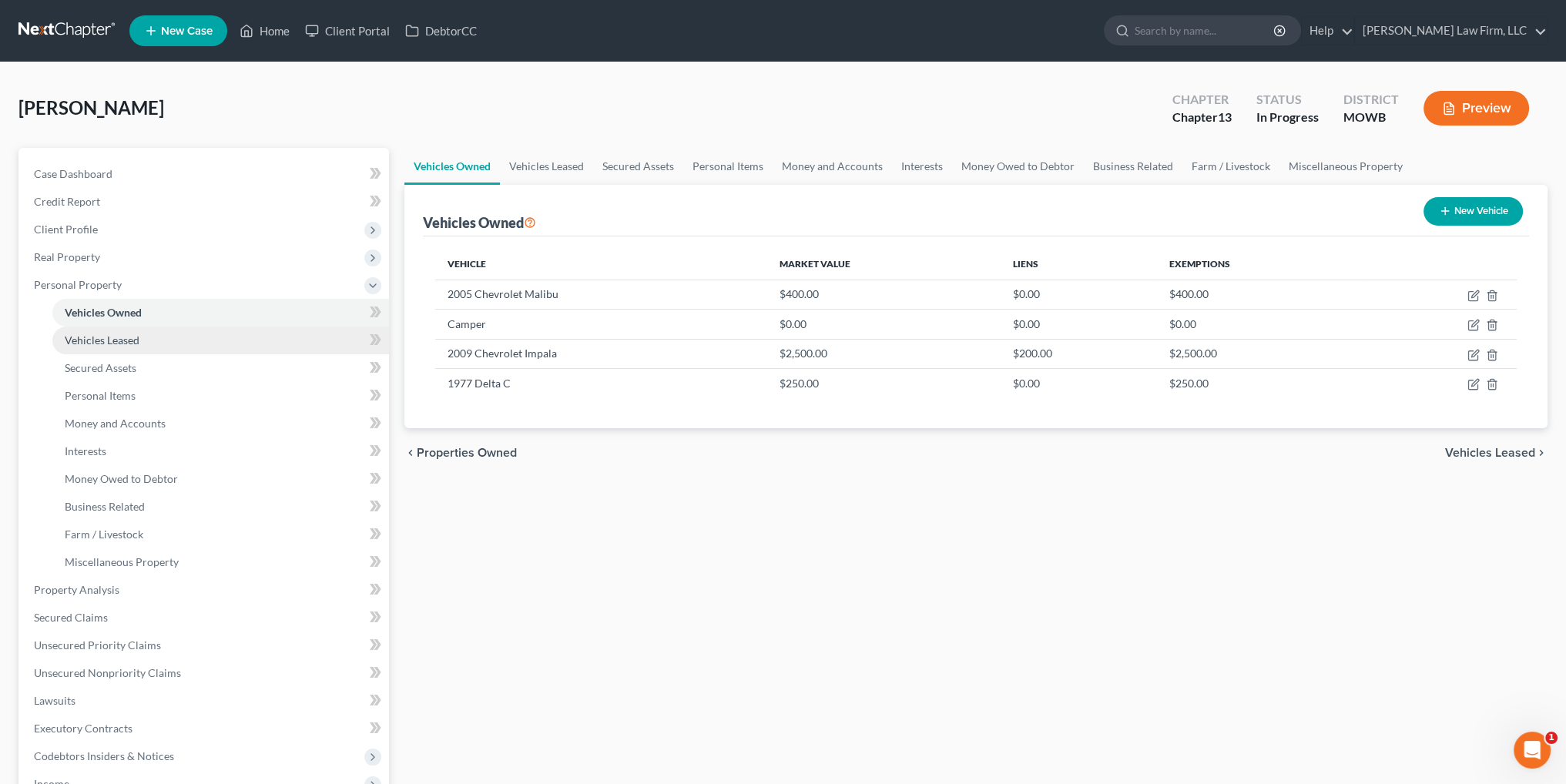
click at [124, 342] on span "Vehicles Leased" at bounding box center [102, 340] width 75 height 13
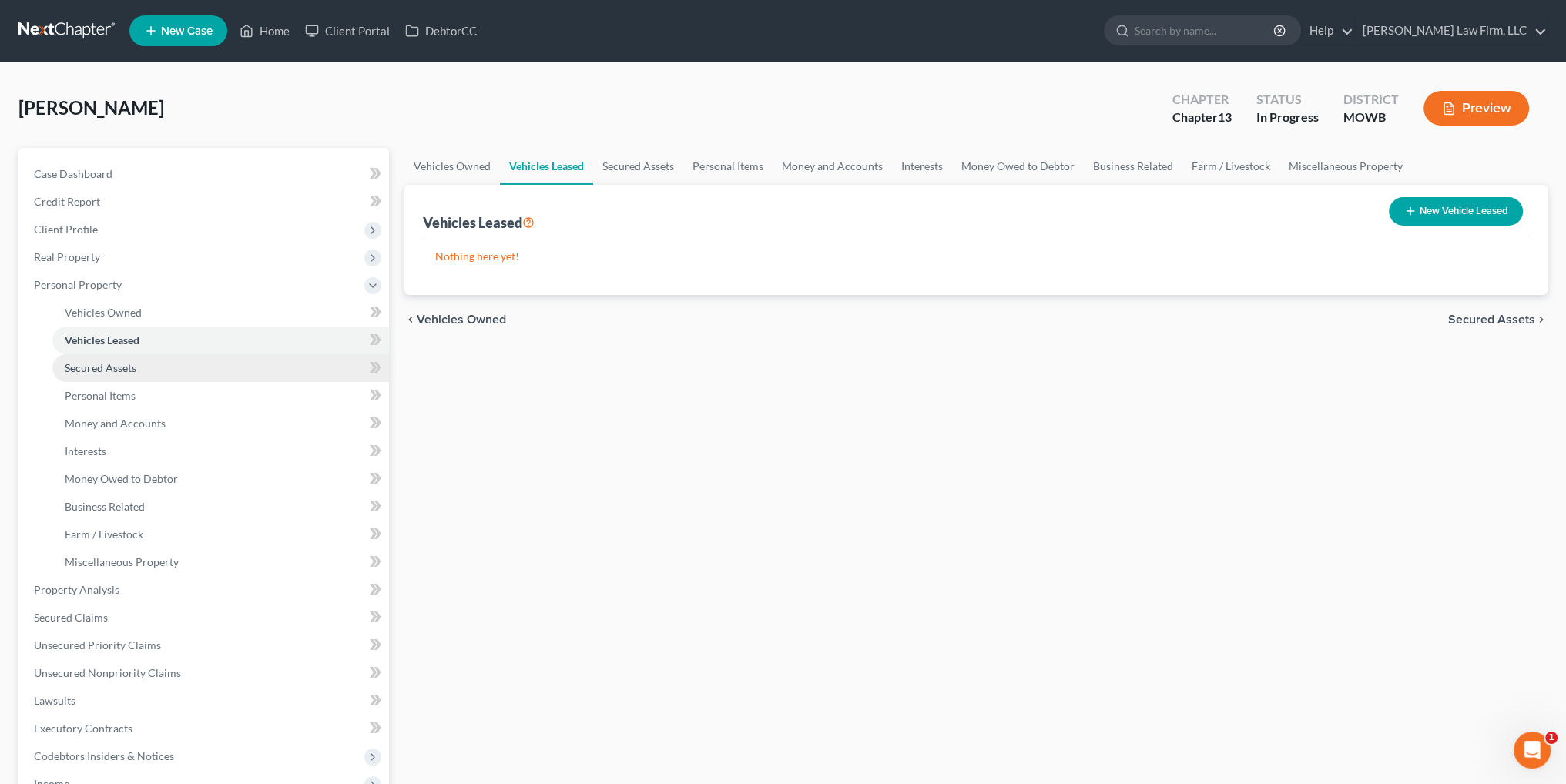
click at [123, 364] on span "Secured Assets" at bounding box center [100, 367] width 71 height 13
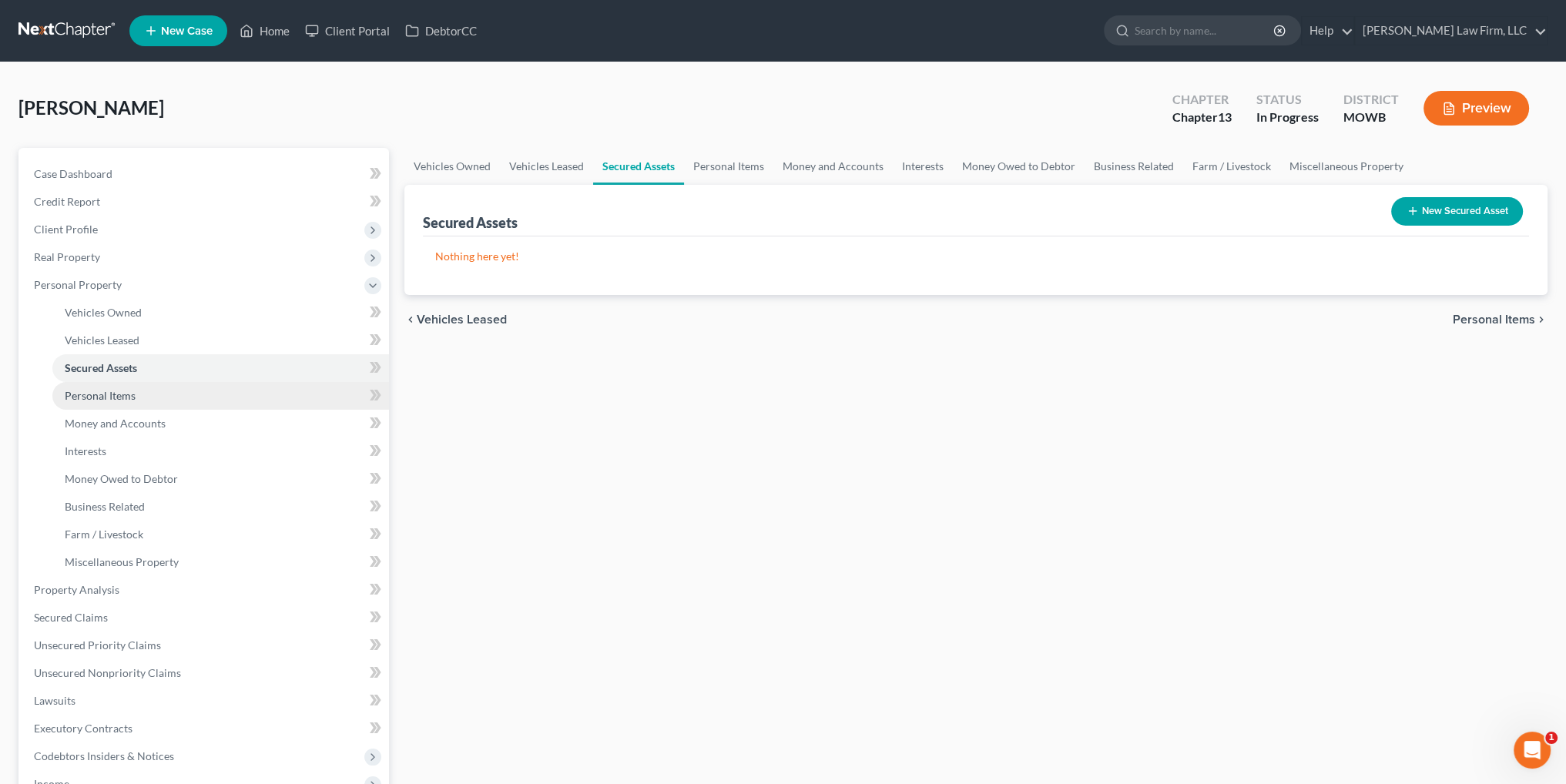
click at [103, 400] on span "Personal Items" at bounding box center [100, 395] width 71 height 13
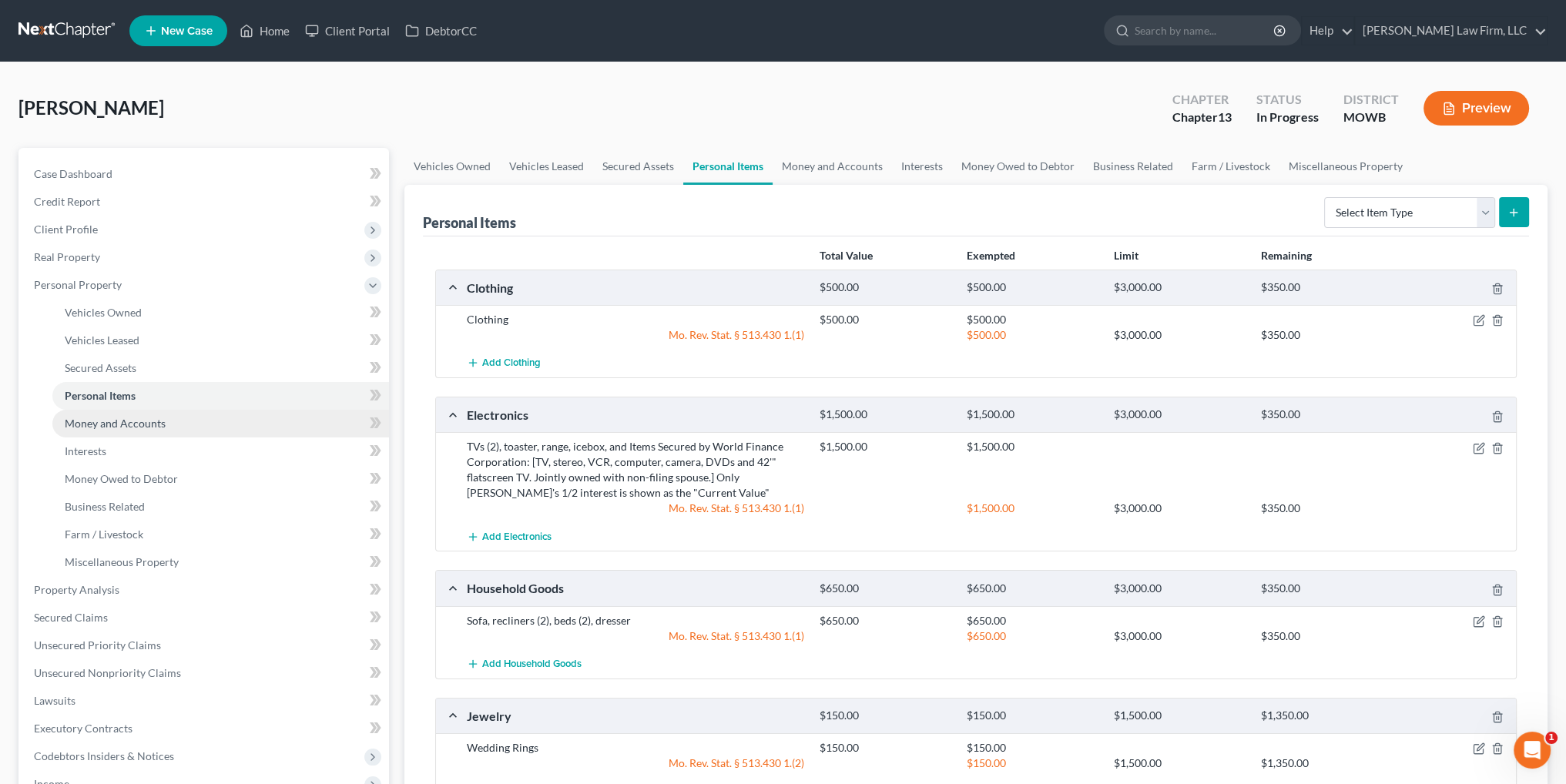
click at [126, 421] on span "Money and Accounts" at bounding box center [115, 423] width 101 height 13
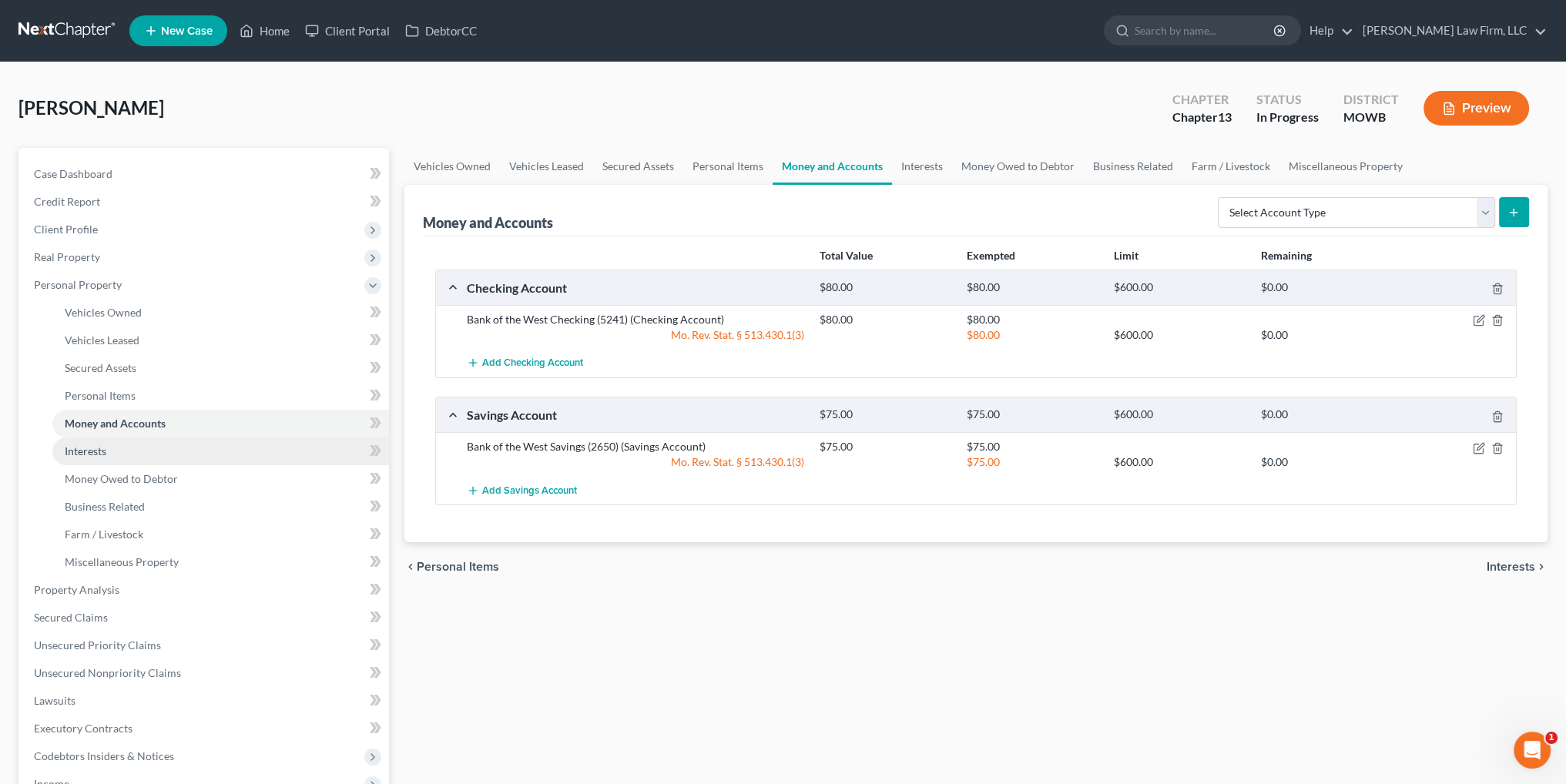
click at [82, 444] on span "Interests" at bounding box center [85, 450] width 41 height 13
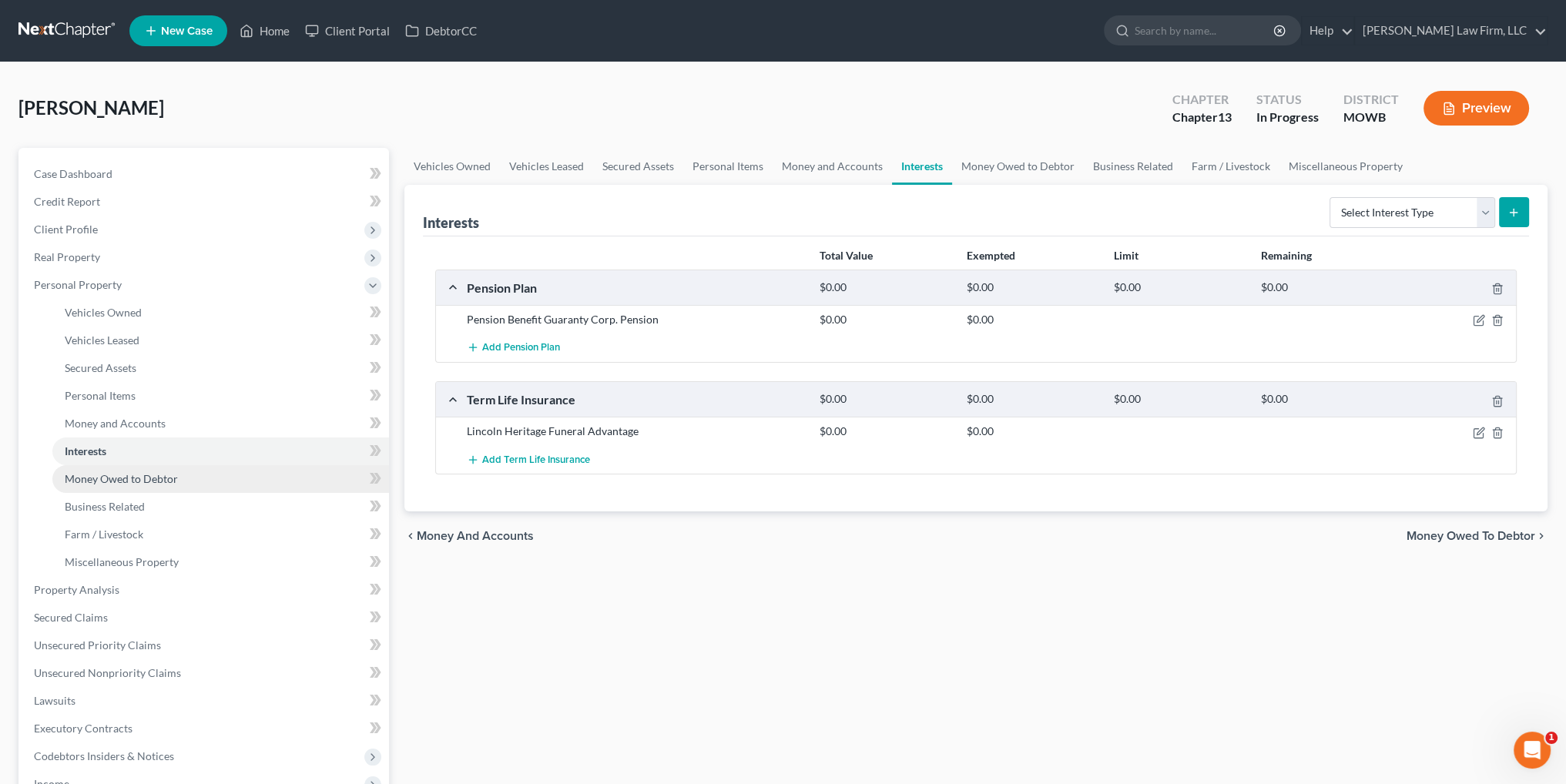
click at [108, 473] on span "Money Owed to Debtor" at bounding box center [121, 478] width 114 height 13
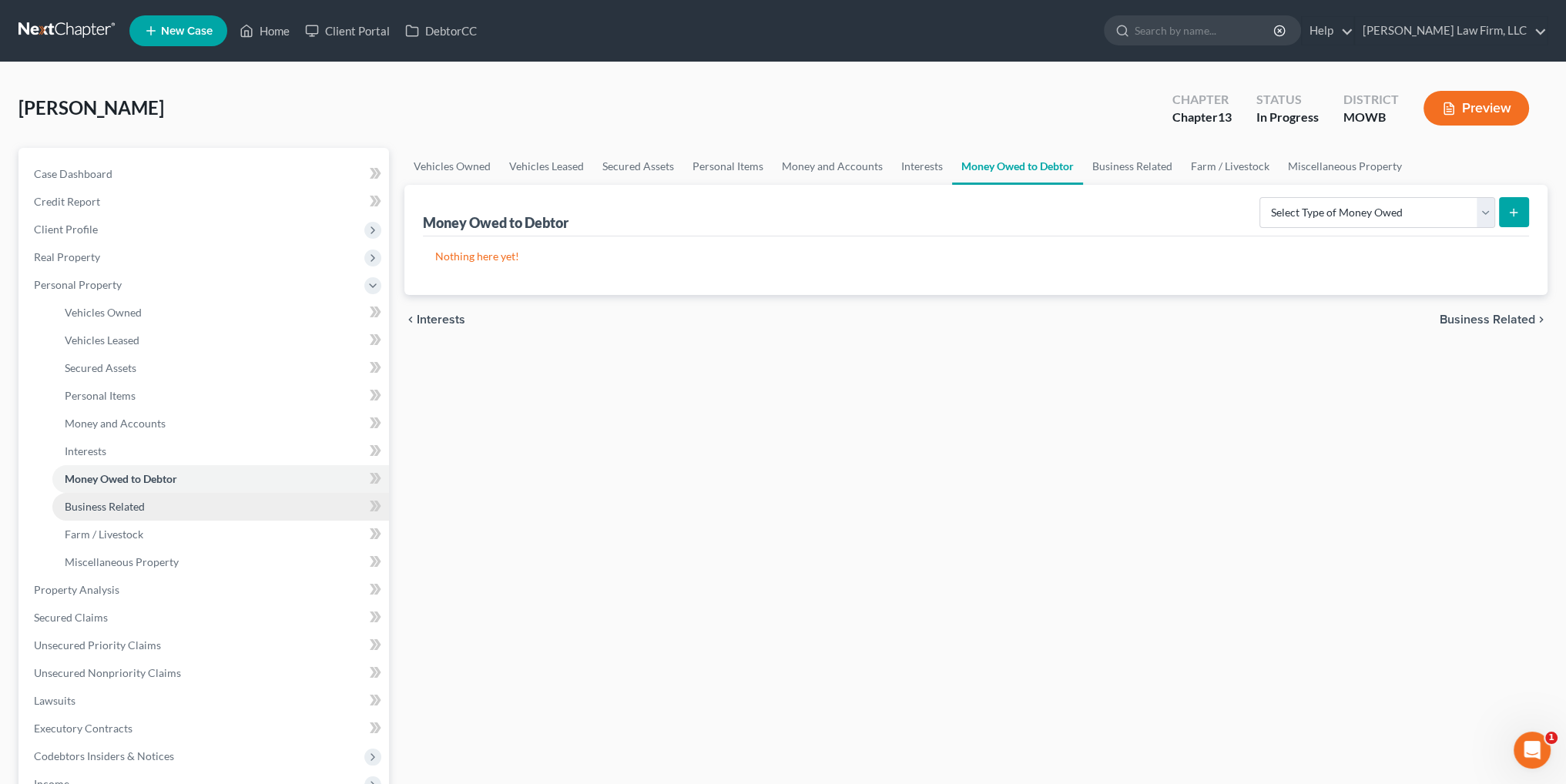
click at [103, 503] on span "Business Related" at bounding box center [104, 506] width 80 height 13
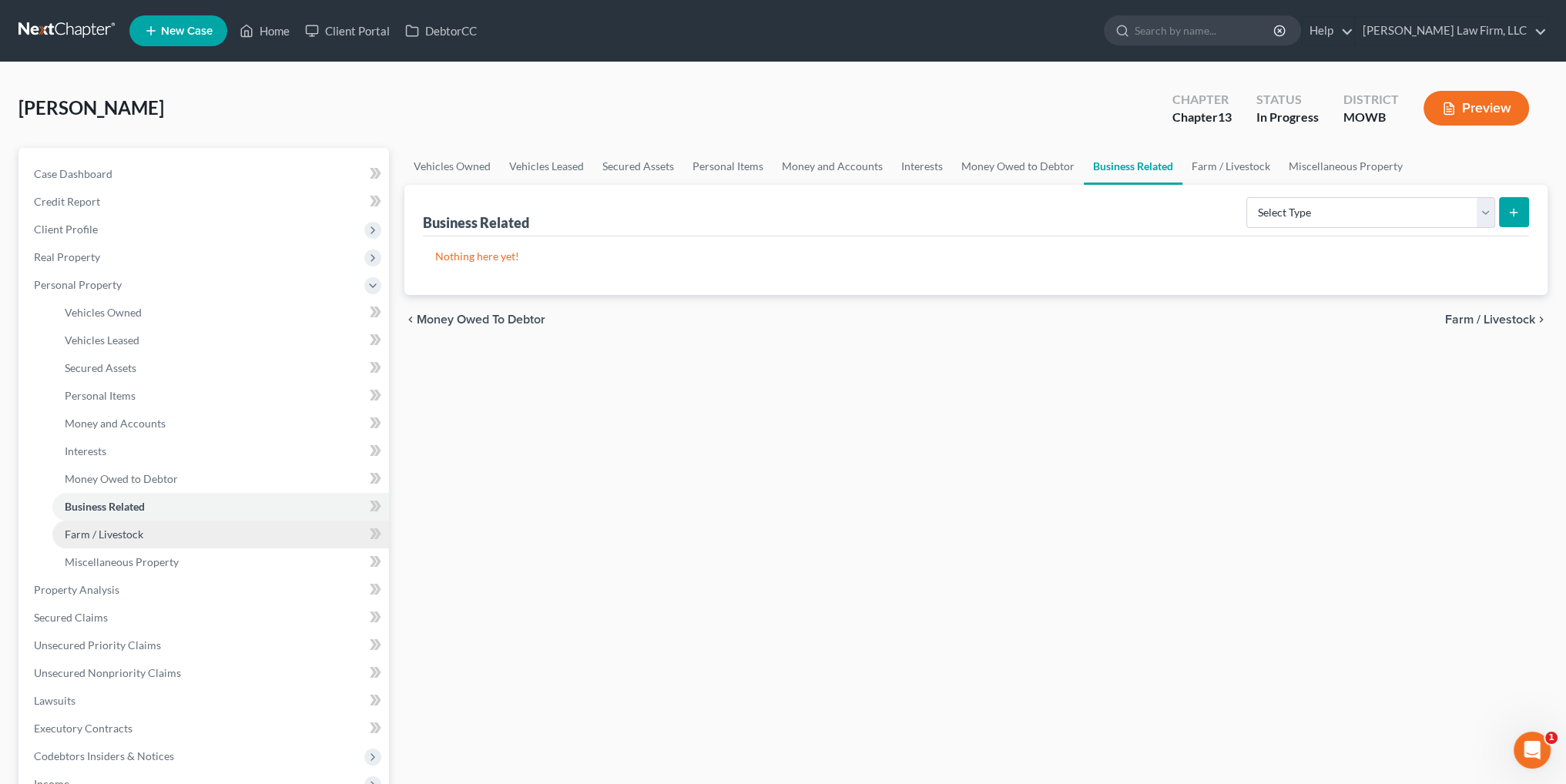
click at [96, 525] on link "Farm / Livestock" at bounding box center [220, 534] width 337 height 28
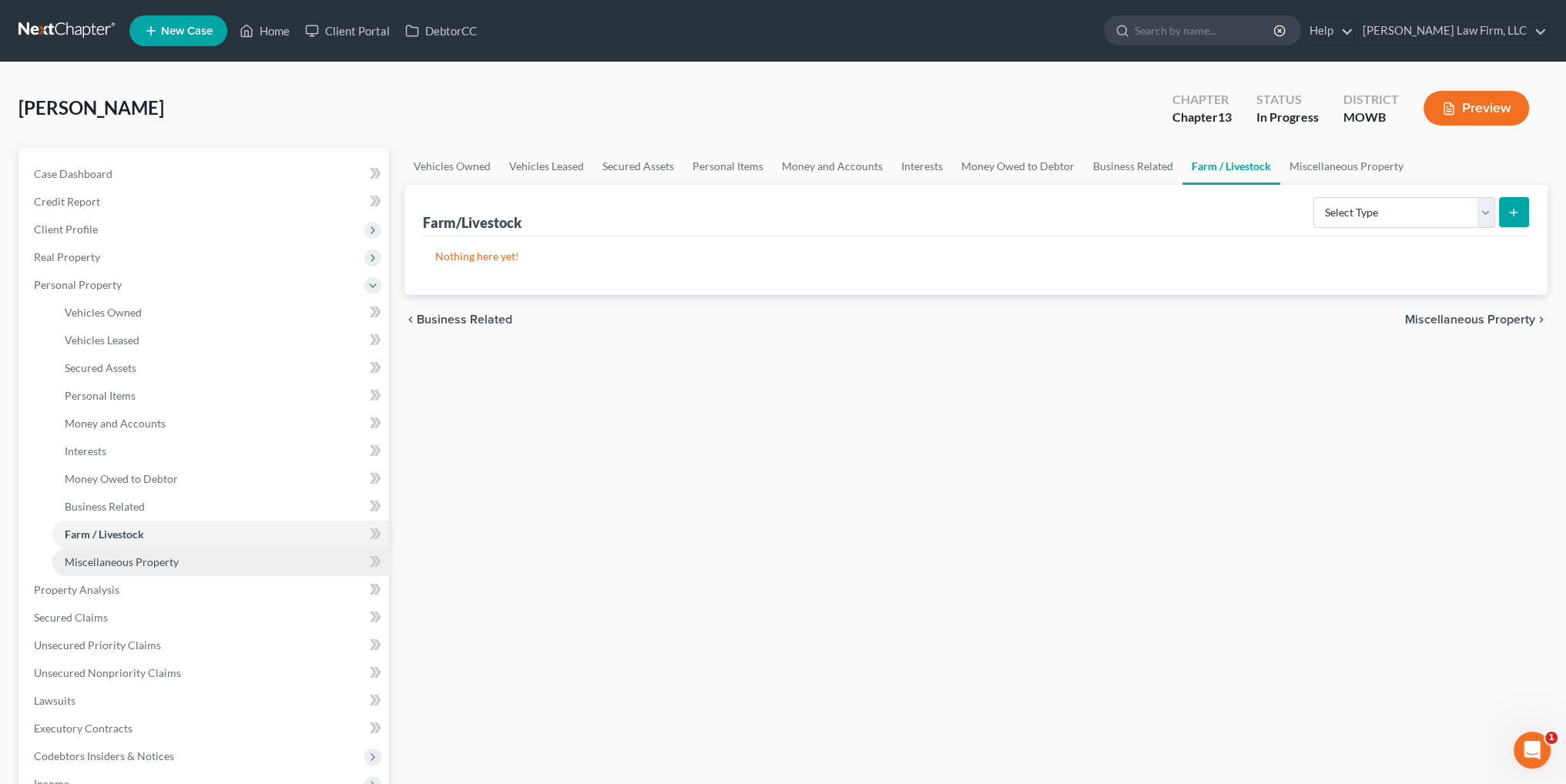
click at [99, 557] on span "Miscellaneous Property" at bounding box center [121, 561] width 114 height 13
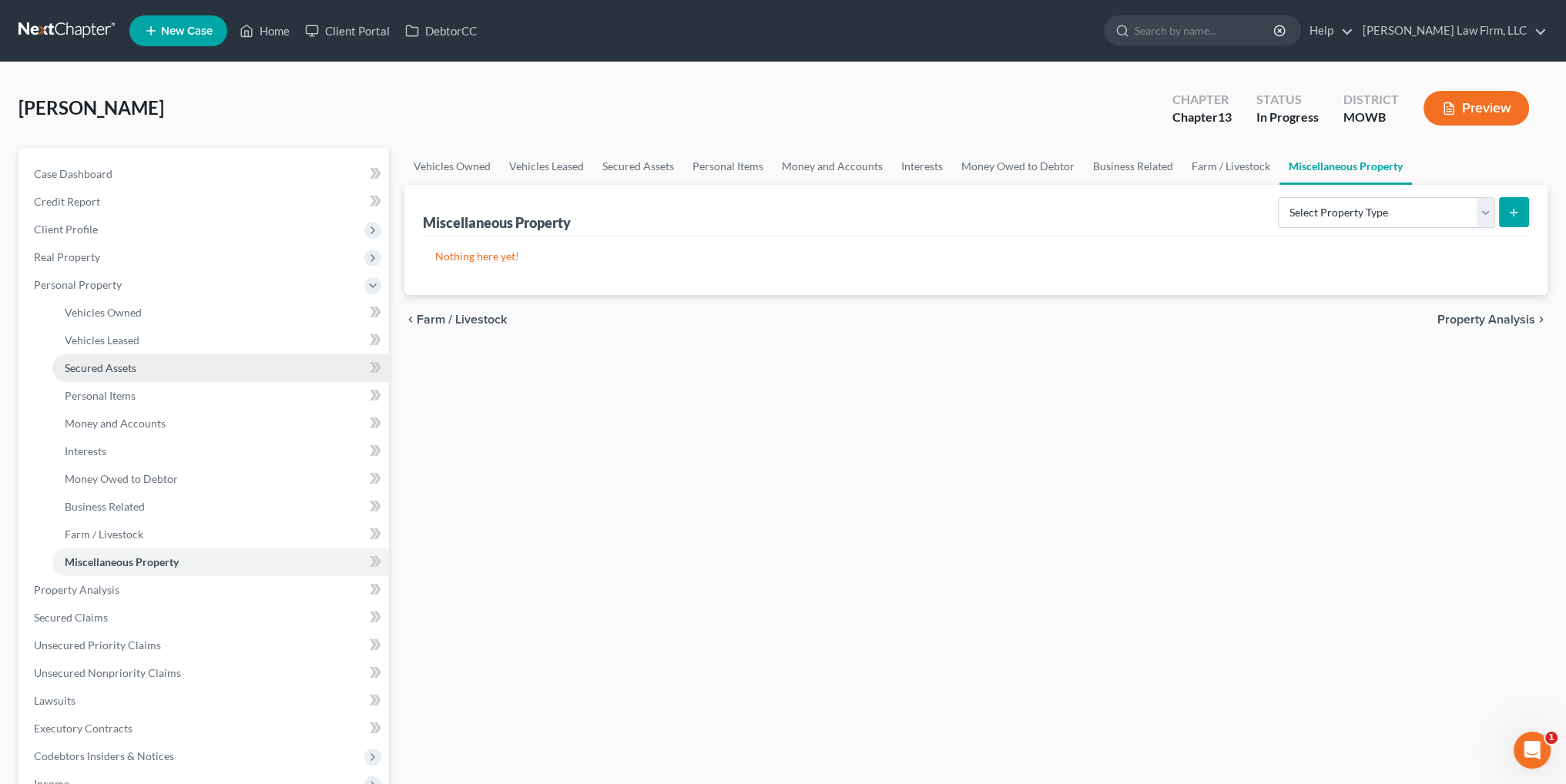
click at [80, 368] on span "Secured Assets" at bounding box center [100, 367] width 71 height 13
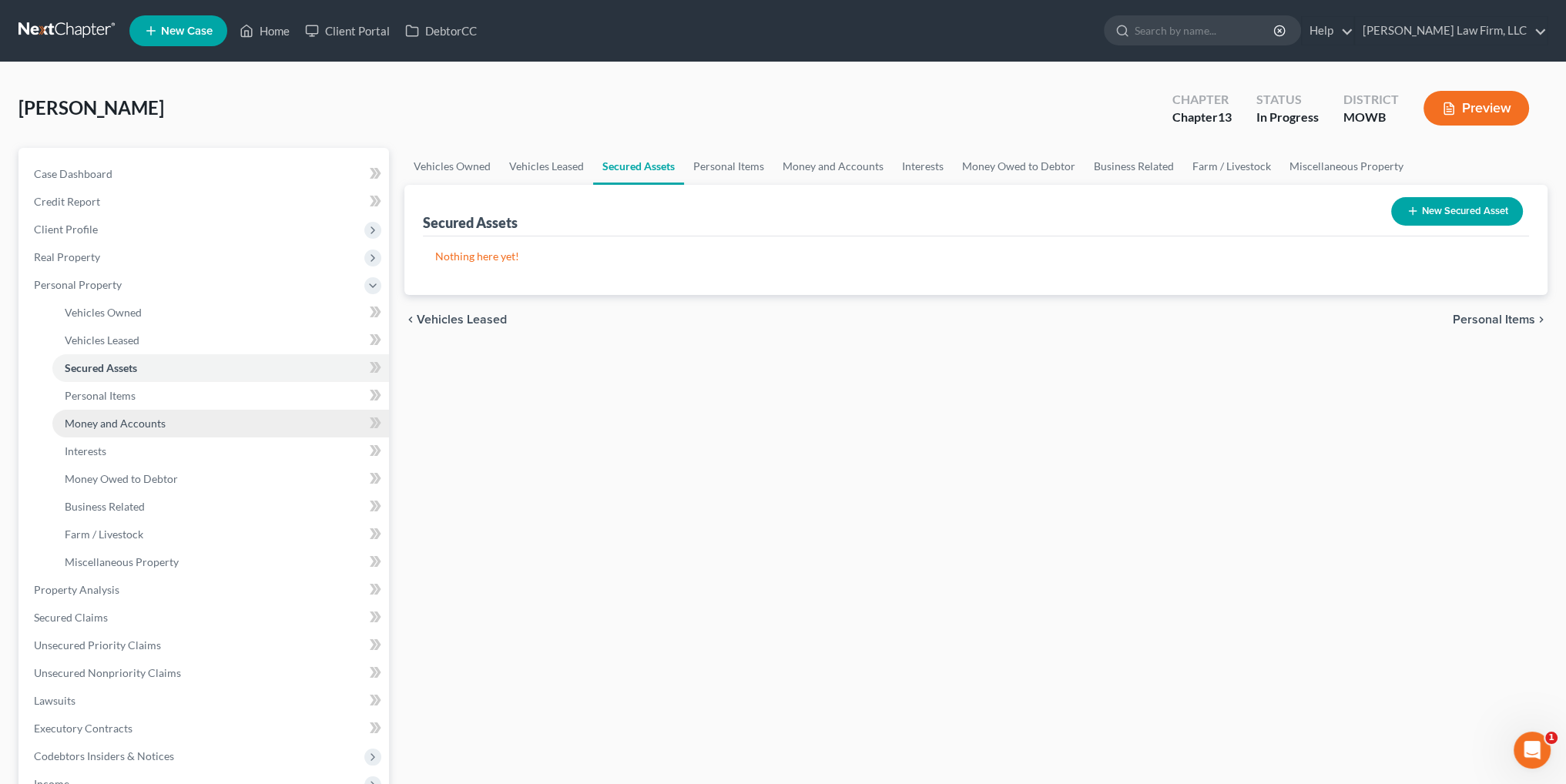
click at [81, 420] on span "Money and Accounts" at bounding box center [115, 423] width 101 height 13
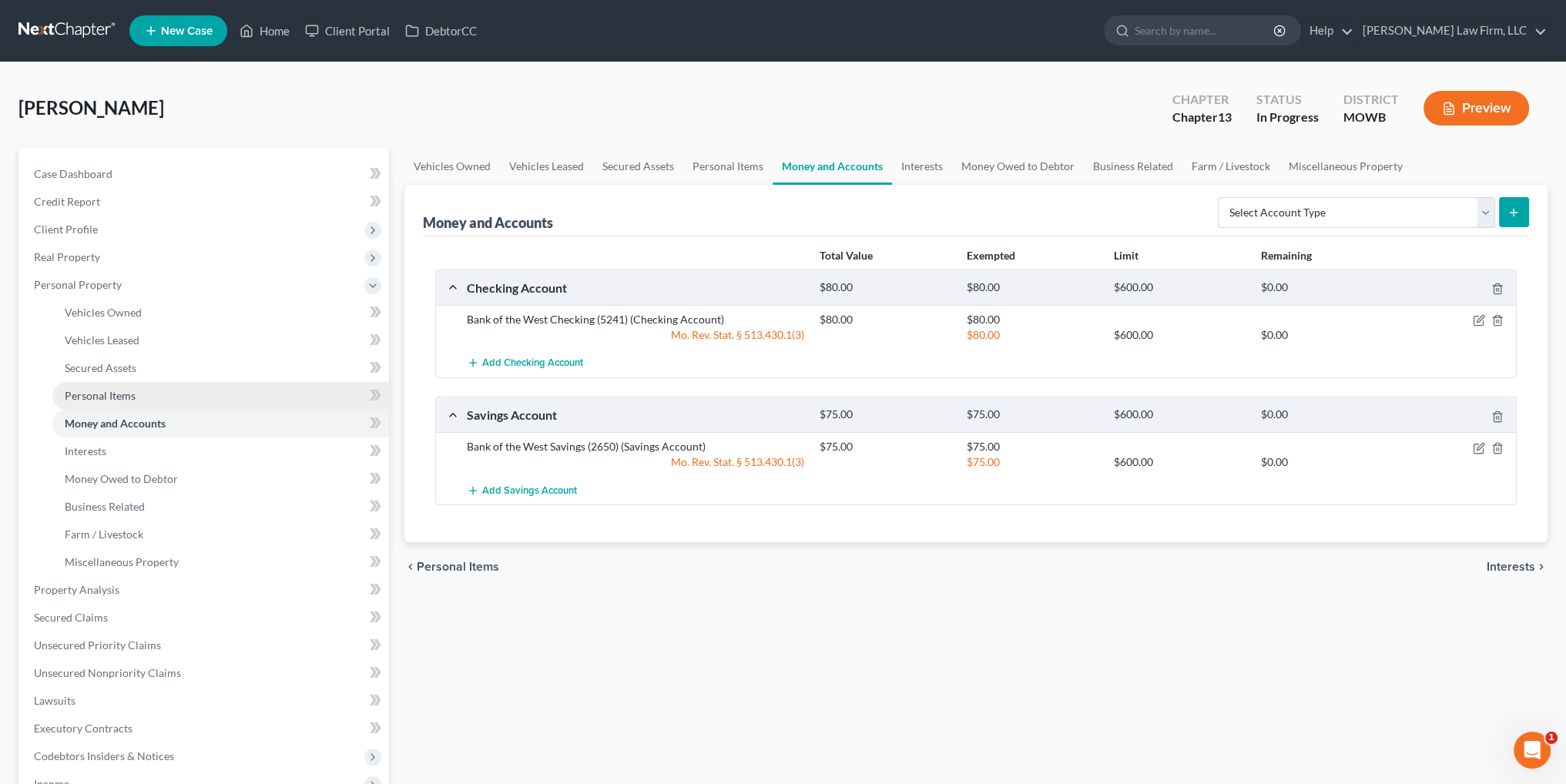
click at [86, 391] on span "Personal Items" at bounding box center [100, 395] width 71 height 13
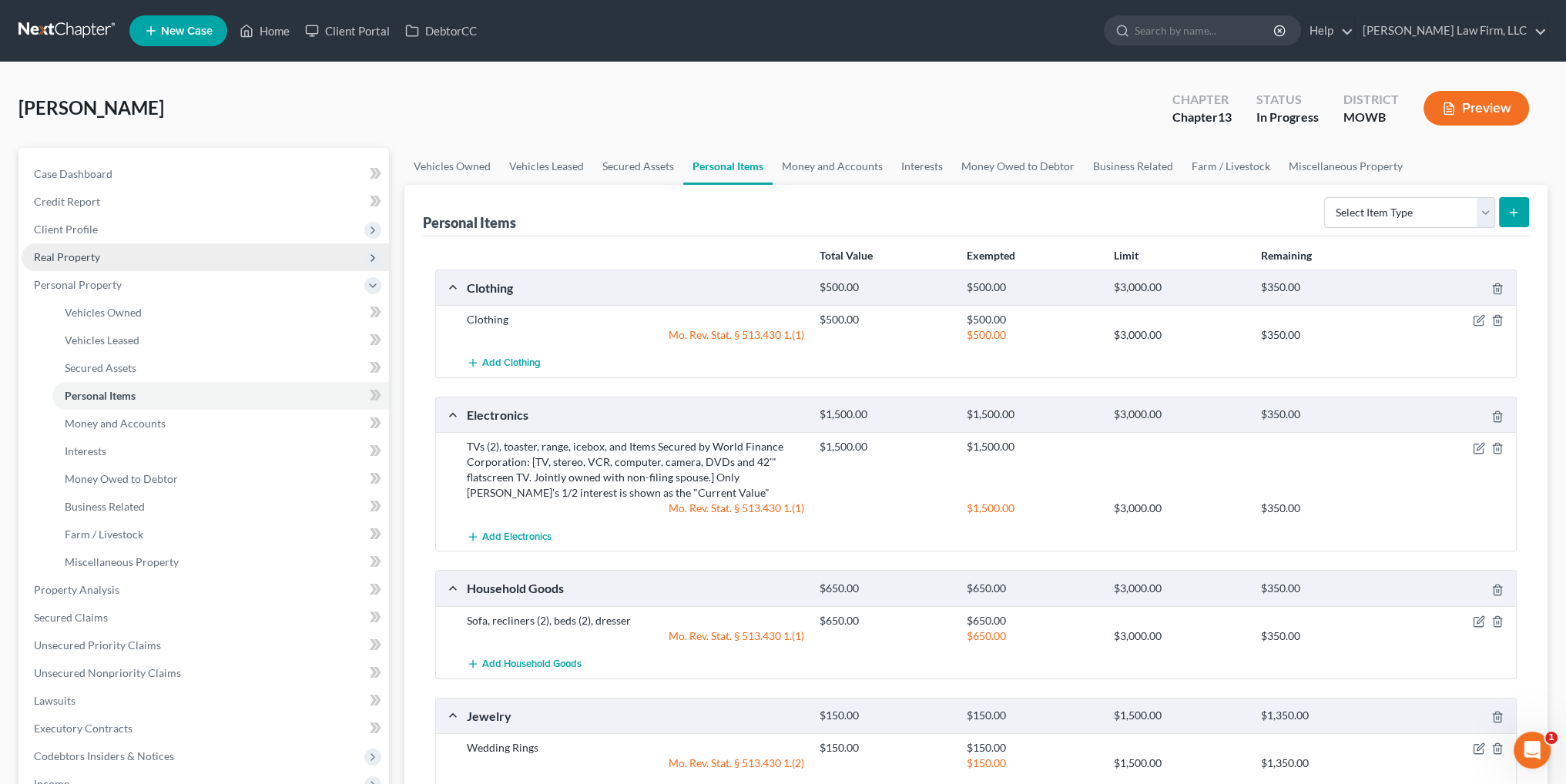
click at [77, 262] on span "Real Property" at bounding box center [66, 256] width 66 height 13
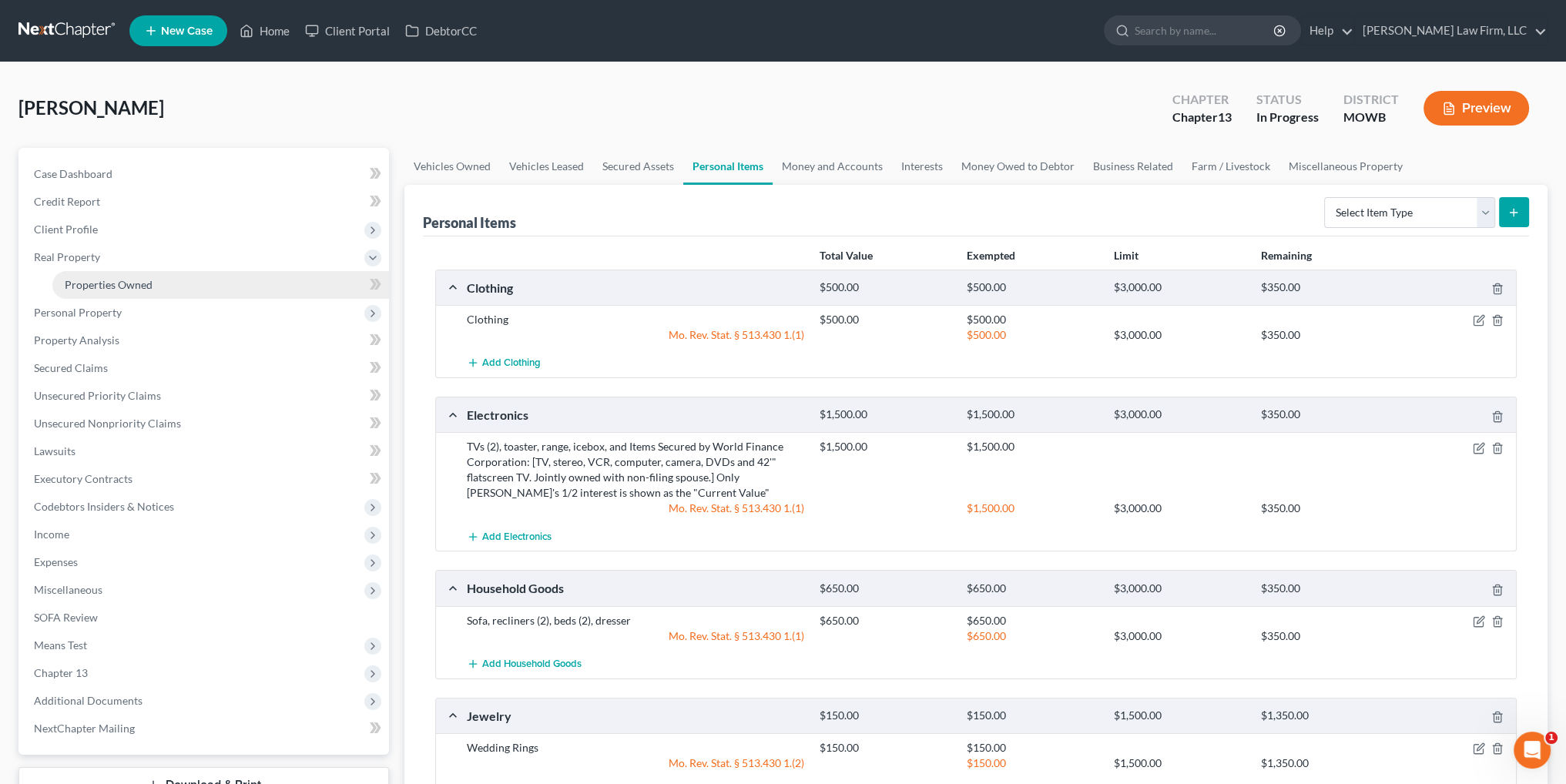
click at [108, 290] on span "Properties Owned" at bounding box center [108, 283] width 88 height 13
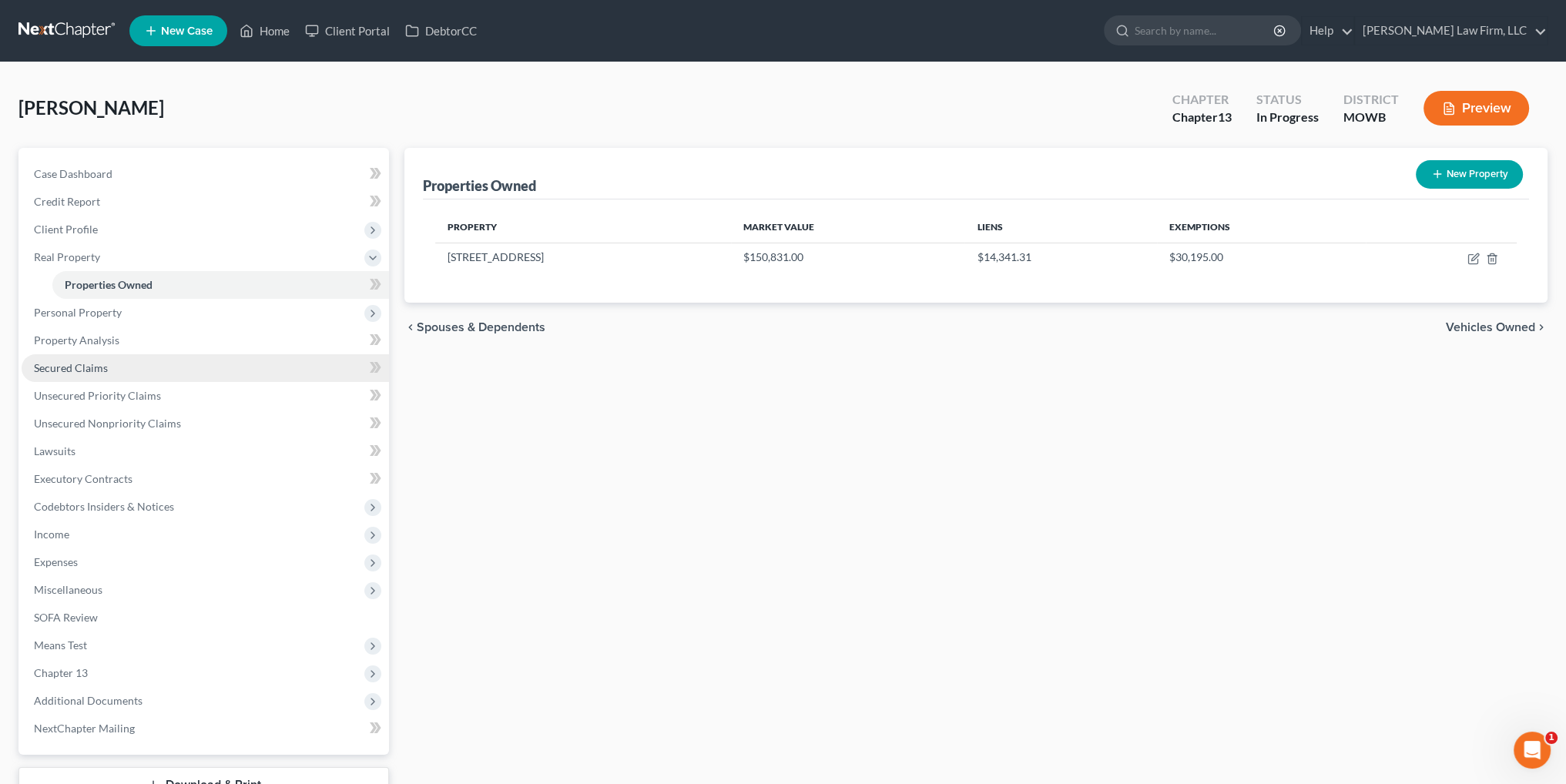
click at [72, 361] on span "Secured Claims" at bounding box center [70, 367] width 74 height 13
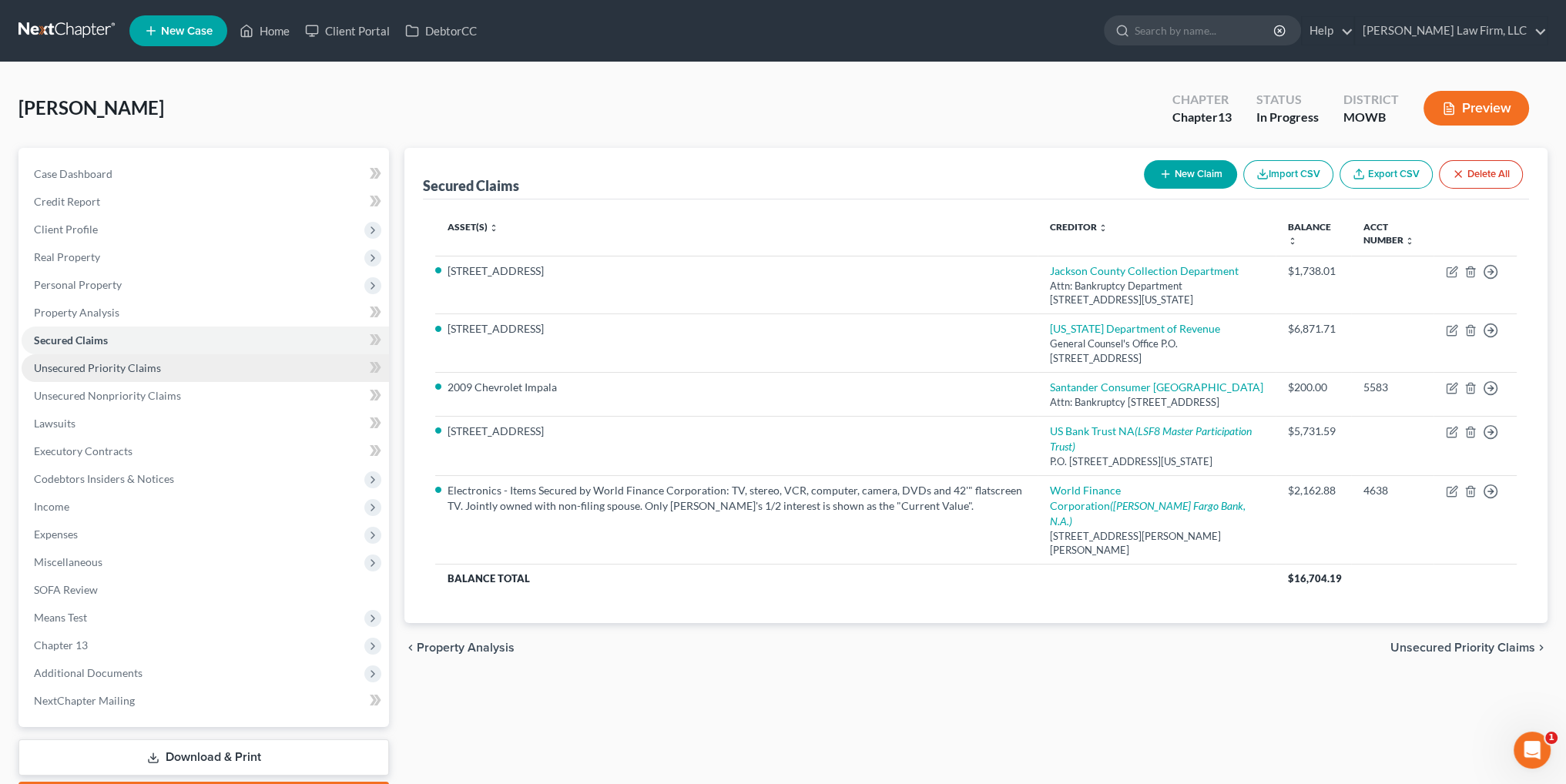
click at [100, 368] on span "Unsecured Priority Claims" at bounding box center [97, 367] width 127 height 13
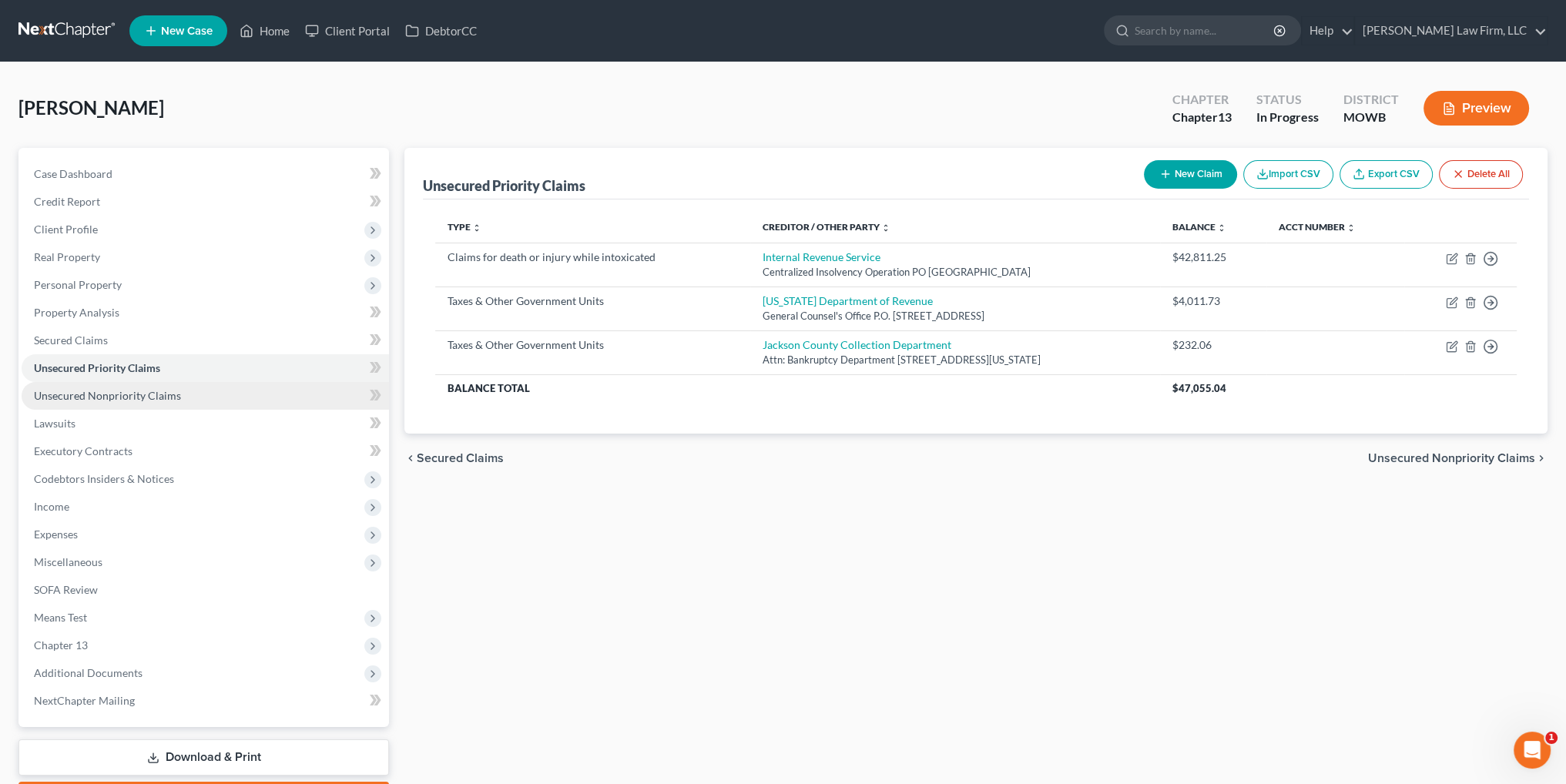
click at [73, 400] on span "Unsecured Nonpriority Claims" at bounding box center [107, 395] width 147 height 13
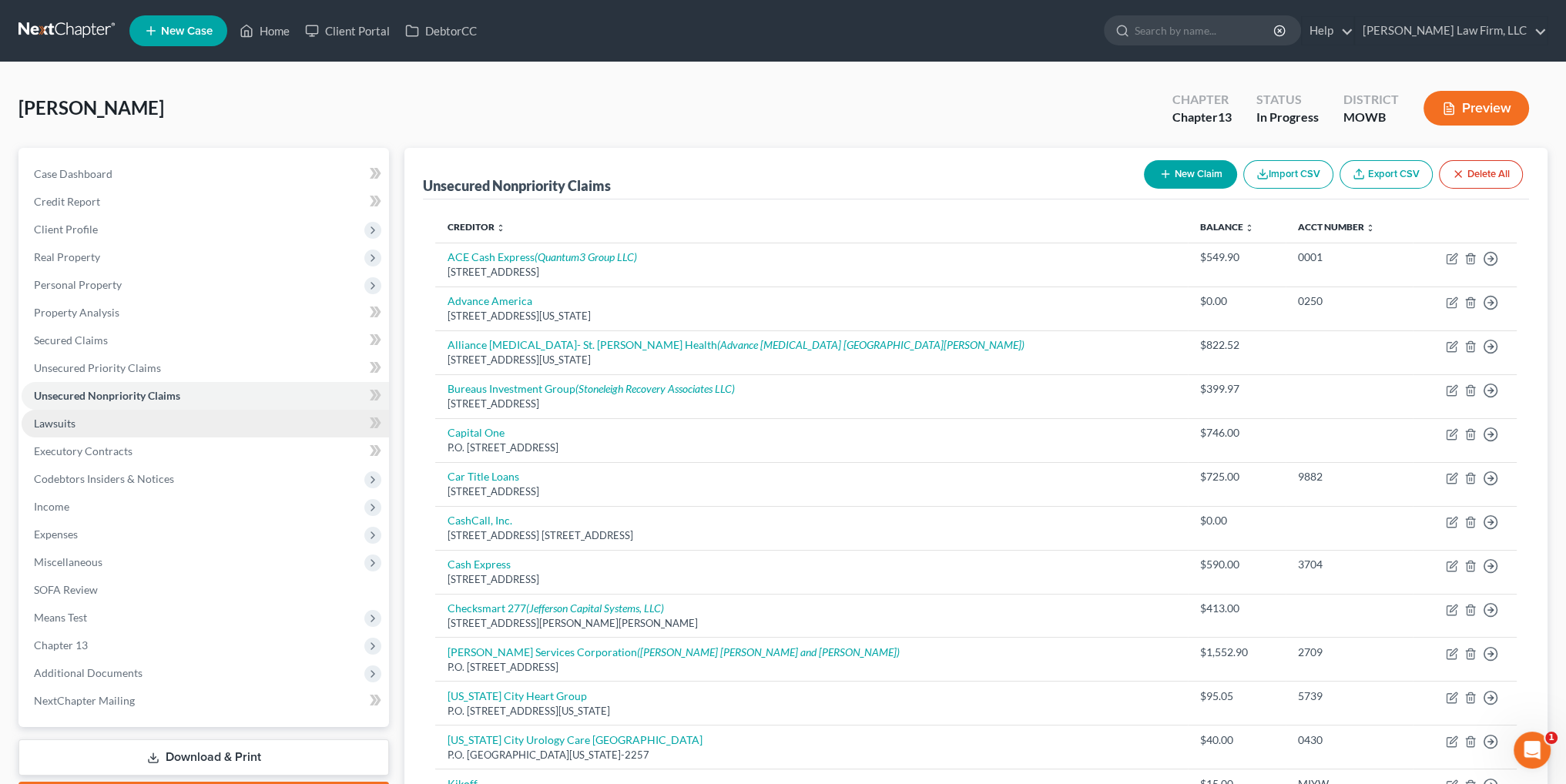
click at [64, 418] on span "Lawsuits" at bounding box center [54, 423] width 41 height 13
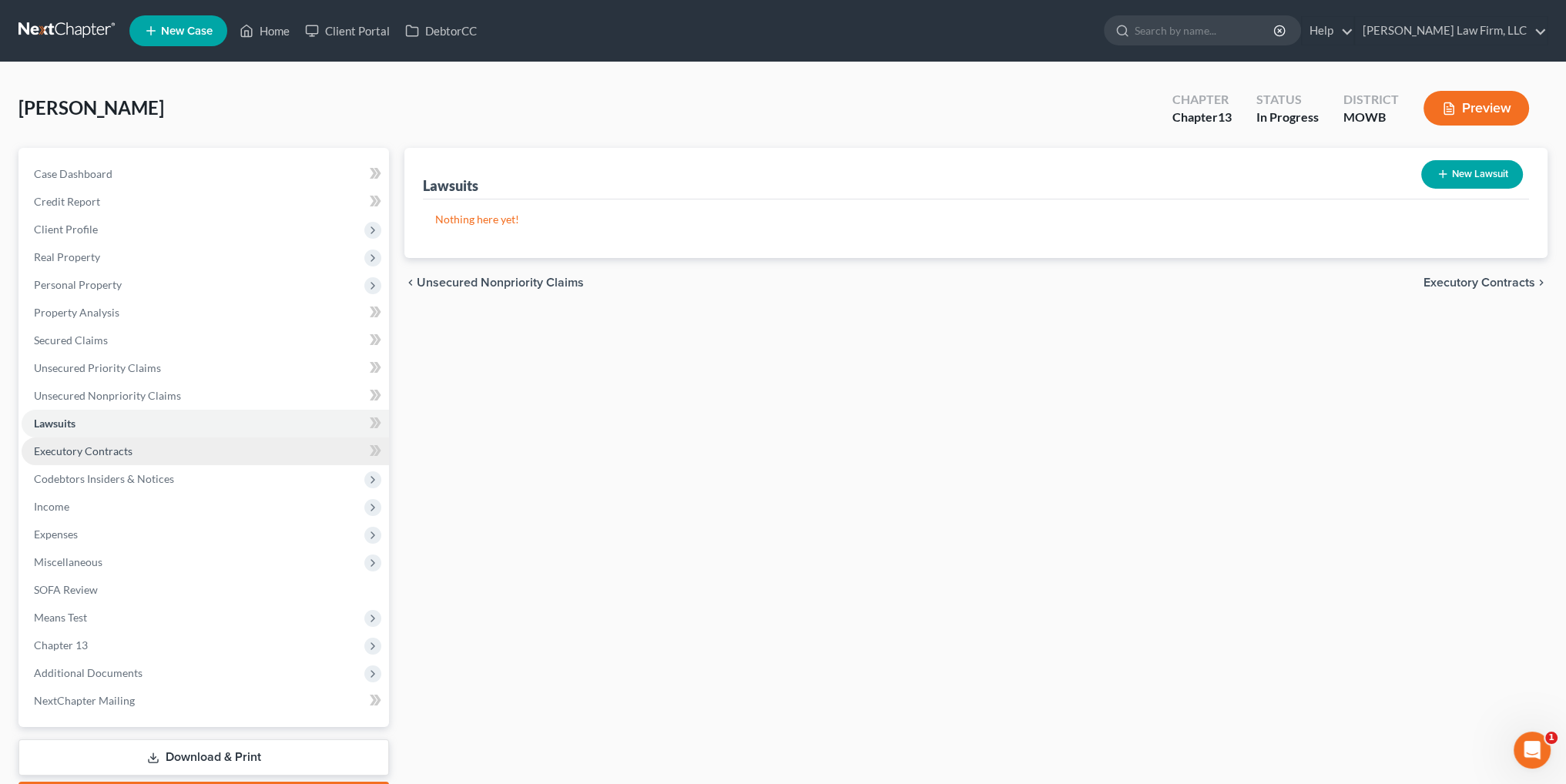
click at [68, 451] on span "Executory Contracts" at bounding box center [83, 450] width 99 height 13
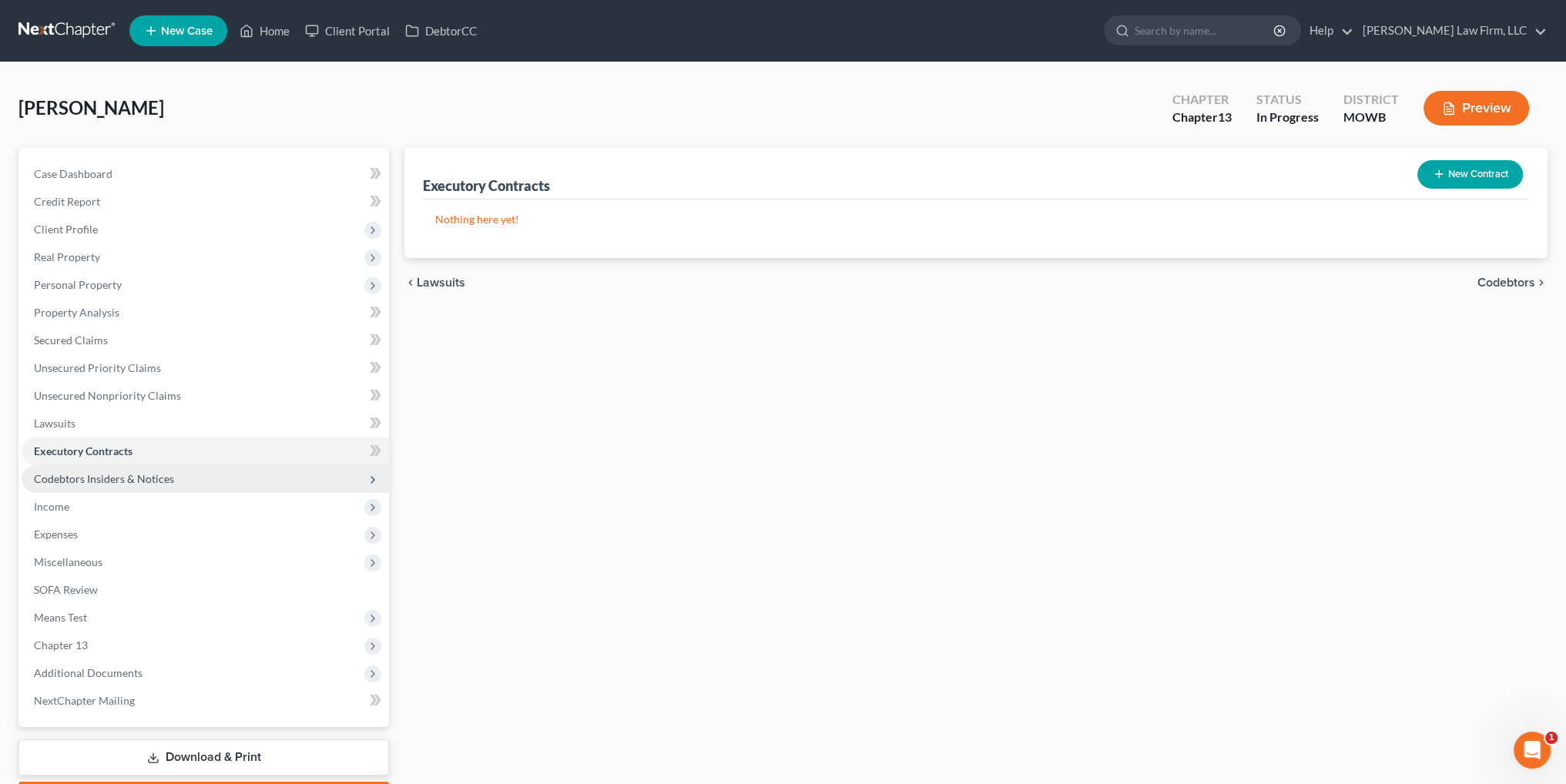
click at [71, 475] on span "Codebtors Insiders & Notices" at bounding box center [104, 478] width 140 height 13
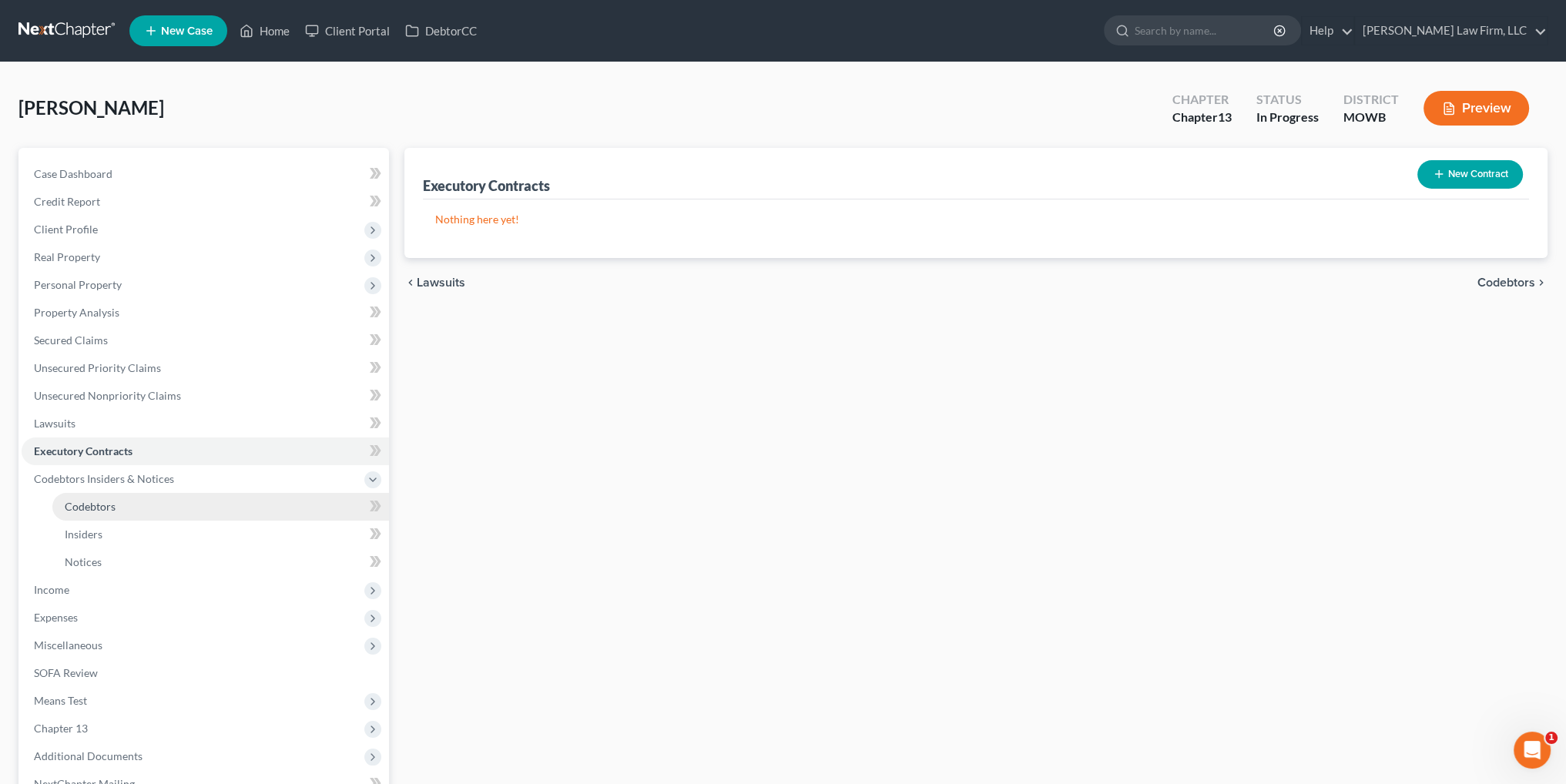
click at [75, 509] on span "Codebtors" at bounding box center [89, 506] width 50 height 13
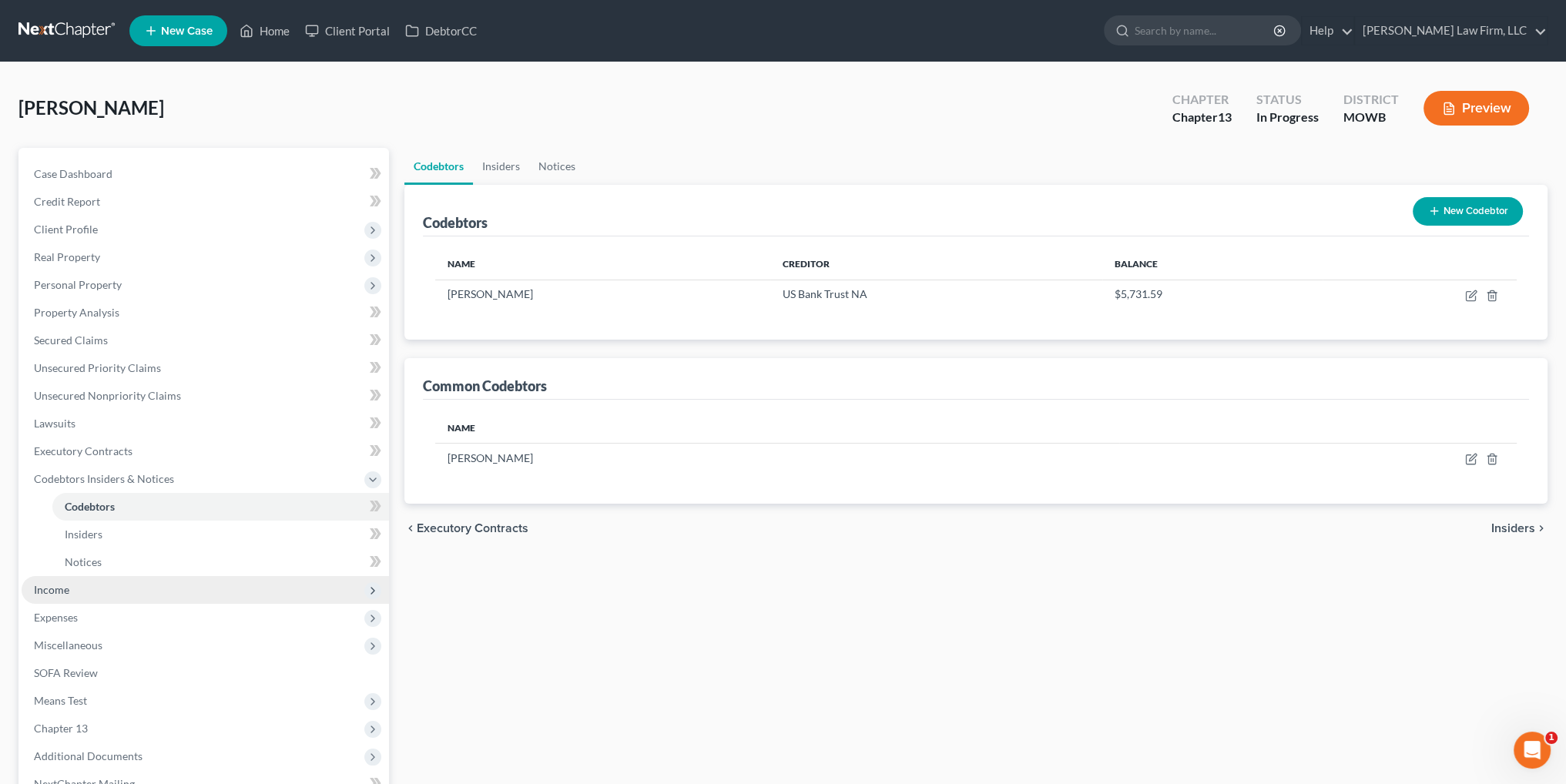
click at [49, 588] on span "Income" at bounding box center [51, 588] width 36 height 13
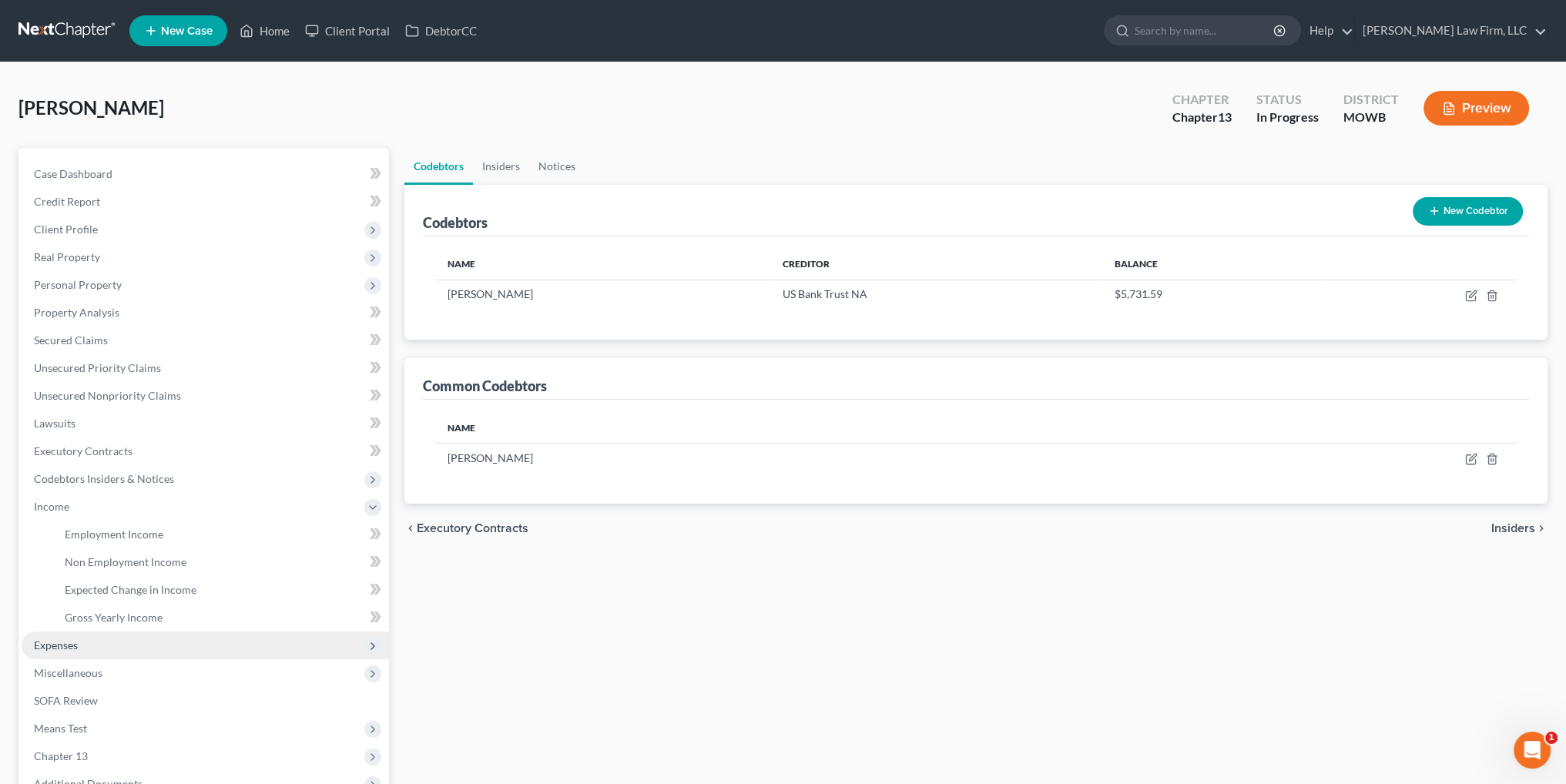
click at [53, 642] on span "Expenses" at bounding box center [55, 644] width 43 height 13
click at [78, 561] on span "Home" at bounding box center [79, 561] width 30 height 13
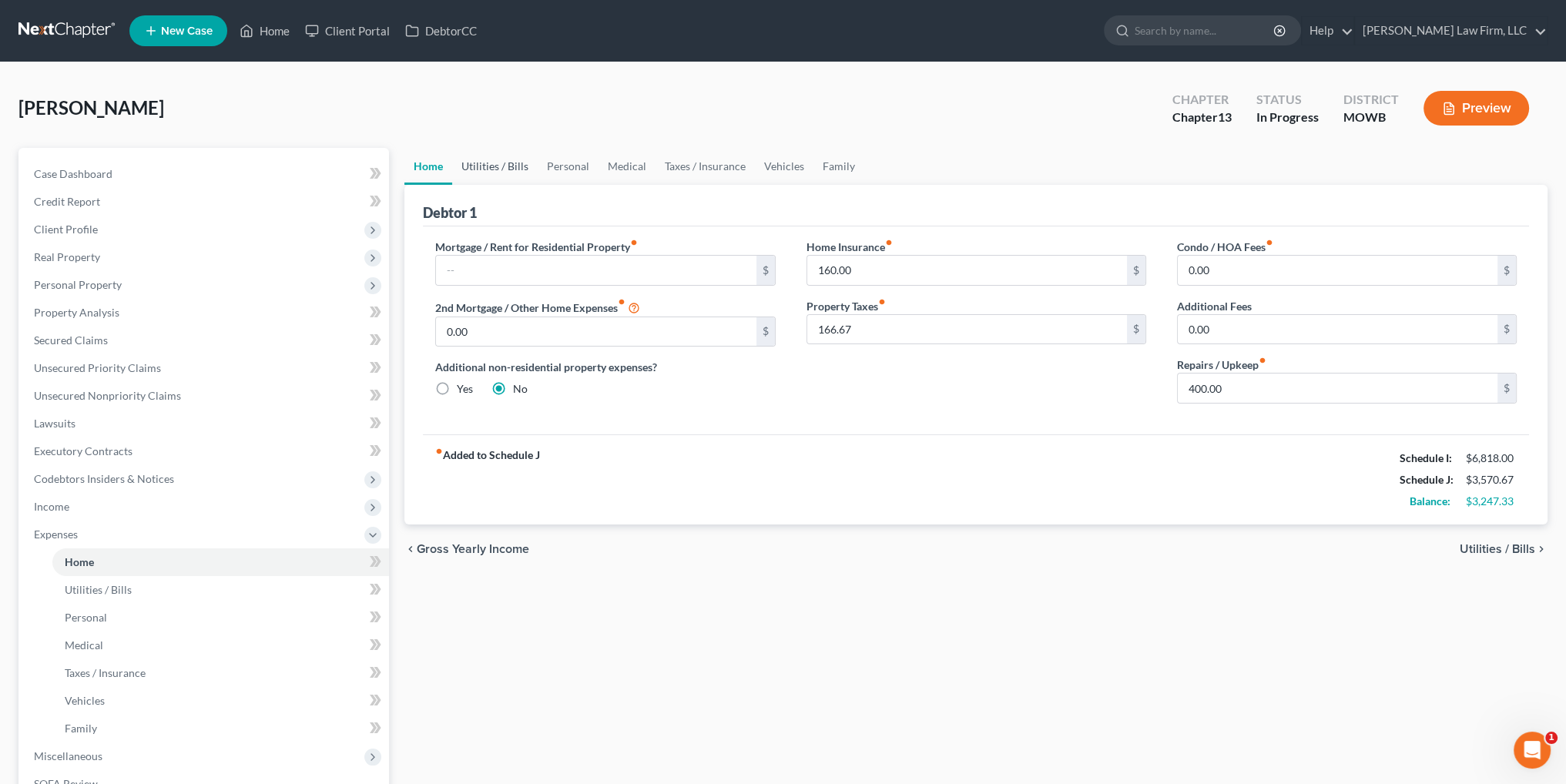
click at [500, 163] on link "Utilities / Bills" at bounding box center [495, 166] width 86 height 37
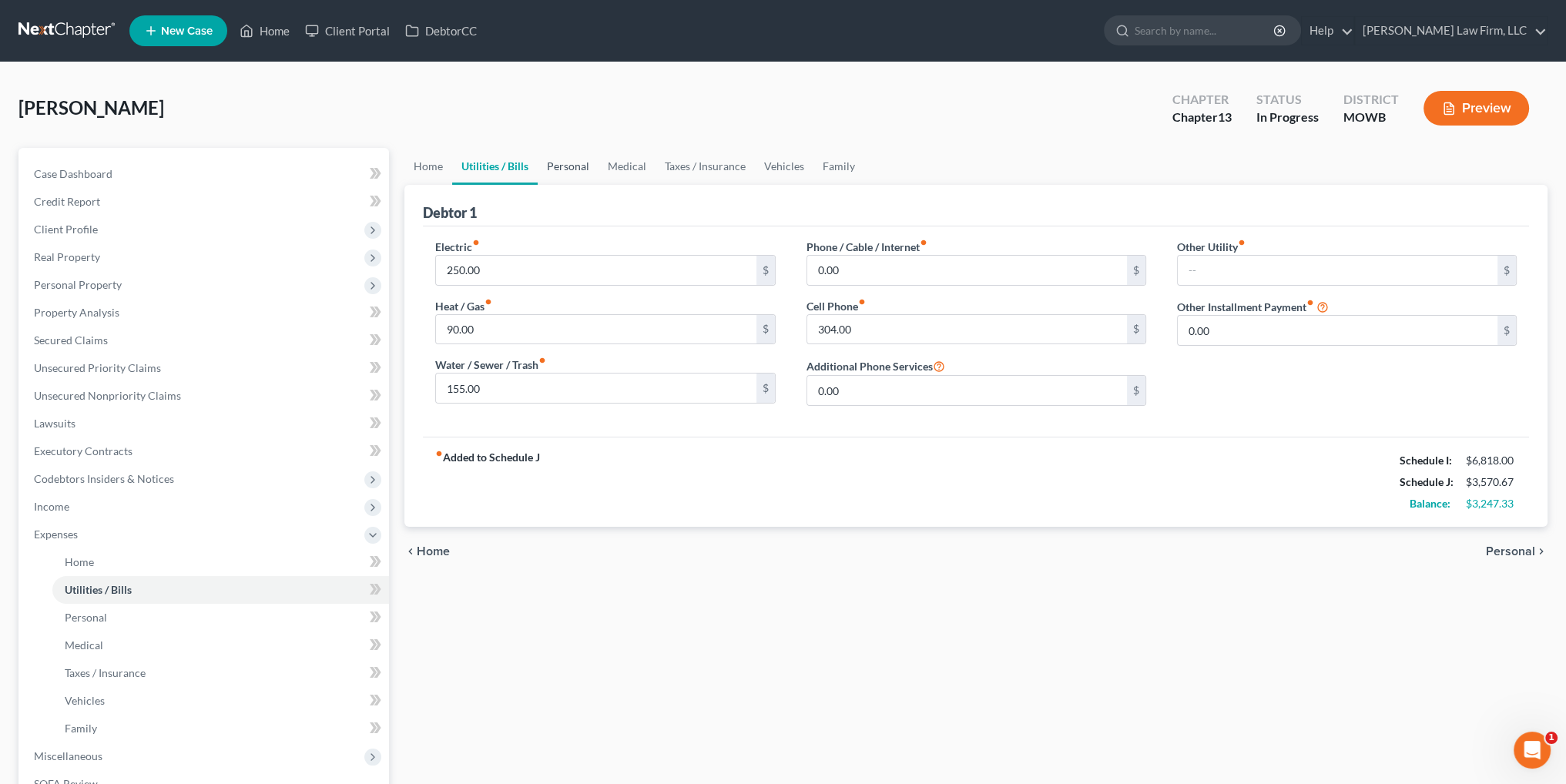
click at [567, 165] on link "Personal" at bounding box center [568, 166] width 61 height 37
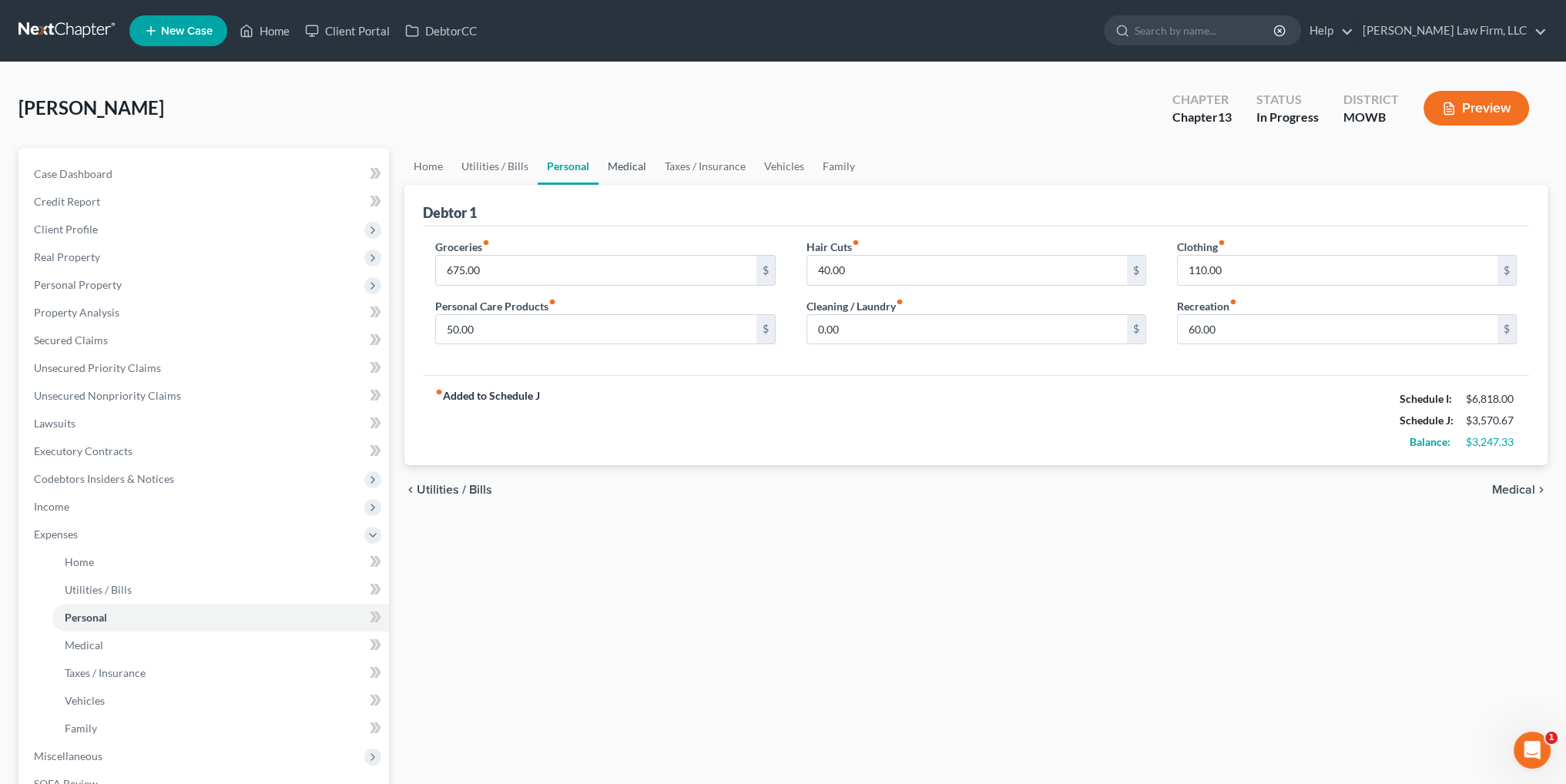
click at [625, 164] on link "Medical" at bounding box center [627, 166] width 57 height 37
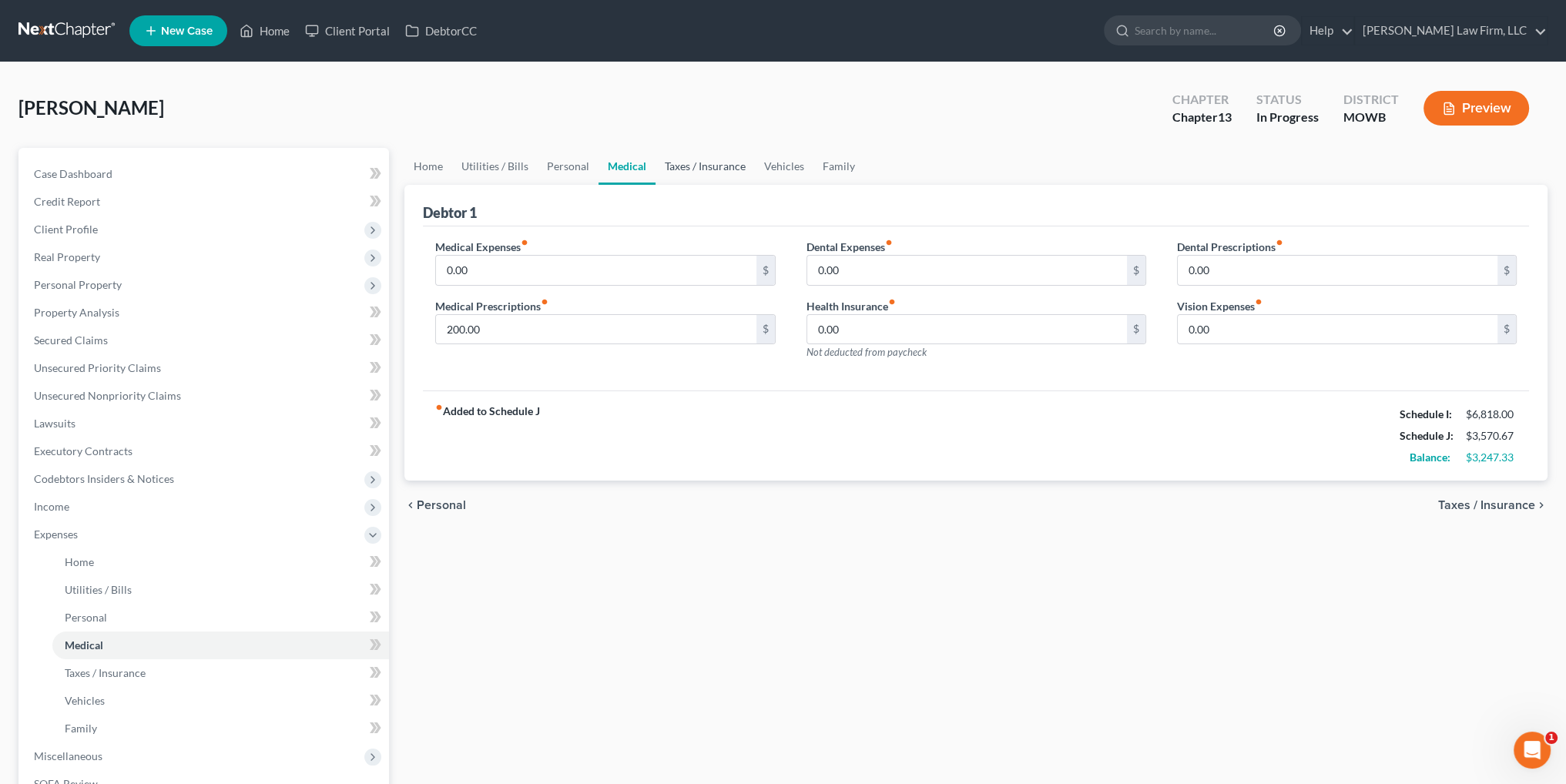
click at [691, 162] on link "Taxes / Insurance" at bounding box center [704, 166] width 100 height 37
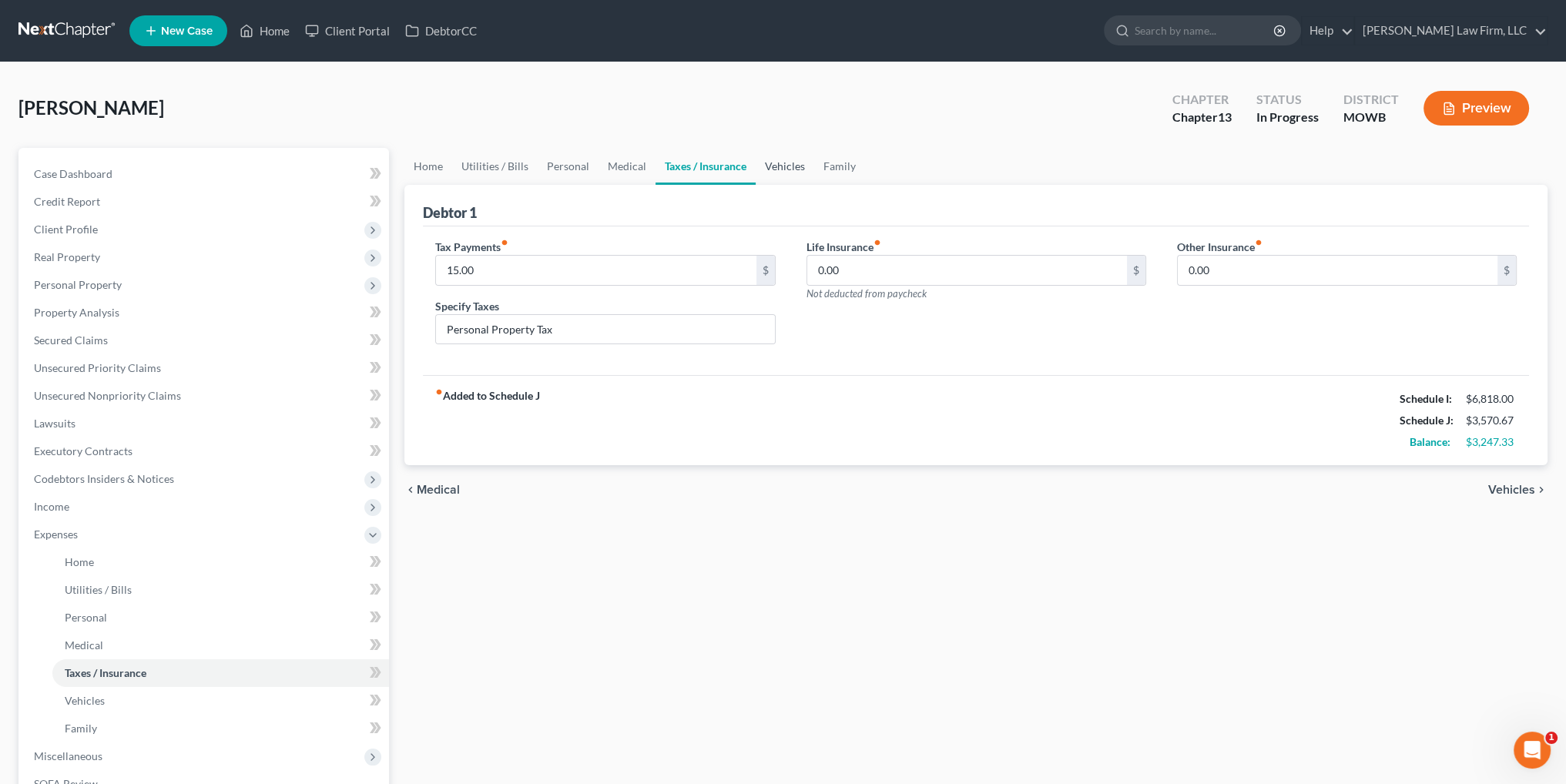
click at [781, 159] on link "Vehicles" at bounding box center [784, 166] width 58 height 37
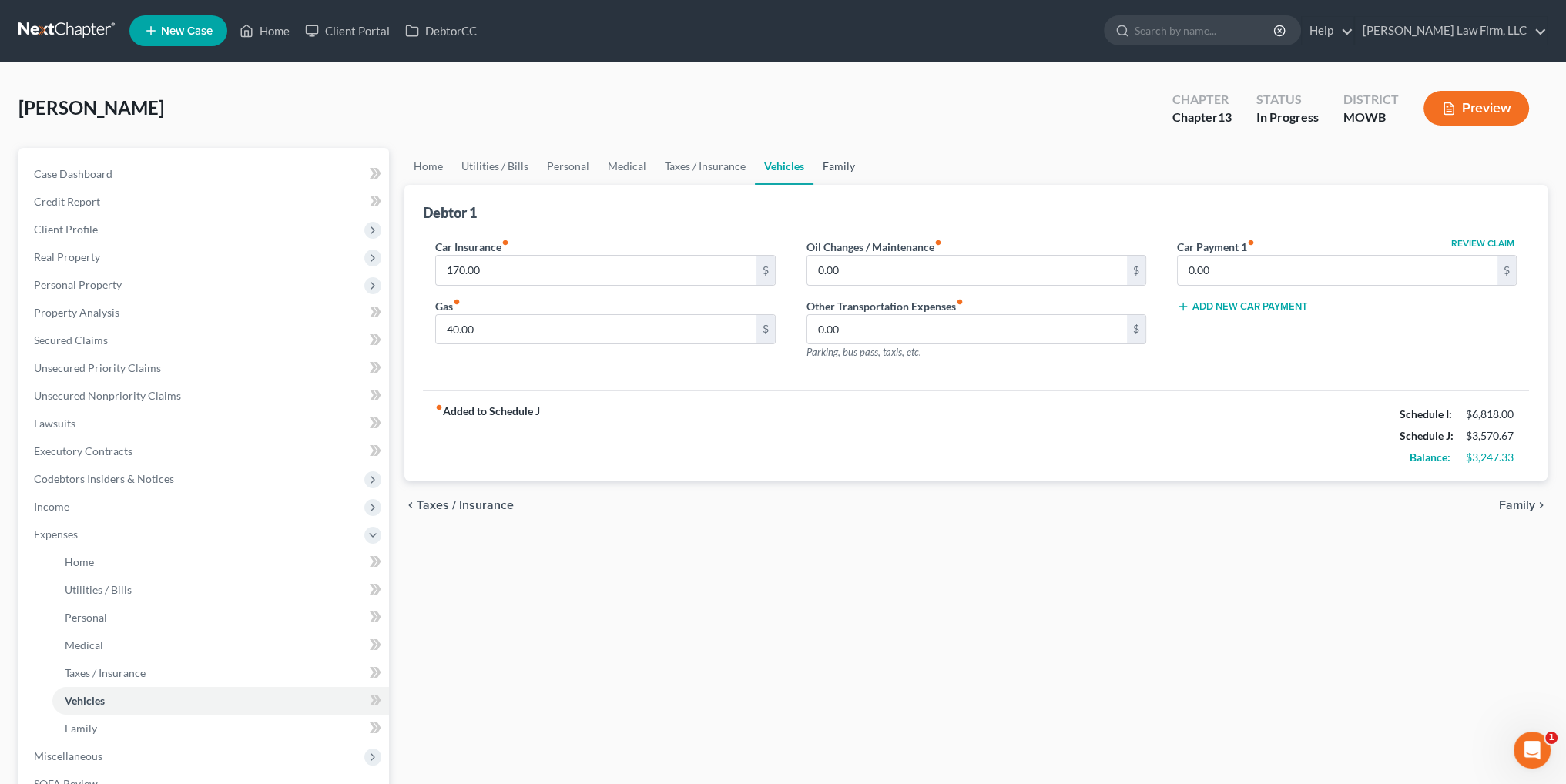
click at [851, 166] on link "Family" at bounding box center [838, 166] width 50 height 37
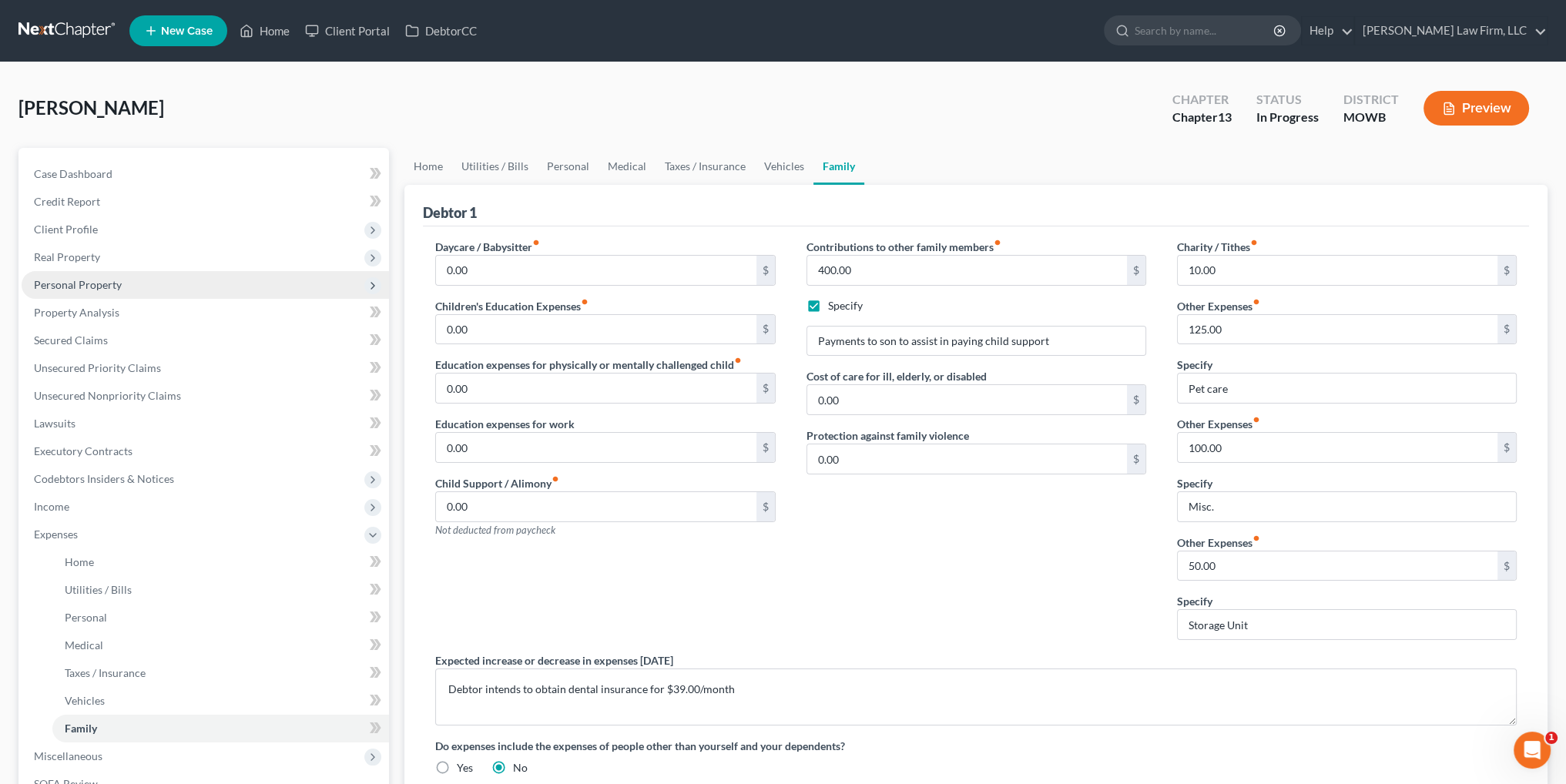
click at [89, 287] on span "Personal Property" at bounding box center [77, 283] width 88 height 13
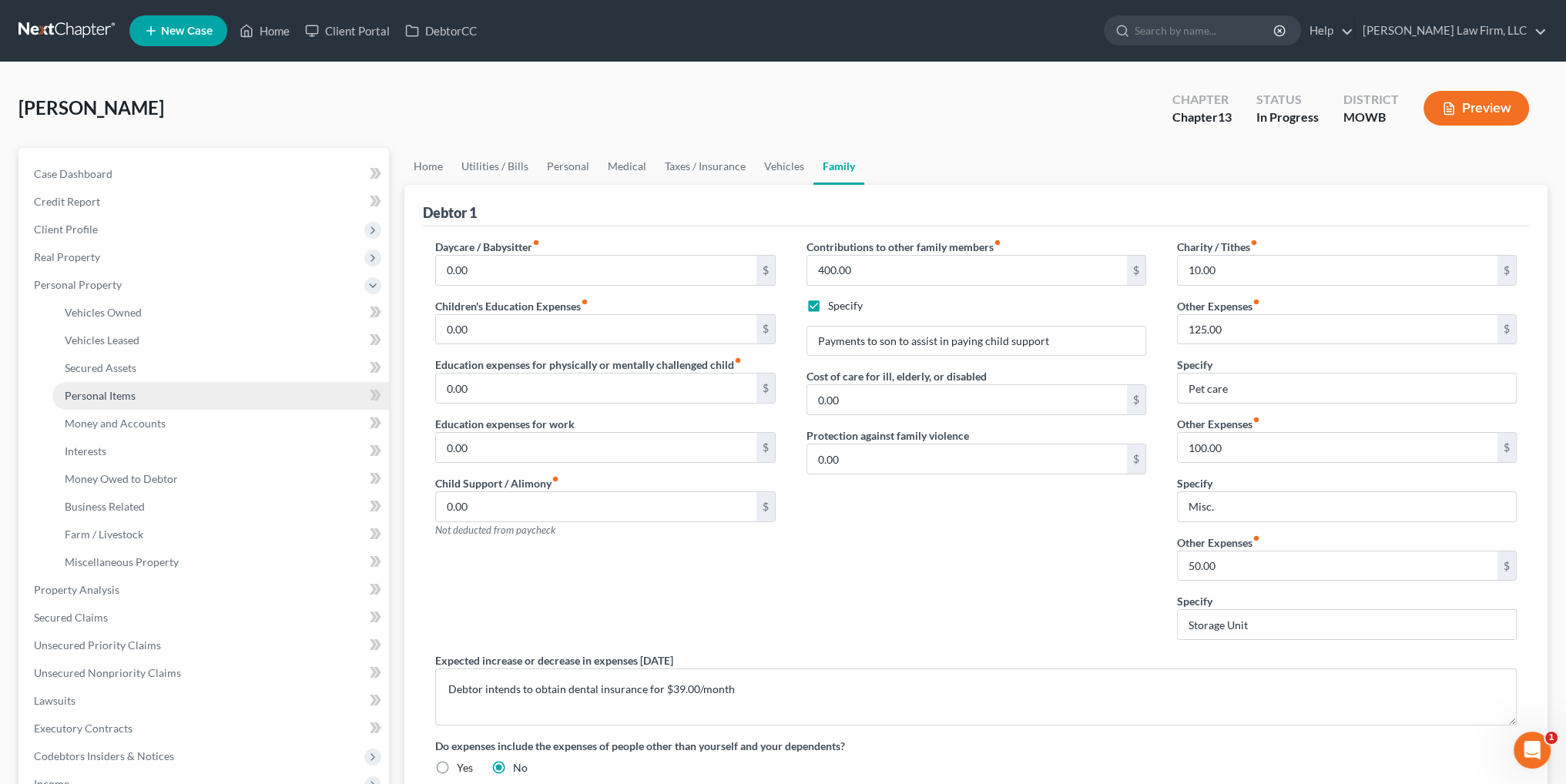
click at [111, 396] on span "Personal Items" at bounding box center [100, 395] width 71 height 13
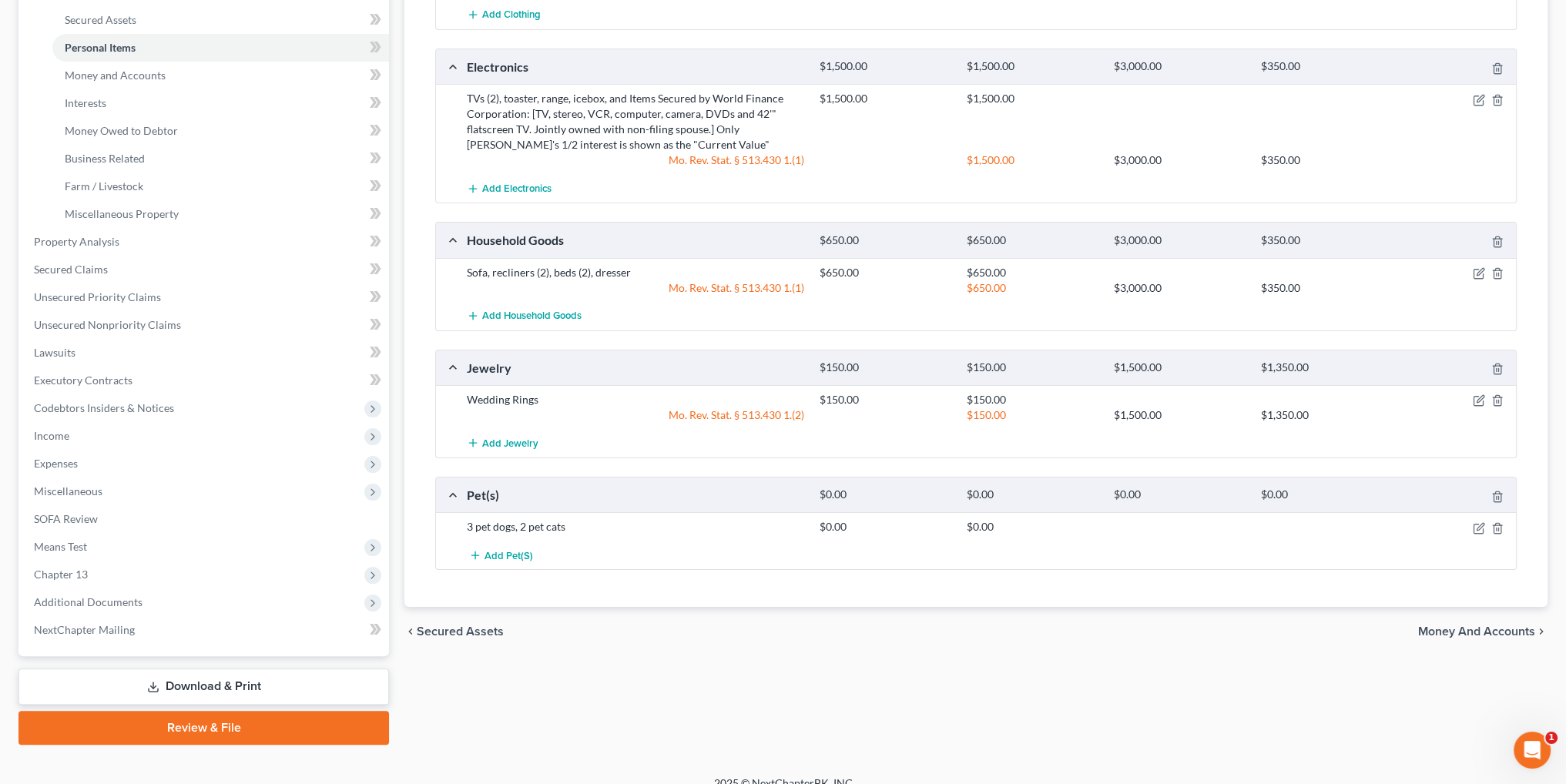
scroll to position [366, 0]
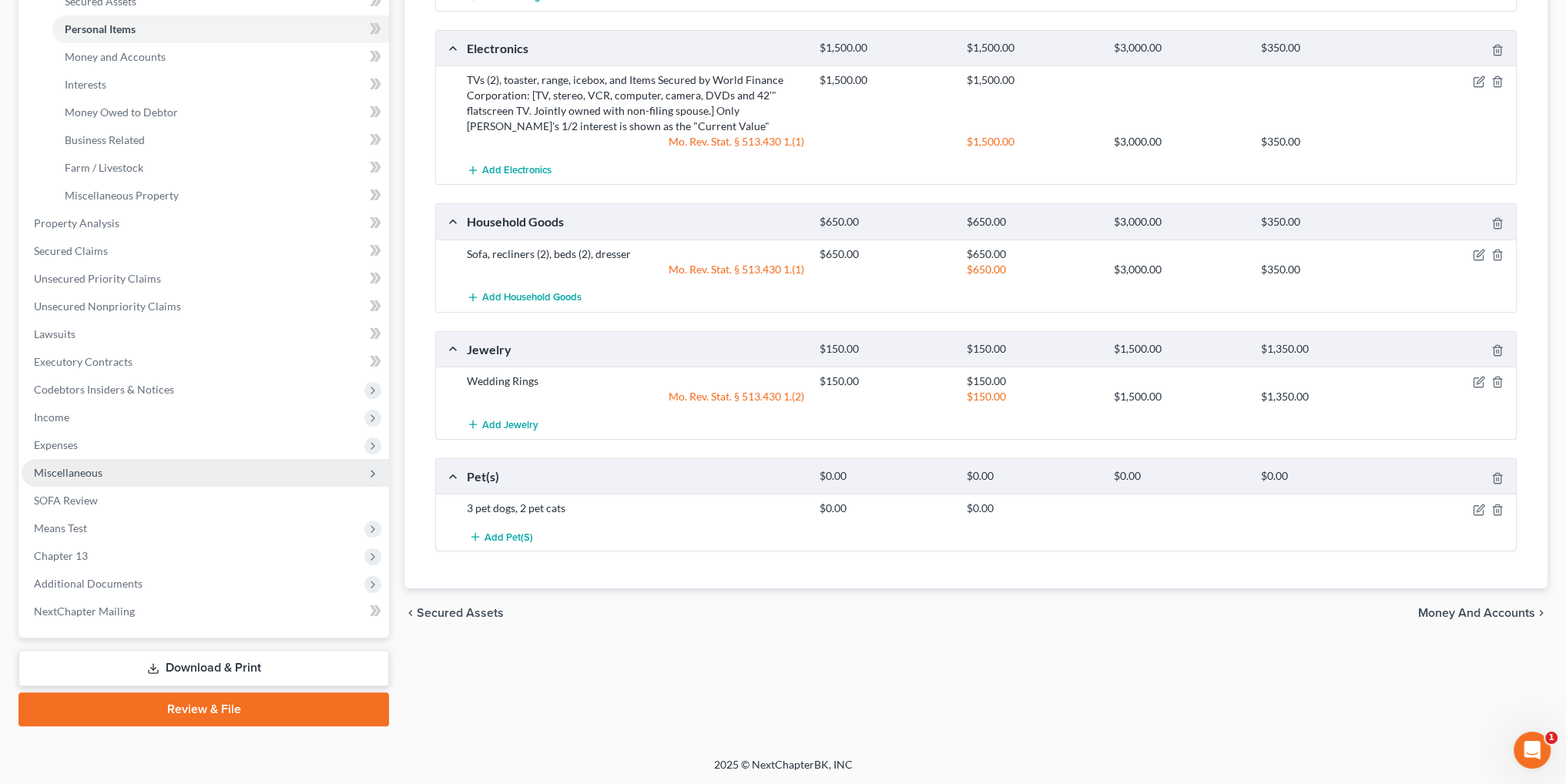
click at [54, 470] on span "Miscellaneous" at bounding box center [67, 472] width 68 height 13
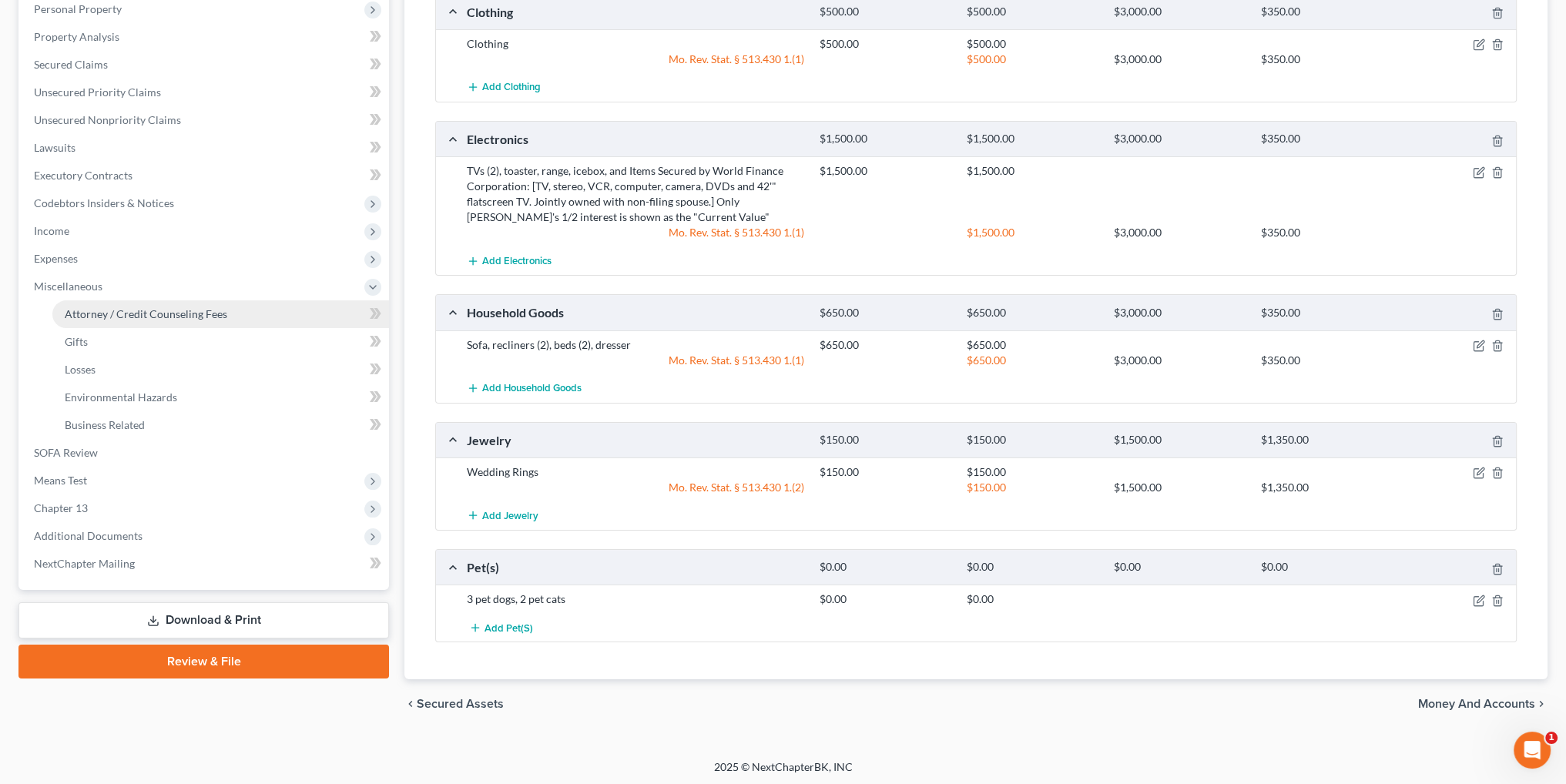
click at [119, 302] on link "Attorney / Credit Counseling Fees" at bounding box center [220, 314] width 337 height 28
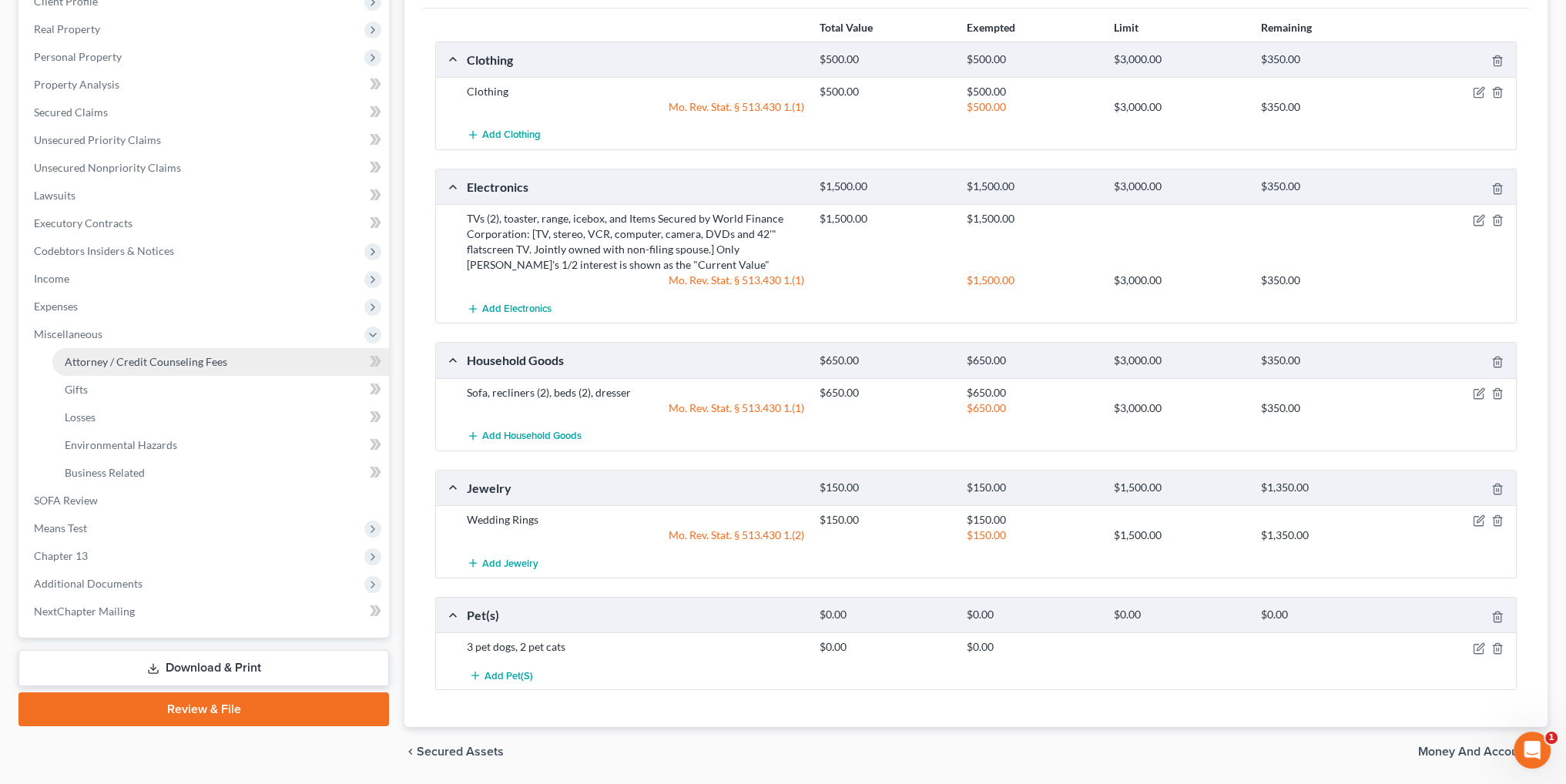
select select "2"
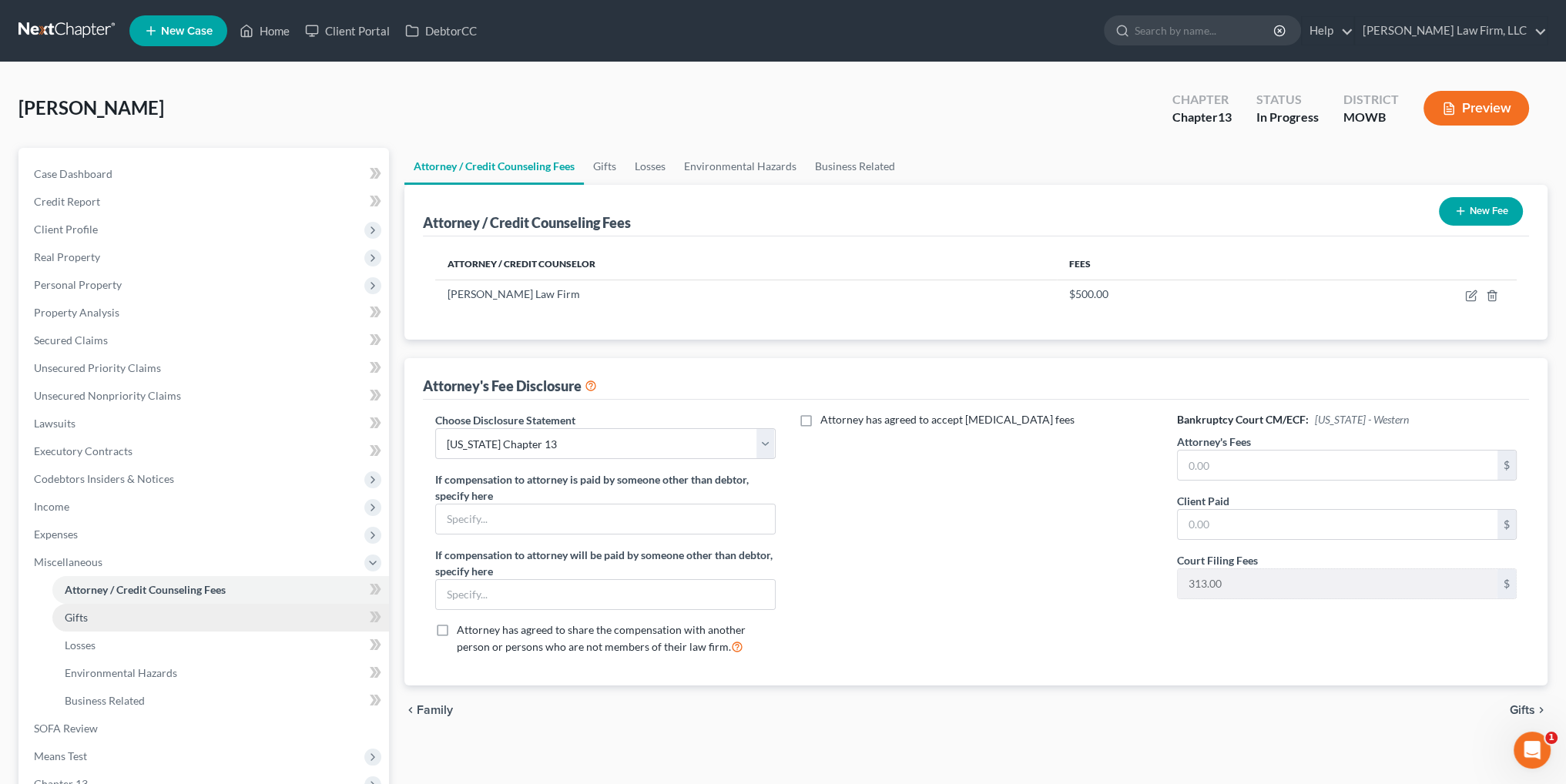
click at [79, 620] on span "Gifts" at bounding box center [75, 616] width 23 height 13
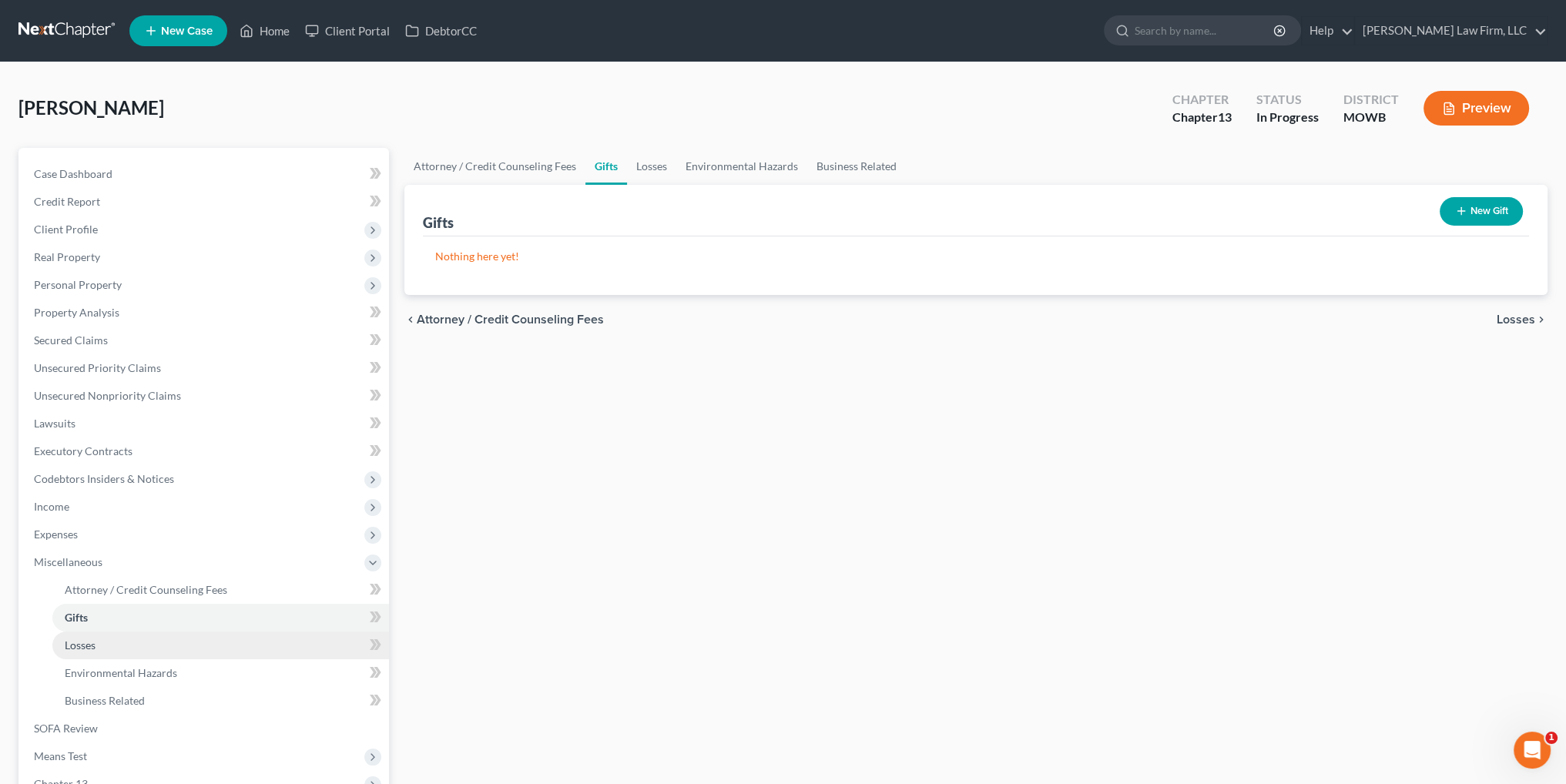
click at [80, 637] on link "Losses" at bounding box center [220, 645] width 337 height 28
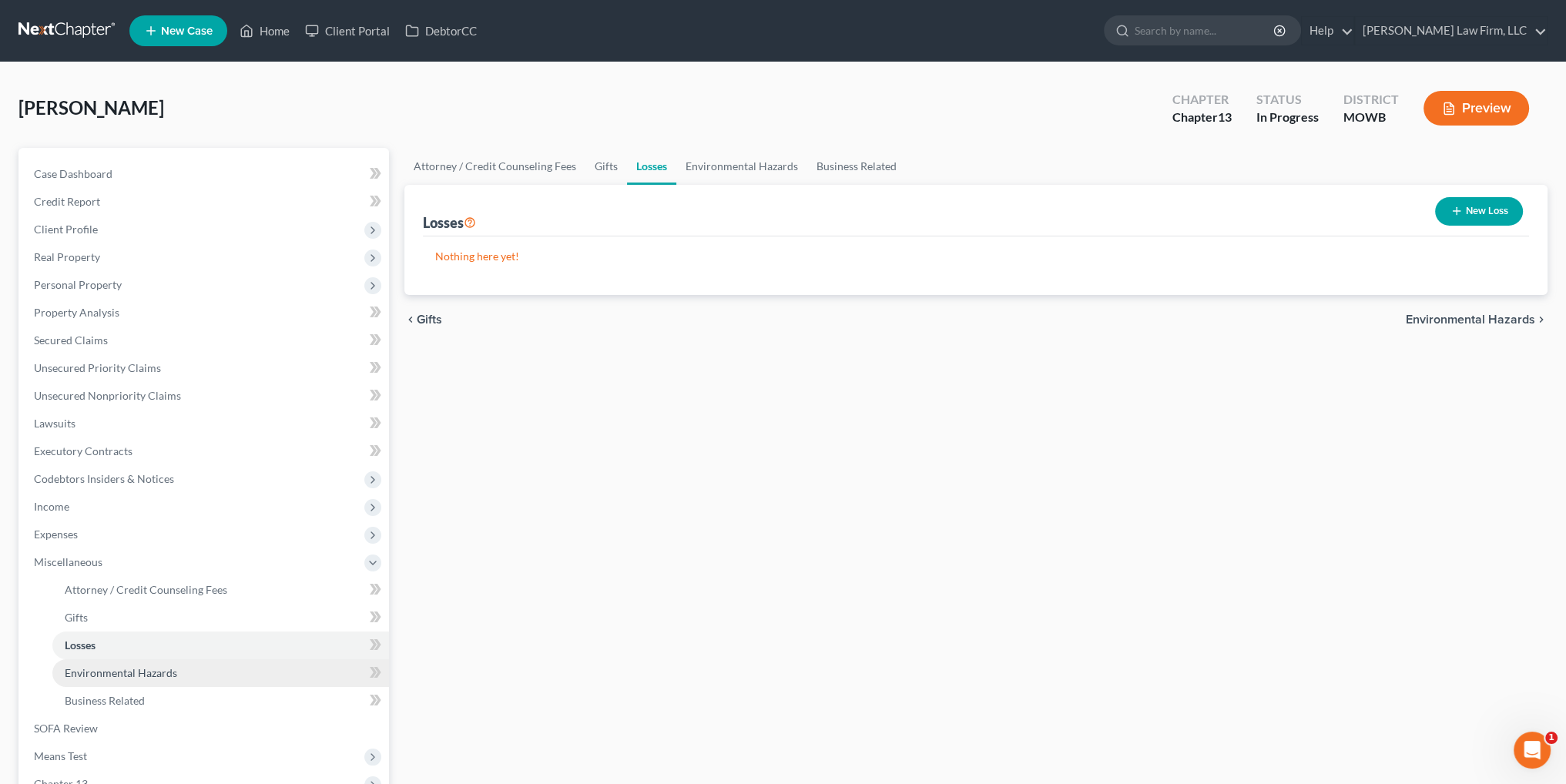
click at [79, 662] on link "Environmental Hazards" at bounding box center [220, 672] width 337 height 28
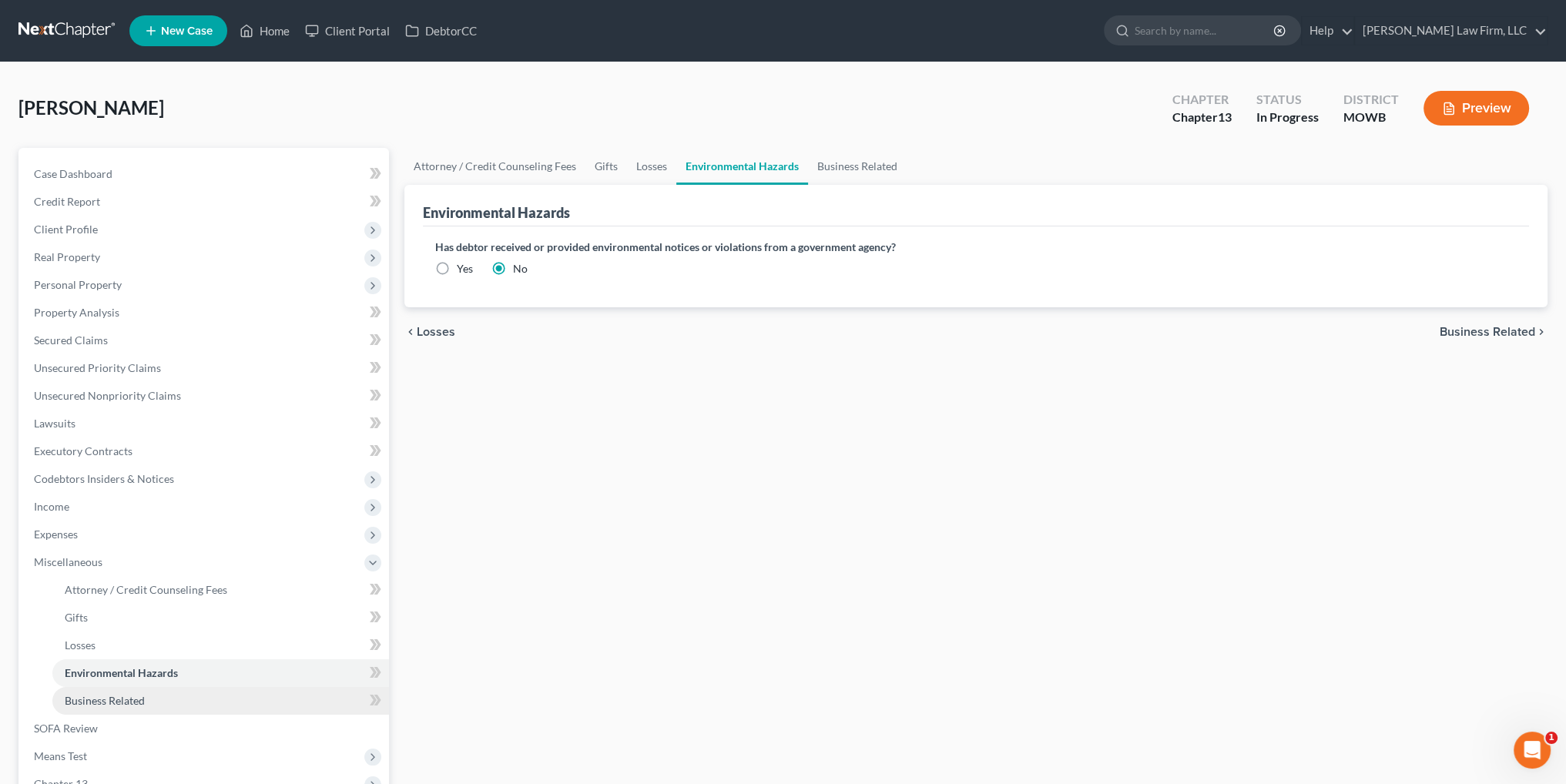
click at [102, 692] on link "Business Related" at bounding box center [220, 700] width 337 height 28
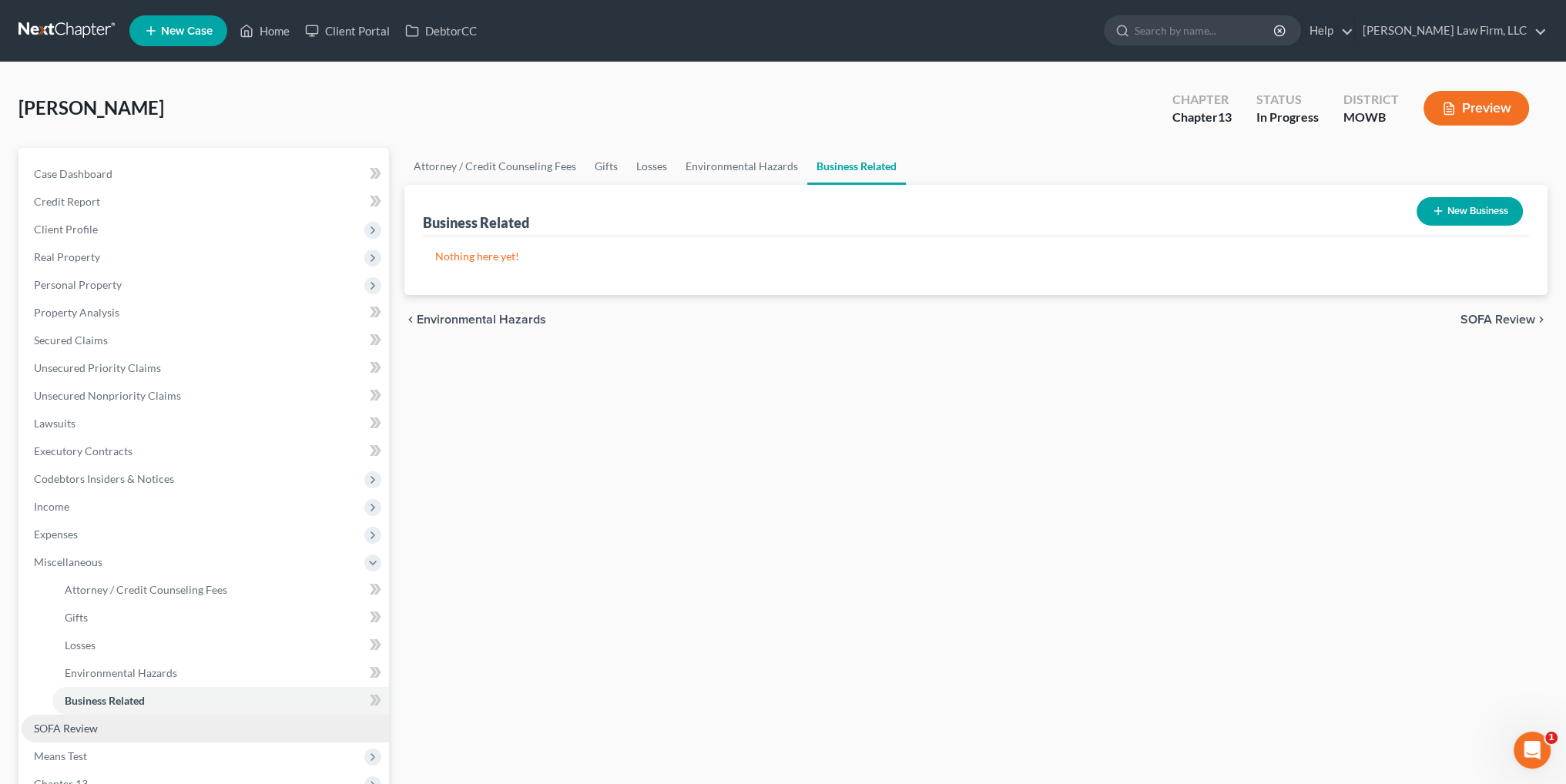
click at [83, 725] on span "SOFA Review" at bounding box center [65, 727] width 64 height 13
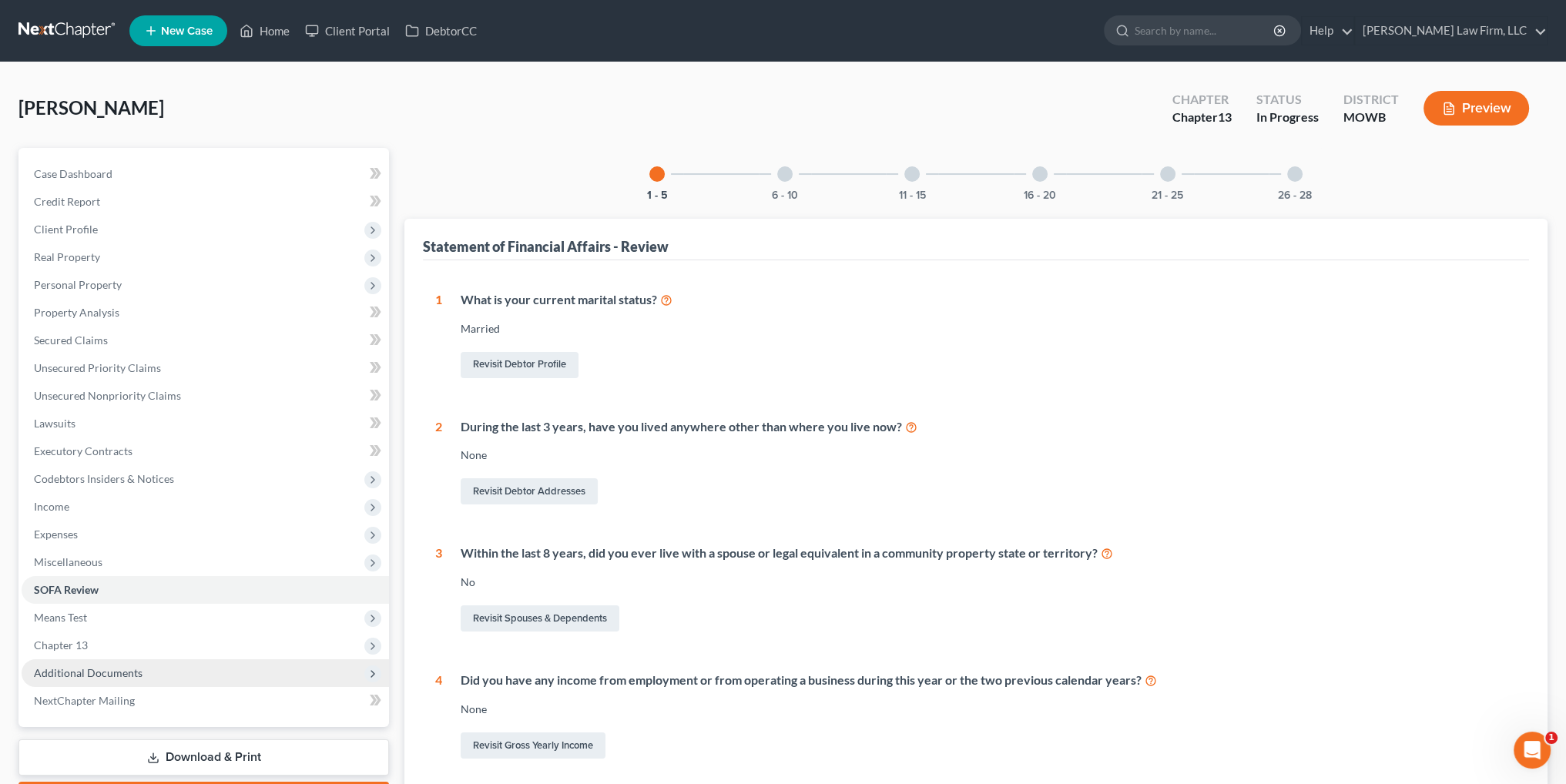
click at [99, 673] on span "Additional Documents" at bounding box center [88, 671] width 109 height 13
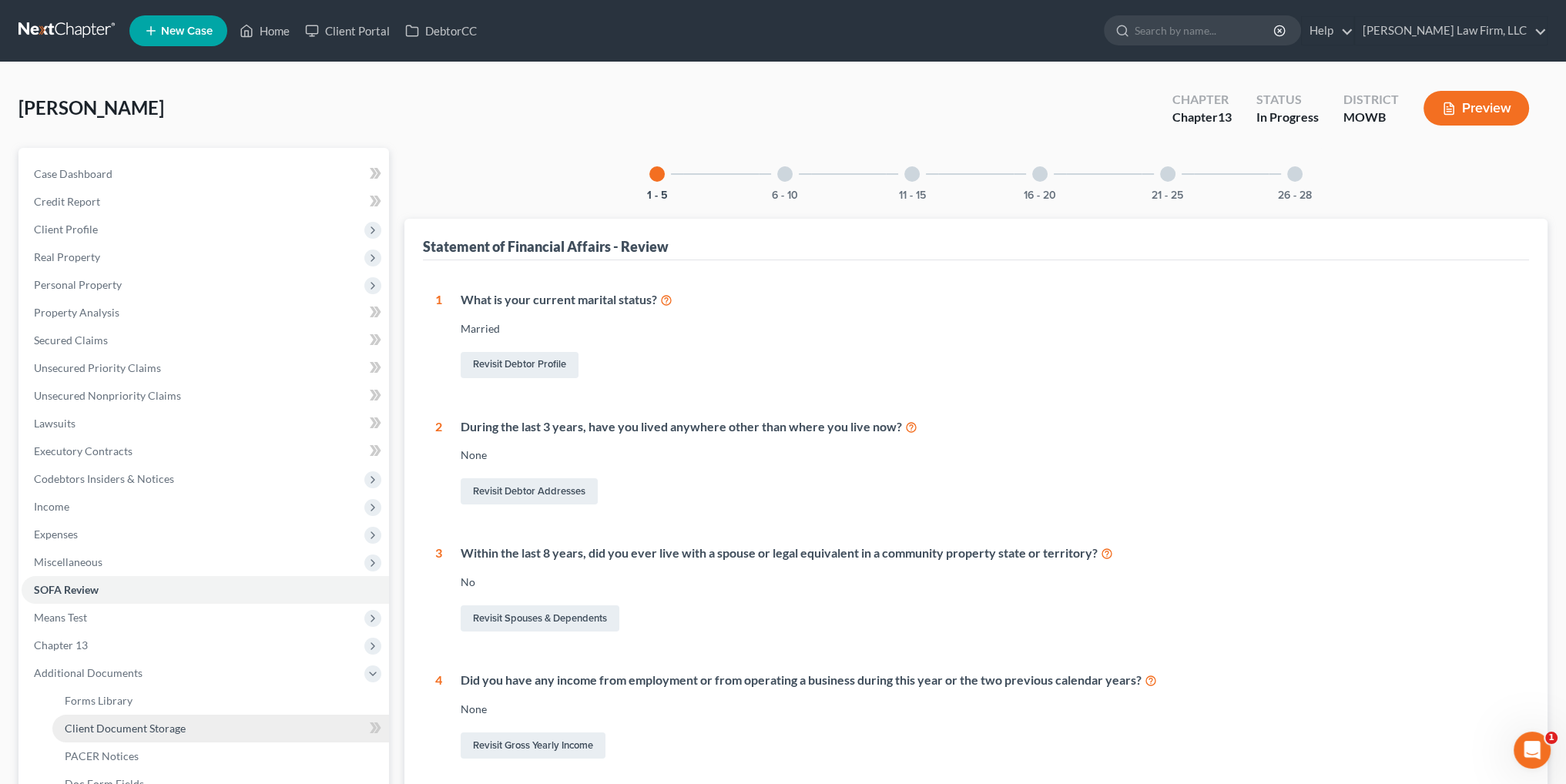
click at [89, 720] on link "Client Document Storage" at bounding box center [220, 728] width 337 height 28
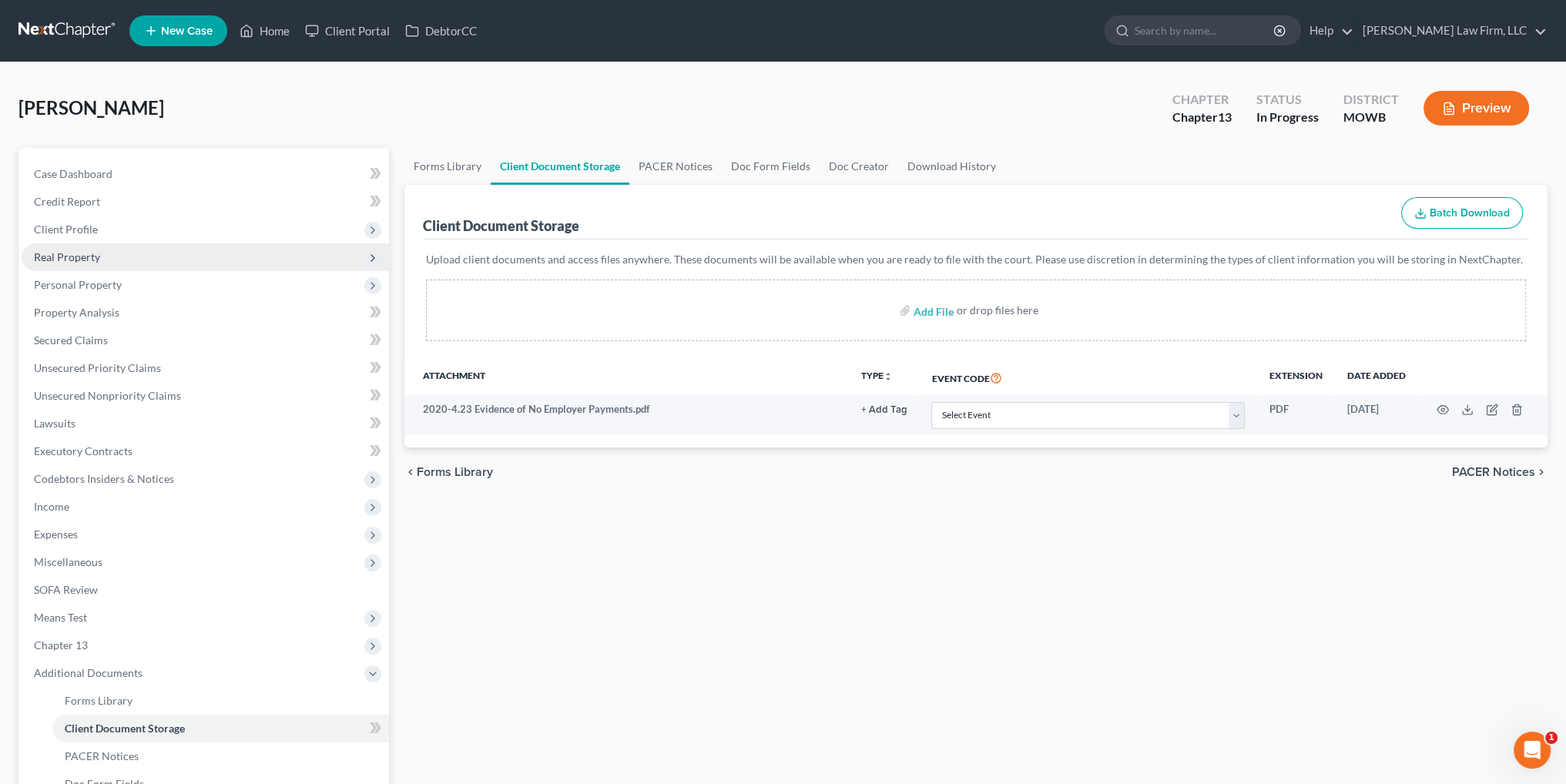
drag, startPoint x: 82, startPoint y: 263, endPoint x: 109, endPoint y: 263, distance: 27.0
click at [82, 263] on span "Real Property" at bounding box center [66, 256] width 66 height 13
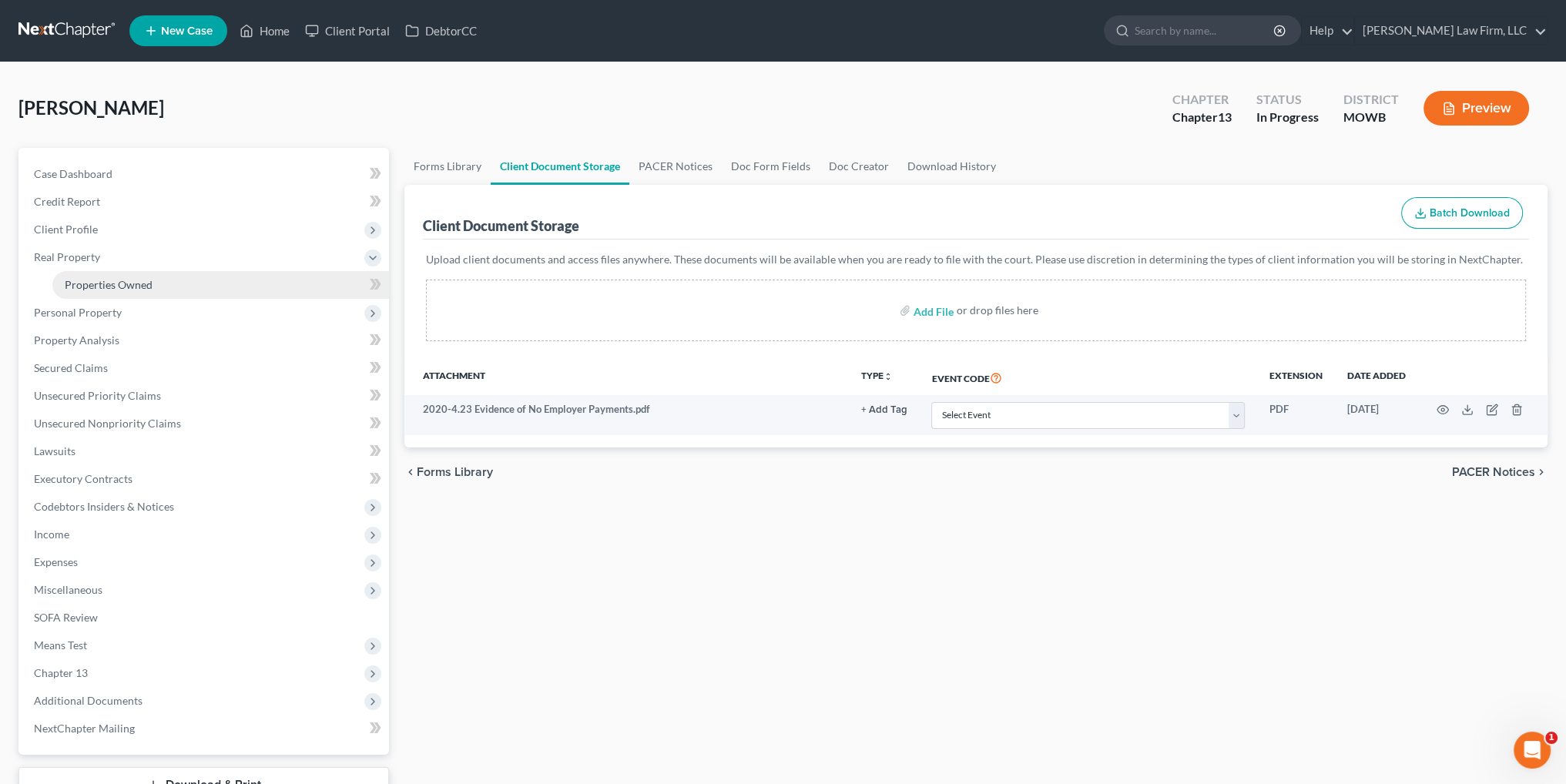
click at [141, 280] on span "Properties Owned" at bounding box center [108, 283] width 88 height 13
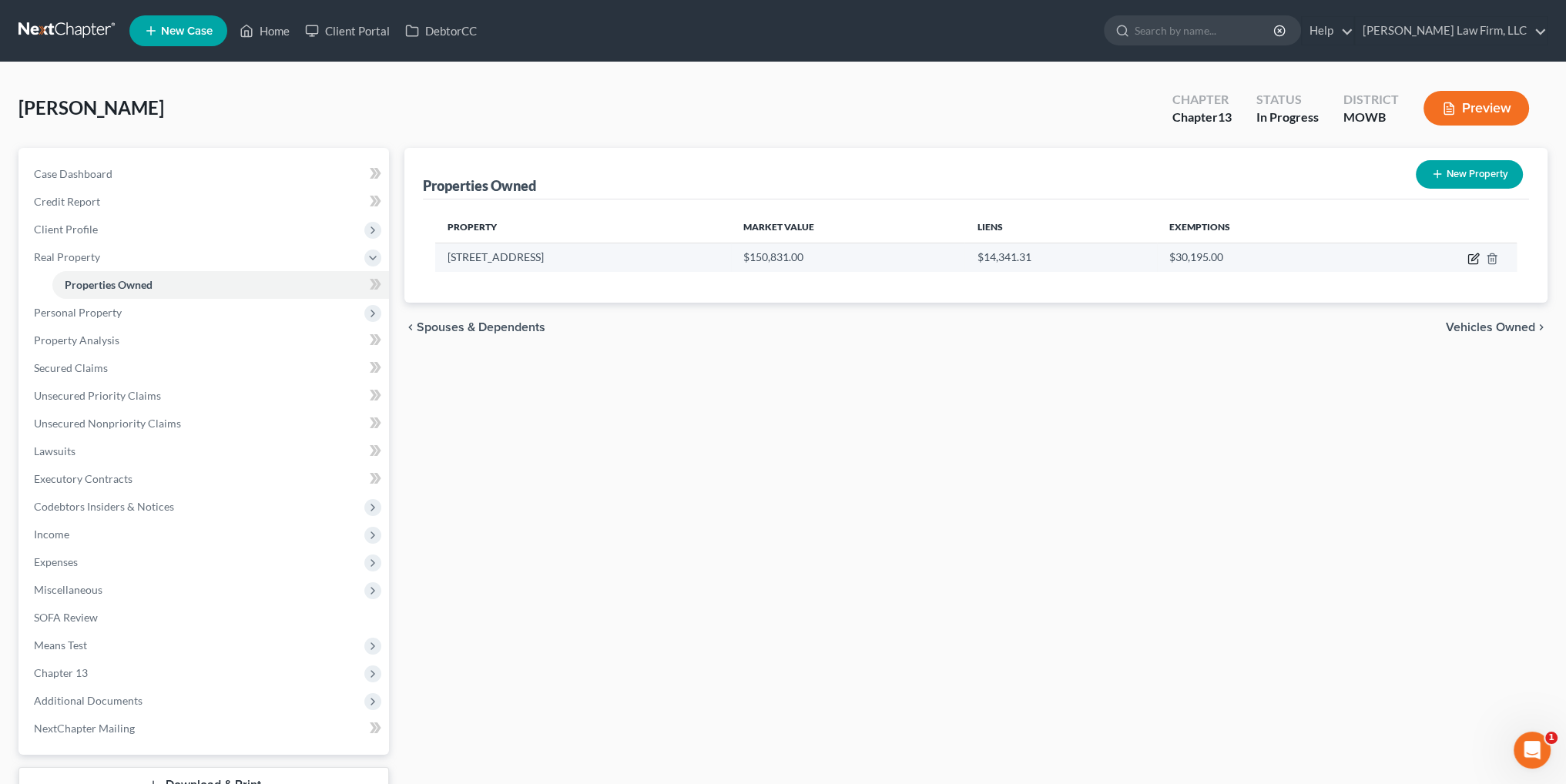
click at [1470, 257] on icon "button" at bounding box center [1473, 259] width 12 height 12
select select "26"
select select "47"
select select "3"
select select "5"
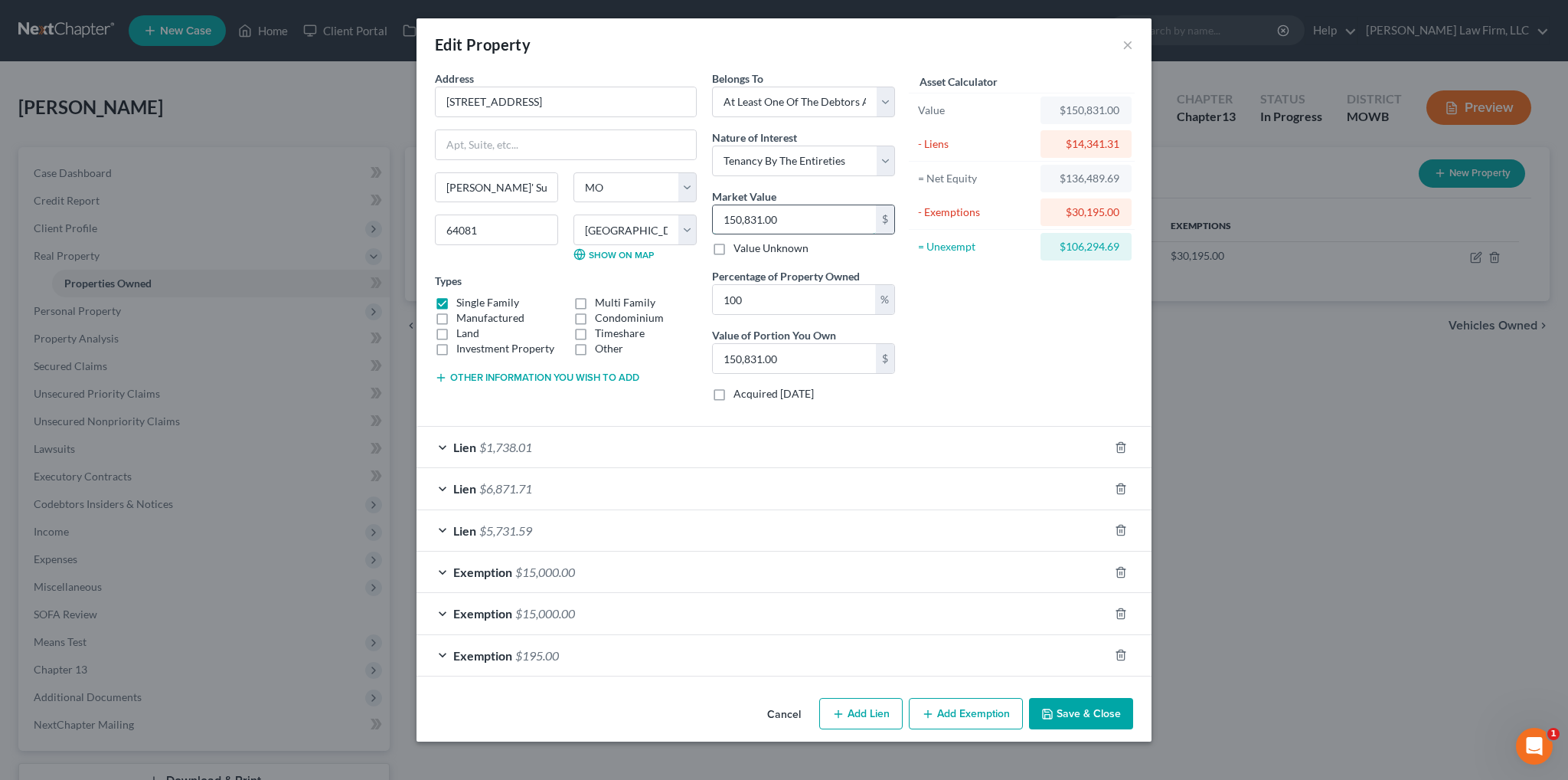
click at [799, 220] on input "150,831.00" at bounding box center [794, 220] width 163 height 29
type input "2"
type input "2.00"
type input "20"
type input "20.00"
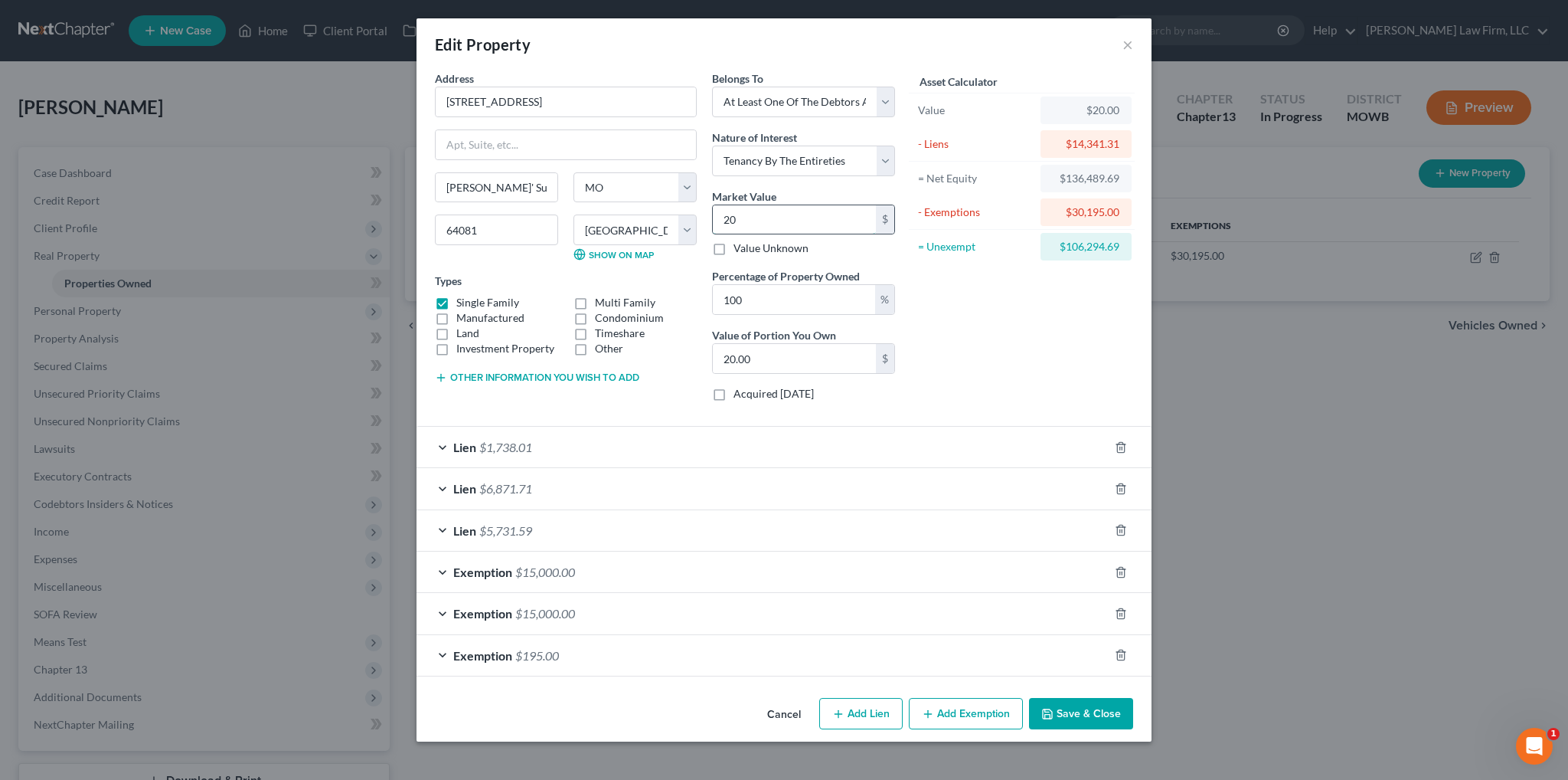
type input "208"
type input "208.00"
type input "2089"
type input "2,089.00"
type input "2,0895"
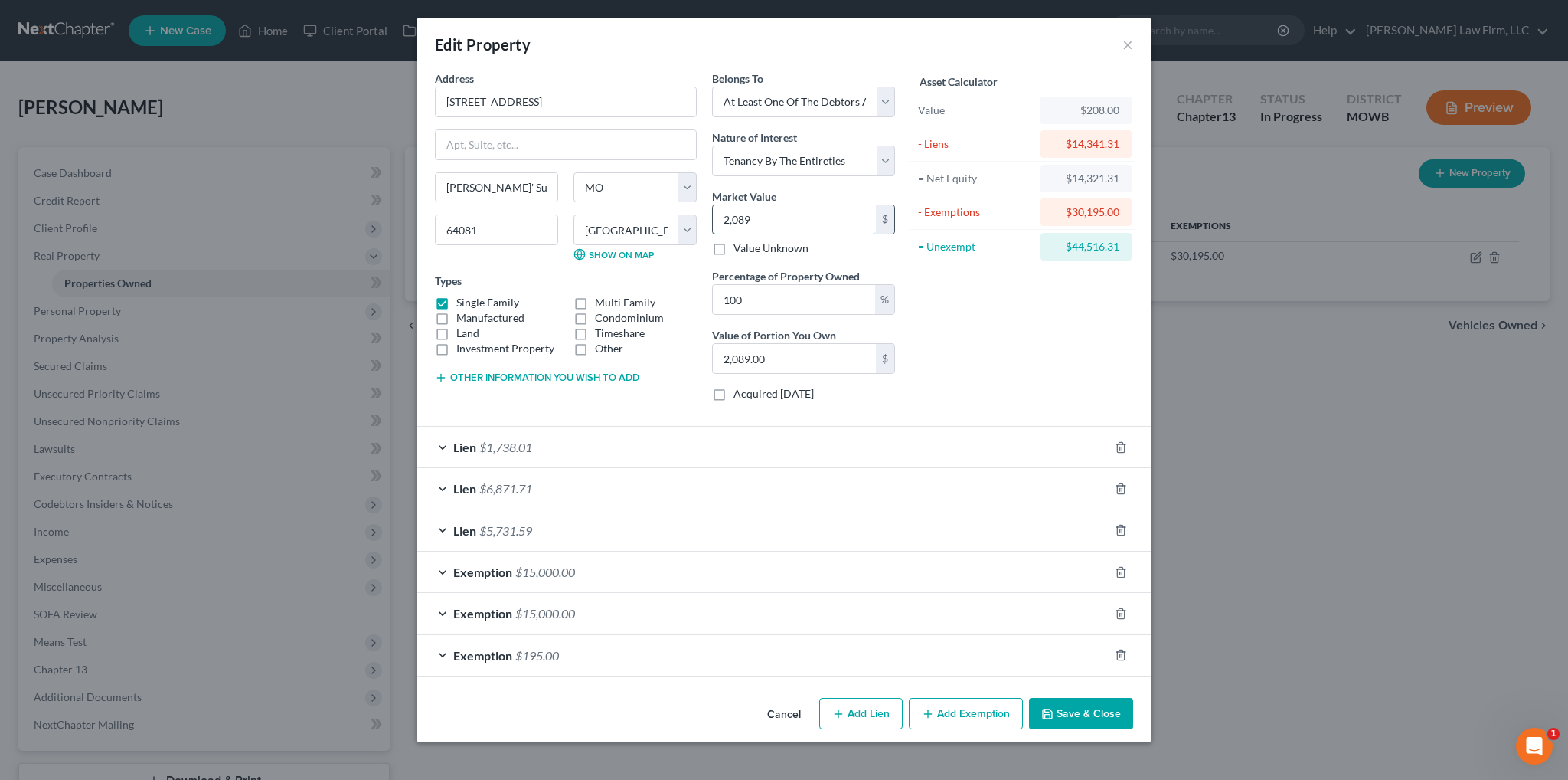
type input "20,895.00"
type input "20,8950"
type input "208,950.00"
click at [1070, 711] on button "Save & Close" at bounding box center [1081, 713] width 104 height 32
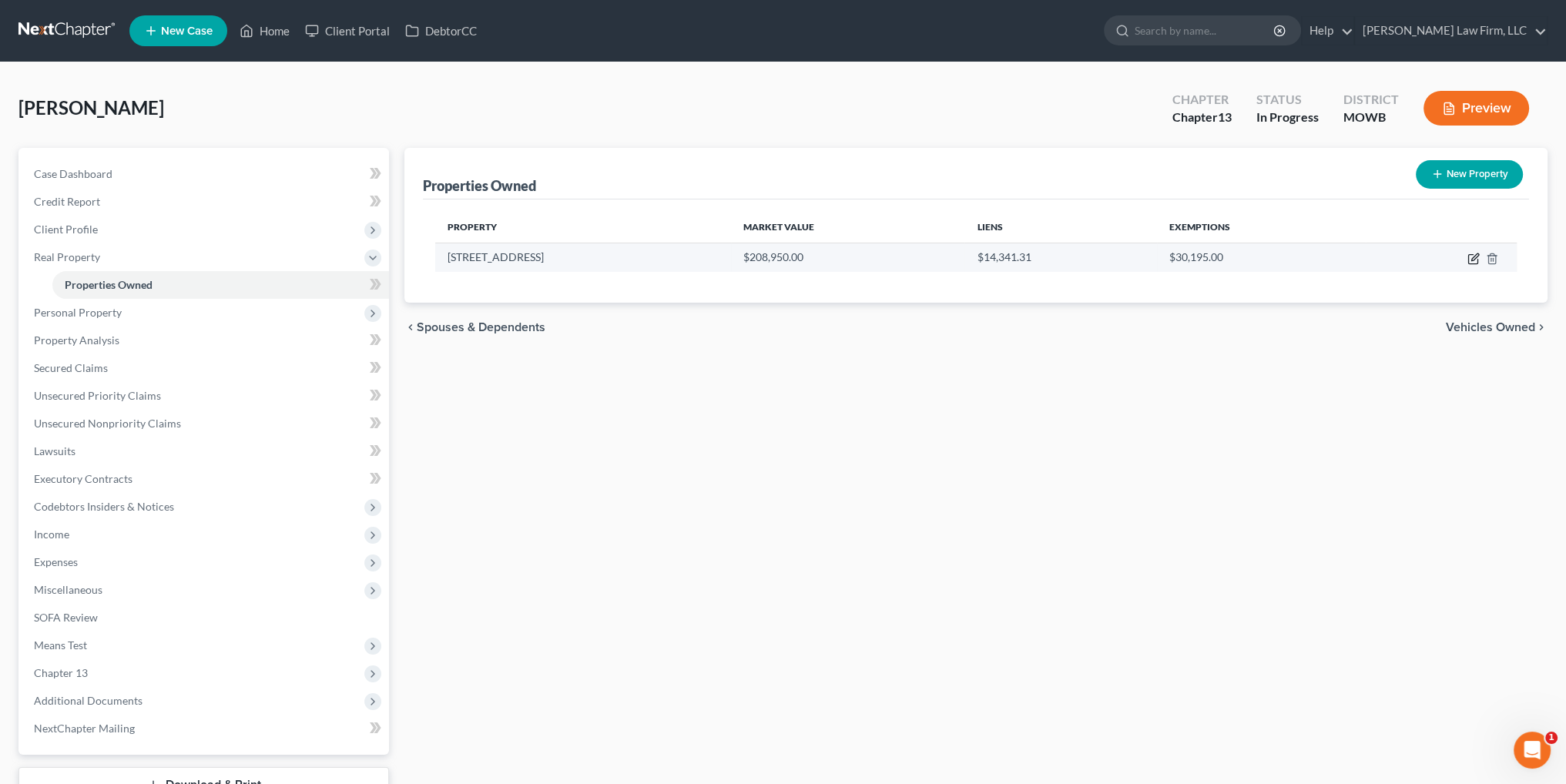
click at [1472, 257] on icon "button" at bounding box center [1474, 256] width 7 height 7
select select "26"
select select "47"
select select "3"
select select "5"
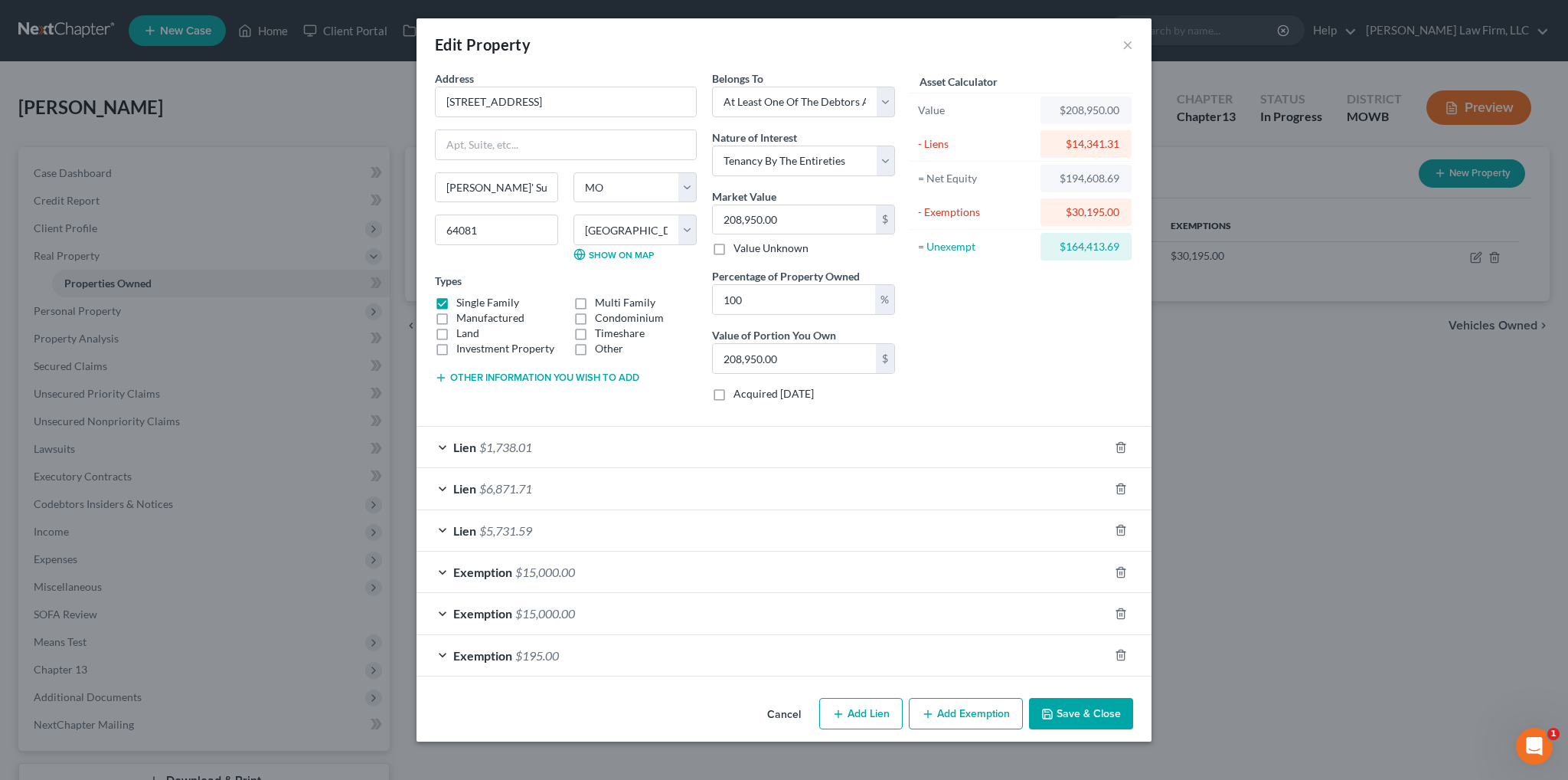
click at [1075, 713] on button "Save & Close" at bounding box center [1081, 713] width 104 height 32
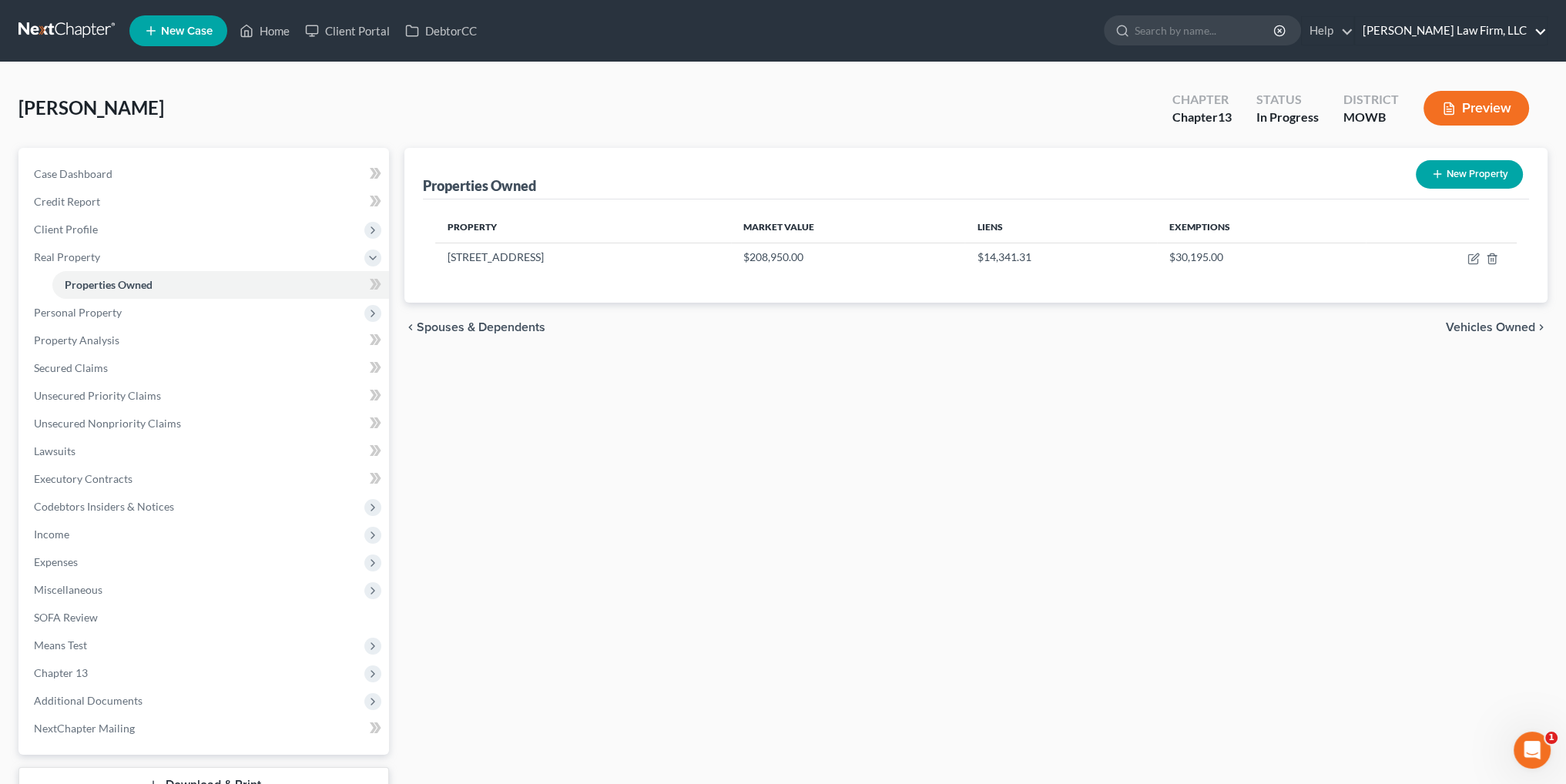
click at [1483, 30] on link "[PERSON_NAME] Law Firm, LLC" at bounding box center [1450, 31] width 192 height 28
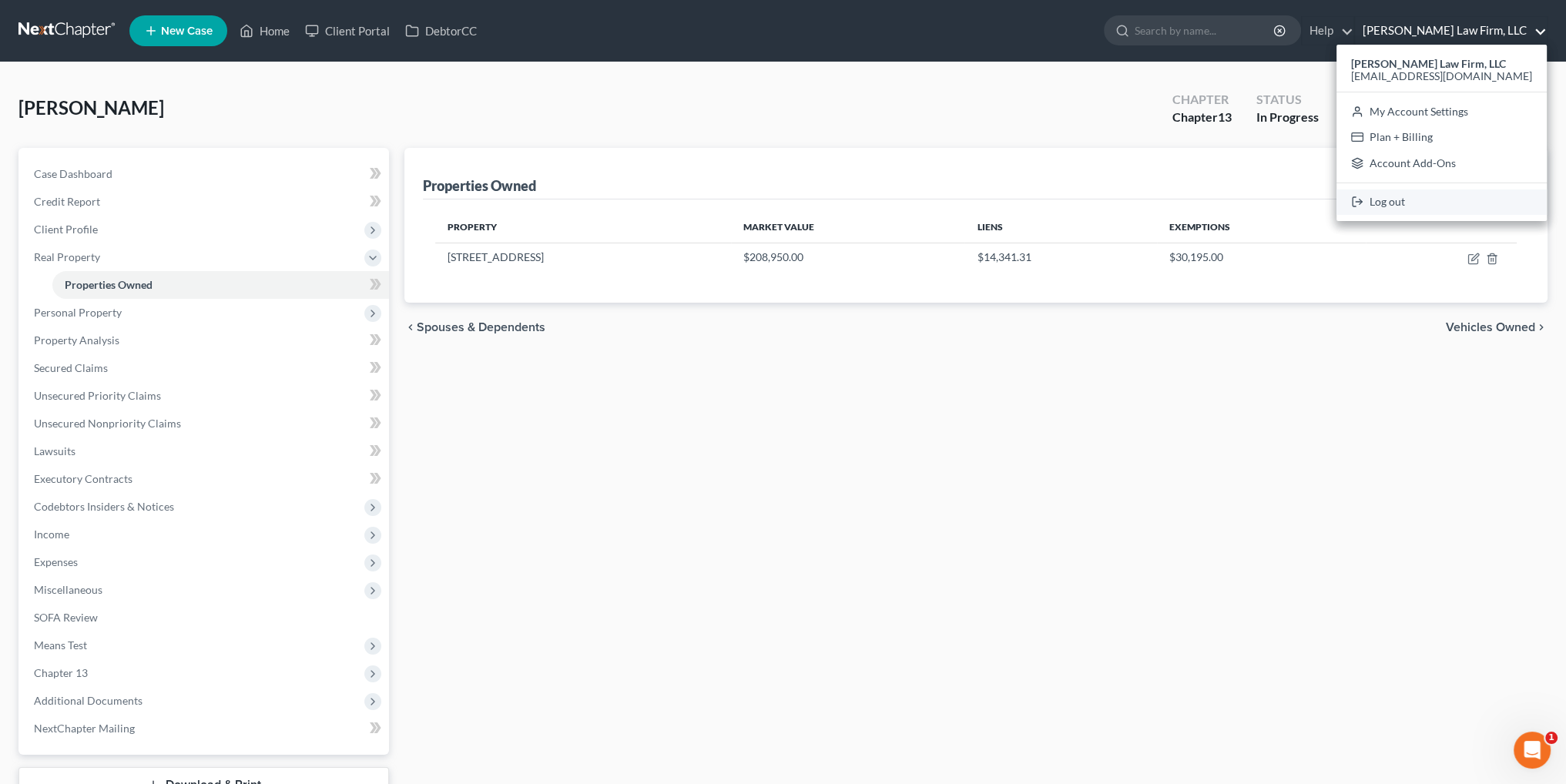
click at [1436, 208] on link "Log out" at bounding box center [1442, 202] width 210 height 27
